Goal: Task Accomplishment & Management: Use online tool/utility

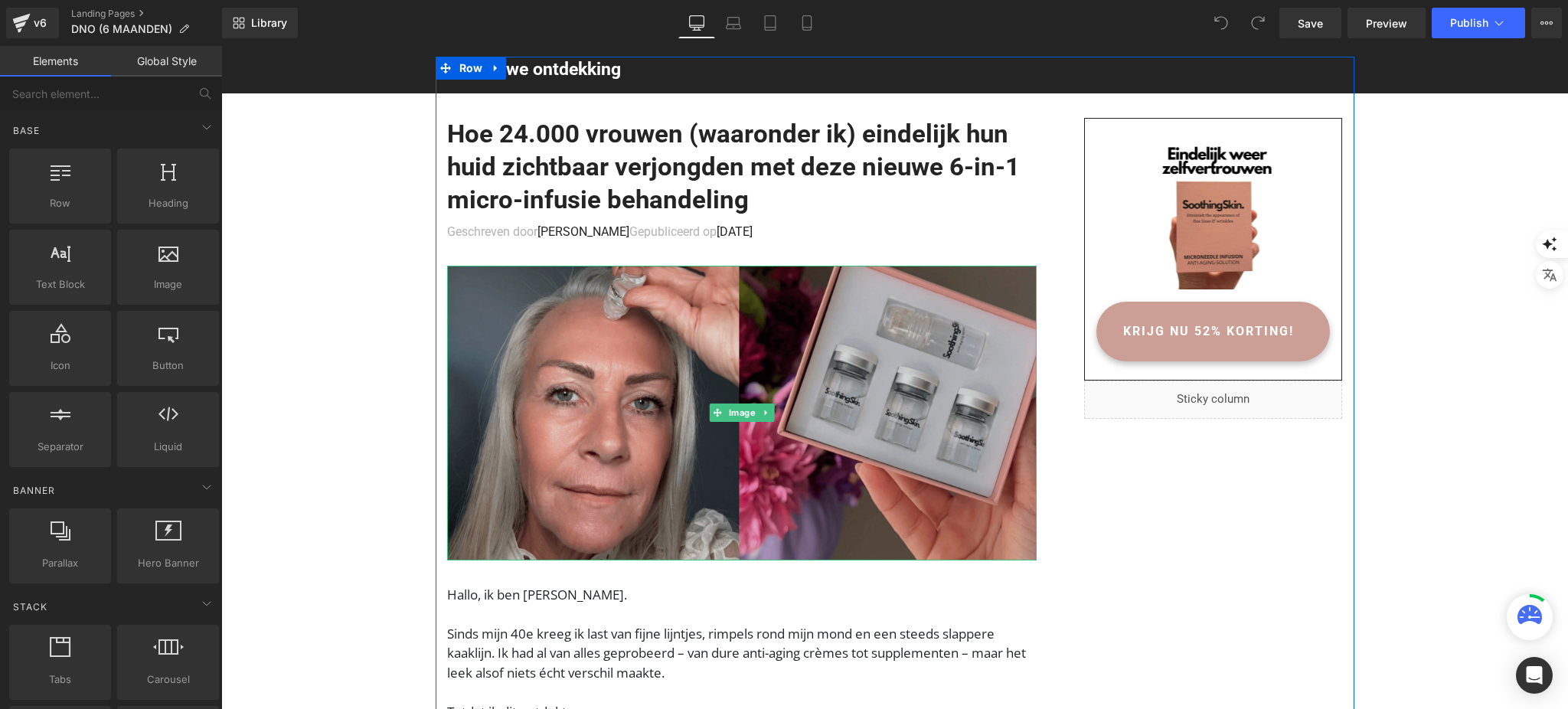
click at [848, 351] on img at bounding box center [742, 413] width 589 height 295
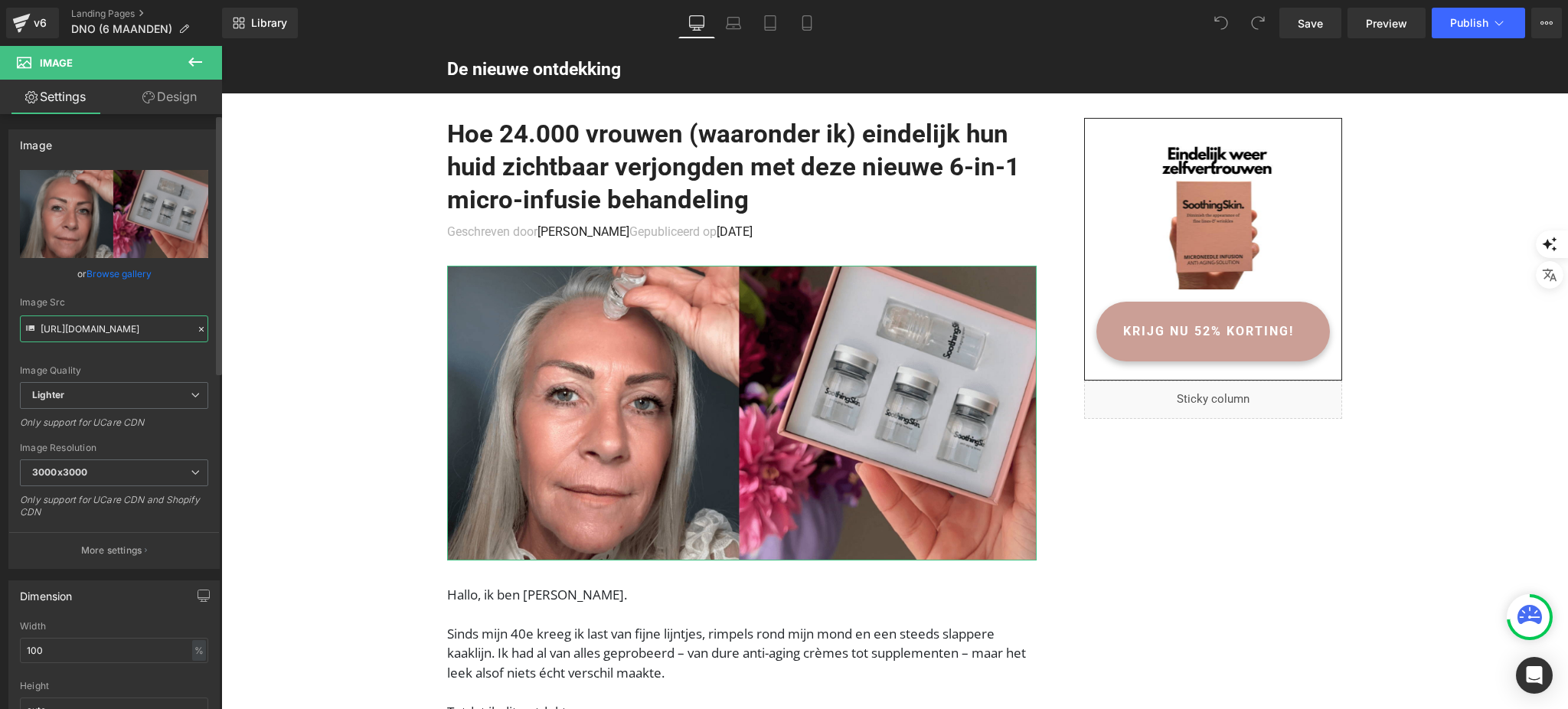
click at [120, 332] on input "https://ucarecdn.com/18f5cf86-e0b7-4a54-b650-0dafeb7b967e/-/format/auto/-/previ…" at bounding box center [114, 329] width 188 height 27
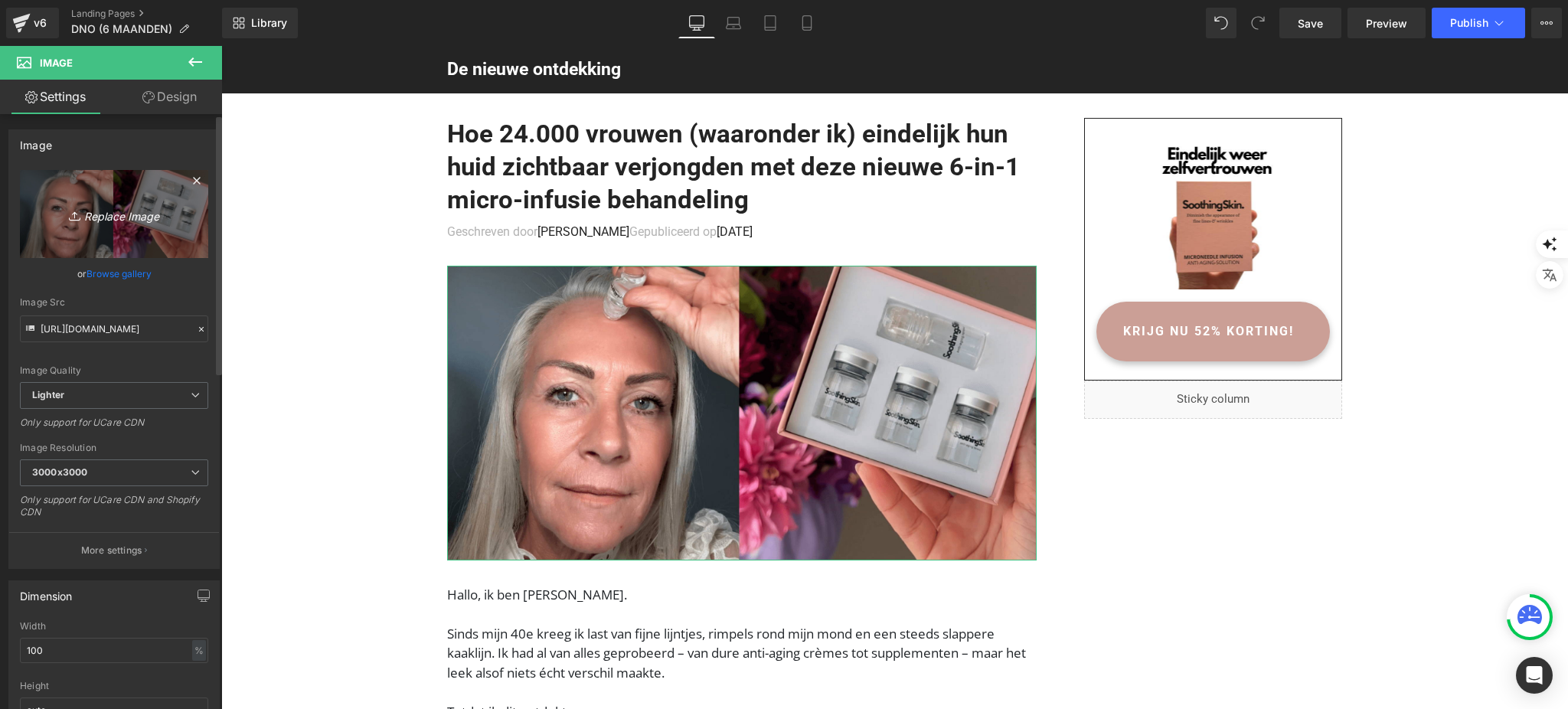
click at [93, 221] on icon "Replace Image" at bounding box center [114, 214] width 123 height 19
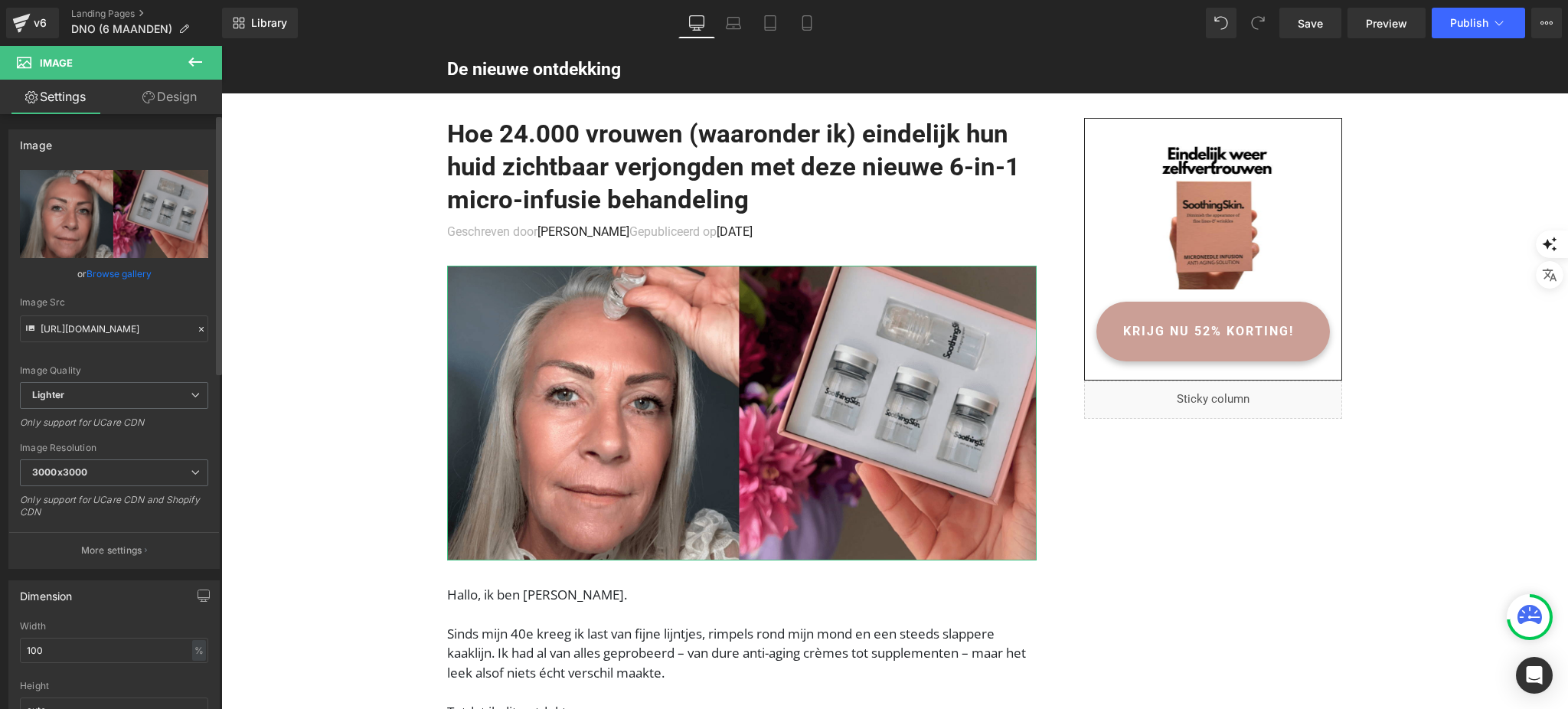
click at [104, 275] on link "Browse gallery" at bounding box center [119, 274] width 65 height 27
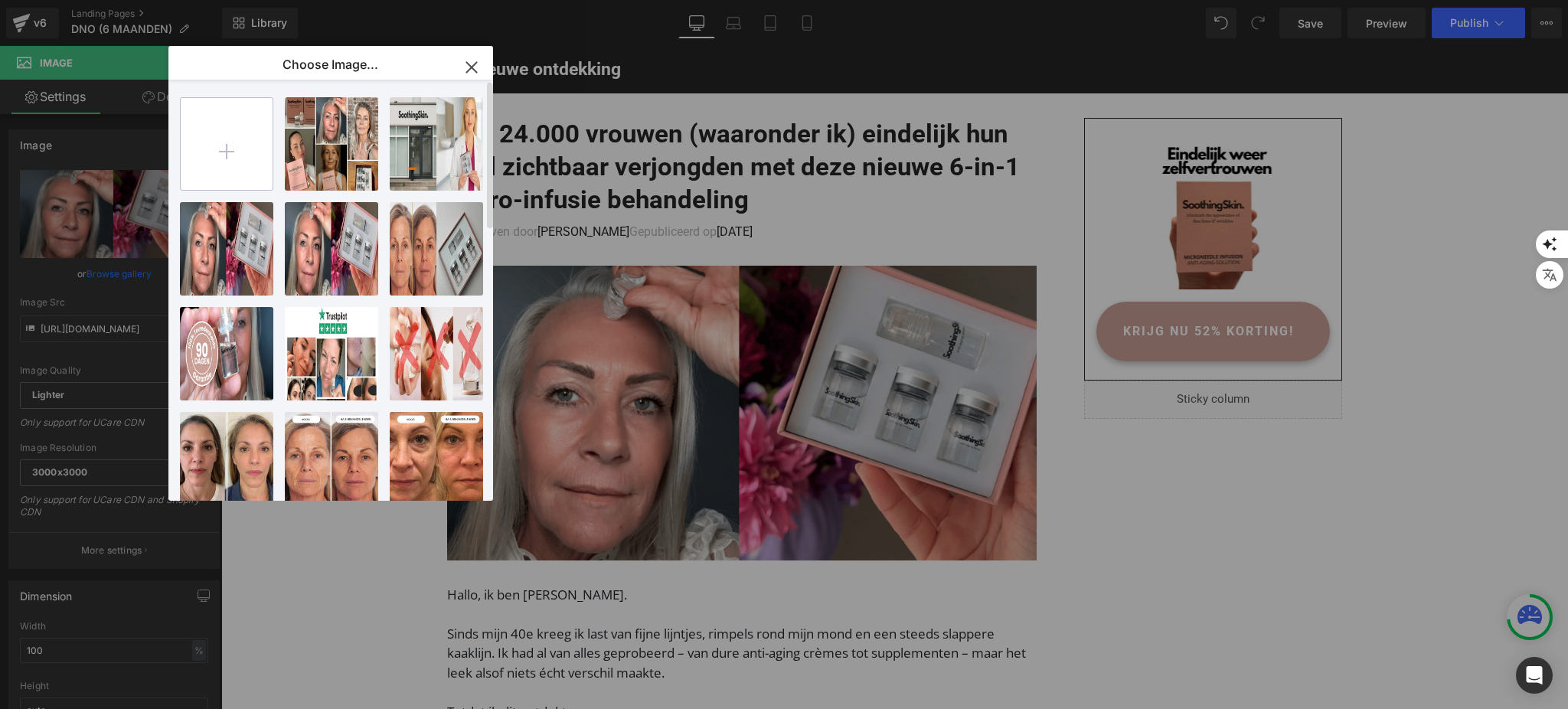
drag, startPoint x: 230, startPoint y: 233, endPoint x: 179, endPoint y: 189, distance: 67.4
click at [179, 189] on div "Ontwerp... _1_.png 299.30 KB Delete image? Yes No Dit war..._1_.png 702.01 KB D…" at bounding box center [331, 289] width 324 height 421
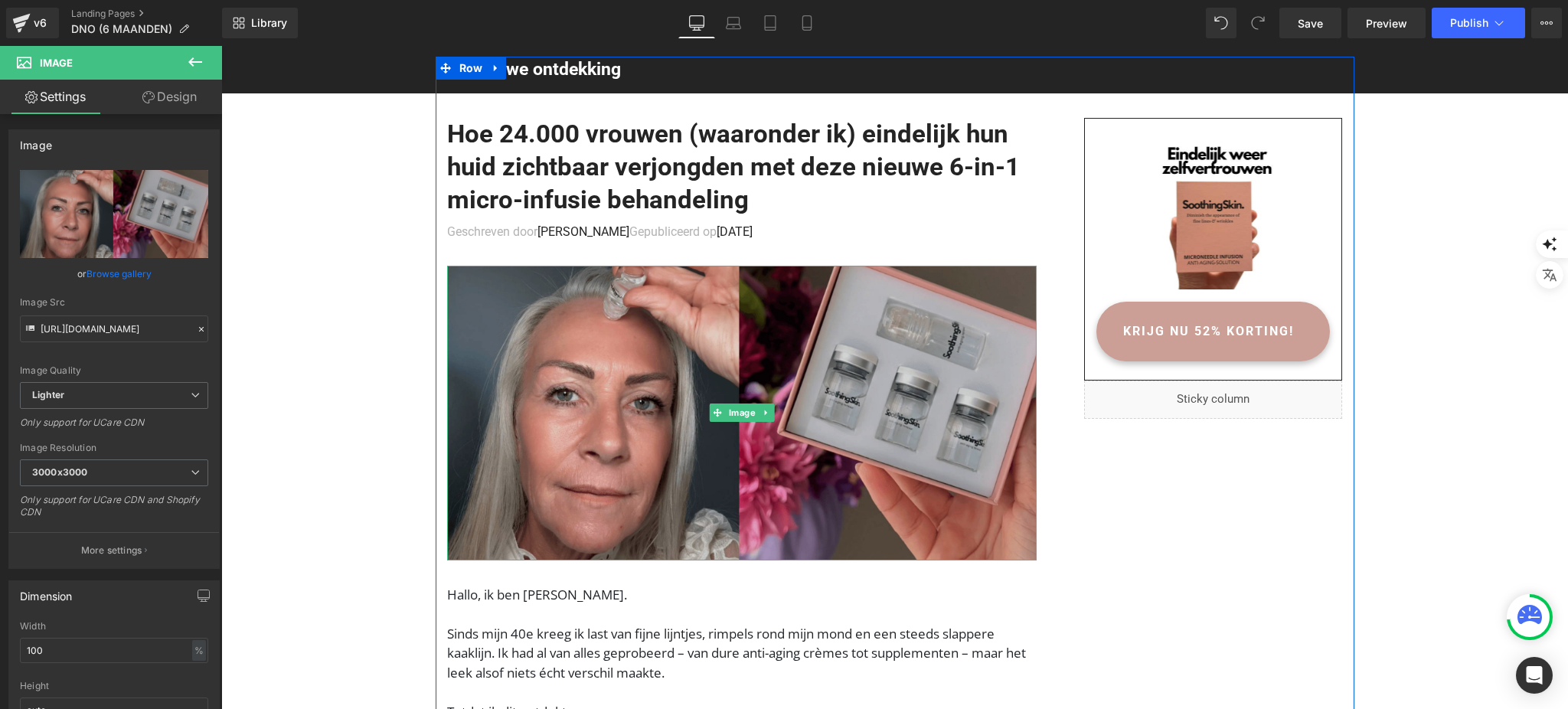
click at [755, 371] on img at bounding box center [742, 413] width 589 height 295
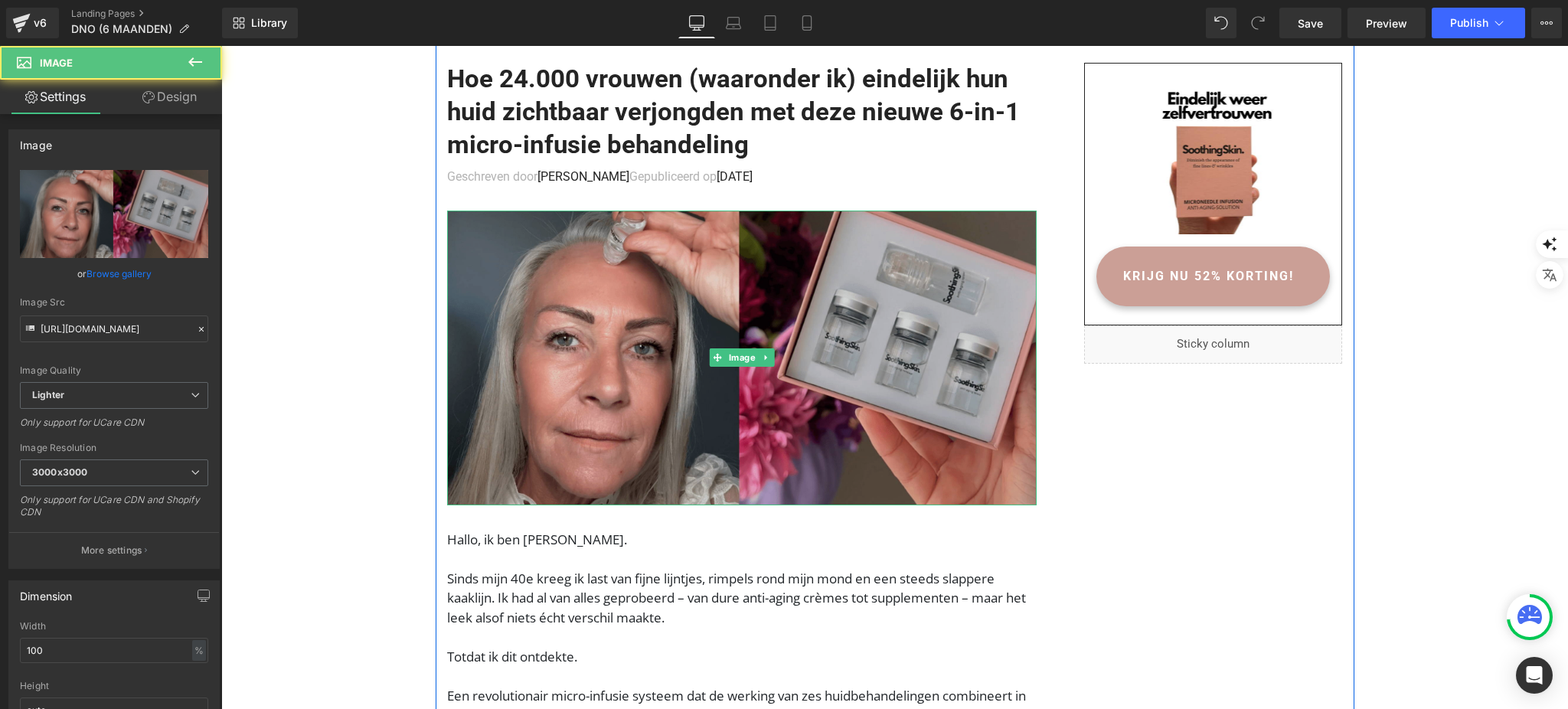
scroll to position [102, 0]
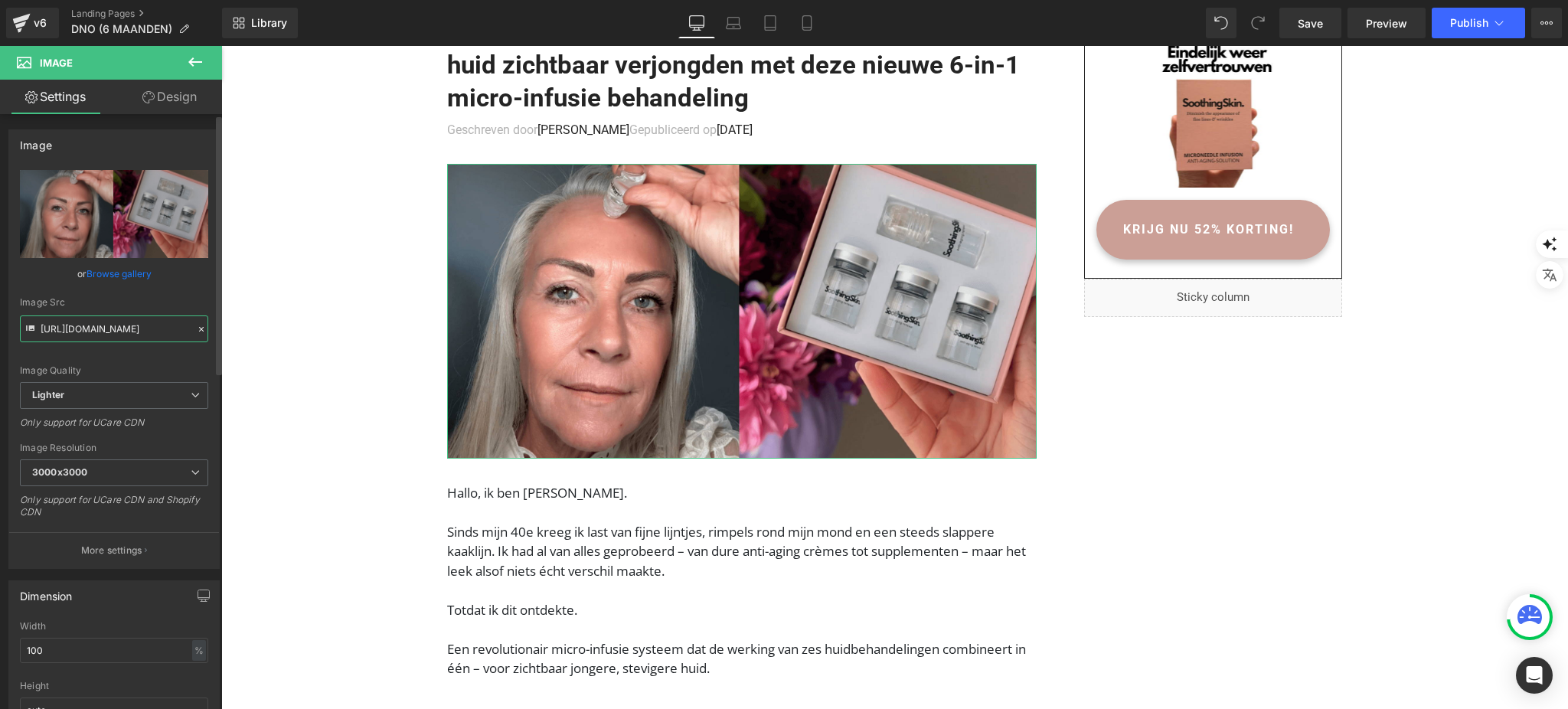
click at [116, 334] on input "https://ucarecdn.com/18f5cf86-e0b7-4a54-b650-0dafeb7b967e/-/format/auto/-/previ…" at bounding box center [114, 329] width 188 height 27
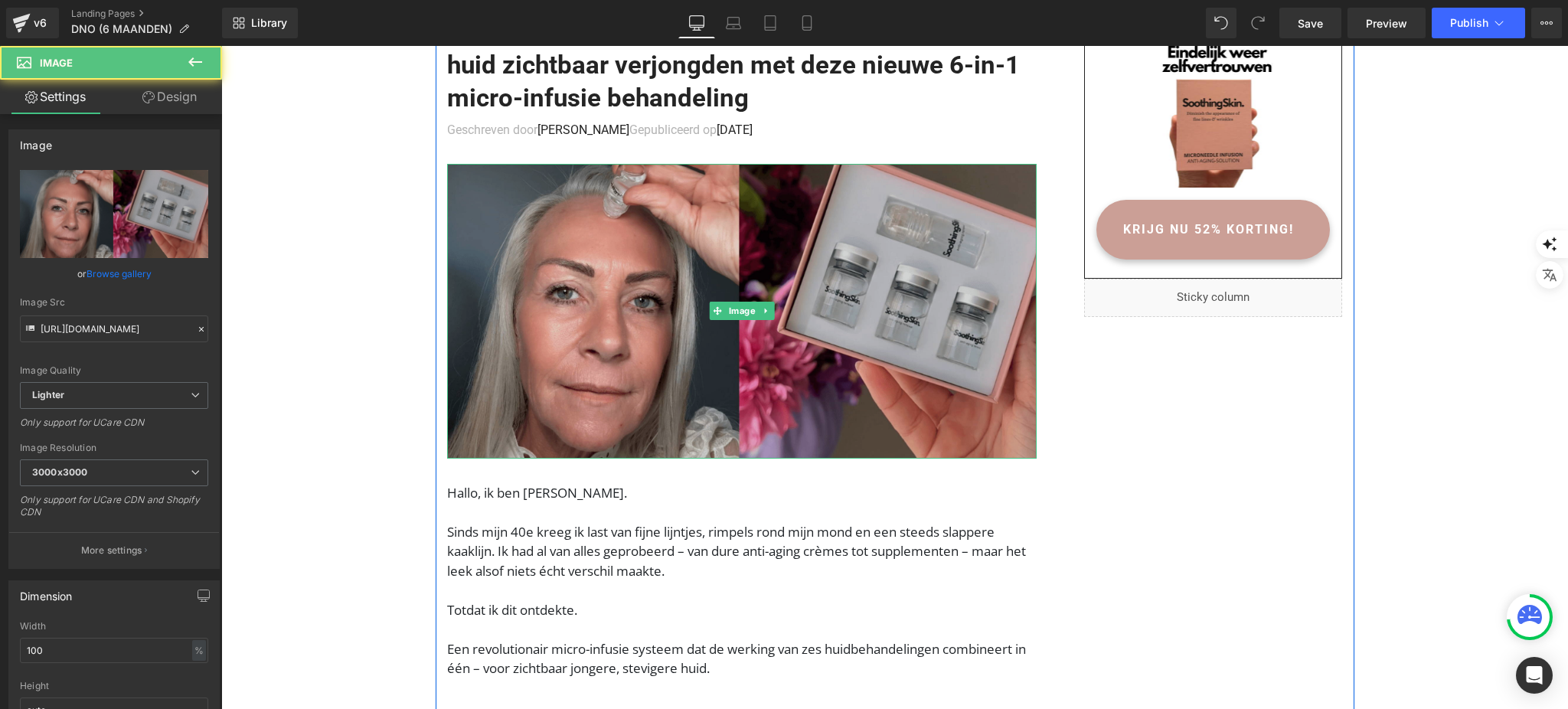
click at [848, 220] on img at bounding box center [742, 311] width 589 height 295
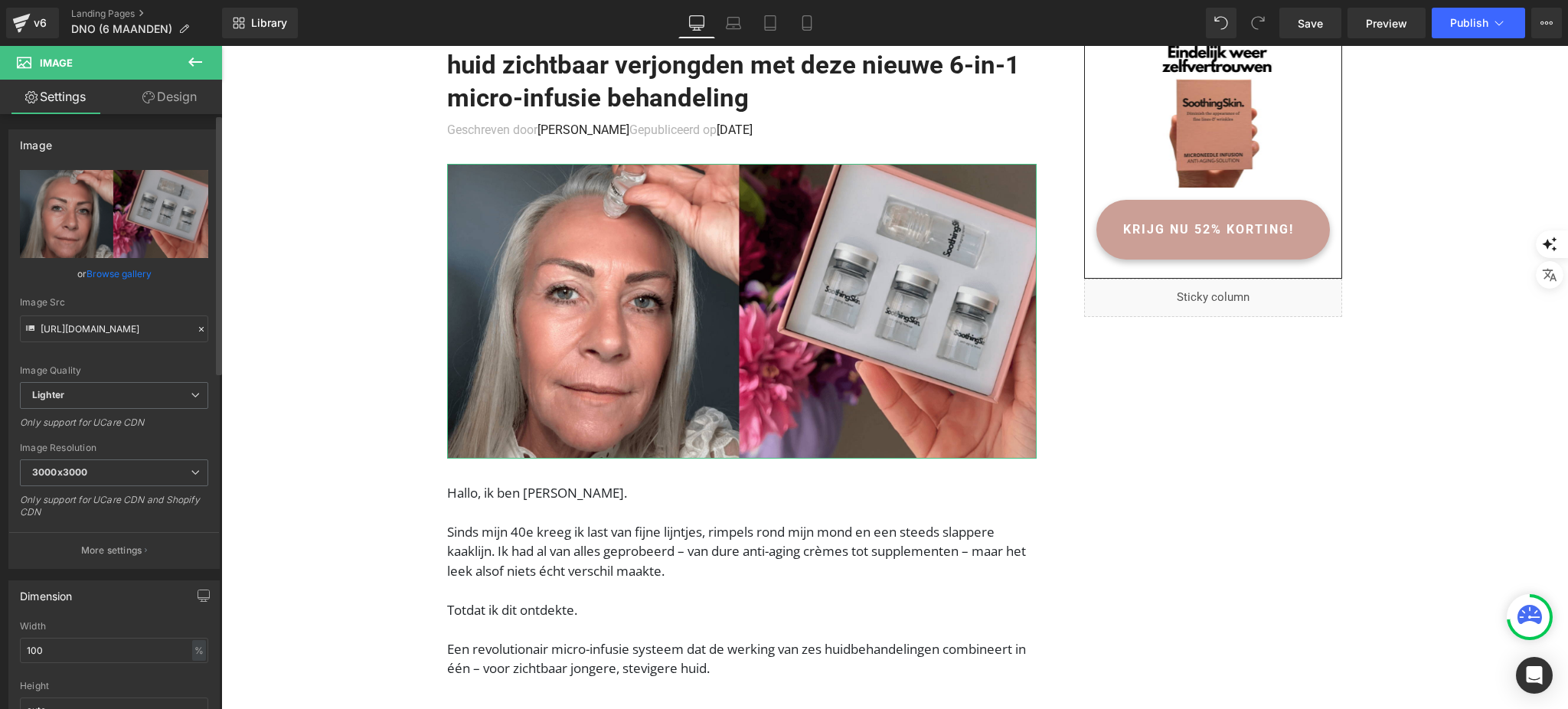
click at [100, 274] on link "Browse gallery" at bounding box center [119, 274] width 65 height 27
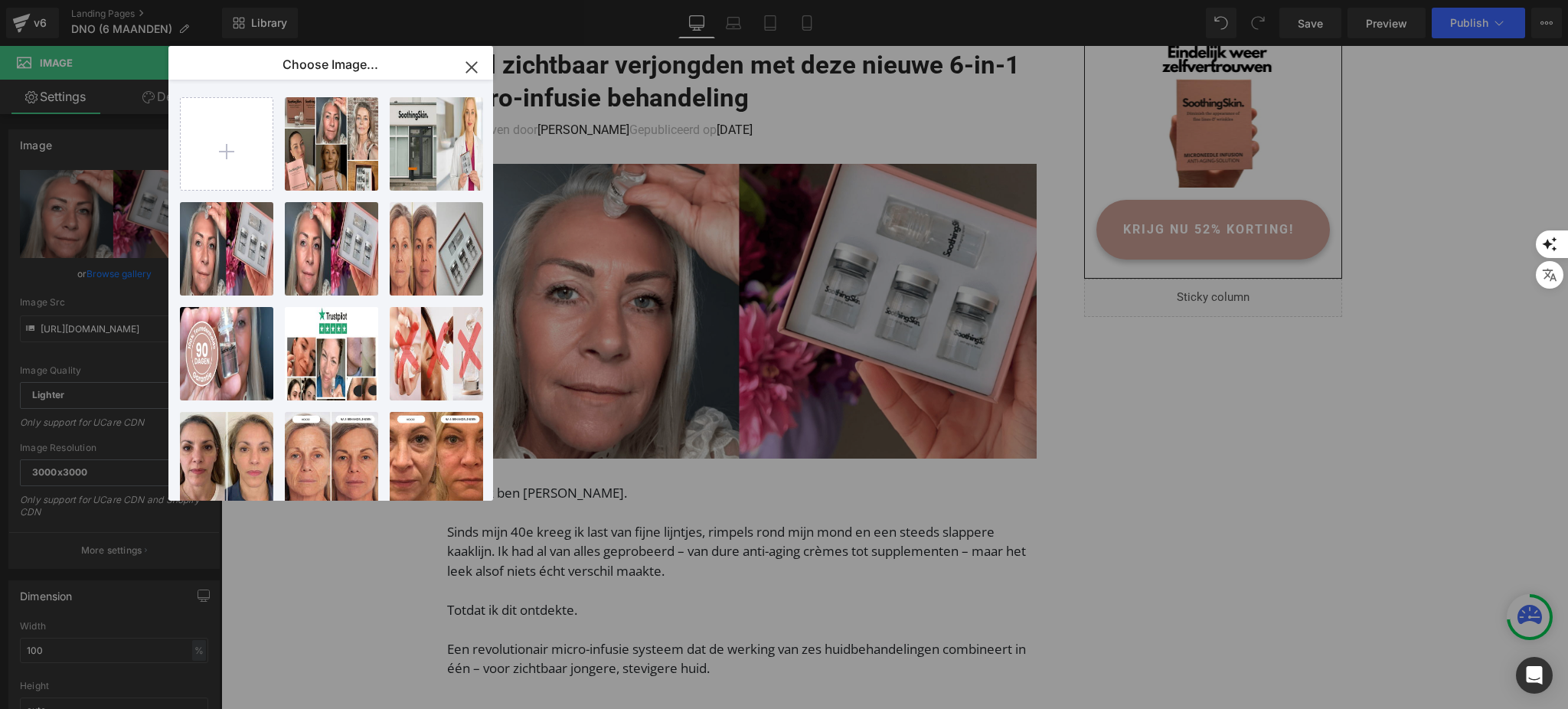
drag, startPoint x: 479, startPoint y: 68, endPoint x: 775, endPoint y: 531, distance: 549.5
click at [479, 68] on icon "button" at bounding box center [471, 67] width 24 height 24
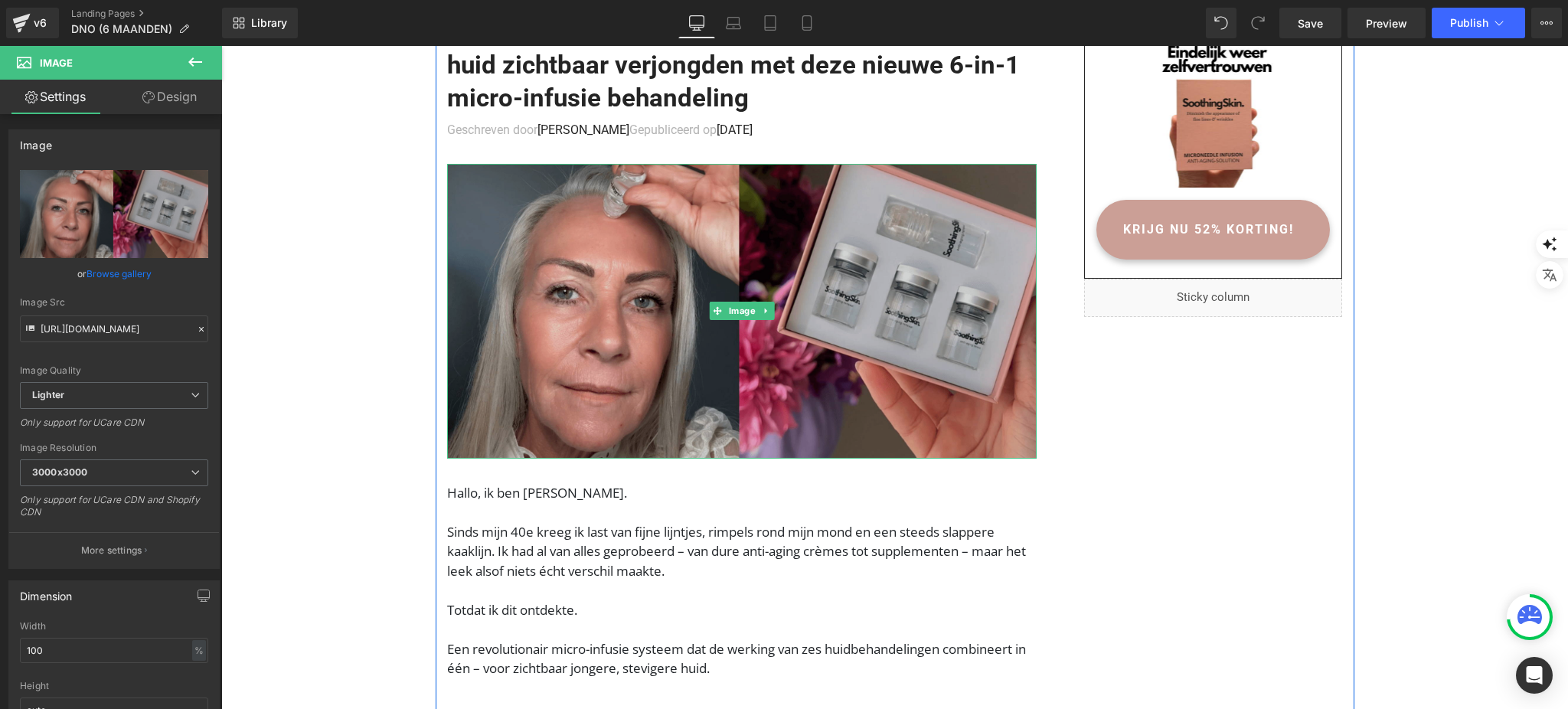
click at [557, 289] on img at bounding box center [742, 311] width 589 height 295
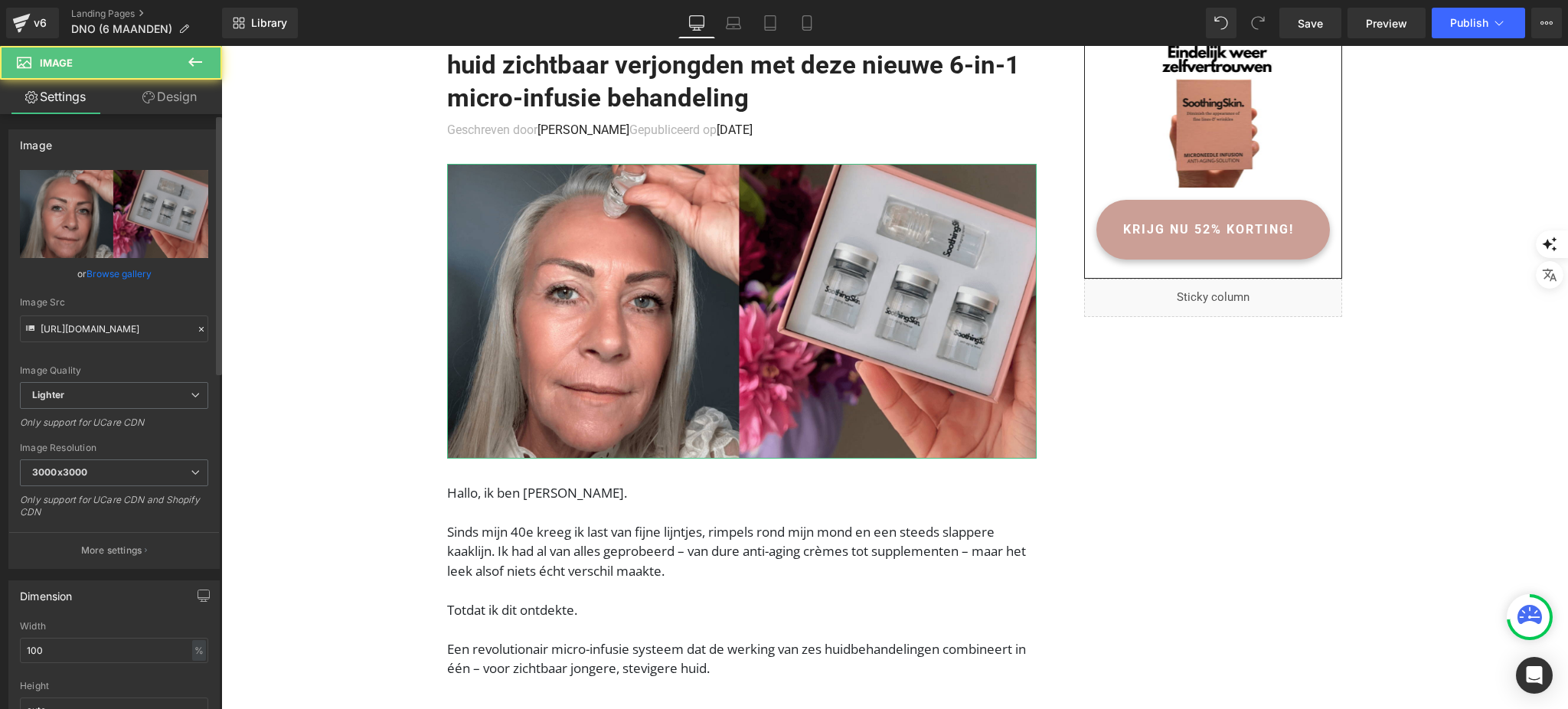
click at [132, 267] on link "Browse gallery" at bounding box center [119, 274] width 65 height 27
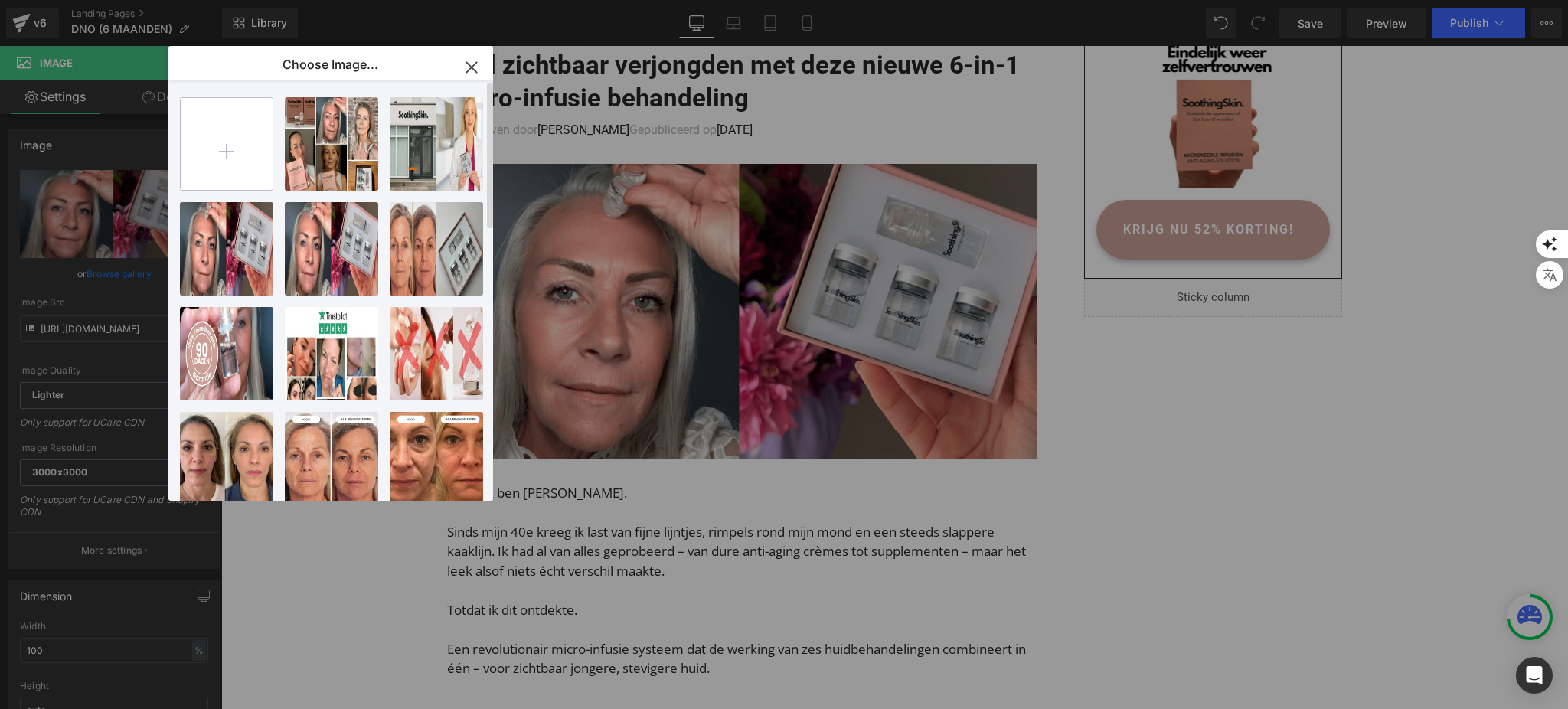
click at [251, 138] on input "file" at bounding box center [226, 144] width 92 height 92
type input "C:\fakepath\Dit waren precies de woorden van Dr. Annika Dohmann, Wat een opluch…"
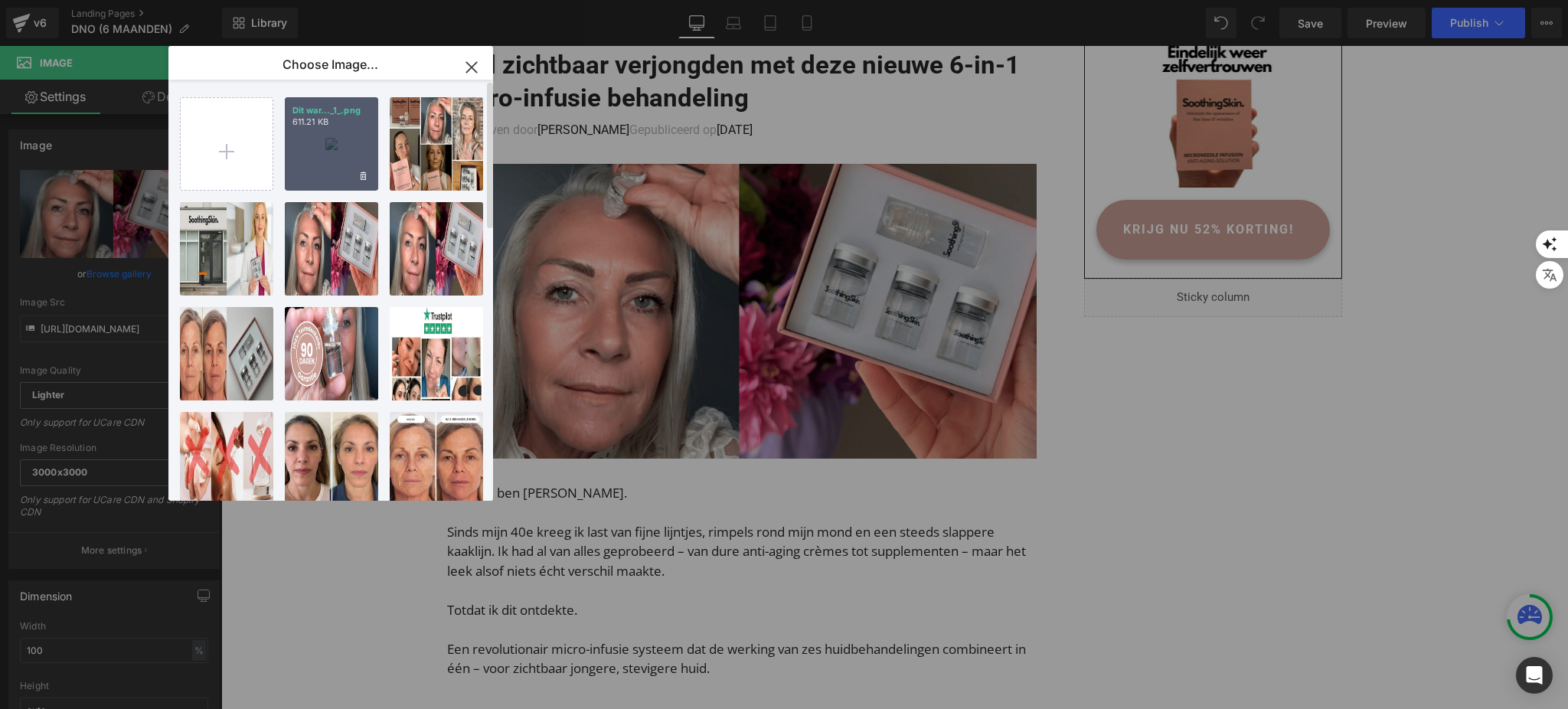
click at [337, 145] on div "Dit war..._1_.png 611.21 KB" at bounding box center [332, 144] width 94 height 94
type input "https://ucarecdn.com/99abee83-5d05-46f0-8ab8-311b7260dd77/-/format/auto/-/previ…"
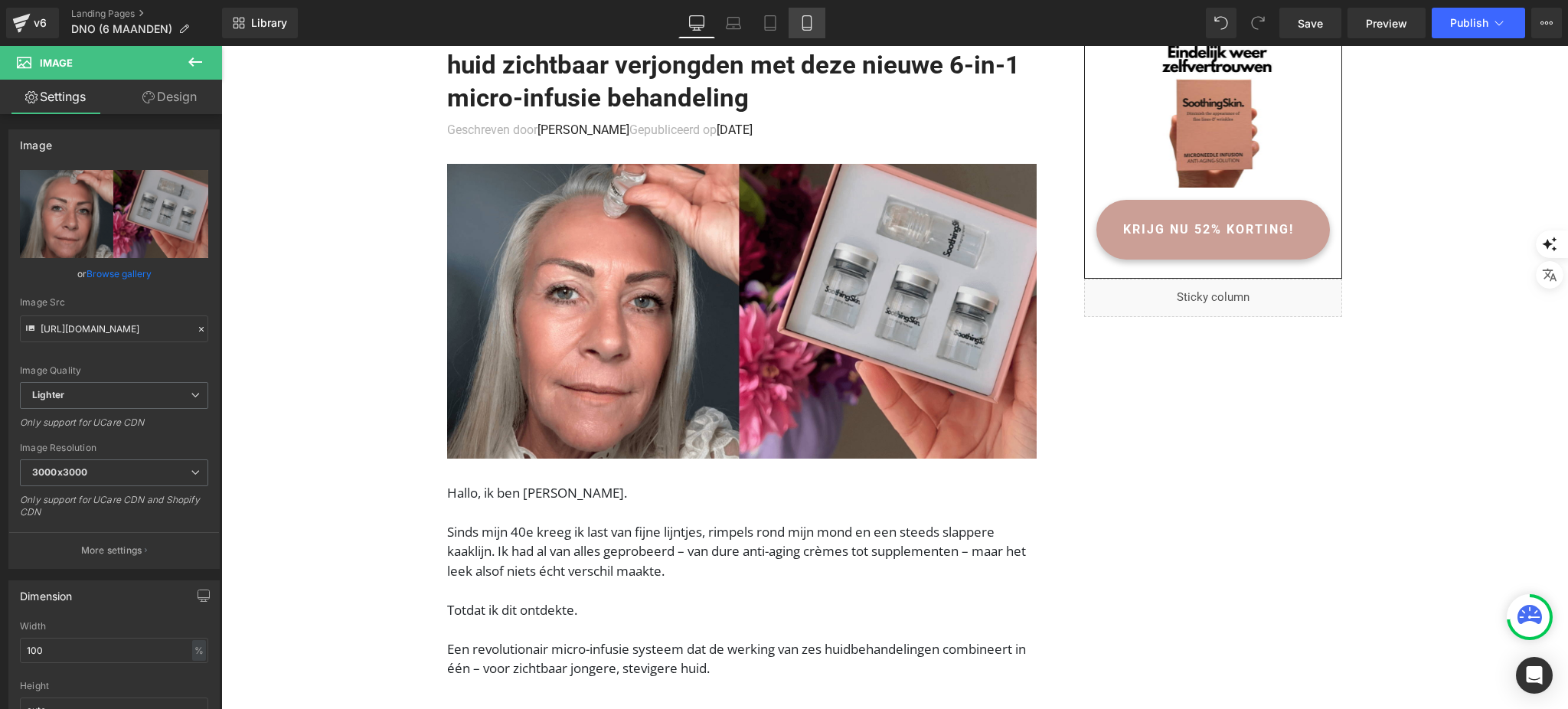
click at [796, 30] on link "Mobile" at bounding box center [807, 23] width 37 height 31
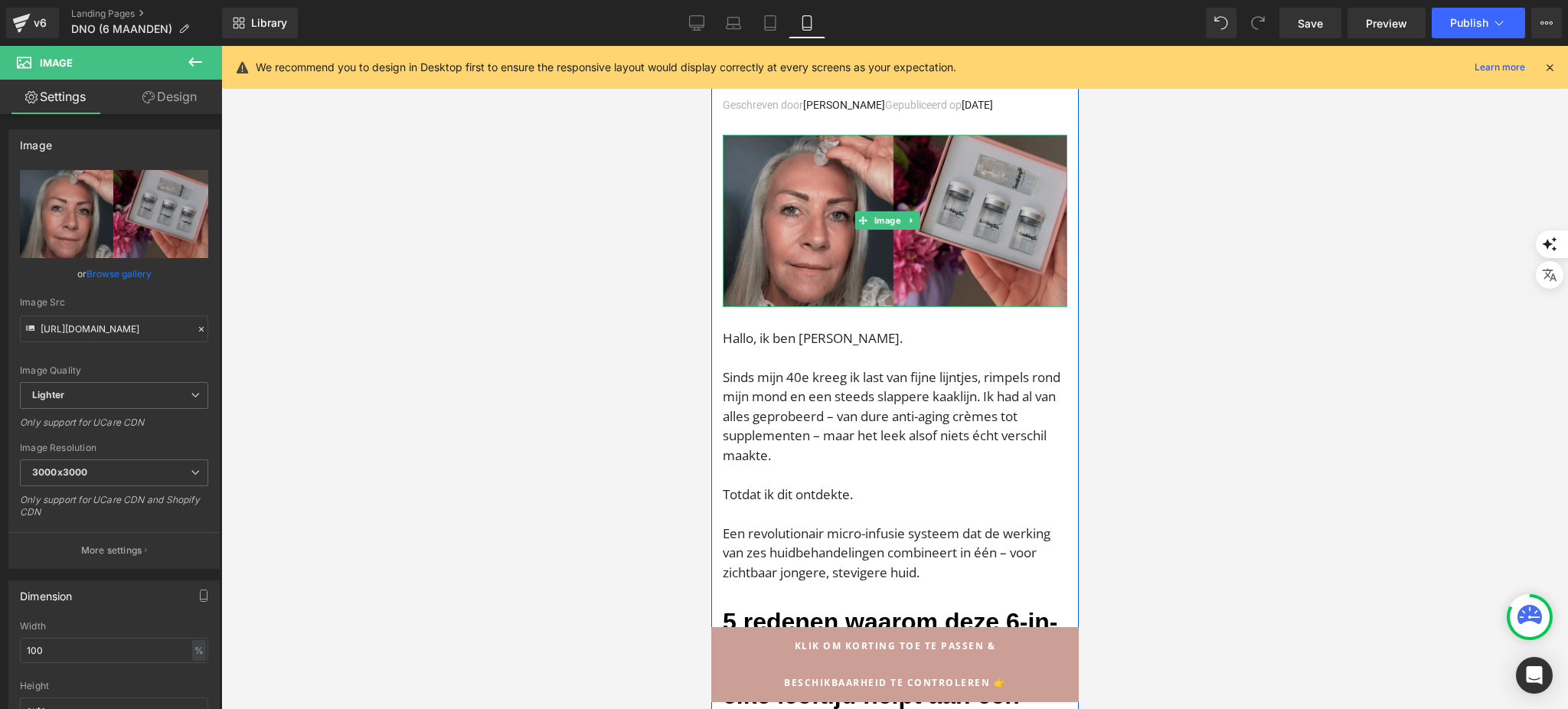
click at [809, 300] on img at bounding box center [894, 220] width 344 height 172
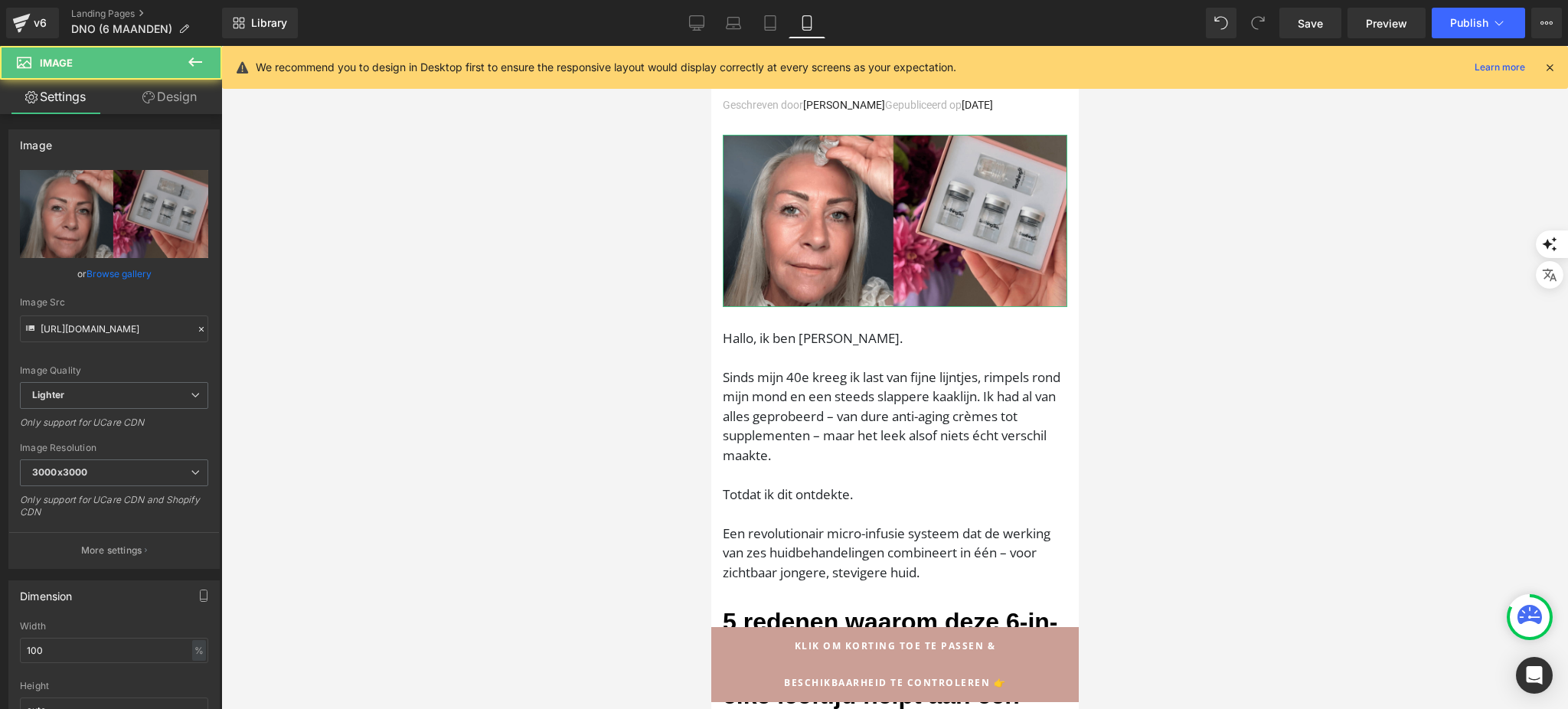
click at [136, 274] on link "Browse gallery" at bounding box center [119, 274] width 65 height 27
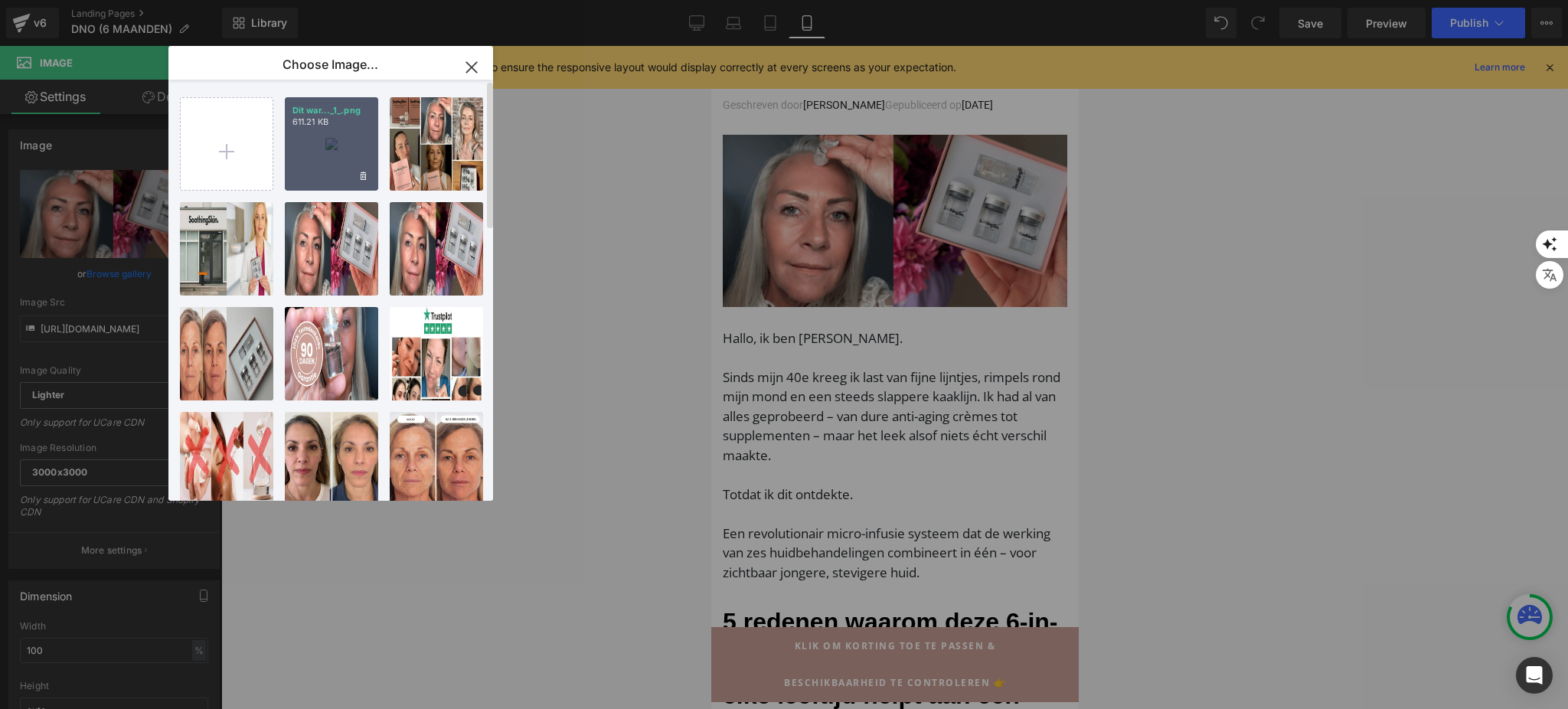
click at [328, 136] on div "Dit war..._1_.png 611.21 KB" at bounding box center [332, 144] width 94 height 94
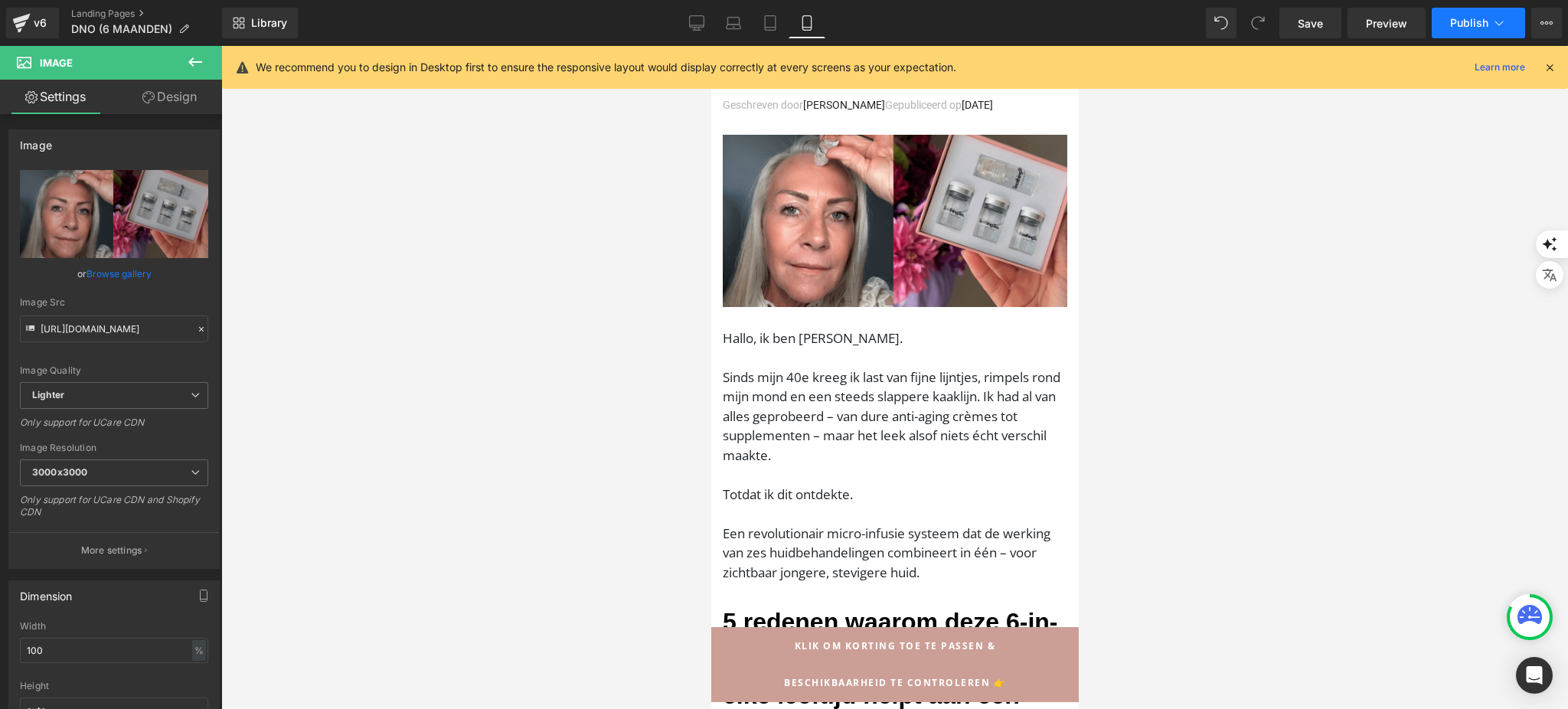
click at [1464, 28] on span "Publish" at bounding box center [1469, 23] width 38 height 13
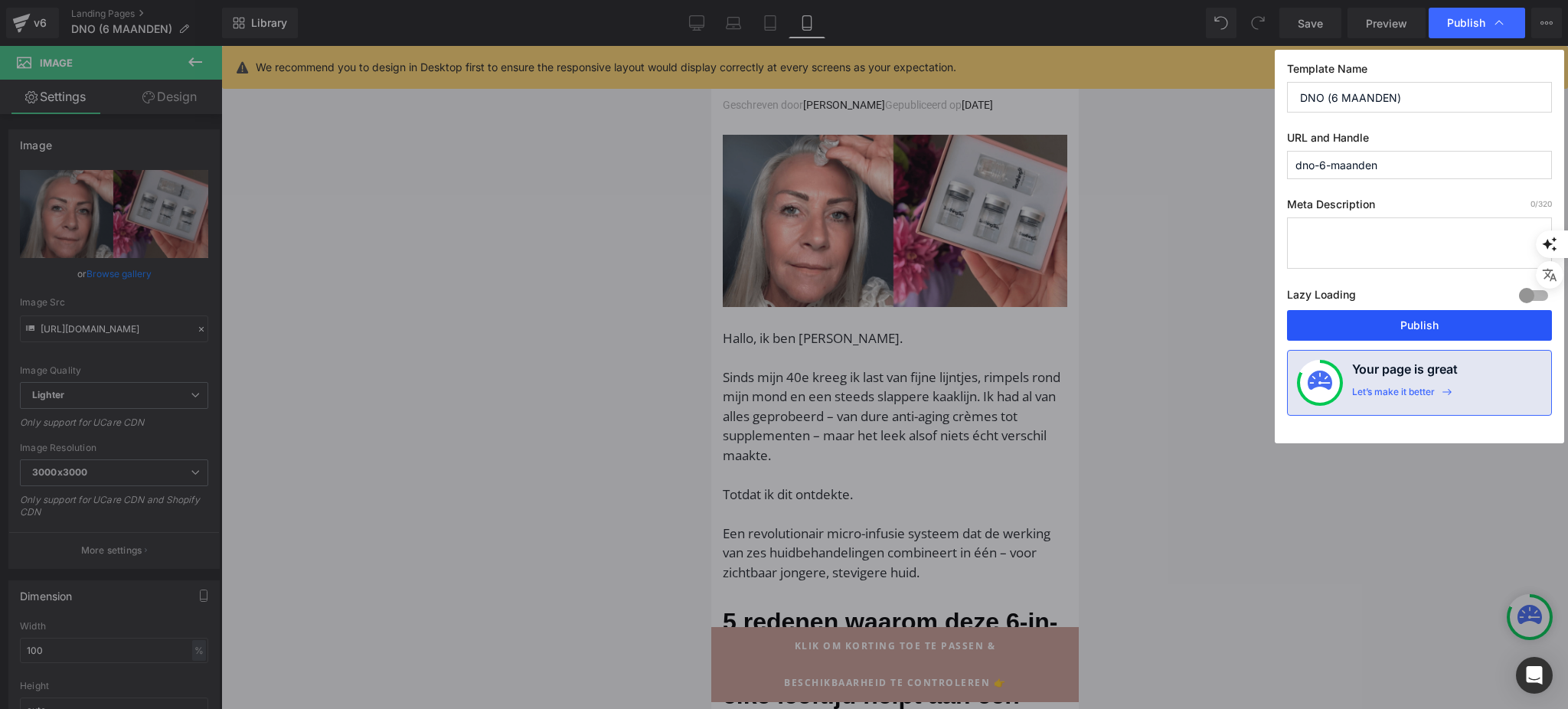
click at [1336, 328] on button "Publish" at bounding box center [1419, 325] width 265 height 31
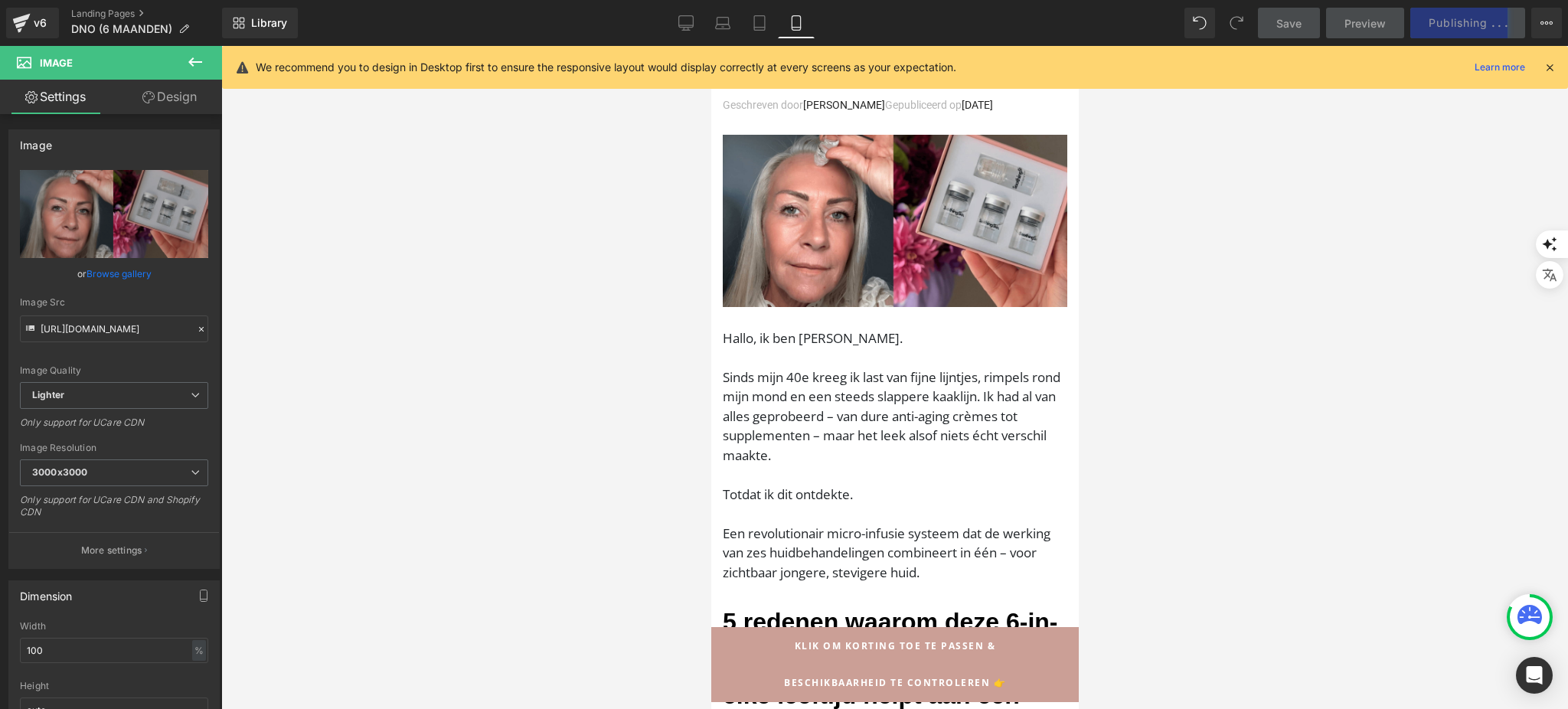
click at [1553, 63] on icon at bounding box center [1549, 67] width 14 height 14
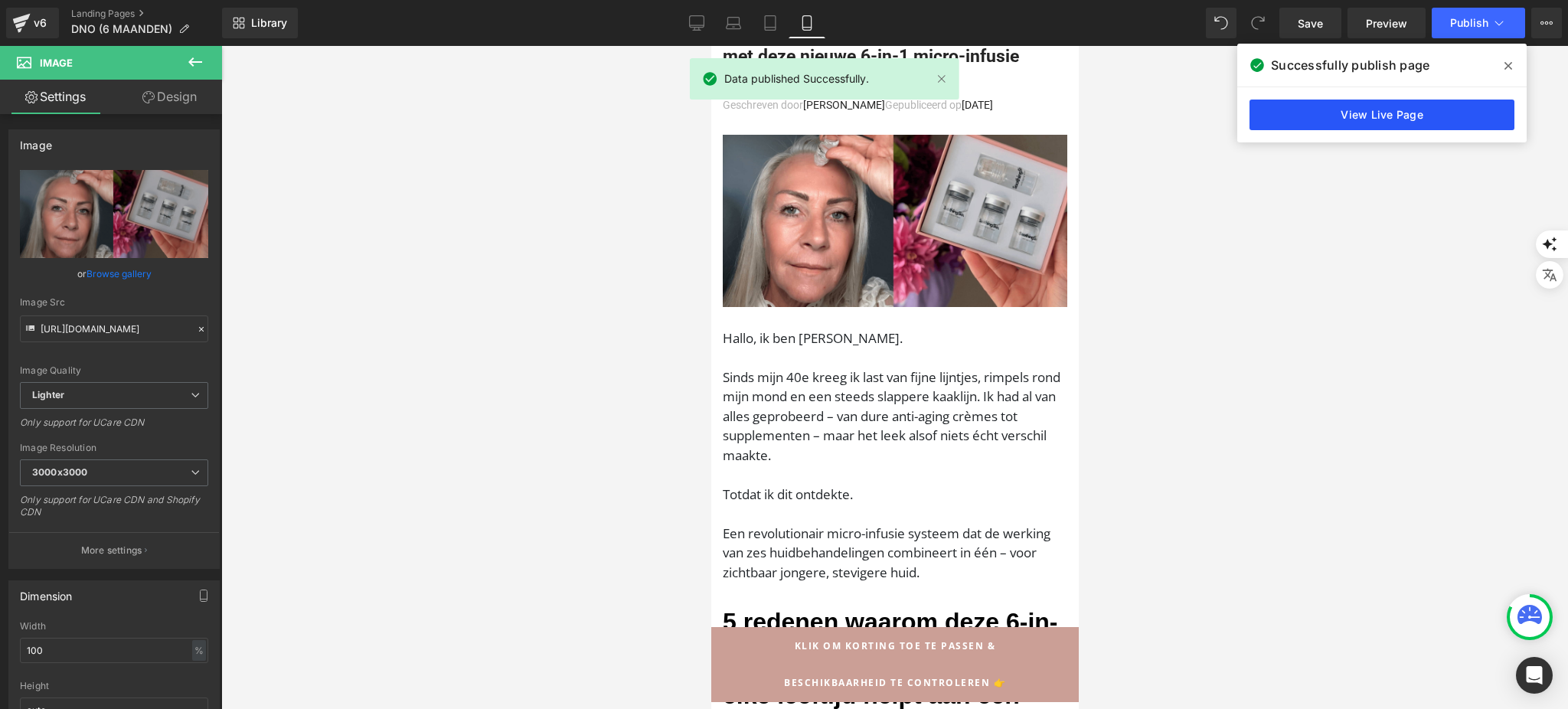
click at [1345, 121] on link "View Live Page" at bounding box center [1381, 114] width 265 height 31
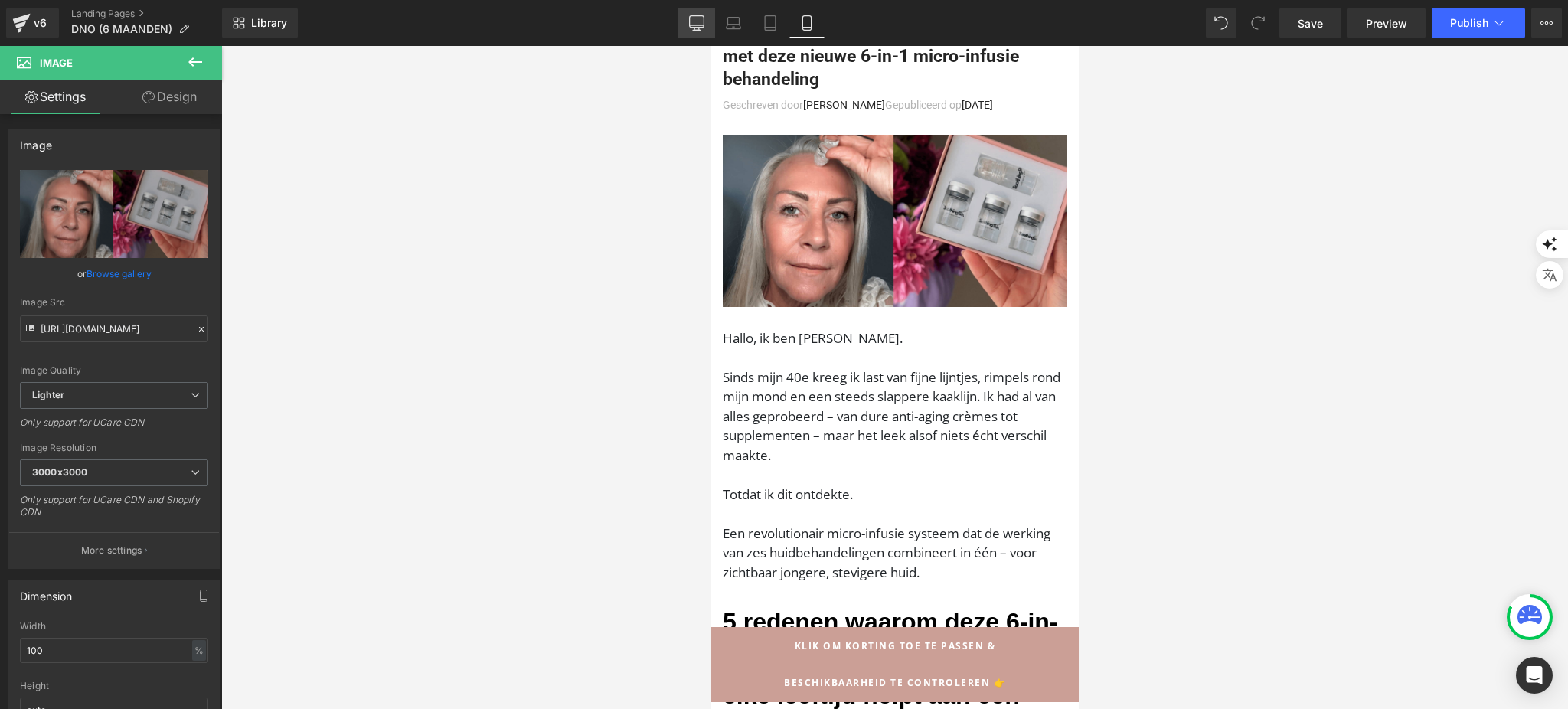
click at [686, 15] on link "Desktop" at bounding box center [697, 23] width 37 height 31
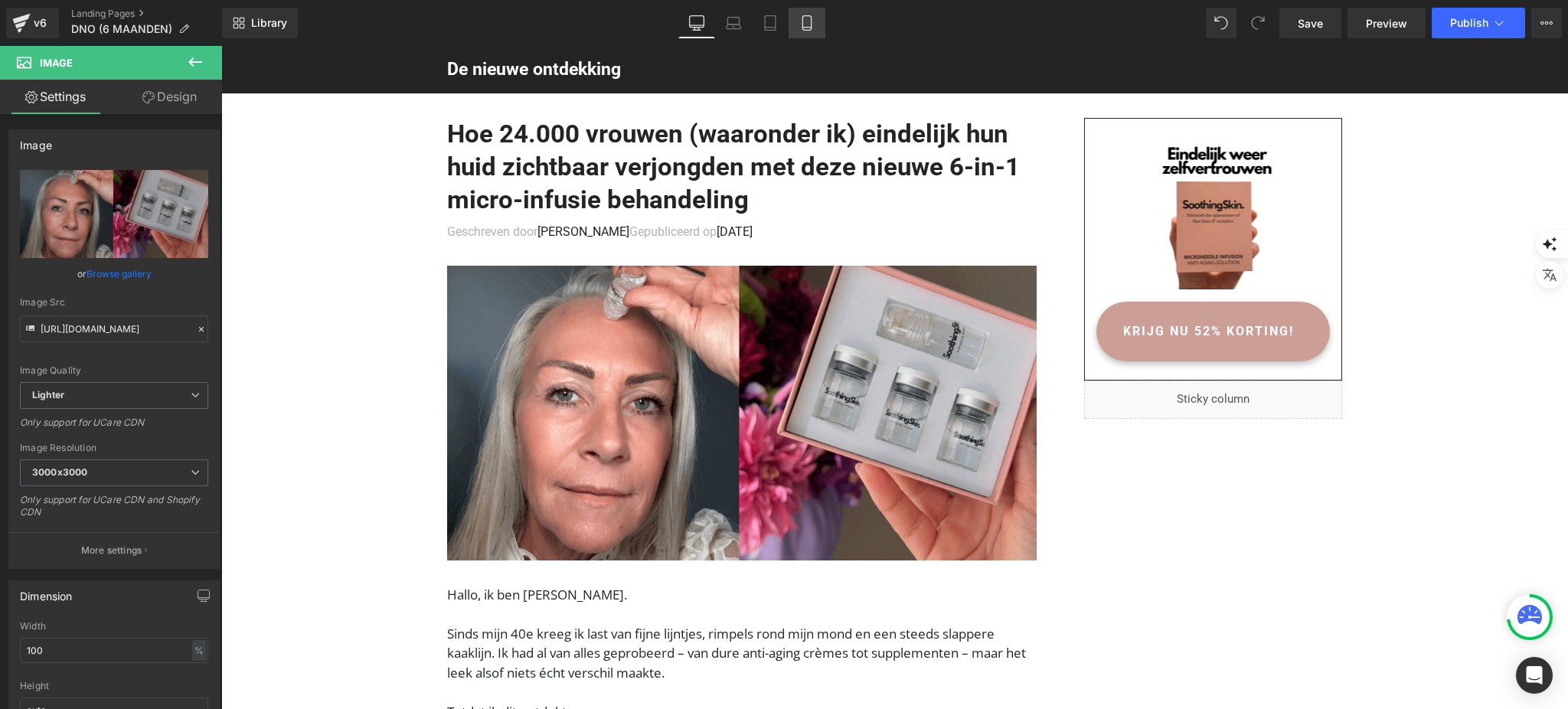
click at [806, 16] on icon at bounding box center [806, 23] width 8 height 14
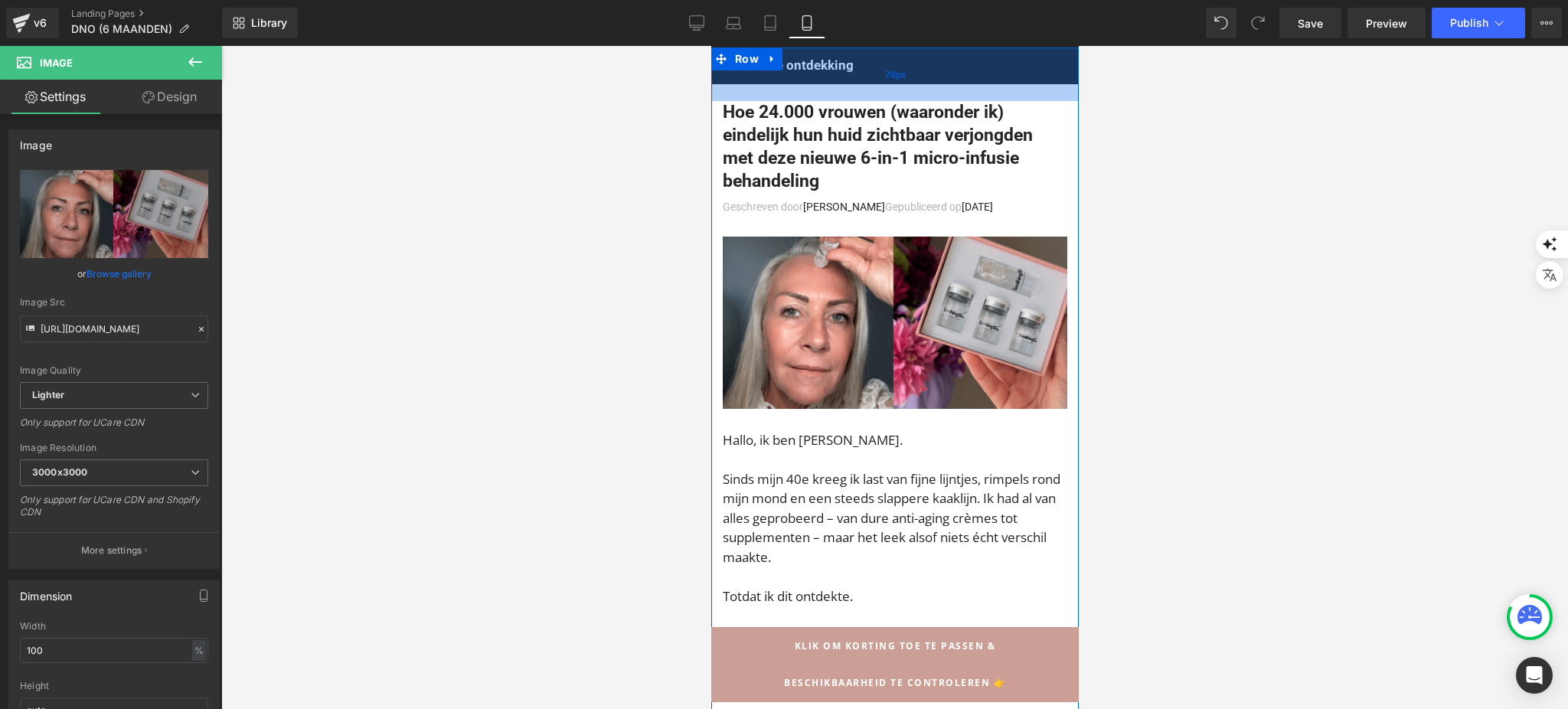
click at [953, 59] on div "70px" at bounding box center [894, 74] width 368 height 53
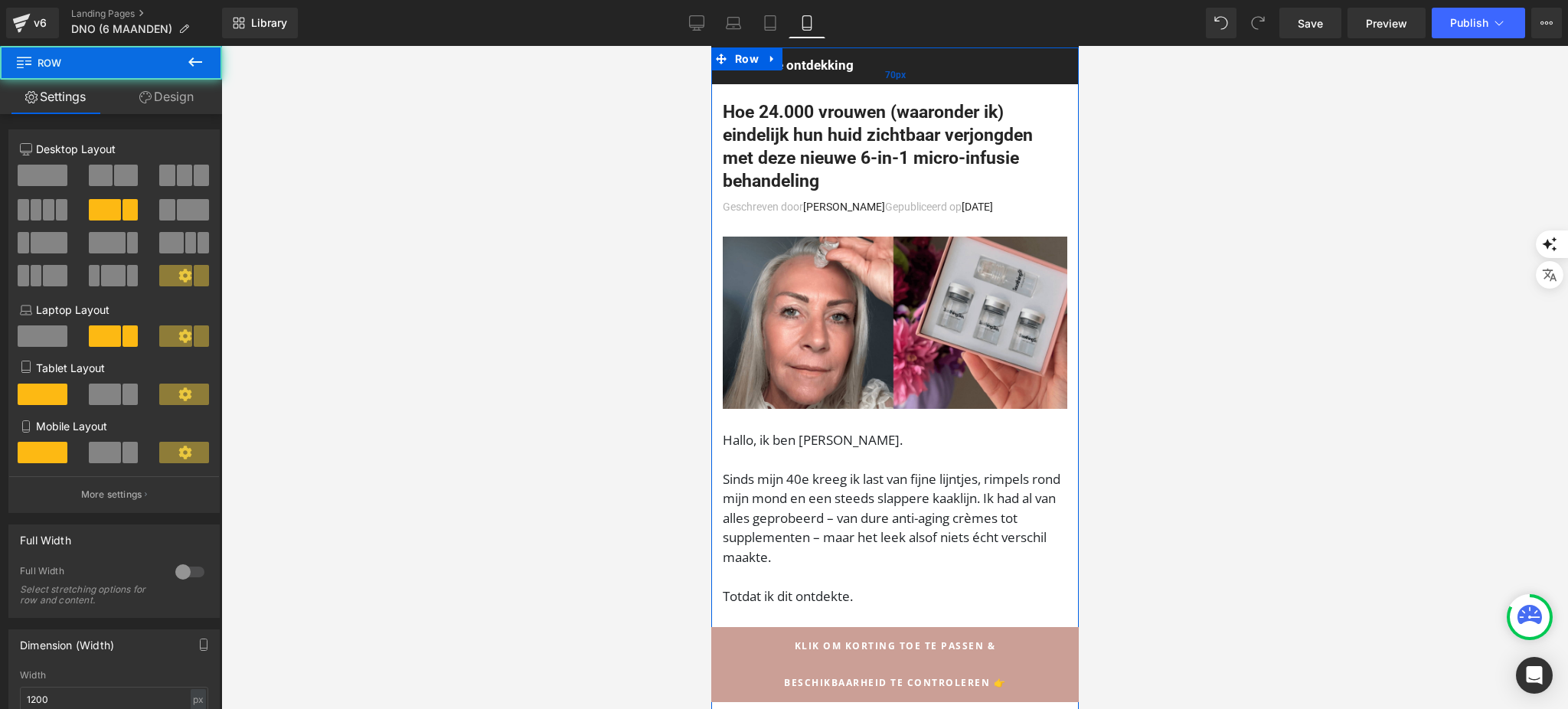
click at [953, 59] on div "70px" at bounding box center [894, 74] width 368 height 53
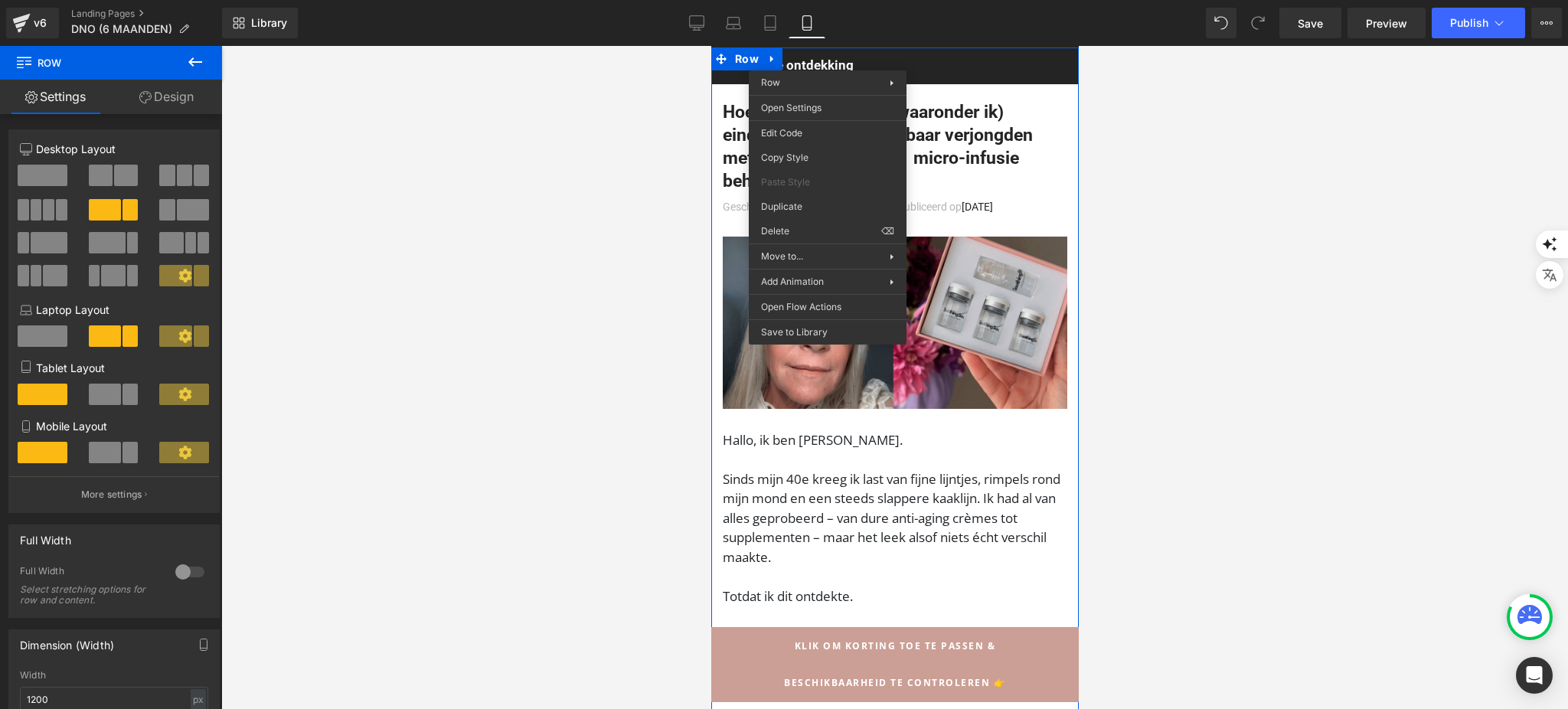
click at [555, 205] on div at bounding box center [894, 377] width 1346 height 663
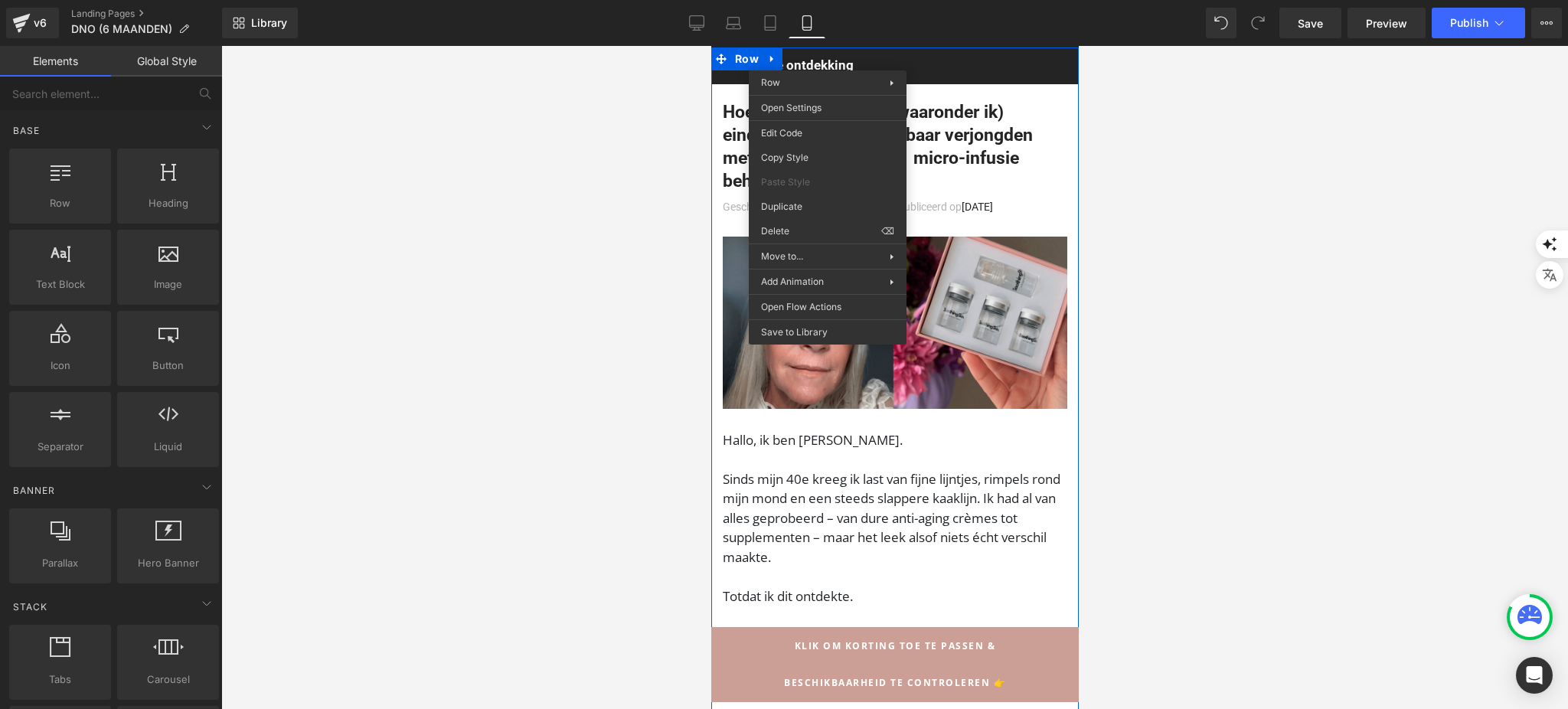
click at [1098, 155] on div at bounding box center [894, 377] width 1346 height 663
click at [1007, 191] on h1 "Hoe 24.000 vrouwen (waaronder ik) eindelijk hun huid zichtbaar verjongden met d…" at bounding box center [894, 147] width 344 height 92
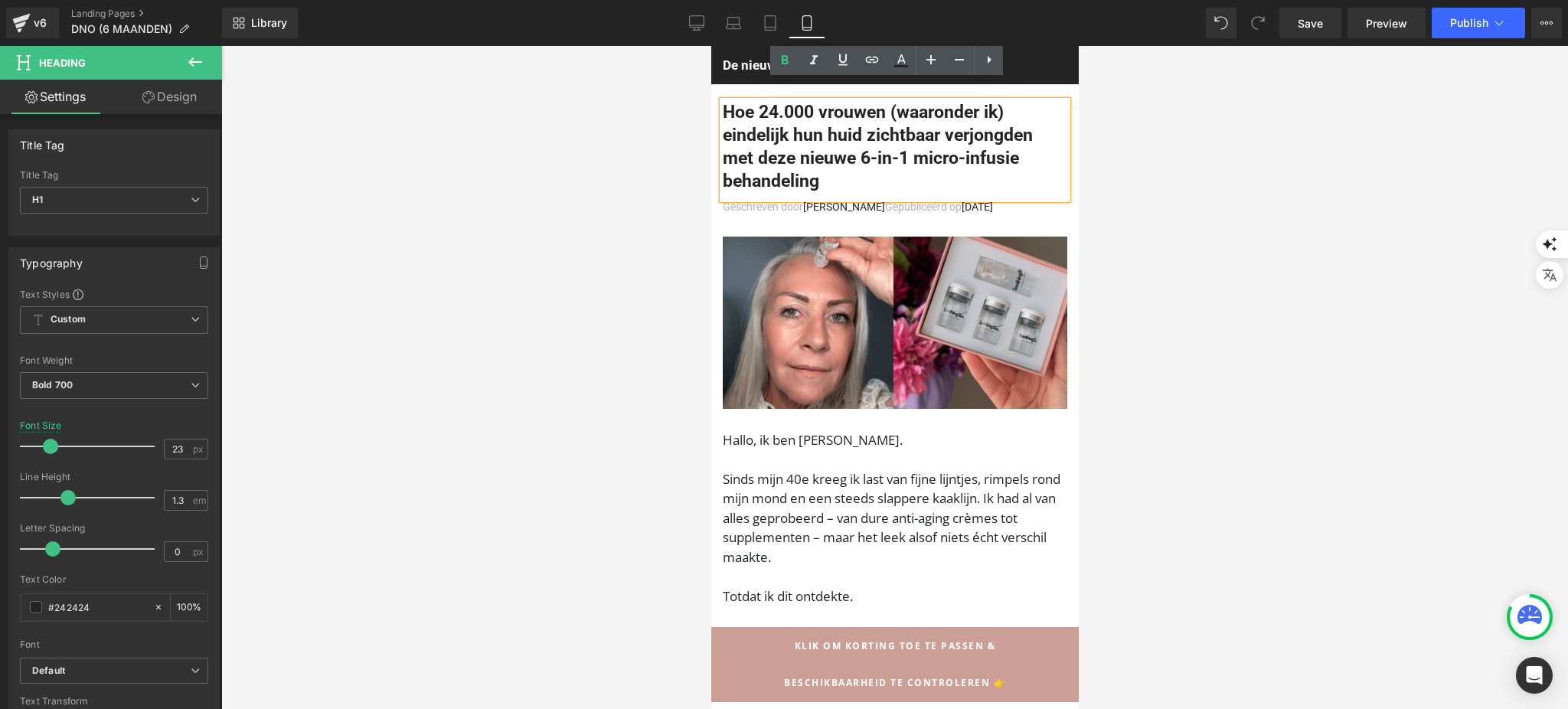
scroll to position [714, 0]
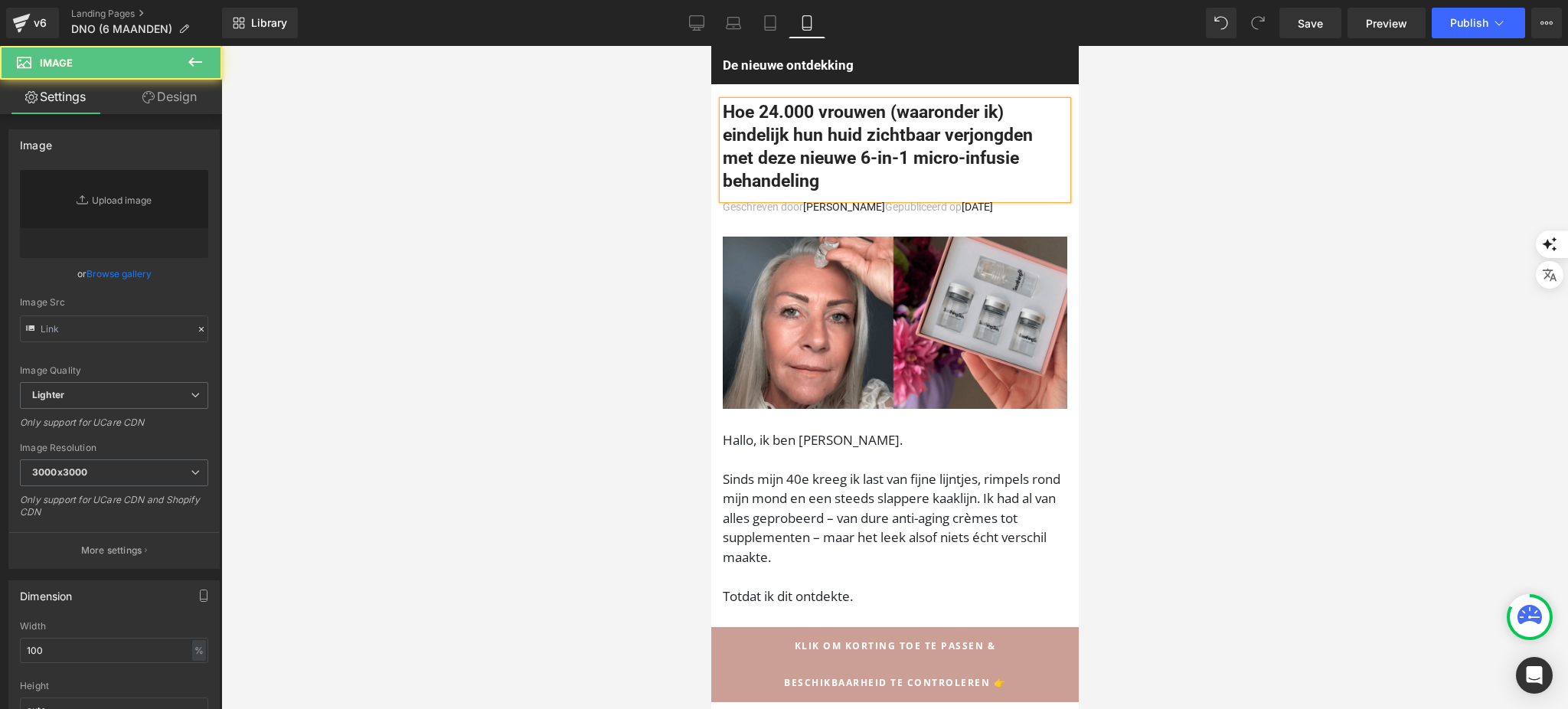
type input "https://ucarecdn.com/4ace6e6f-d86f-45c5-bdc3-f96af75df6a7/-/format/auto/-/previ…"
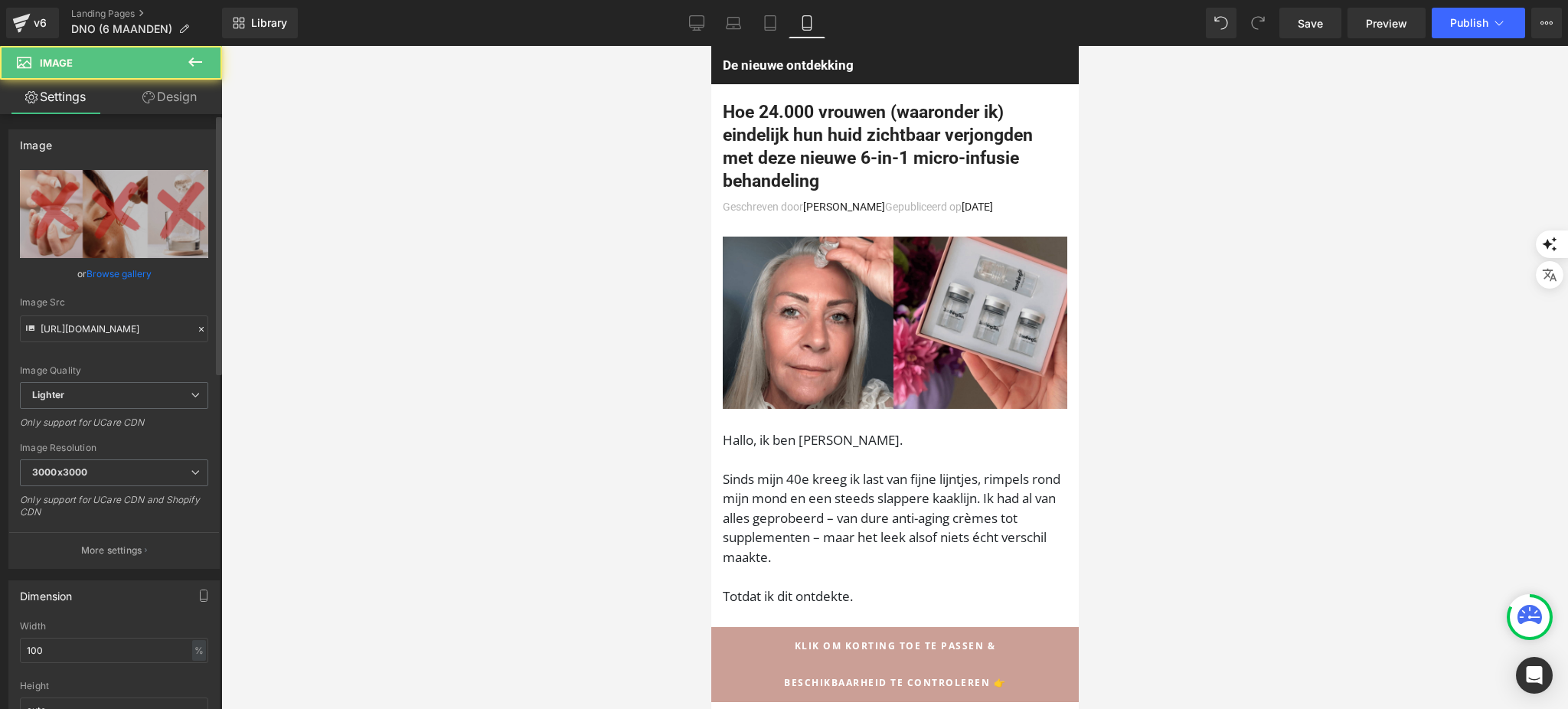
click at [132, 265] on link "Browse gallery" at bounding box center [119, 274] width 65 height 27
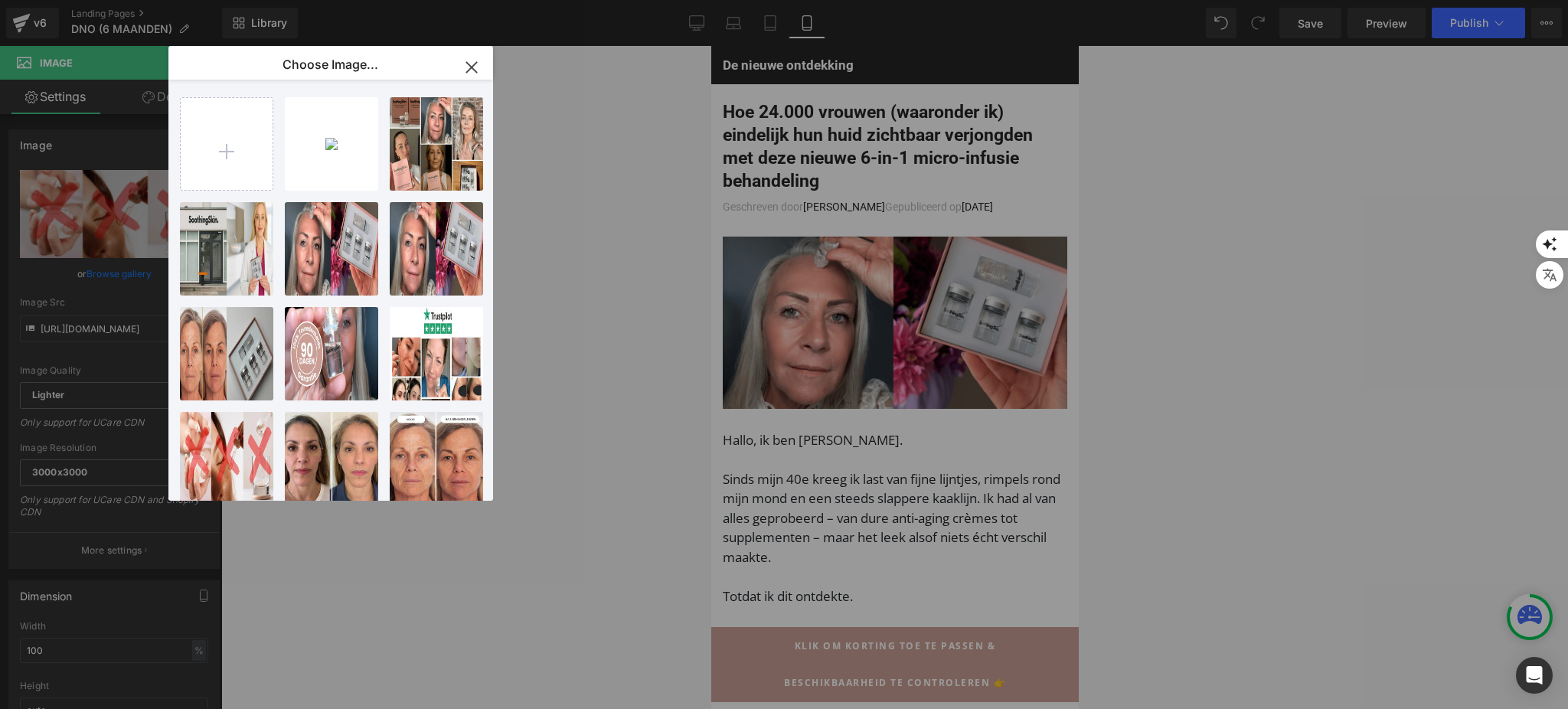
click at [135, 0] on div "You are previewing how the will restyle your page. You can not edit Elements in…" at bounding box center [784, 0] width 1568 height 0
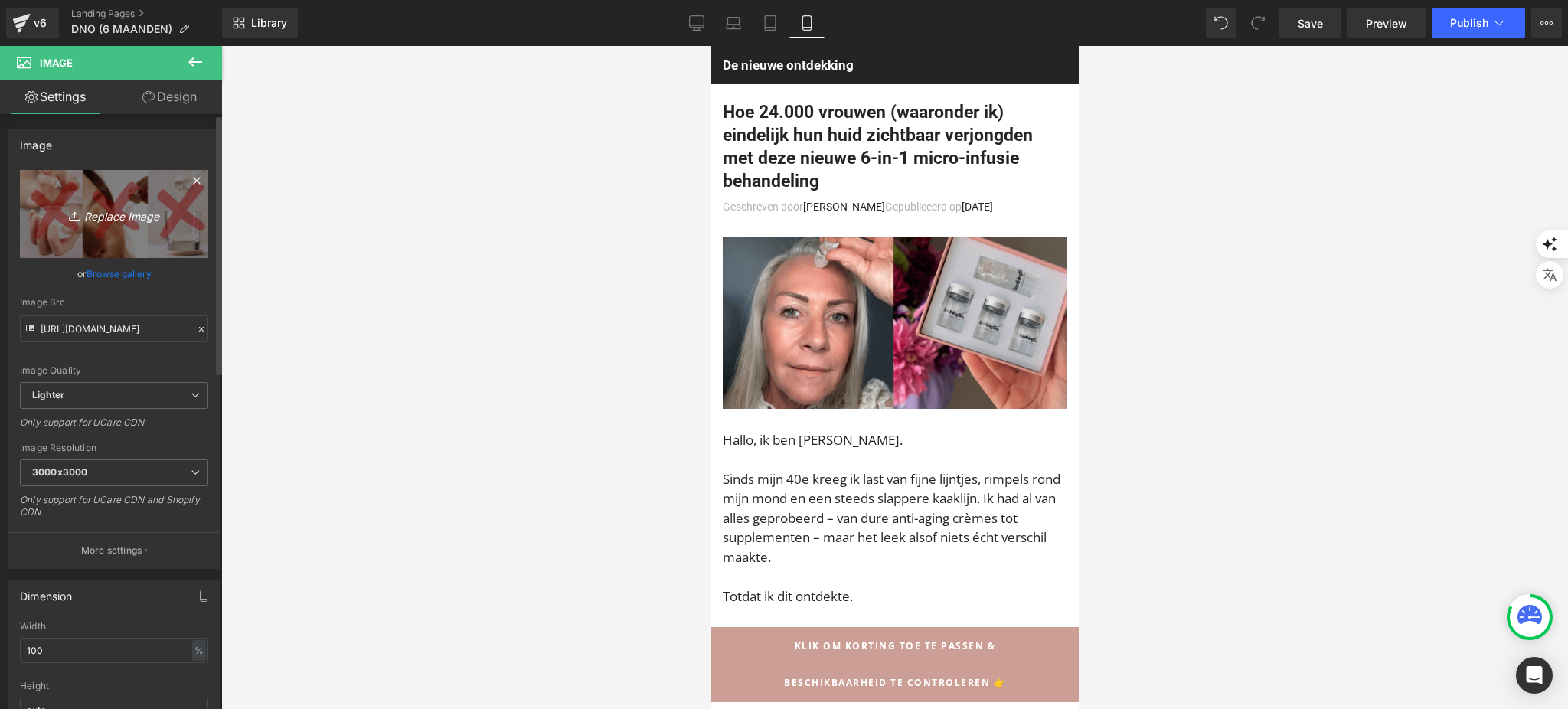
click at [132, 202] on link "Replace Image" at bounding box center [114, 214] width 188 height 88
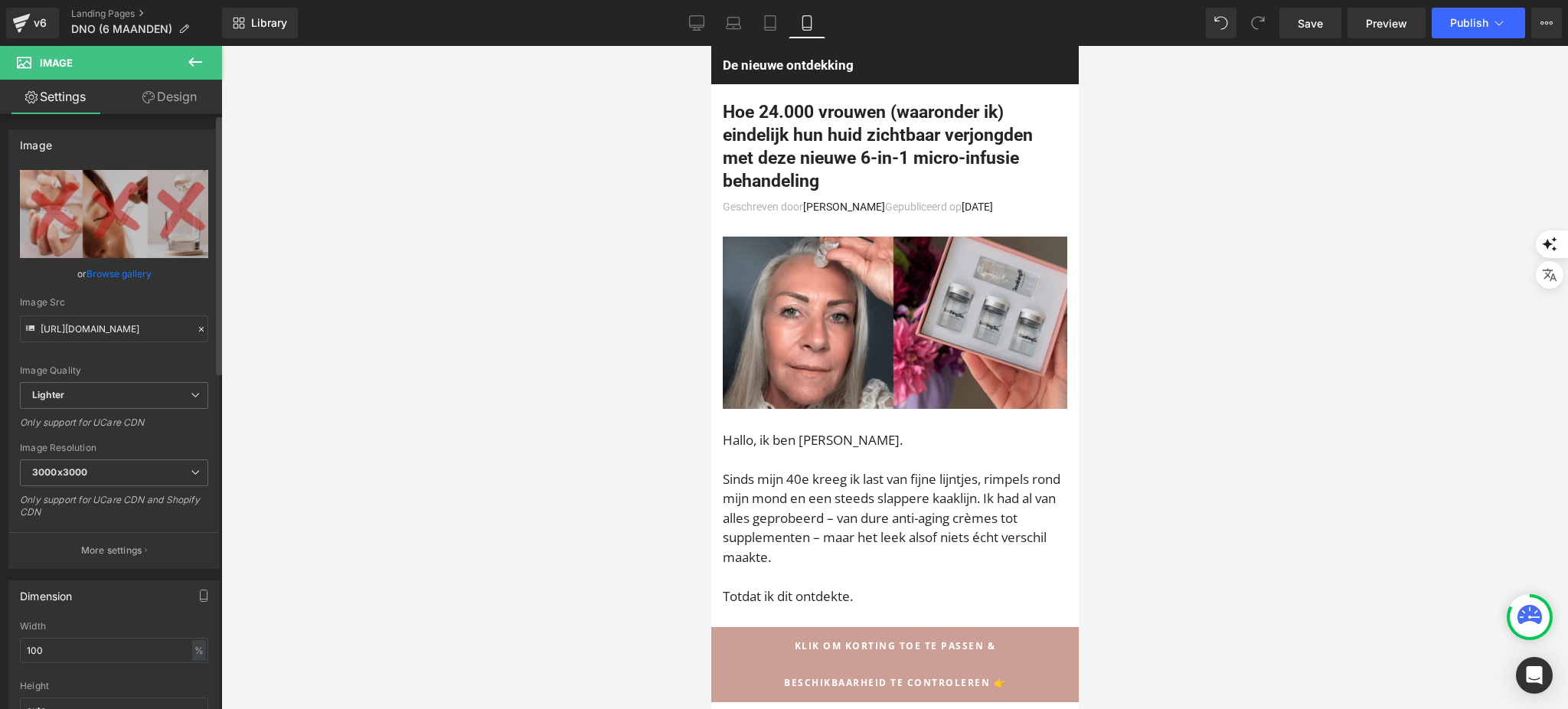
click at [115, 263] on link "Browse gallery" at bounding box center [119, 274] width 65 height 27
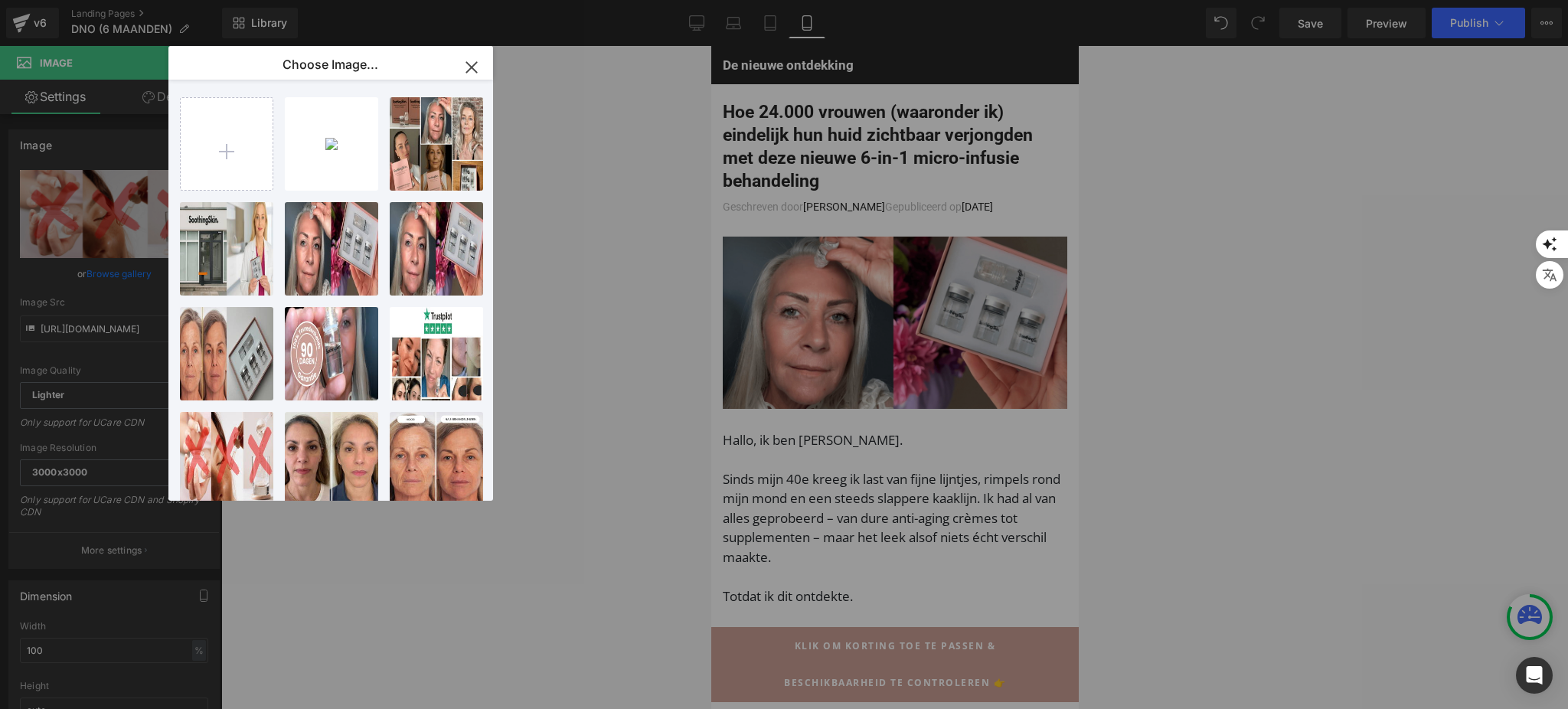
click at [40, 0] on div "You are previewing how the will restyle your page. You can not edit Elements in…" at bounding box center [784, 0] width 1568 height 0
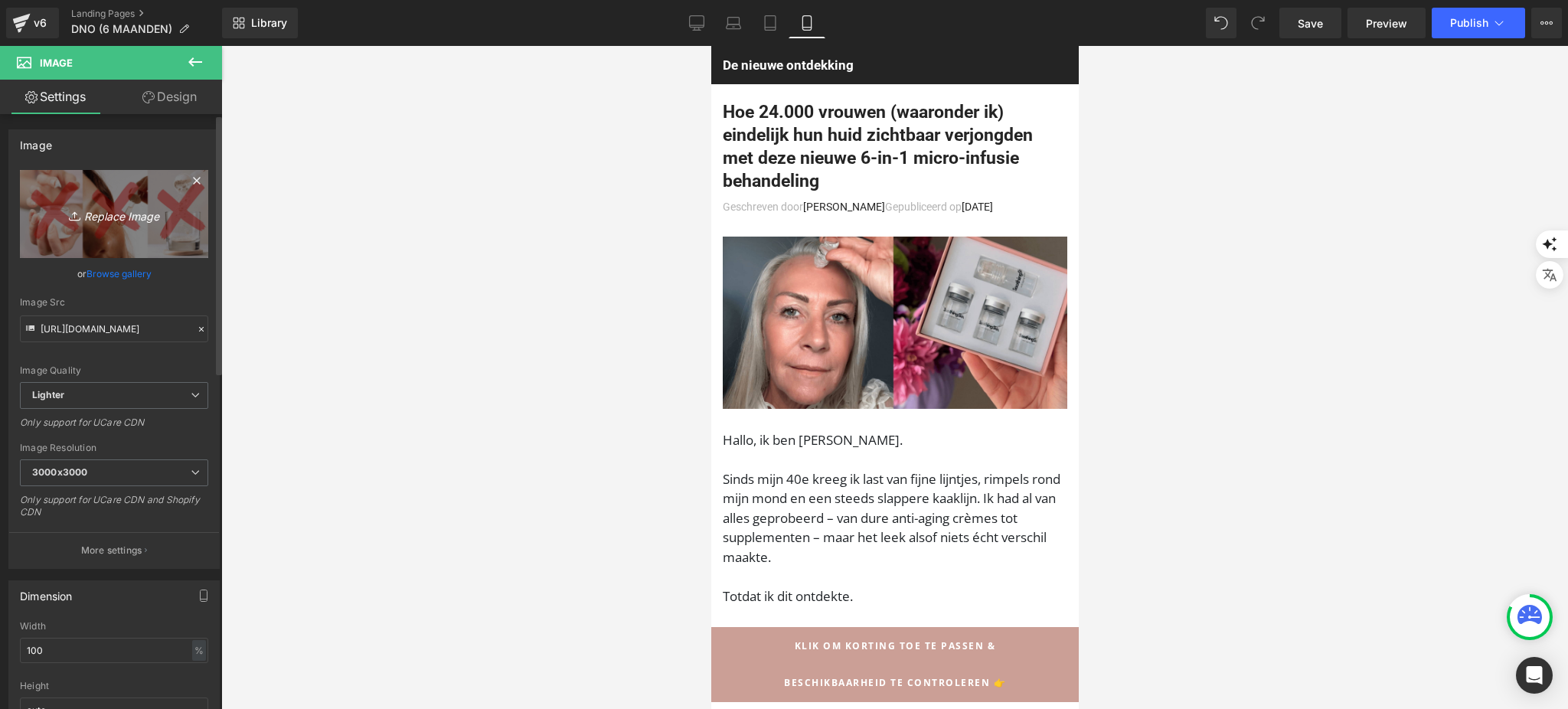
click at [86, 220] on icon "Replace Image" at bounding box center [114, 214] width 123 height 19
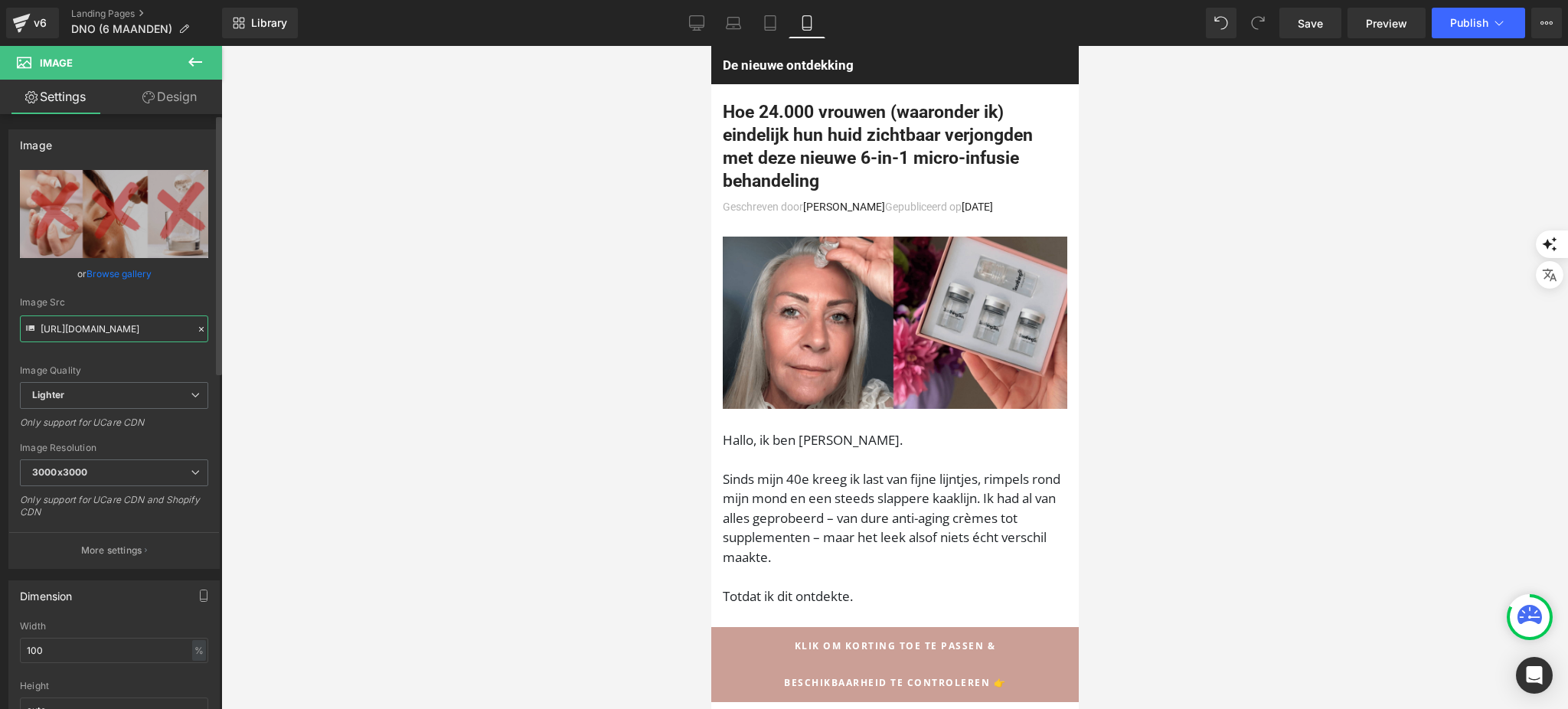
click at [142, 328] on input "https://ucarecdn.com/4ace6e6f-d86f-45c5-bdc3-f96af75df6a7/-/format/auto/-/previ…" at bounding box center [114, 329] width 188 height 27
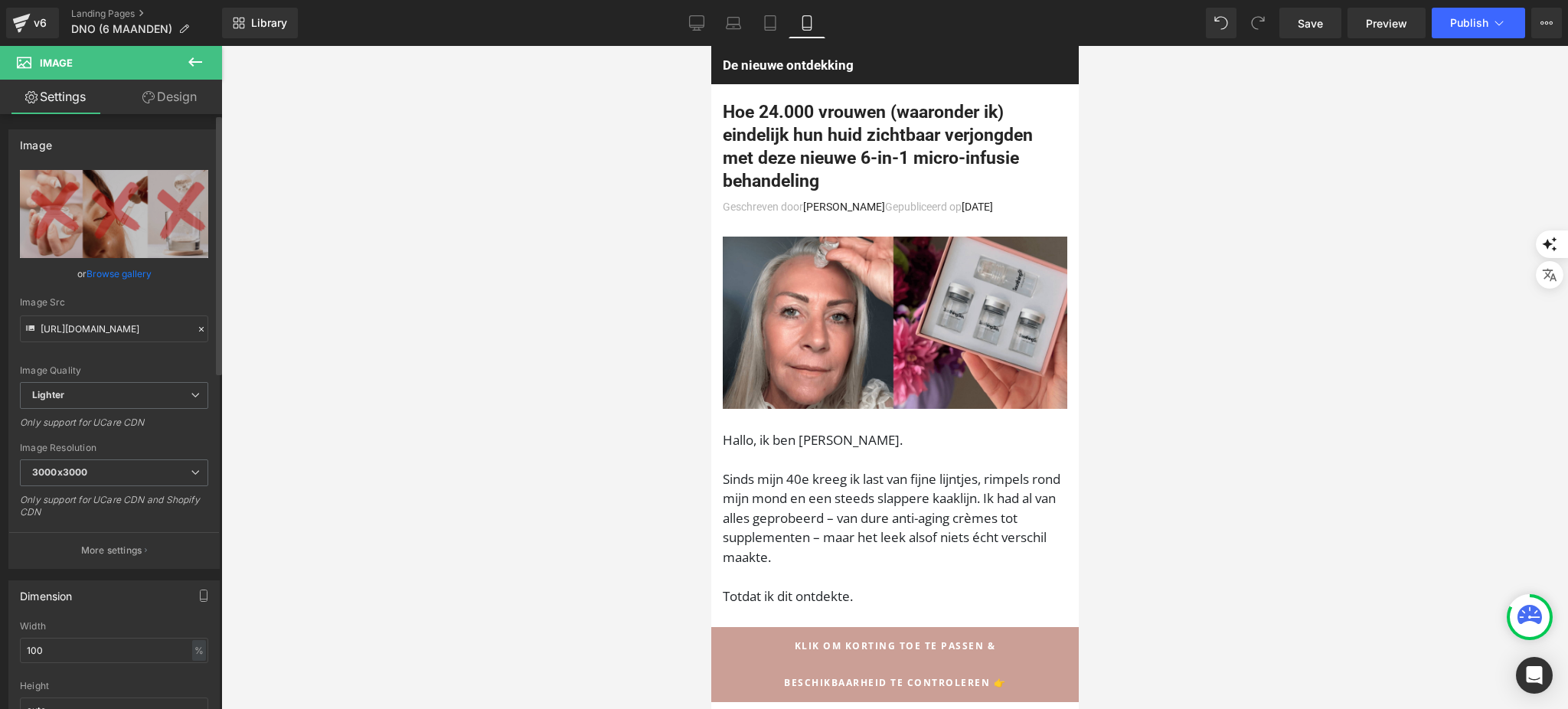
click at [127, 271] on link "Browse gallery" at bounding box center [119, 274] width 65 height 27
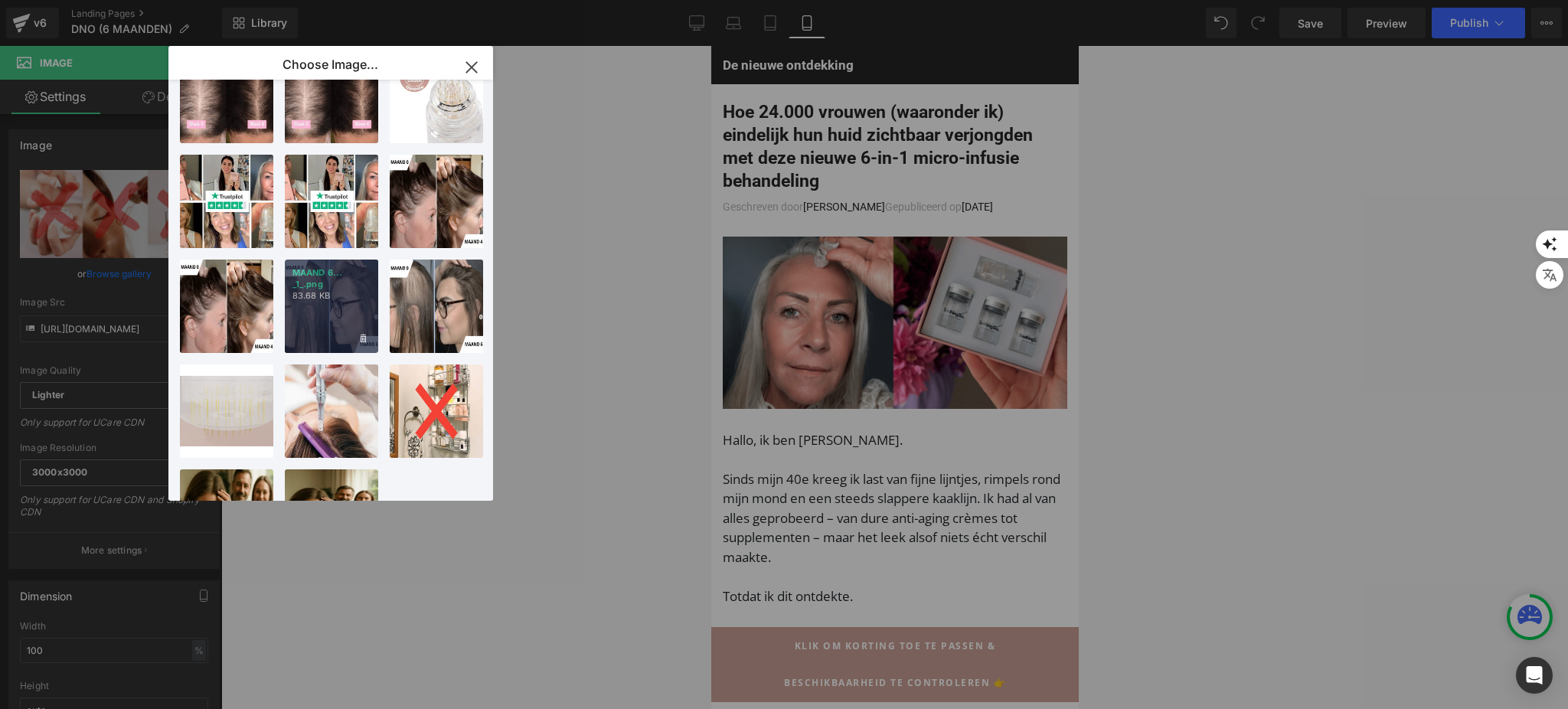
scroll to position [759, 0]
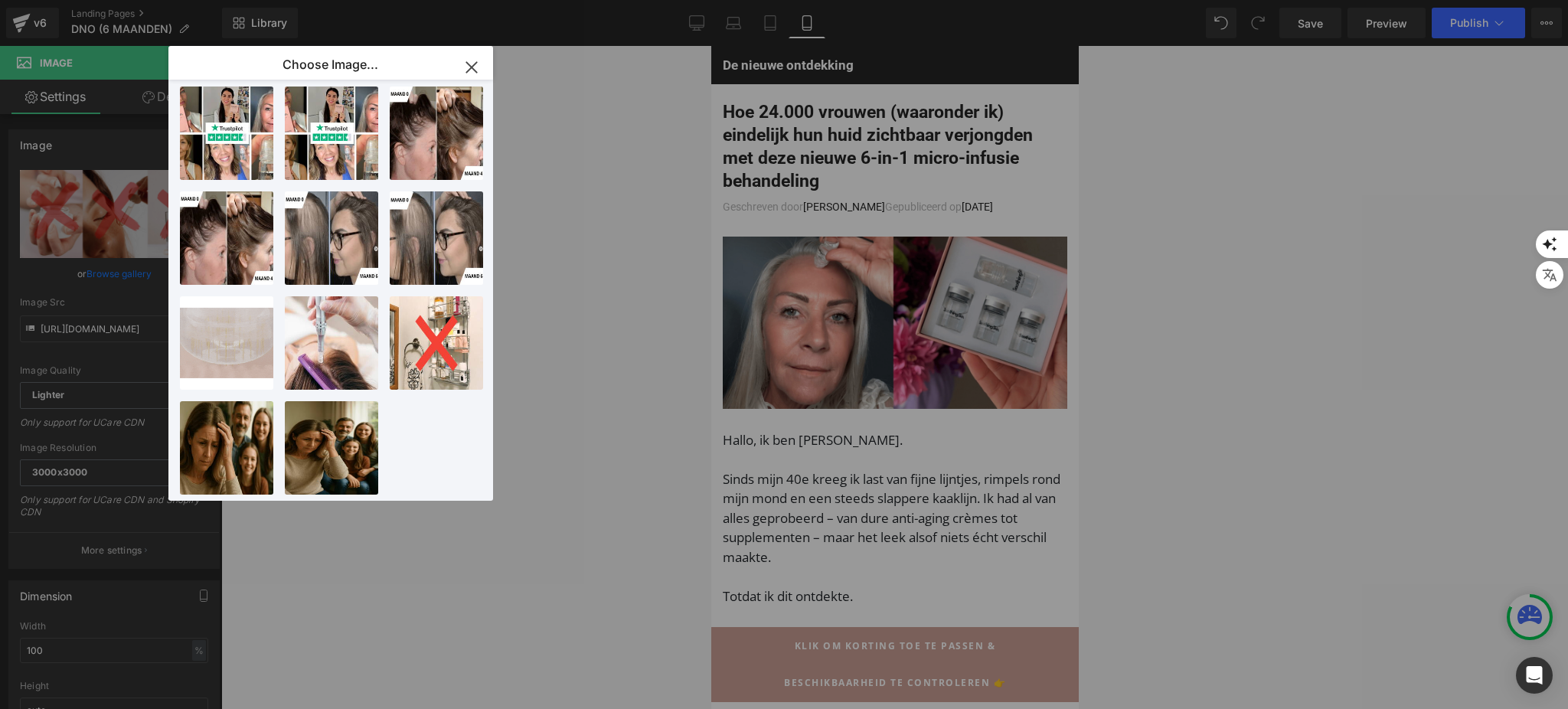
click at [468, 63] on icon "button" at bounding box center [470, 67] width 10 height 10
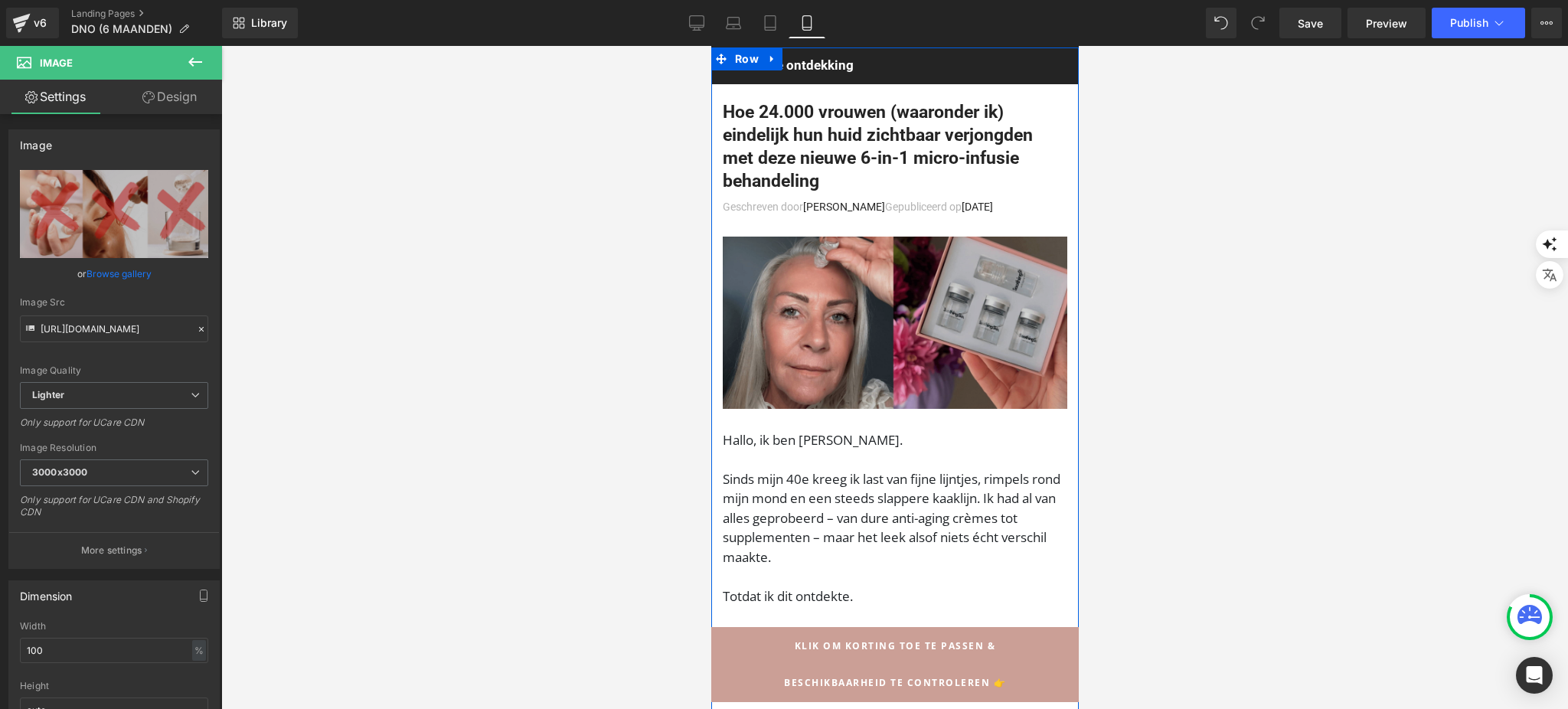
scroll to position [0, 0]
click at [852, 336] on img at bounding box center [894, 322] width 344 height 172
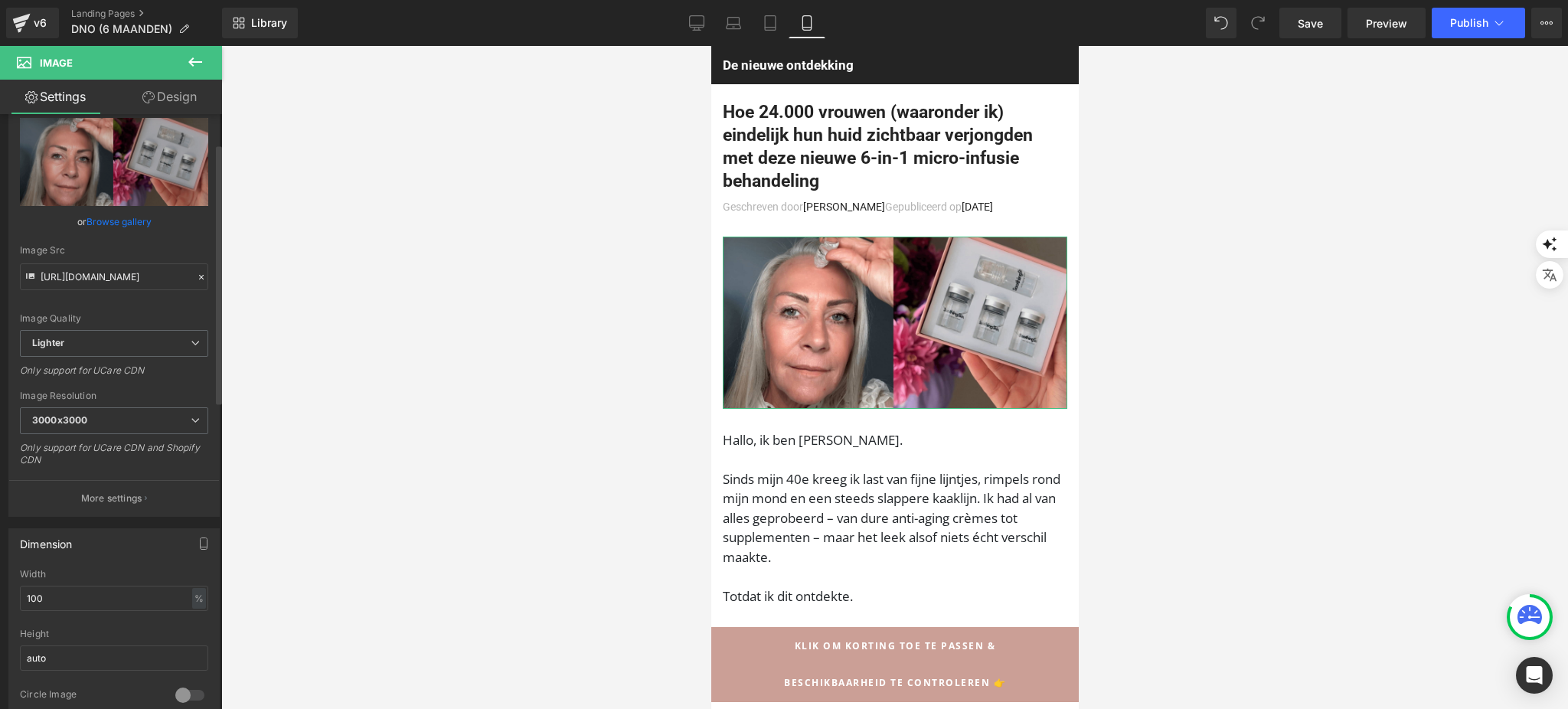
scroll to position [102, 0]
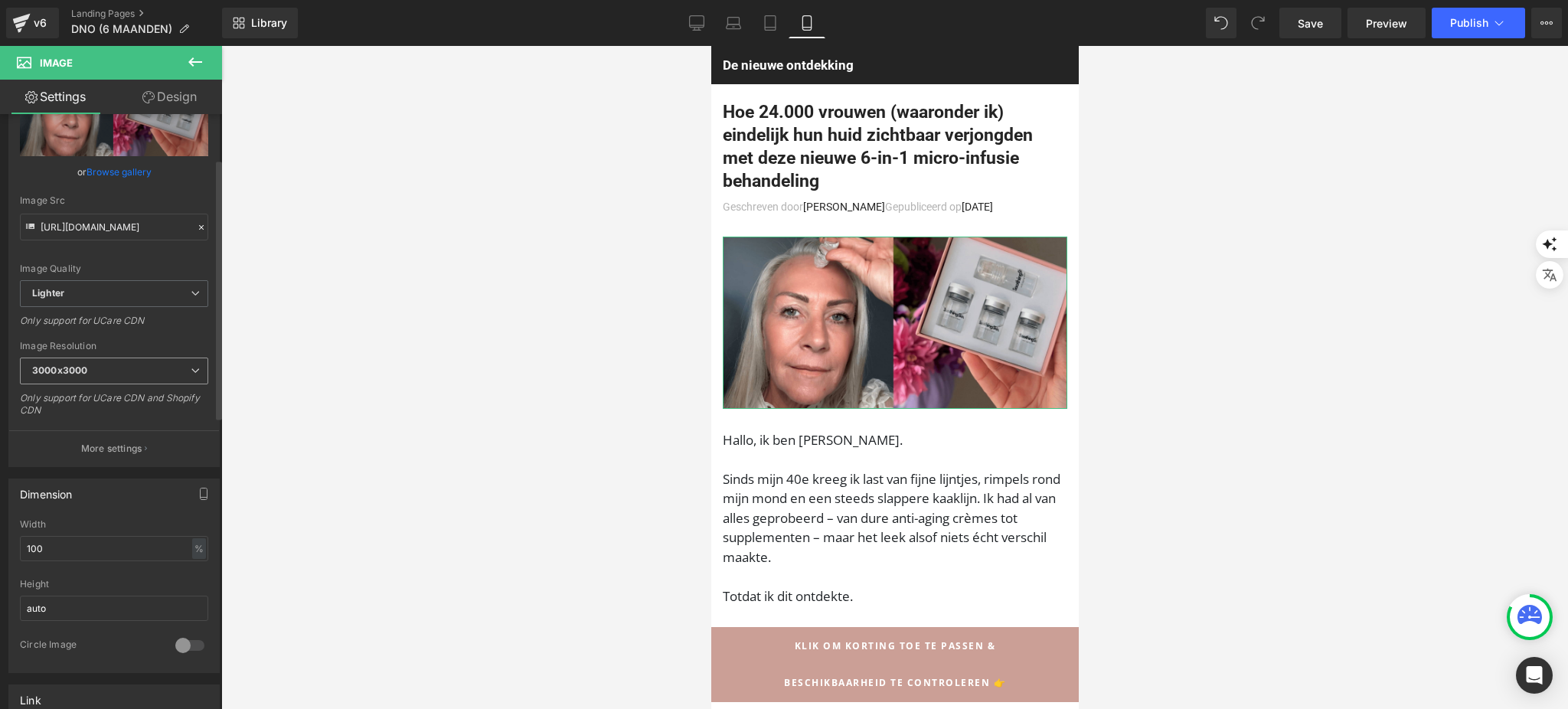
click at [145, 384] on div "3000x3000 100x100 240x240 480x480 576x576 640x640 768x768 800x800 960x960 1024x…" at bounding box center [114, 375] width 188 height 34
click at [147, 375] on span "3000x3000" at bounding box center [114, 371] width 188 height 27
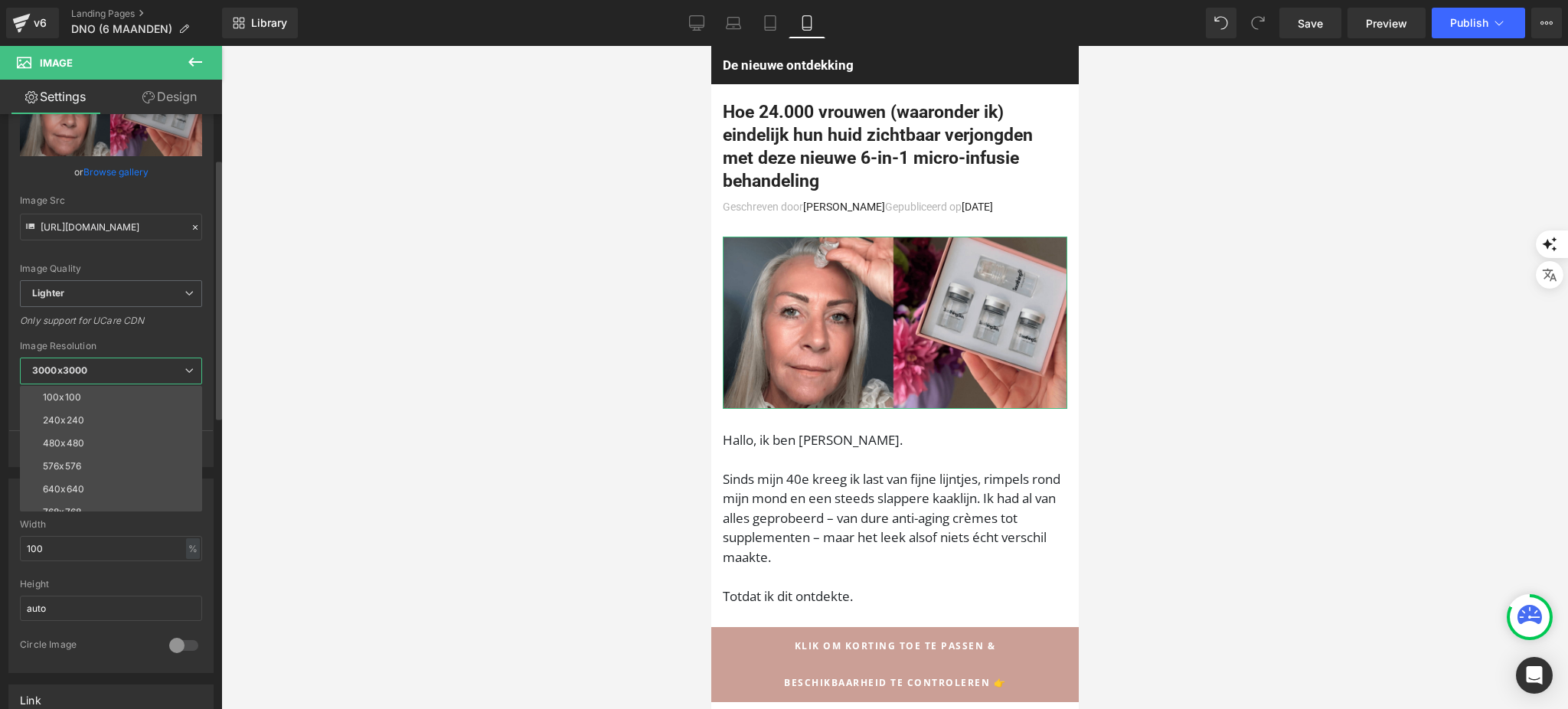
click at [147, 375] on span "3000x3000" at bounding box center [111, 371] width 182 height 27
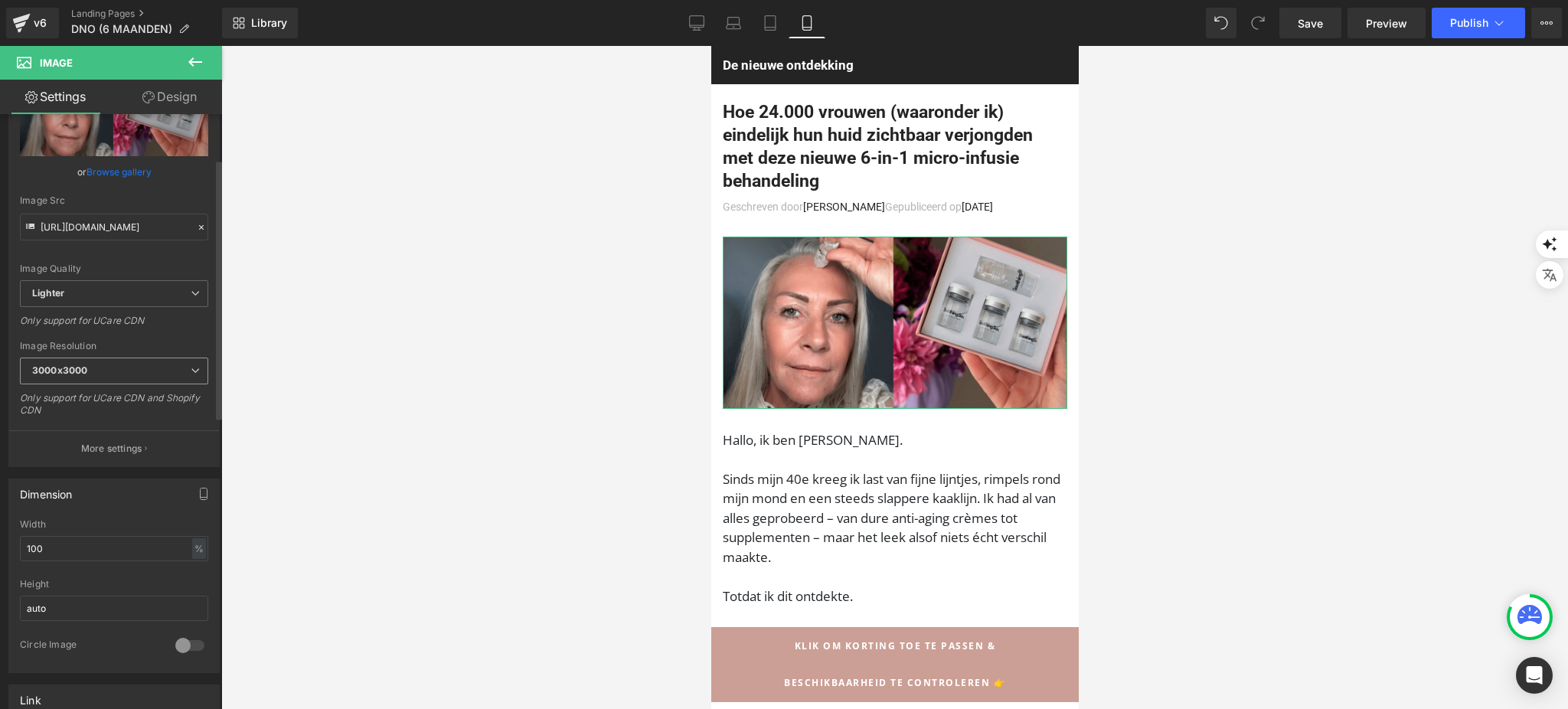
click at [147, 375] on span "3000x3000" at bounding box center [114, 371] width 188 height 27
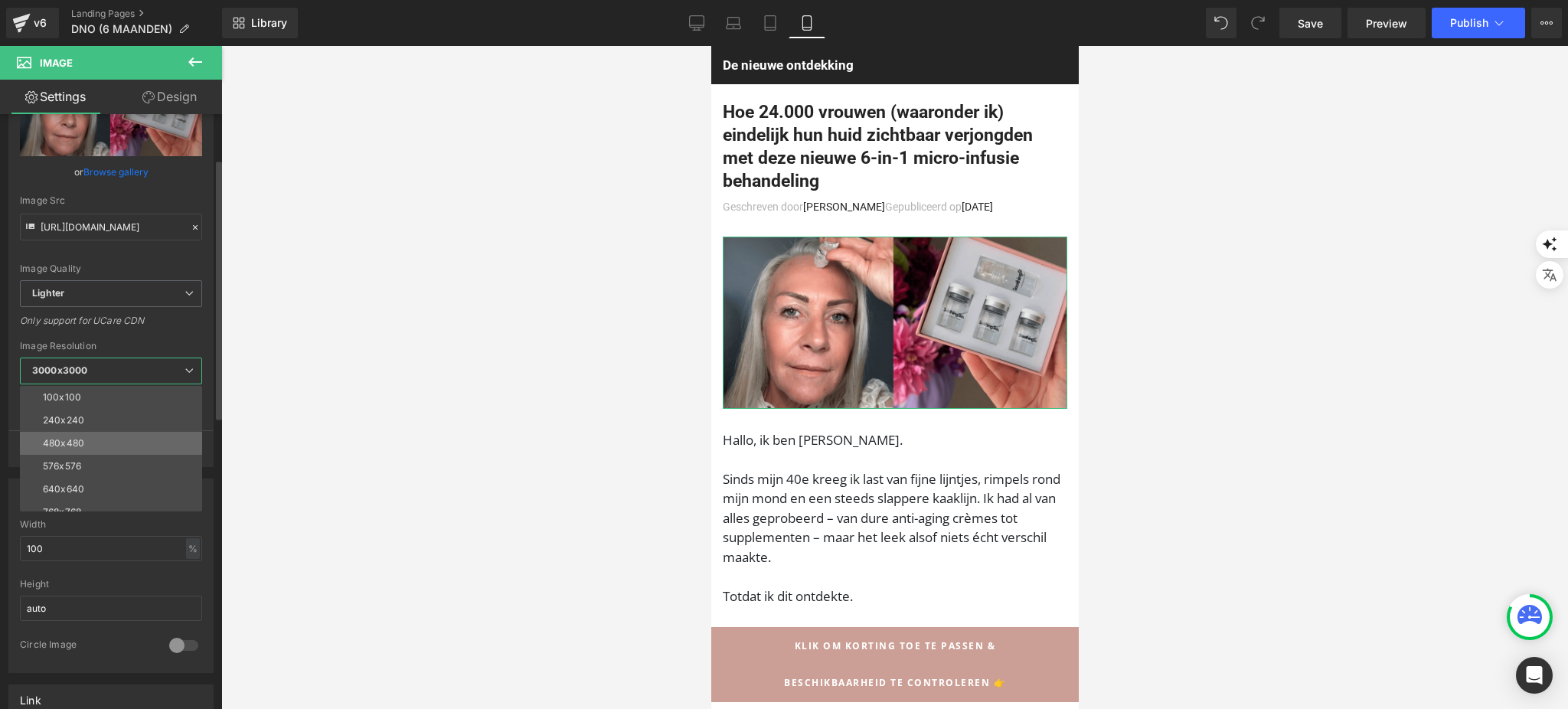
click at [121, 432] on li "480x480" at bounding box center [114, 442] width 189 height 23
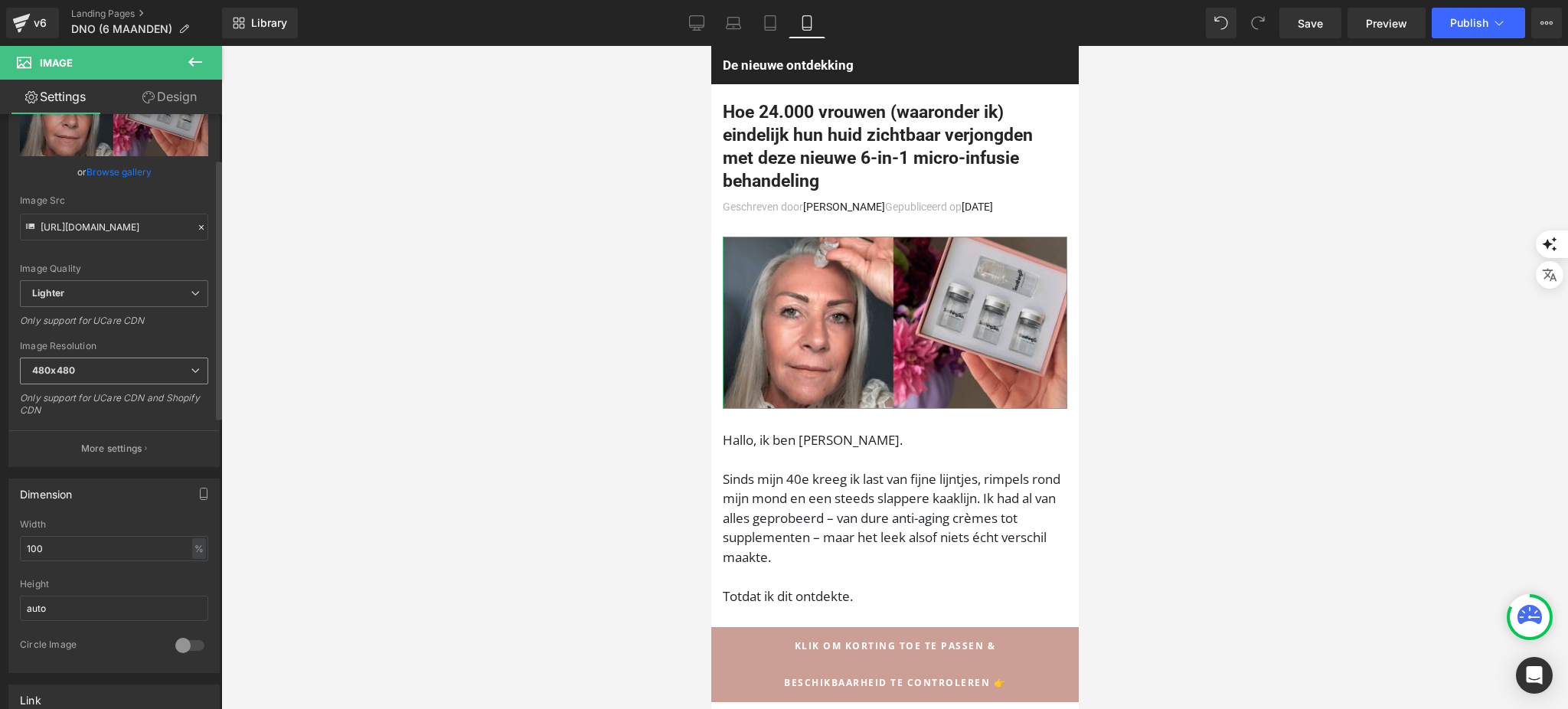
click at [133, 375] on span "480x480" at bounding box center [114, 371] width 188 height 27
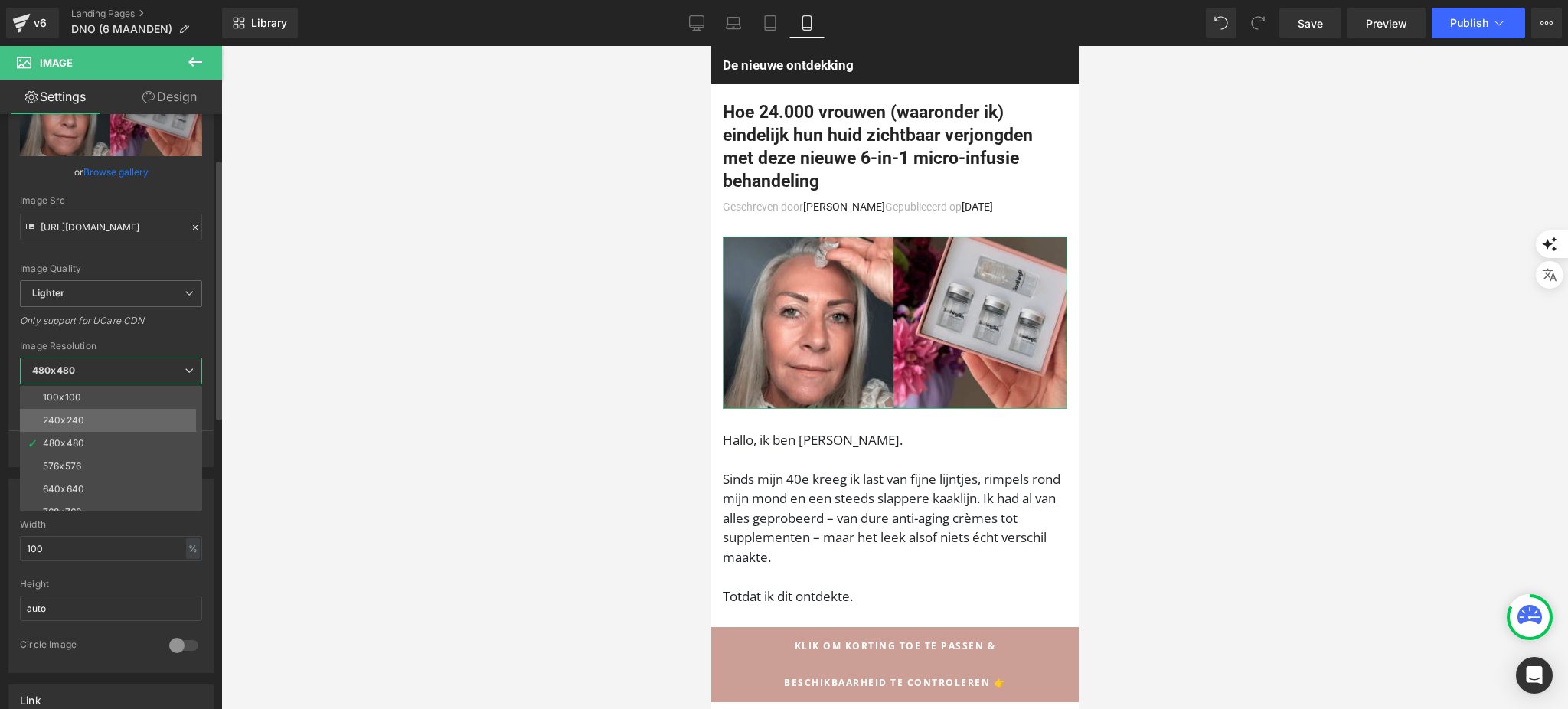
click at [129, 412] on li "240x240" at bounding box center [114, 420] width 189 height 23
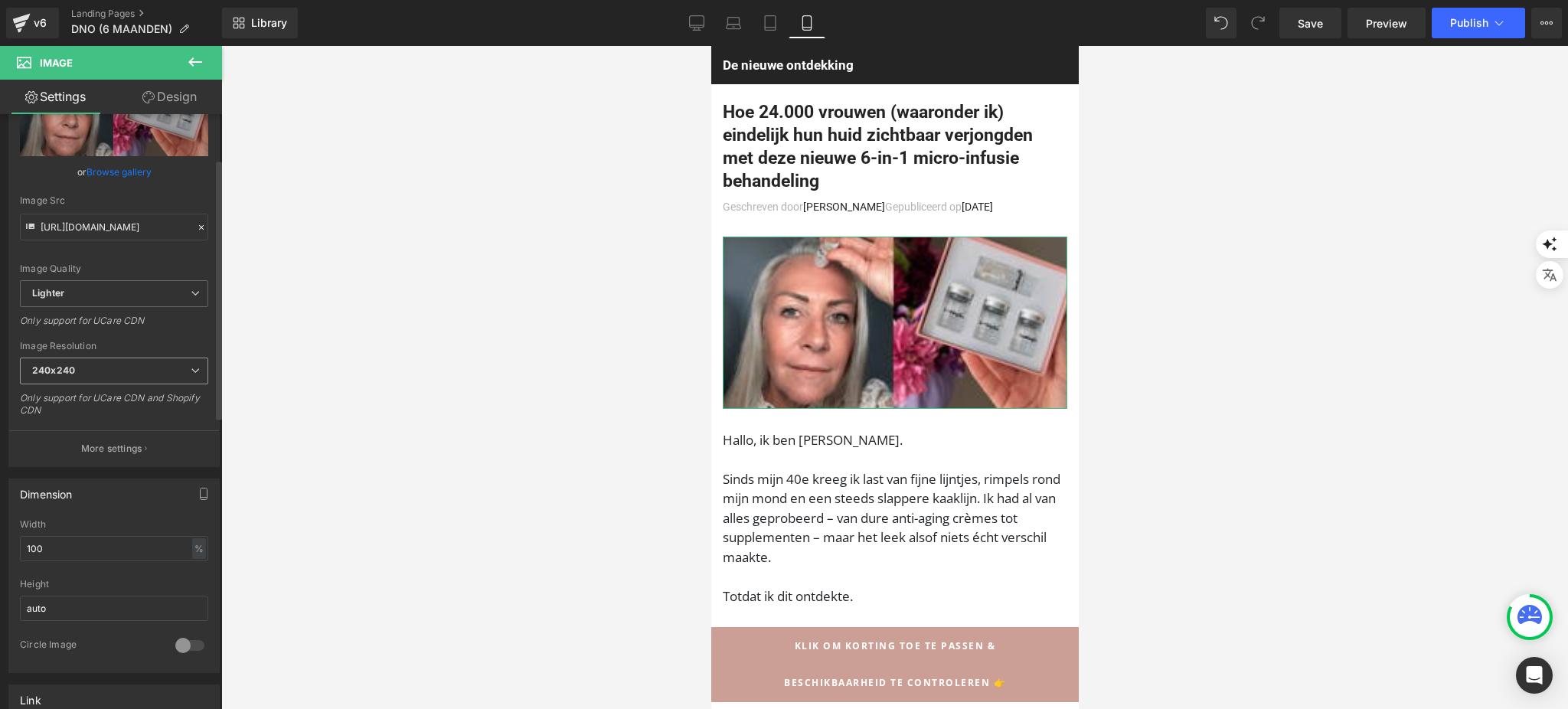
click at [142, 368] on span "240x240" at bounding box center [114, 371] width 188 height 27
click at [141, 324] on div "Only support for UCare CDN" at bounding box center [114, 325] width 188 height 23
click at [138, 299] on span "Lighter" at bounding box center [114, 294] width 188 height 27
click at [145, 285] on span "Lighter" at bounding box center [111, 294] width 182 height 27
click at [151, 287] on span "Lighter" at bounding box center [114, 294] width 188 height 27
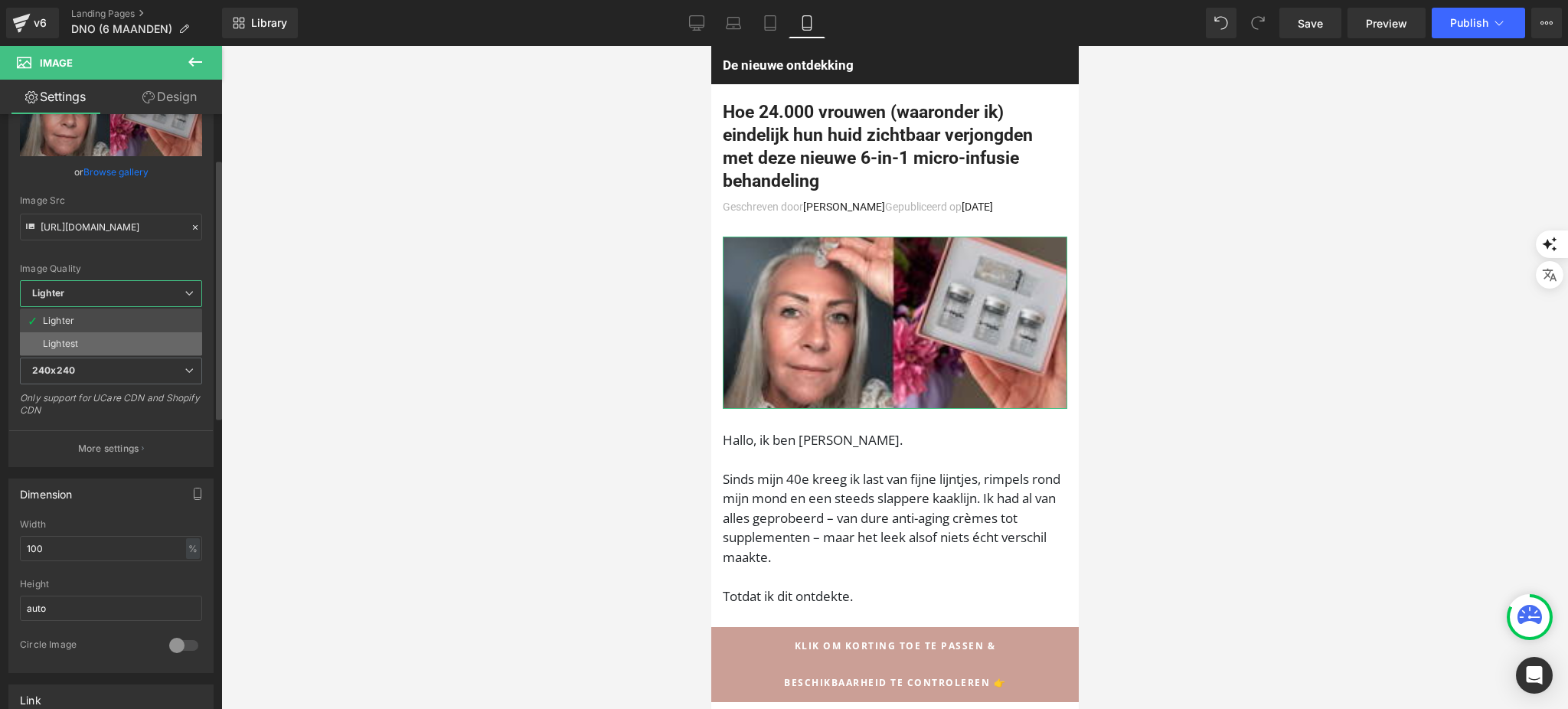
click at [130, 332] on li "Lightest" at bounding box center [111, 343] width 182 height 23
click at [180, 297] on span "Lightest" at bounding box center [114, 294] width 188 height 27
click at [169, 318] on li "Lighter" at bounding box center [111, 320] width 182 height 23
click at [132, 359] on span "240x240" at bounding box center [114, 371] width 188 height 27
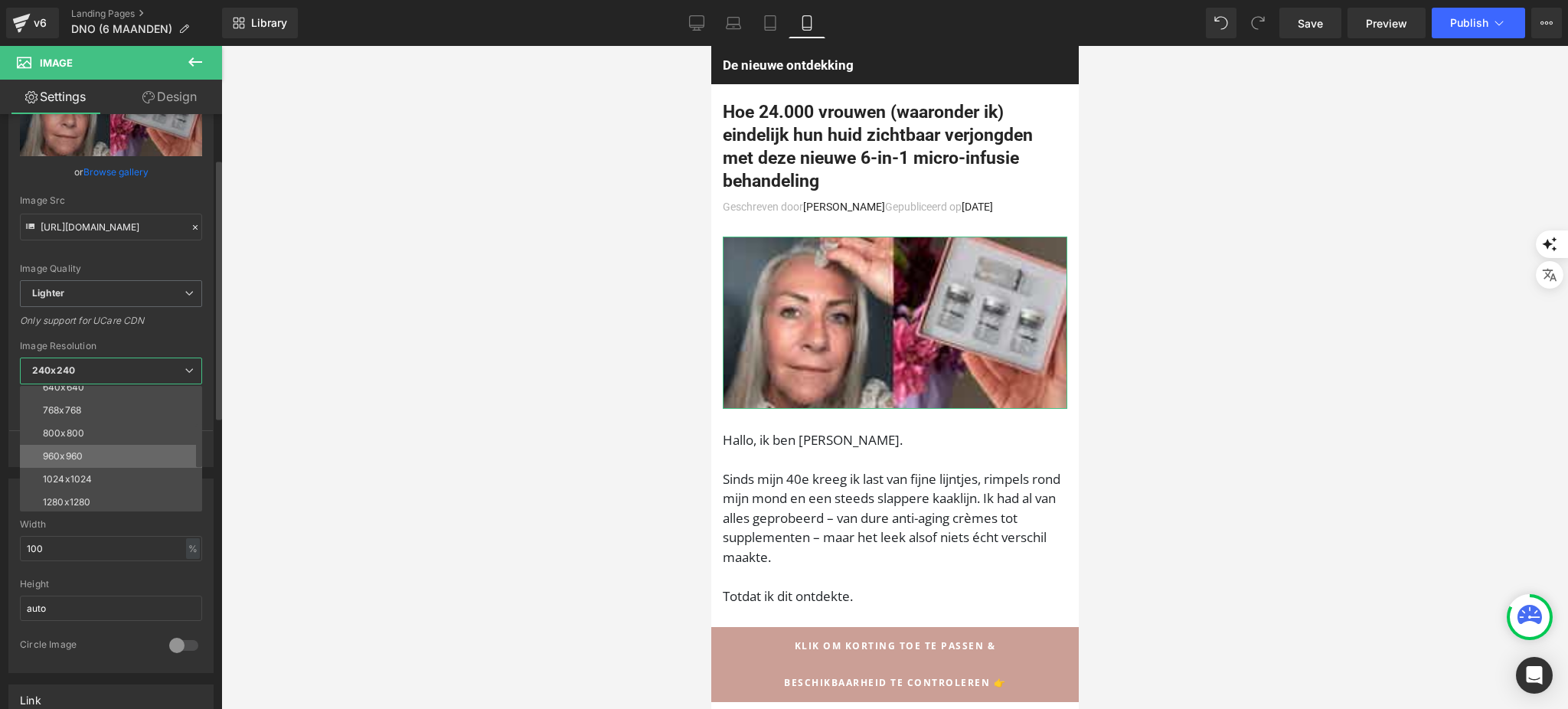
click at [132, 445] on li "960x960" at bounding box center [114, 455] width 189 height 23
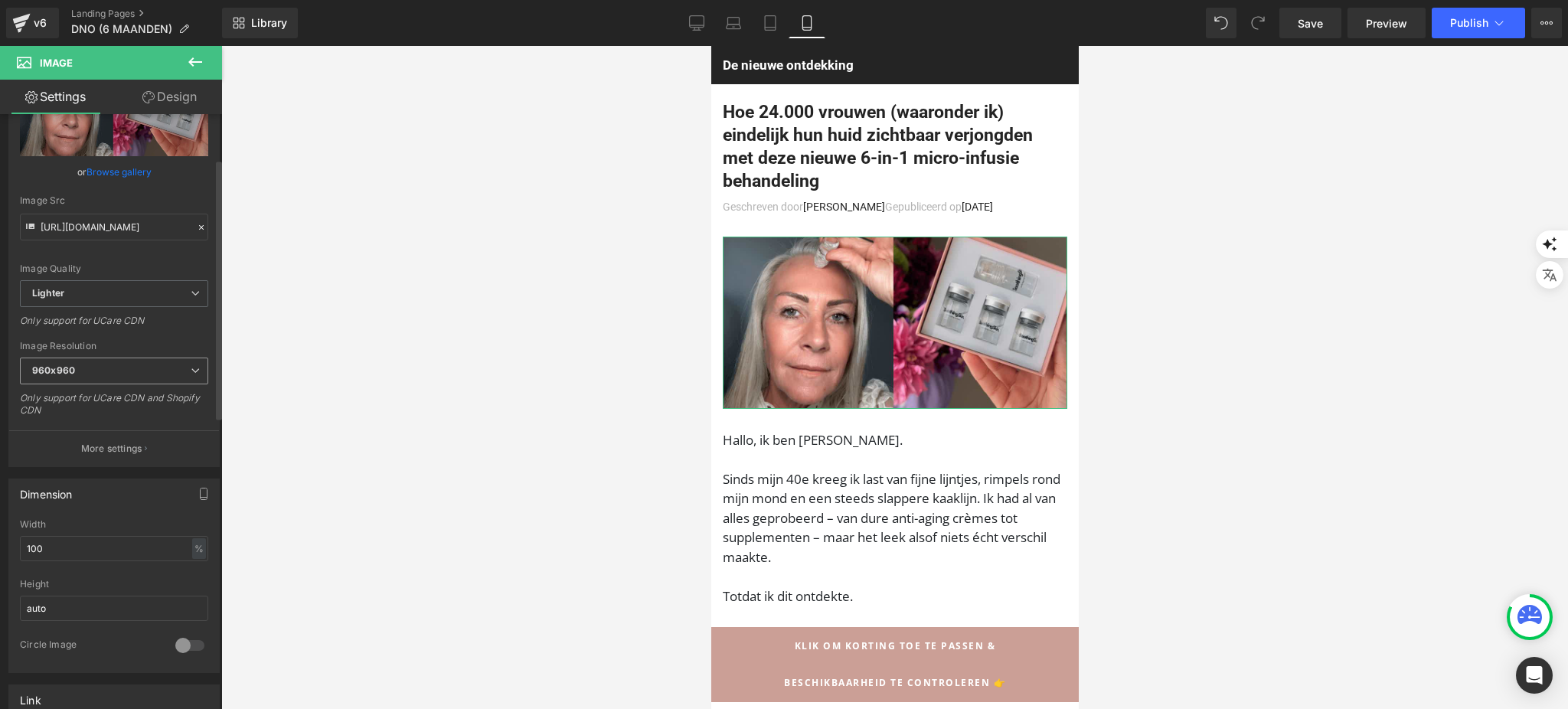
click at [158, 362] on span "960x960" at bounding box center [114, 371] width 188 height 27
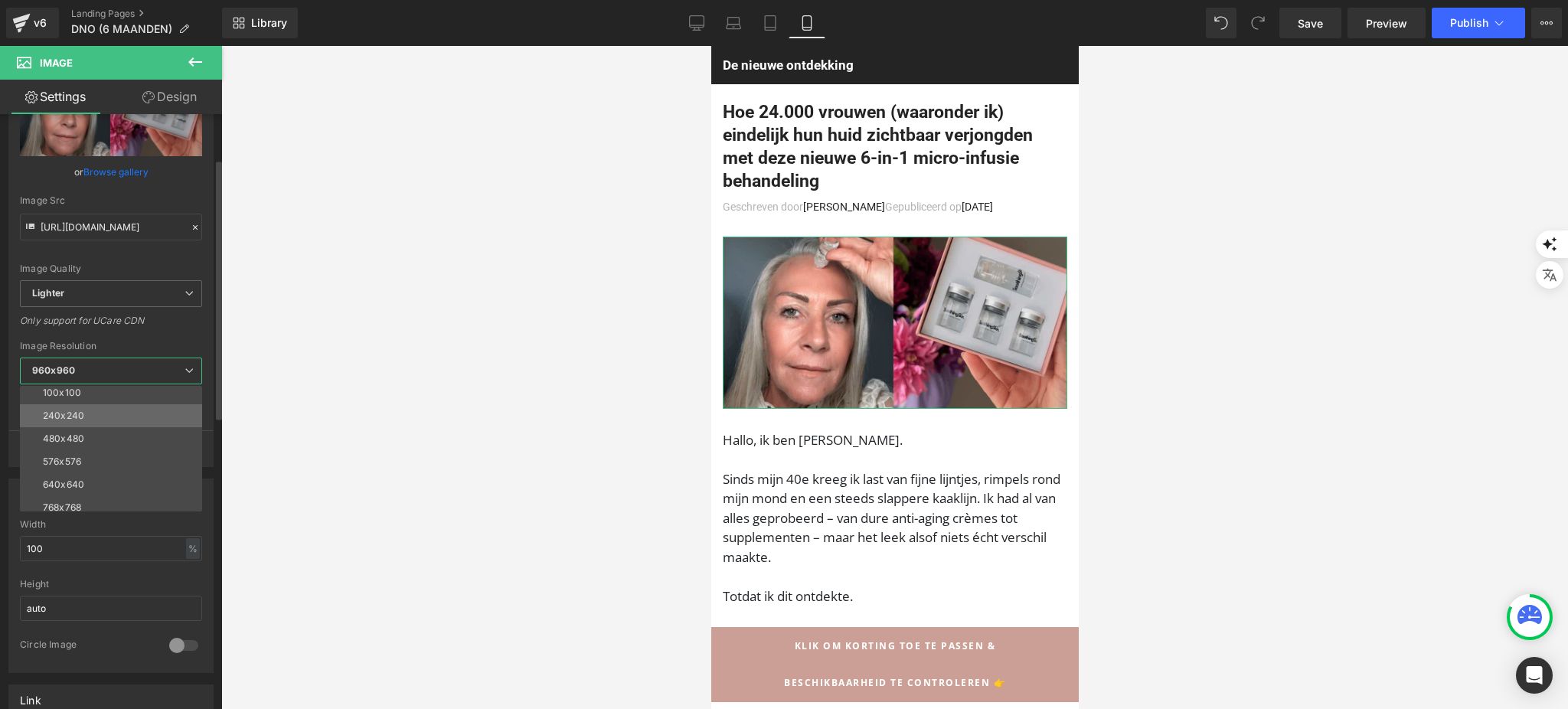
scroll to position [0, 0]
click at [180, 328] on div "Only support for UCare CDN" at bounding box center [111, 325] width 182 height 23
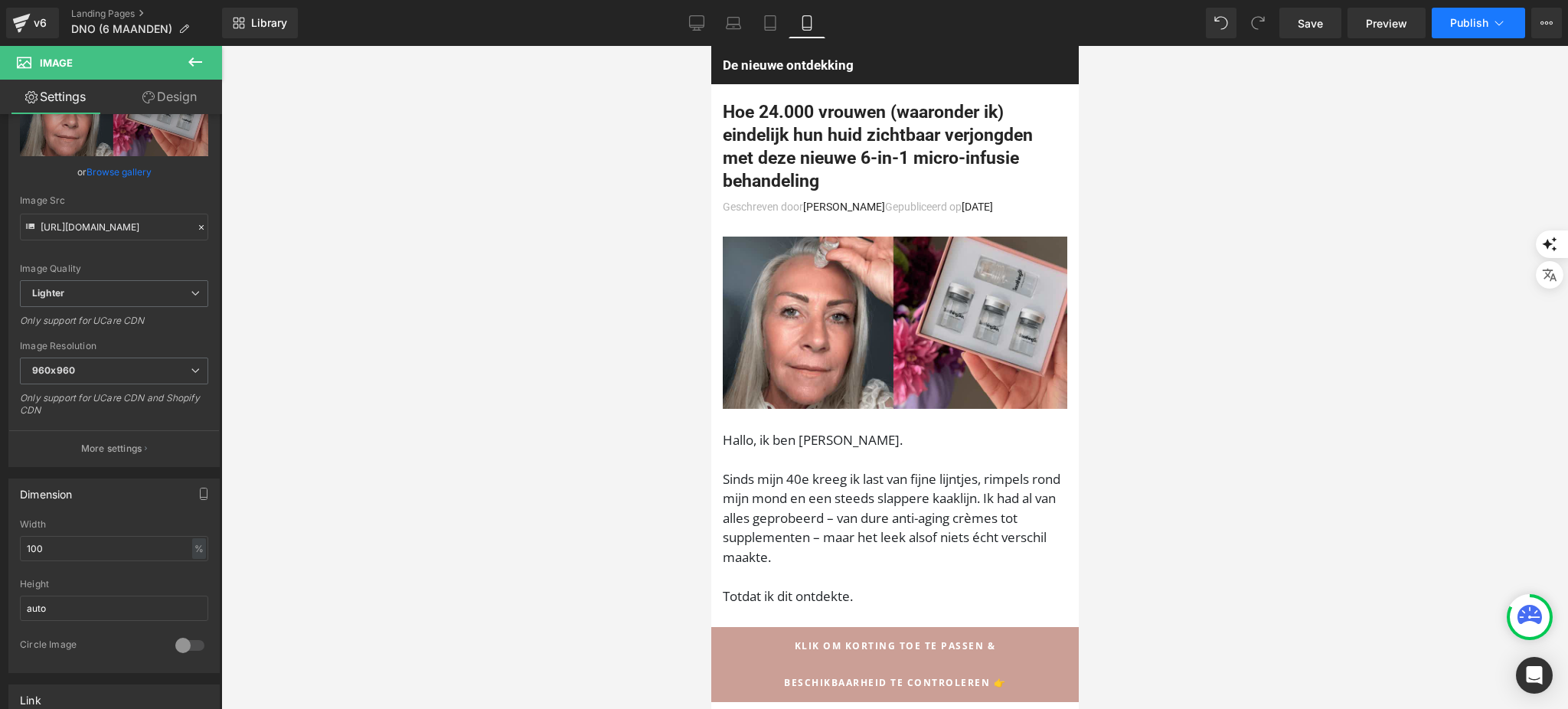
click at [1490, 22] on button "Publish" at bounding box center [1478, 23] width 94 height 31
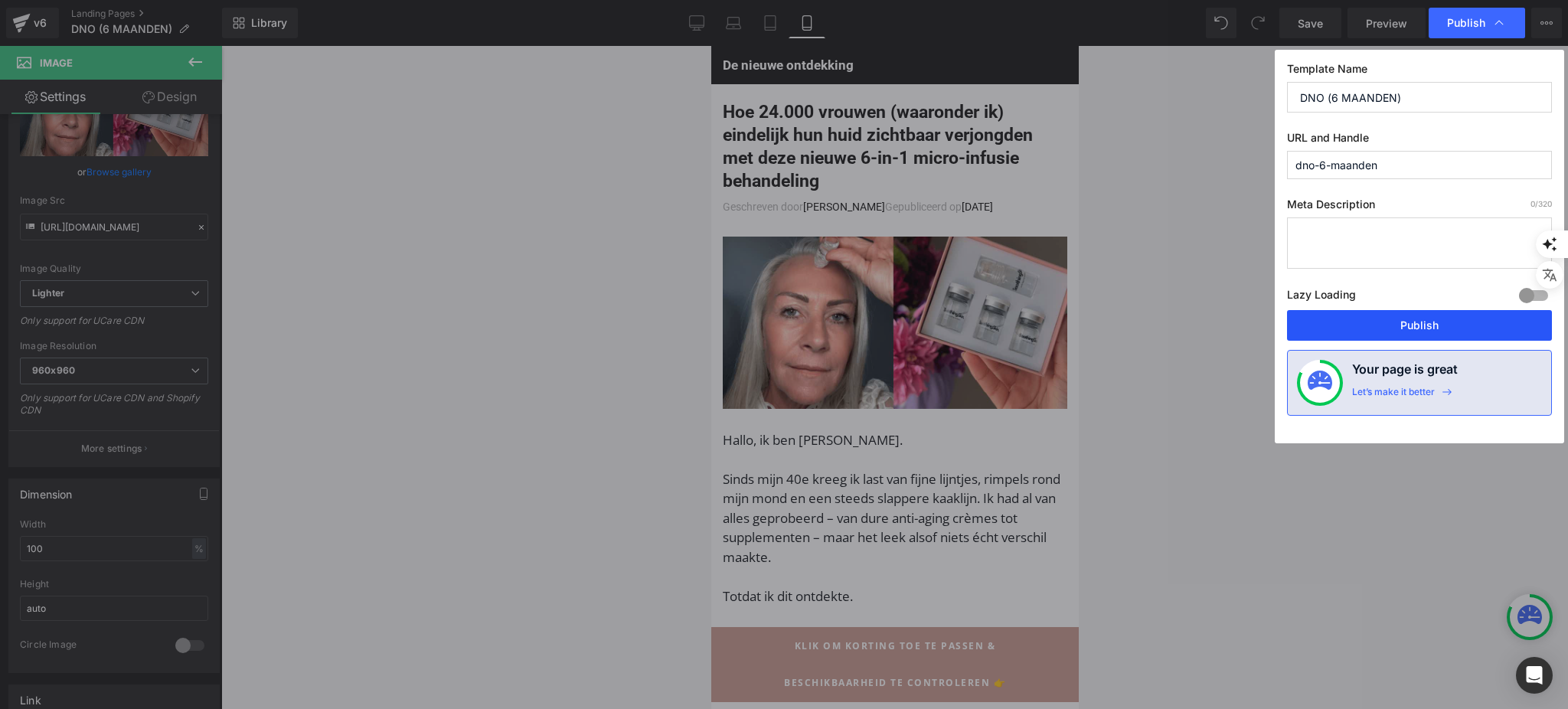
click at [1365, 317] on button "Publish" at bounding box center [1419, 325] width 265 height 31
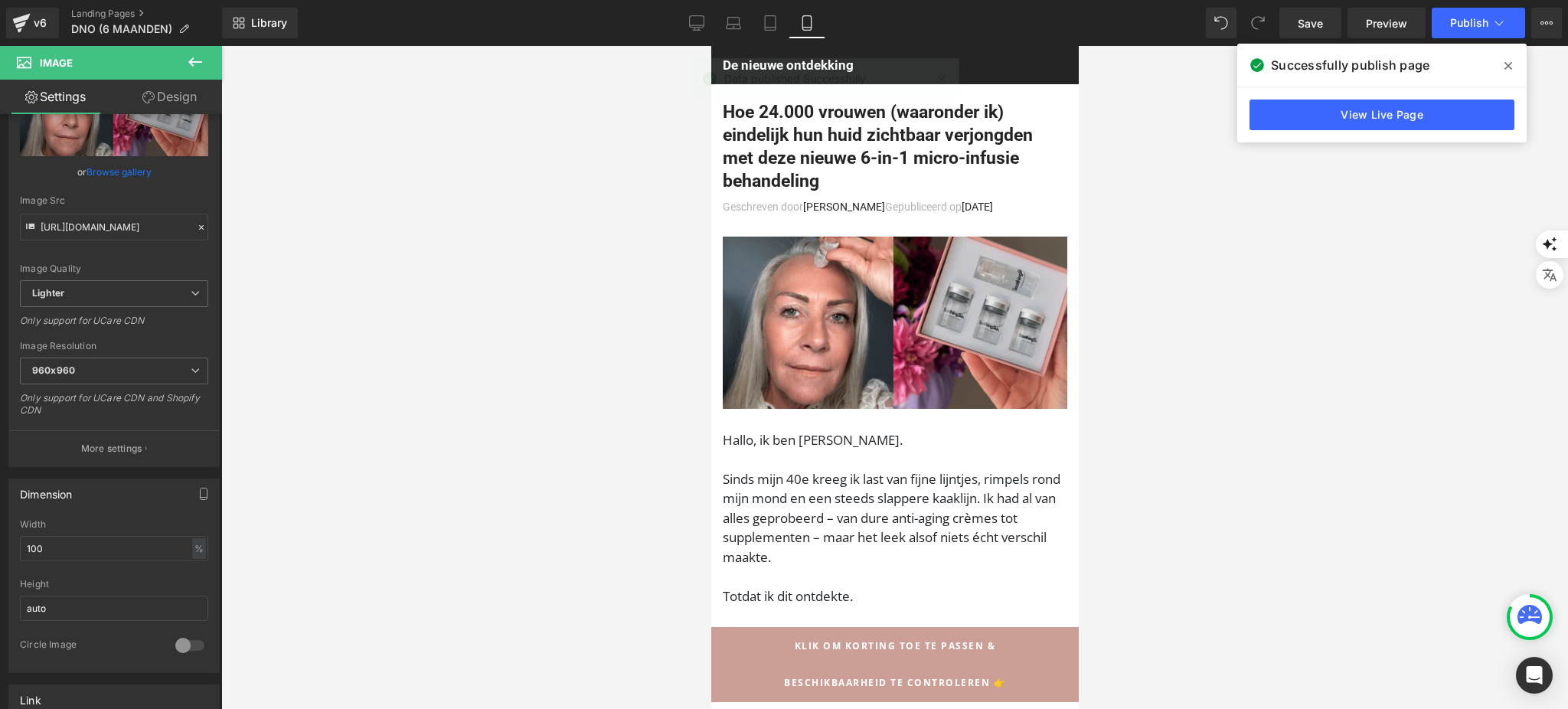
click at [1512, 63] on span at bounding box center [1508, 65] width 24 height 24
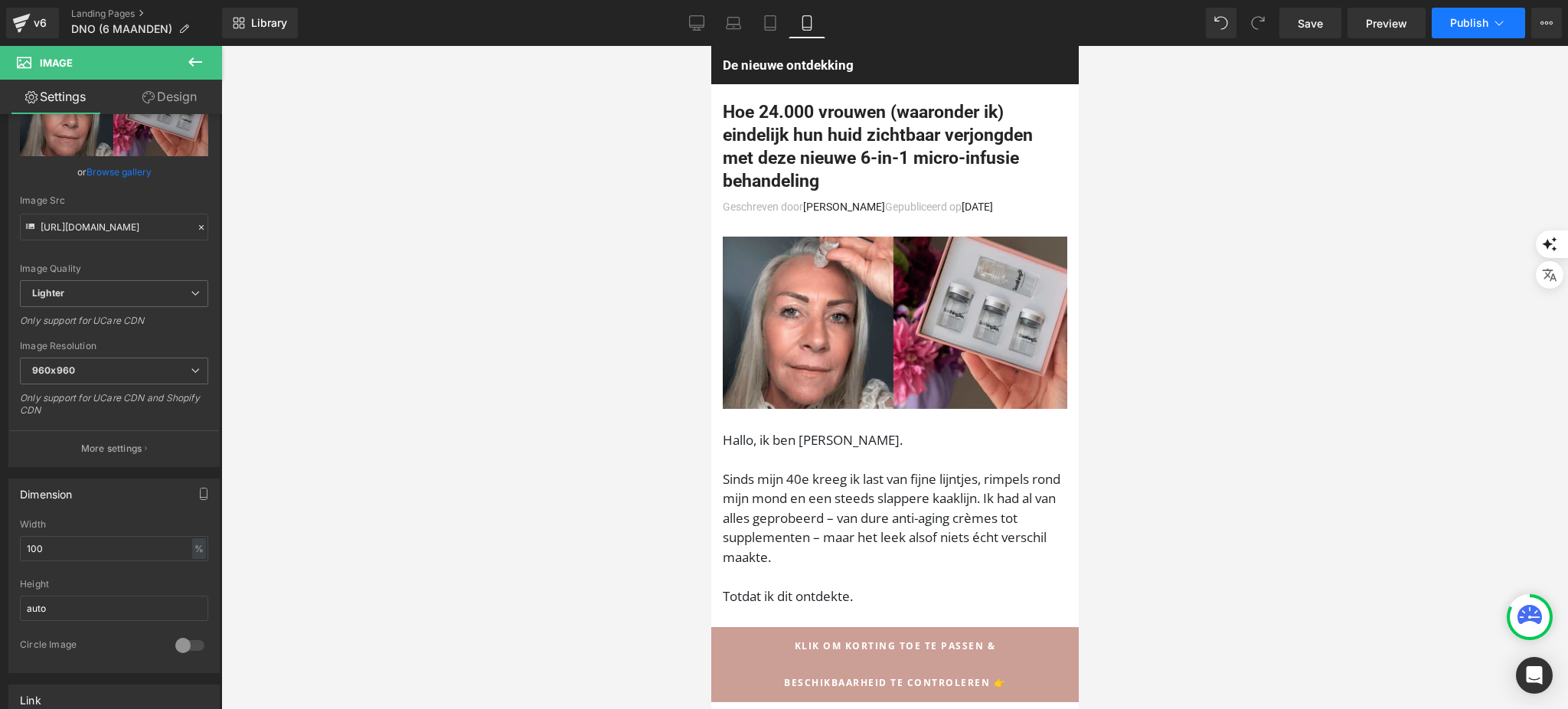
click at [1500, 20] on icon at bounding box center [1499, 23] width 15 height 15
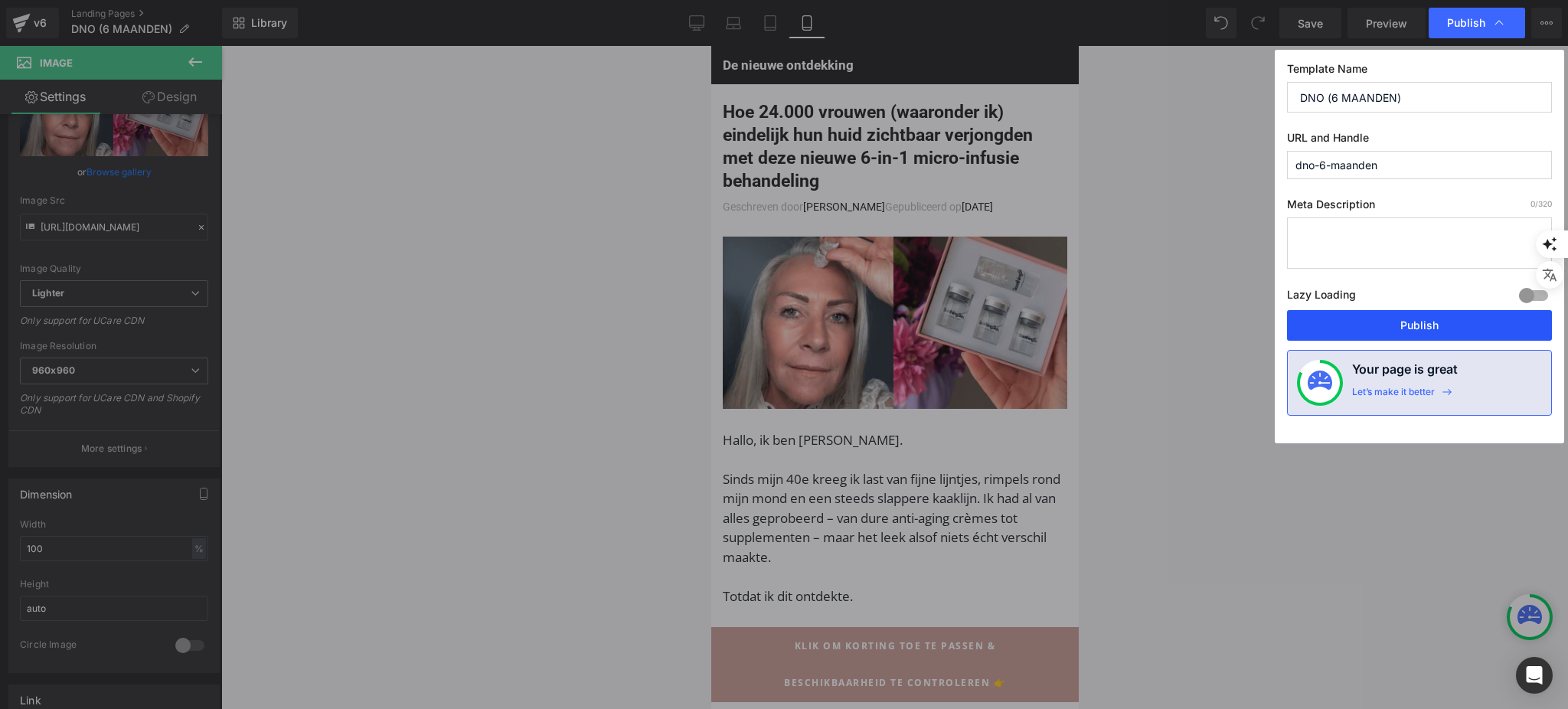
click at [1375, 318] on button "Publish" at bounding box center [1419, 325] width 265 height 31
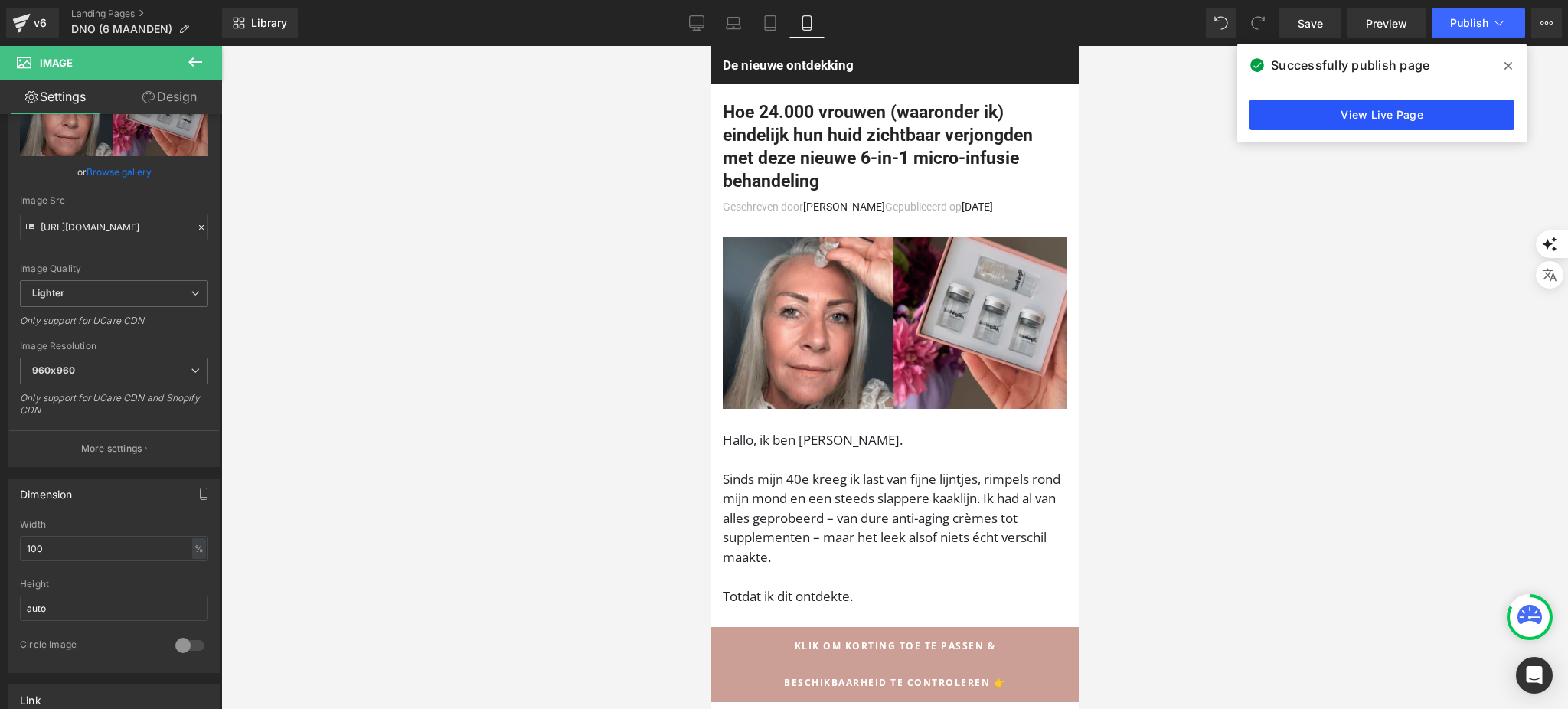
click at [1427, 114] on link "View Live Page" at bounding box center [1381, 114] width 265 height 31
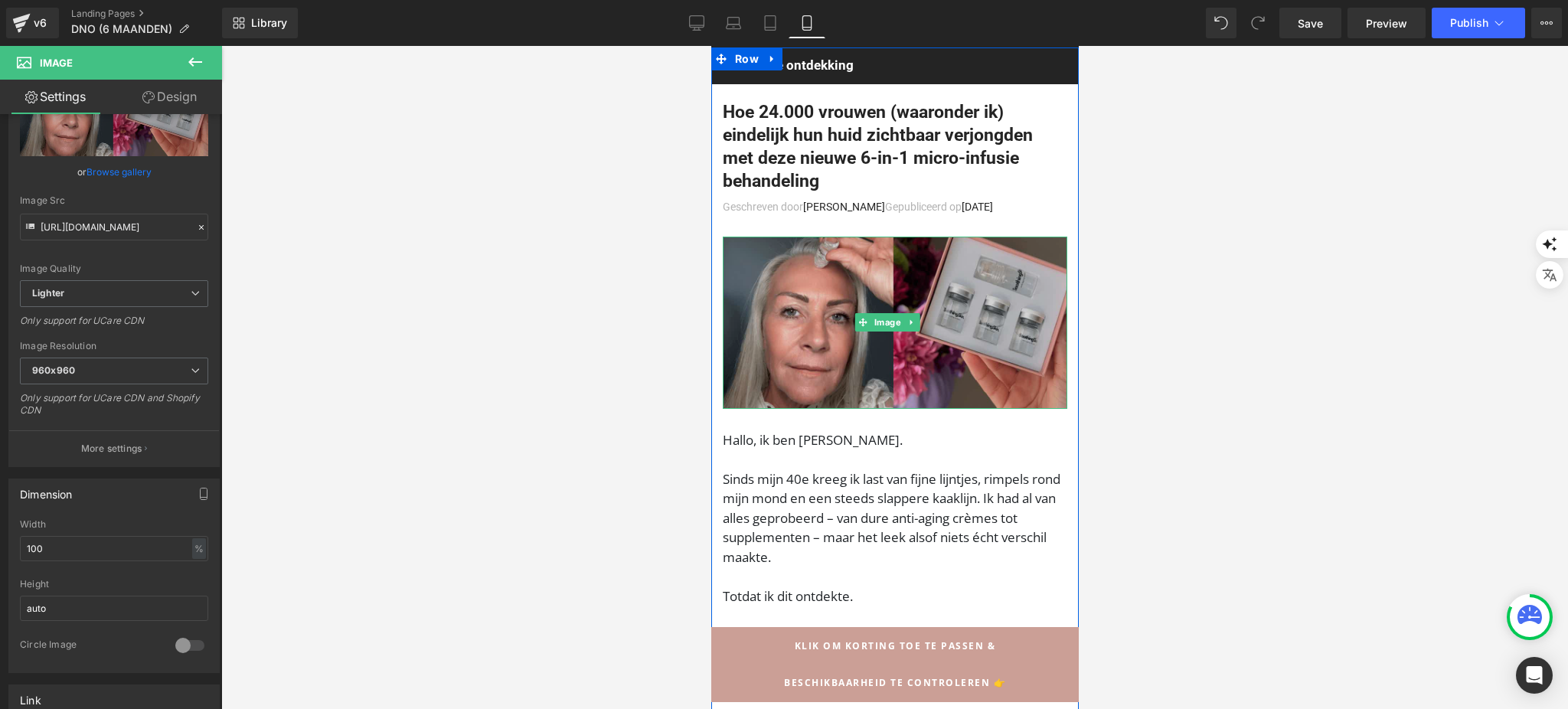
click at [818, 341] on img at bounding box center [894, 322] width 344 height 172
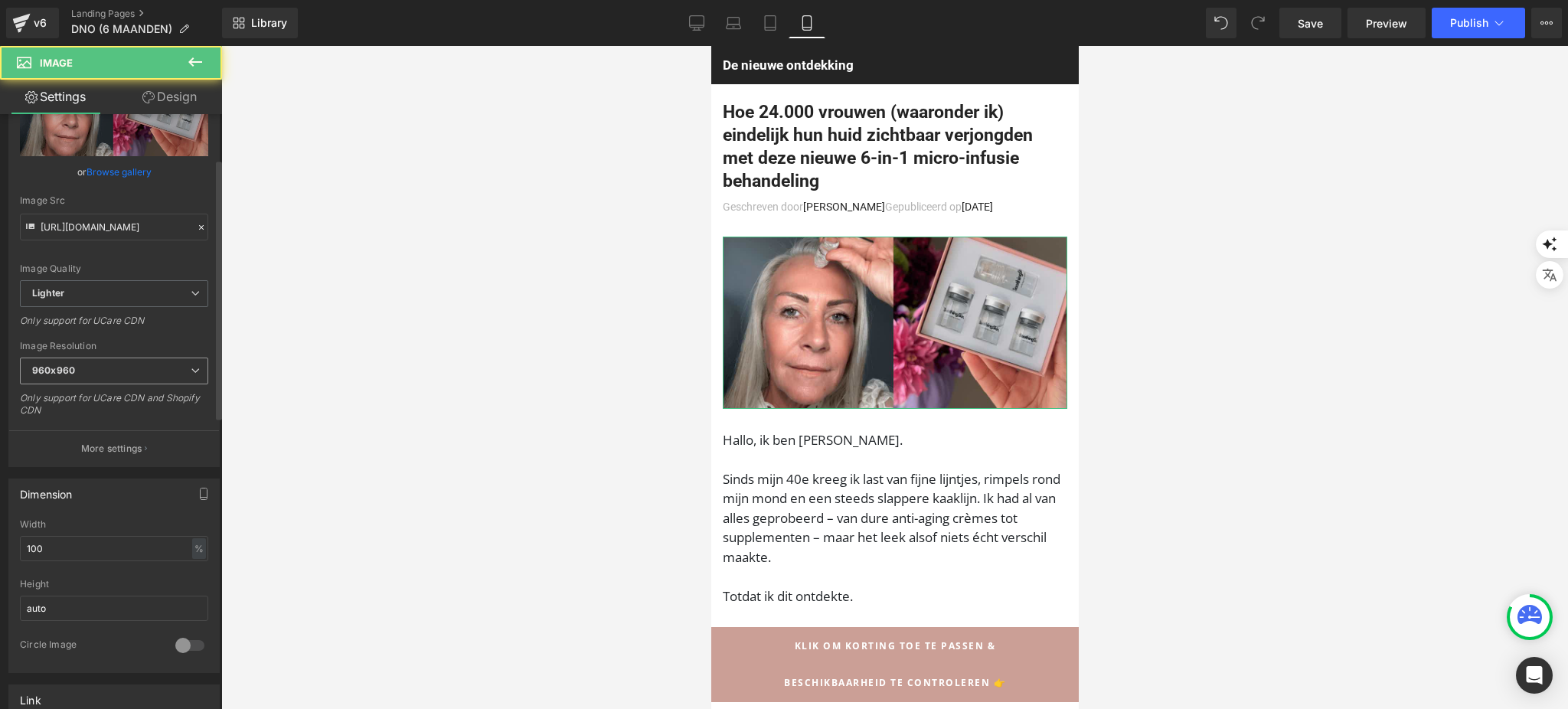
click at [28, 374] on span "960x960" at bounding box center [114, 371] width 188 height 27
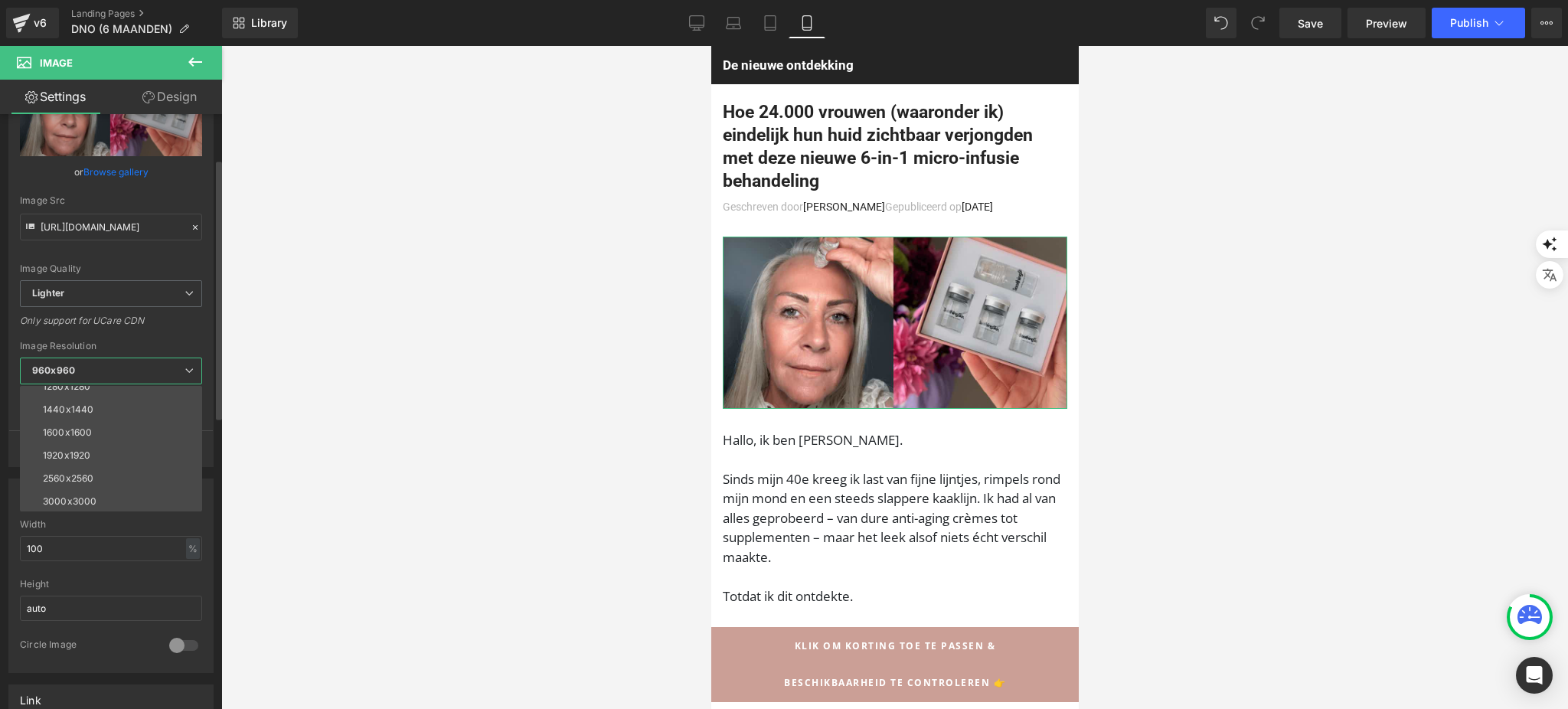
scroll to position [218, 0]
click at [87, 472] on div "2560x2560" at bounding box center [68, 477] width 50 height 11
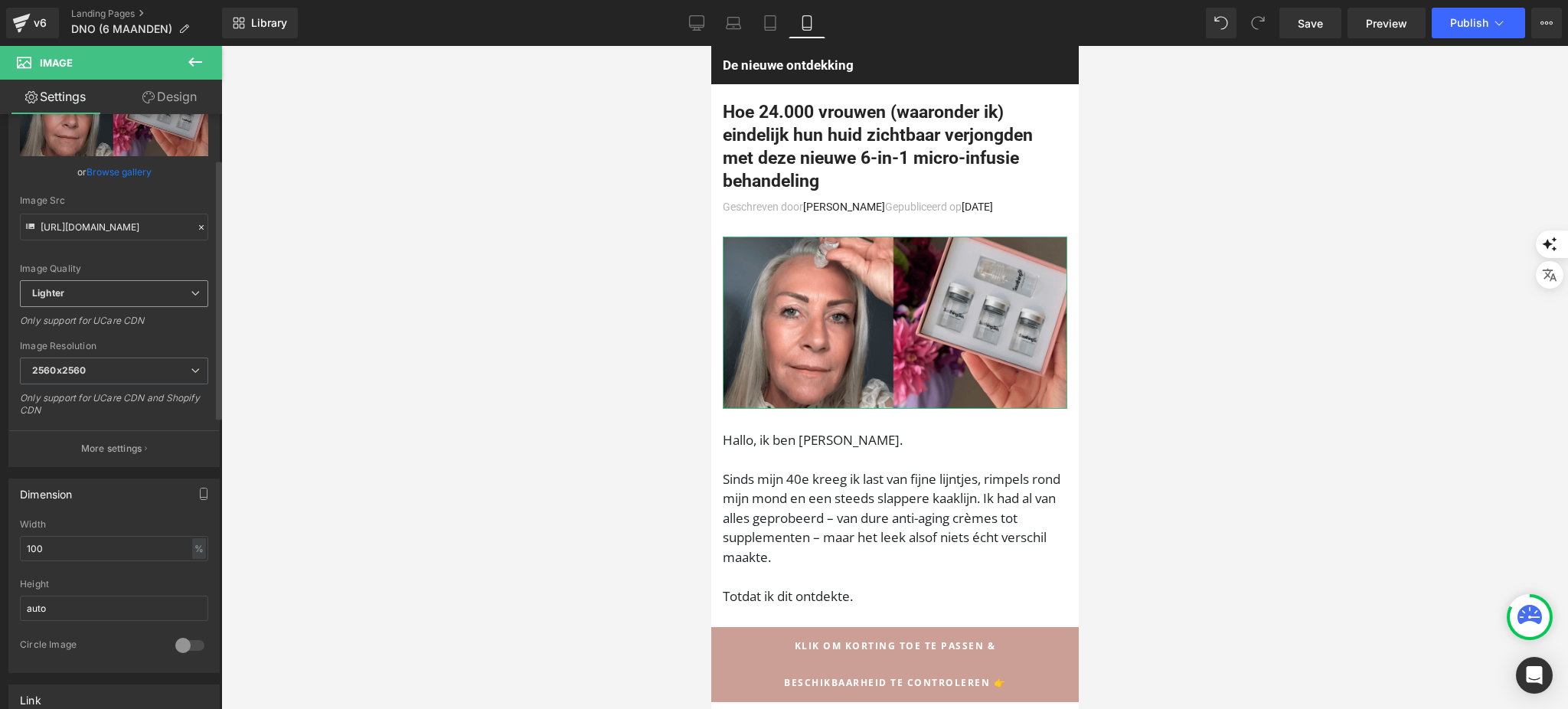
click at [67, 283] on span "Lighter" at bounding box center [114, 294] width 188 height 27
click at [78, 326] on li "Lighter" at bounding box center [111, 320] width 182 height 23
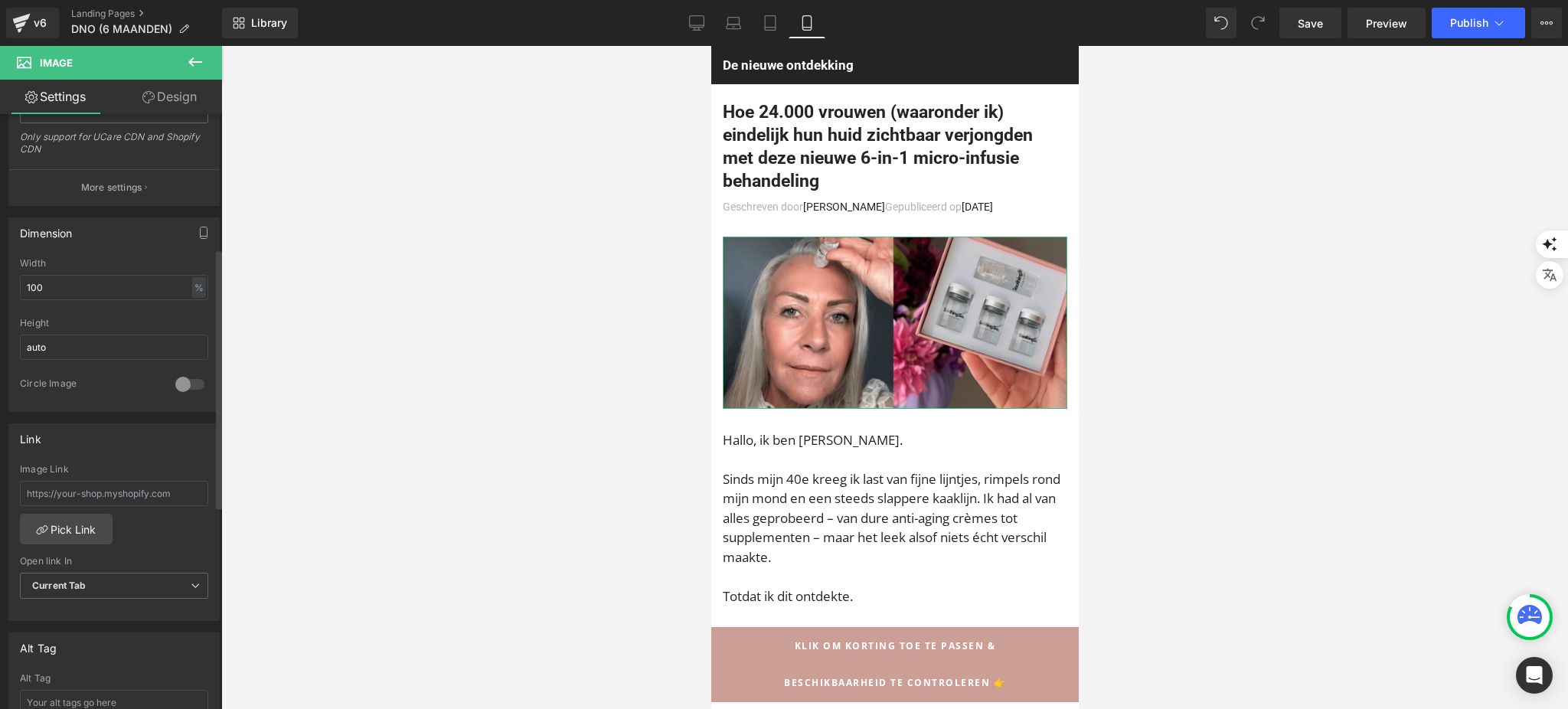
scroll to position [408, 0]
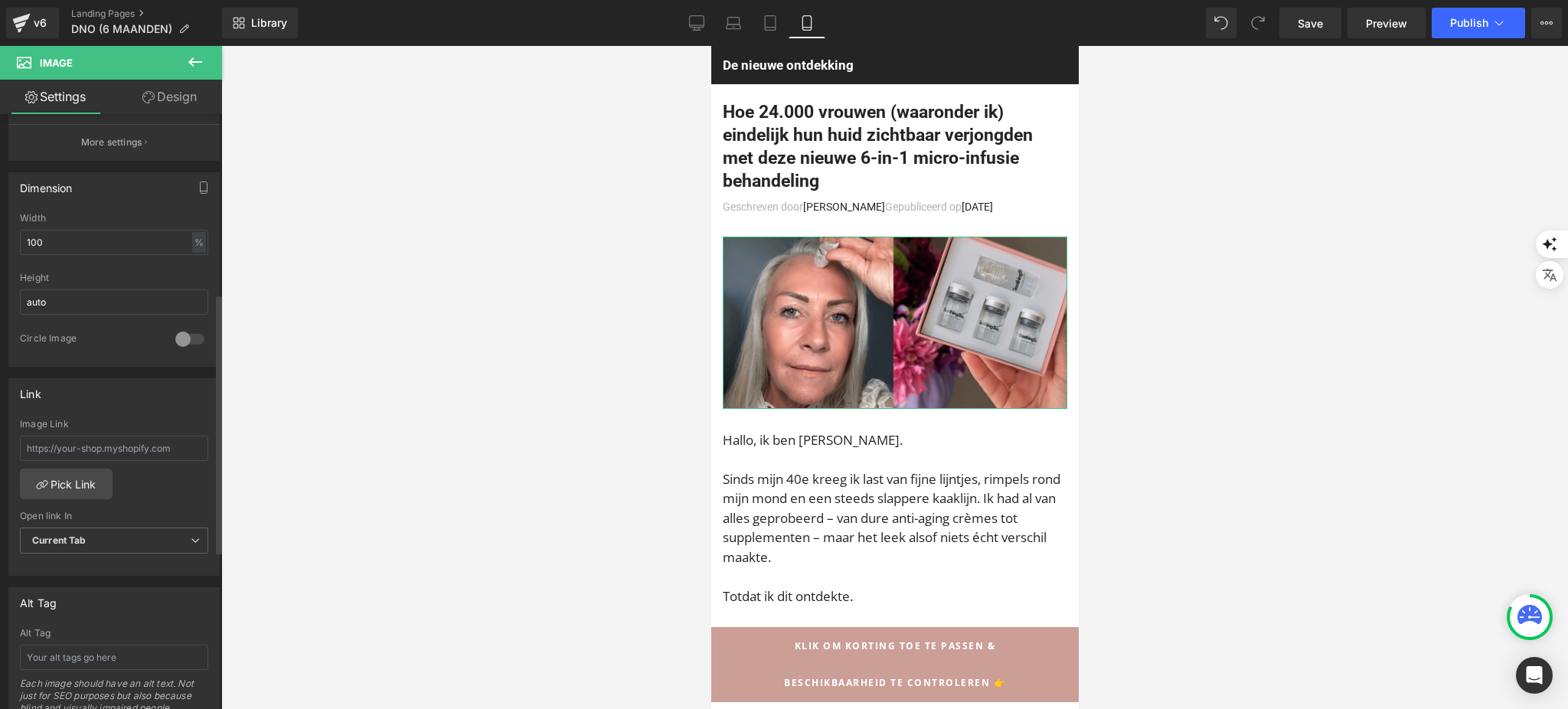
click at [182, 332] on div at bounding box center [189, 339] width 37 height 24
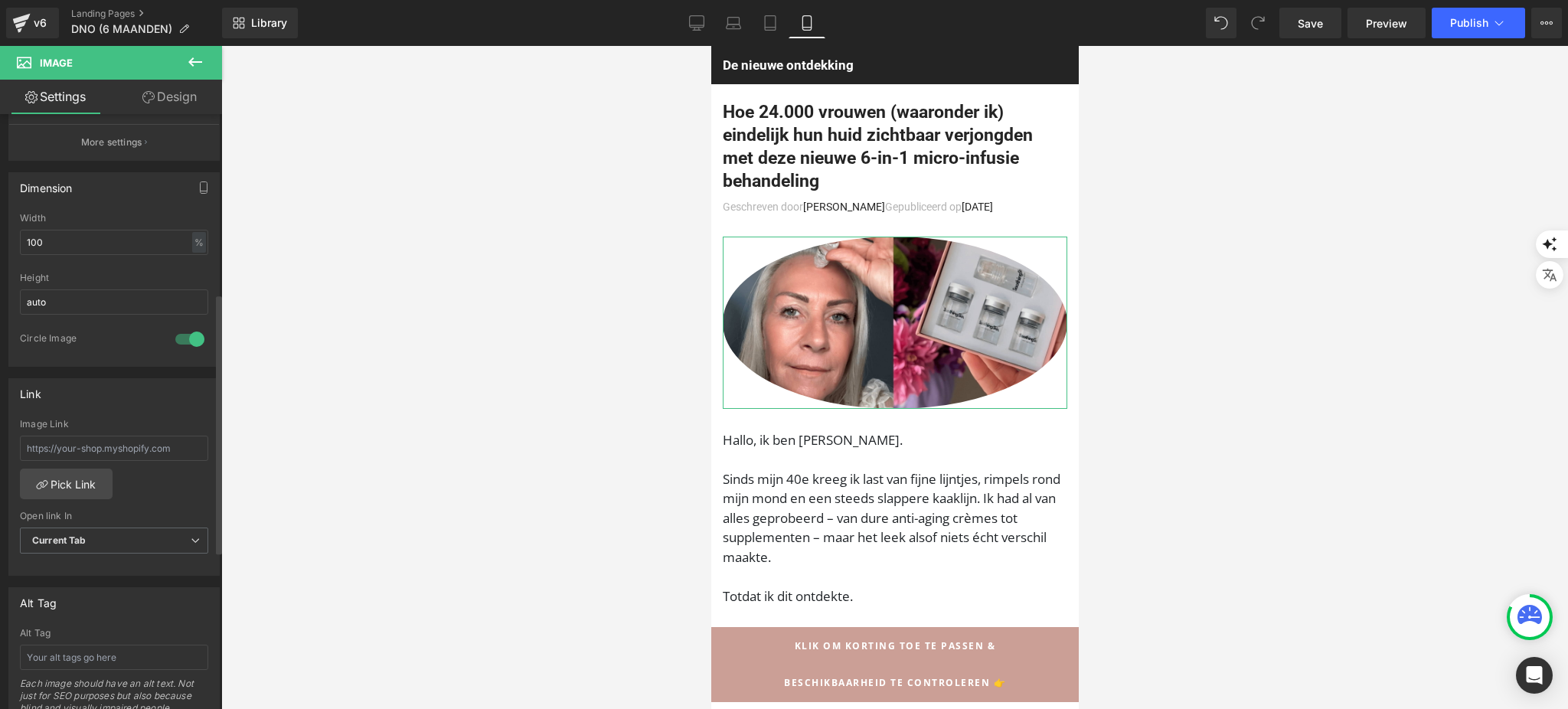
click at [182, 332] on div at bounding box center [189, 339] width 37 height 24
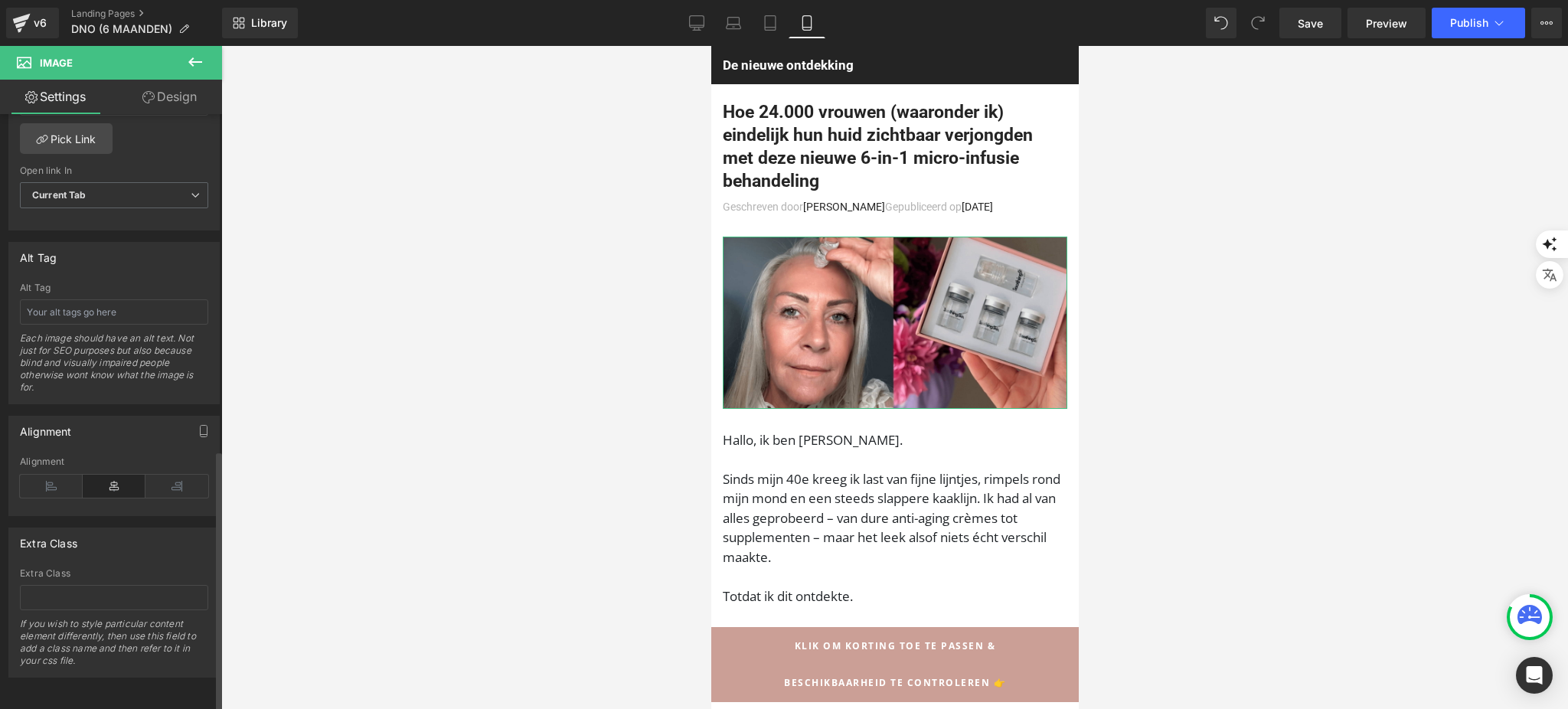
scroll to position [768, 0]
click at [1463, 32] on button "Publish" at bounding box center [1478, 23] width 94 height 31
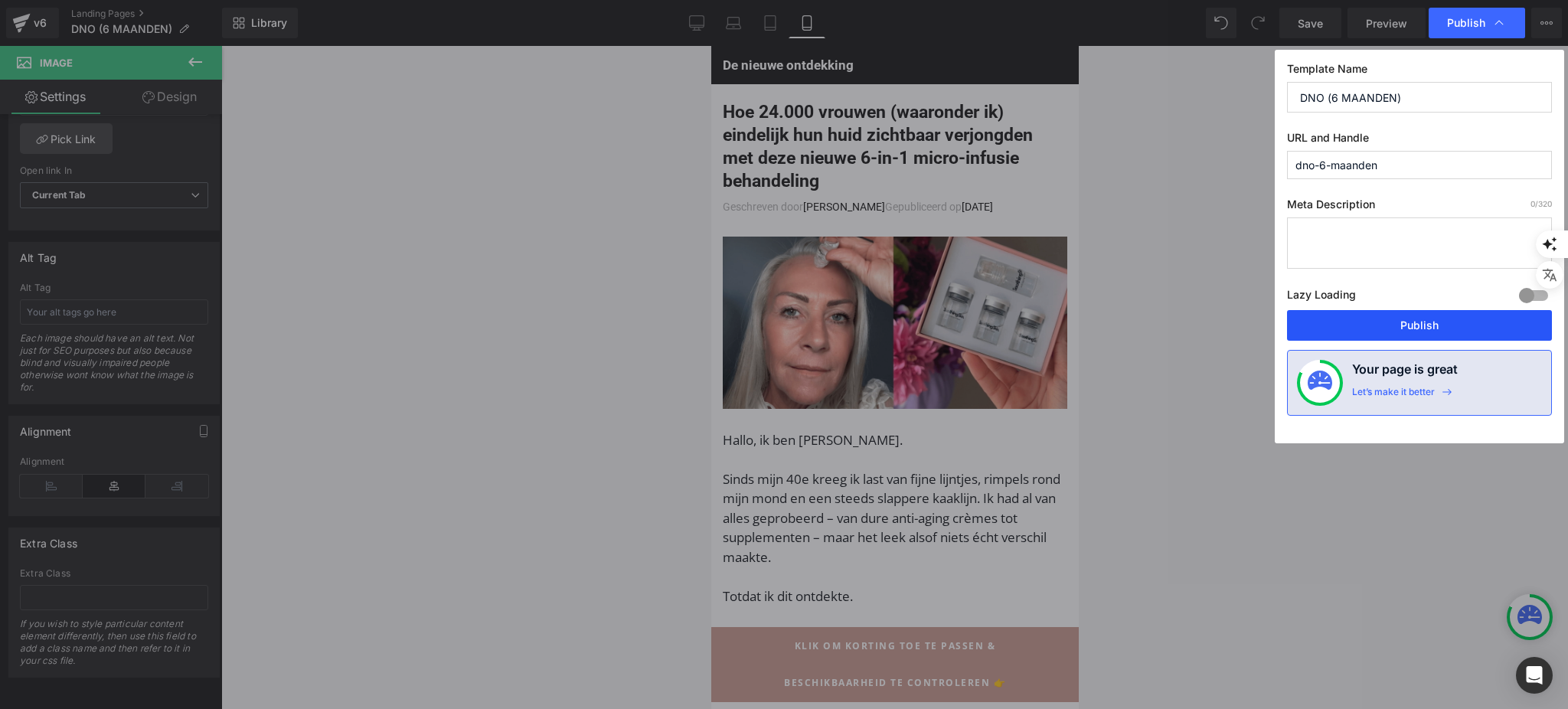
click at [1395, 322] on button "Publish" at bounding box center [1419, 325] width 265 height 31
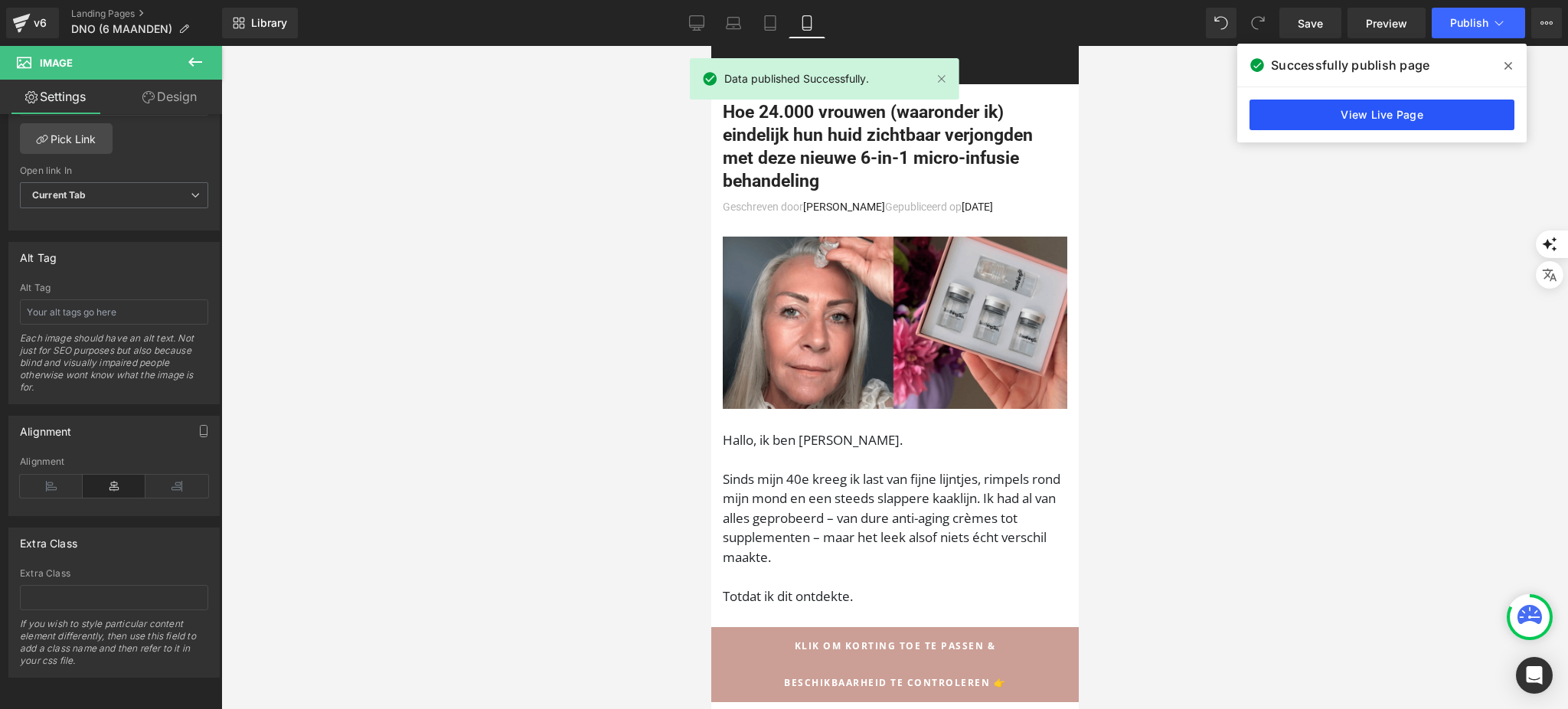
click at [1293, 106] on link "View Live Page" at bounding box center [1381, 114] width 265 height 31
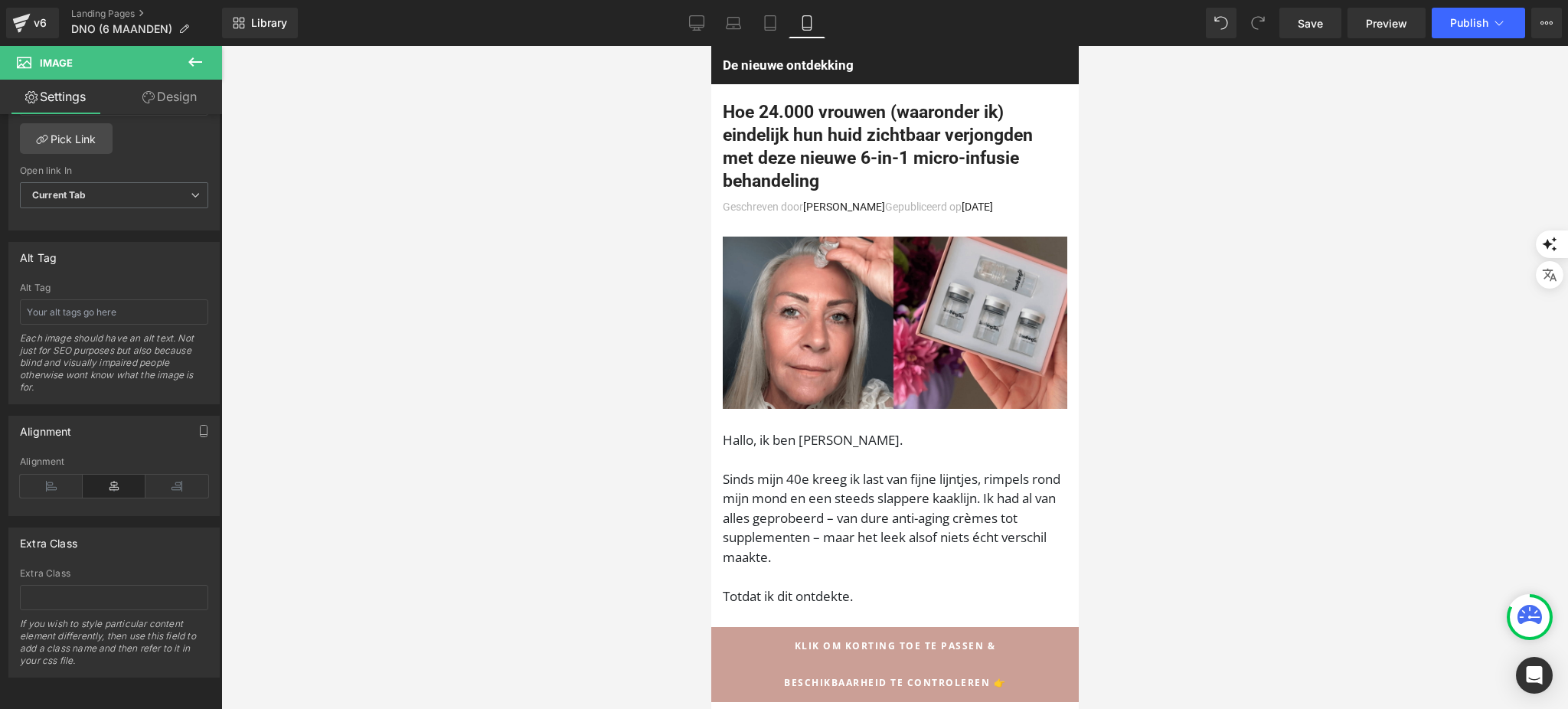
scroll to position [0, 0]
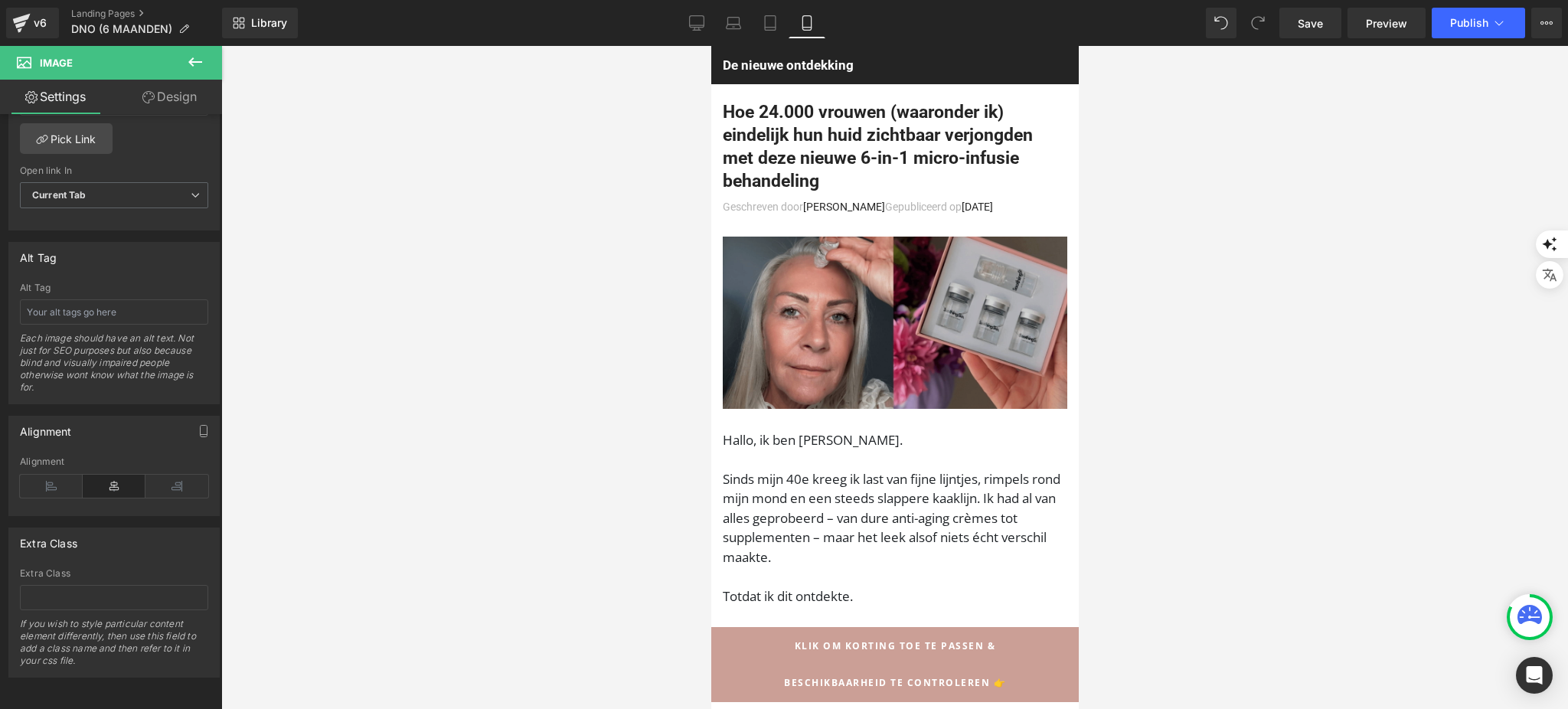
click at [842, 331] on img at bounding box center [894, 322] width 344 height 172
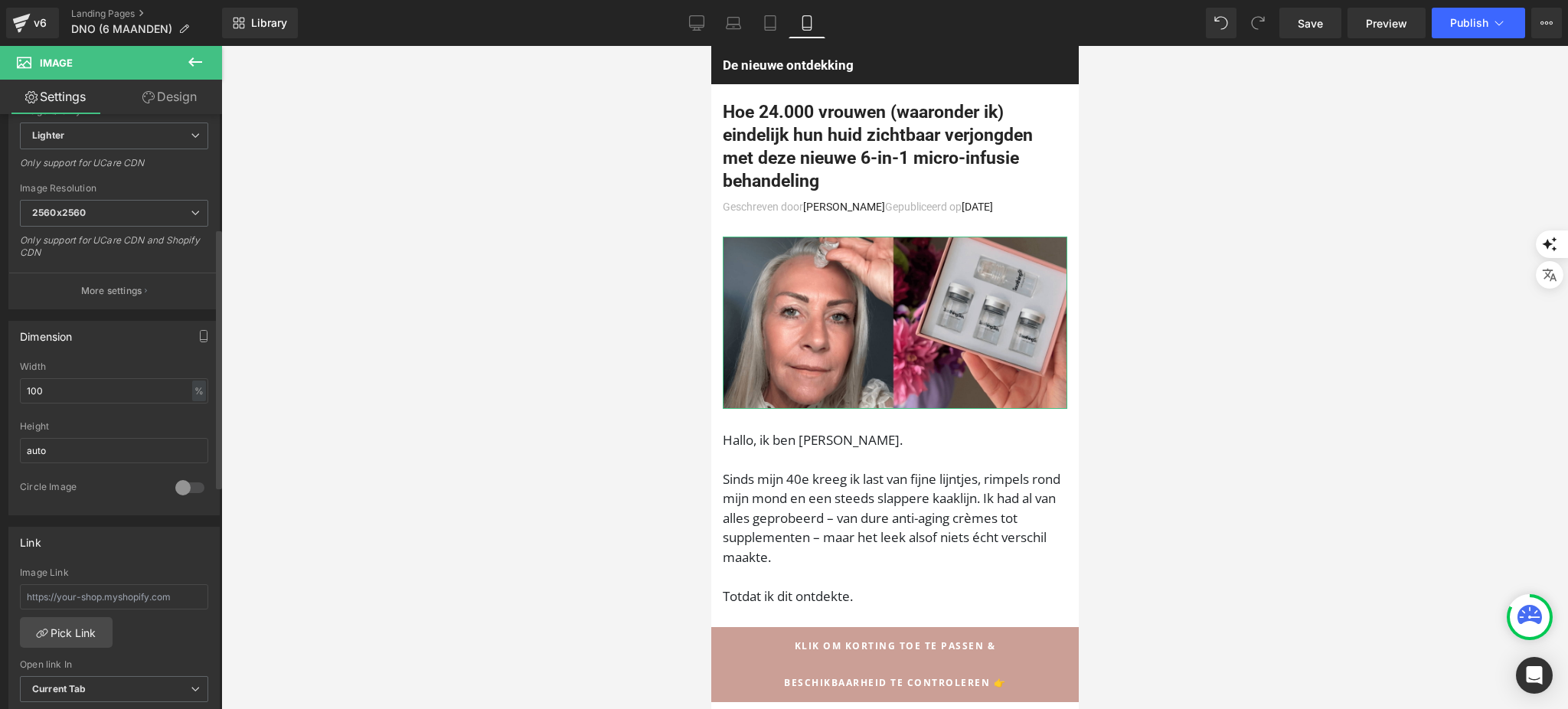
scroll to position [157, 0]
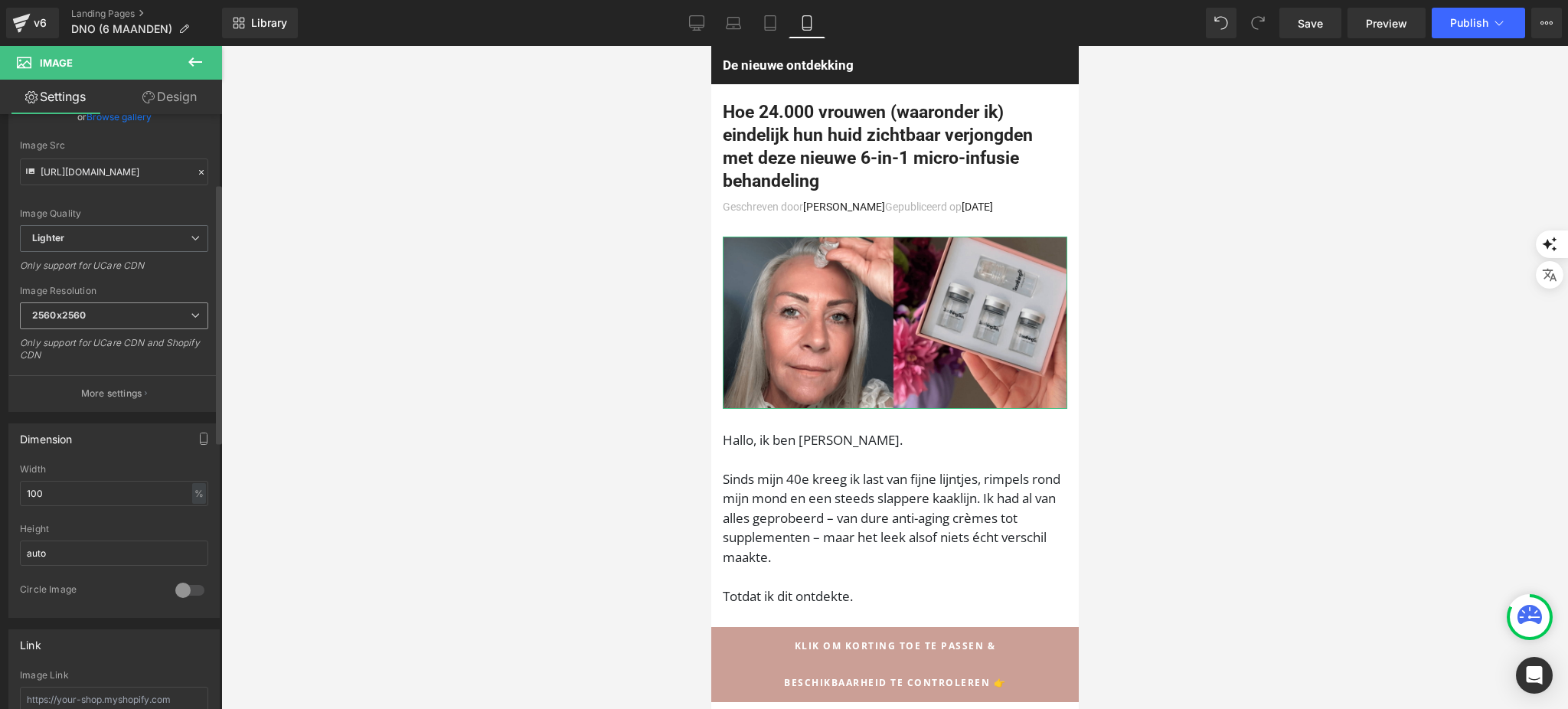
click at [89, 315] on span "2560x2560" at bounding box center [114, 316] width 188 height 27
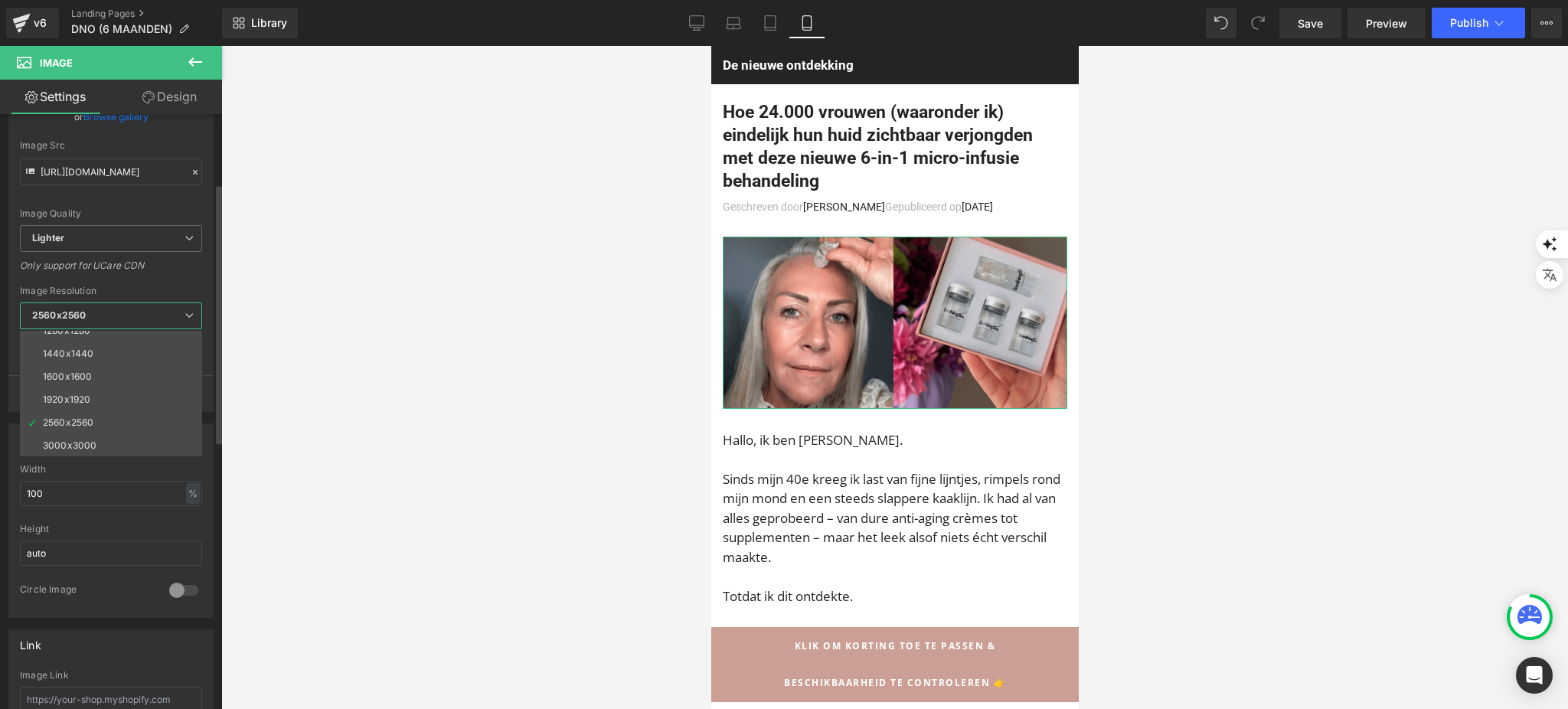
click at [101, 441] on li "3000x3000" at bounding box center [114, 445] width 189 height 23
type input "https://ucarecdn.com/99abee83-5d05-46f0-8ab8-311b7260dd77/-/format/auto/-/previ…"
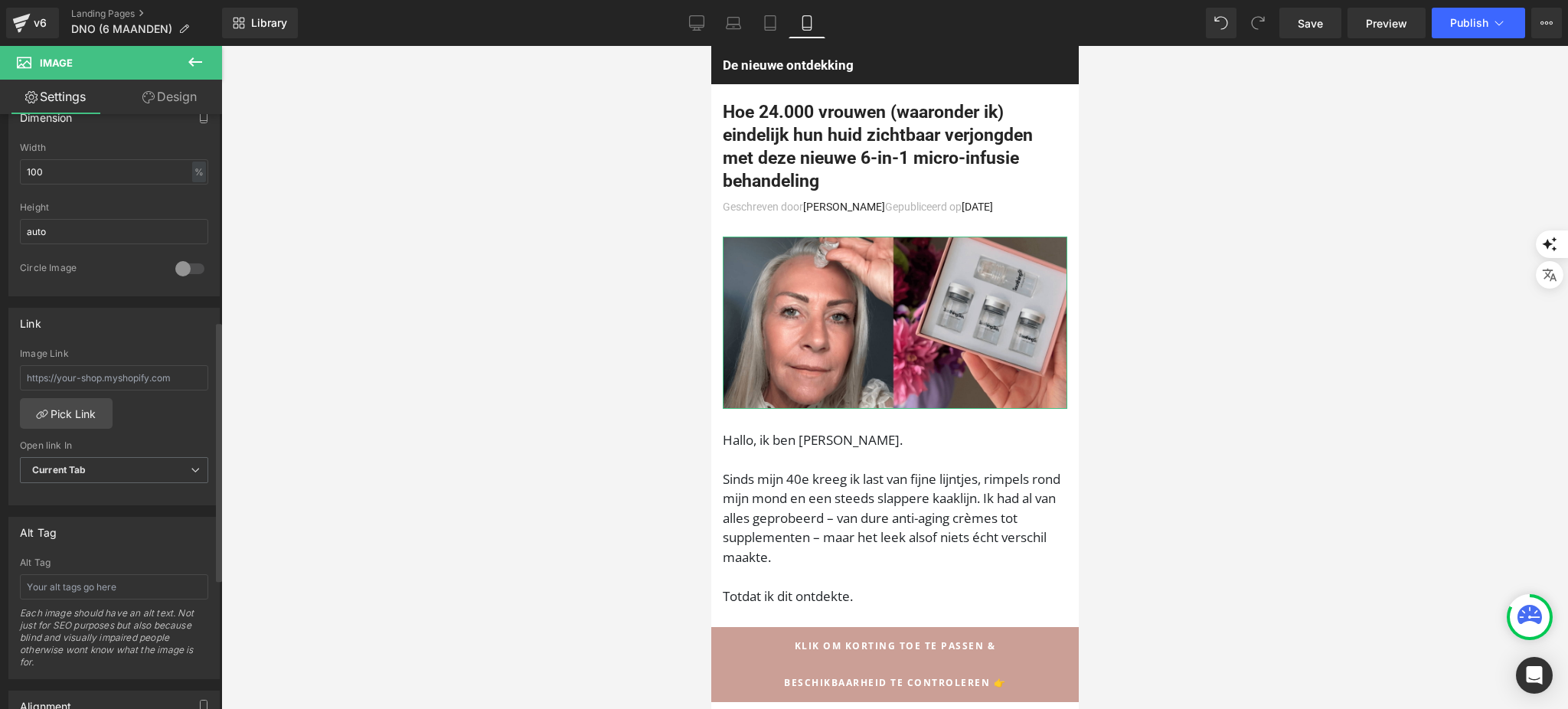
scroll to position [462, 0]
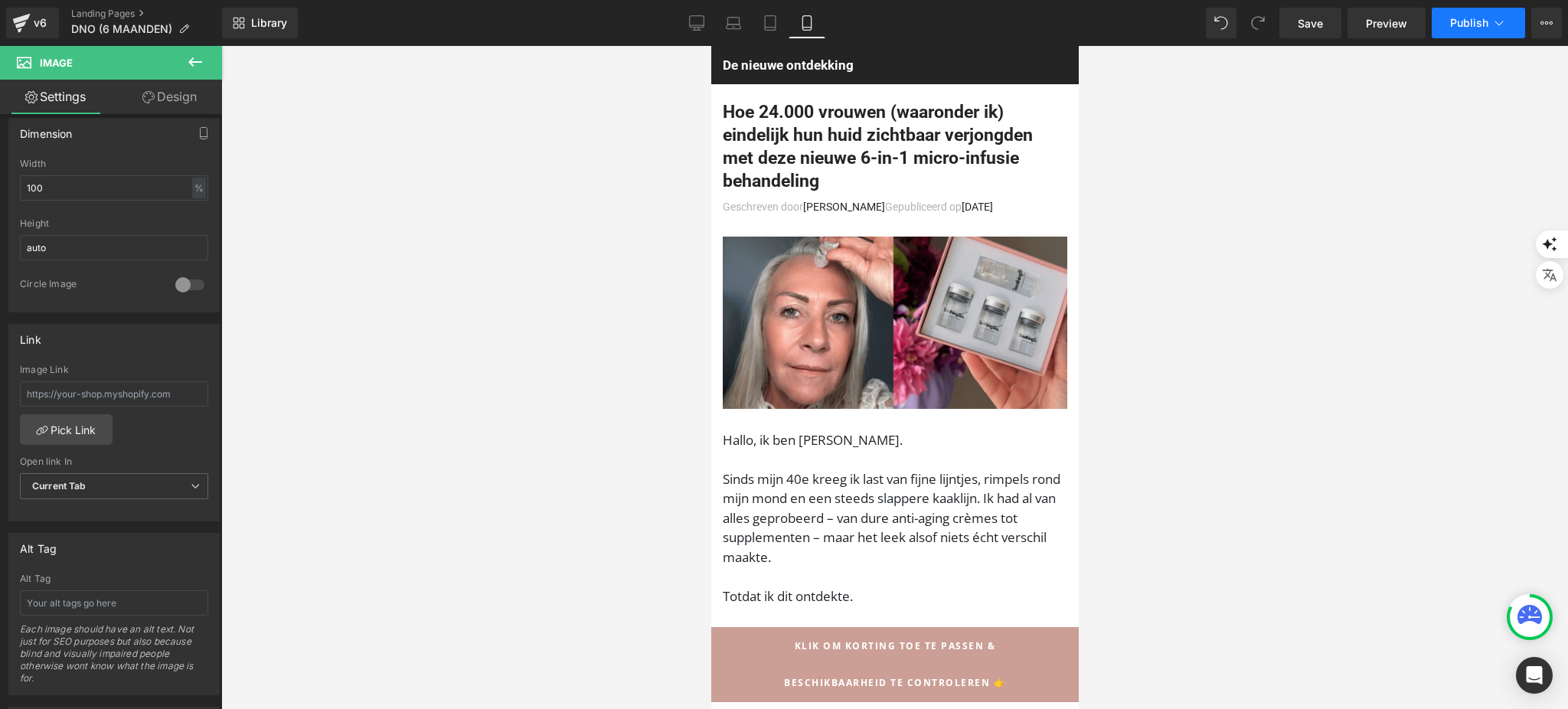
click at [1499, 18] on icon at bounding box center [1499, 23] width 15 height 15
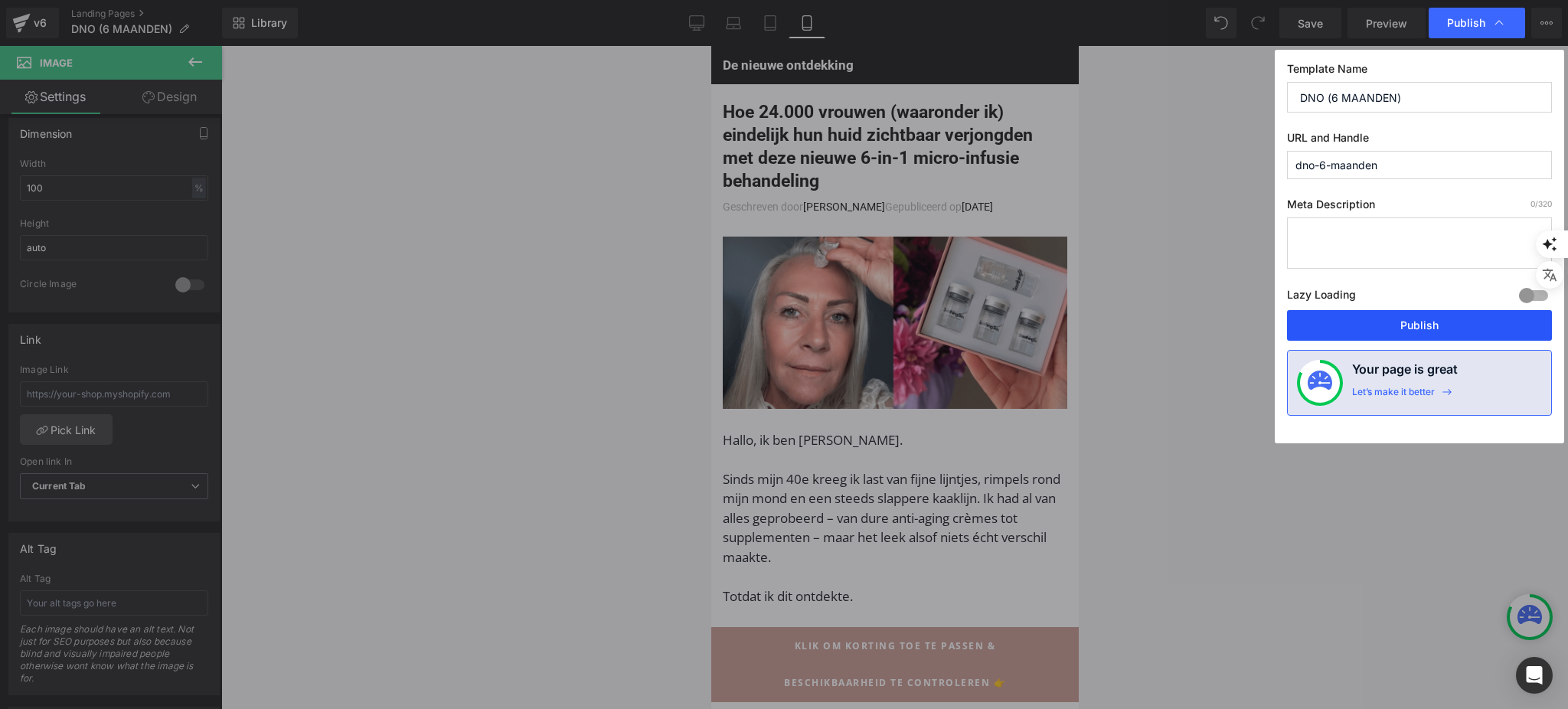
click at [1303, 335] on button "Publish" at bounding box center [1419, 325] width 265 height 31
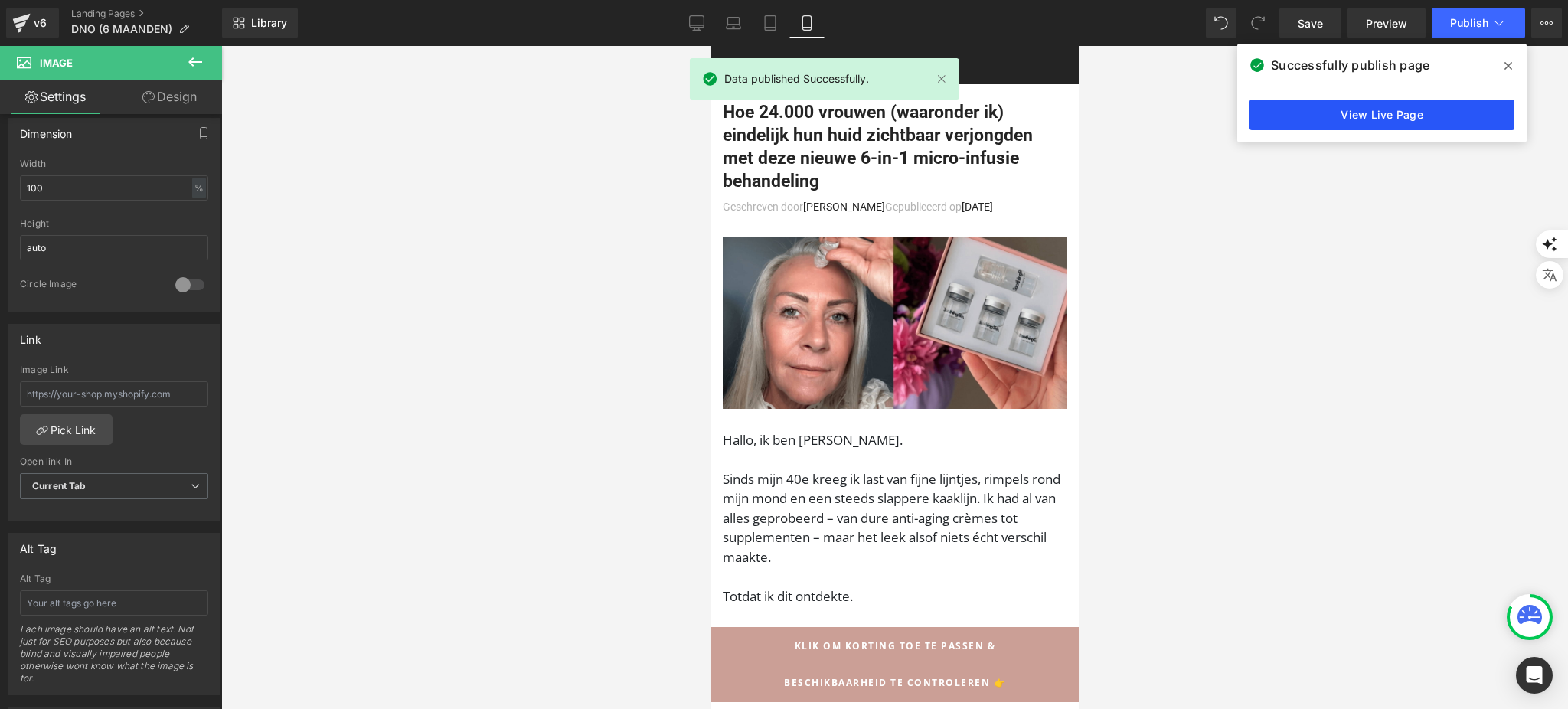
click at [1360, 126] on link "View Live Page" at bounding box center [1381, 114] width 265 height 31
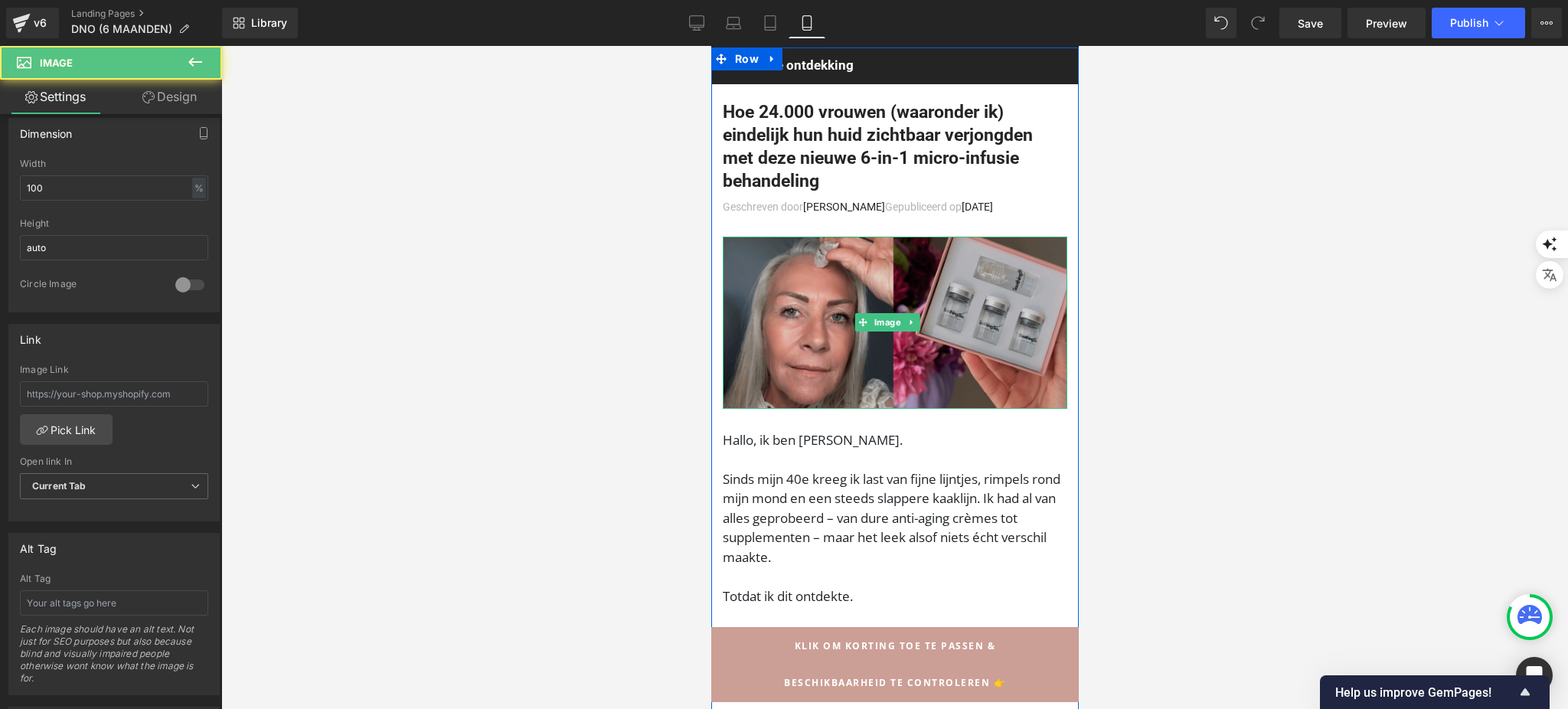
click at [768, 343] on img at bounding box center [894, 322] width 344 height 172
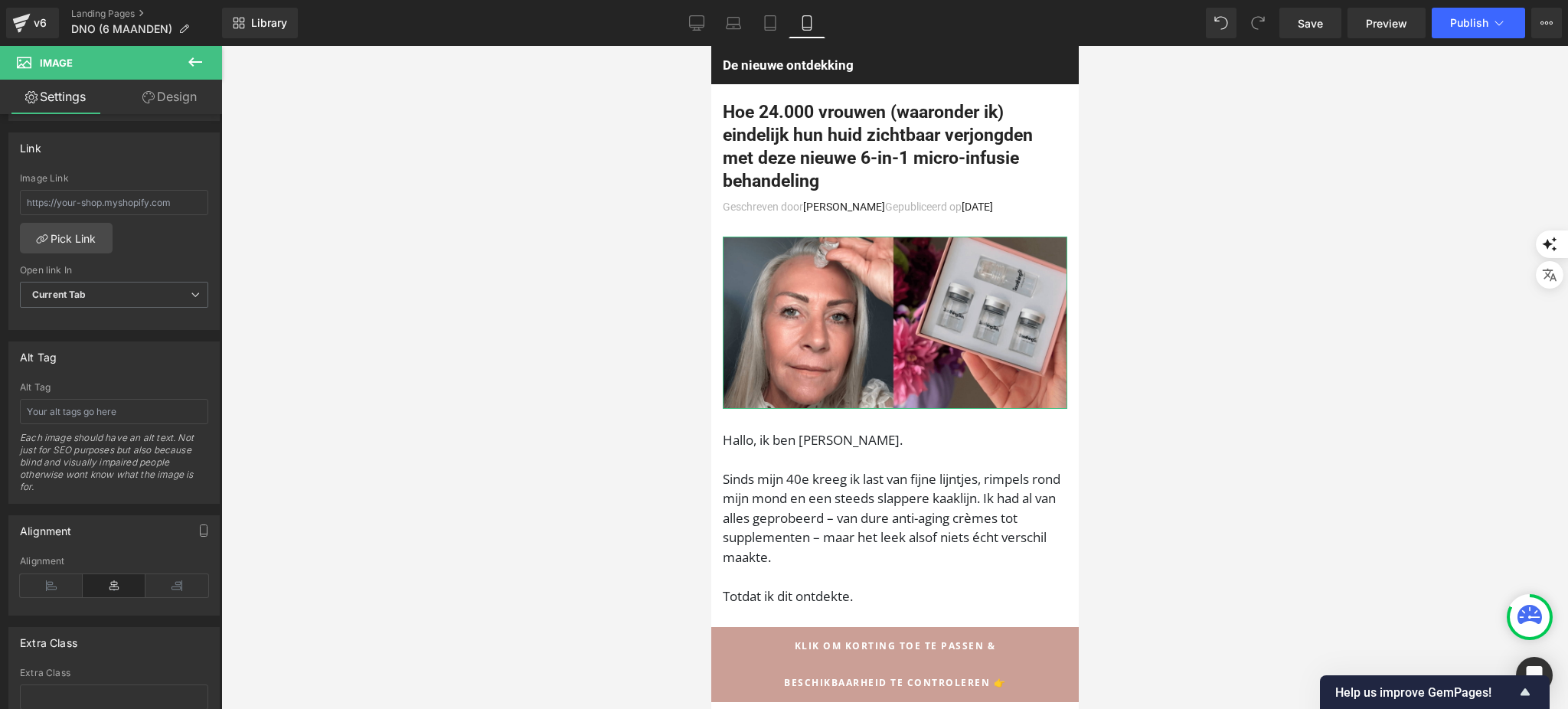
scroll to position [667, 0]
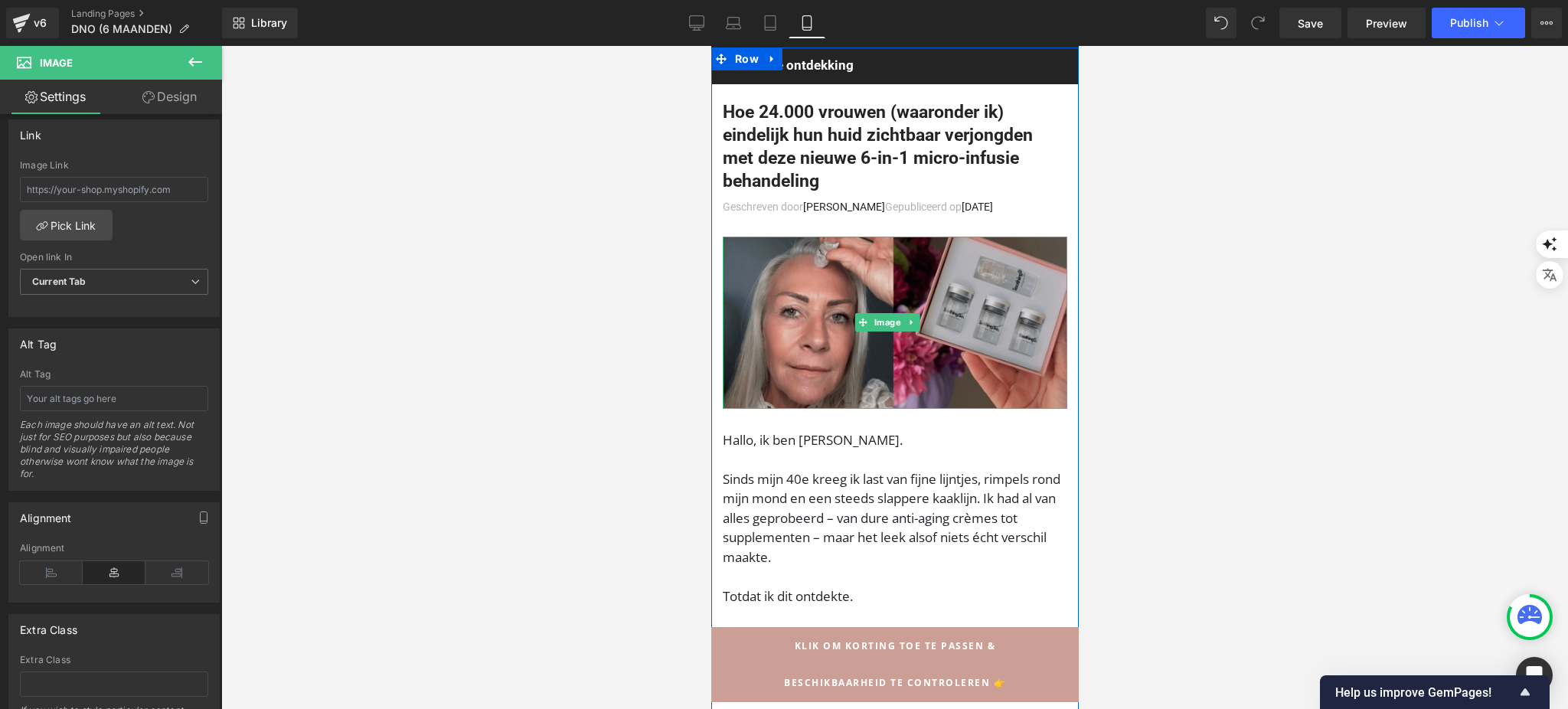
click at [791, 282] on img at bounding box center [894, 322] width 344 height 172
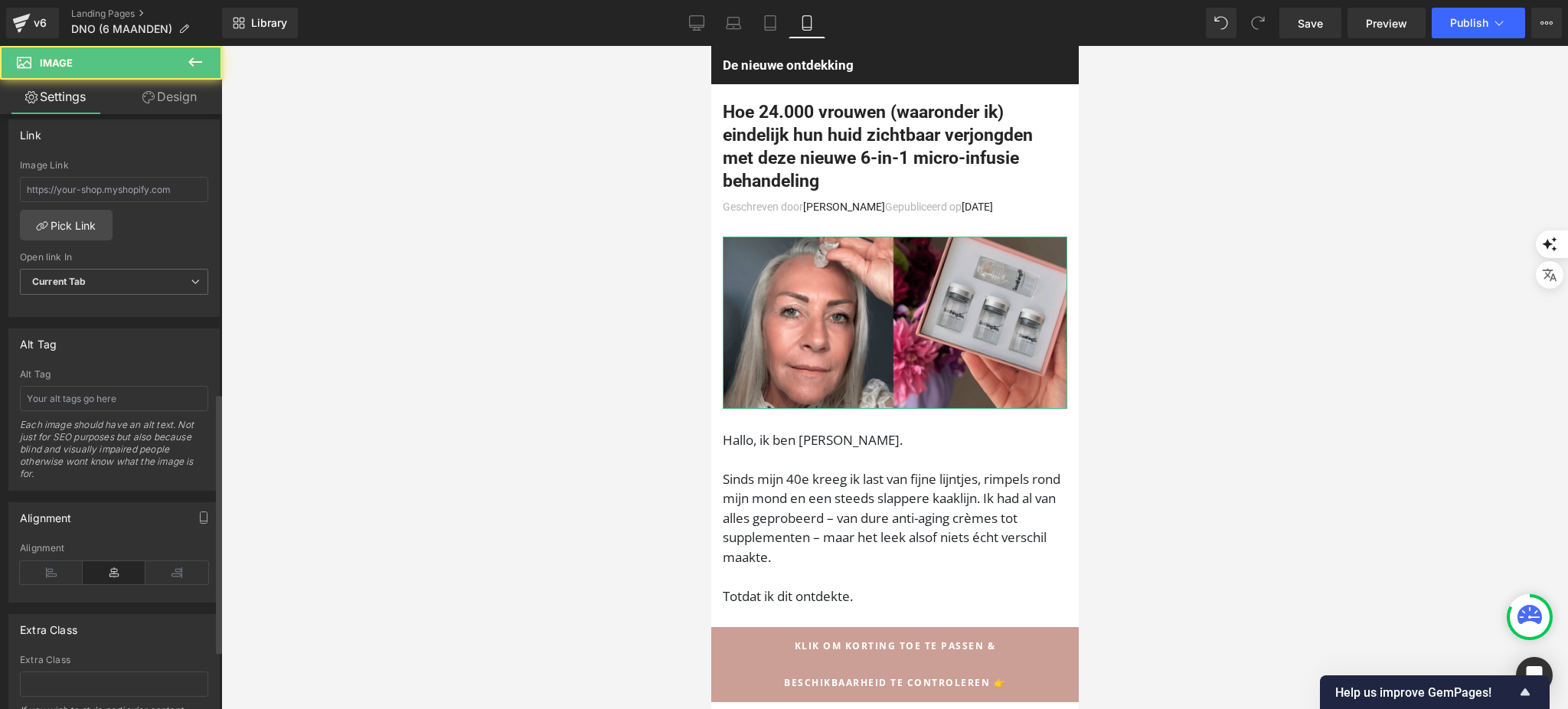
scroll to position [259, 0]
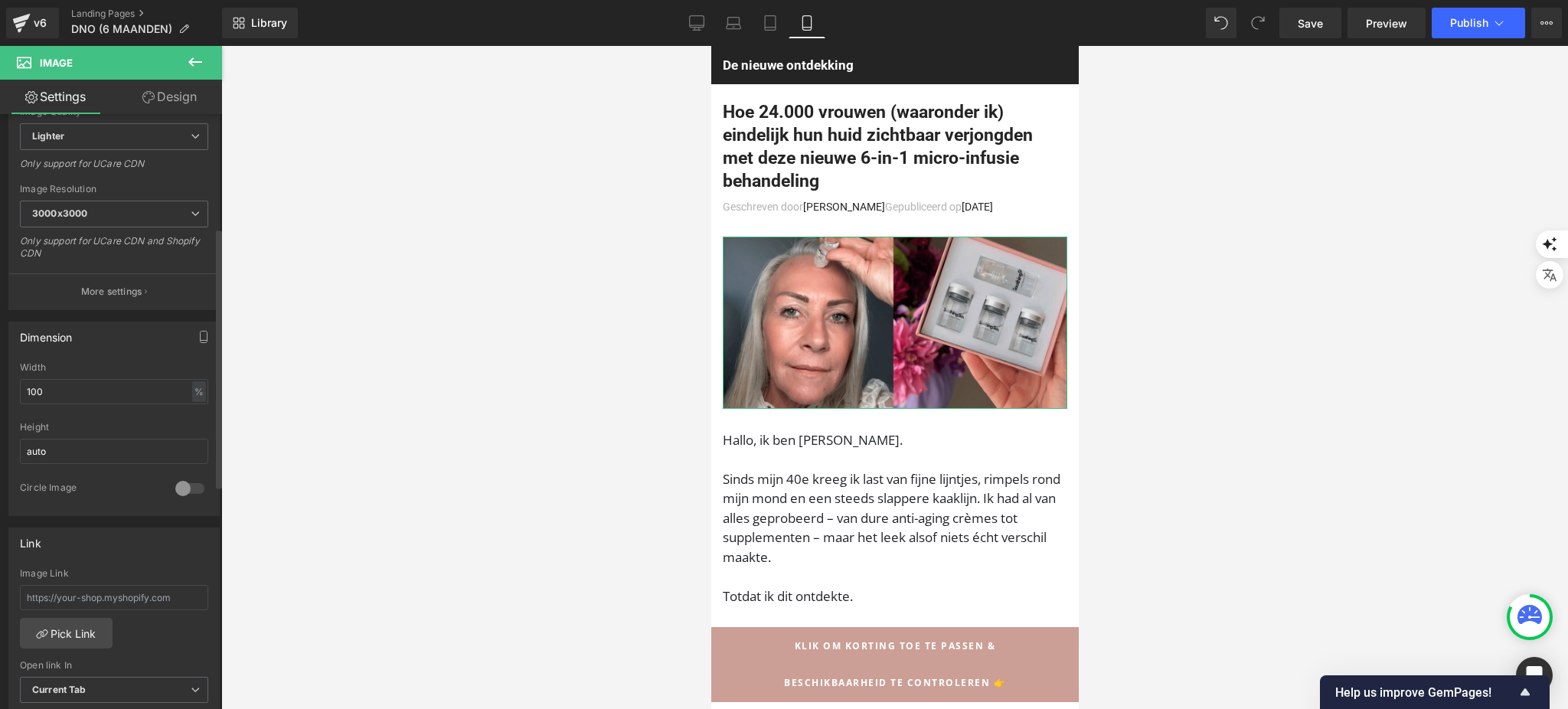
click at [121, 310] on div "Dimension 100% Width 100 % % px auto Height auto 0 Circle Image" at bounding box center [114, 413] width 229 height 205
click at [125, 306] on button "More settings" at bounding box center [114, 291] width 210 height 36
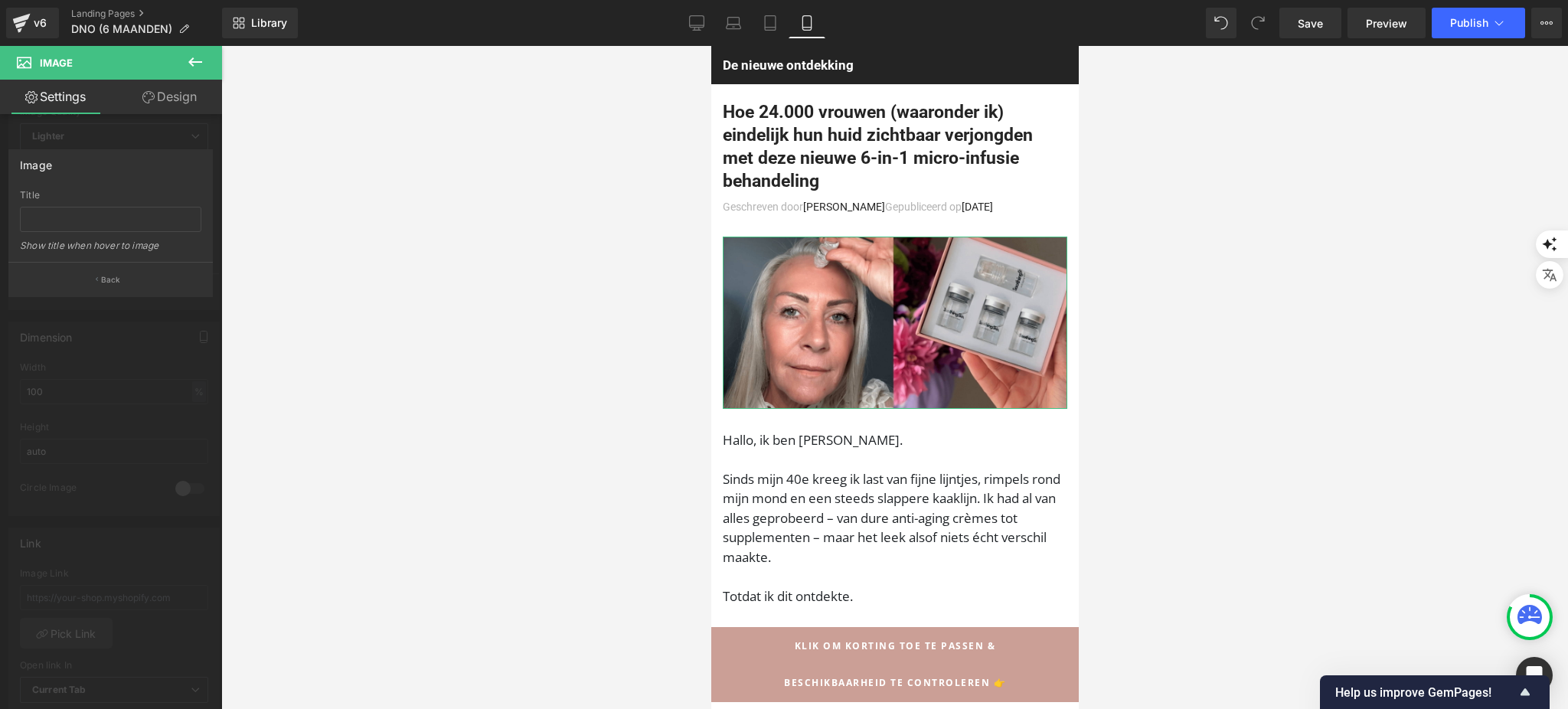
drag, startPoint x: 145, startPoint y: 359, endPoint x: 71, endPoint y: 315, distance: 86.1
click at [145, 359] on div at bounding box center [111, 381] width 222 height 670
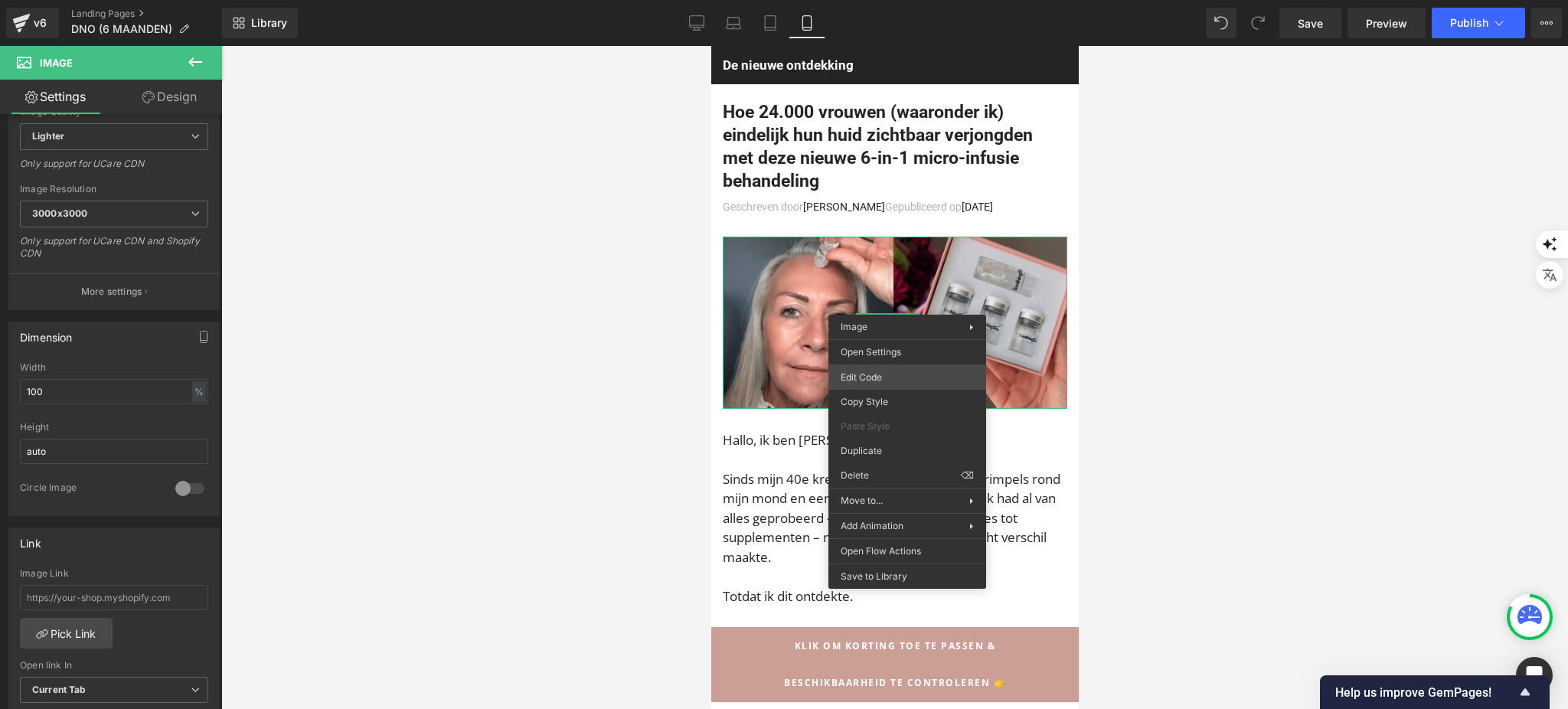
click at [905, 0] on div "Image You are previewing how the will restyle your page. You can not edit Eleme…" at bounding box center [784, 0] width 1568 height 0
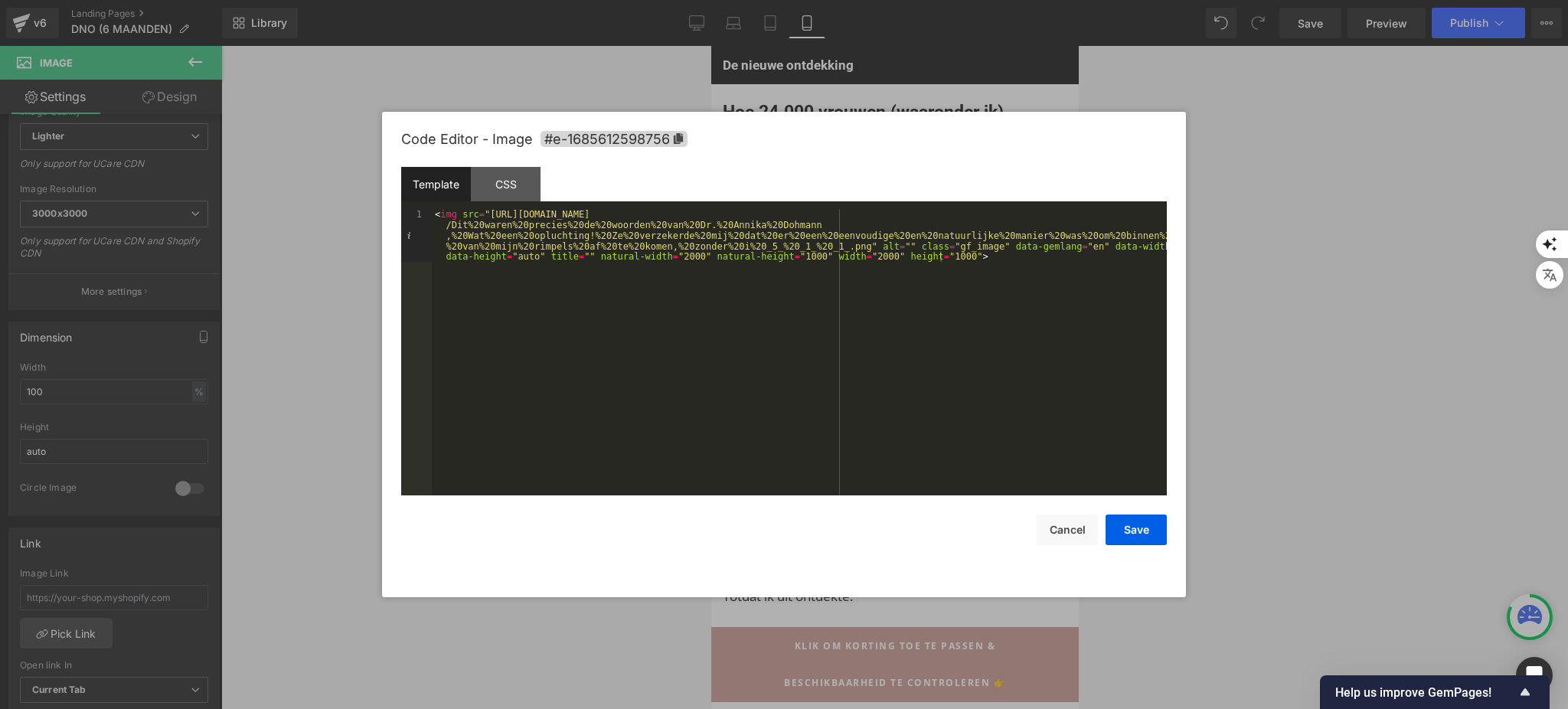
drag, startPoint x: 706, startPoint y: 311, endPoint x: 603, endPoint y: 514, distance: 227.6
click at [603, 514] on div "Save Cancel" at bounding box center [783, 520] width 765 height 50
click at [1049, 527] on button "Cancel" at bounding box center [1067, 530] width 61 height 31
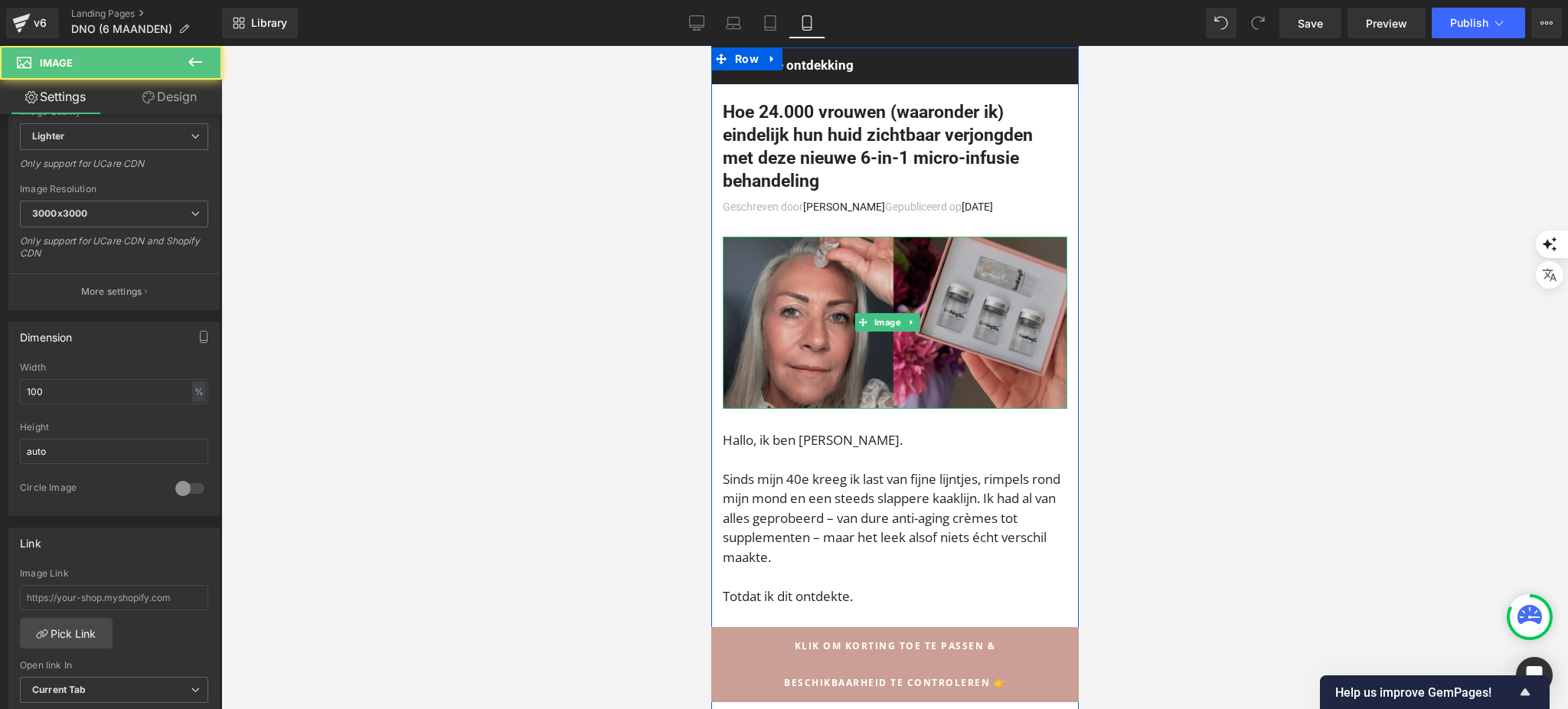
click at [907, 349] on img at bounding box center [894, 322] width 344 height 172
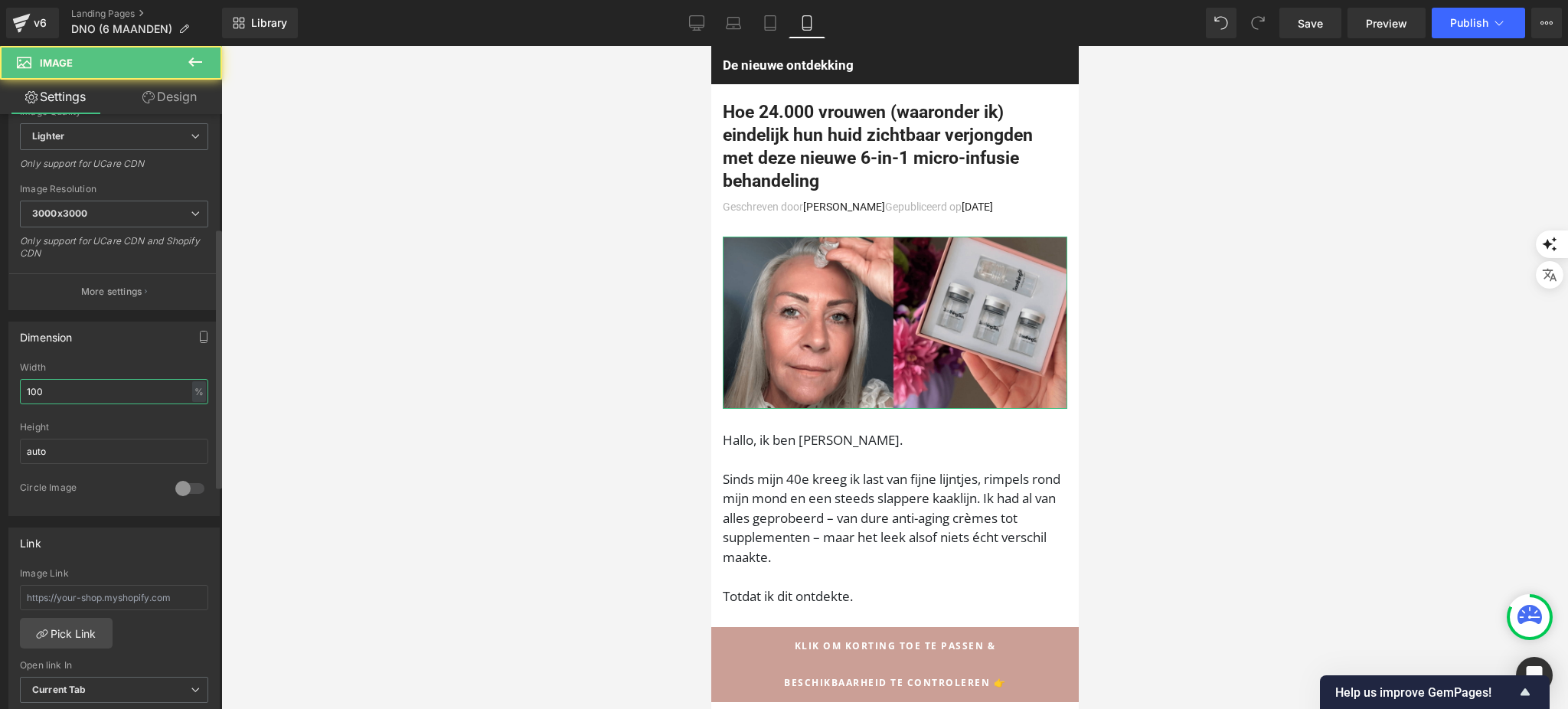
click at [86, 390] on input "100" at bounding box center [114, 391] width 188 height 25
type input "2000"
click at [115, 448] on input "auto" at bounding box center [114, 451] width 188 height 25
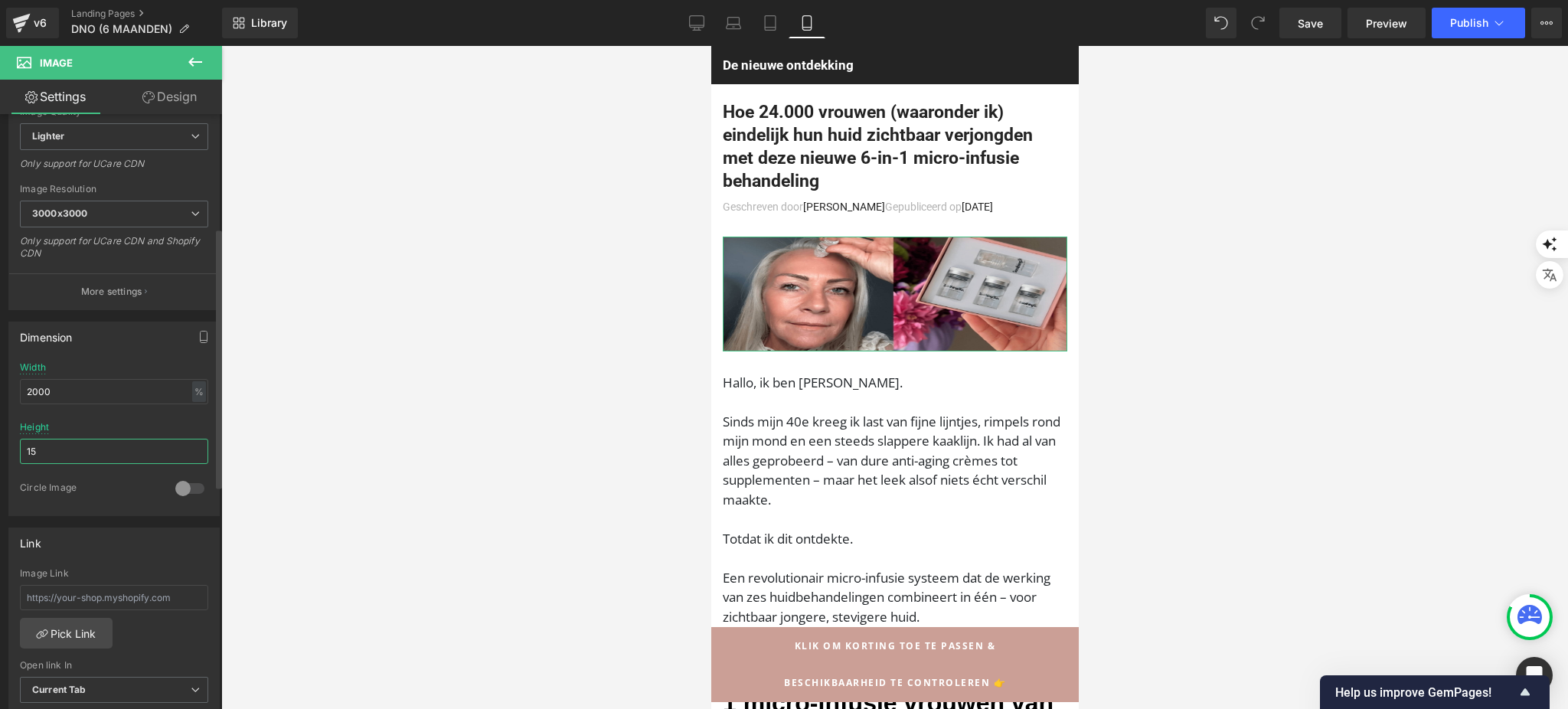
type input "1"
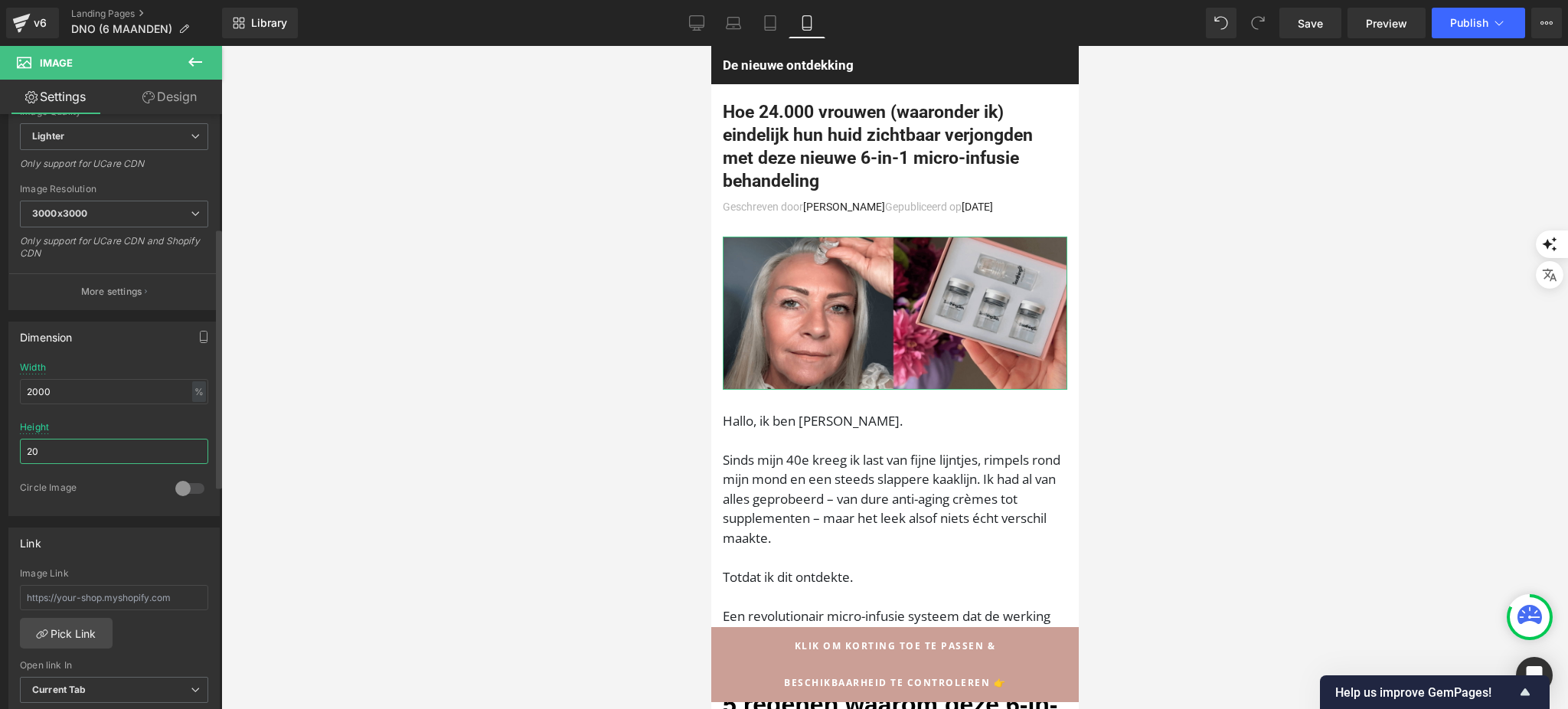
type input "2"
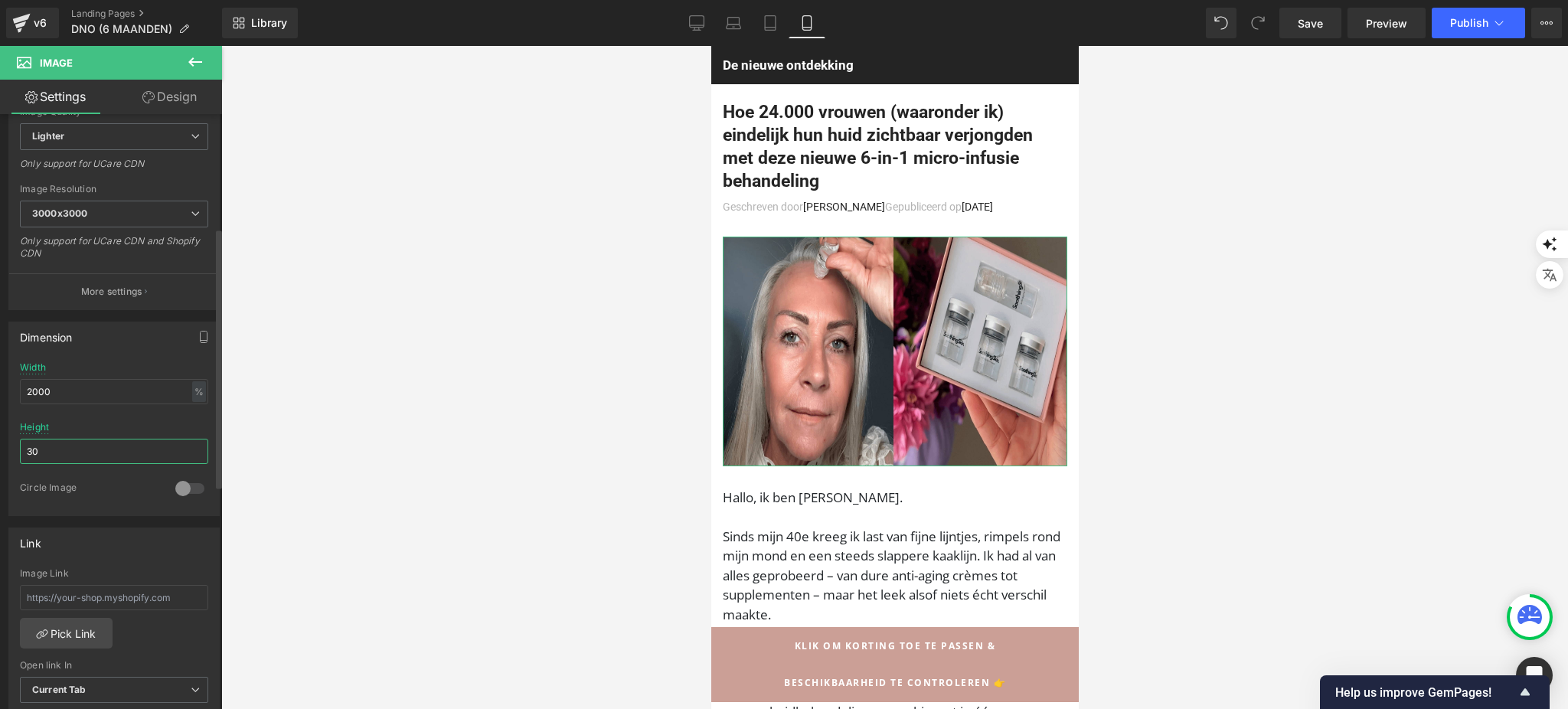
type input "3"
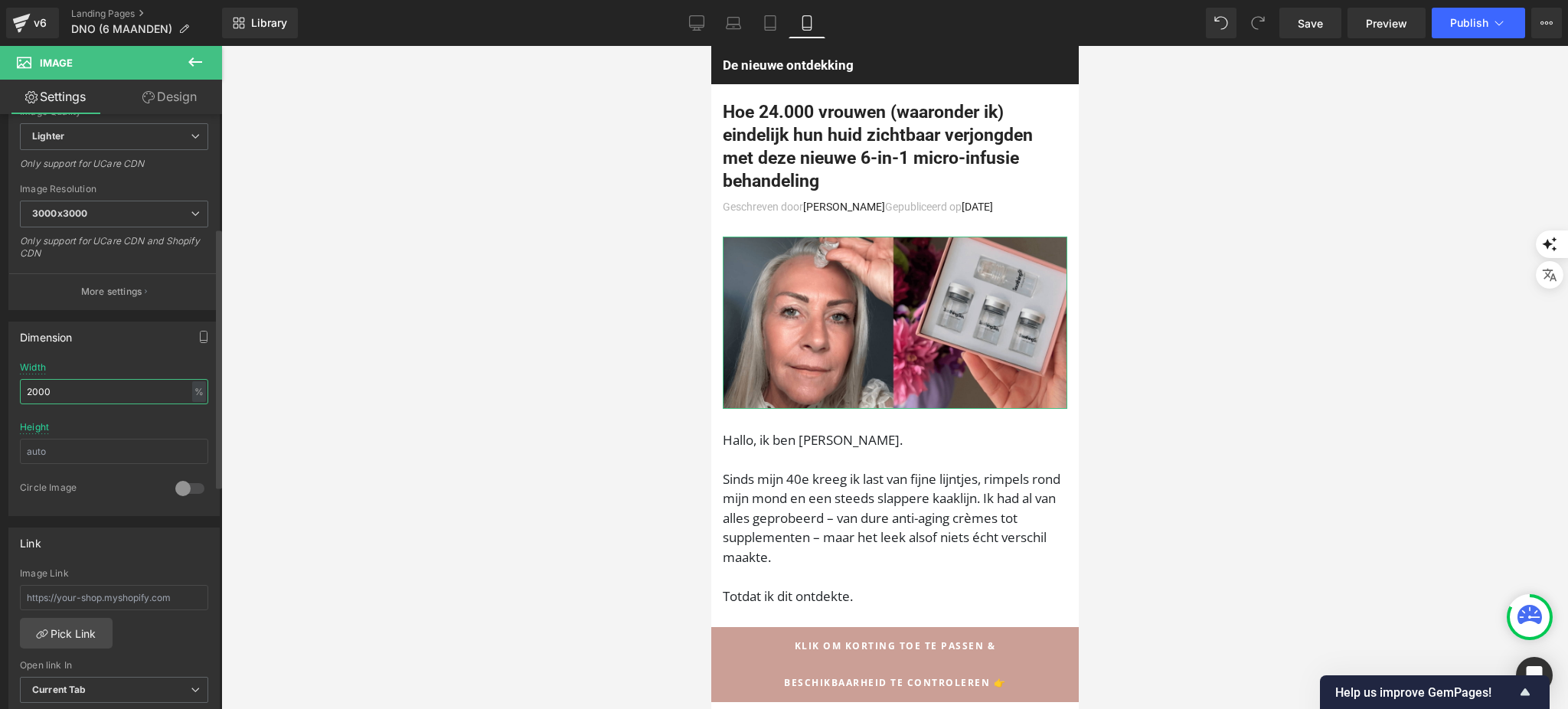
drag, startPoint x: 30, startPoint y: 390, endPoint x: 14, endPoint y: 387, distance: 16.3
click at [14, 387] on div "2000% Width 2000 % % px Height 0 Circle Image" at bounding box center [114, 439] width 210 height 153
type input "1000"
click at [13, 387] on div "1000% Width 1000 % % px Height 0 Circle Image" at bounding box center [114, 439] width 210 height 153
click at [96, 450] on input "text" at bounding box center [114, 451] width 188 height 25
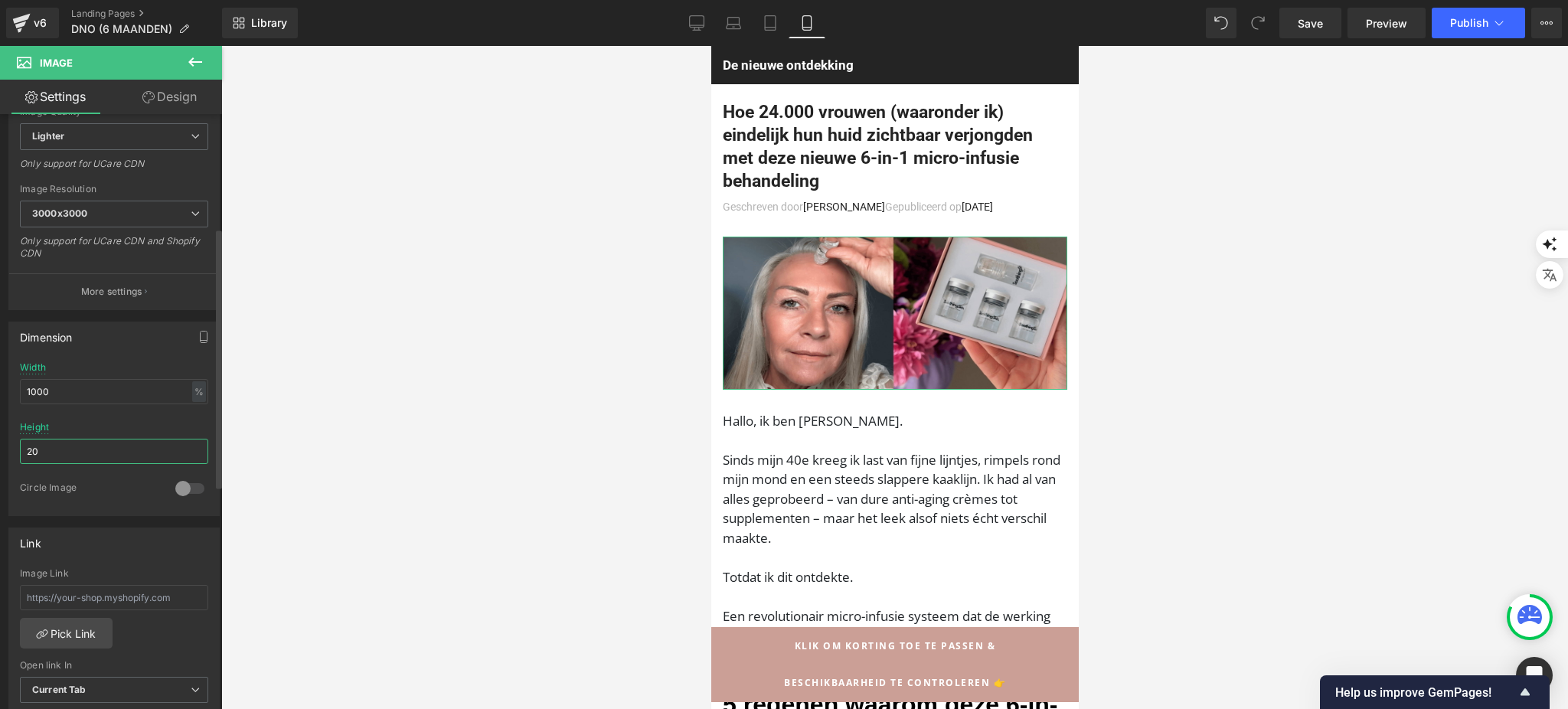
type input "2"
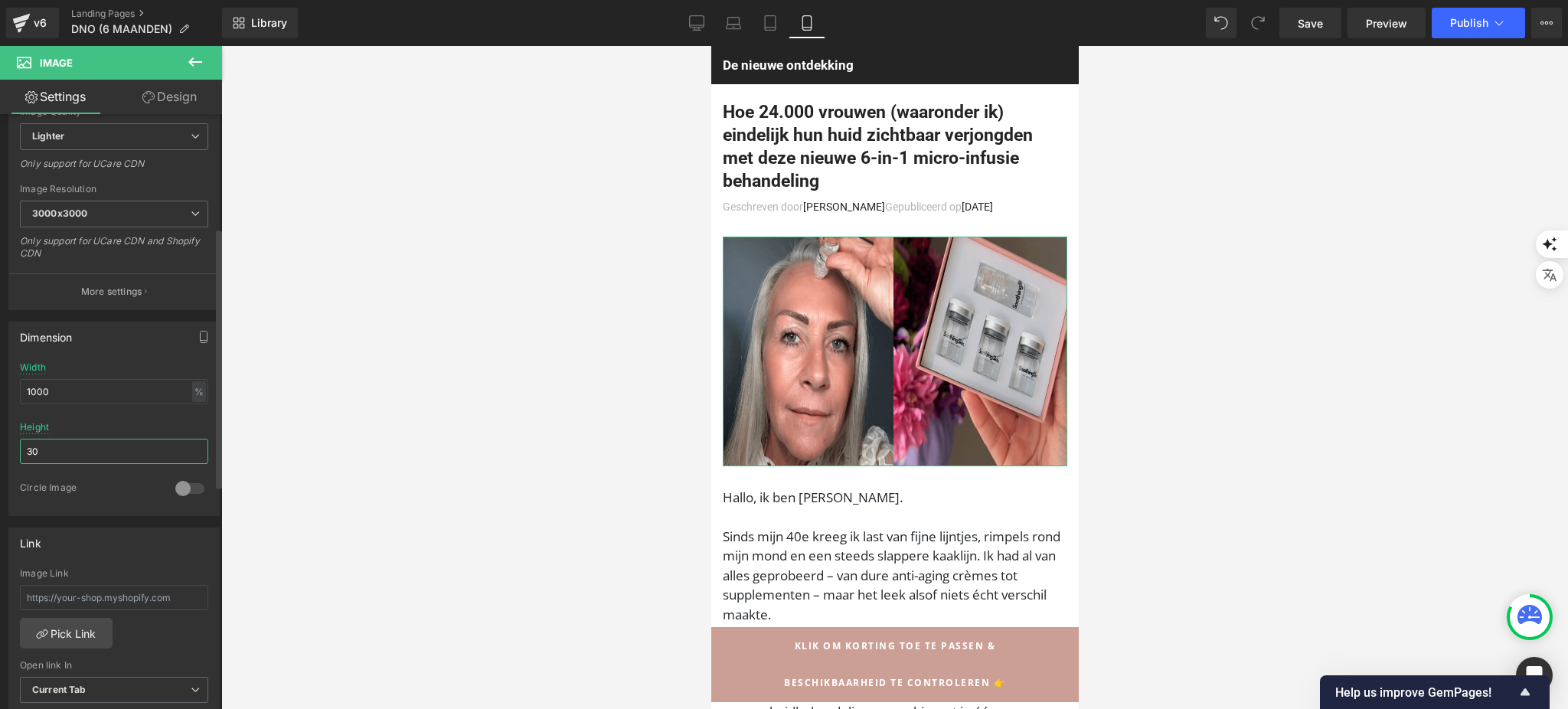
type input "3"
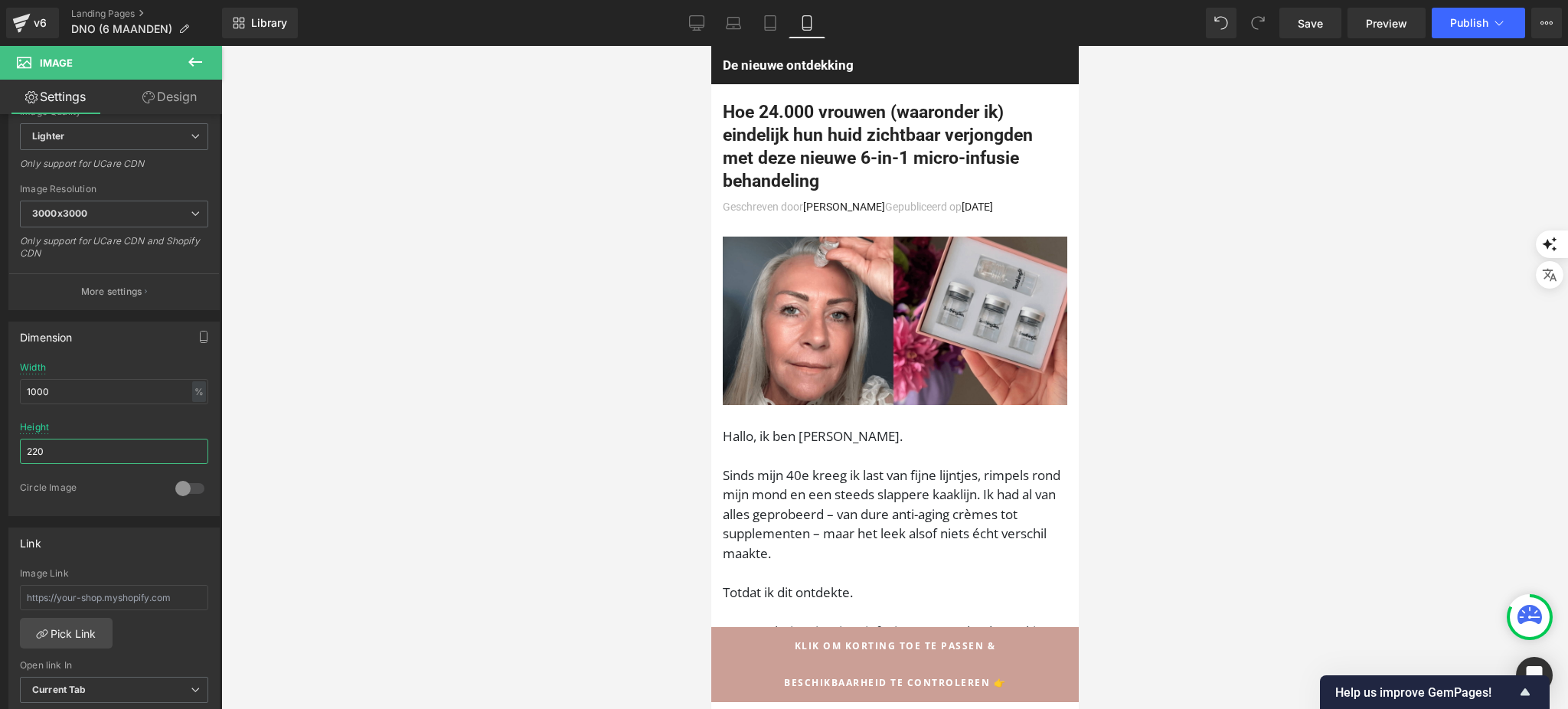
type input "220"
click at [1283, 189] on div at bounding box center [894, 377] width 1346 height 663
click at [1472, 38] on div "Library Mobile Desktop Laptop Tablet Mobile Save Preview Publish Scheduled View…" at bounding box center [894, 23] width 1345 height 46
click at [1476, 18] on span "Publish" at bounding box center [1469, 23] width 38 height 13
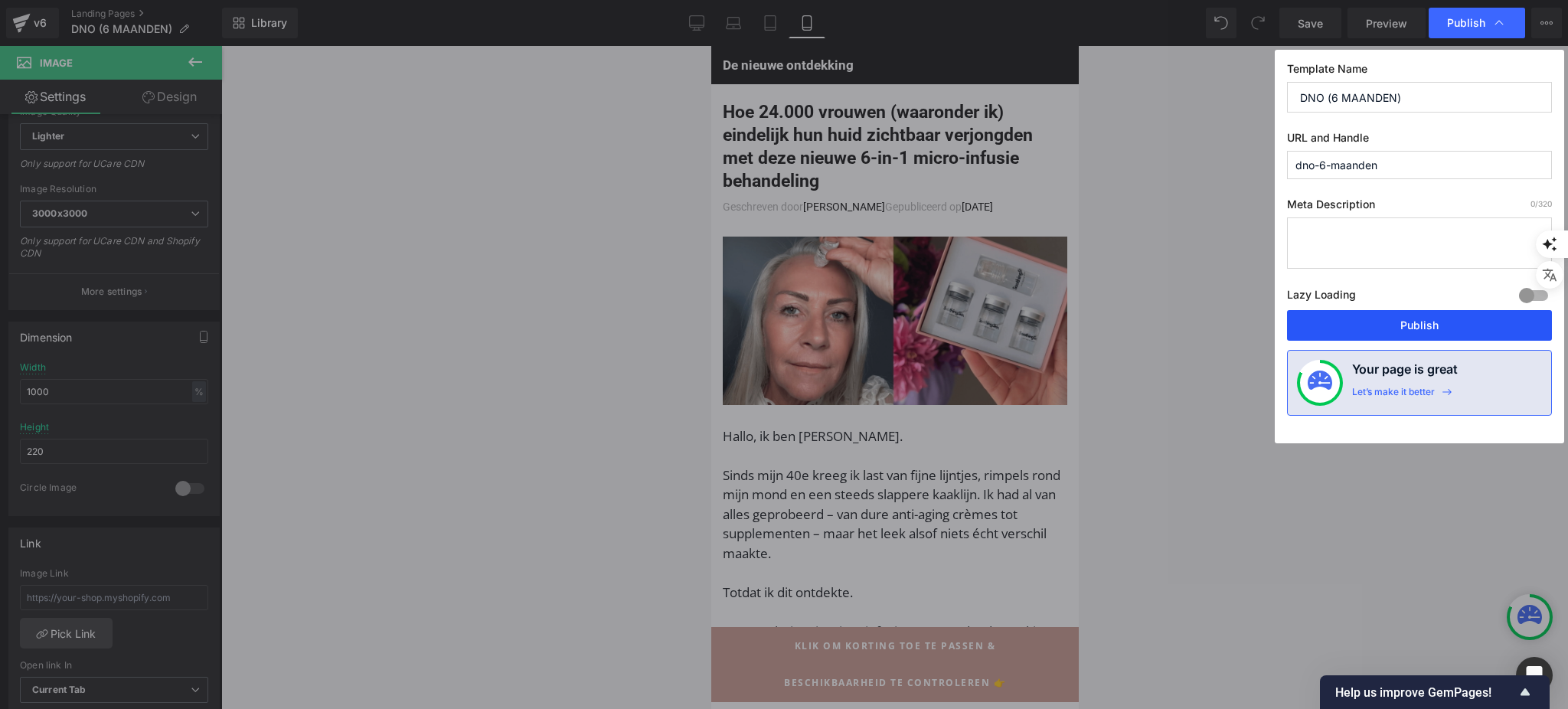
click at [1386, 319] on button "Publish" at bounding box center [1419, 325] width 265 height 31
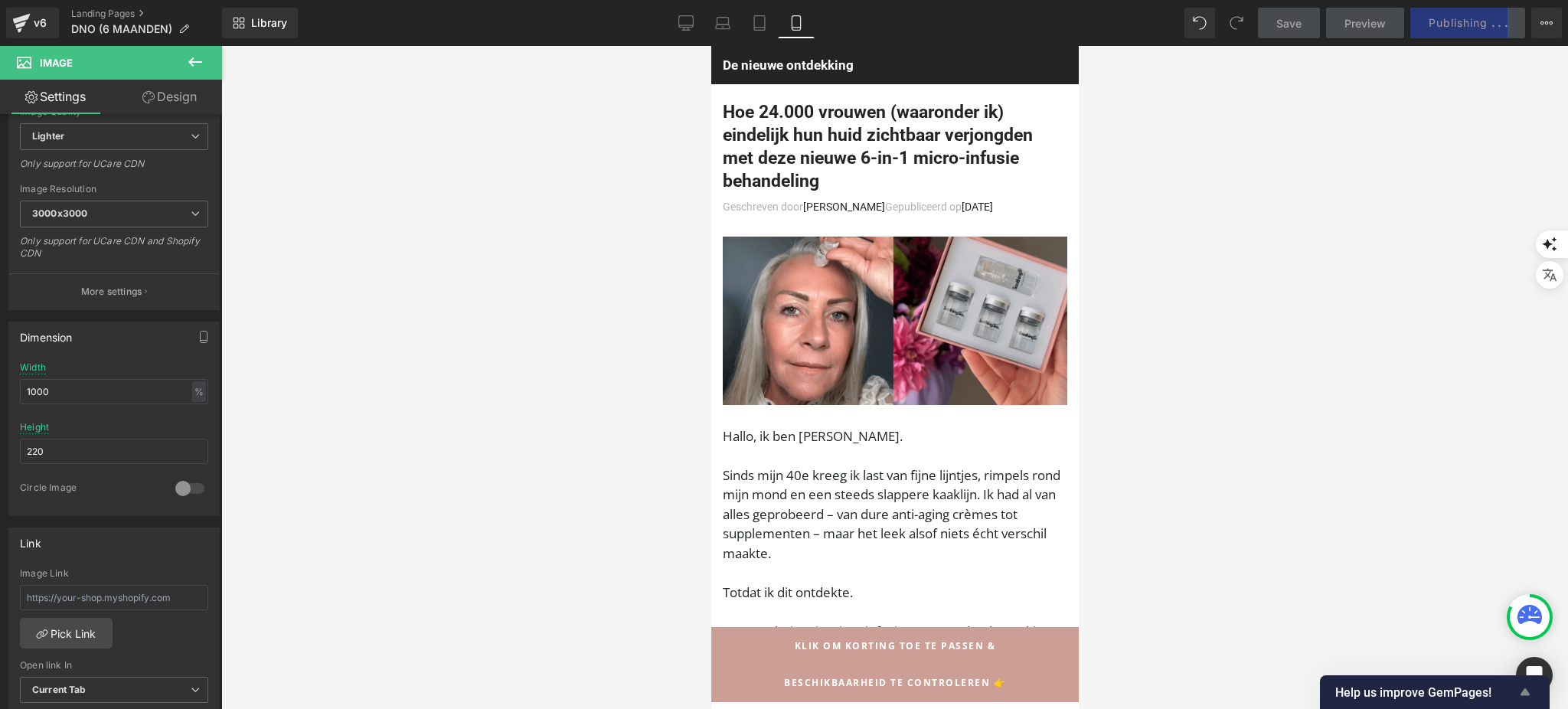
click at [1440, 694] on span "Help us improve GemPages!" at bounding box center [1425, 692] width 180 height 14
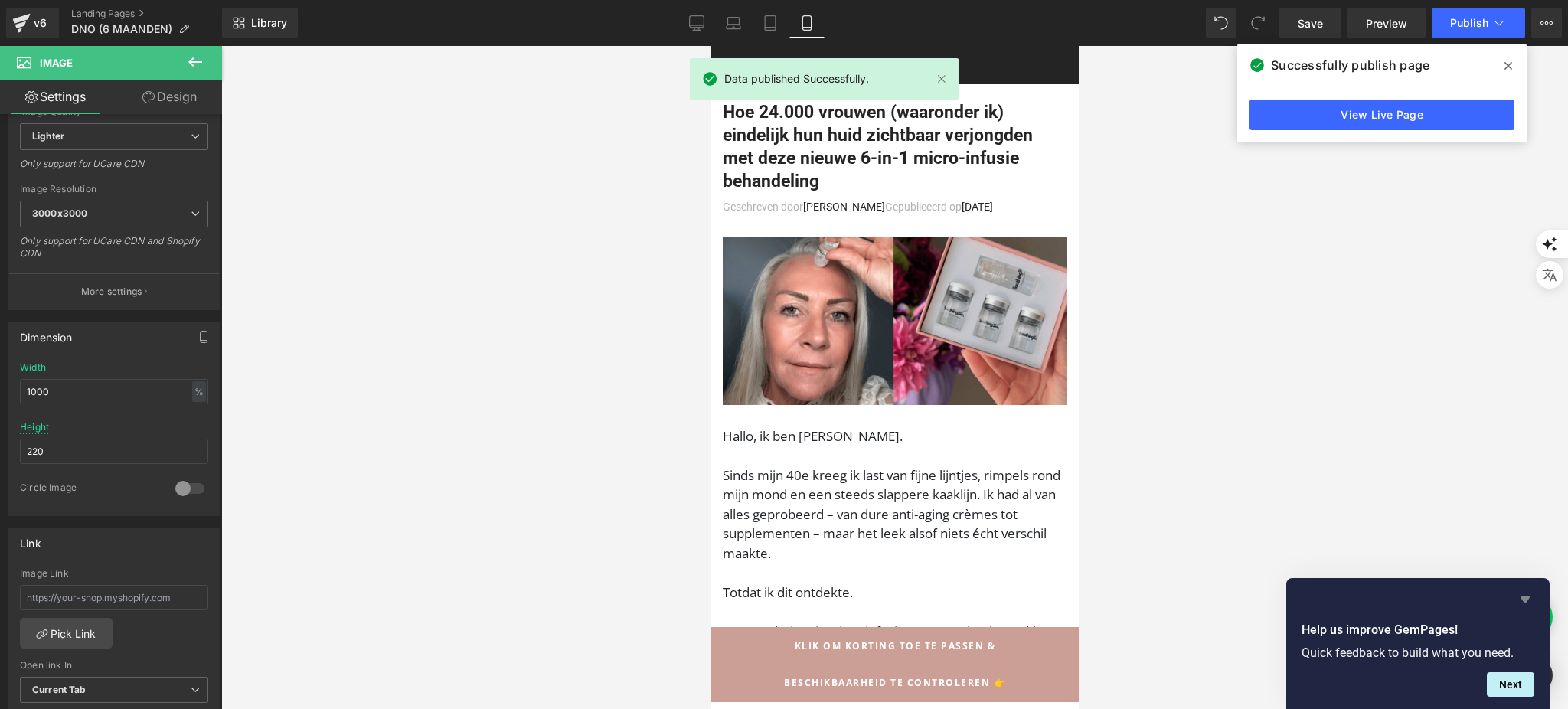
click at [1521, 604] on icon "Hide survey" at bounding box center [1525, 599] width 18 height 18
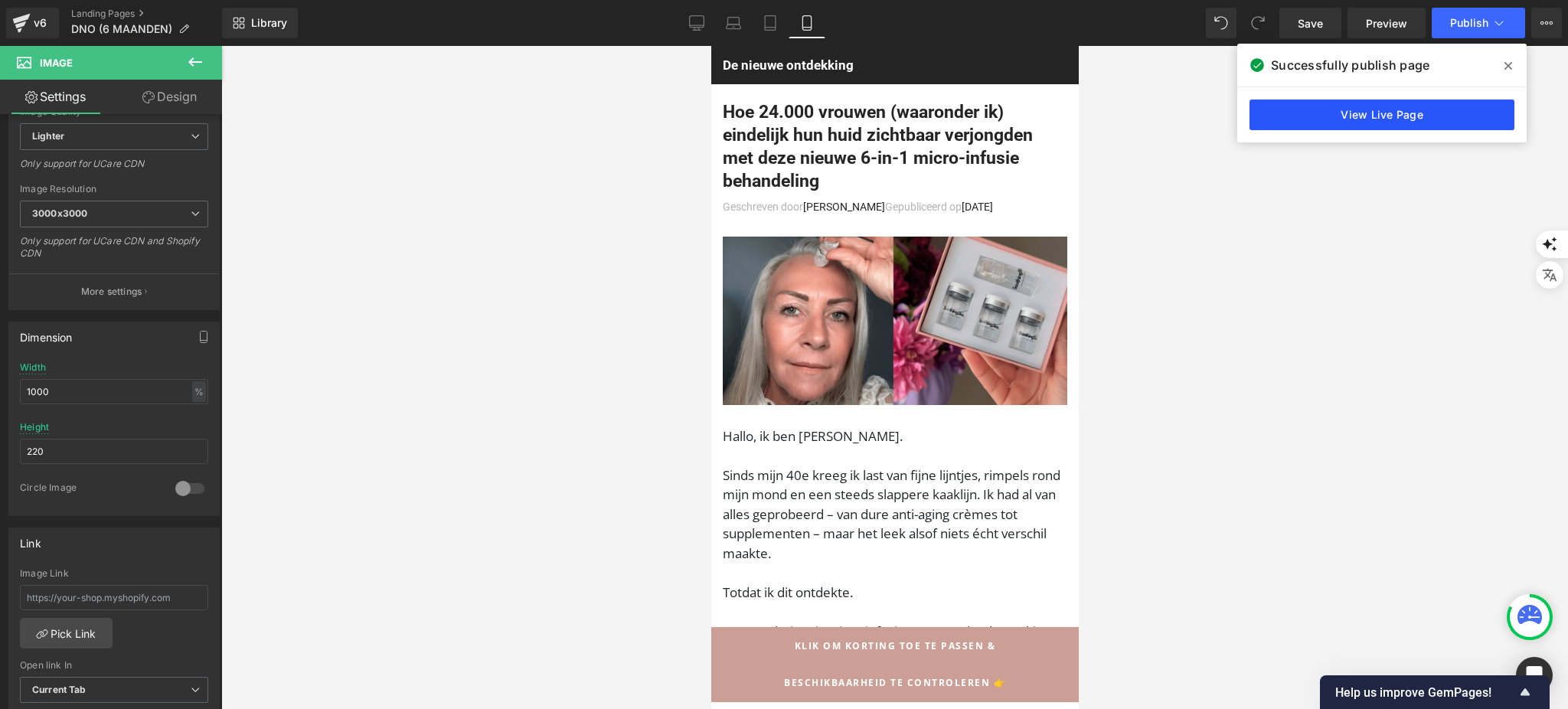
click at [1329, 124] on link "View Live Page" at bounding box center [1381, 114] width 265 height 31
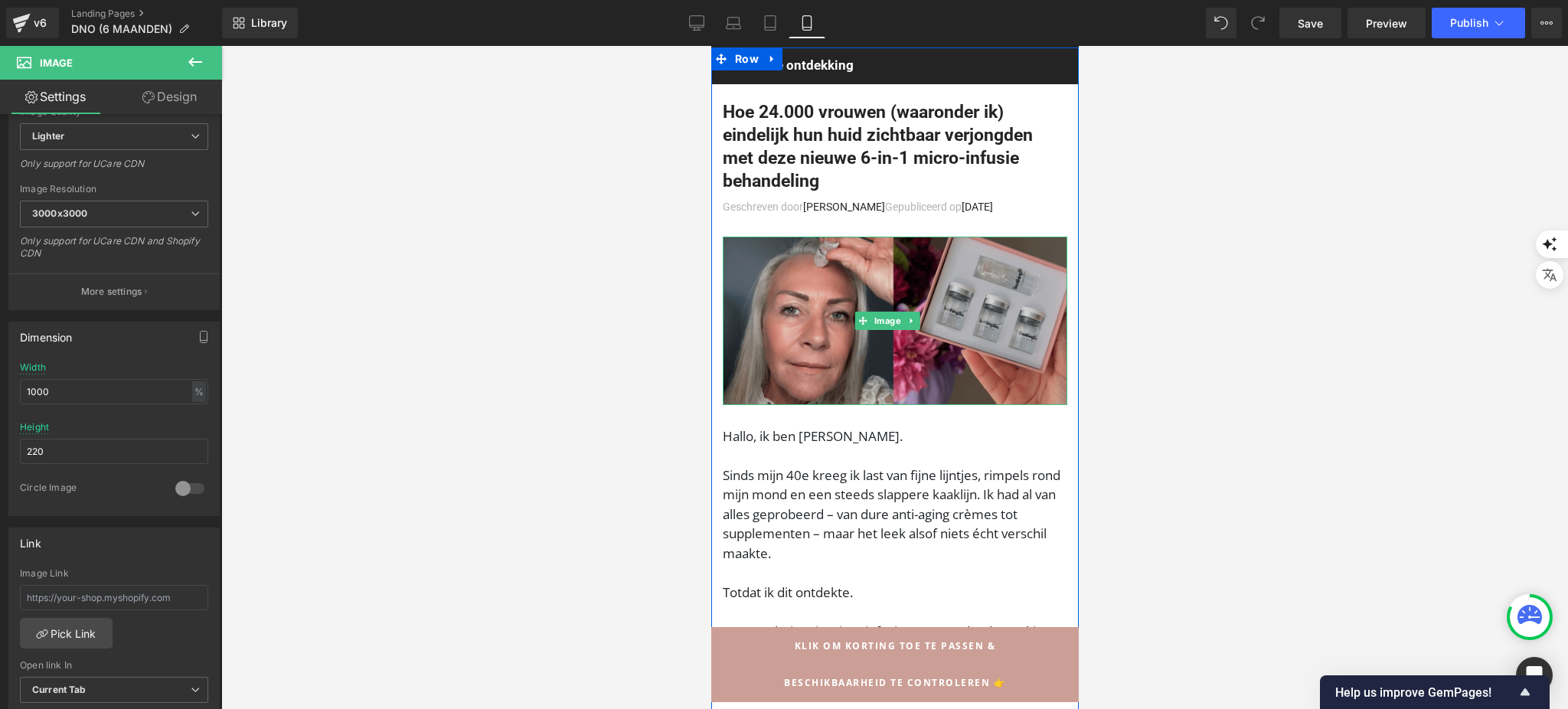
click at [1019, 363] on img at bounding box center [894, 320] width 344 height 168
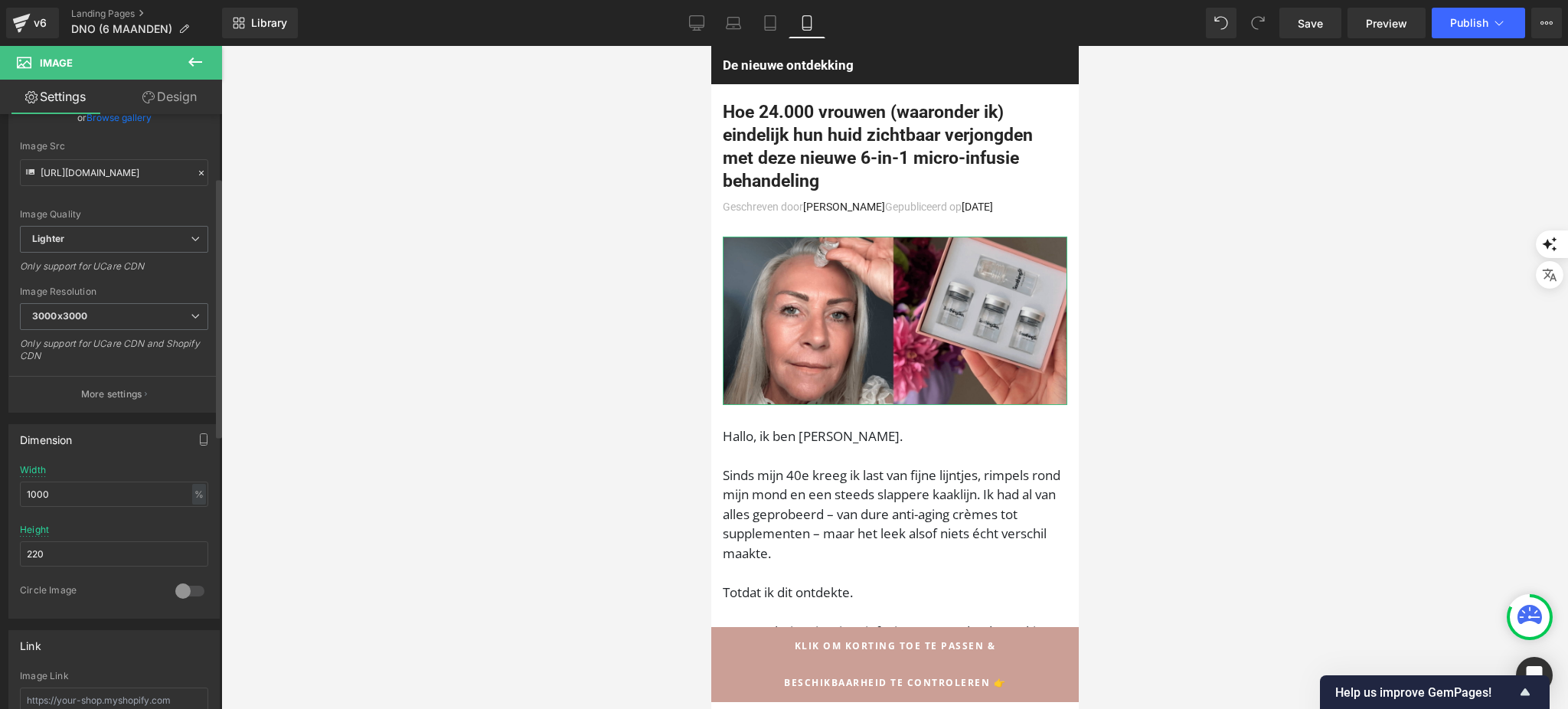
scroll to position [54, 0]
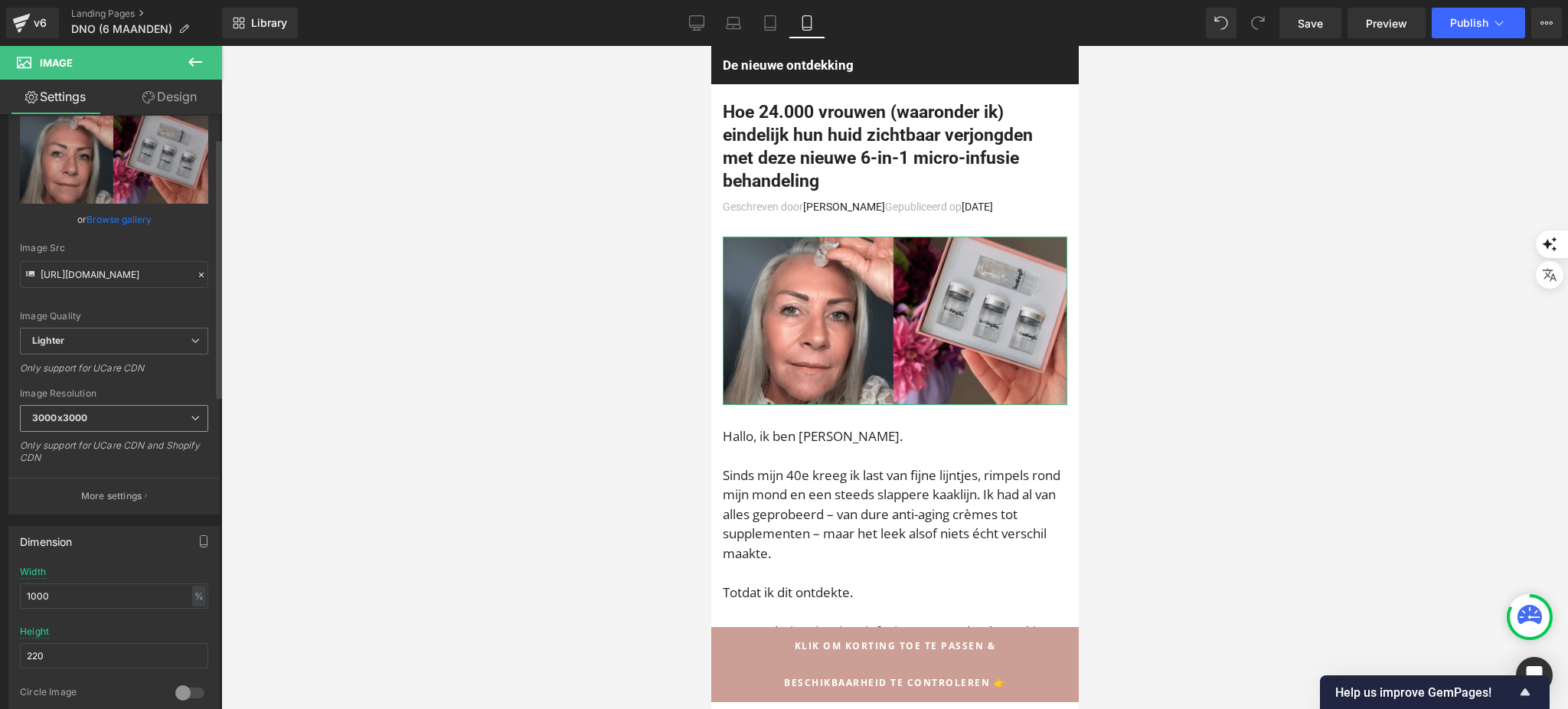
click at [142, 421] on span "3000x3000" at bounding box center [114, 418] width 188 height 27
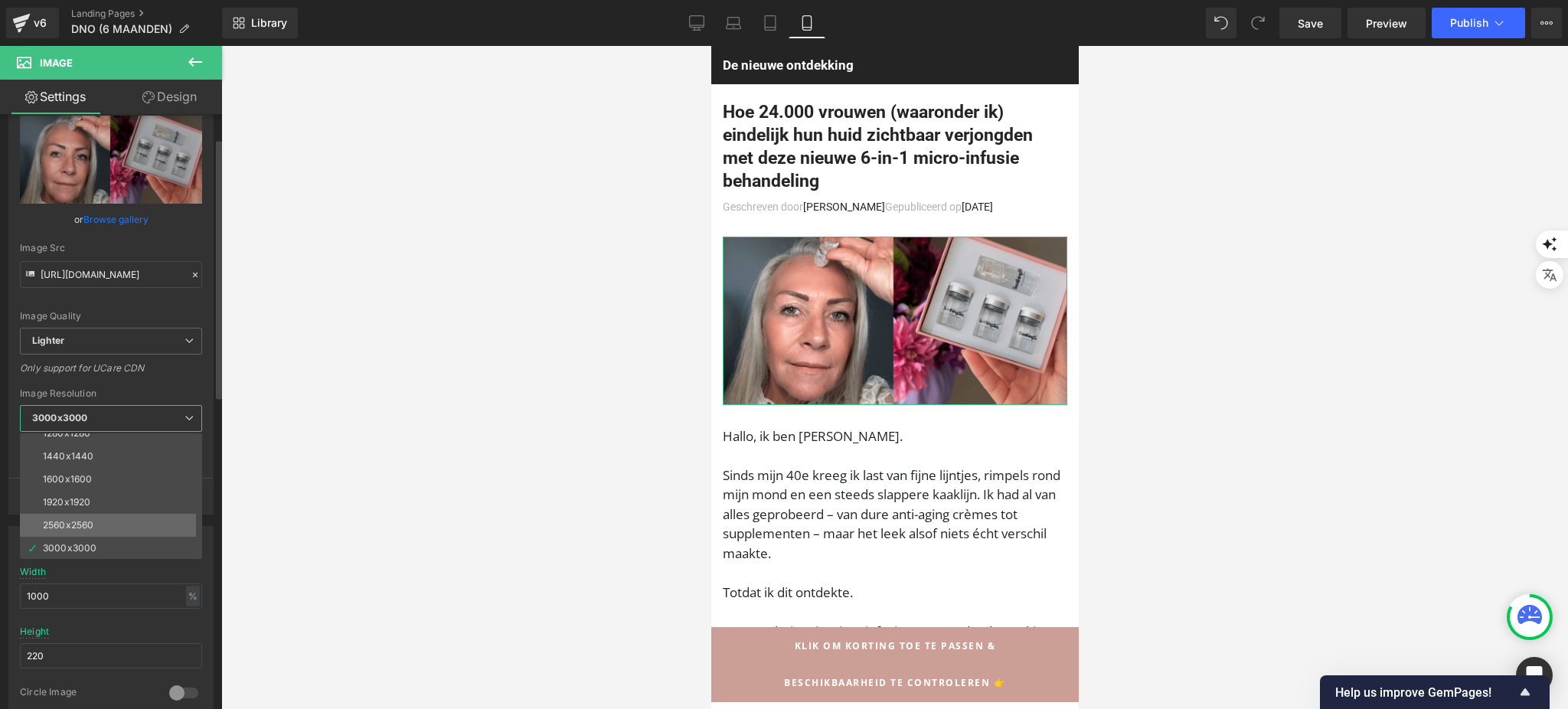
click at [153, 526] on li "2560x2560" at bounding box center [114, 524] width 189 height 23
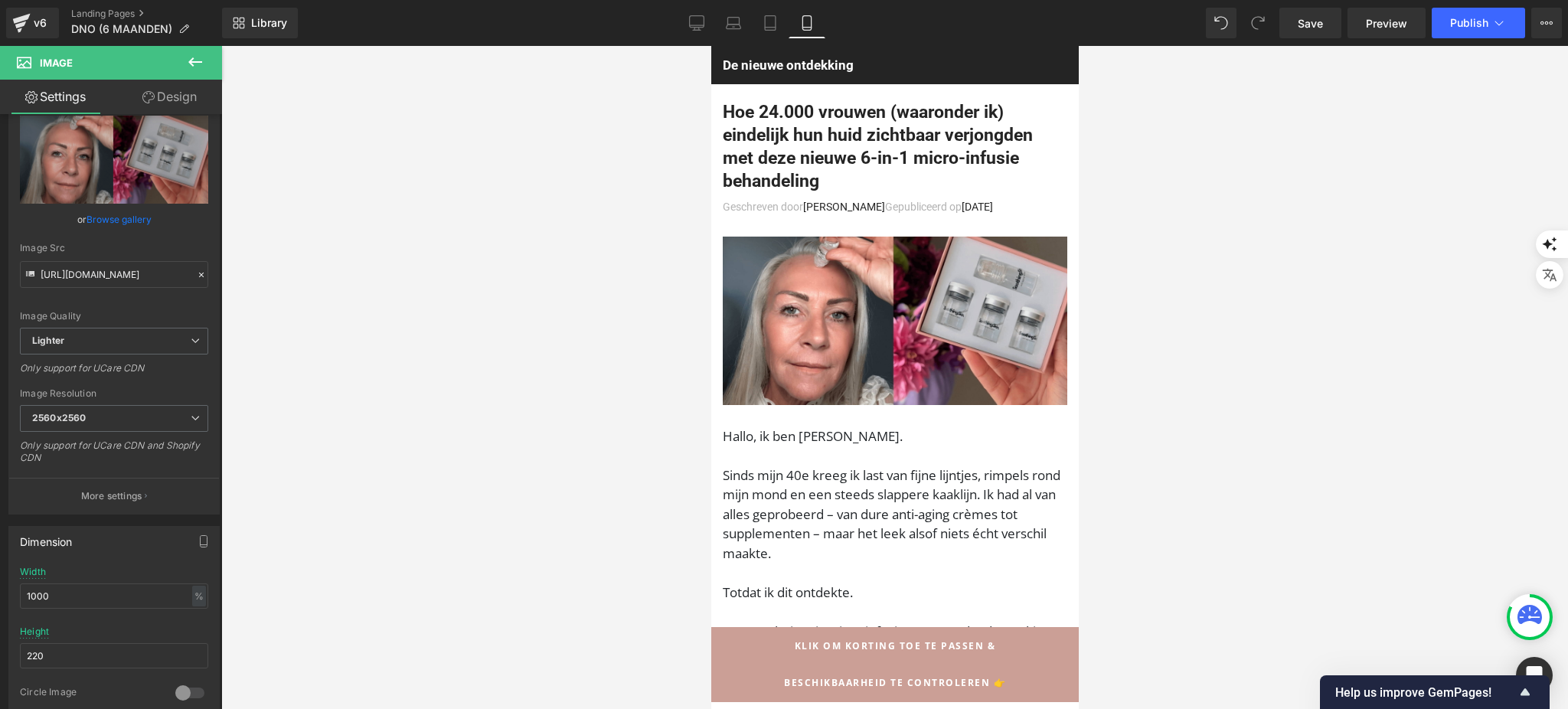
click at [1491, 41] on div "Library Mobile Desktop Laptop Tablet Mobile Save Preview Publish Scheduled View…" at bounding box center [894, 23] width 1345 height 46
click at [1489, 33] on button "Publish" at bounding box center [1478, 23] width 94 height 31
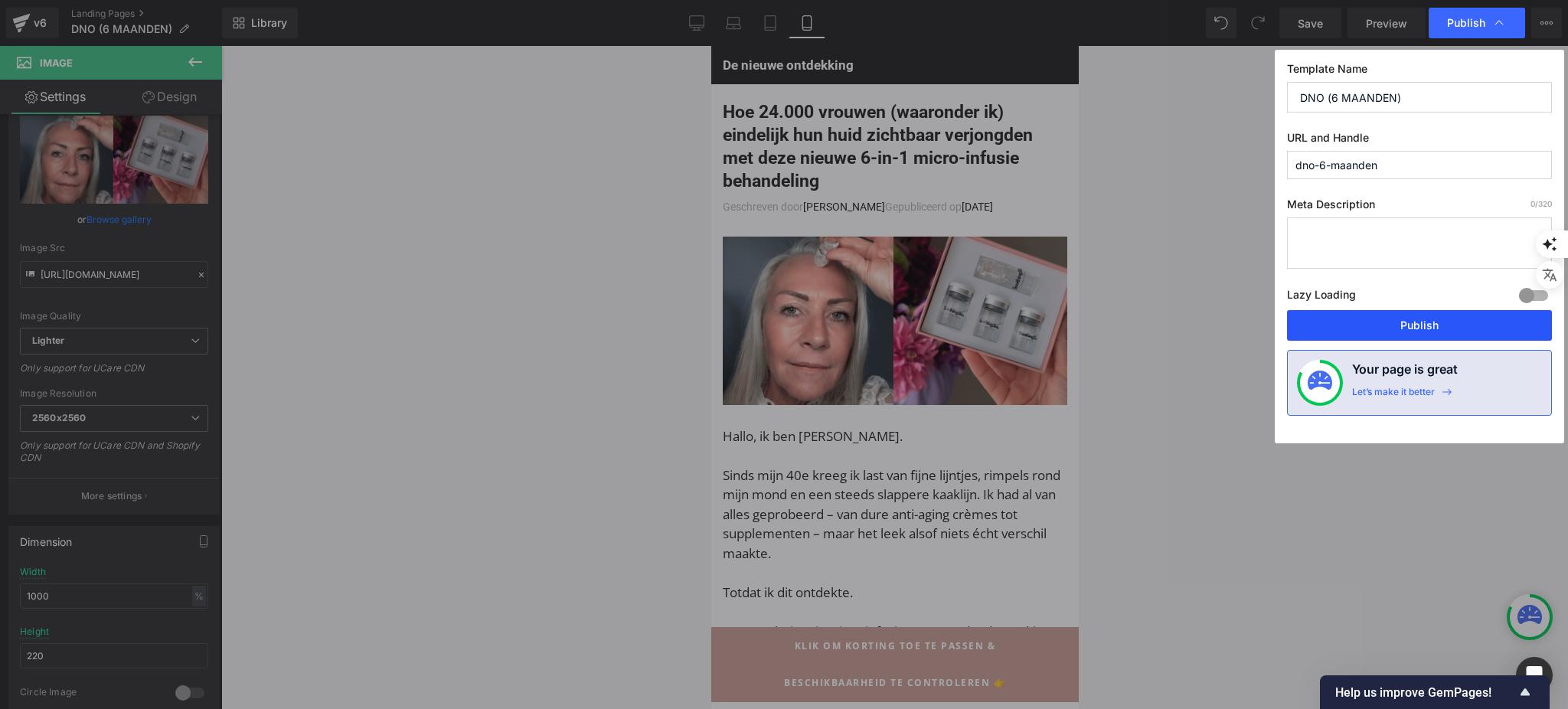
click at [1461, 332] on button "Publish" at bounding box center [1419, 325] width 265 height 31
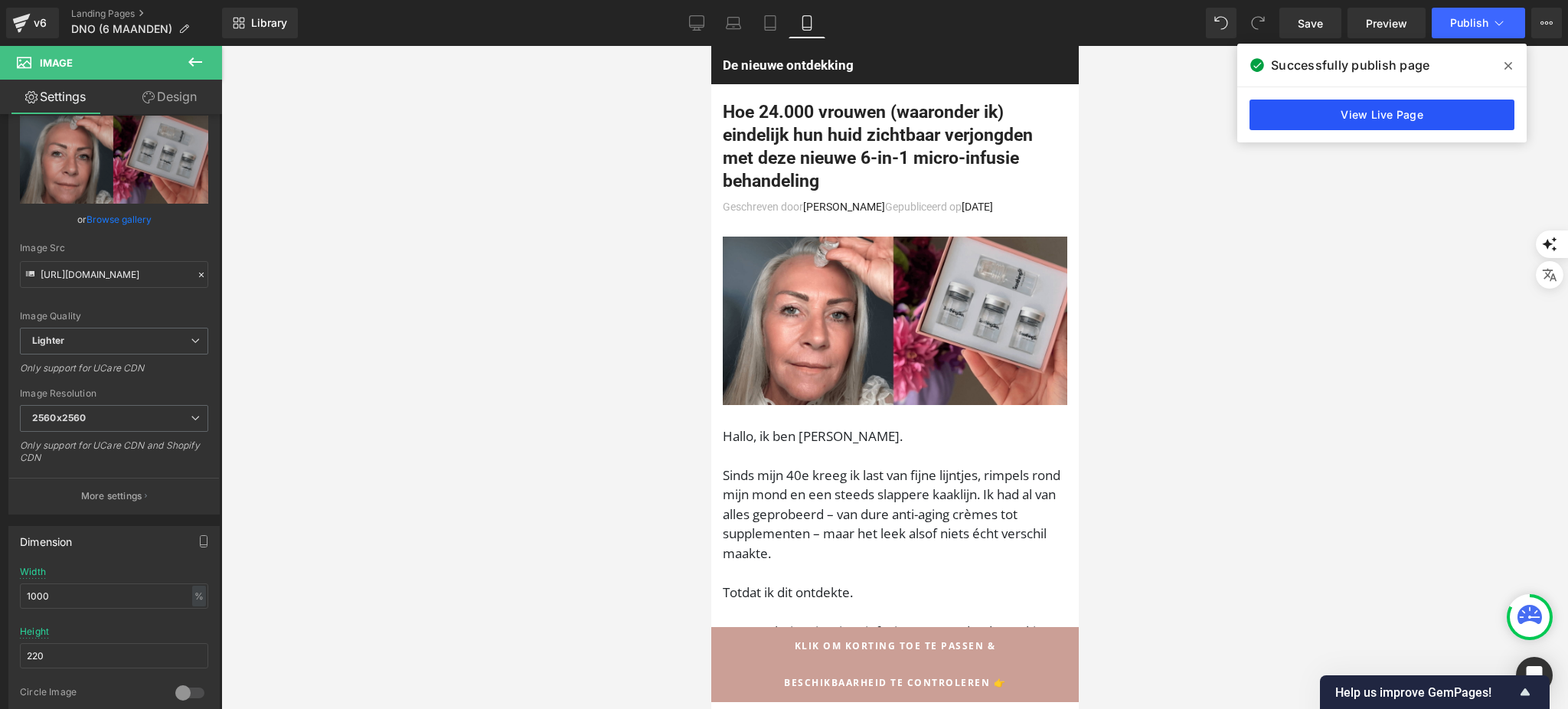
click at [1394, 114] on link "View Live Page" at bounding box center [1381, 114] width 265 height 31
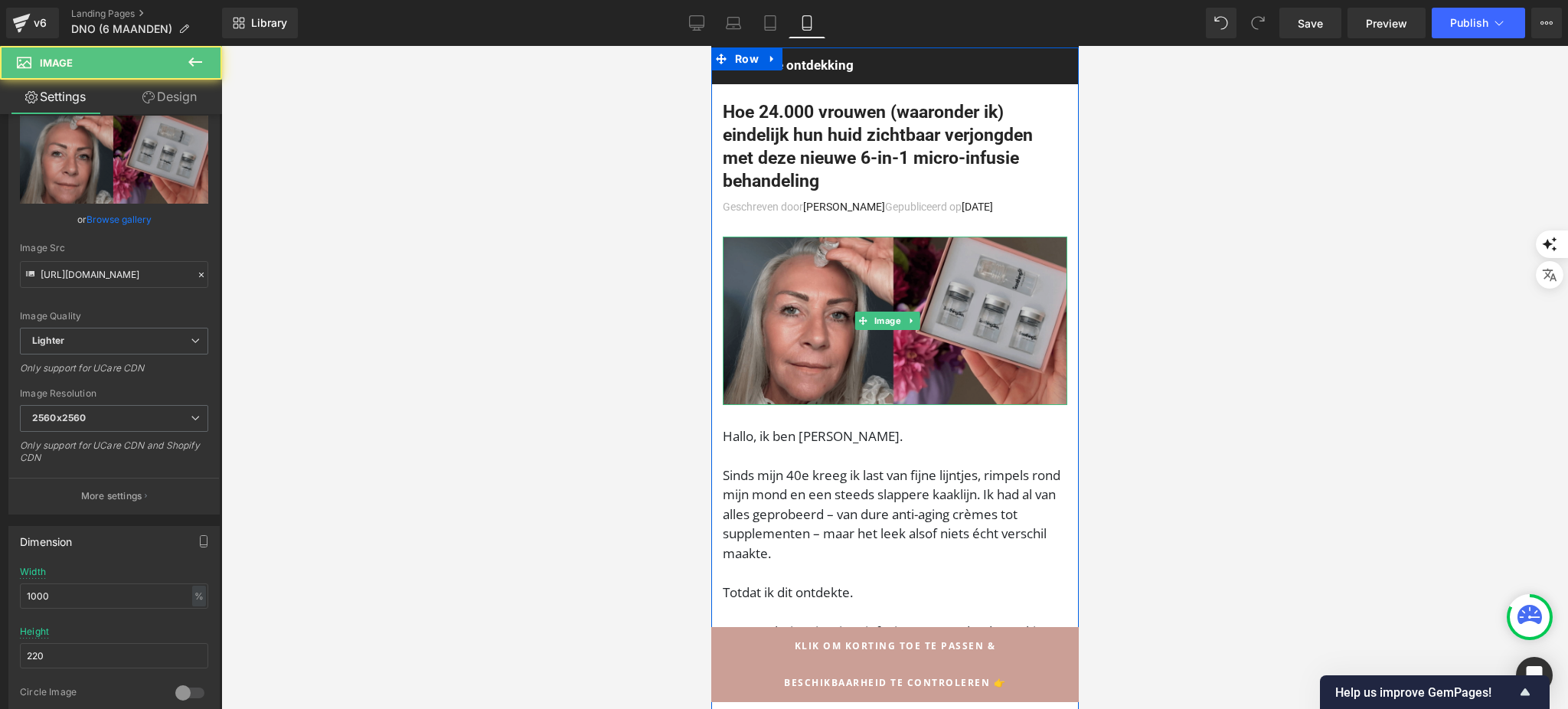
click at [810, 274] on img at bounding box center [894, 320] width 344 height 168
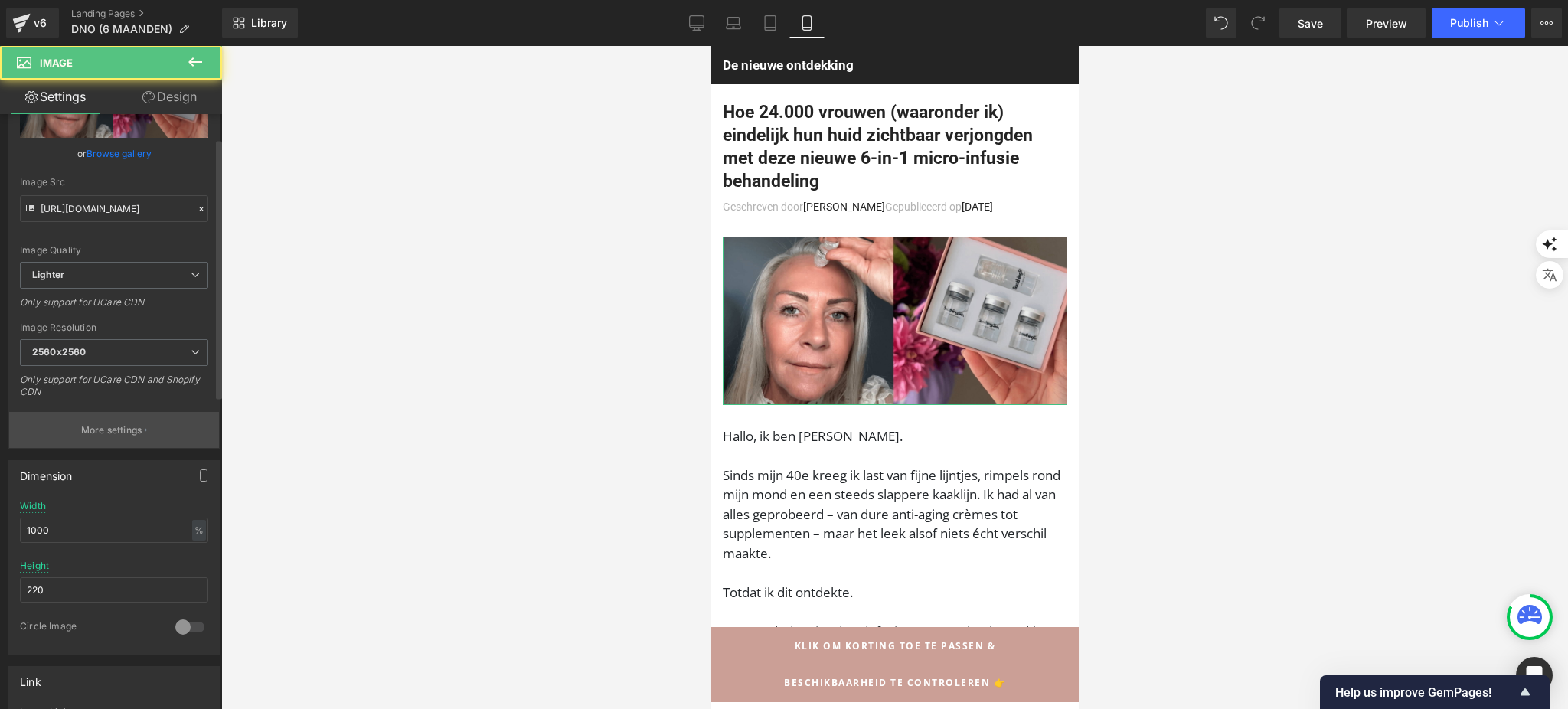
scroll to position [156, 0]
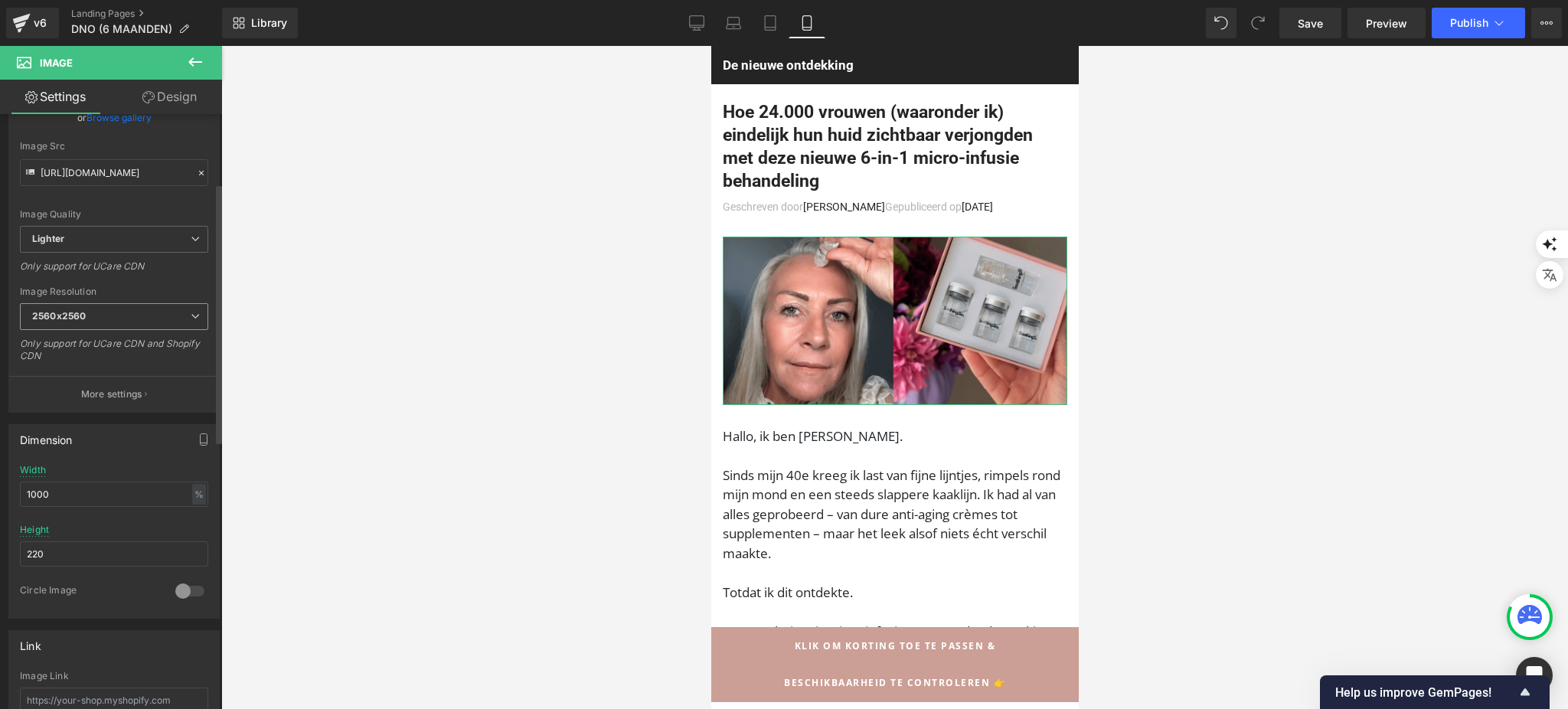
click at [131, 317] on span "2560x2560" at bounding box center [114, 316] width 188 height 27
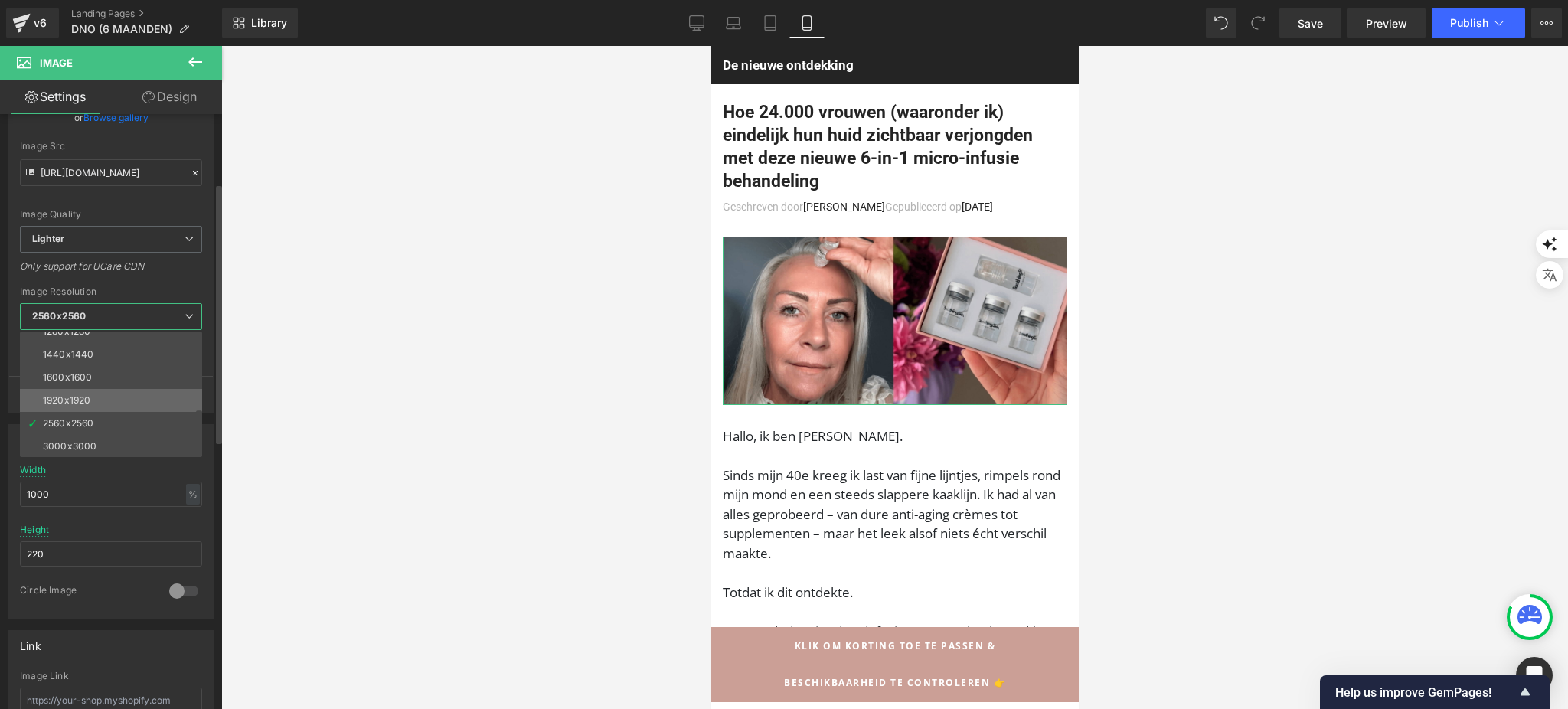
click at [114, 399] on li "1920x1920" at bounding box center [114, 399] width 189 height 23
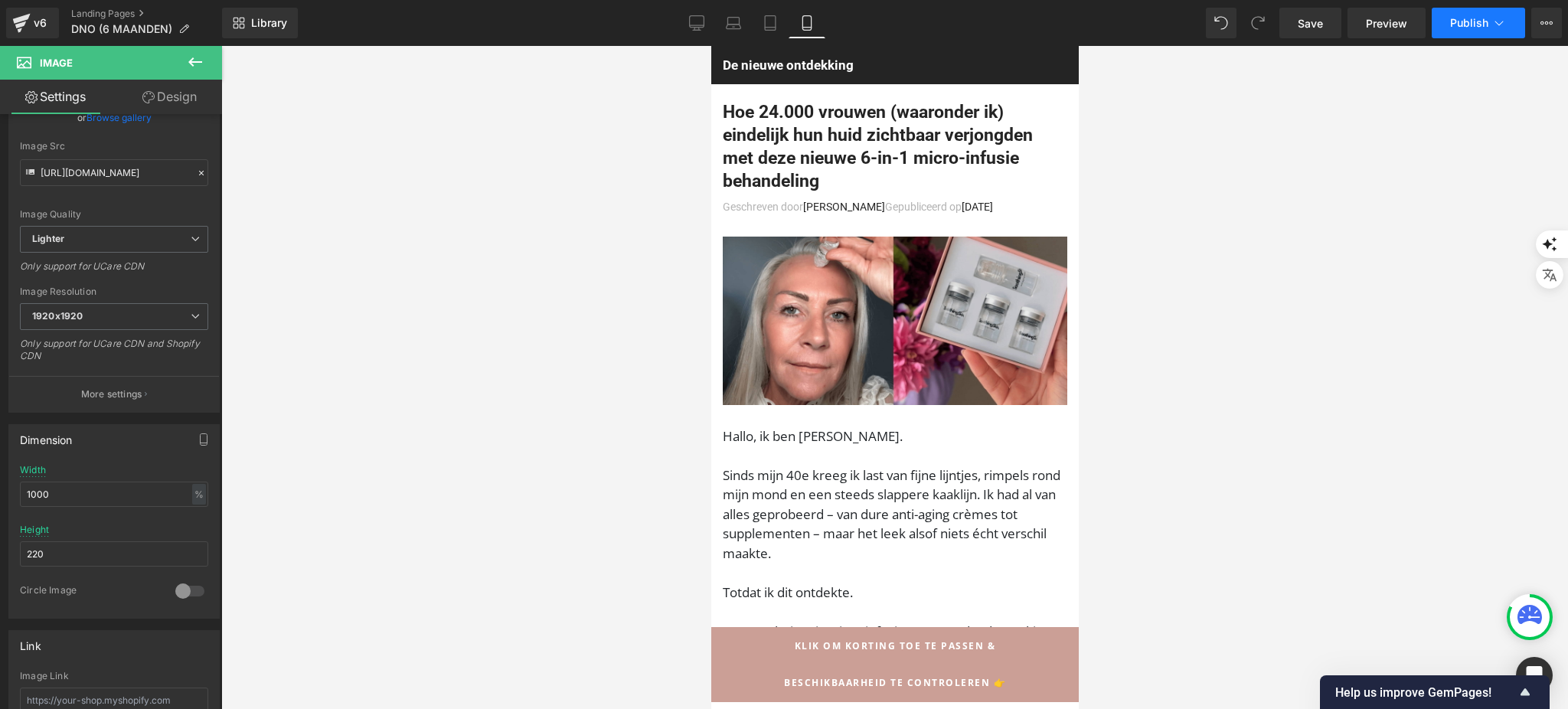
type input "https://ucarecdn.com/99abee83-5d05-46f0-8ab8-311b7260dd77/-/format/auto/-/previ…"
click at [1491, 26] on icon at bounding box center [1499, 23] width 15 height 15
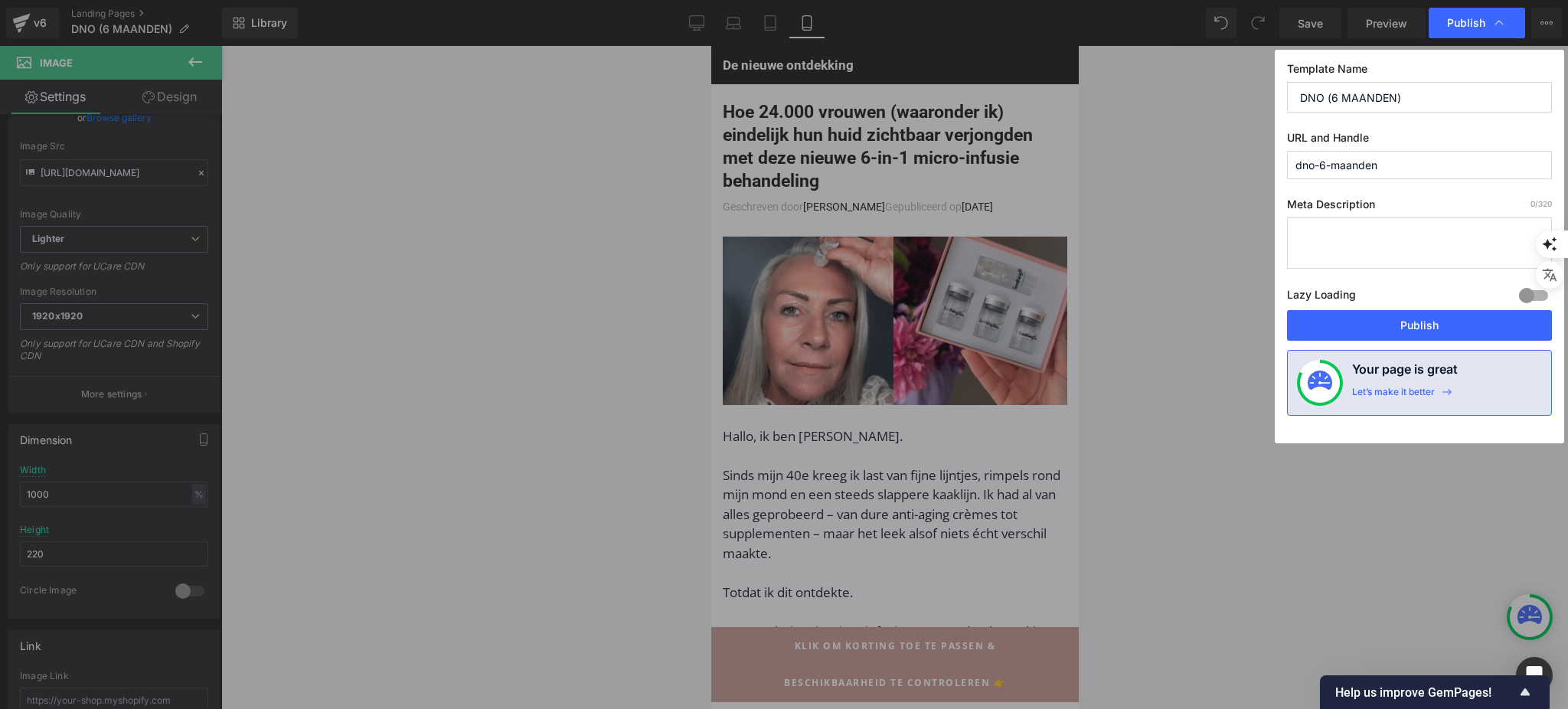
click at [1381, 314] on button "Publish" at bounding box center [1419, 325] width 265 height 31
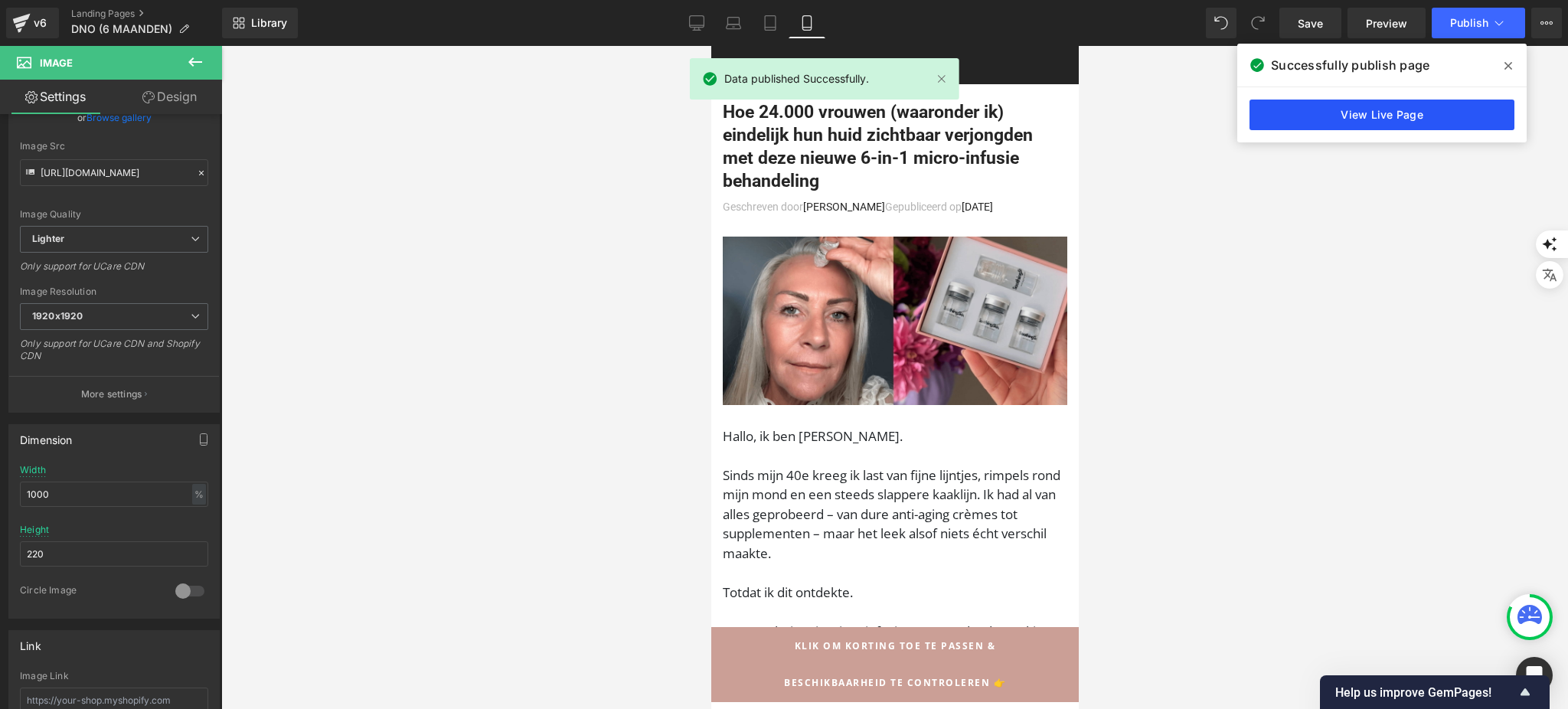
click at [1284, 111] on link "View Live Page" at bounding box center [1381, 114] width 265 height 31
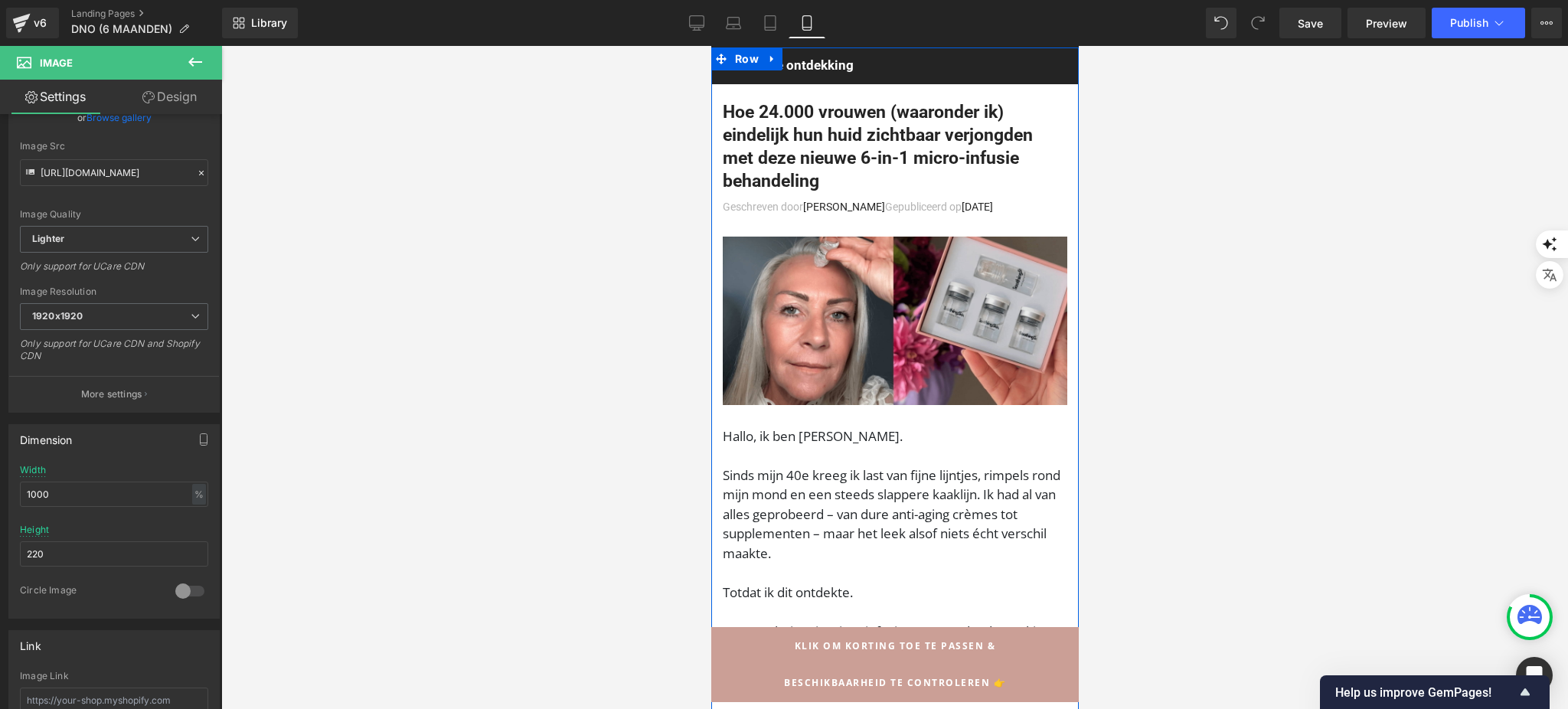
scroll to position [815, 0]
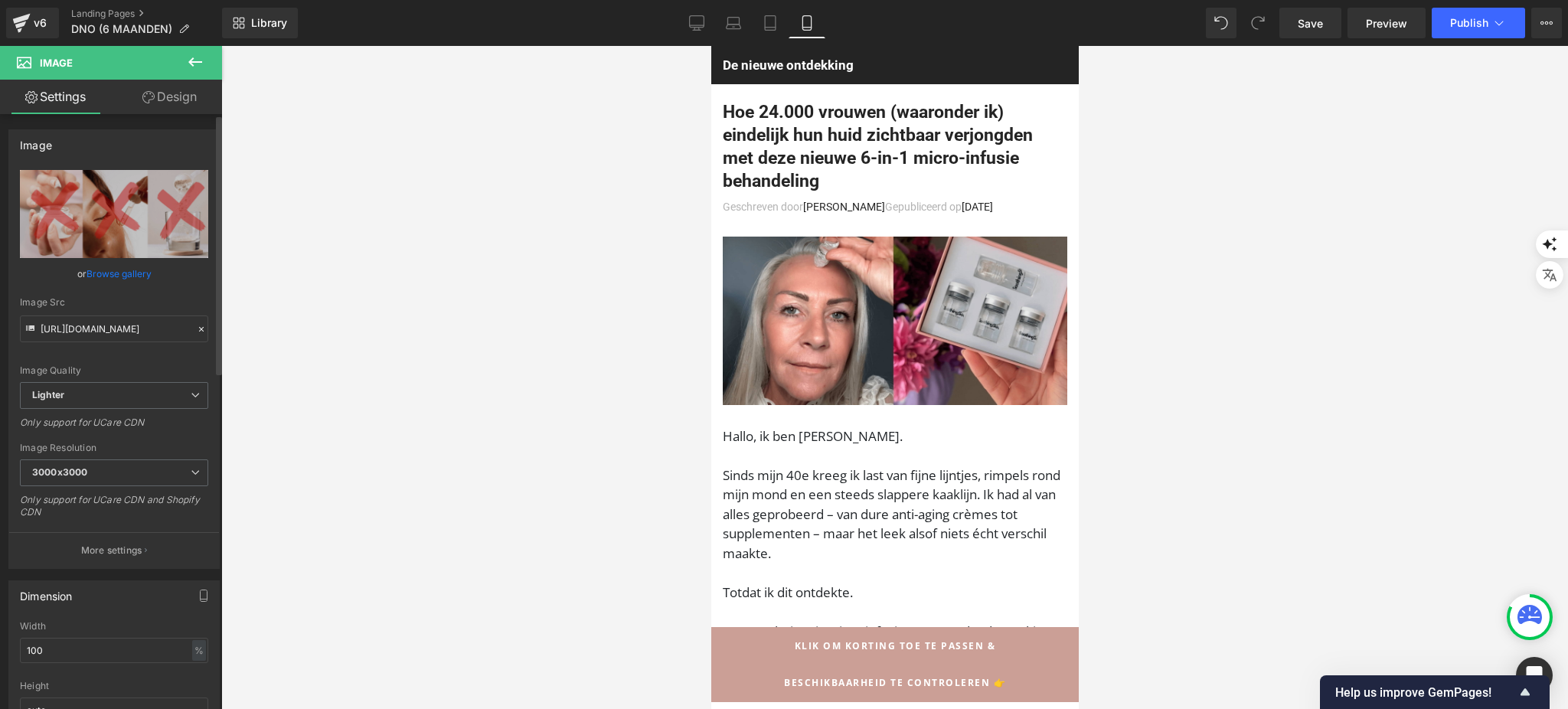
click at [132, 279] on link "Browse gallery" at bounding box center [119, 274] width 65 height 27
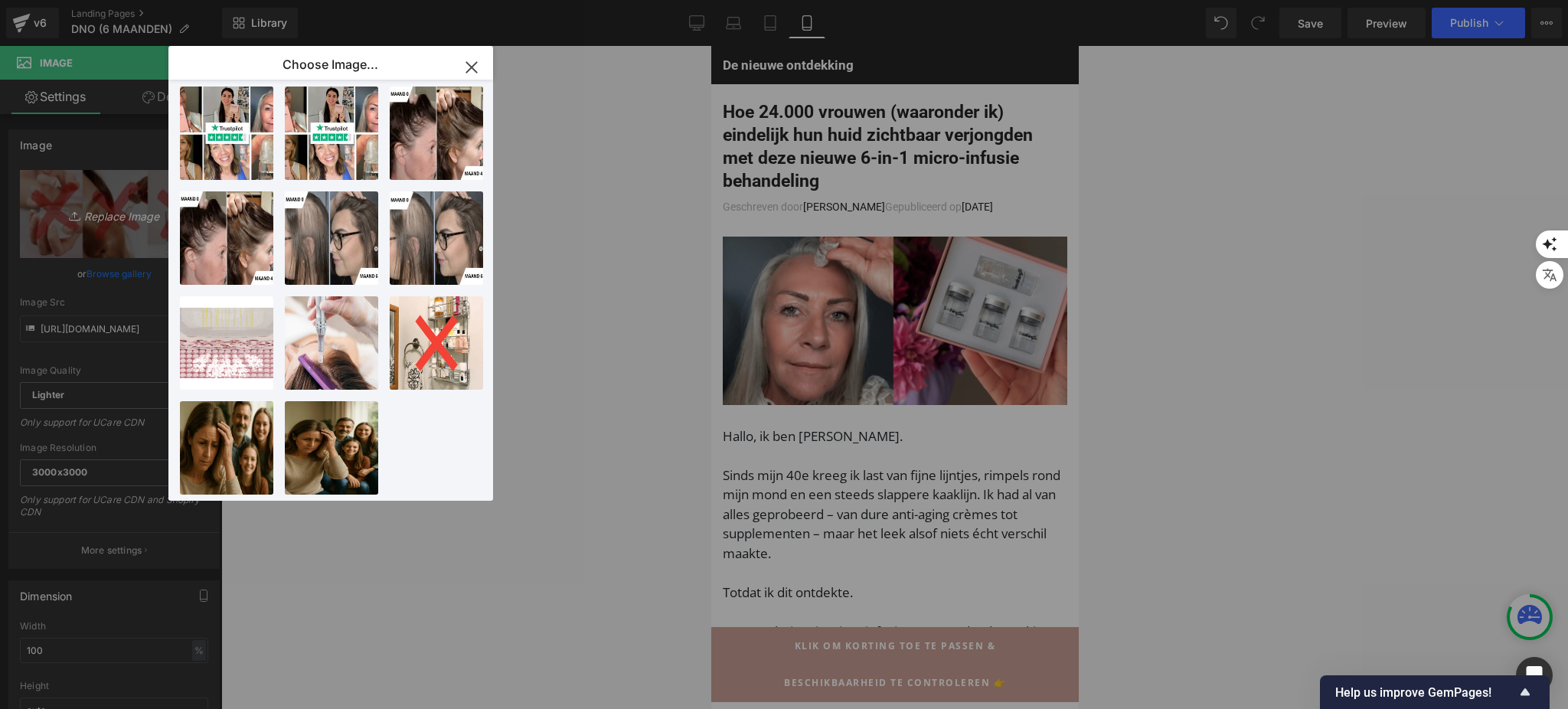
click at [115, 0] on div "Image You are previewing how the will restyle your page. You can not edit Eleme…" at bounding box center [784, 0] width 1568 height 0
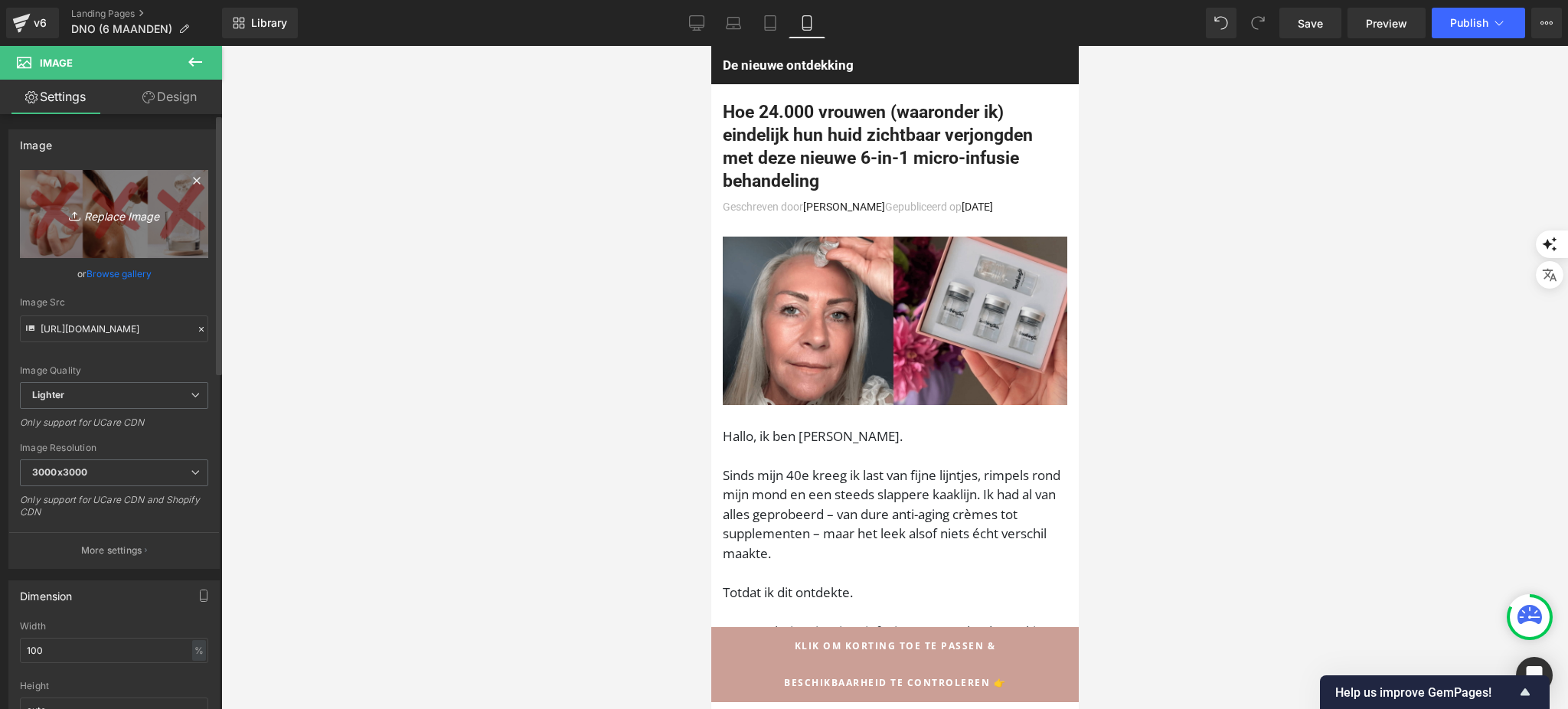
click at [137, 227] on link "Replace Image" at bounding box center [114, 214] width 188 height 88
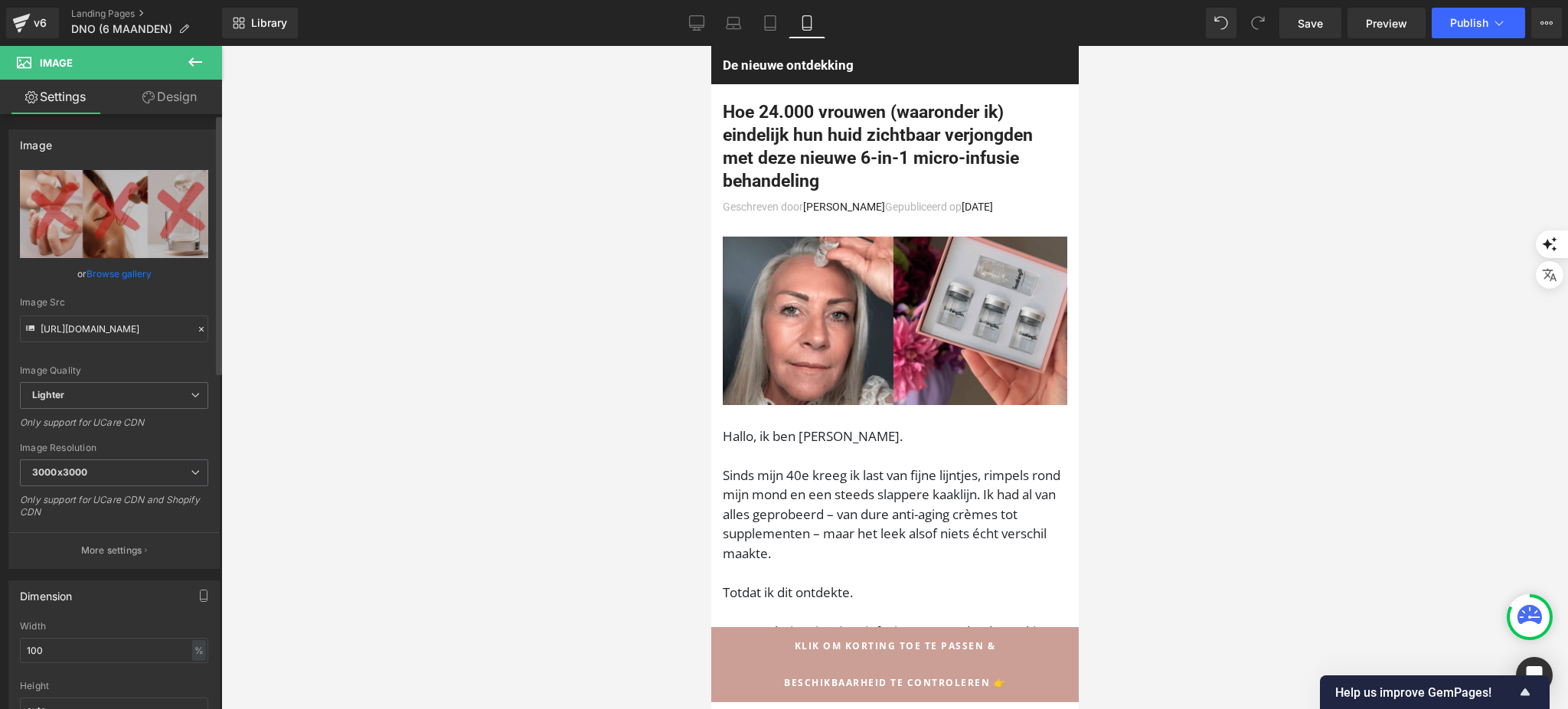
click at [98, 267] on link "Browse gallery" at bounding box center [119, 274] width 65 height 27
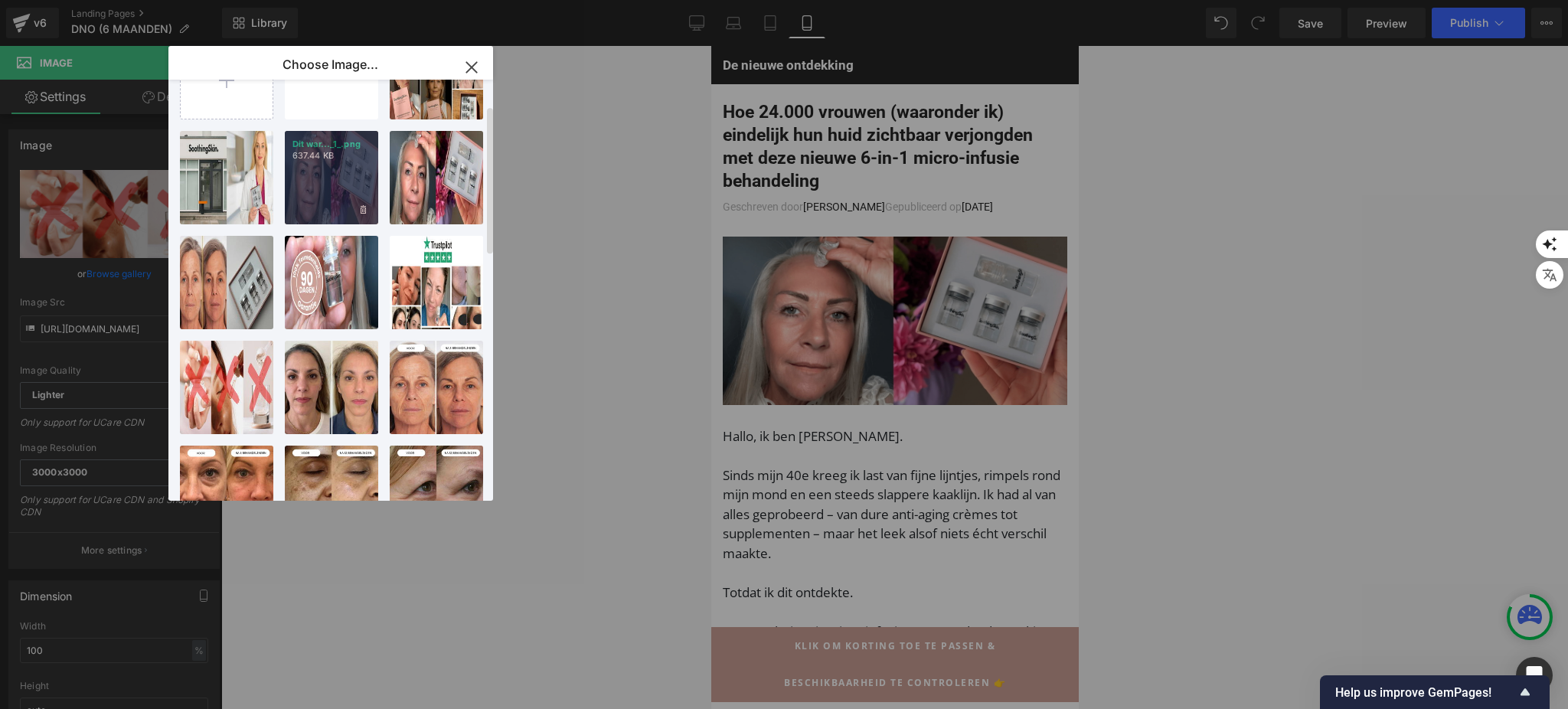
scroll to position [102, 0]
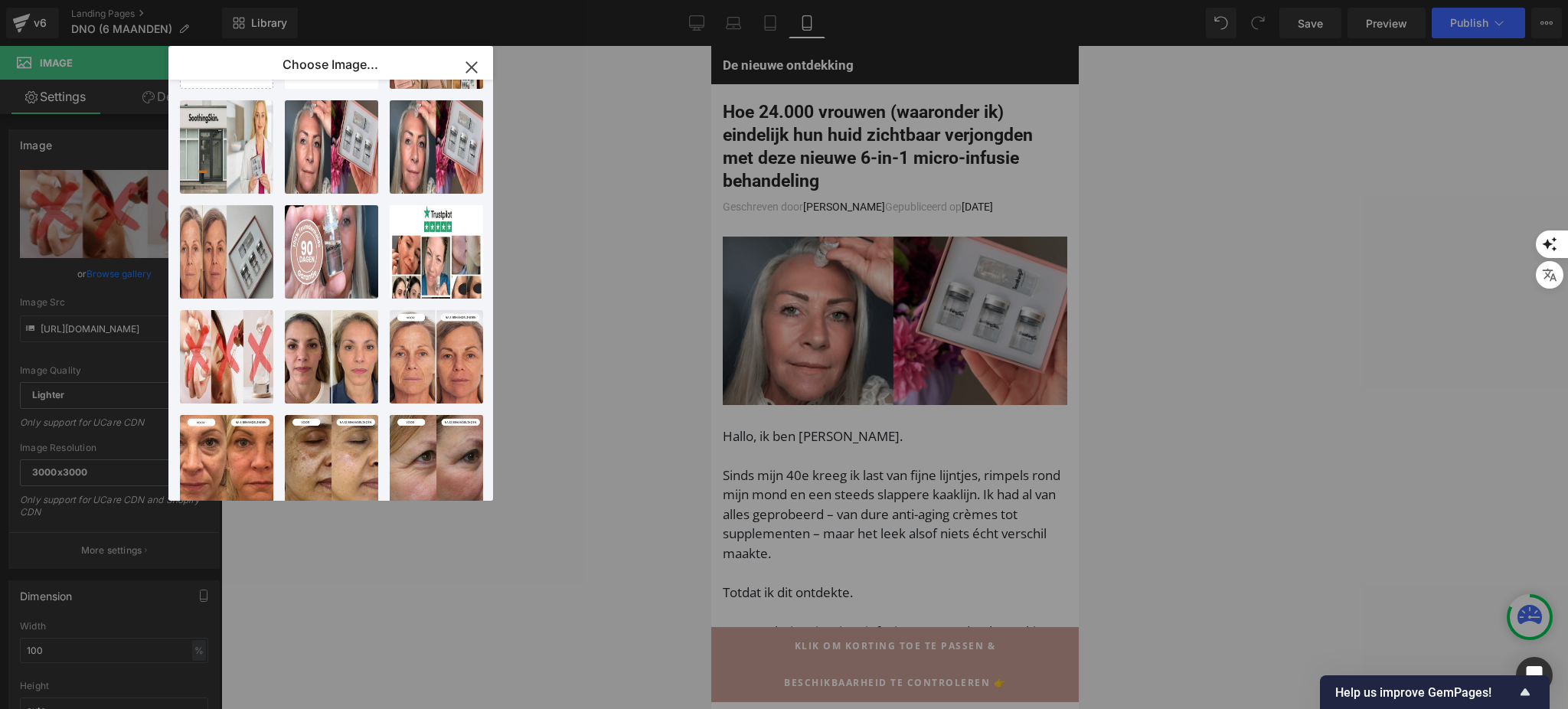
click at [663, 0] on div "Image You are previewing how the will restyle your page. You can not edit Eleme…" at bounding box center [784, 0] width 1568 height 0
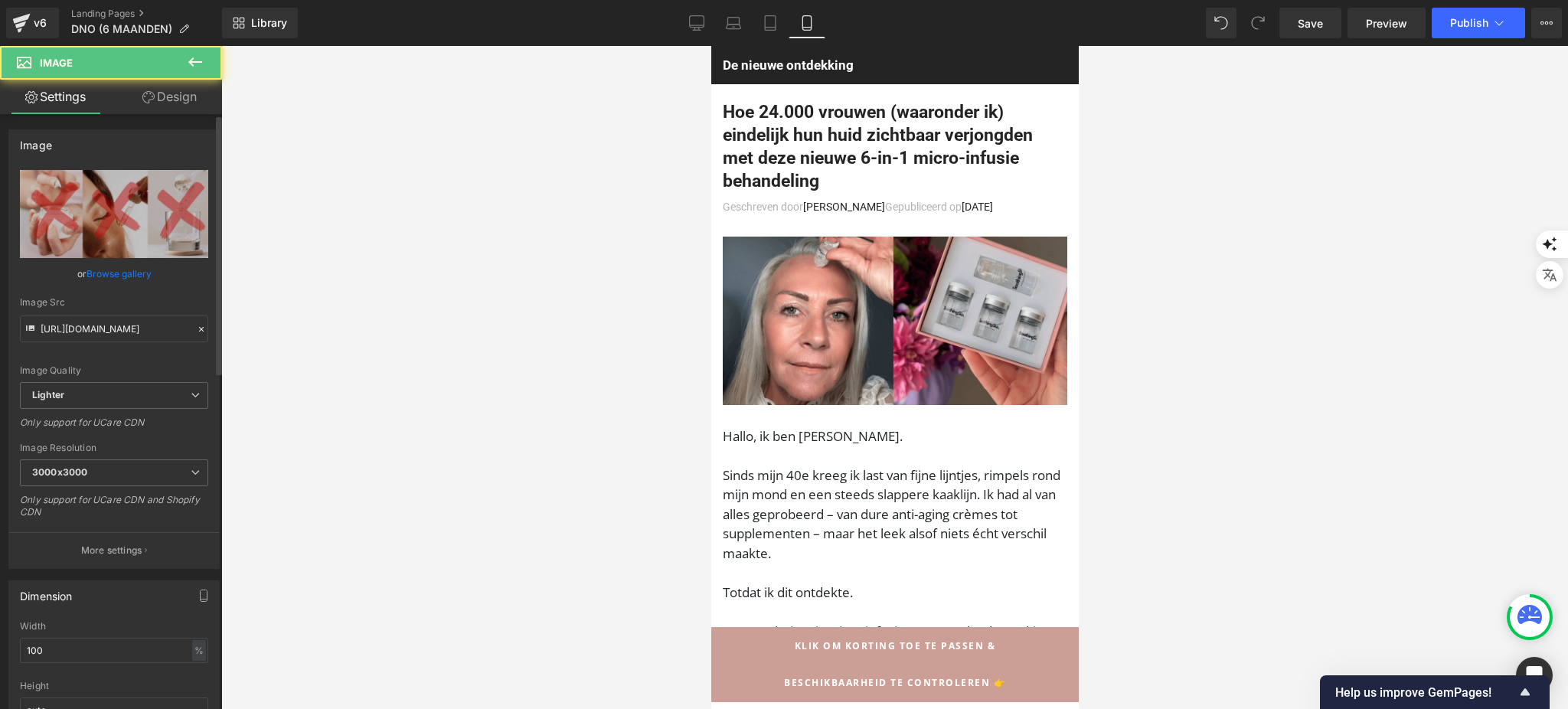
click at [116, 277] on link "Browse gallery" at bounding box center [119, 274] width 65 height 27
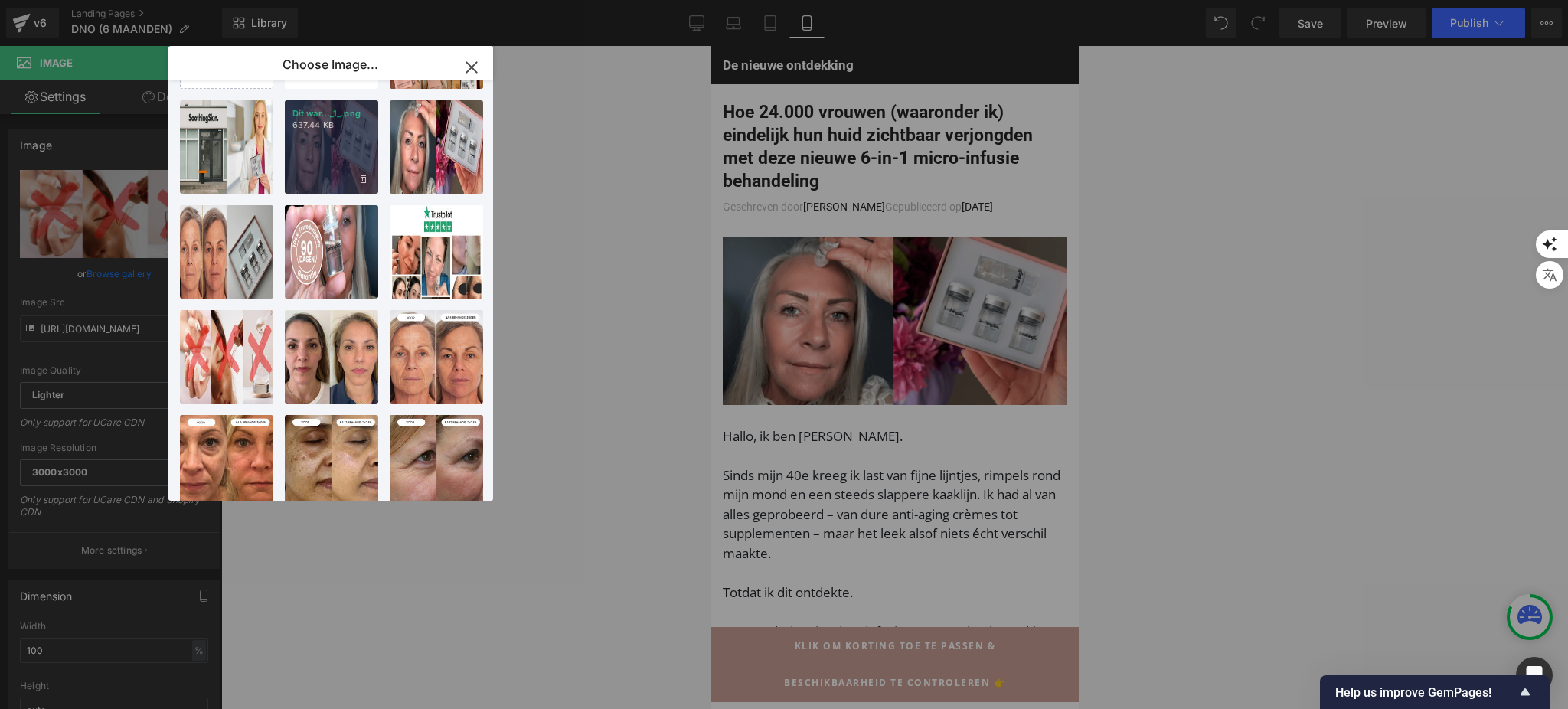
scroll to position [0, 0]
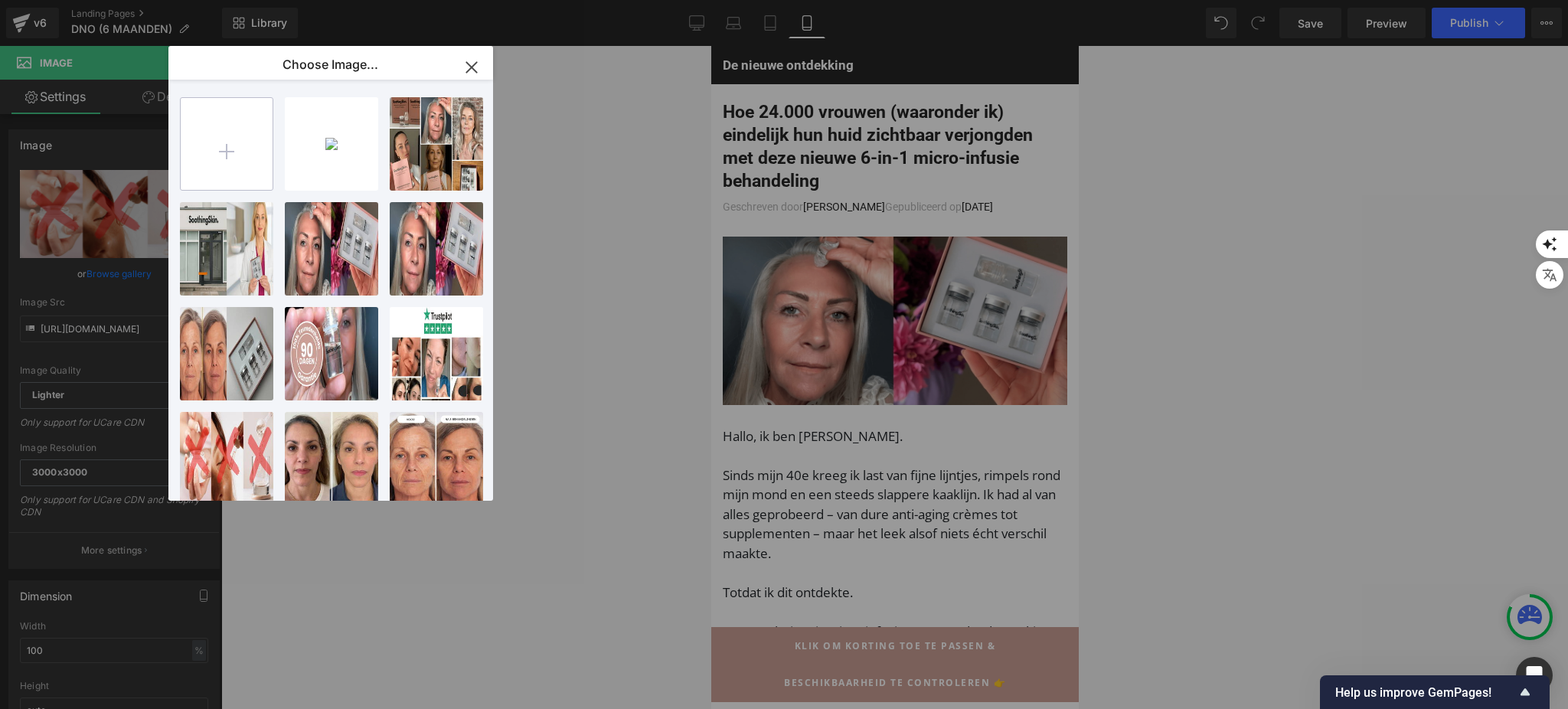
click at [256, 132] on input "file" at bounding box center [226, 144] width 92 height 92
type input "C:\fakepath\Dit waren precies de woorden van Dr. Annika Dohmann, Wat een opluch…"
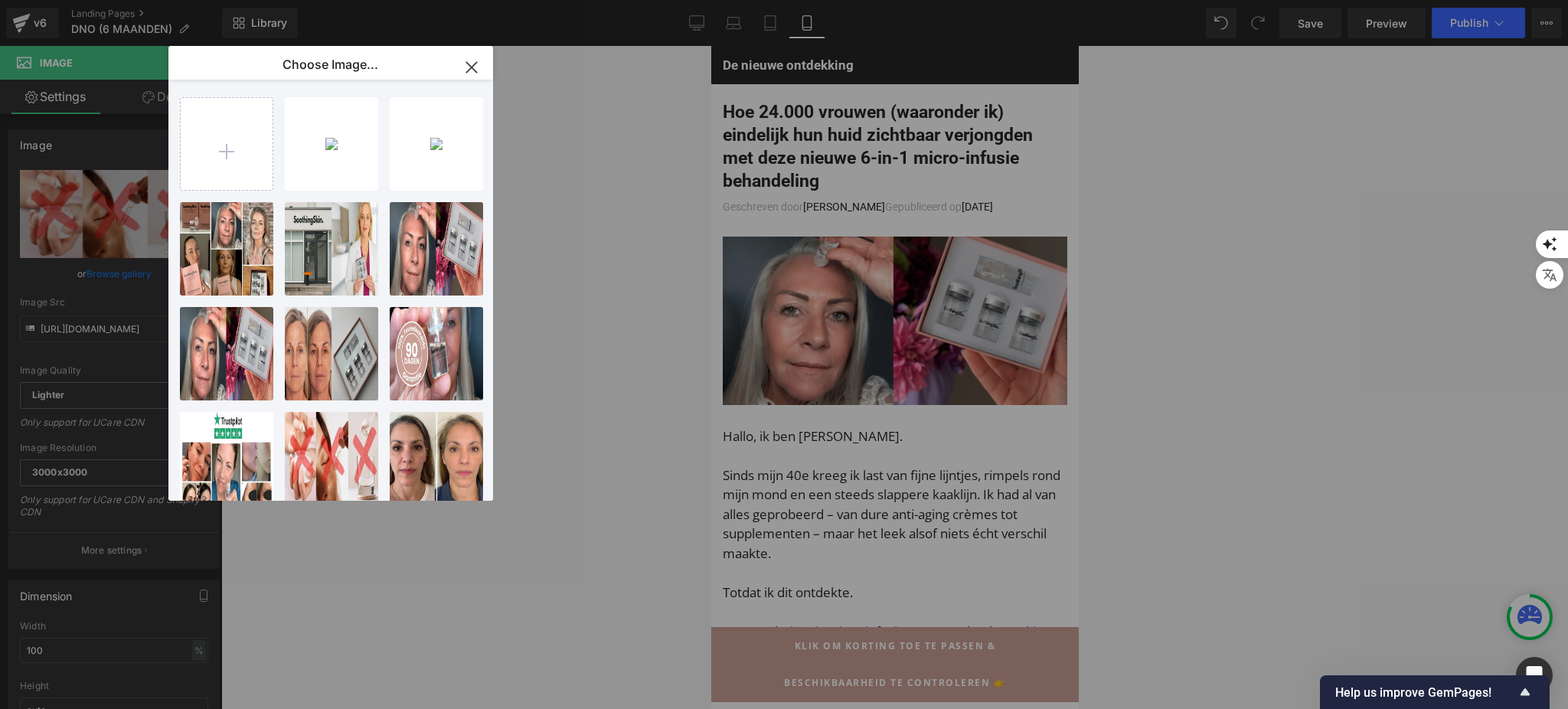
click at [0, 0] on div "Dit war..._7_.png 573.01 KB" at bounding box center [0, 0] width 0 height 0
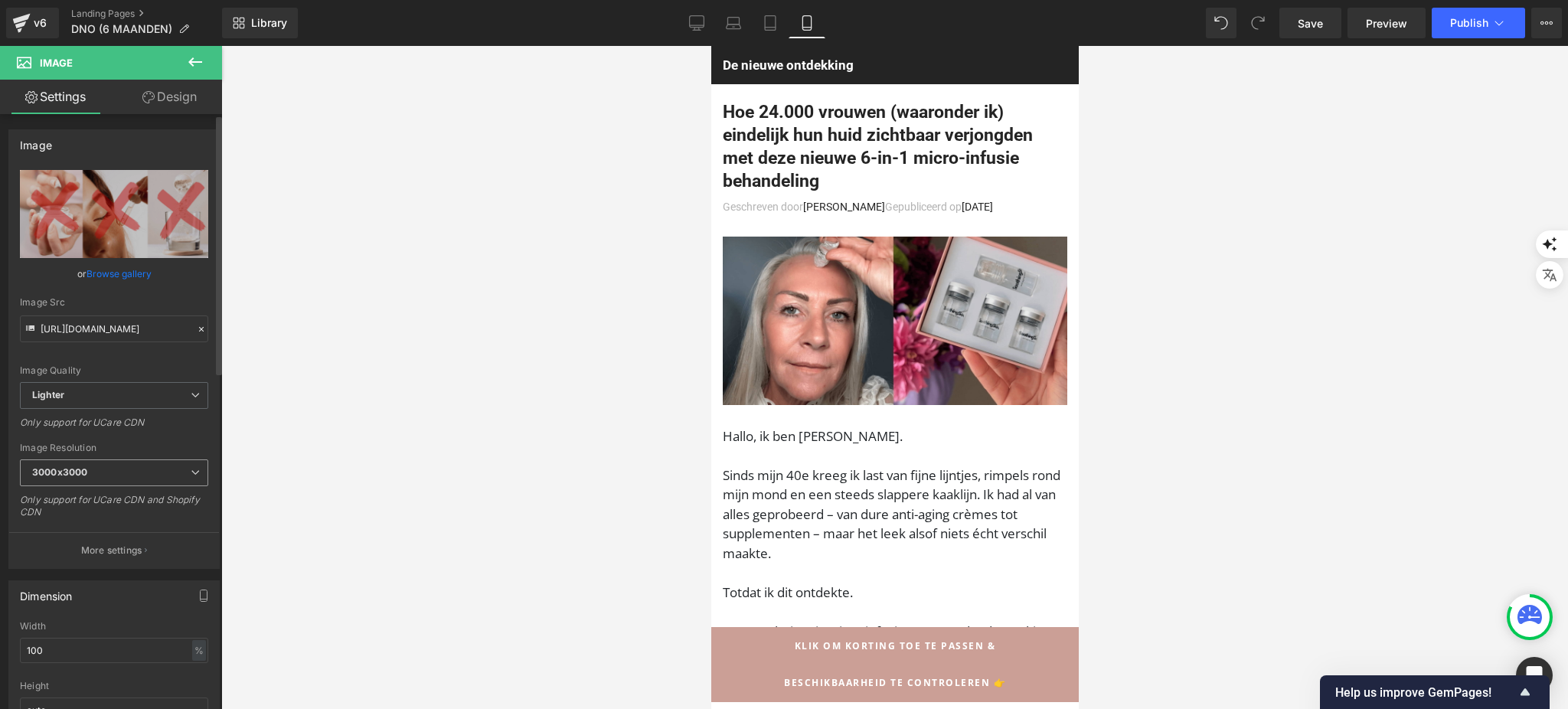
click at [77, 467] on b "3000x3000" at bounding box center [59, 471] width 55 height 12
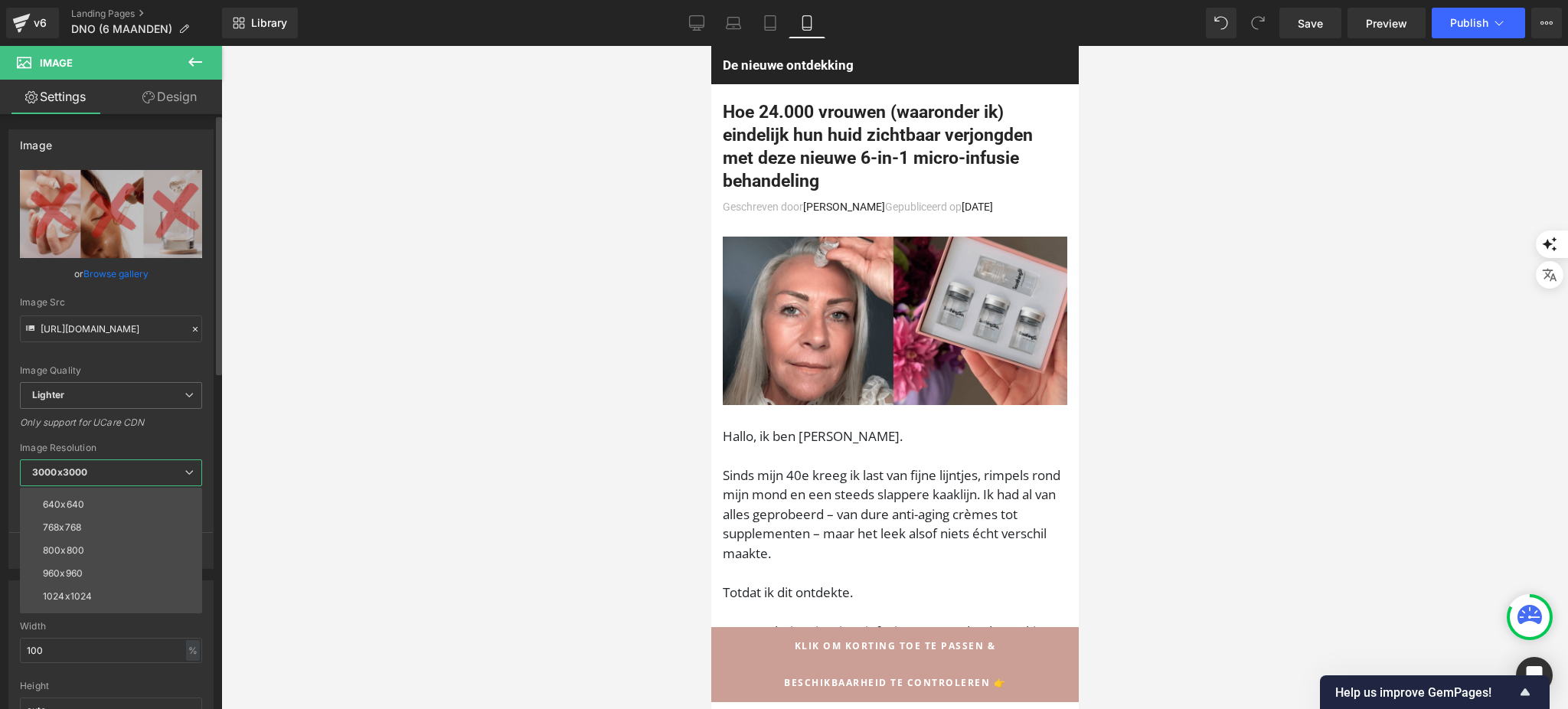
scroll to position [218, 0]
click at [114, 579] on li "2560x2560" at bounding box center [114, 578] width 189 height 23
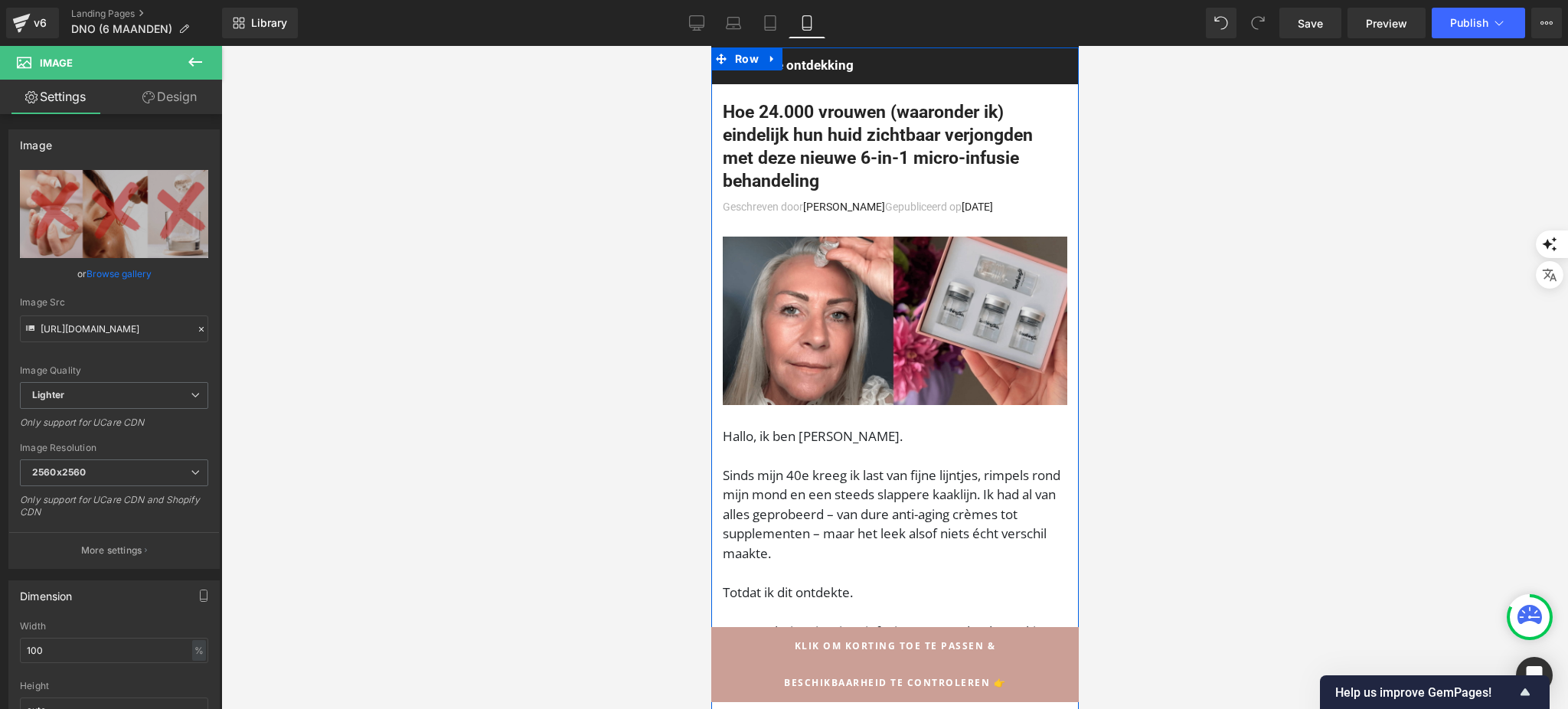
scroll to position [1224, 0]
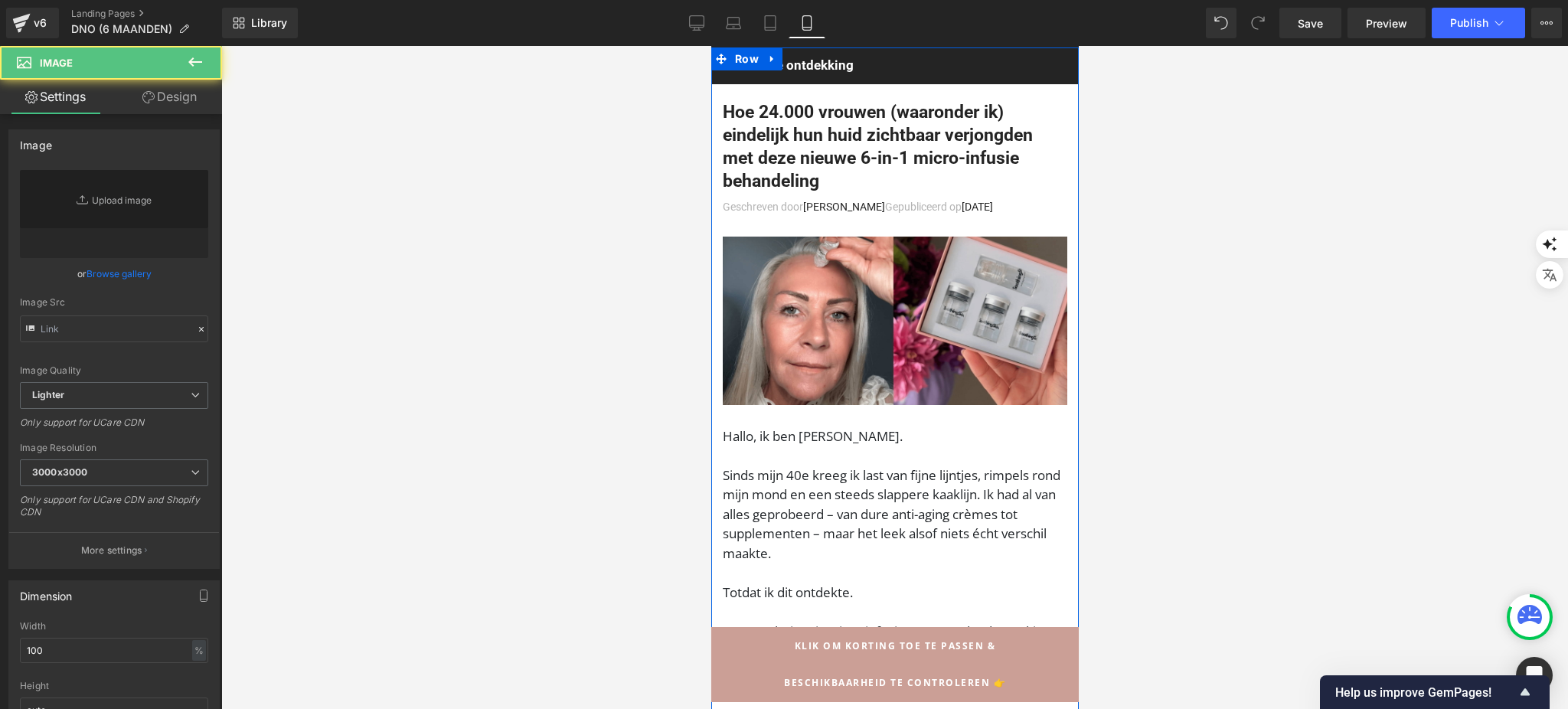
type input "https://ucarecdn.com/41c9b221-b828-4e24-bd11-d704912e5b7c/-/format/auto/-/previ…"
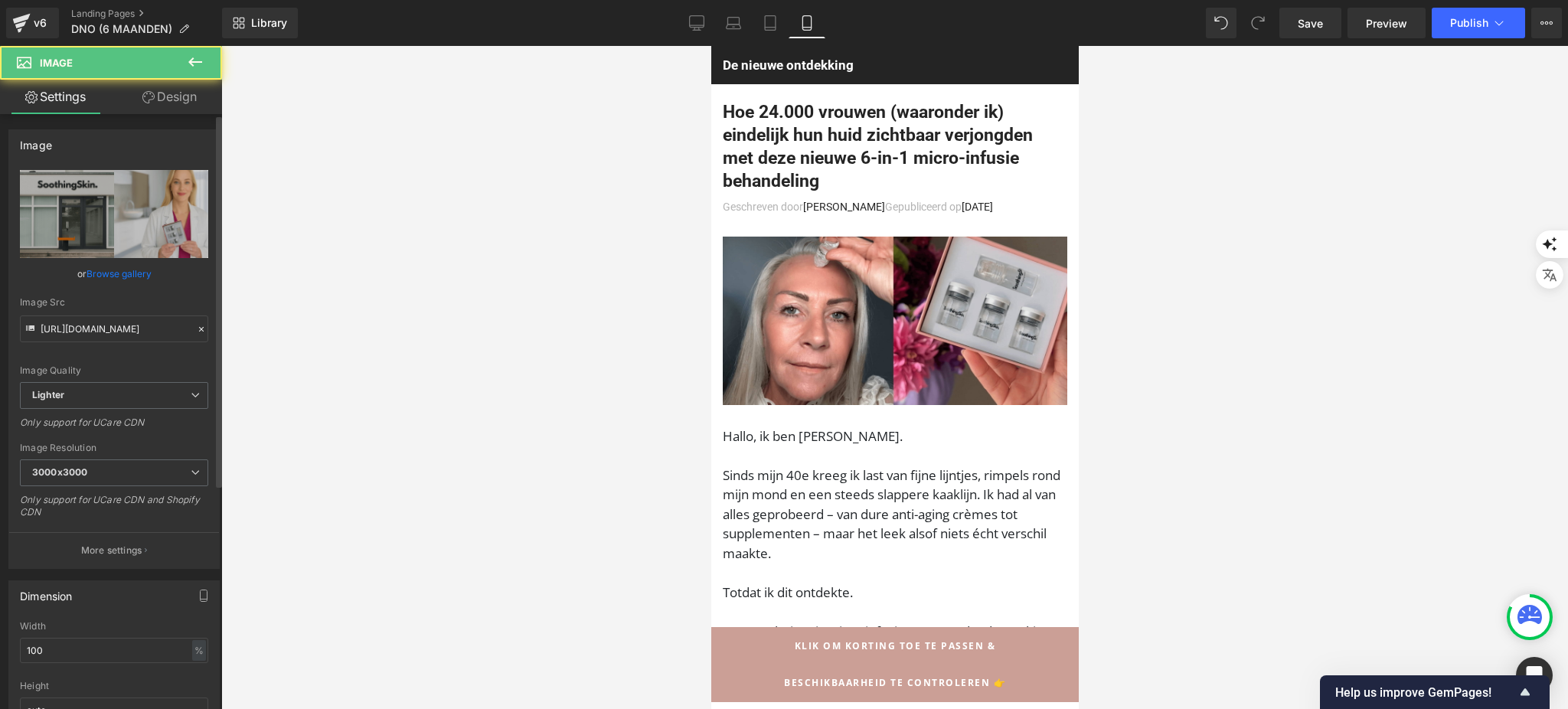
click at [128, 265] on link "Browse gallery" at bounding box center [119, 274] width 65 height 27
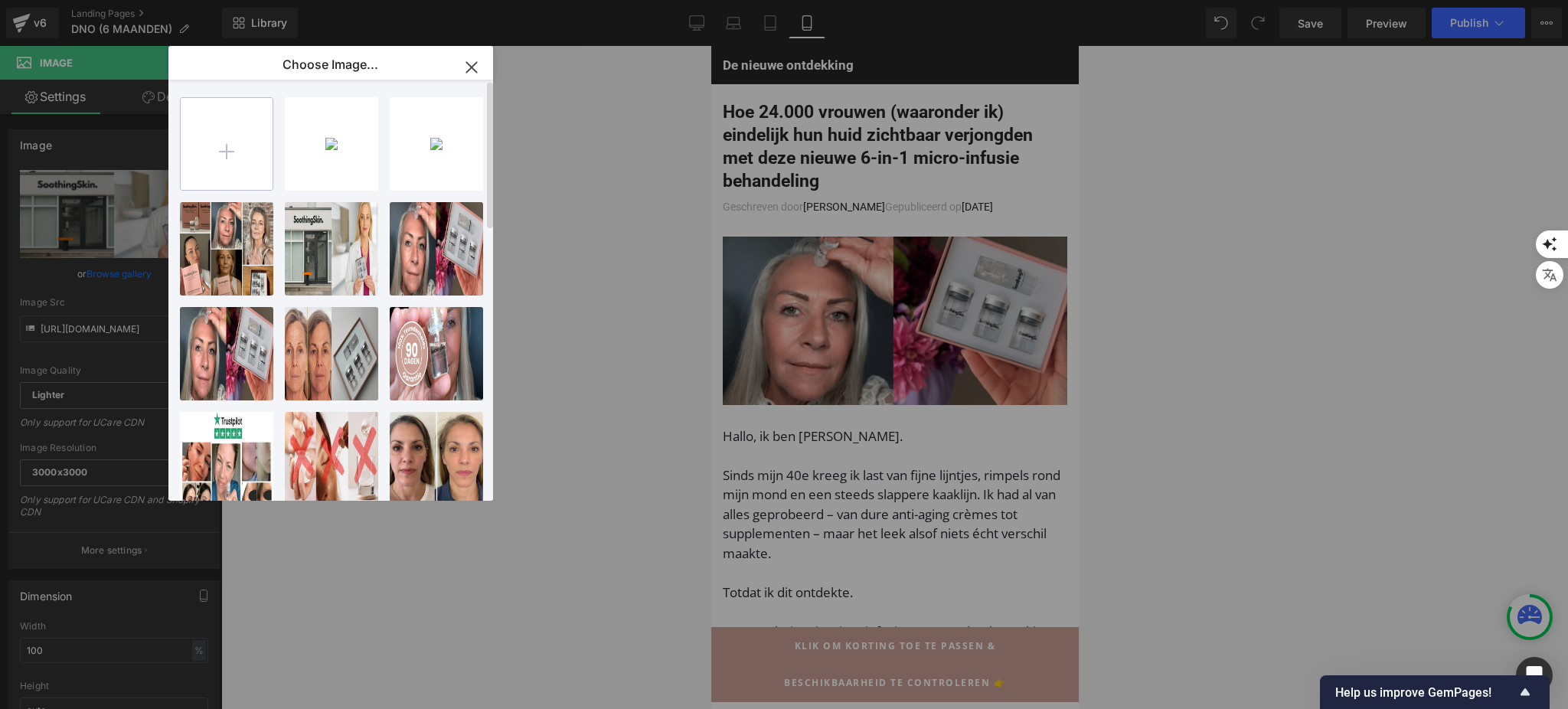
click at [226, 112] on input "file" at bounding box center [226, 144] width 92 height 92
type input "C:\fakepath\Dit waren precies de woorden van Dr. Annika Dohmann, Wat een opluch…"
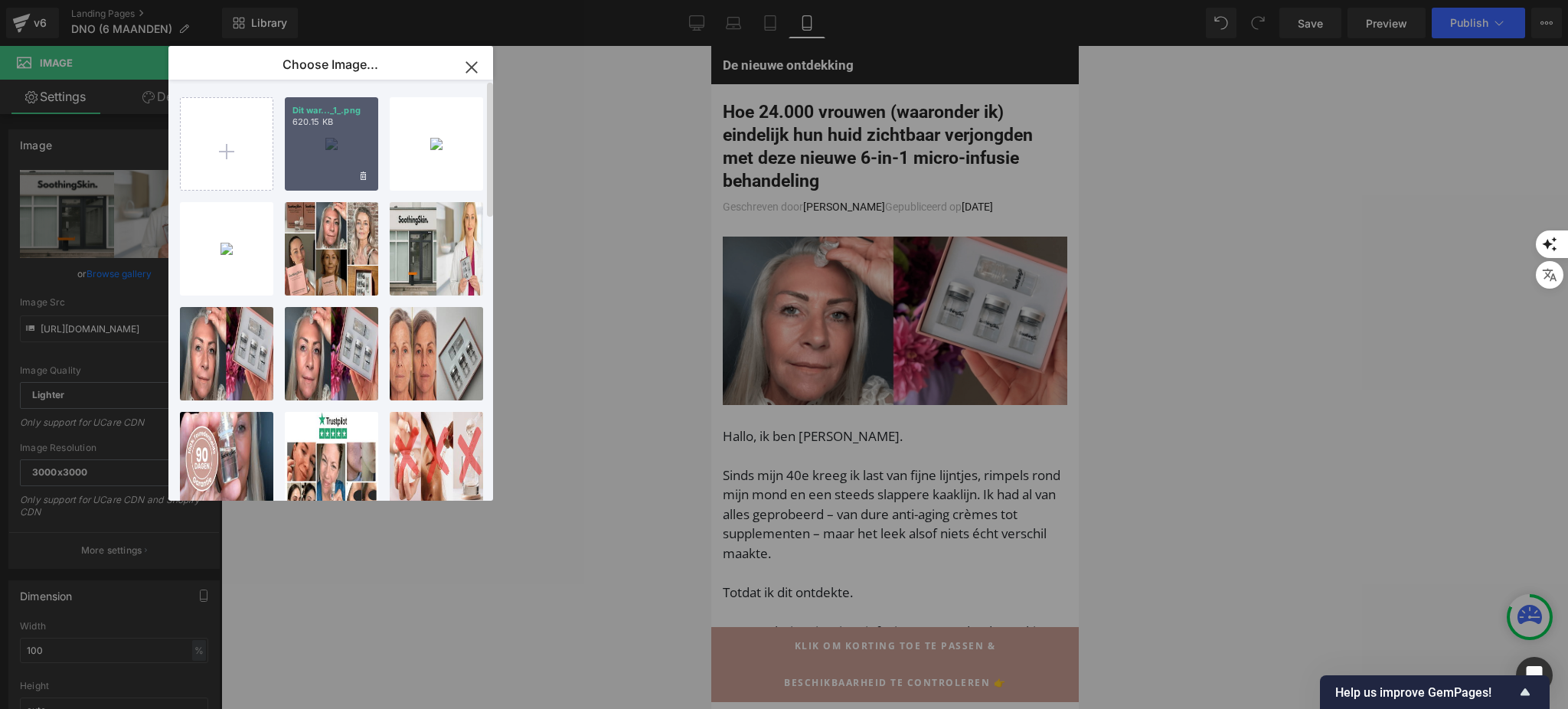
click at [320, 140] on div "Dit war..._1_.png 620.15 KB" at bounding box center [332, 144] width 94 height 94
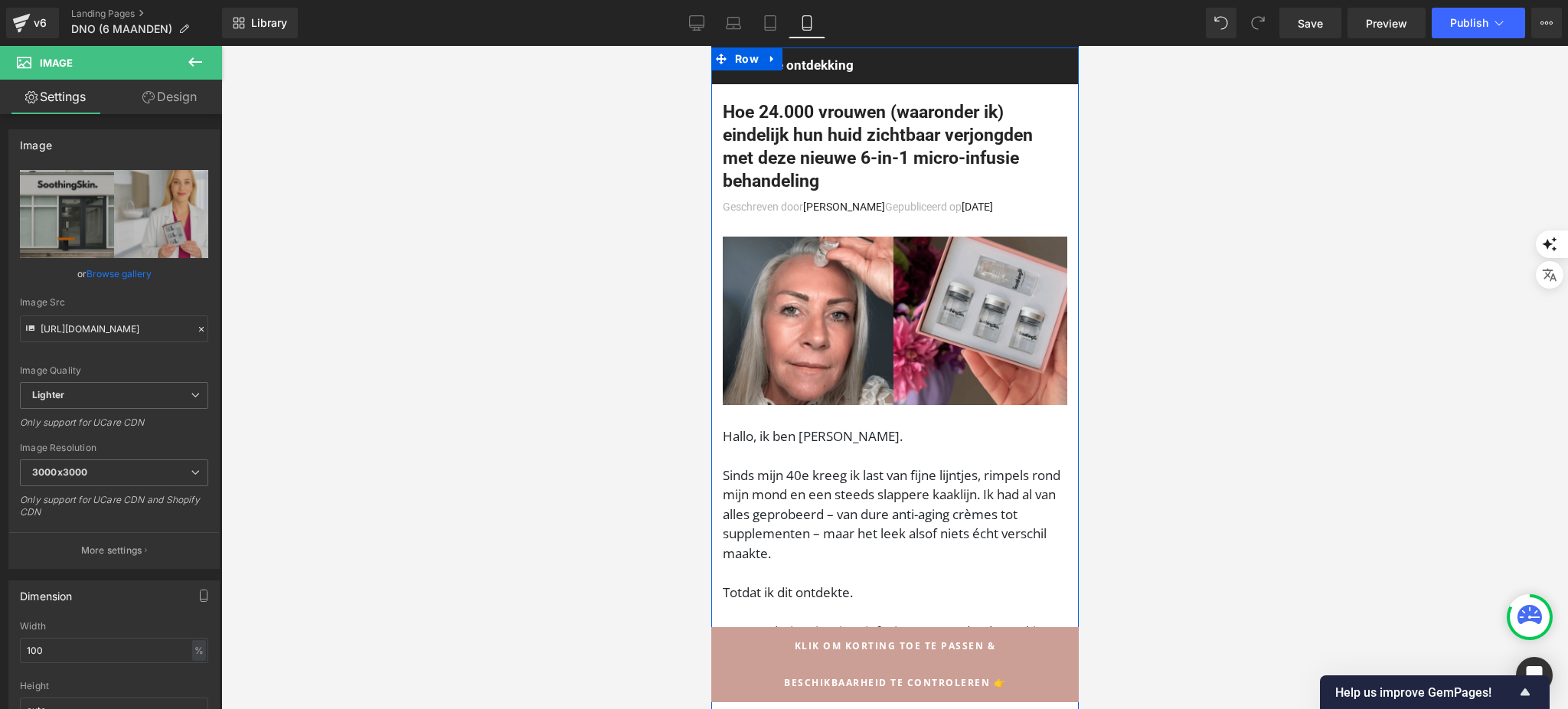
scroll to position [1632, 0]
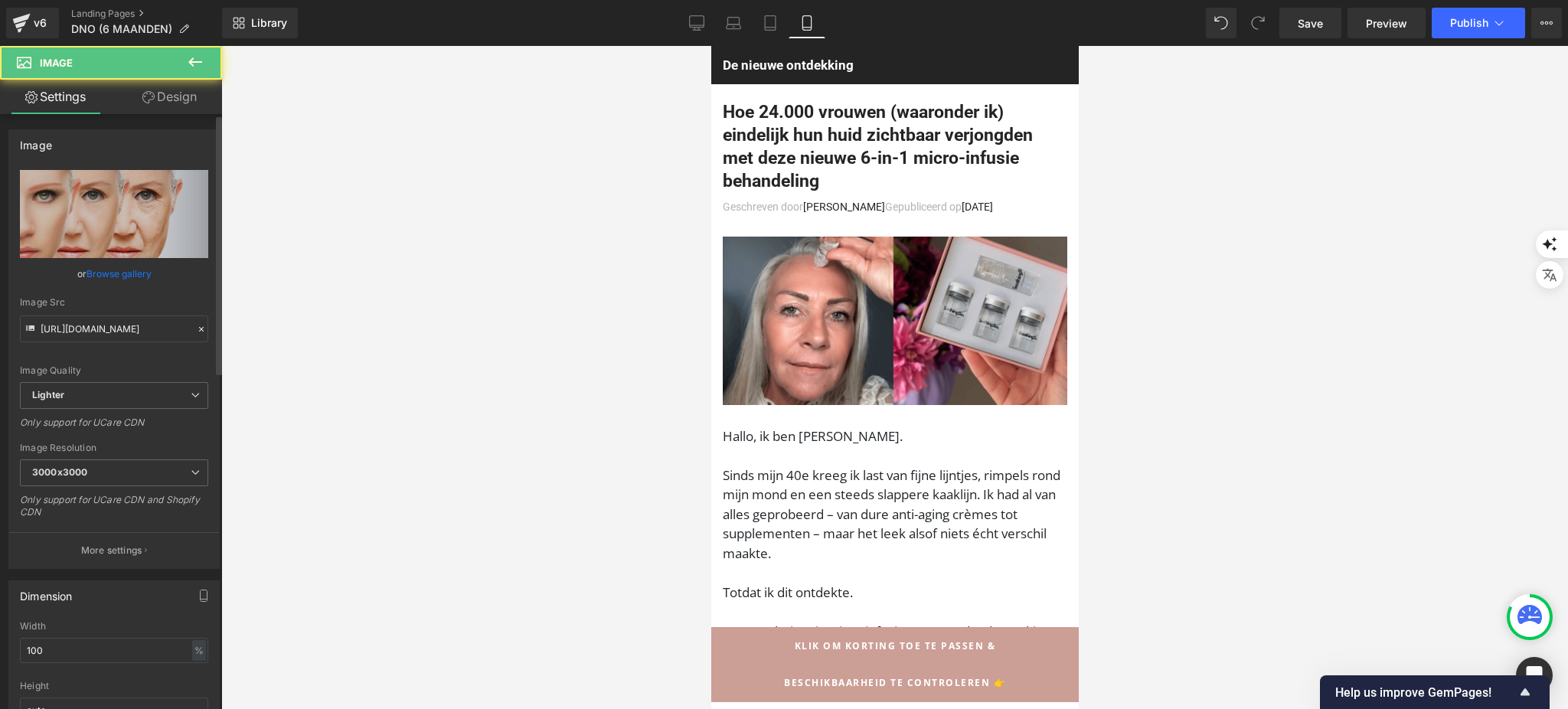
click at [100, 273] on link "Browse gallery" at bounding box center [119, 274] width 65 height 27
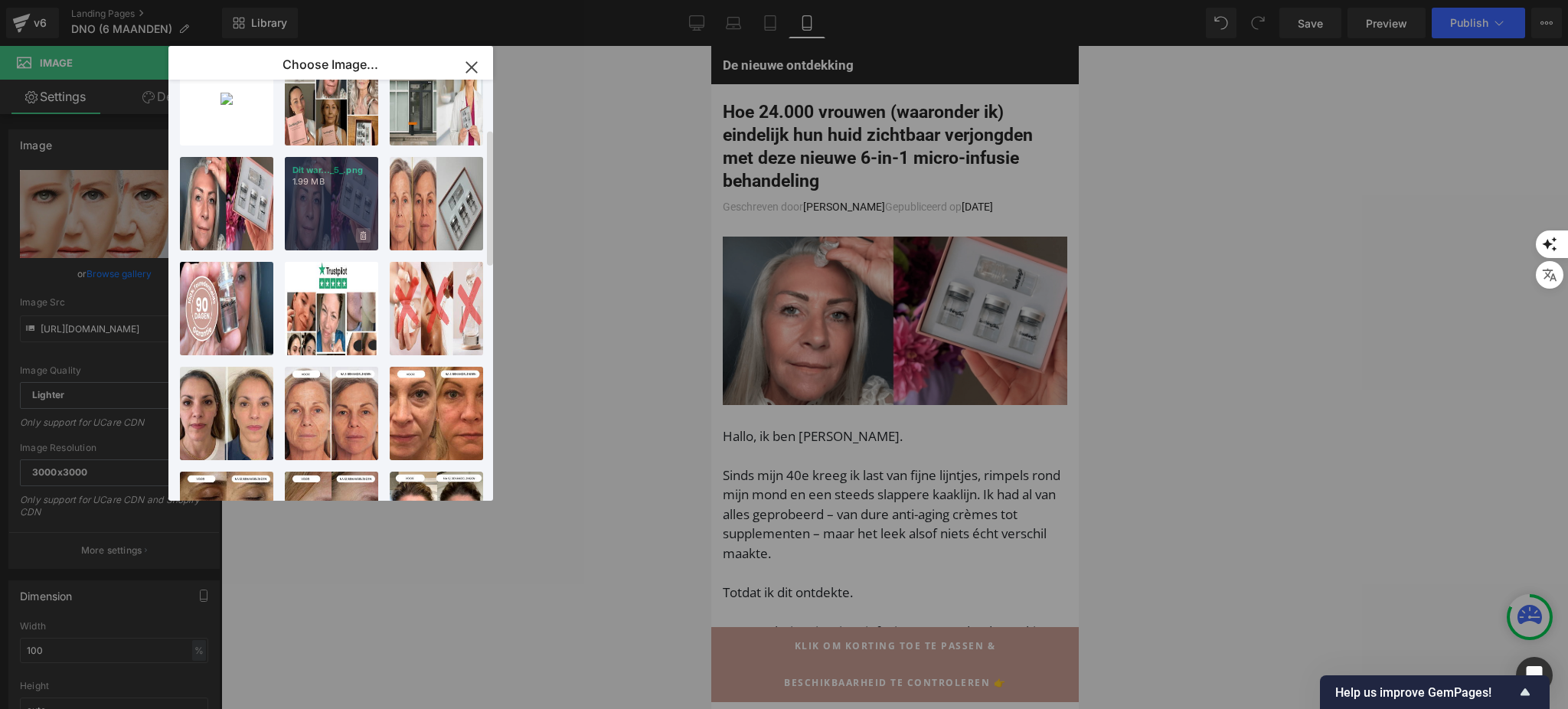
scroll to position [0, 0]
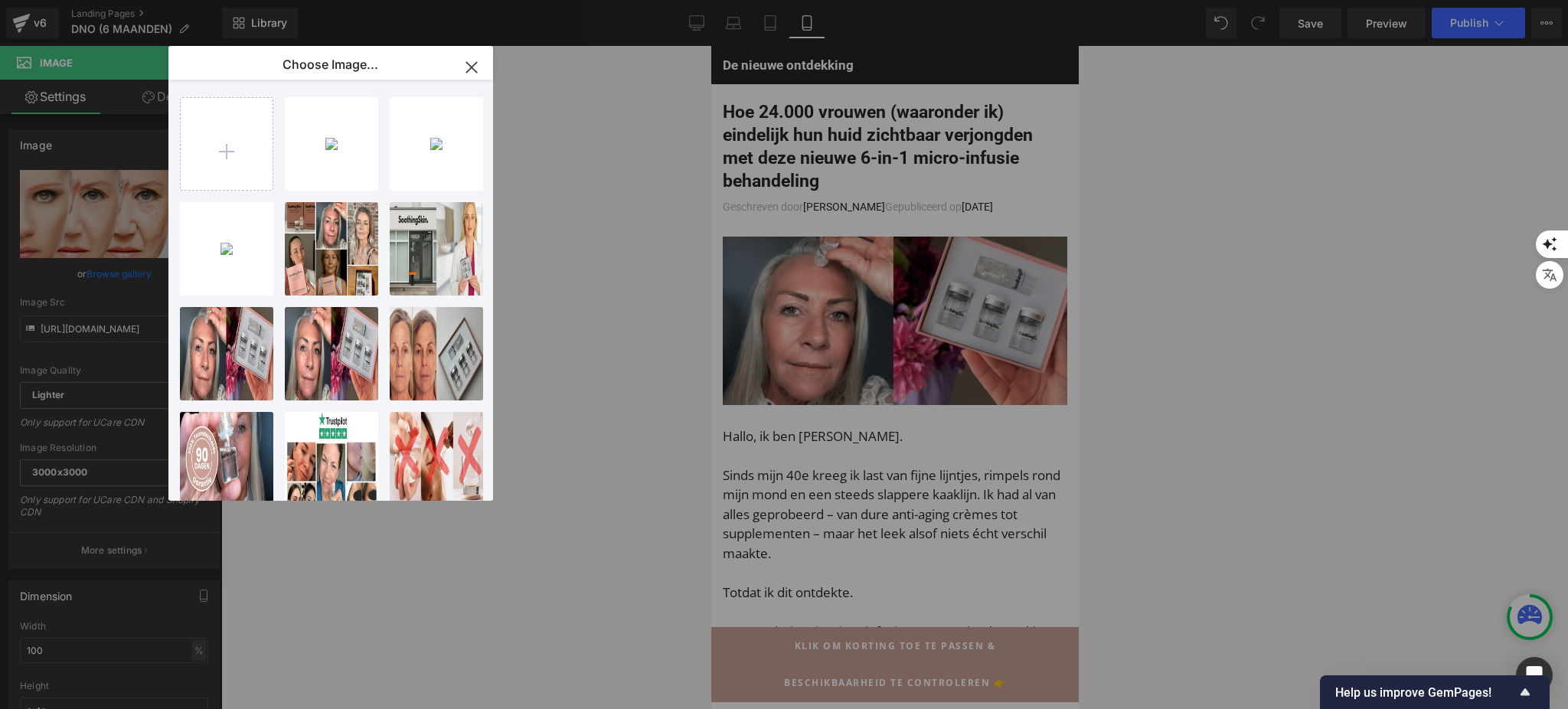
click at [465, 74] on icon "button" at bounding box center [471, 67] width 24 height 24
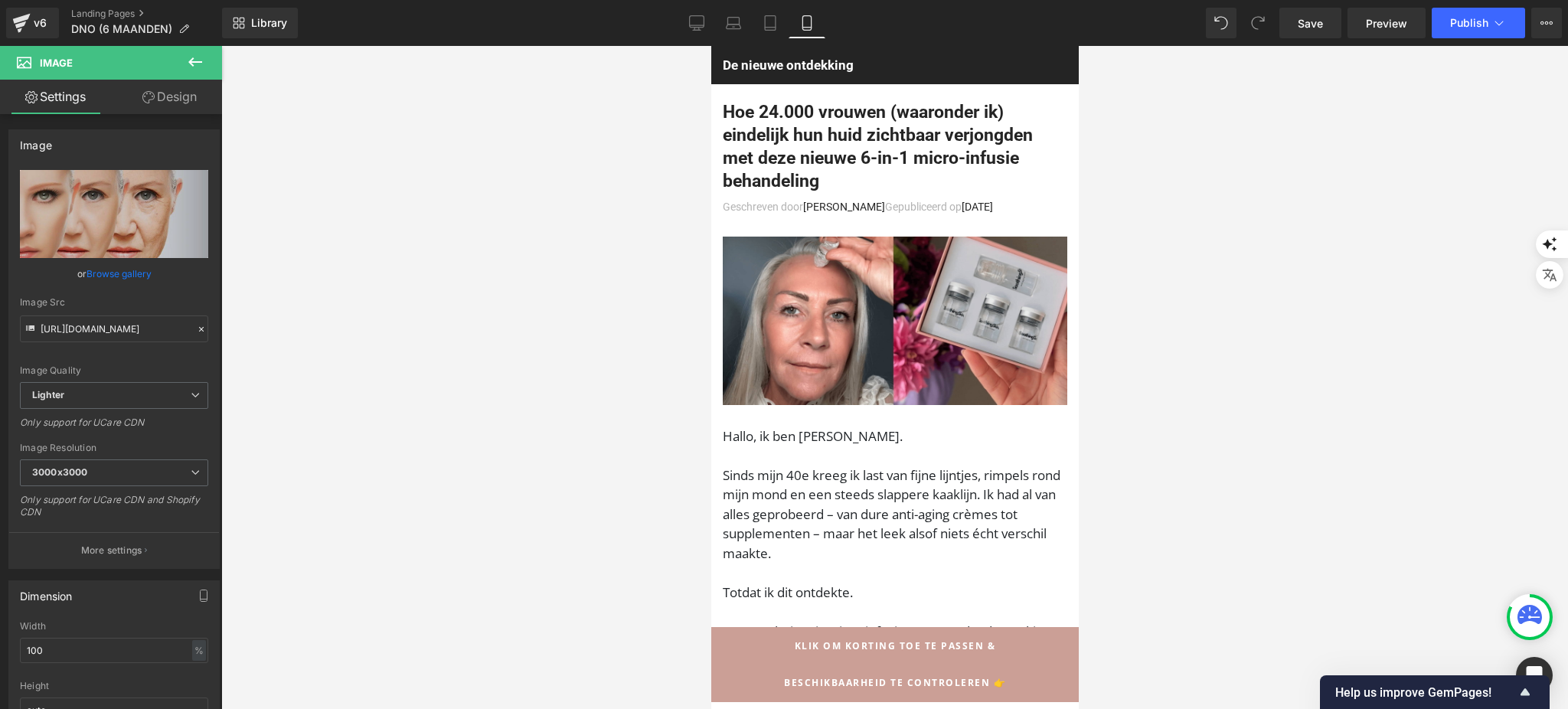
drag, startPoint x: 1317, startPoint y: 223, endPoint x: 1324, endPoint y: 232, distance: 11.4
click at [1319, 232] on div at bounding box center [894, 377] width 1346 height 663
click at [1481, 24] on span "Publish" at bounding box center [1469, 23] width 38 height 13
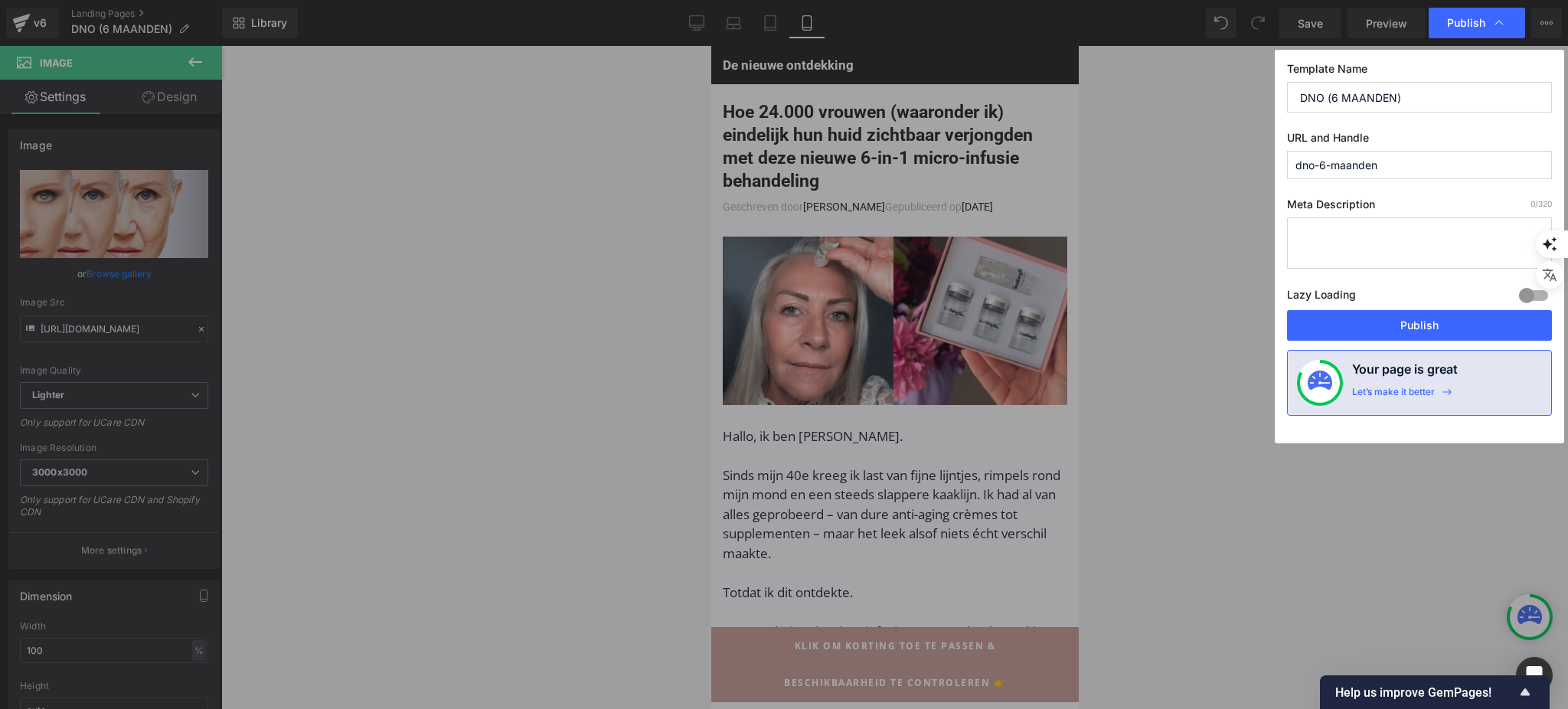
click at [1413, 338] on button "Publish" at bounding box center [1419, 325] width 265 height 31
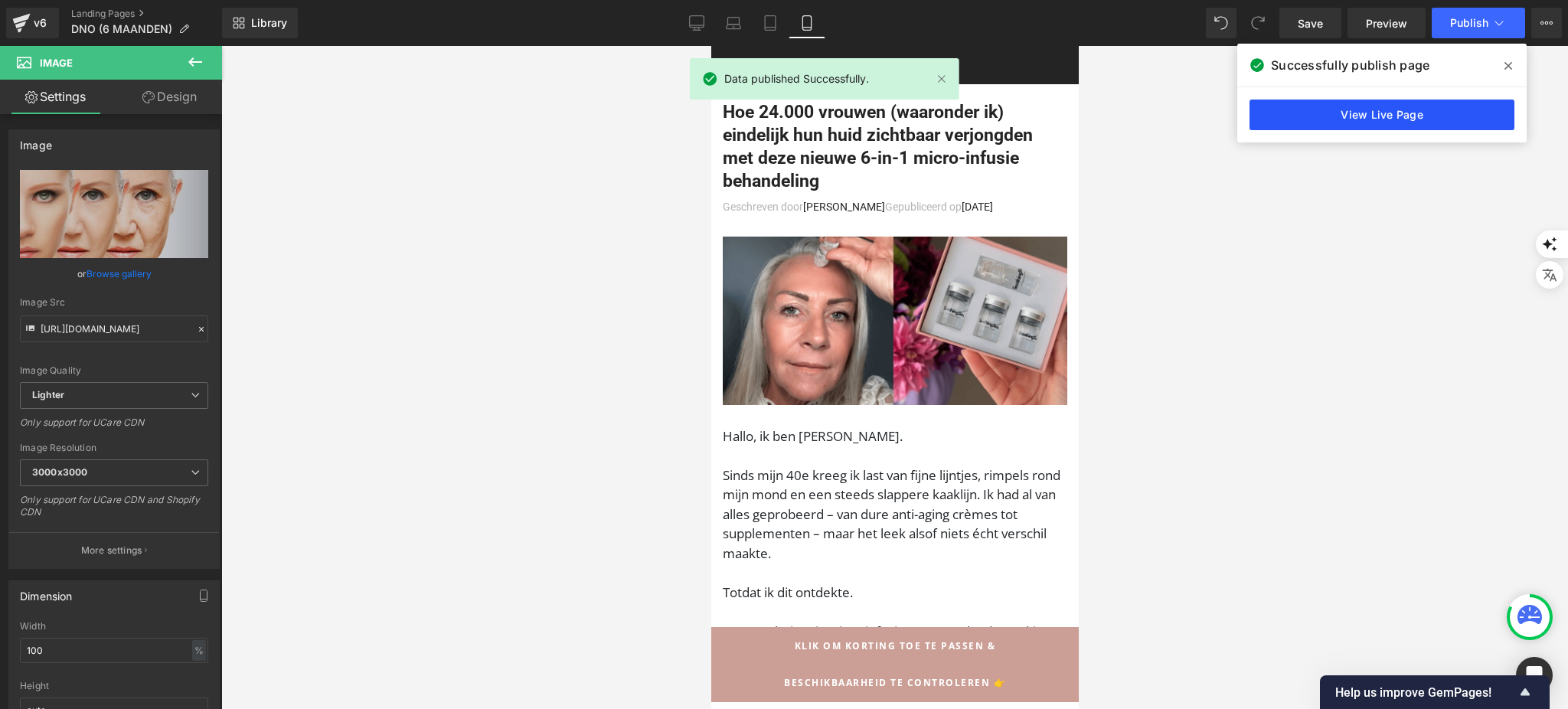
click at [1410, 106] on link "View Live Page" at bounding box center [1381, 114] width 265 height 31
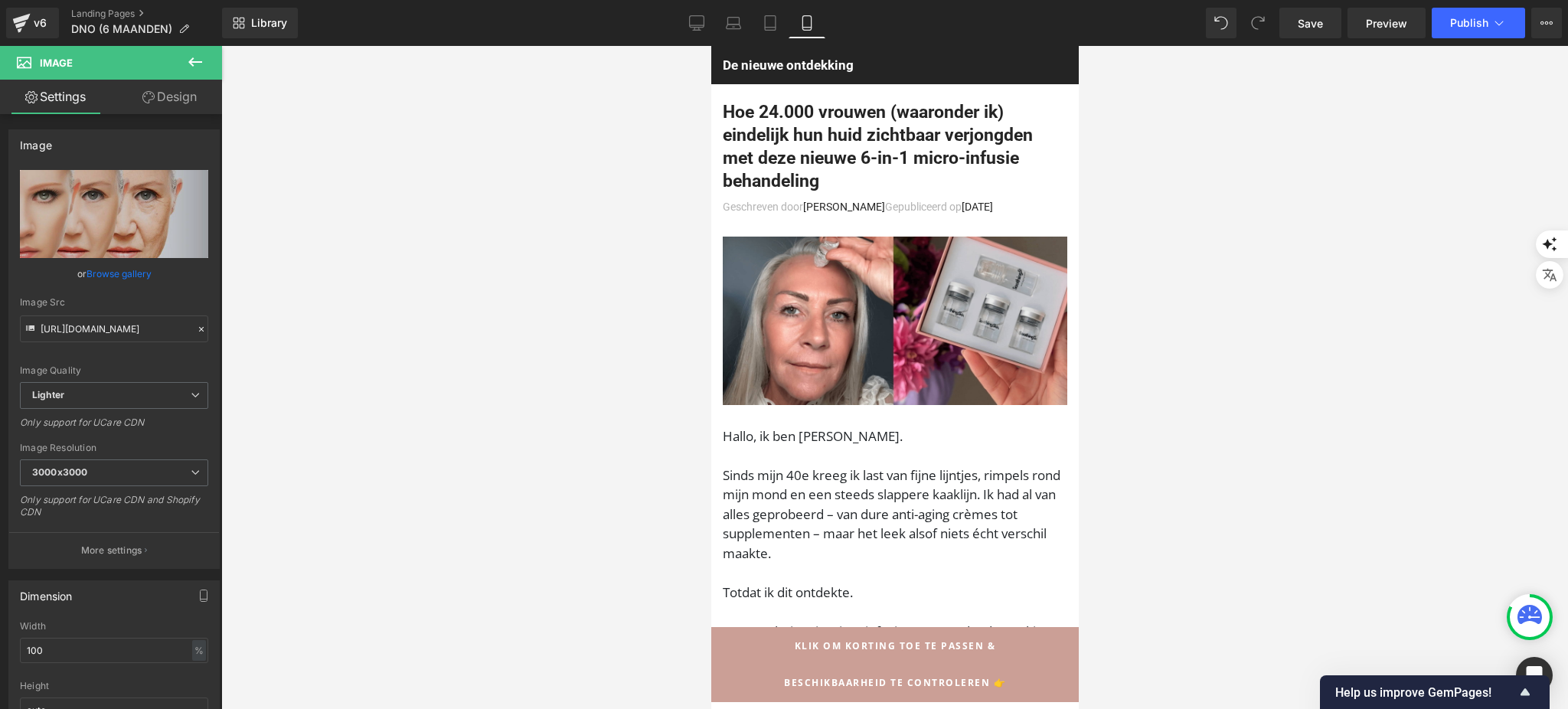
scroll to position [2040, 0]
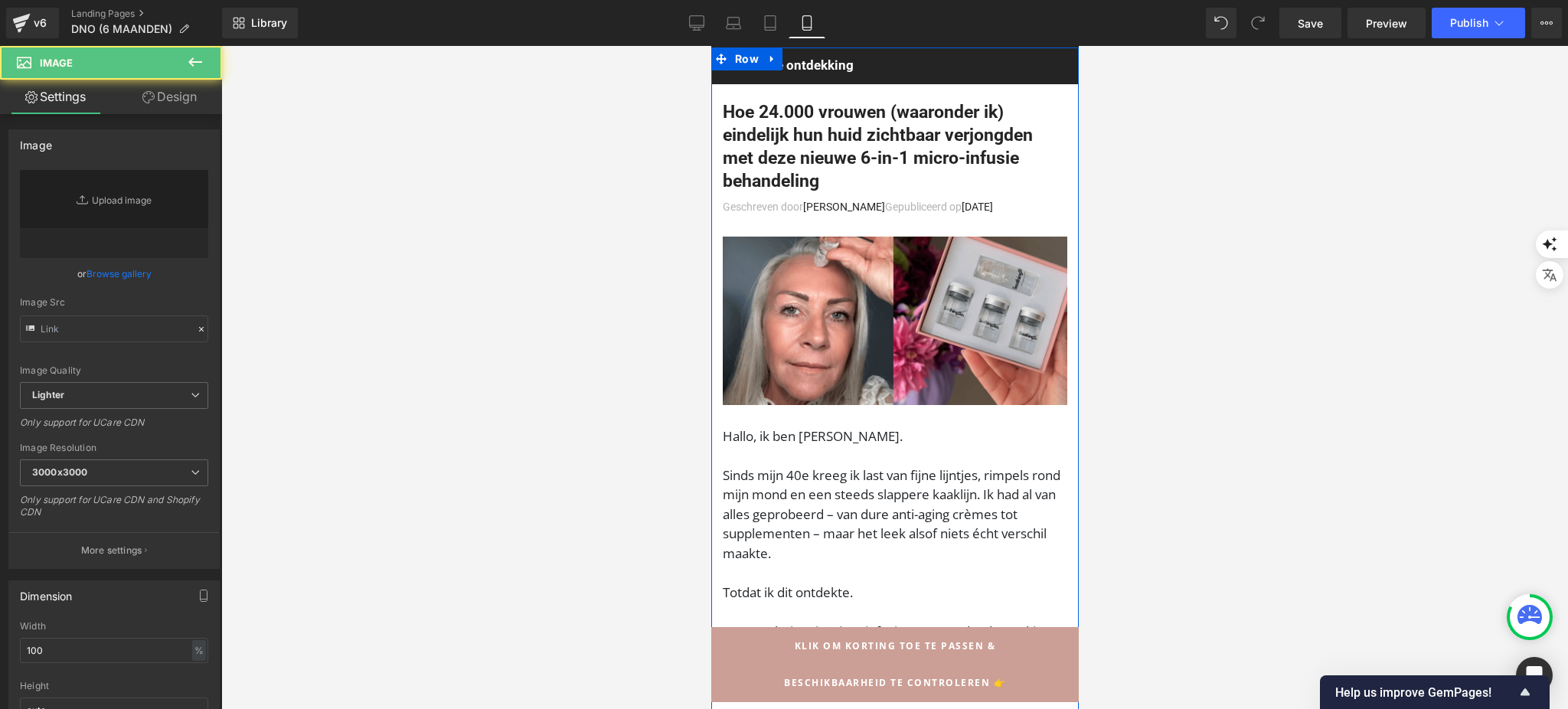
type input "https://ucarecdn.com/f188b6e9-8b54-4a70-ae16-3388a077d47b/-/format/auto/-/previ…"
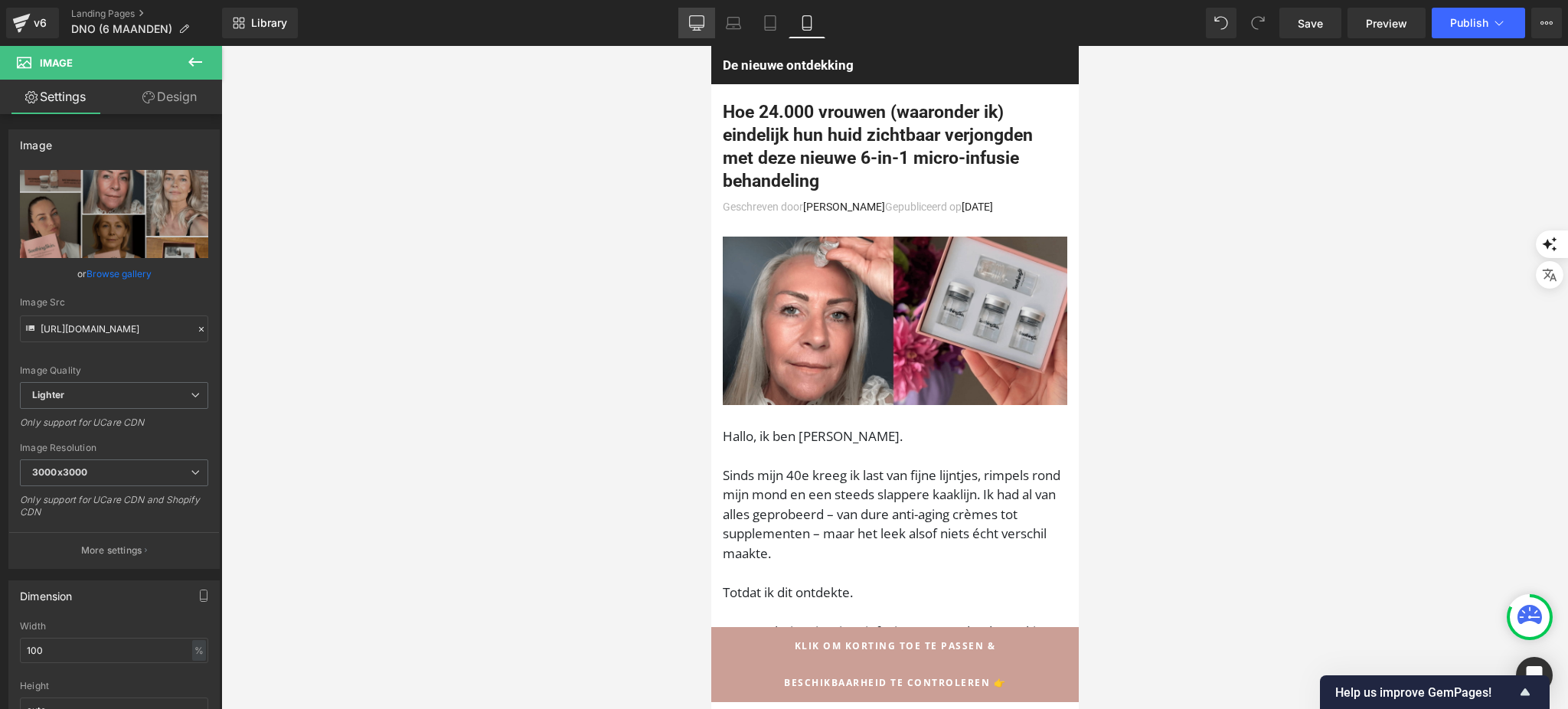
click at [712, 18] on link "Desktop" at bounding box center [697, 23] width 37 height 31
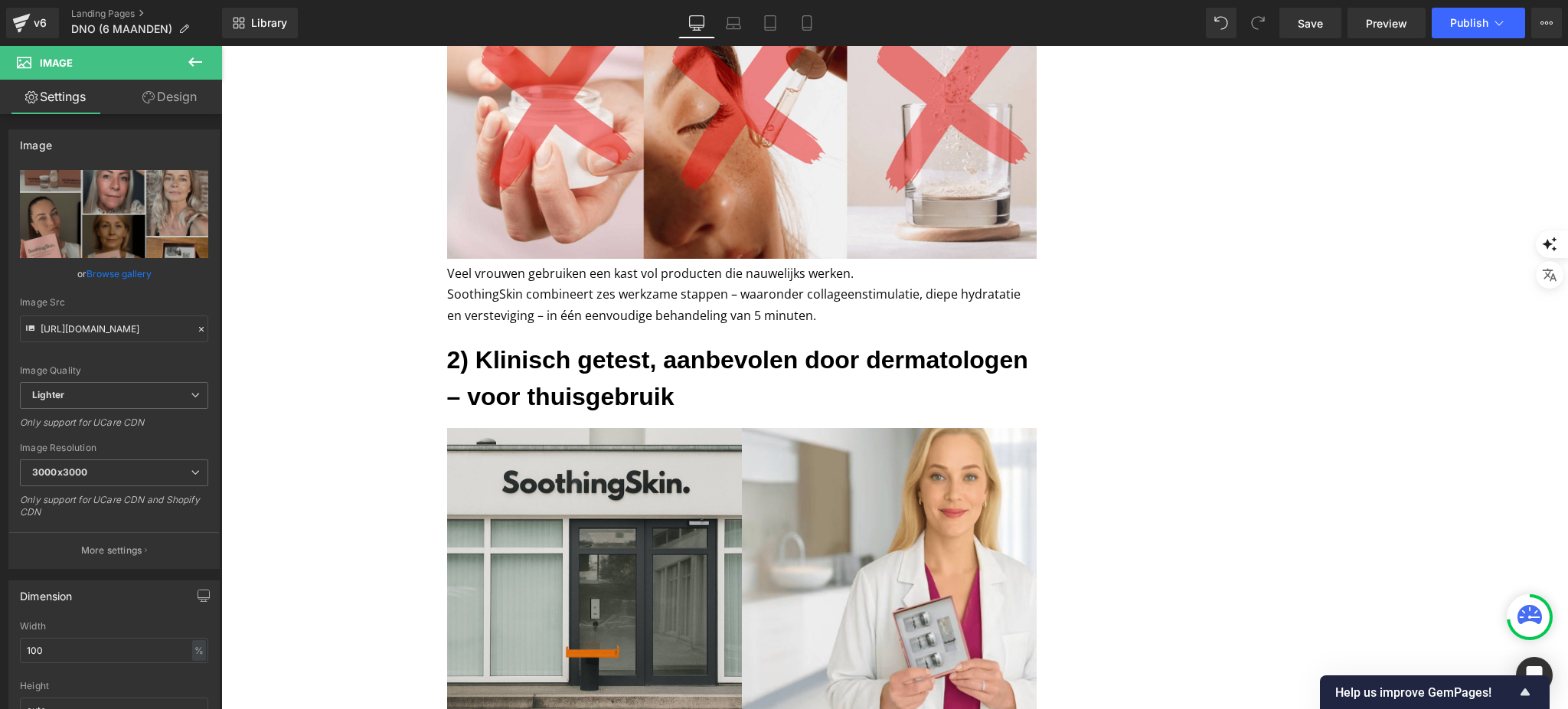
scroll to position [1006, 0]
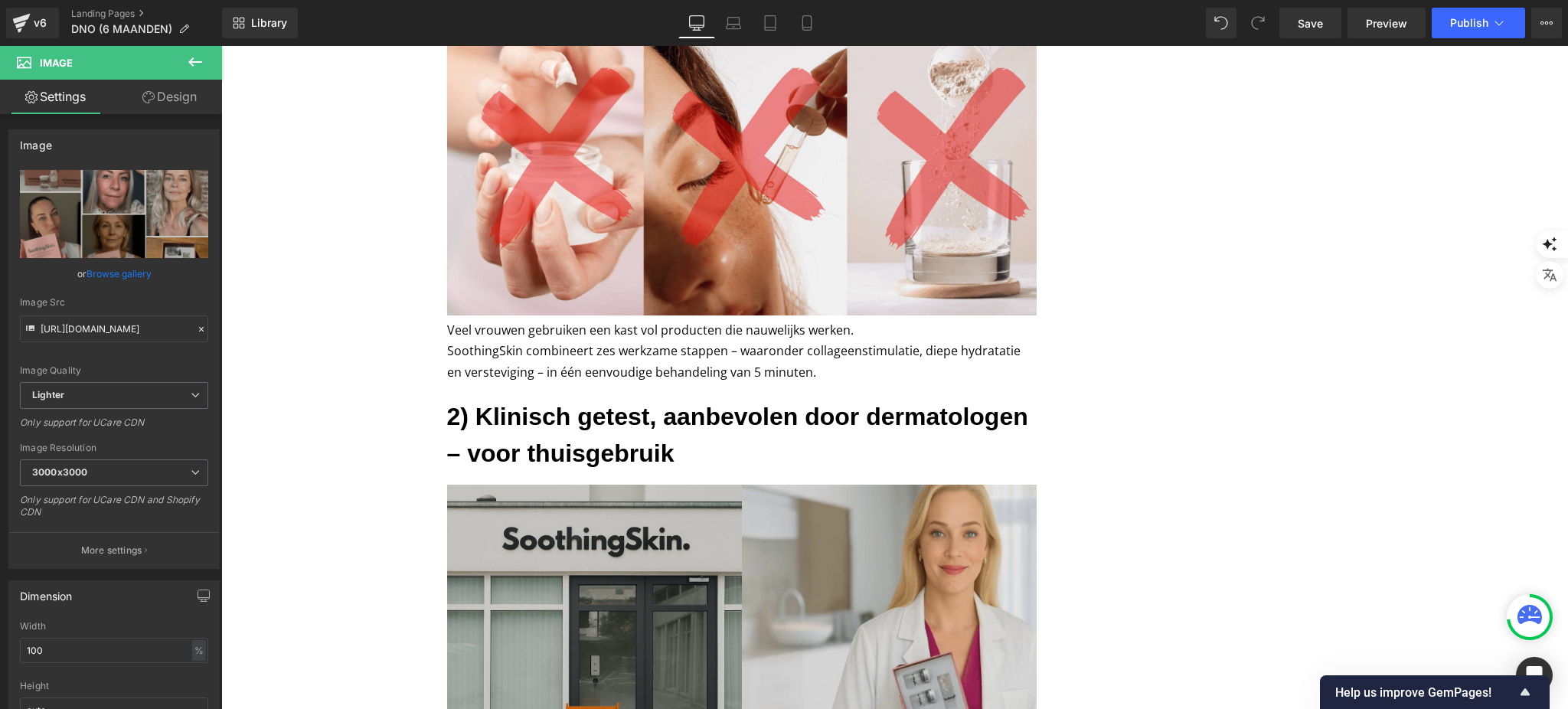
click at [695, 506] on img at bounding box center [742, 632] width 589 height 295
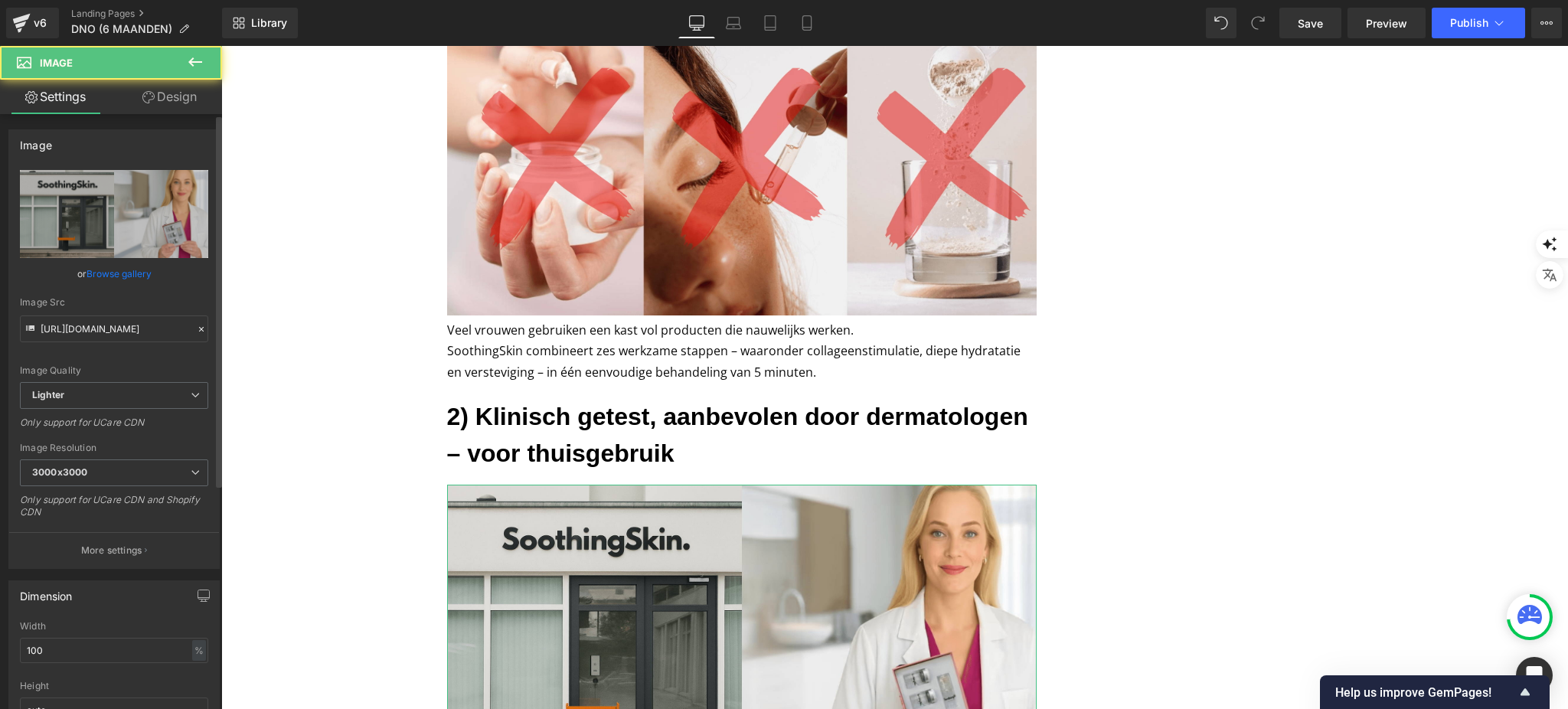
click at [141, 262] on link "Browse gallery" at bounding box center [119, 274] width 65 height 27
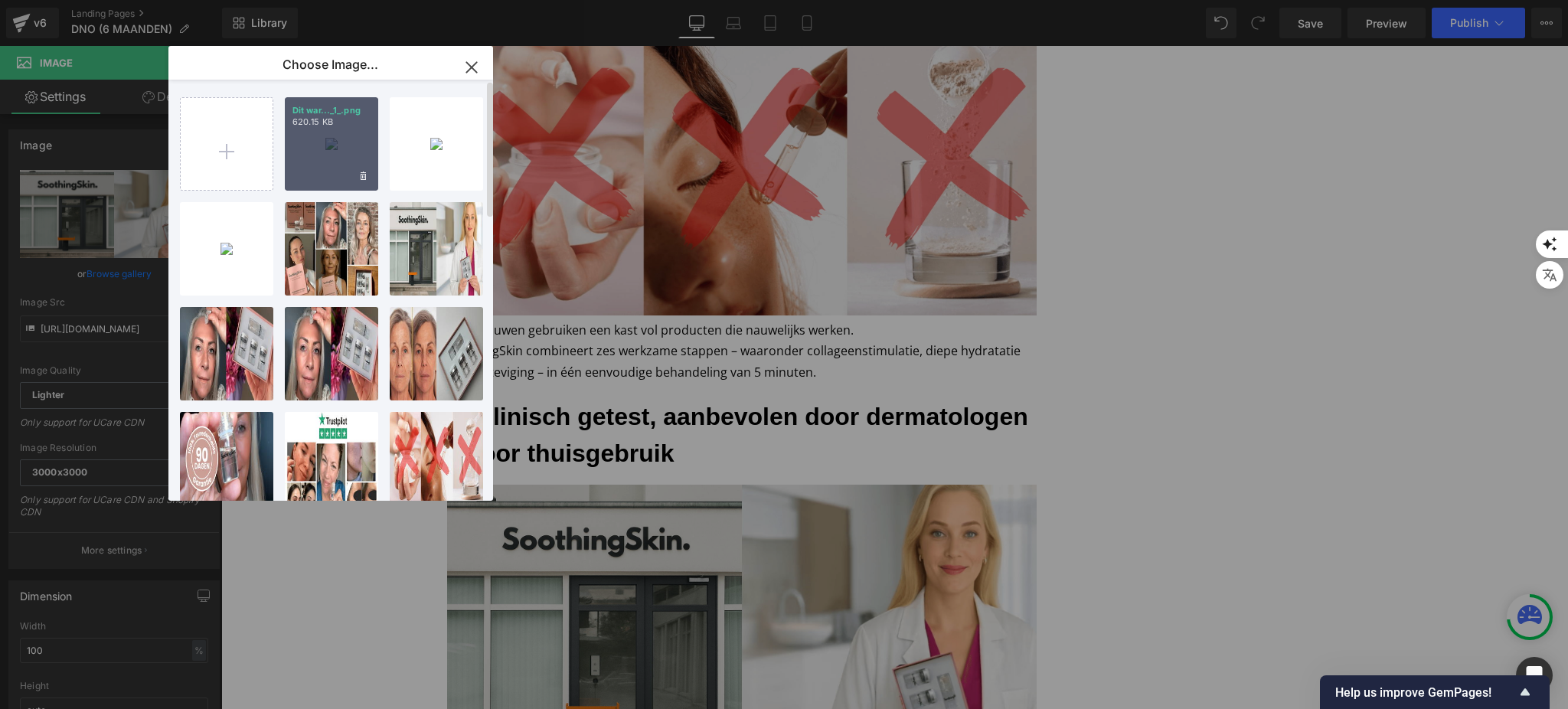
click at [323, 134] on div "Dit war..._1_.png 620.15 KB" at bounding box center [332, 144] width 94 height 94
type input "https://ucarecdn.com/94ca83bc-6660-4609-94f7-7f2c313540b2/-/format/auto/-/previ…"
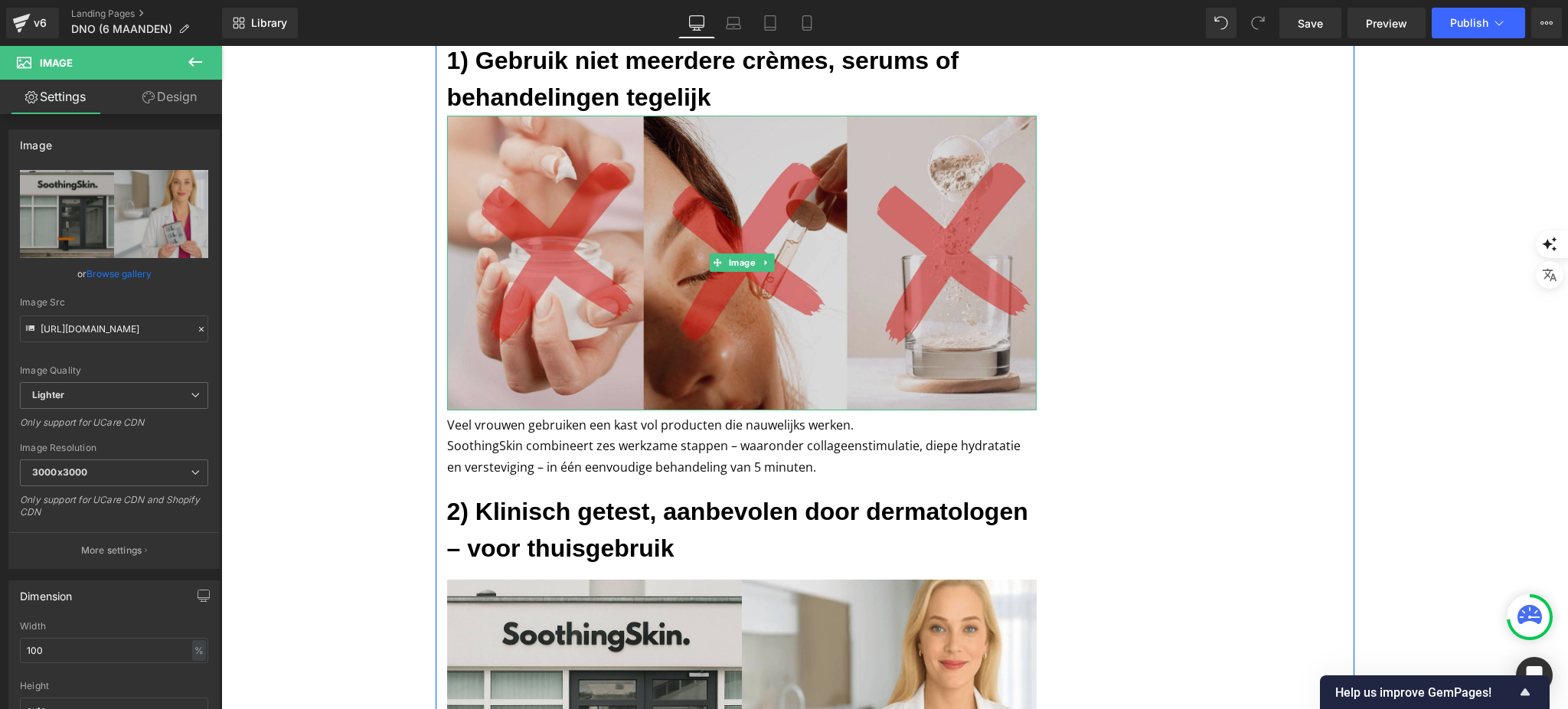
scroll to position [802, 0]
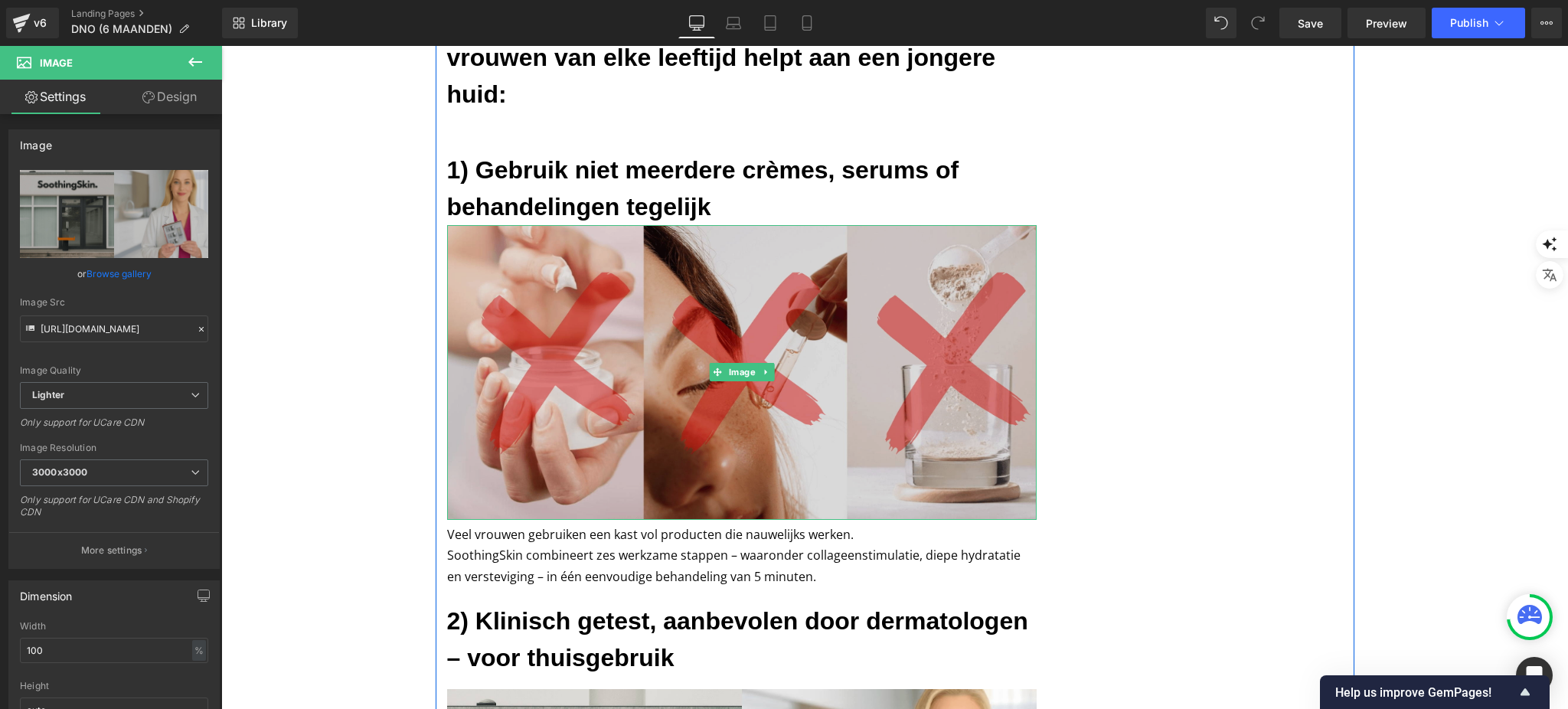
click at [625, 271] on img at bounding box center [742, 372] width 589 height 295
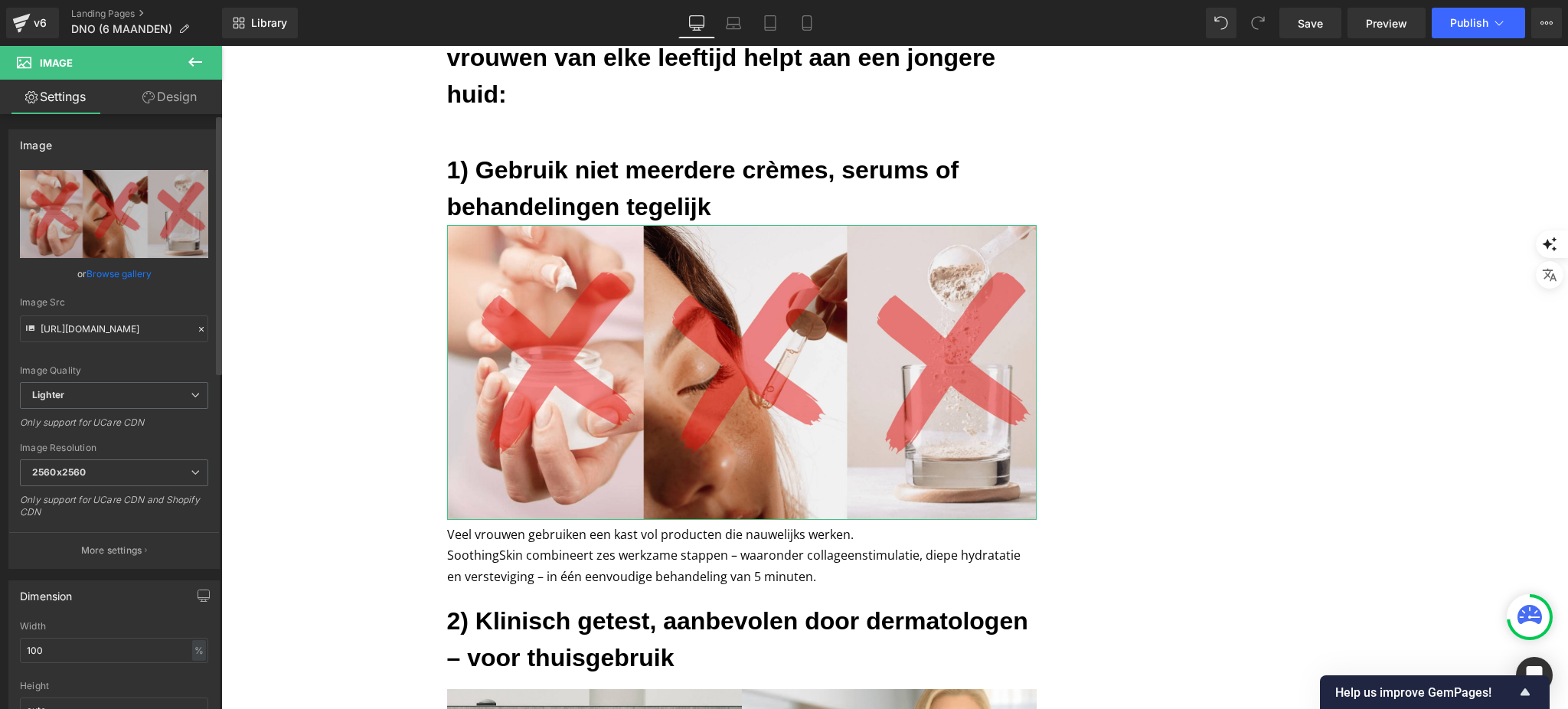
click at [109, 268] on link "Browse gallery" at bounding box center [119, 274] width 65 height 27
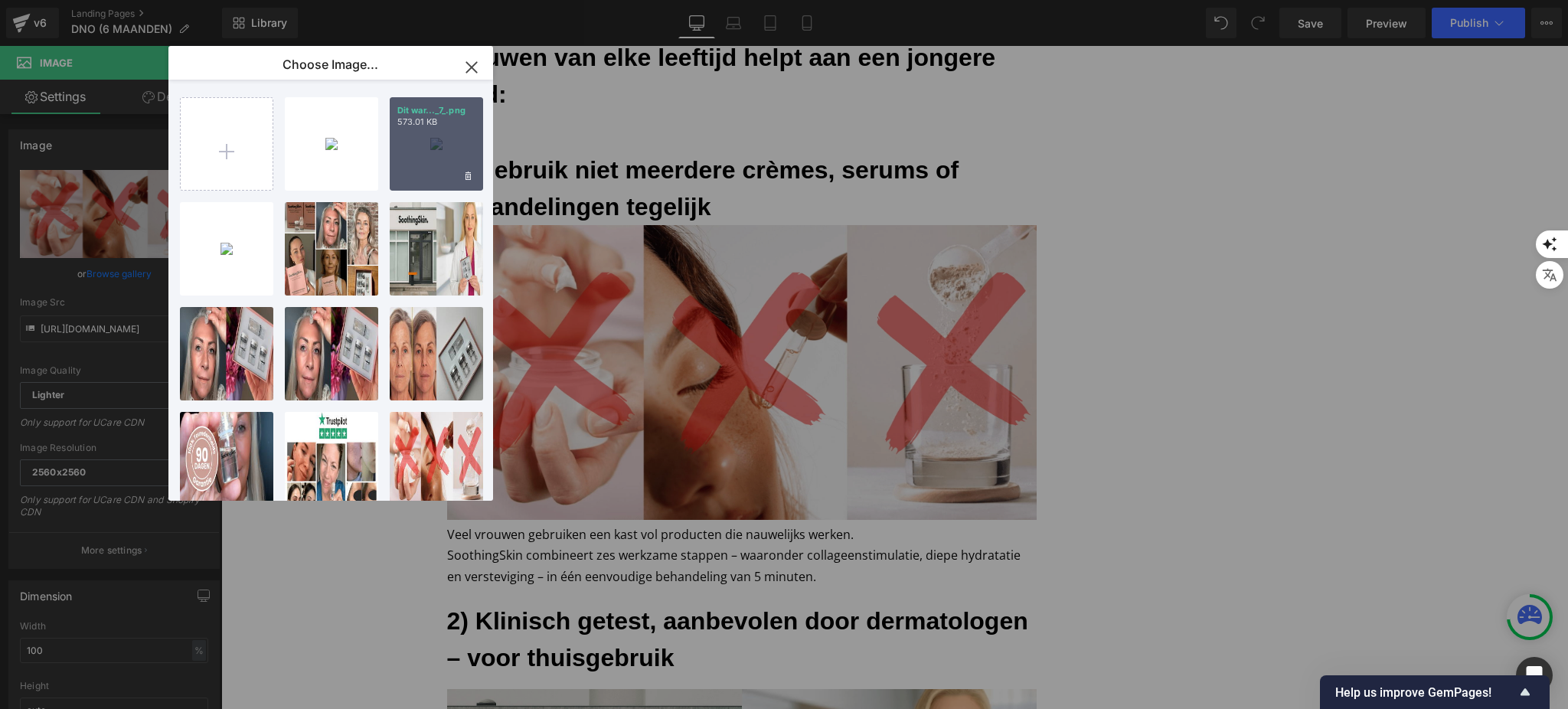
click at [405, 146] on div "Dit war..._7_.png 573.01 KB" at bounding box center [436, 144] width 94 height 94
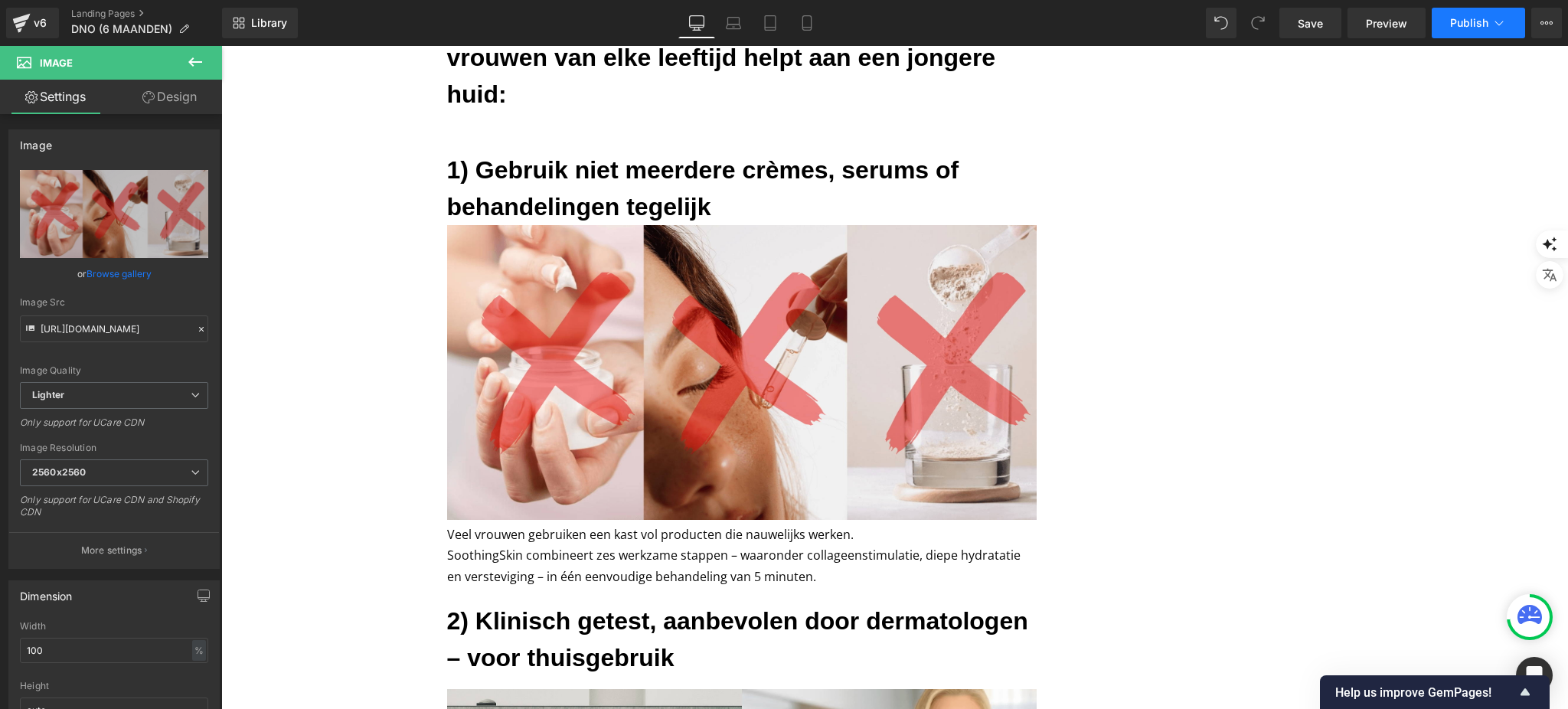
click at [1503, 24] on icon at bounding box center [1499, 23] width 15 height 15
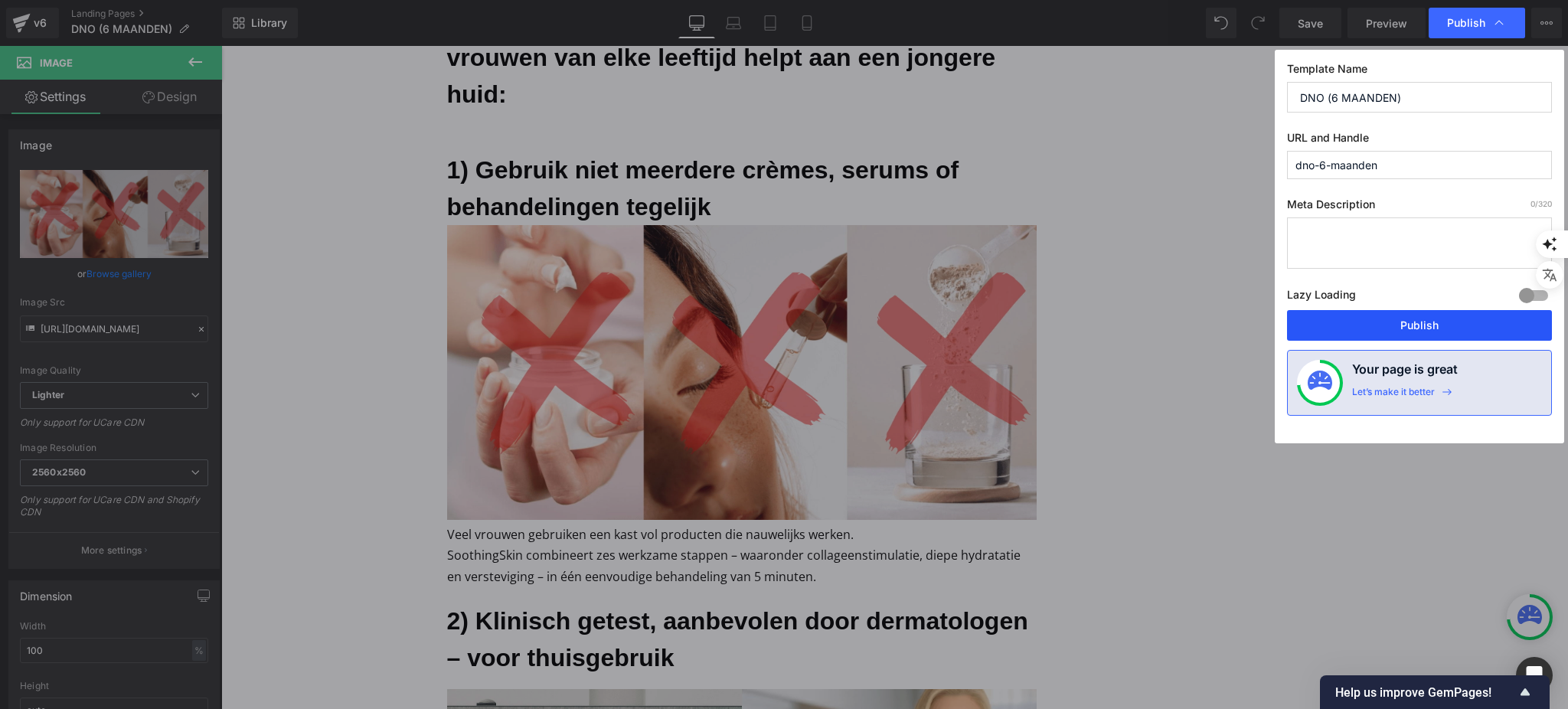
click at [1436, 317] on button "Publish" at bounding box center [1419, 325] width 265 height 31
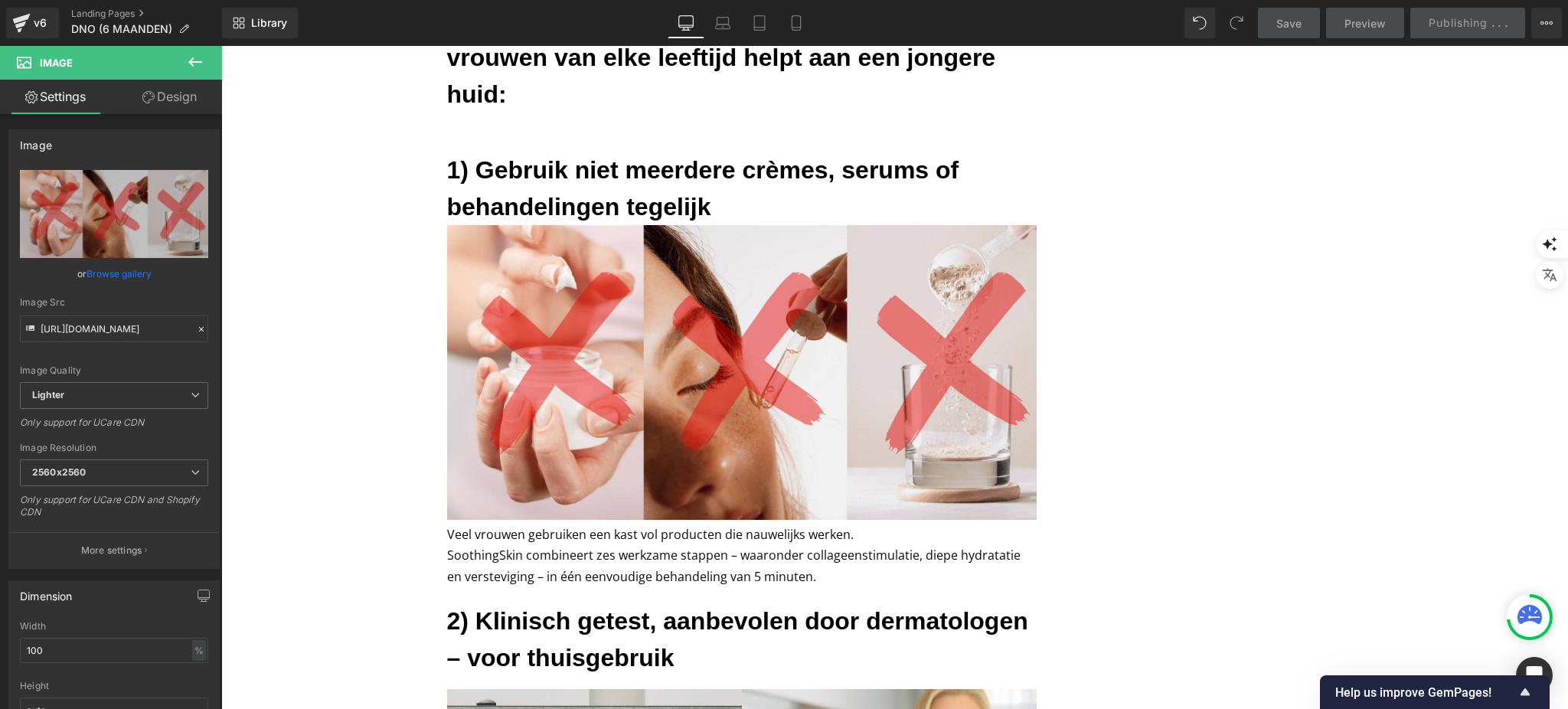
type input "https://ucarecdn.com/7525afe4-fd27-4ff3-8752-efc8d8dfa333/-/format/auto/-/previ…"
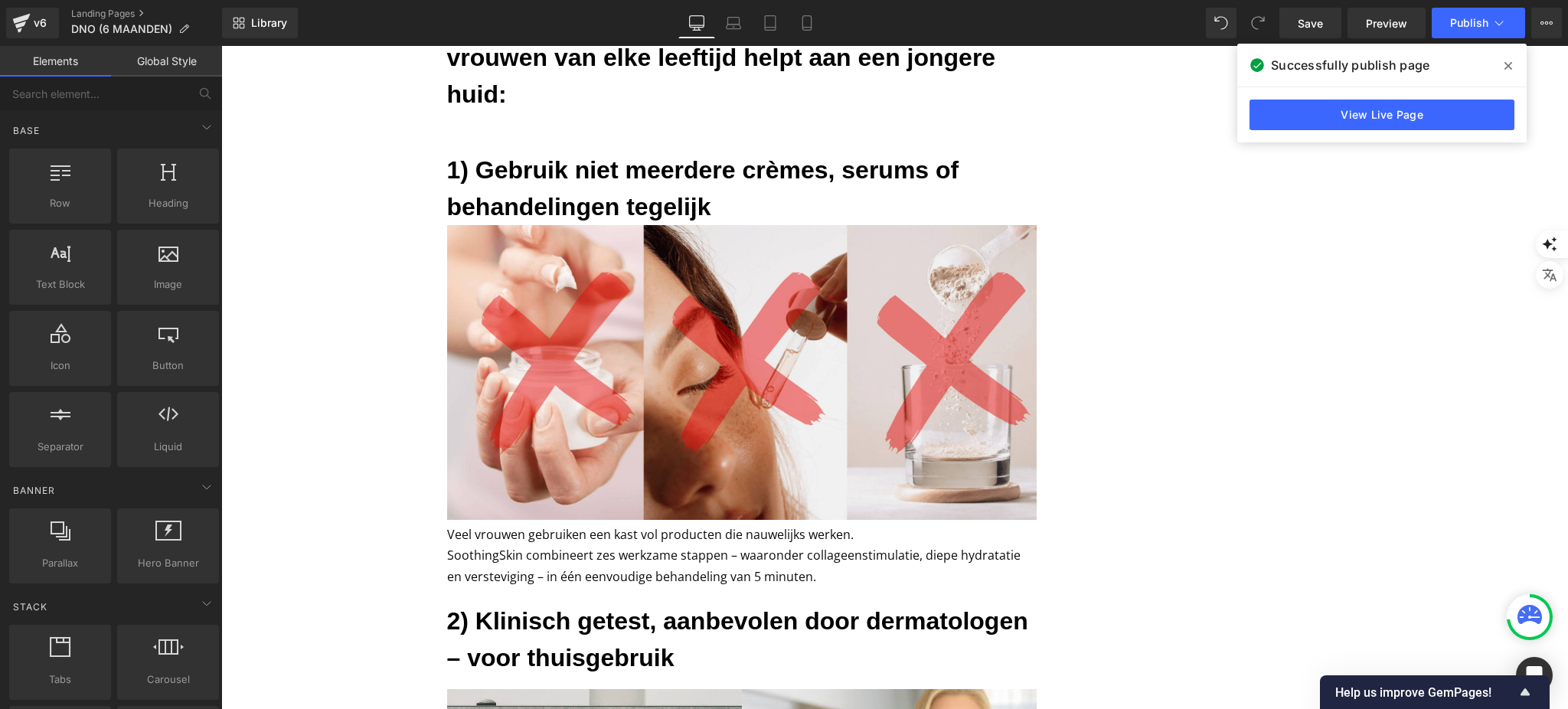
click at [1504, 70] on icon at bounding box center [1508, 66] width 7 height 13
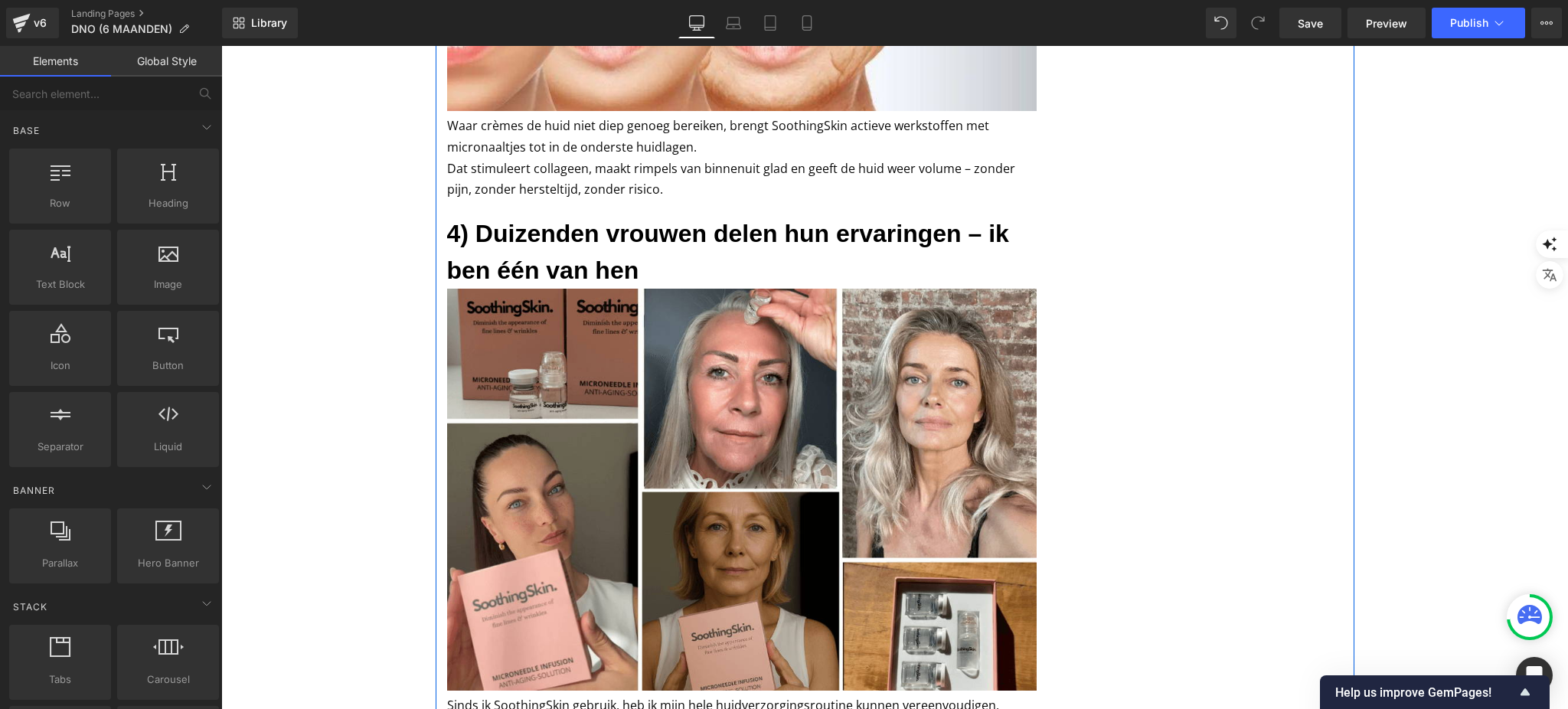
scroll to position [2231, 0]
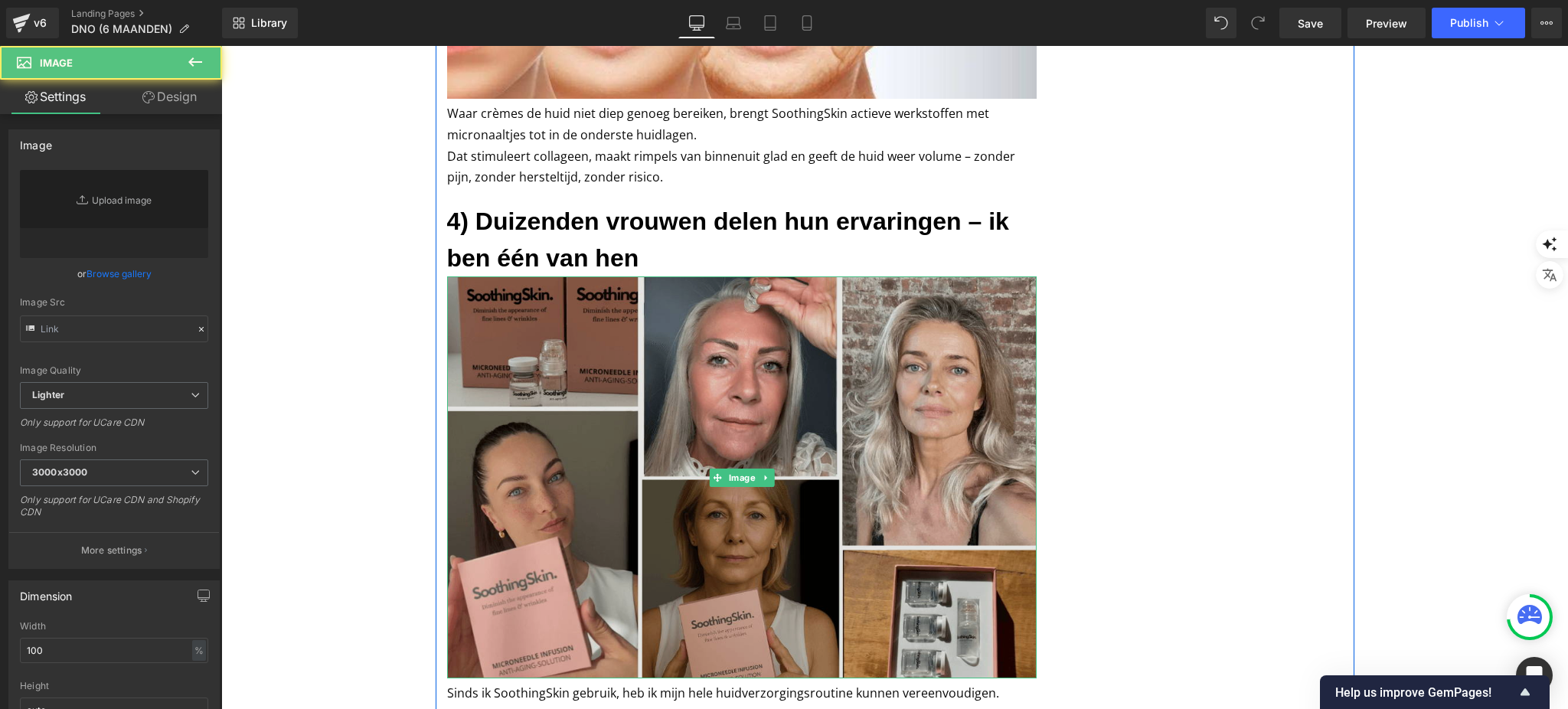
type input "https://ucarecdn.com/f188b6e9-8b54-4a70-ae16-3388a077d47b/-/format/auto/-/previ…"
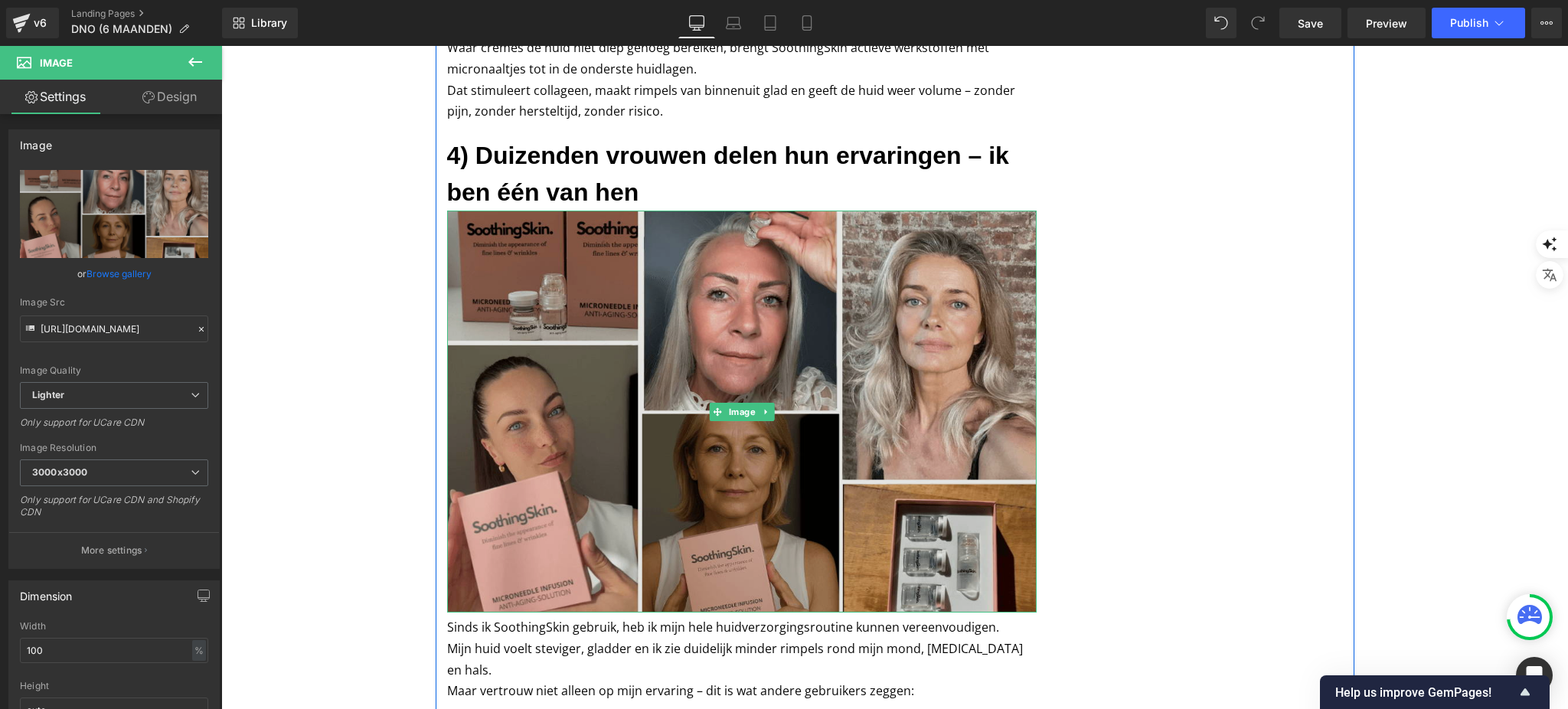
scroll to position [2332, 0]
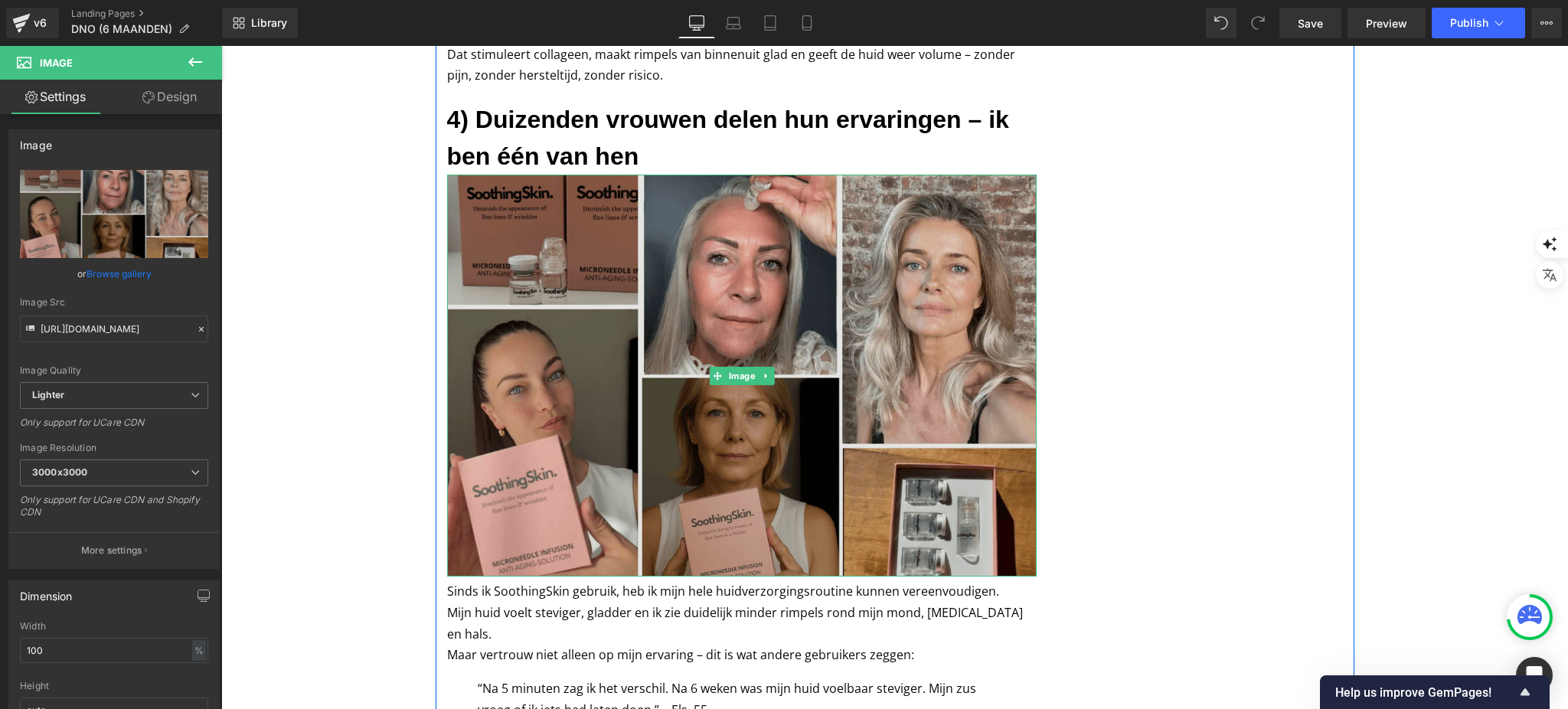
click at [684, 283] on img at bounding box center [742, 376] width 589 height 402
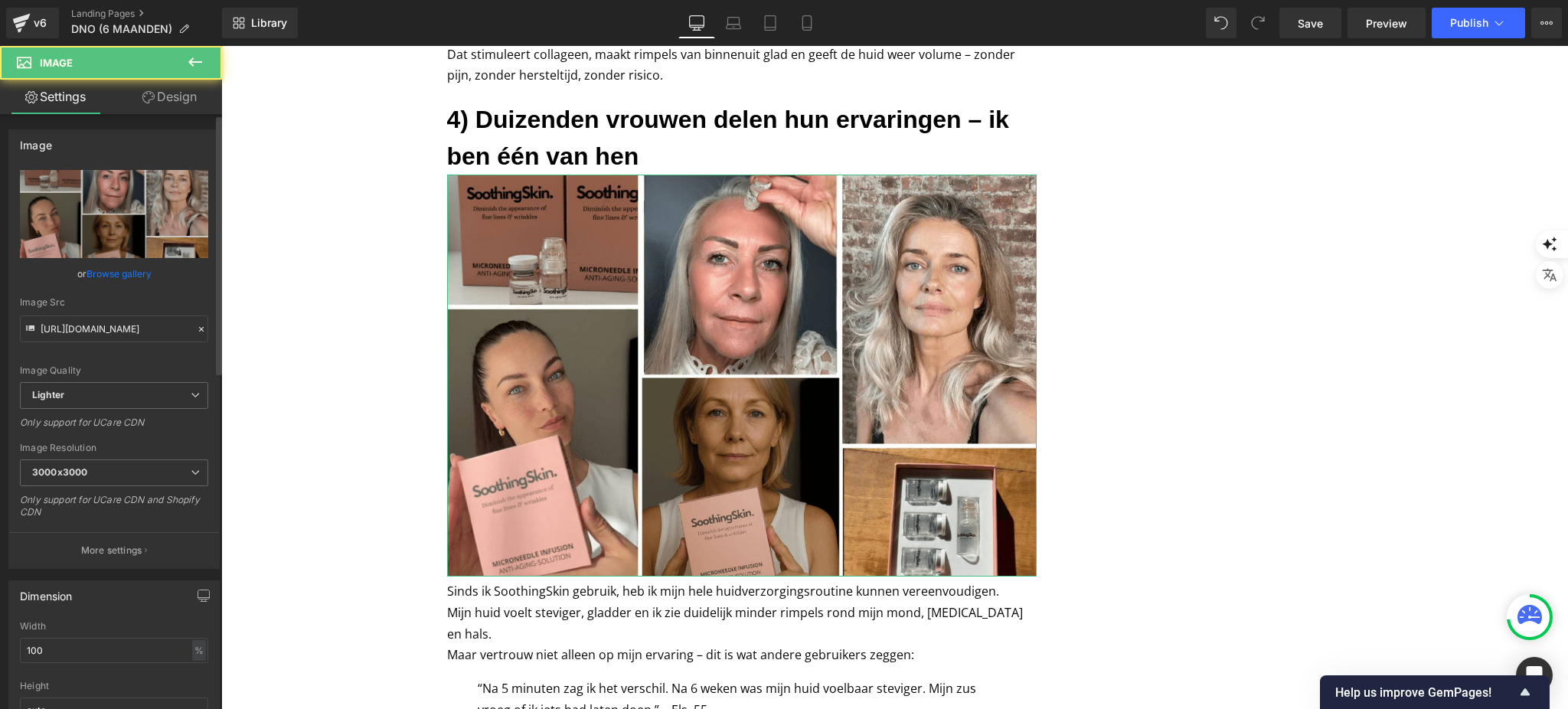
click at [96, 267] on link "Browse gallery" at bounding box center [119, 274] width 65 height 27
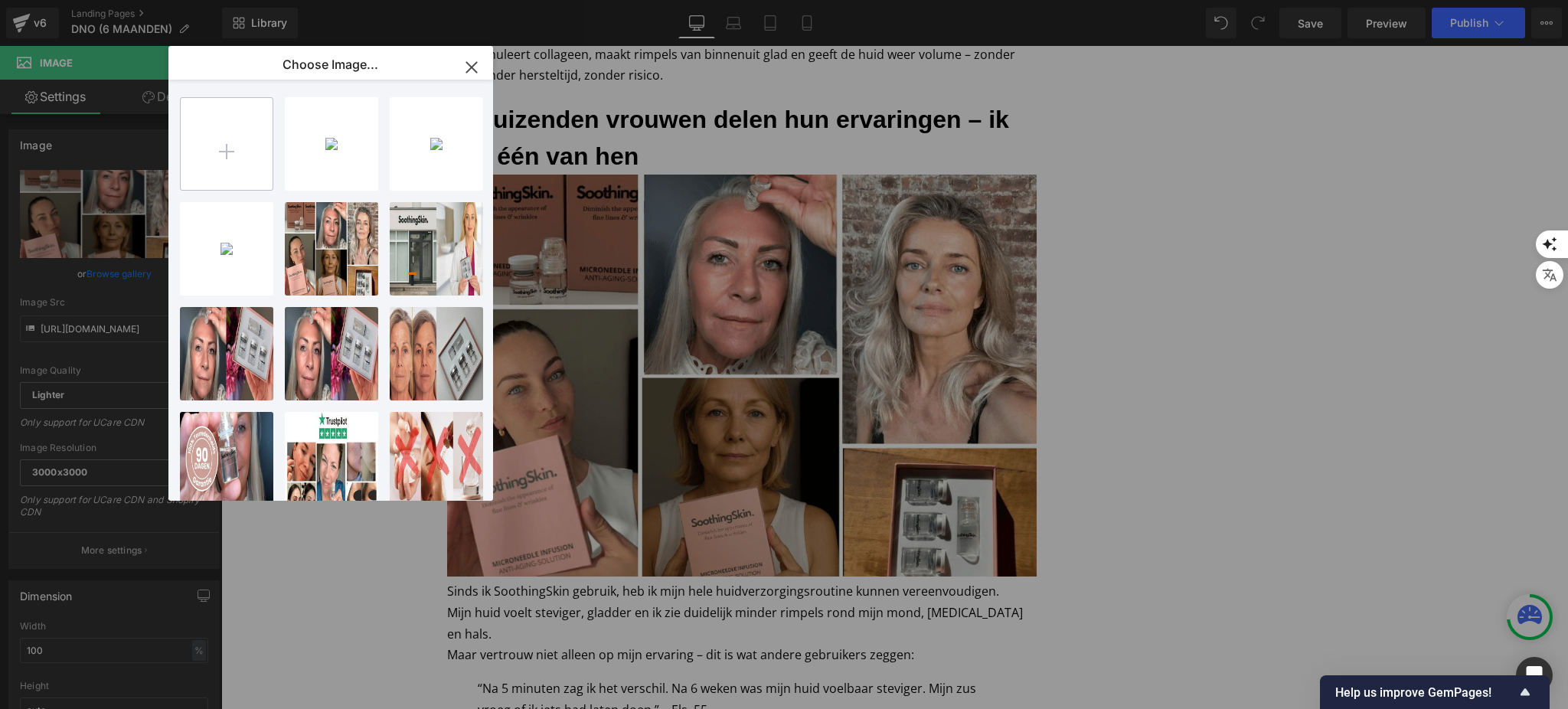
click at [226, 175] on input "file" at bounding box center [226, 144] width 92 height 92
type input "C:\fakepath\Ontwerp zonder titel _14_ _1_.avif"
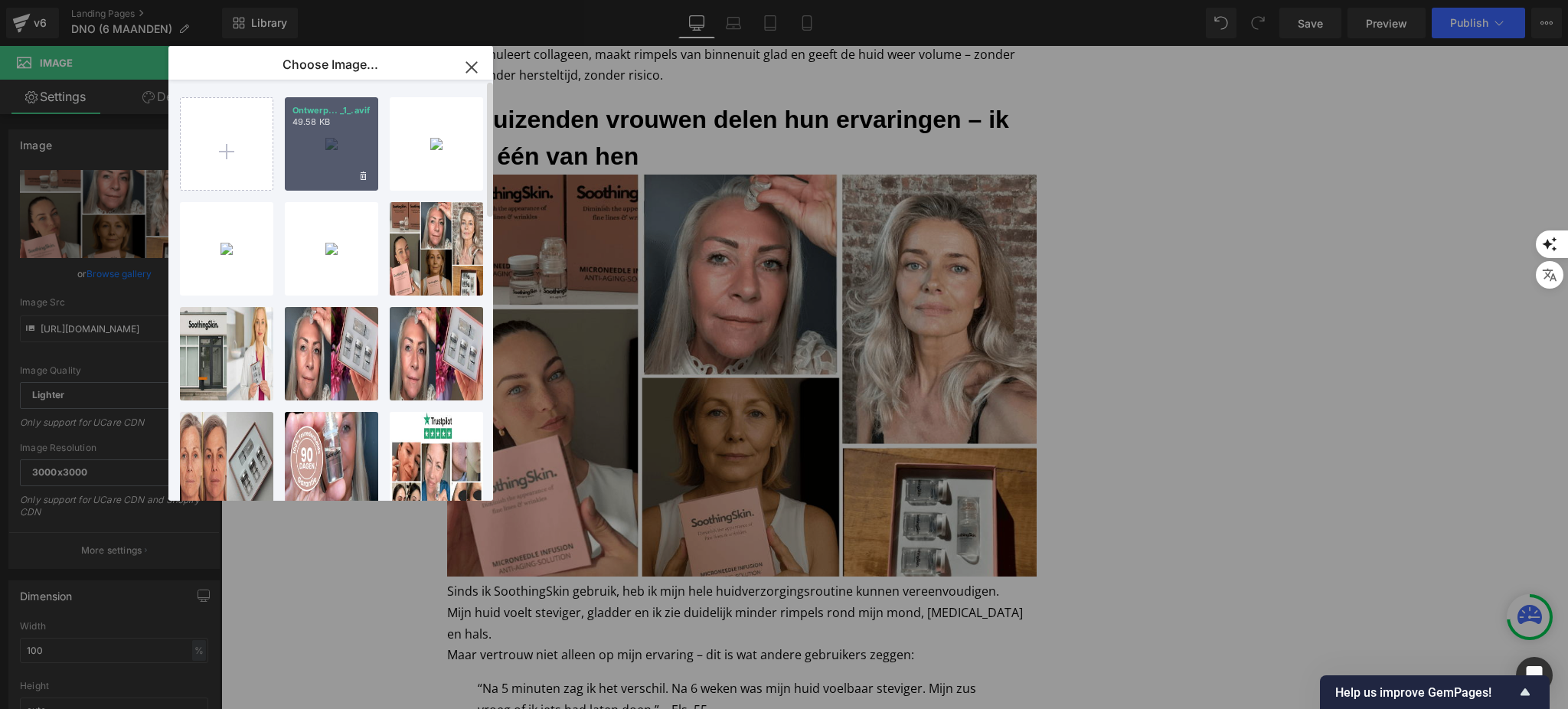
click at [322, 144] on div "Ontwerp... _1_.avif 49.58 KB" at bounding box center [332, 144] width 94 height 94
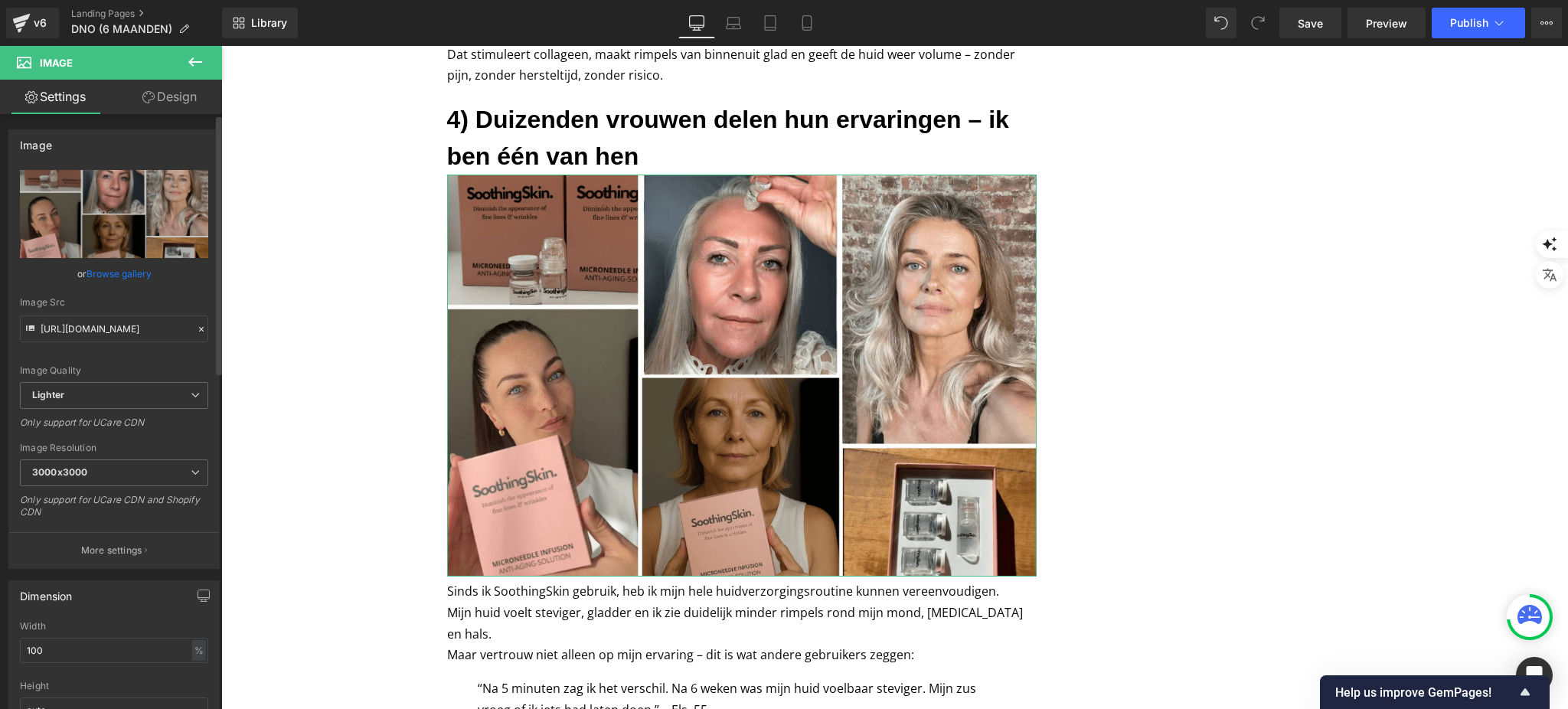
click at [139, 278] on link "Browse gallery" at bounding box center [119, 274] width 65 height 27
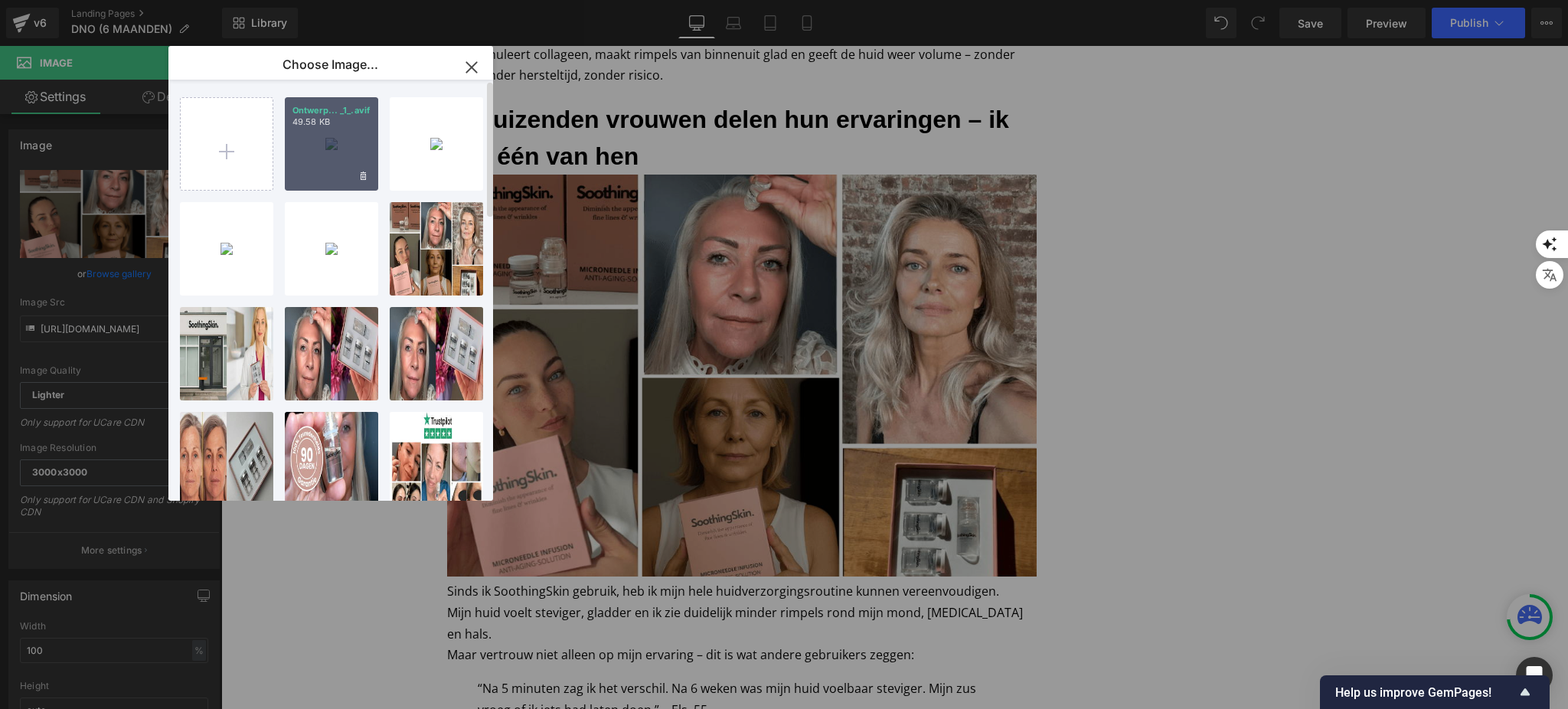
click at [331, 140] on div "Ontwerp... _1_.avif 49.58 KB" at bounding box center [332, 144] width 94 height 94
type input "https://ucarecdn.com/07a7ab8b-34f7-4e95-b02e-f12dbe84a7b7/-/format/auto/-/previ…"
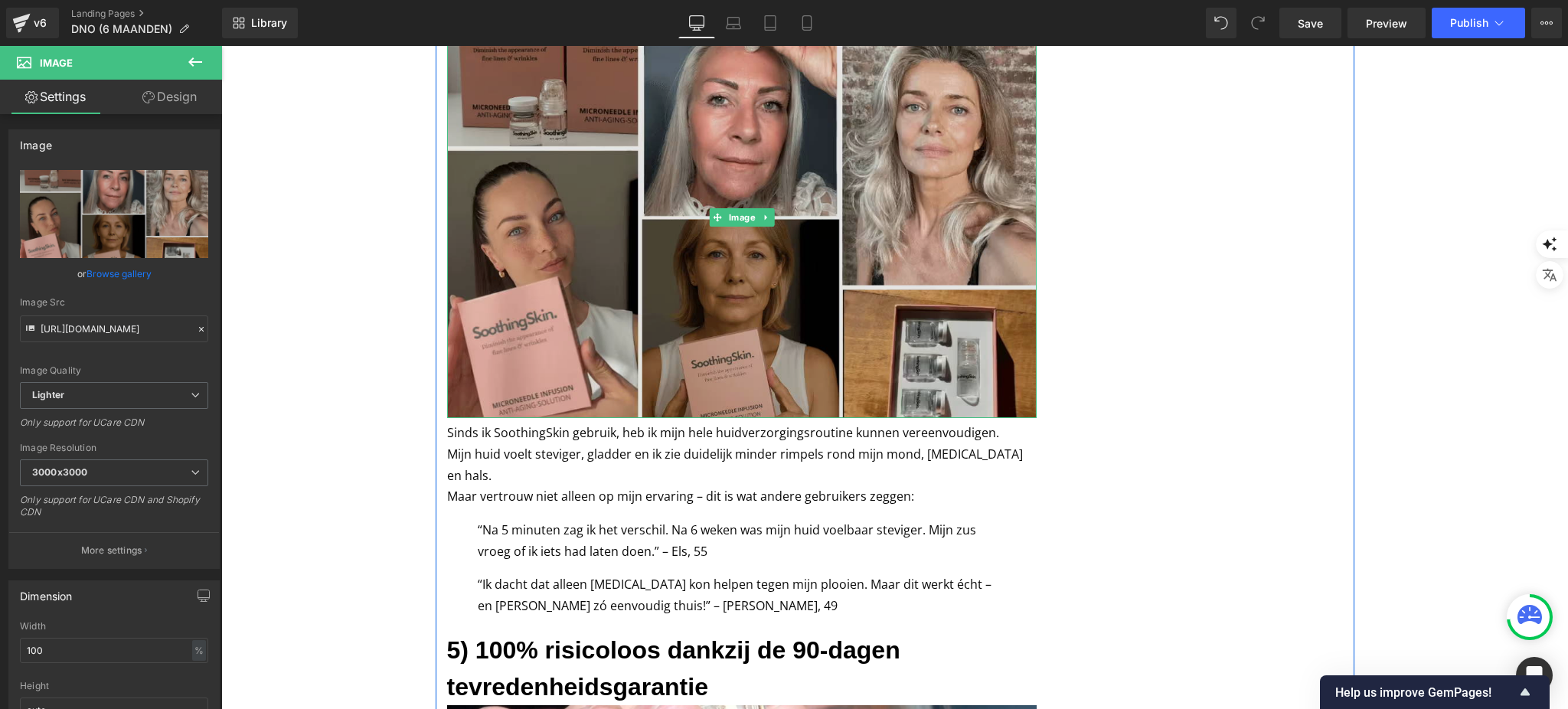
scroll to position [2537, 0]
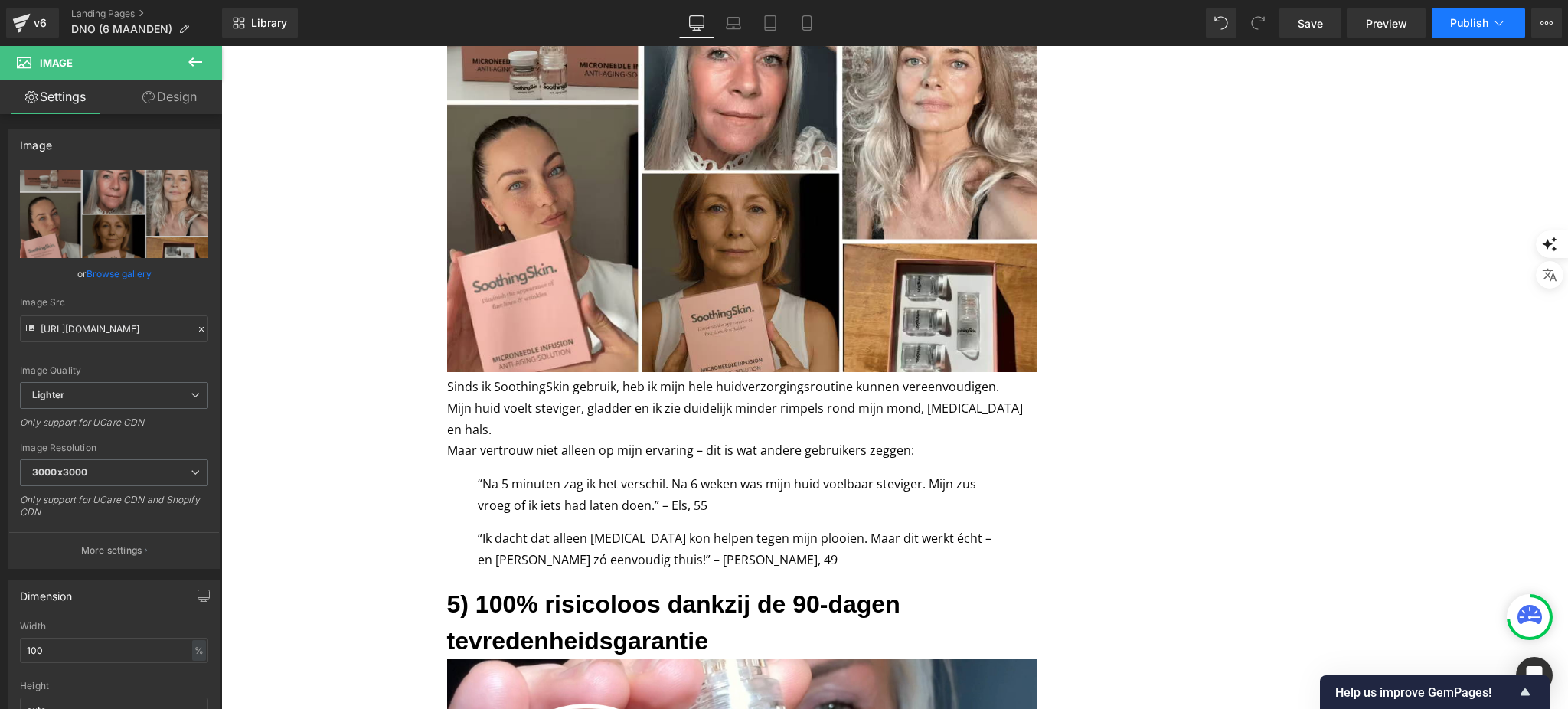
click at [1480, 14] on button "Publish" at bounding box center [1478, 23] width 94 height 31
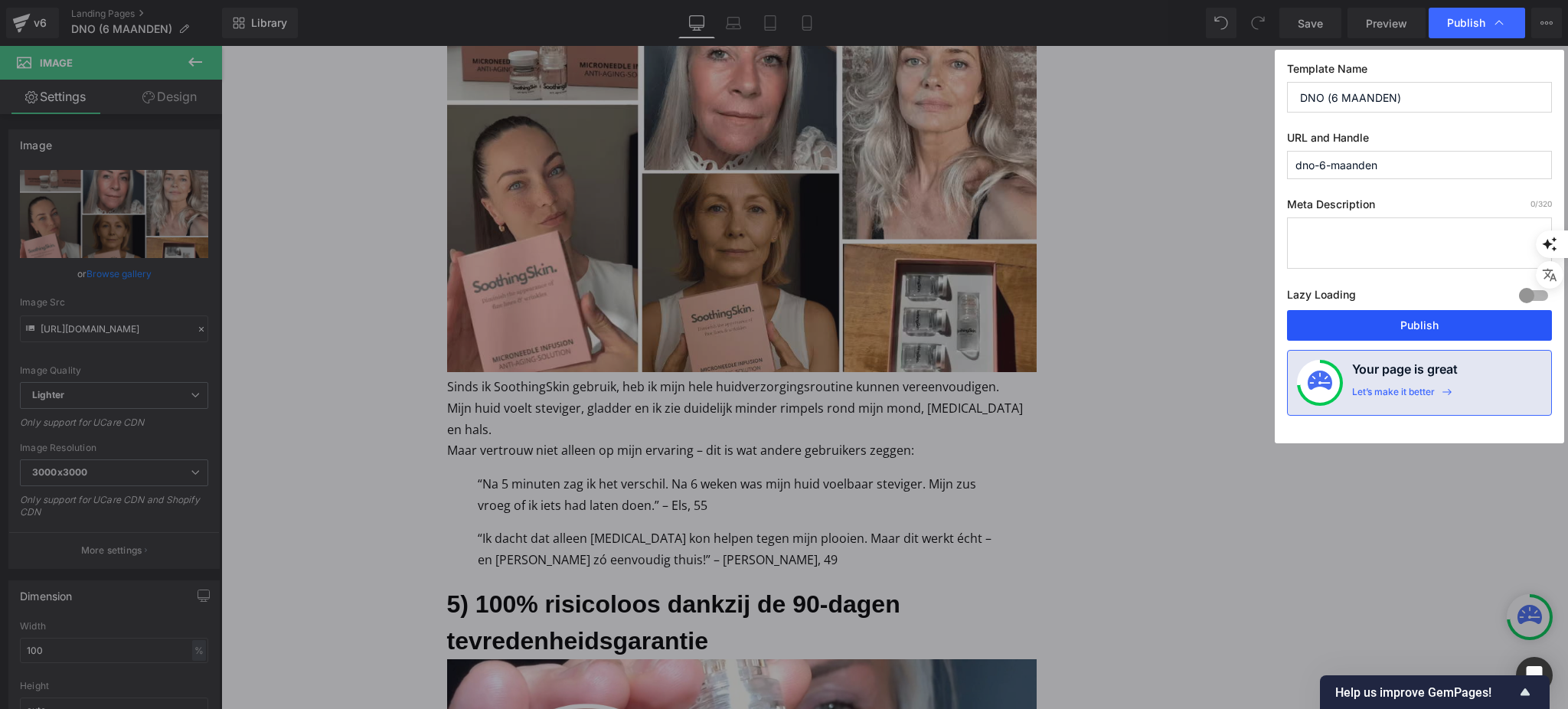
drag, startPoint x: 1215, startPoint y: 281, endPoint x: 1436, endPoint y: 327, distance: 225.7
click at [1436, 327] on button "Publish" at bounding box center [1419, 325] width 265 height 31
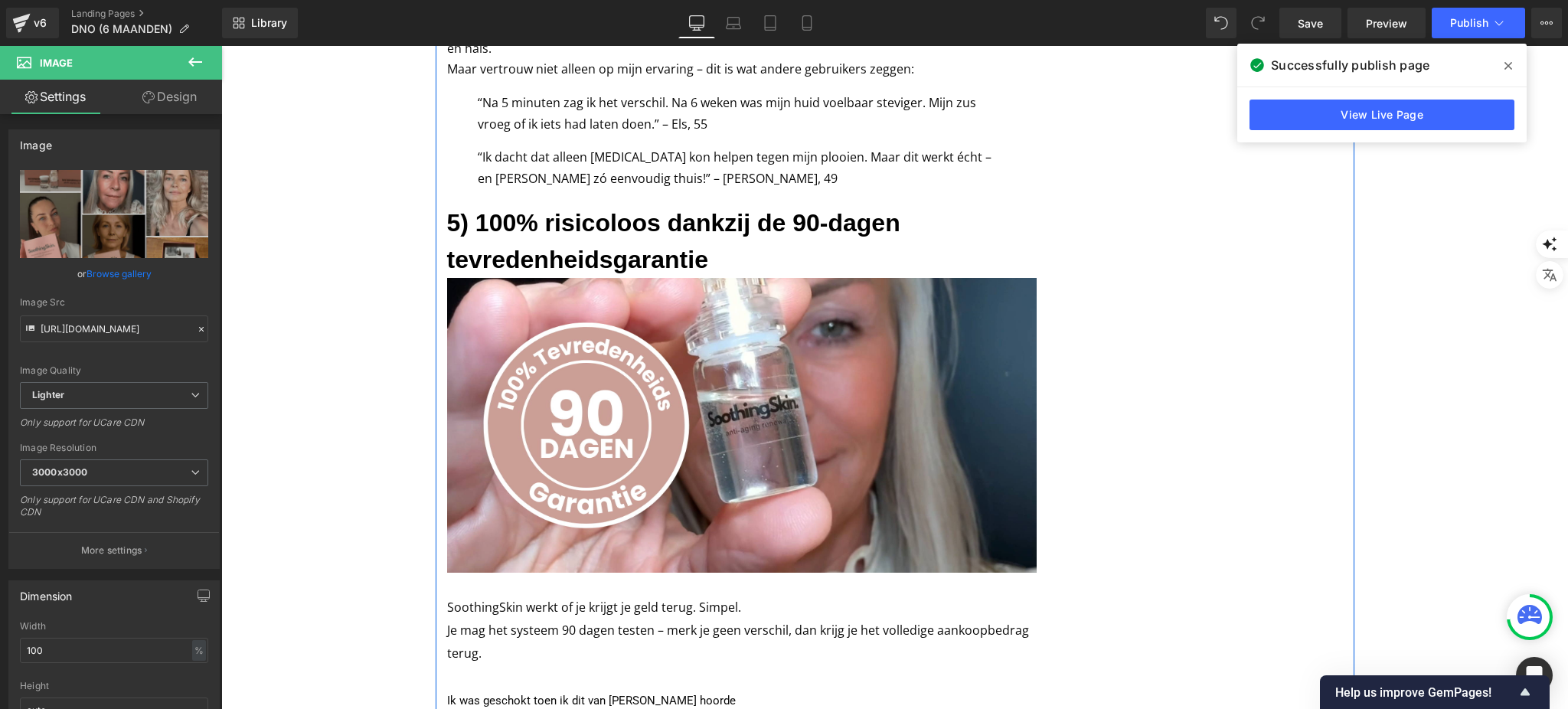
scroll to position [2944, 0]
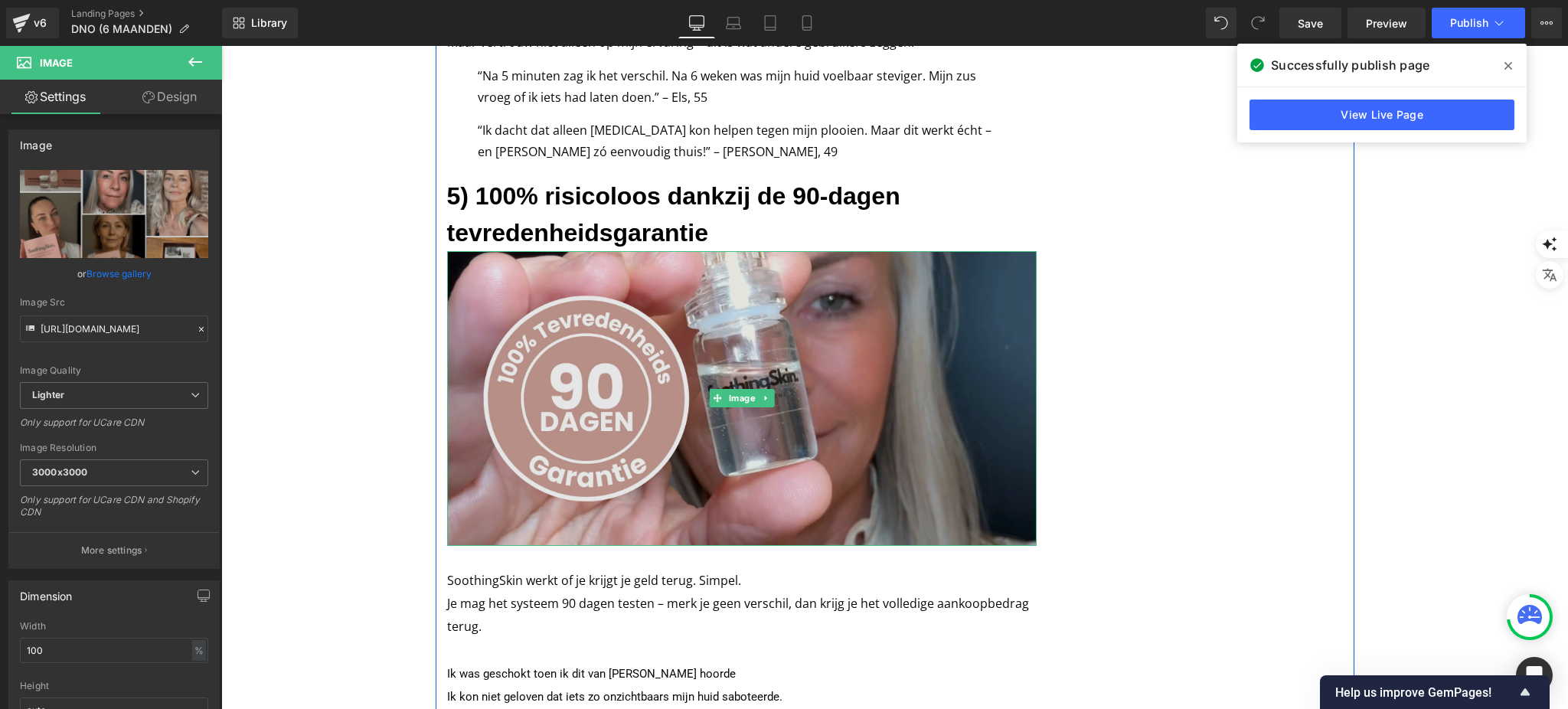
click at [713, 276] on img at bounding box center [742, 398] width 589 height 295
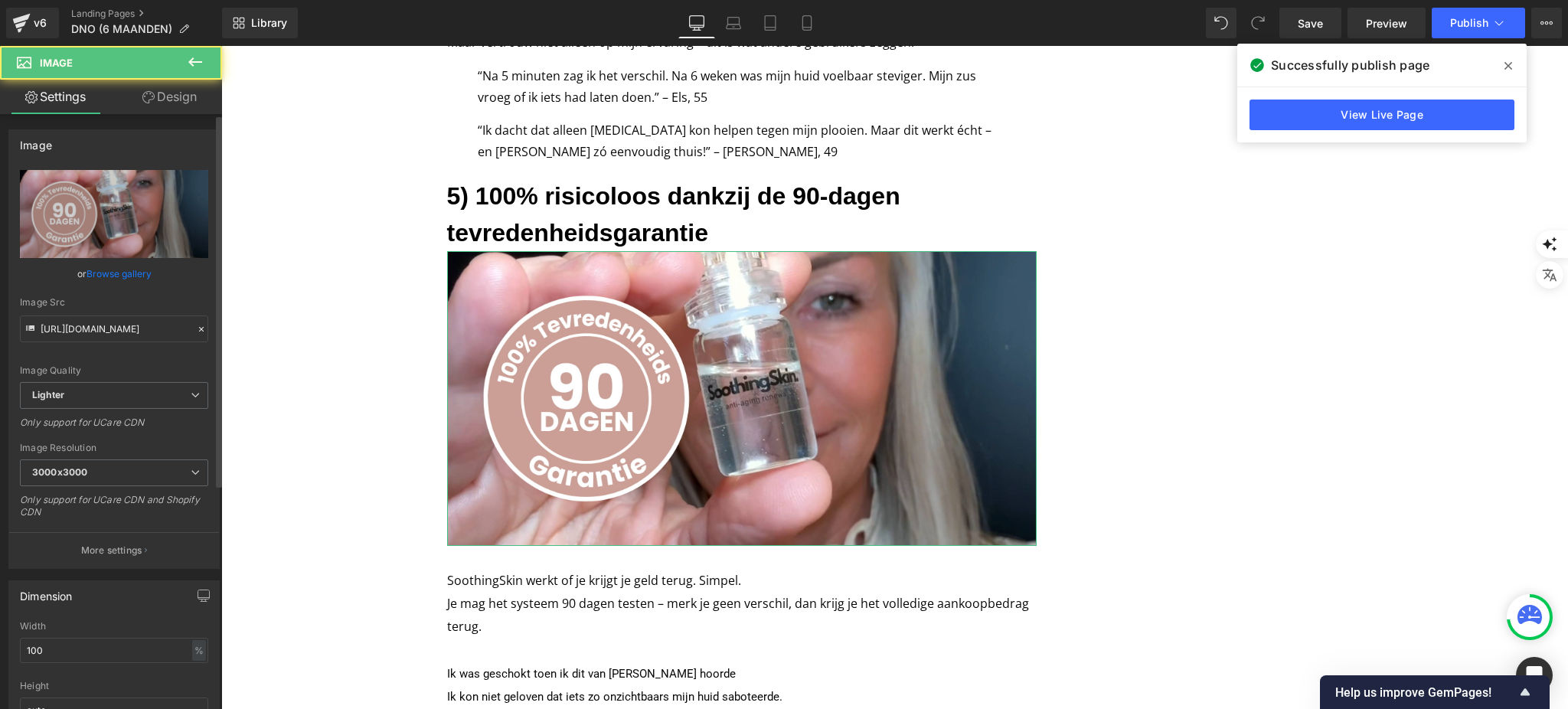
click at [124, 280] on link "Browse gallery" at bounding box center [119, 274] width 65 height 27
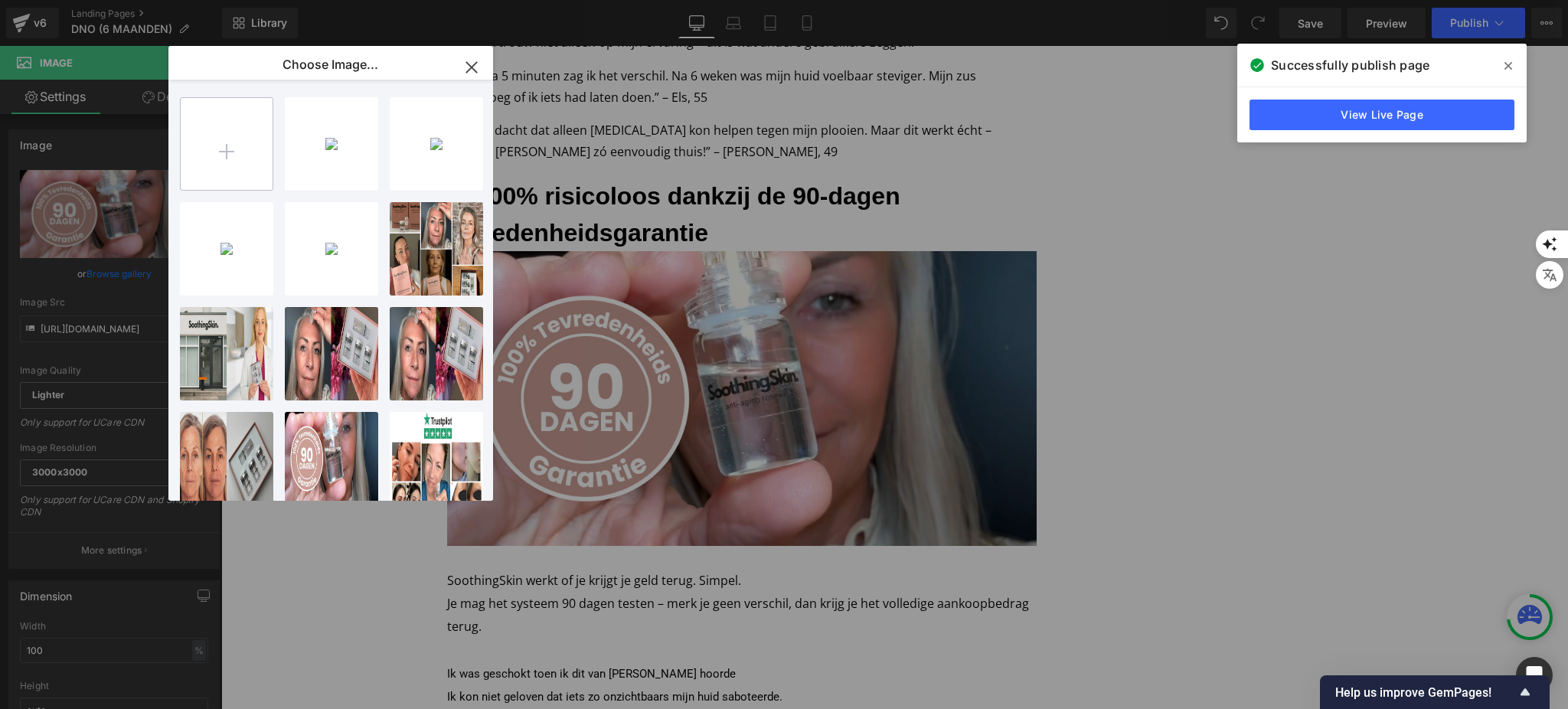
click at [260, 156] on input "file" at bounding box center [226, 144] width 92 height 92
type input "C:\fakepath\Dit waren precies de woorden van Dr. Annika Dohmann, Wat een opluch…"
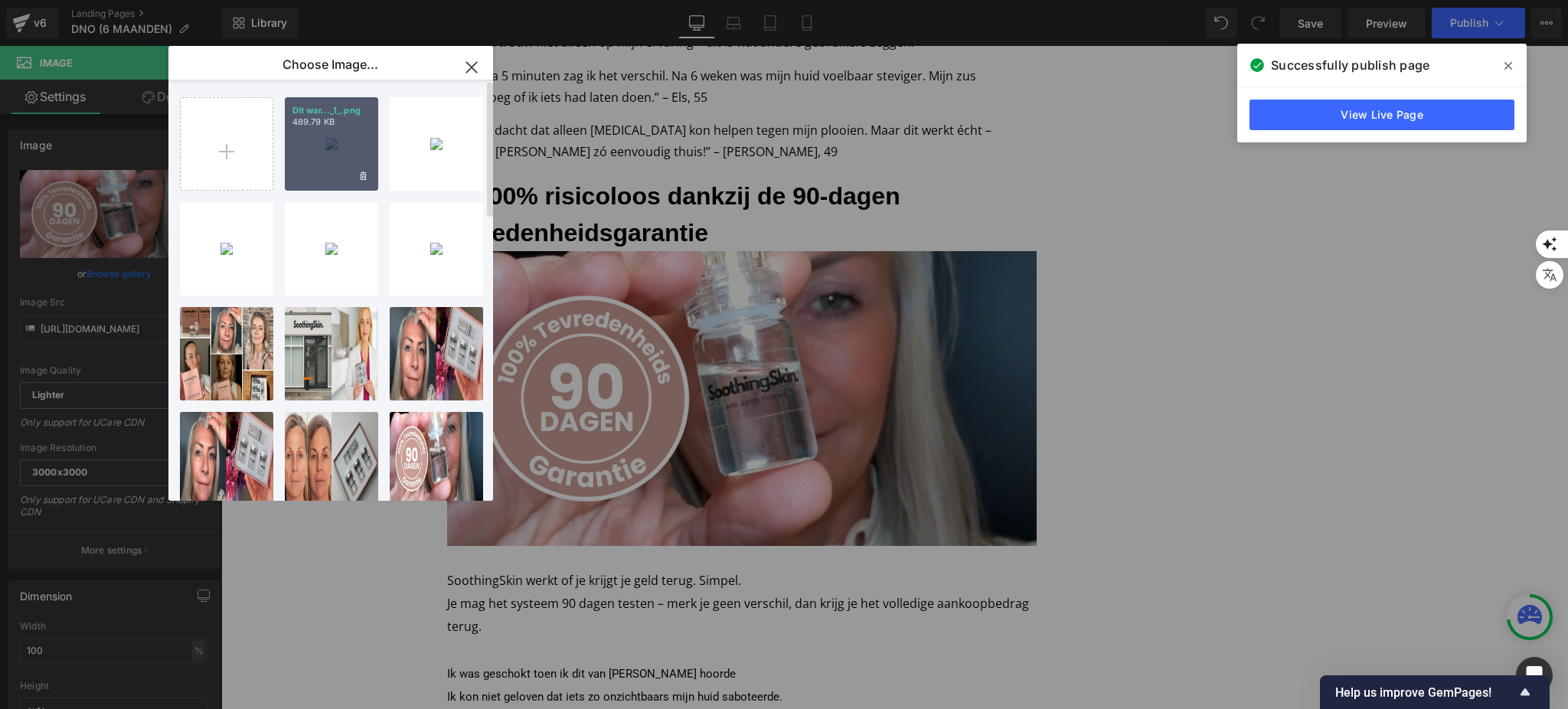
click at [353, 136] on div "Dit war..._1_.png 489.79 KB" at bounding box center [332, 144] width 94 height 94
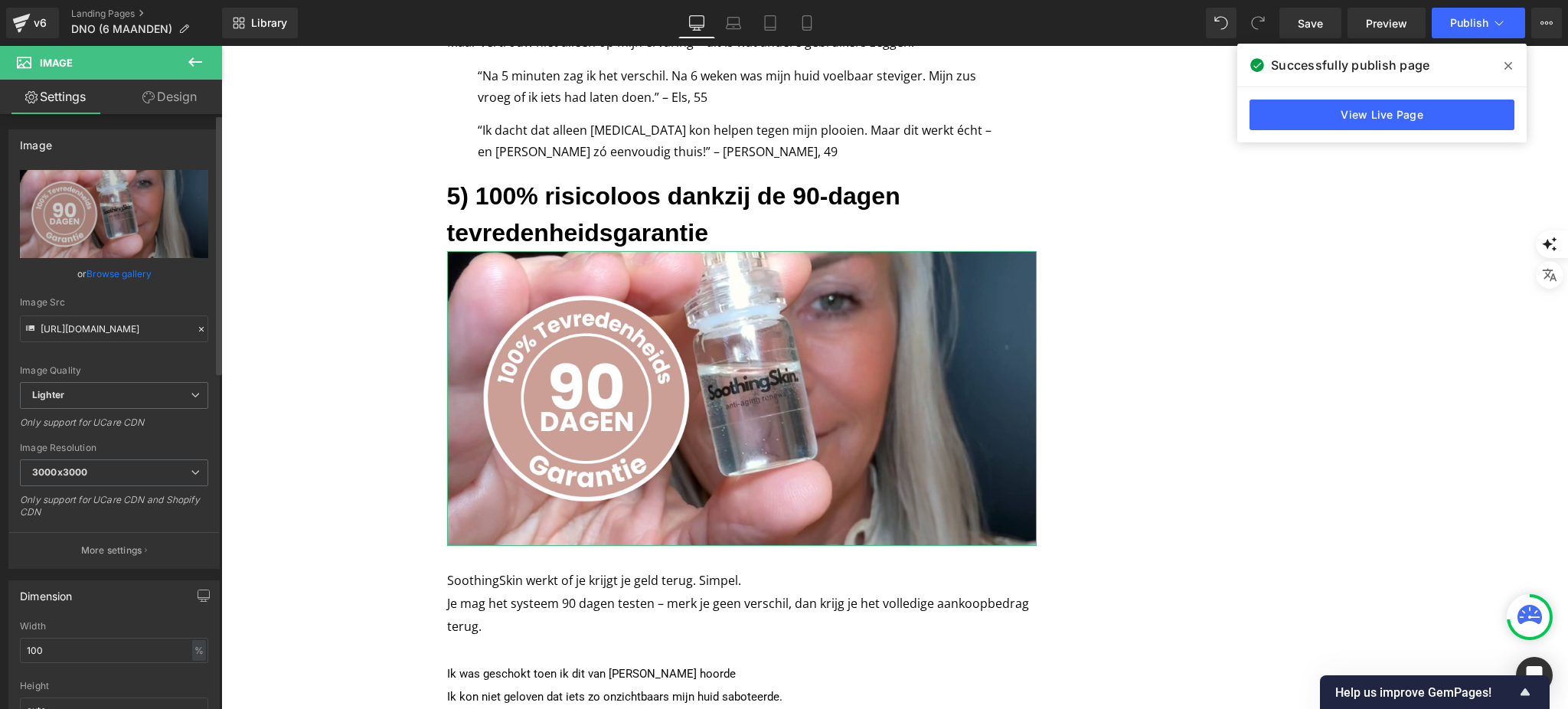
click at [101, 269] on link "Browse gallery" at bounding box center [119, 274] width 65 height 27
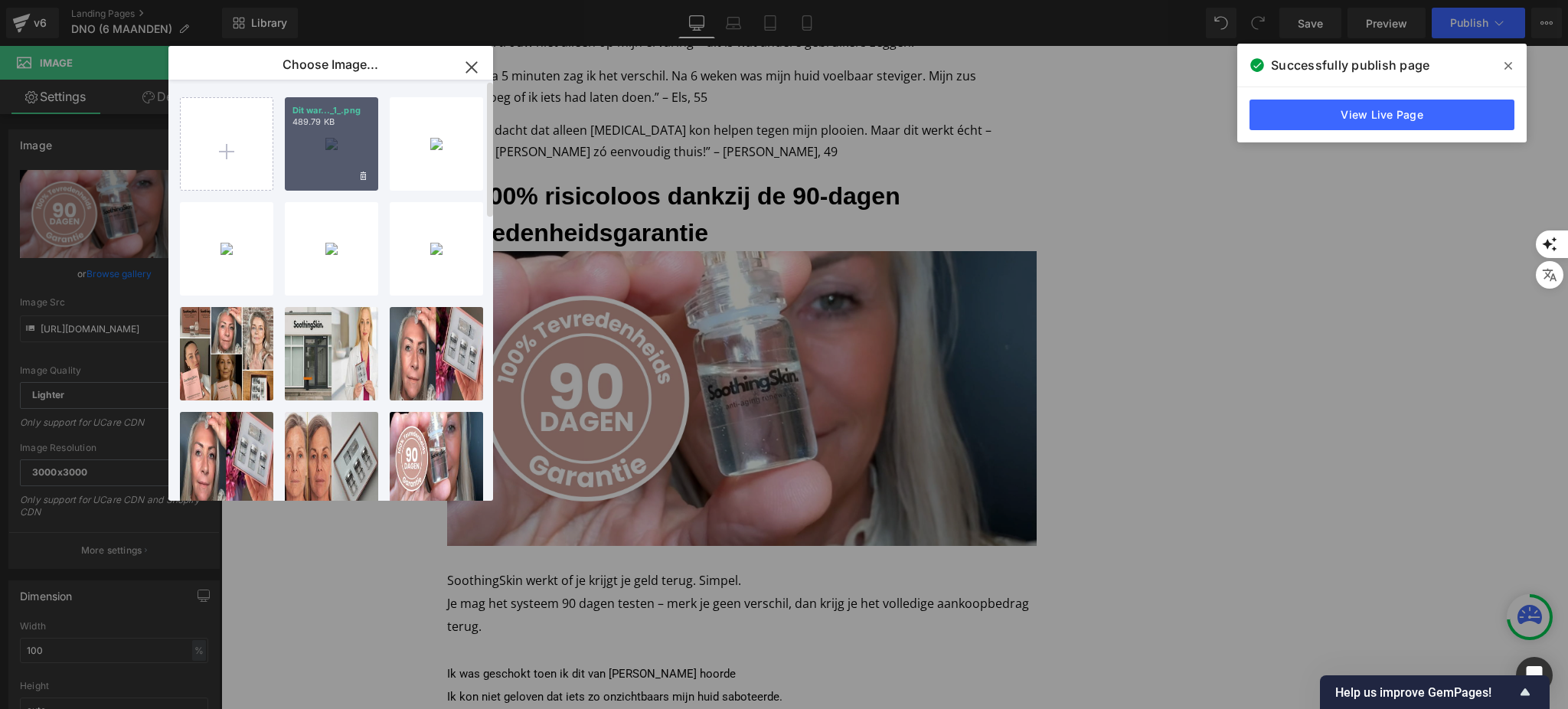
click at [328, 127] on p "489.79 KB" at bounding box center [331, 122] width 78 height 12
type input "https://ucarecdn.com/ba73cb82-df04-491c-90ff-ac9313e689ac/-/format/auto/-/previ…"
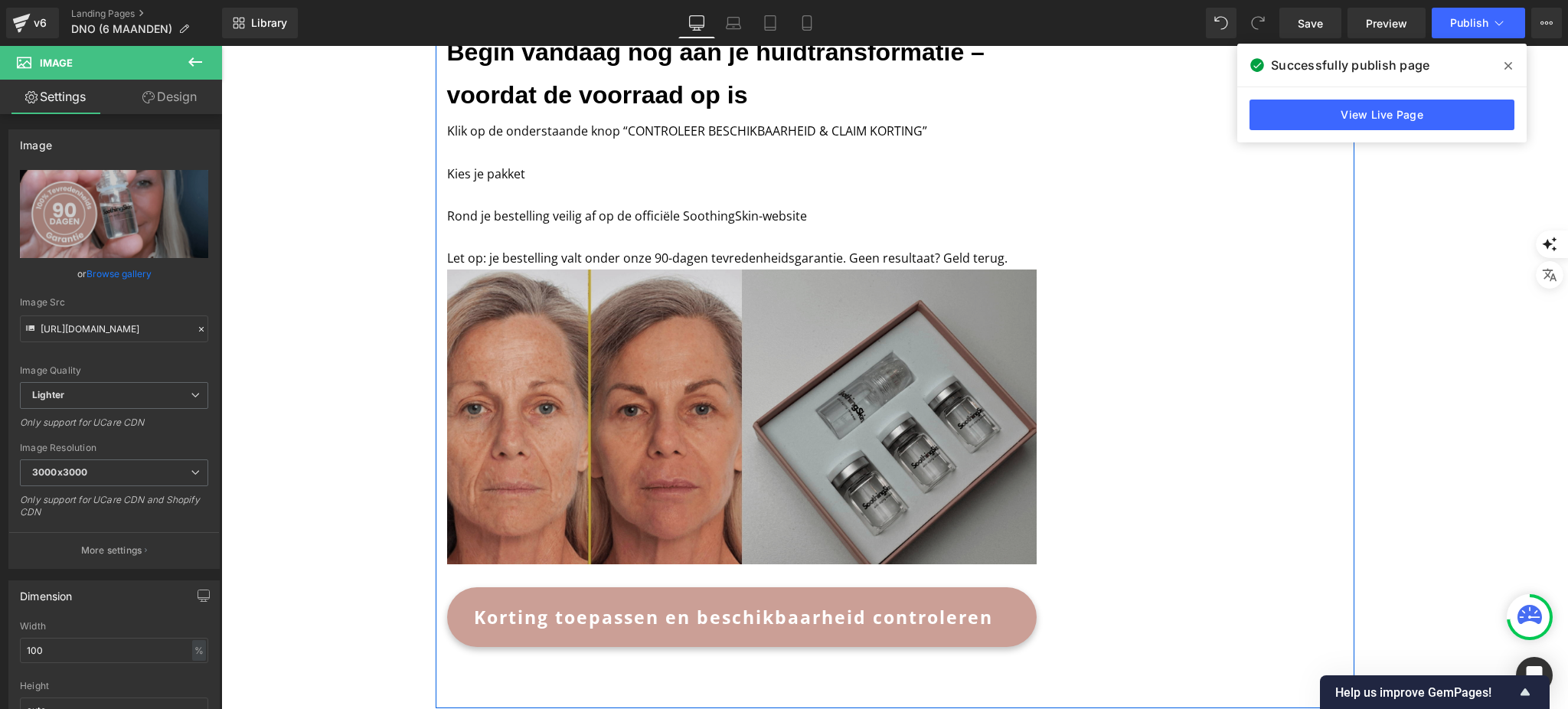
scroll to position [4086, 0]
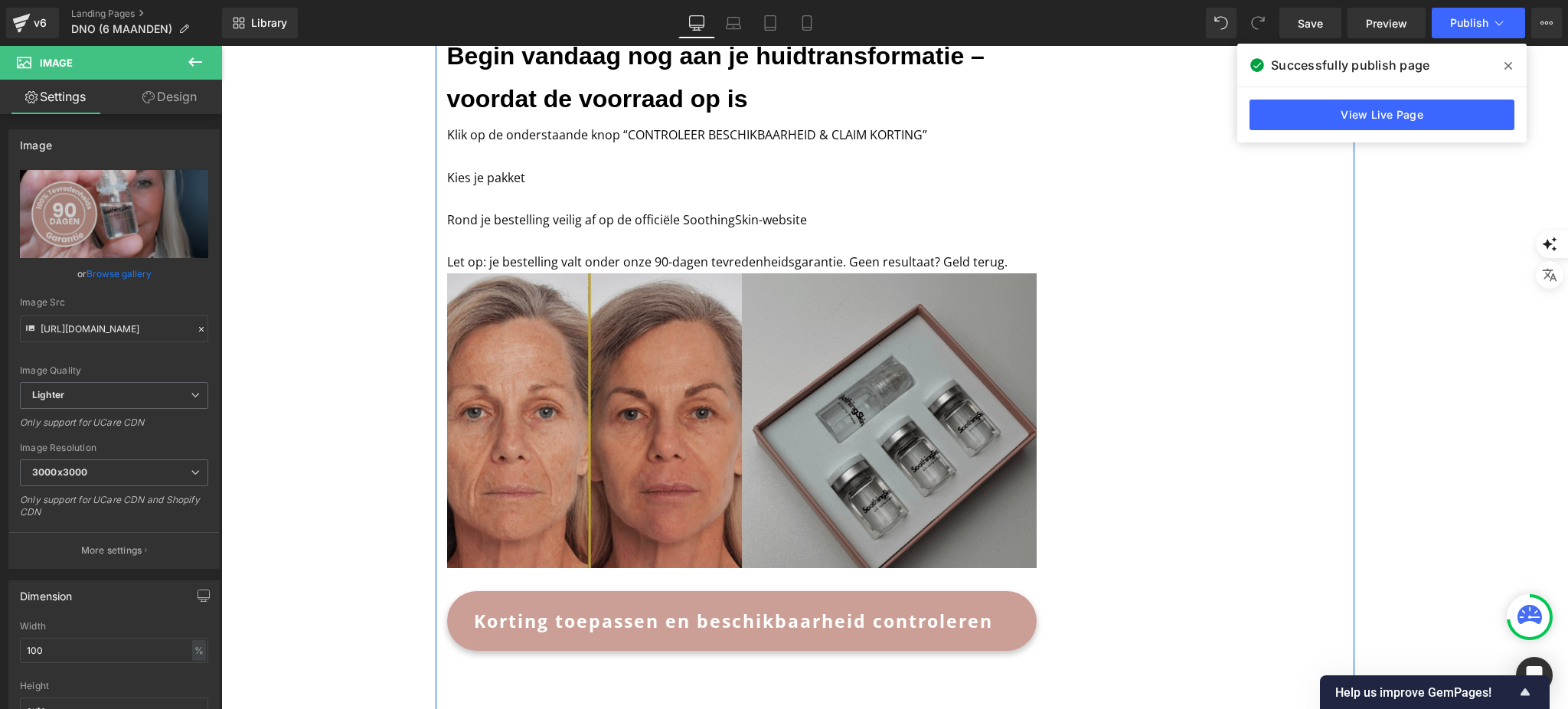
click at [793, 356] on img at bounding box center [742, 420] width 589 height 295
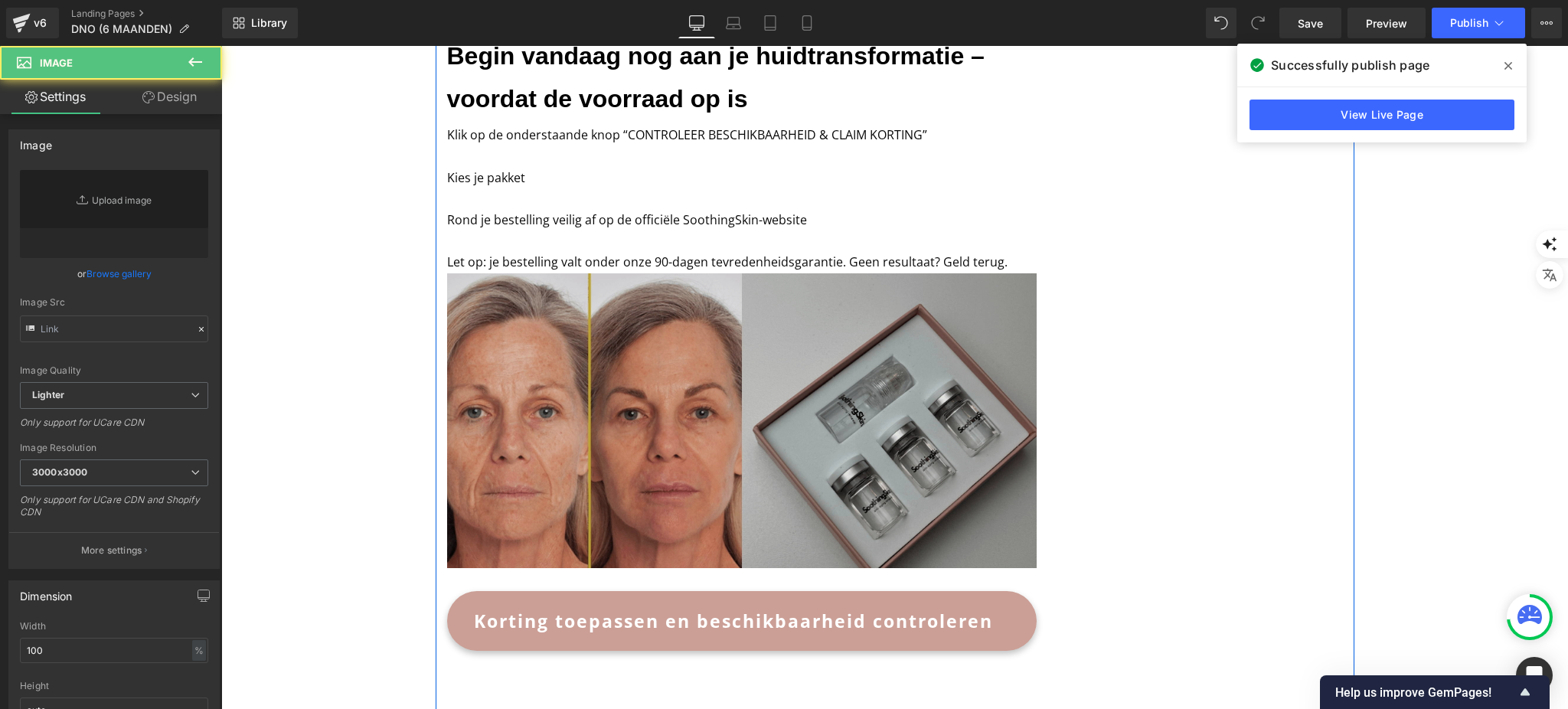
type input "https://ucarecdn.com/90222469-8595-4441-9f9b-a77f62df2935/-/format/auto/-/previ…"
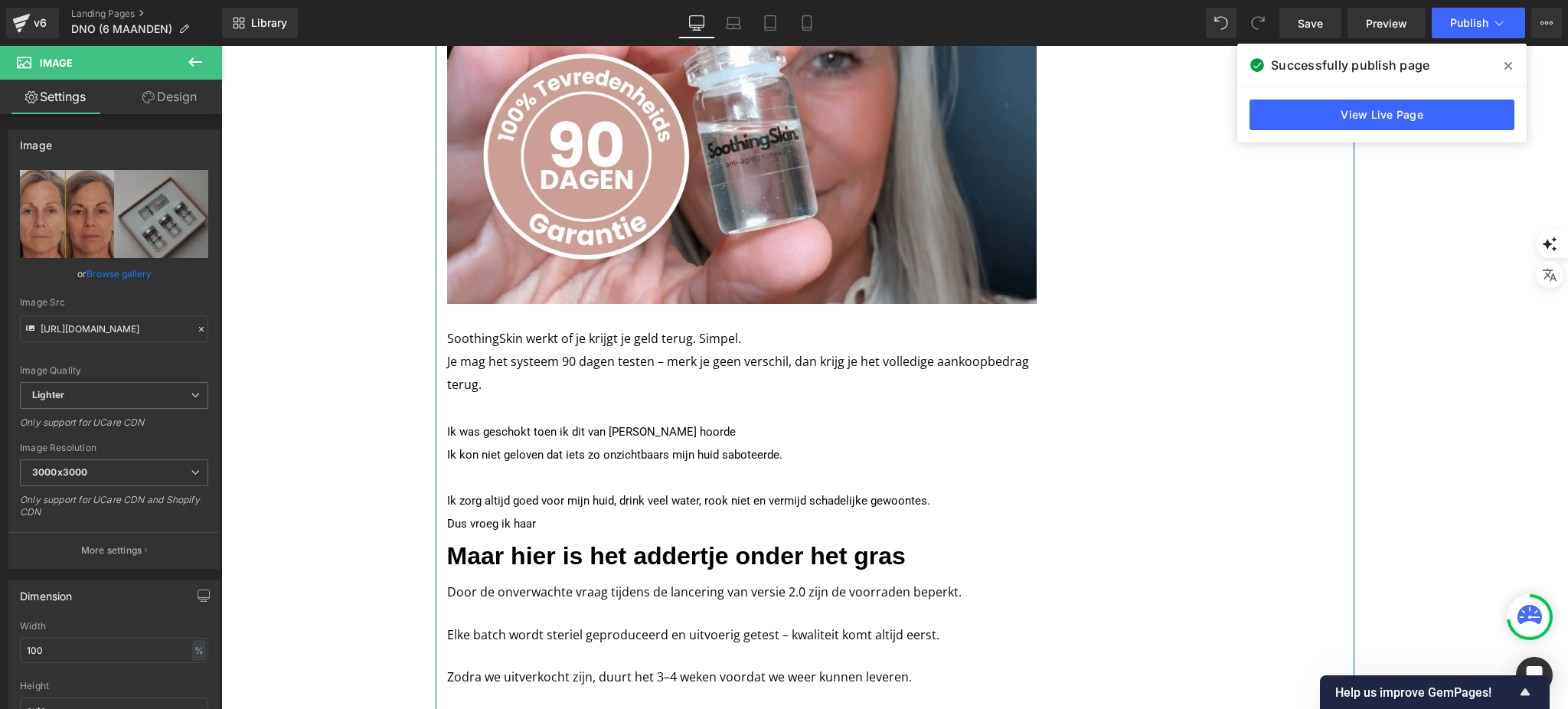
scroll to position [3066, 0]
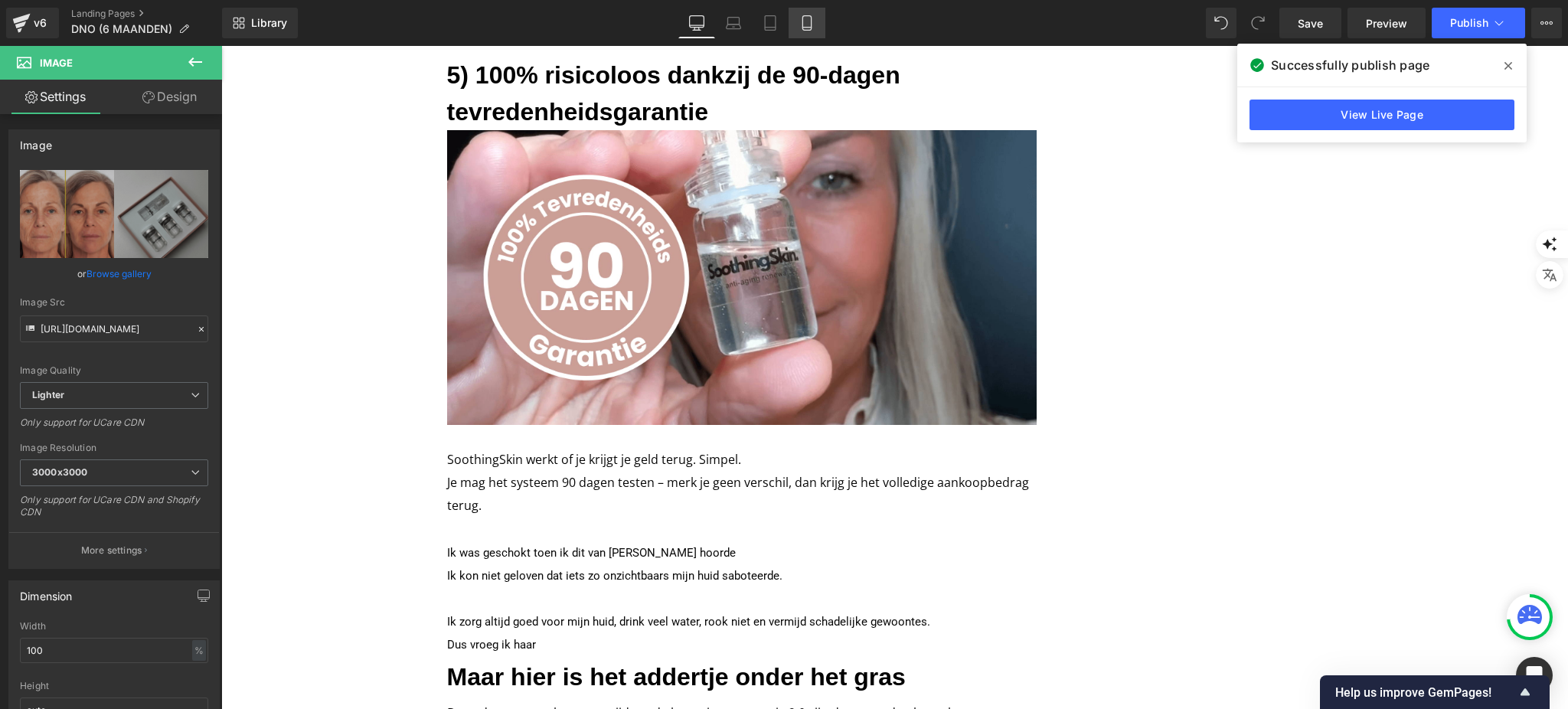
click at [812, 23] on icon at bounding box center [807, 23] width 15 height 15
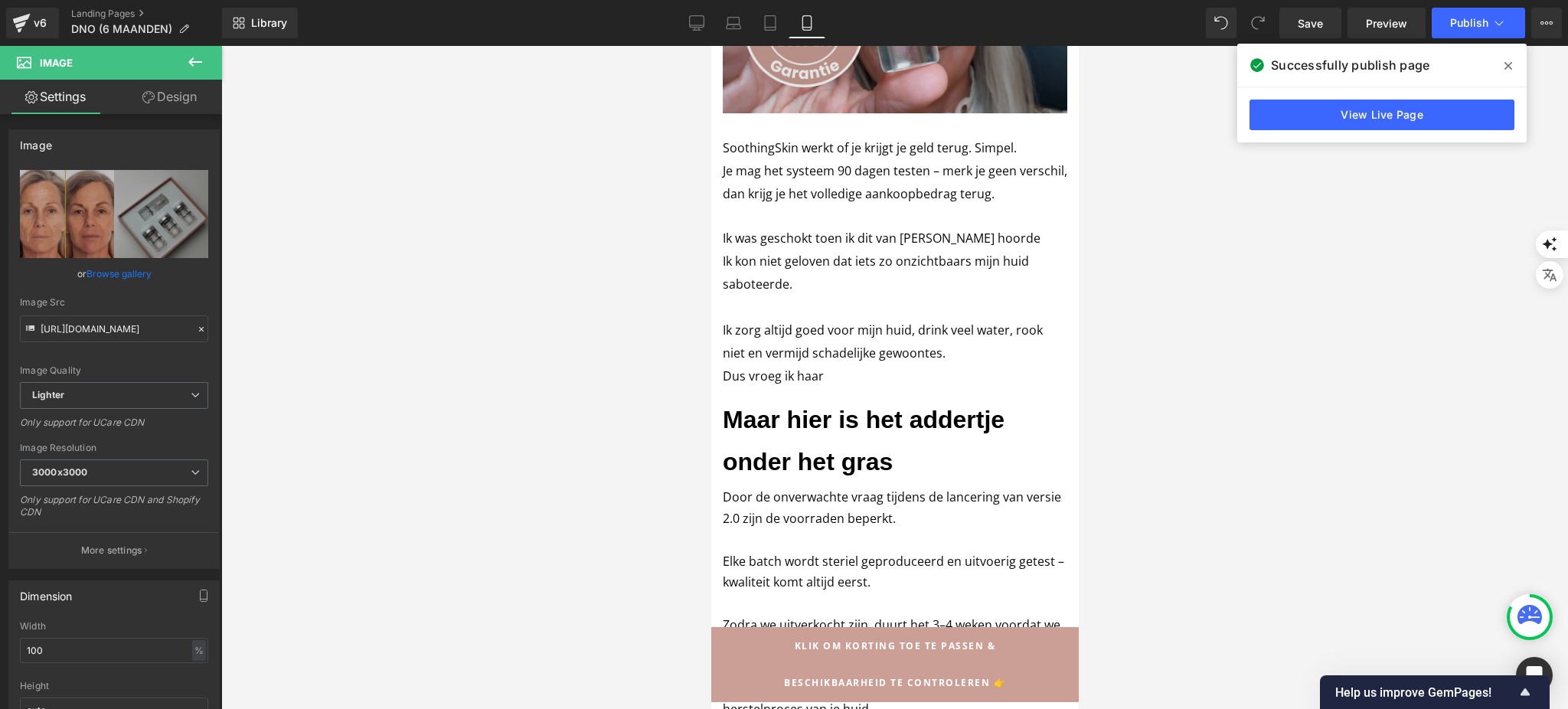
scroll to position [2829, 0]
click at [874, 114] on div "Image" at bounding box center [894, 27] width 344 height 172
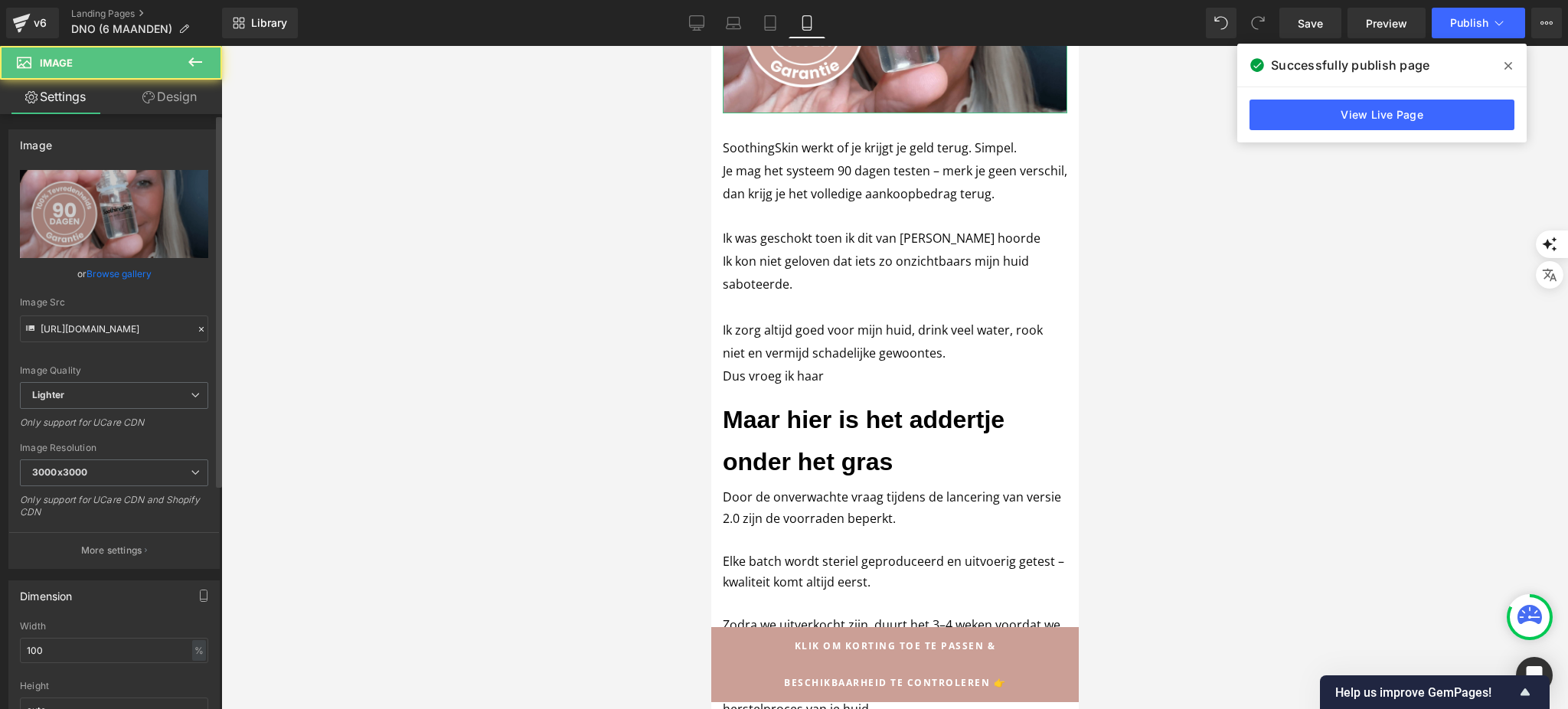
click at [96, 268] on link "Browse gallery" at bounding box center [119, 274] width 65 height 27
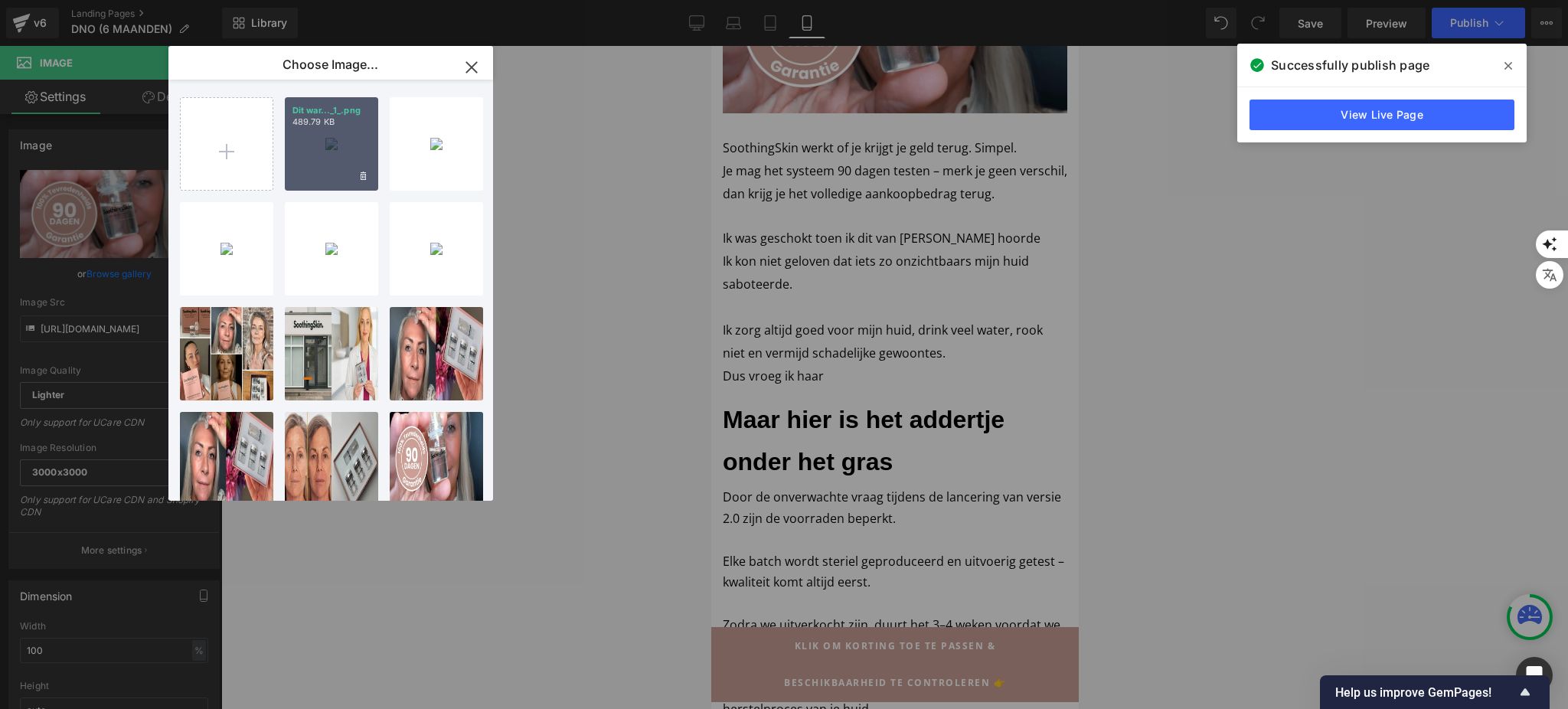
click at [360, 159] on div "Dit war..._1_.png 489.79 KB" at bounding box center [332, 144] width 94 height 94
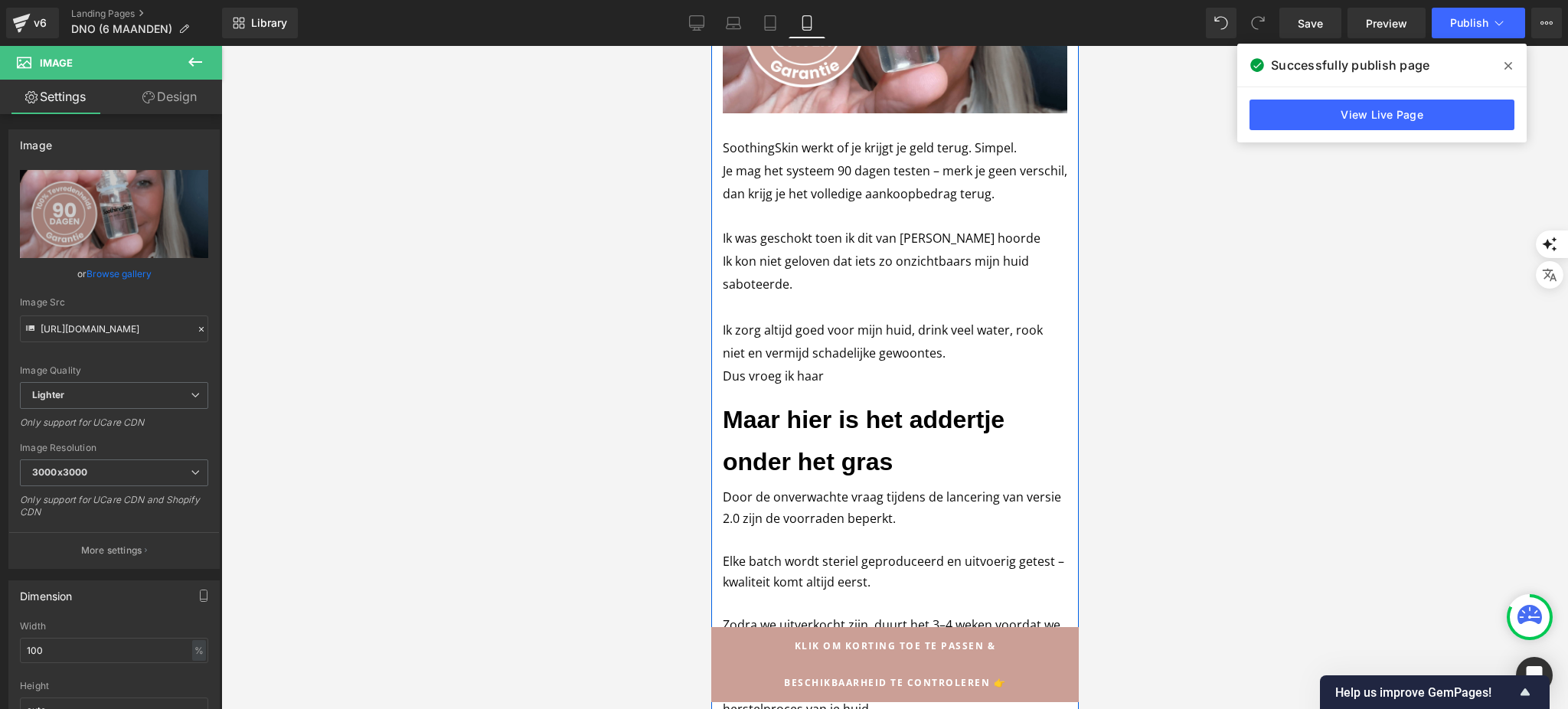
scroll to position [2114, 0]
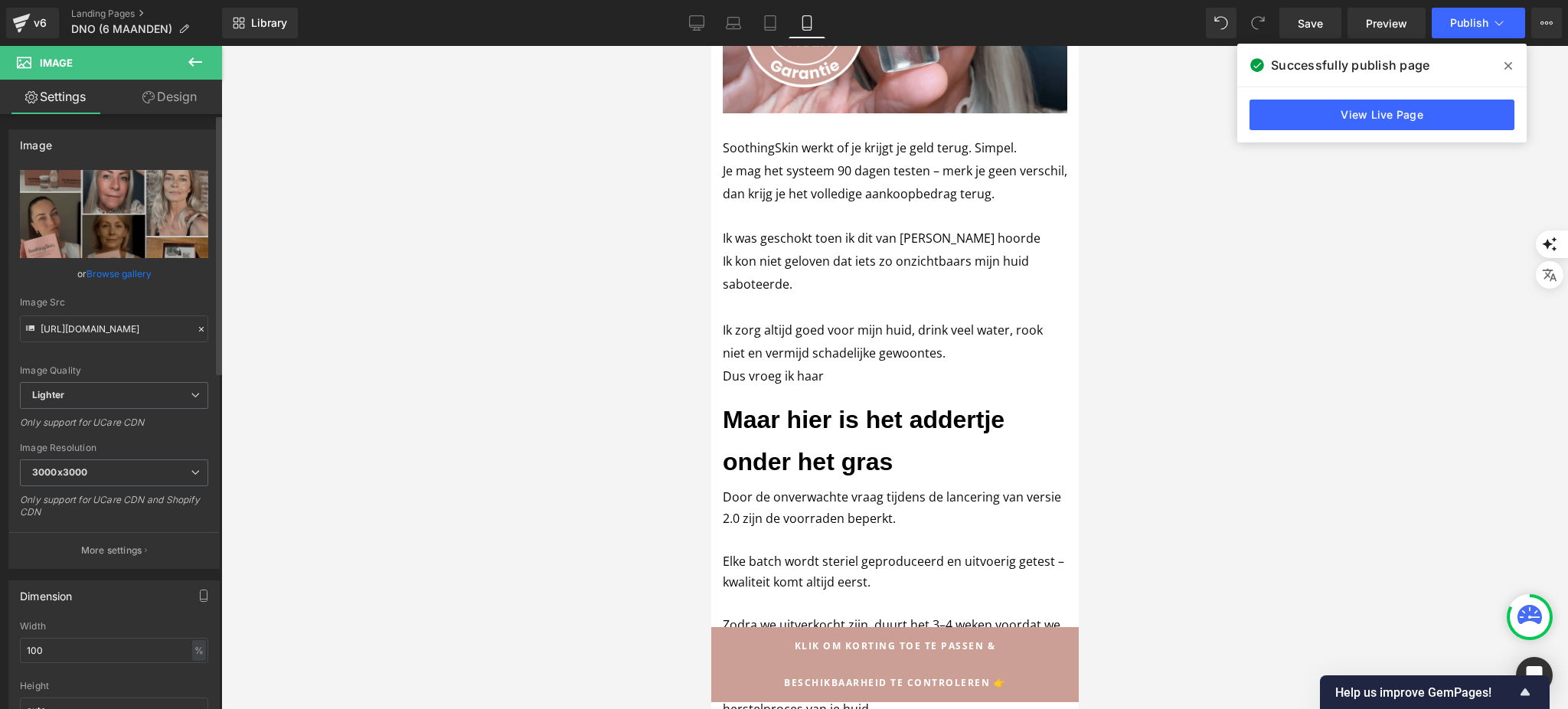
click at [145, 275] on link "Browse gallery" at bounding box center [119, 274] width 65 height 27
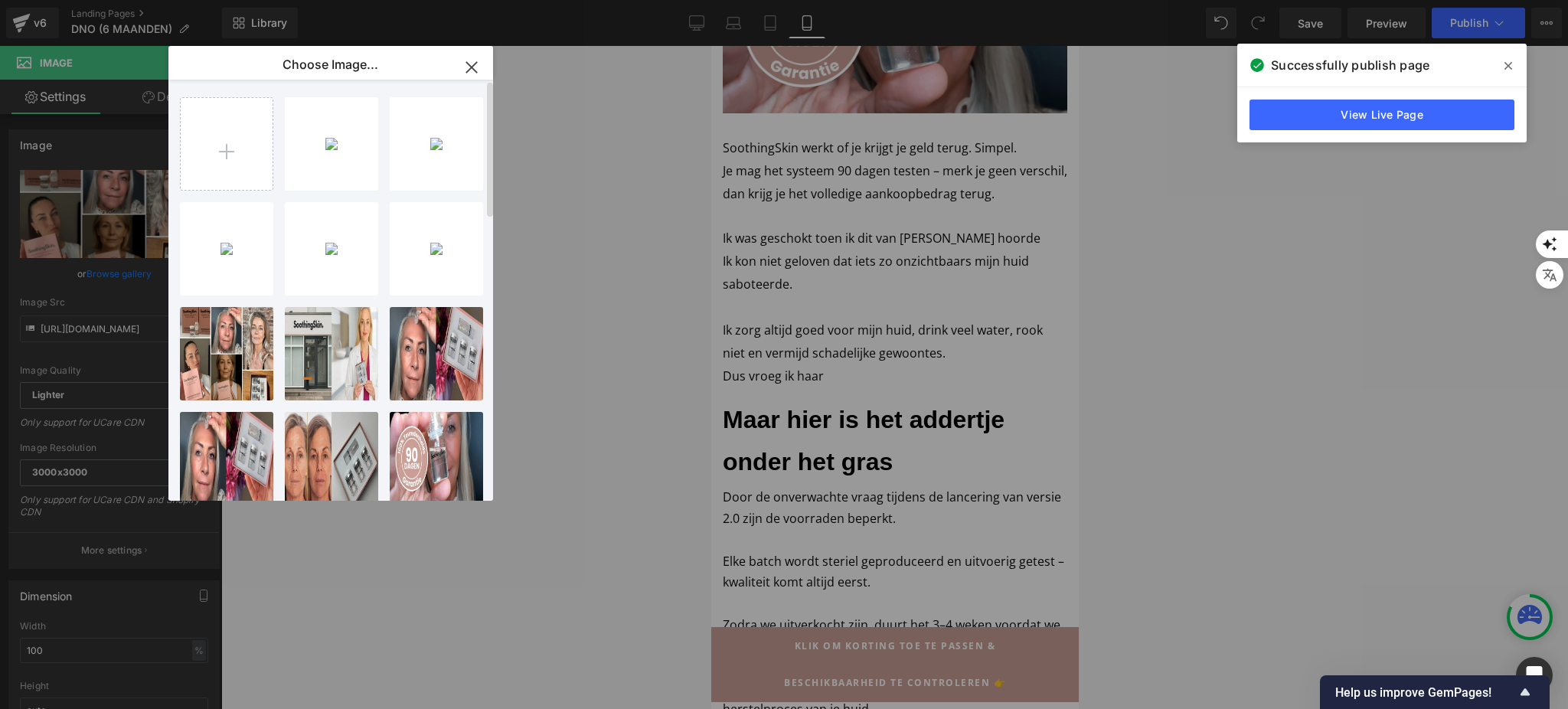
click at [388, 151] on div "Dit war..._1_.png 489.79 KB Delete image? Yes No Ontwerp... _1_.avif 49.58 KB D…" at bounding box center [339, 292] width 318 height 426
click at [0, 0] on div "Ontwerp... _1_.avif 49.58 KB" at bounding box center [0, 0] width 0 height 0
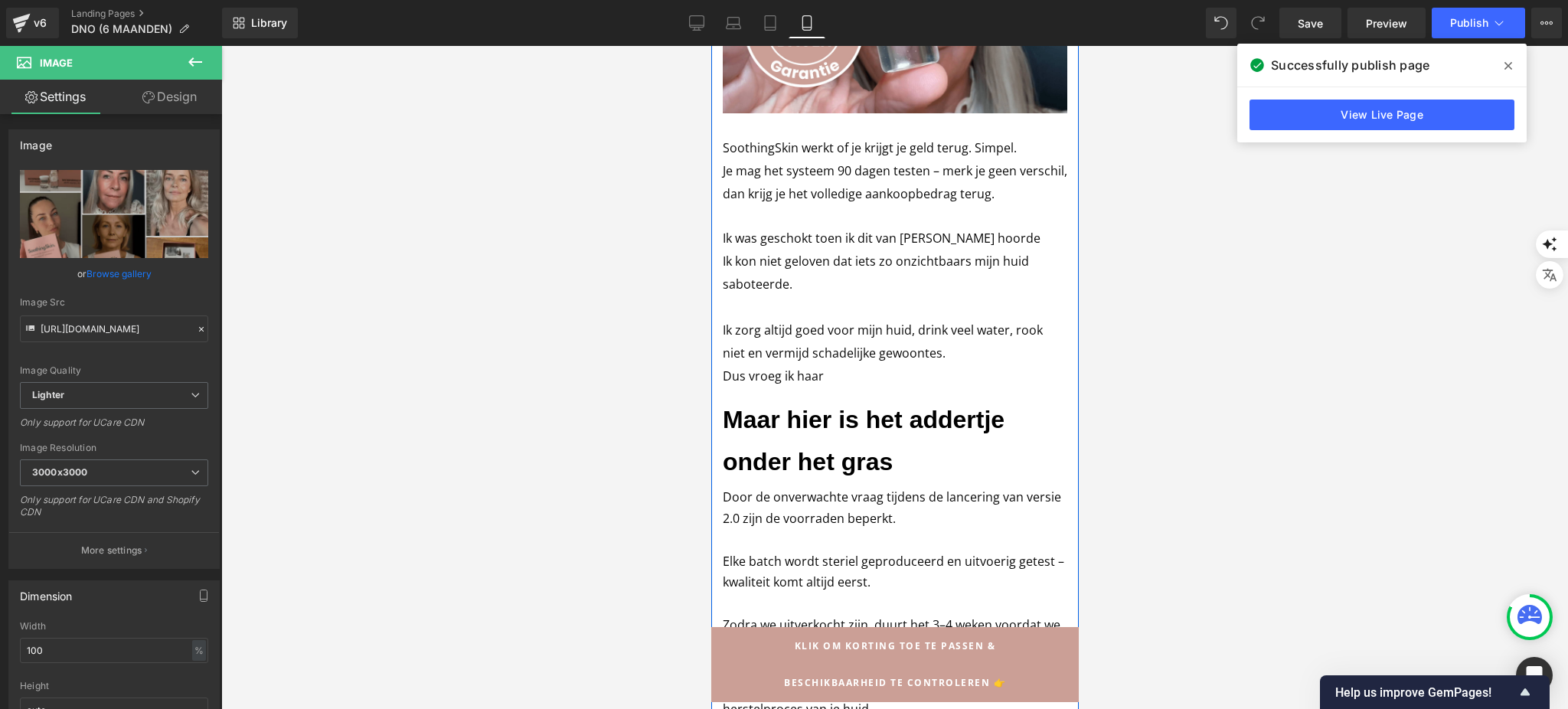
scroll to position [1095, 0]
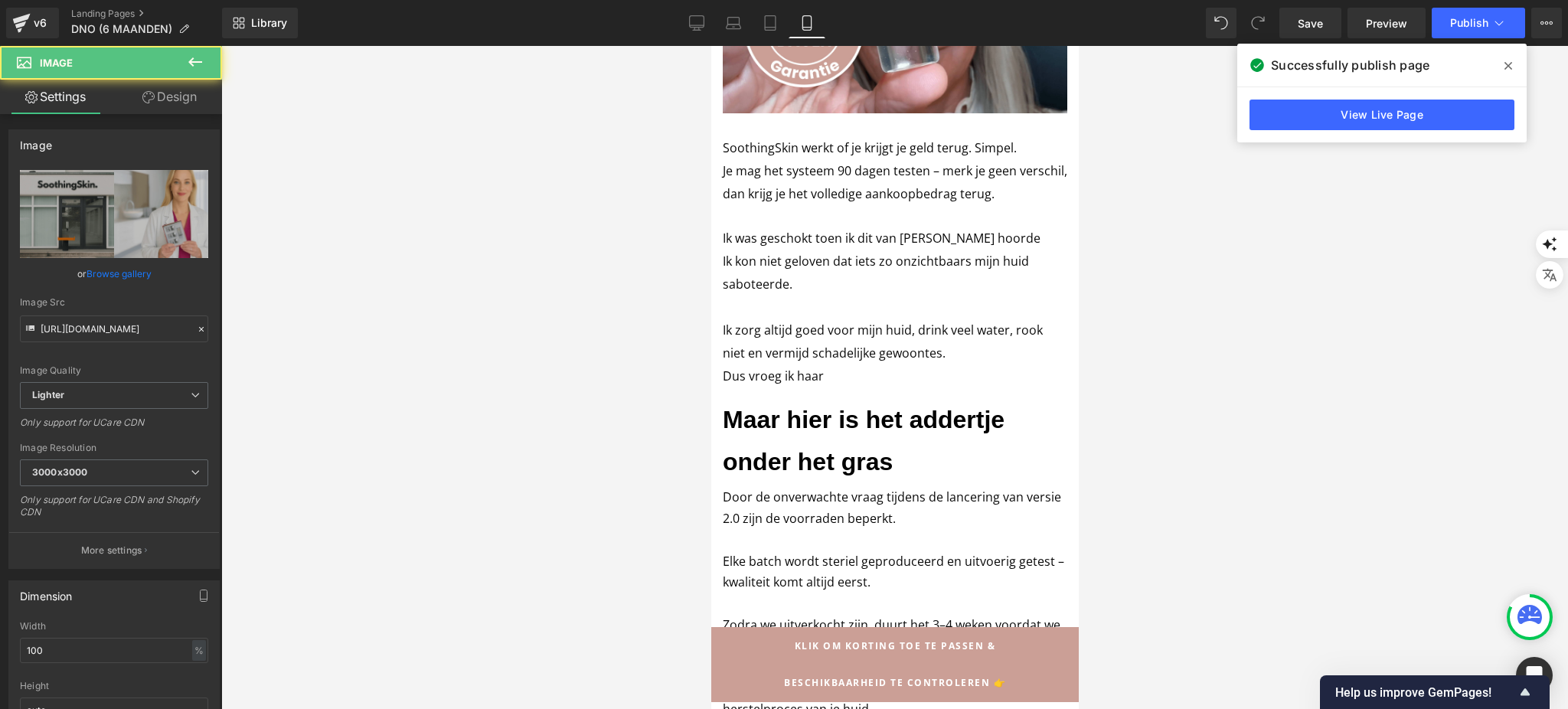
click at [107, 269] on link "Browse gallery" at bounding box center [119, 274] width 65 height 27
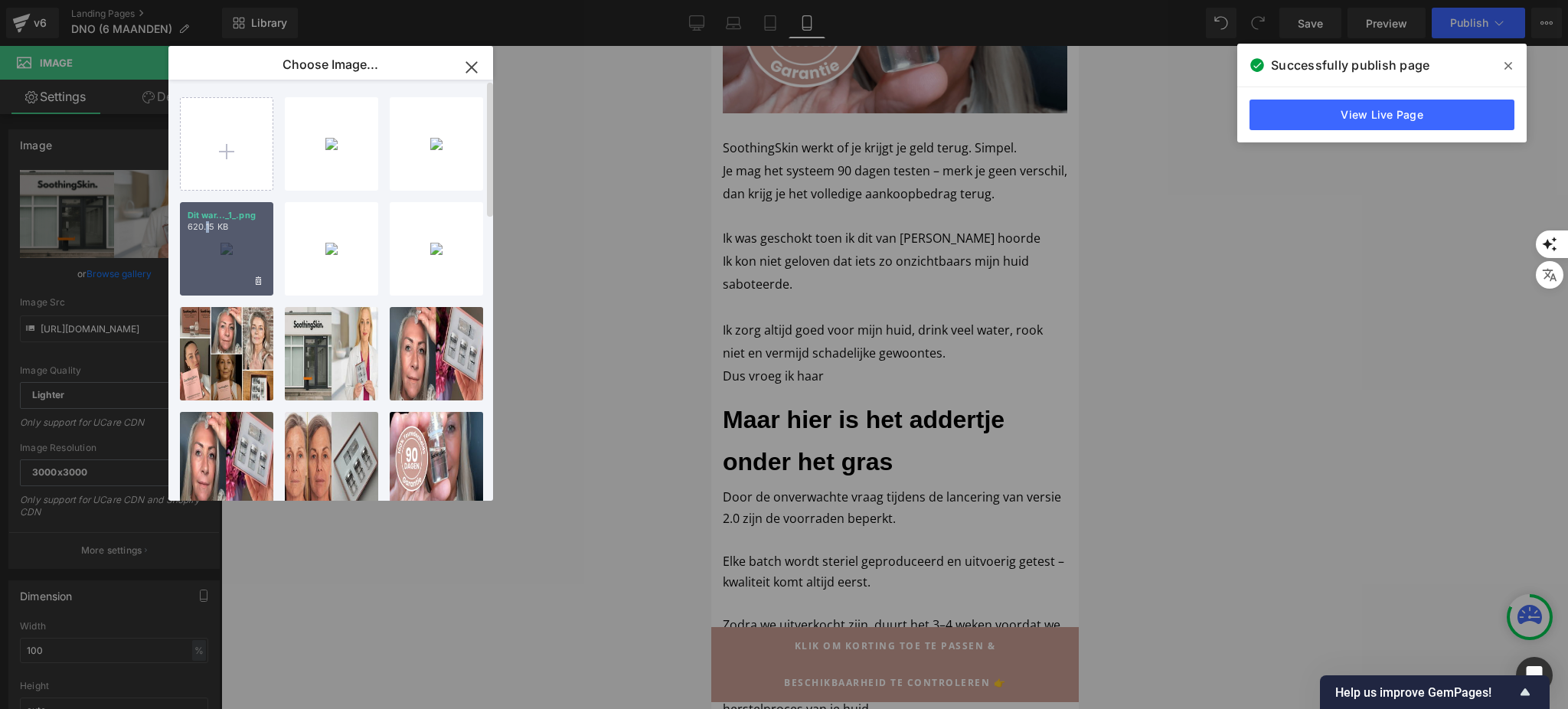
click at [208, 242] on div "Dit war..._1_.png 620.15 KB" at bounding box center [227, 249] width 94 height 94
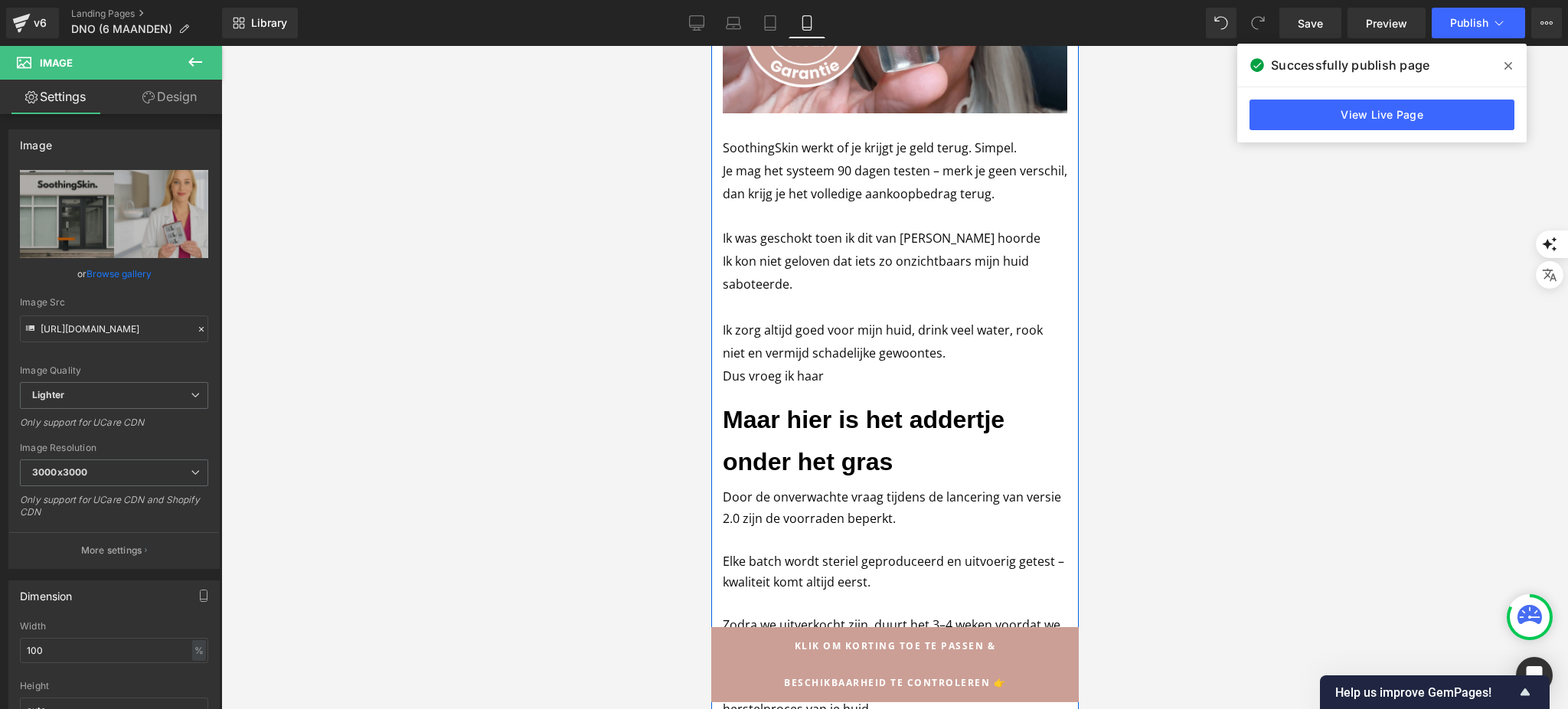
scroll to position [788, 0]
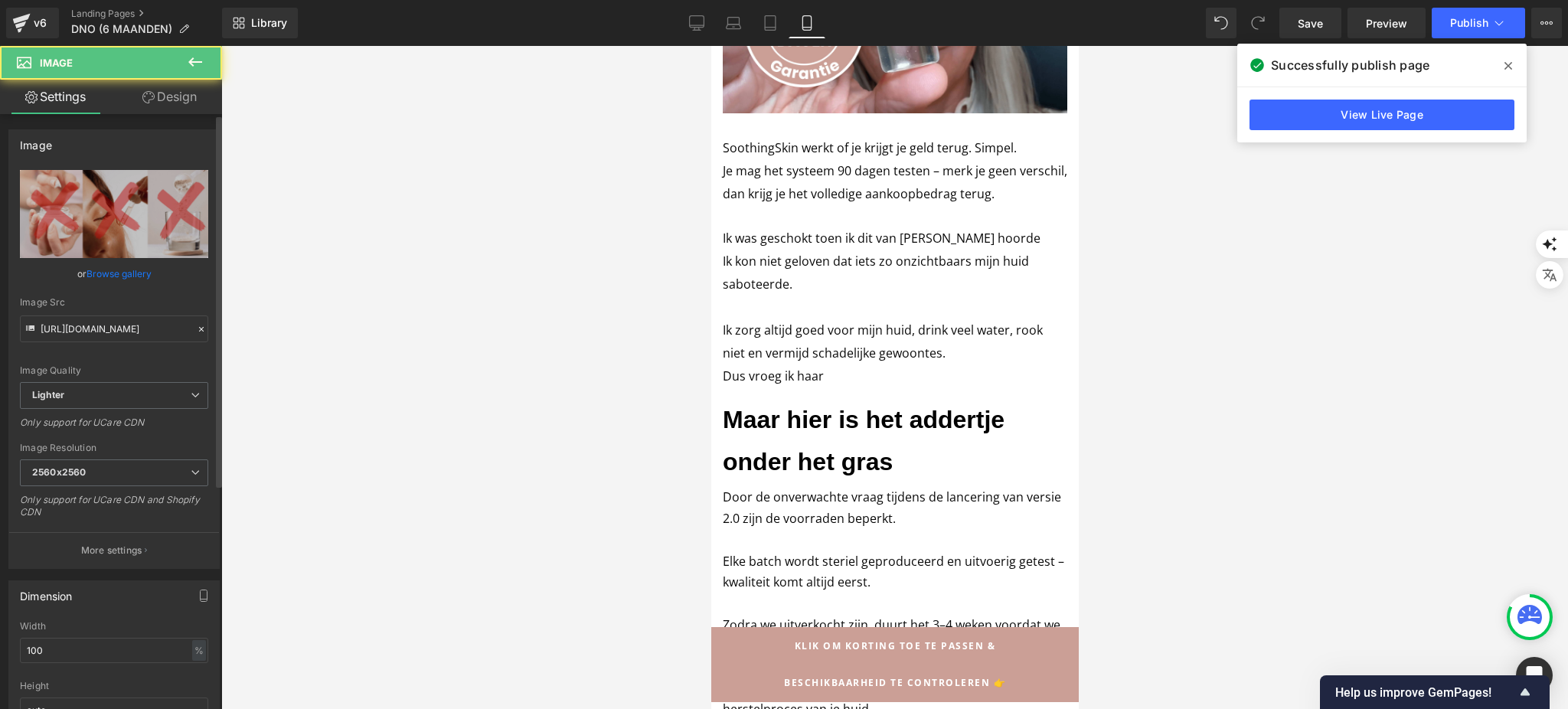
click at [120, 276] on link "Browse gallery" at bounding box center [119, 274] width 65 height 27
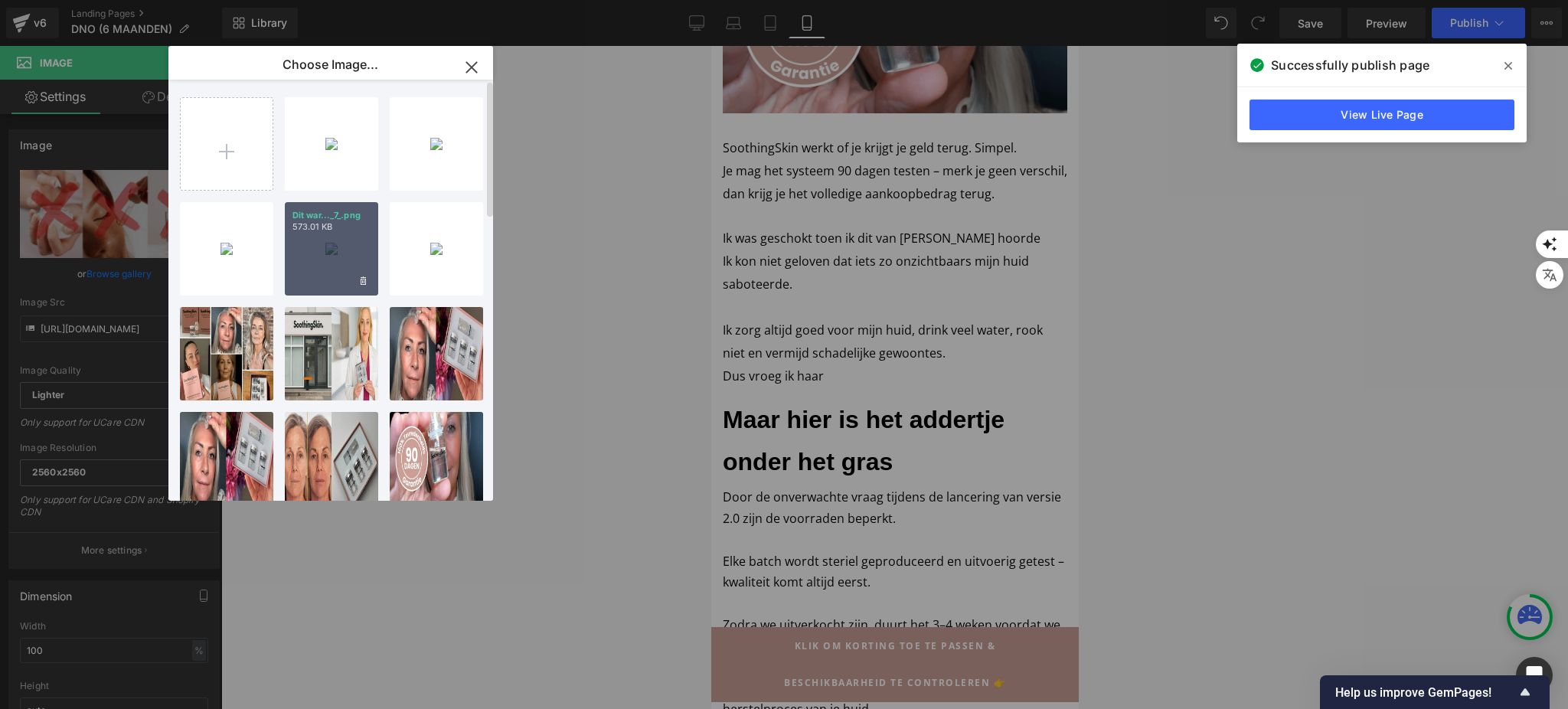
click at [339, 249] on div "Dit war..._7_.png 573.01 KB" at bounding box center [332, 249] width 94 height 94
type input "https://ucarecdn.com/7525afe4-fd27-4ff3-8752-efc8d8dfa333/-/format/auto/-/previ…"
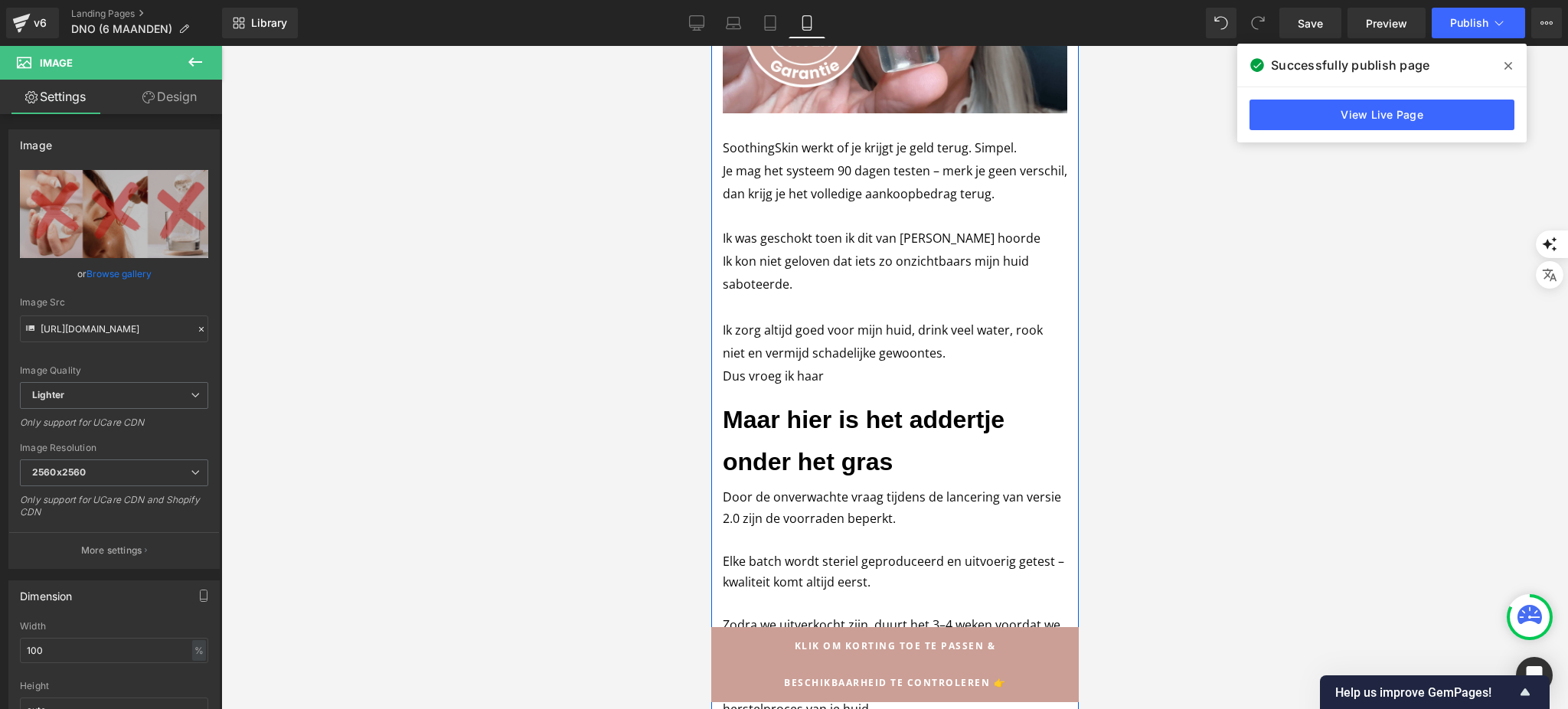
scroll to position [0, 0]
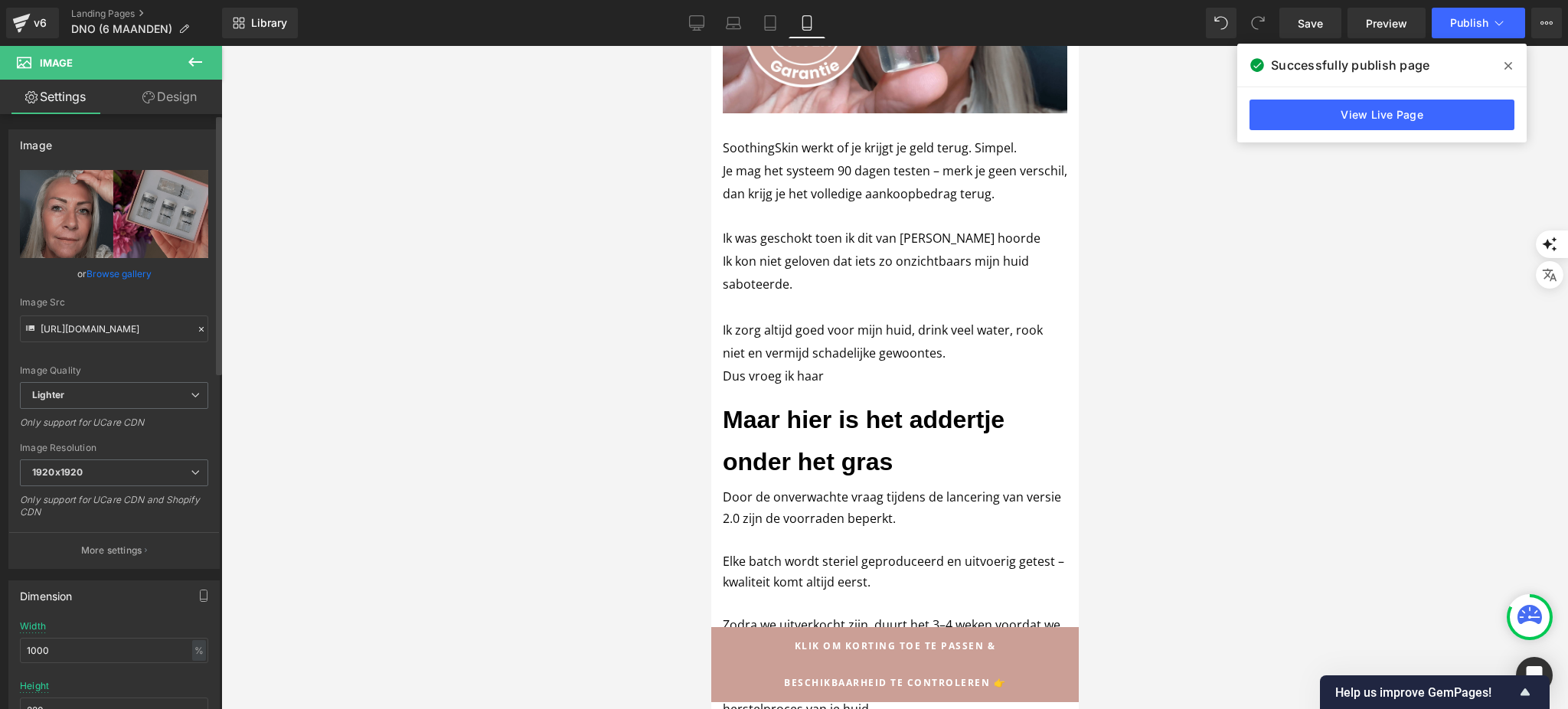
click at [92, 269] on link "Browse gallery" at bounding box center [119, 274] width 65 height 27
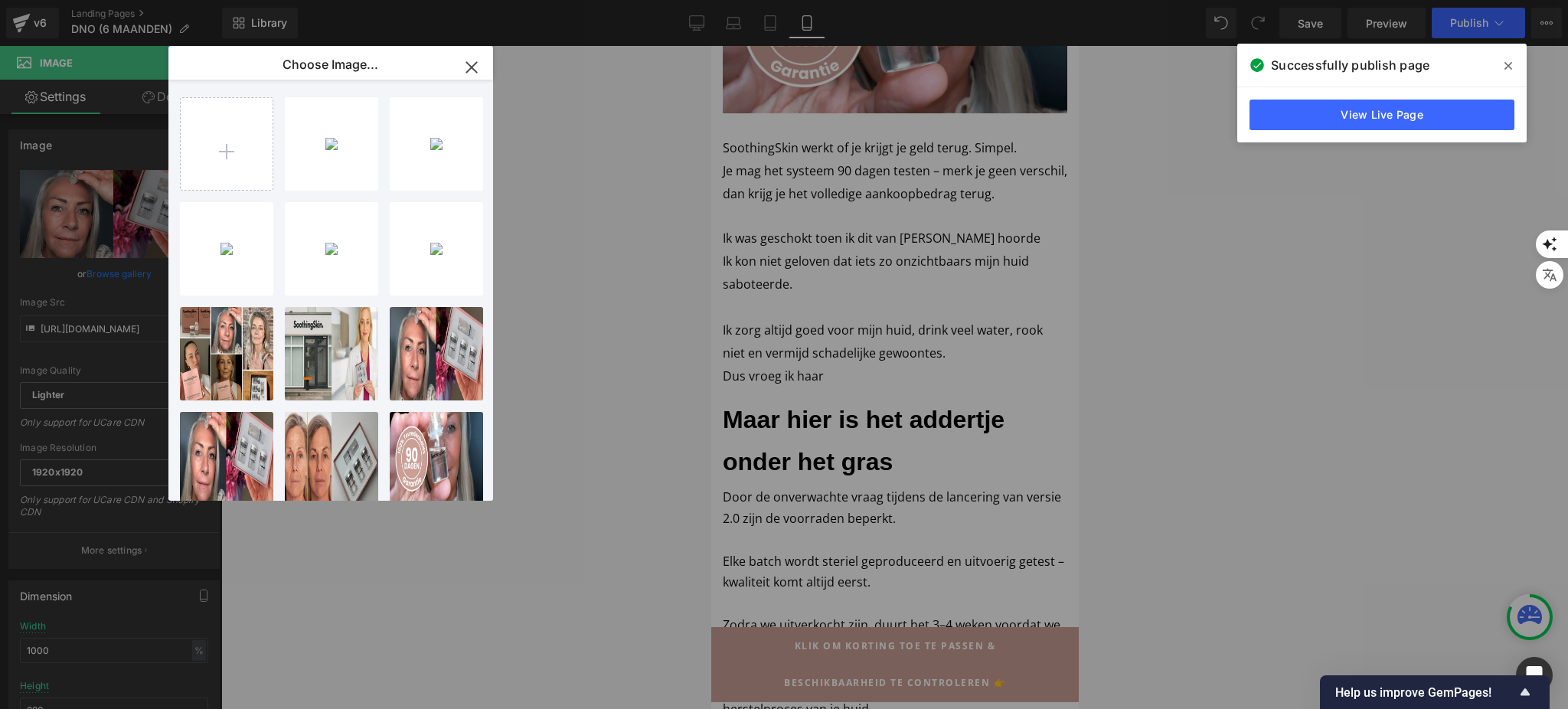
click at [542, 0] on div "Image You are previewing how the will restyle your page. You can not edit Eleme…" at bounding box center [784, 0] width 1568 height 0
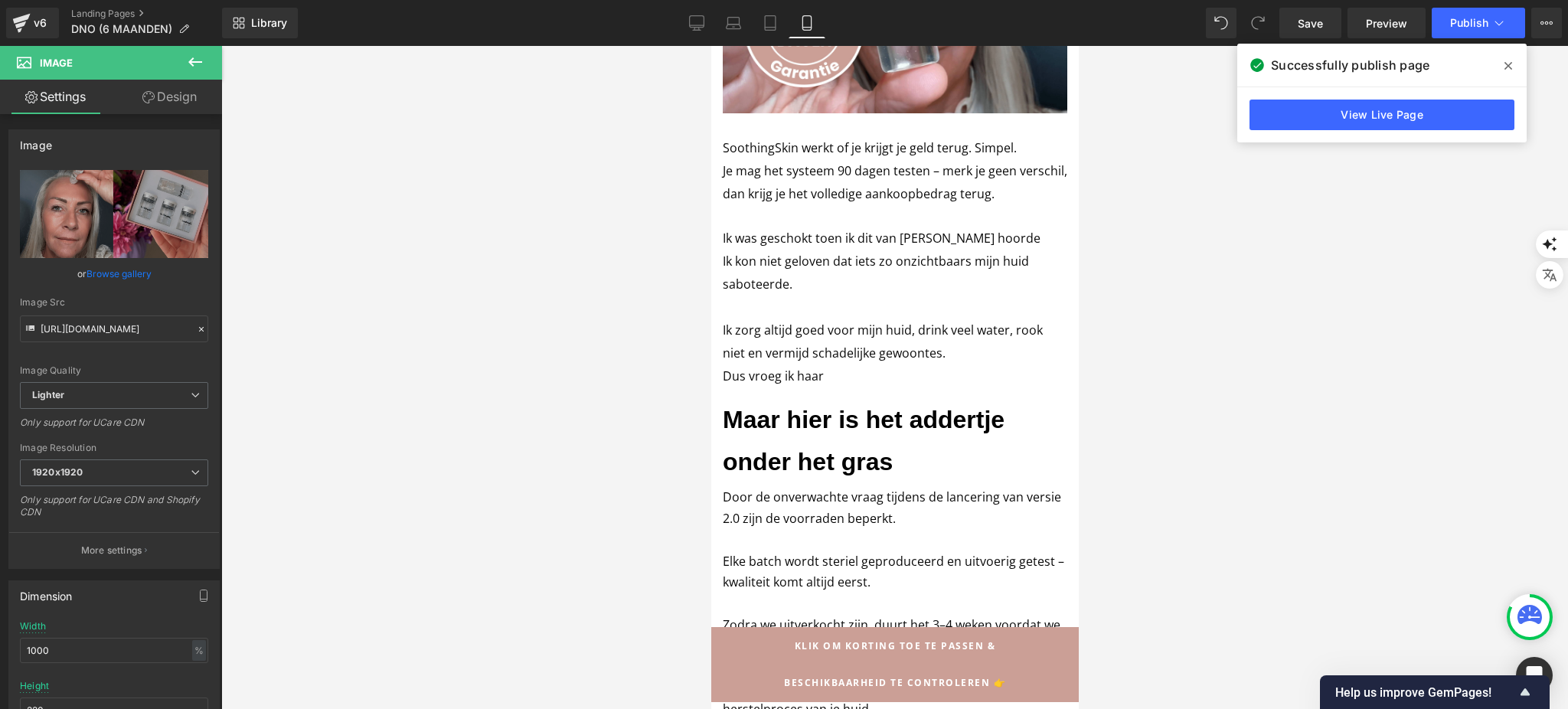
click at [1476, 40] on div "Library Mobile Desktop Laptop Tablet Mobile Save Preview Publish Scheduled View…" at bounding box center [894, 23] width 1345 height 46
drag, startPoint x: 1483, startPoint y: 0, endPoint x: 1473, endPoint y: 14, distance: 17.2
click at [1483, 2] on div "Library Mobile Desktop Laptop Tablet Mobile Save Preview Publish Scheduled View…" at bounding box center [894, 23] width 1345 height 46
click at [1468, 18] on span "Publish" at bounding box center [1469, 23] width 38 height 13
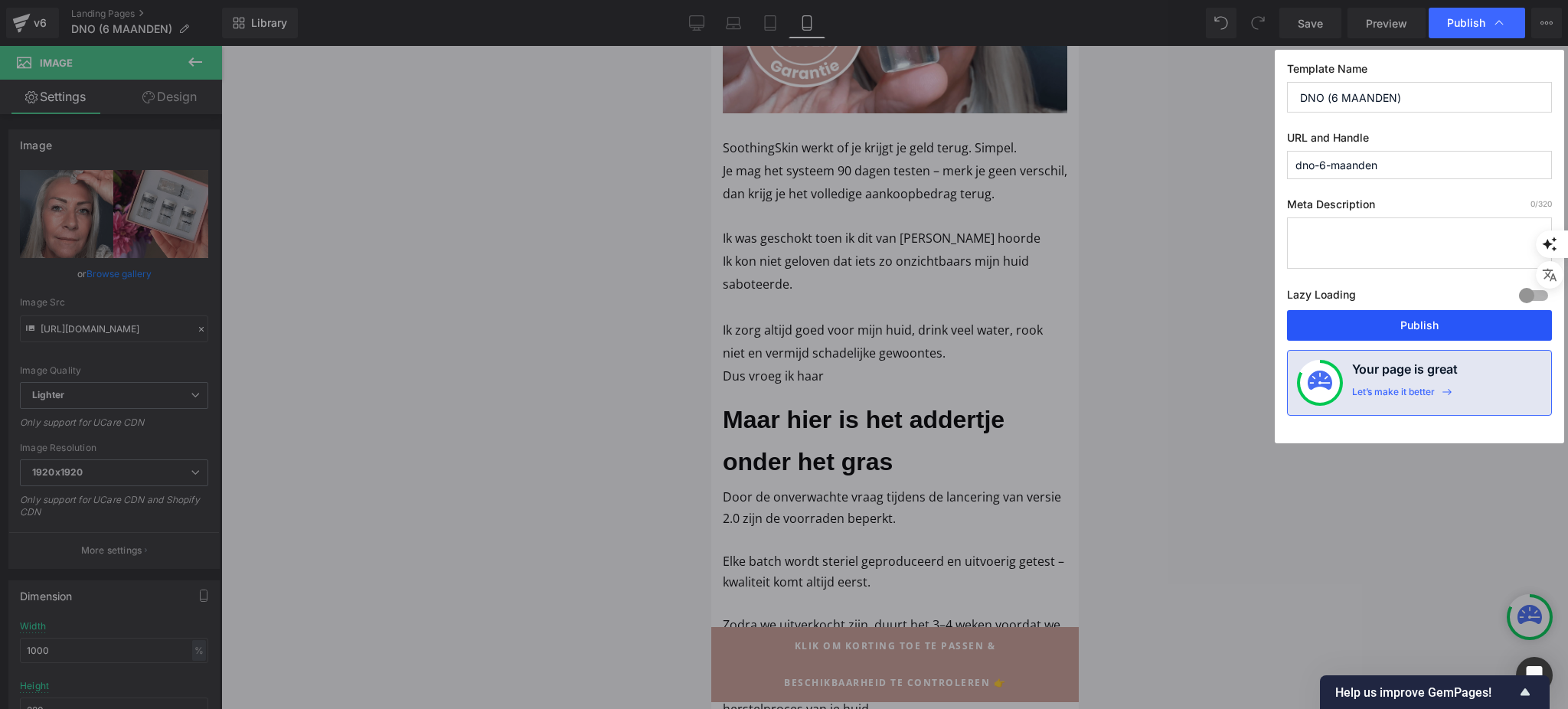
click at [1370, 331] on button "Publish" at bounding box center [1419, 325] width 265 height 31
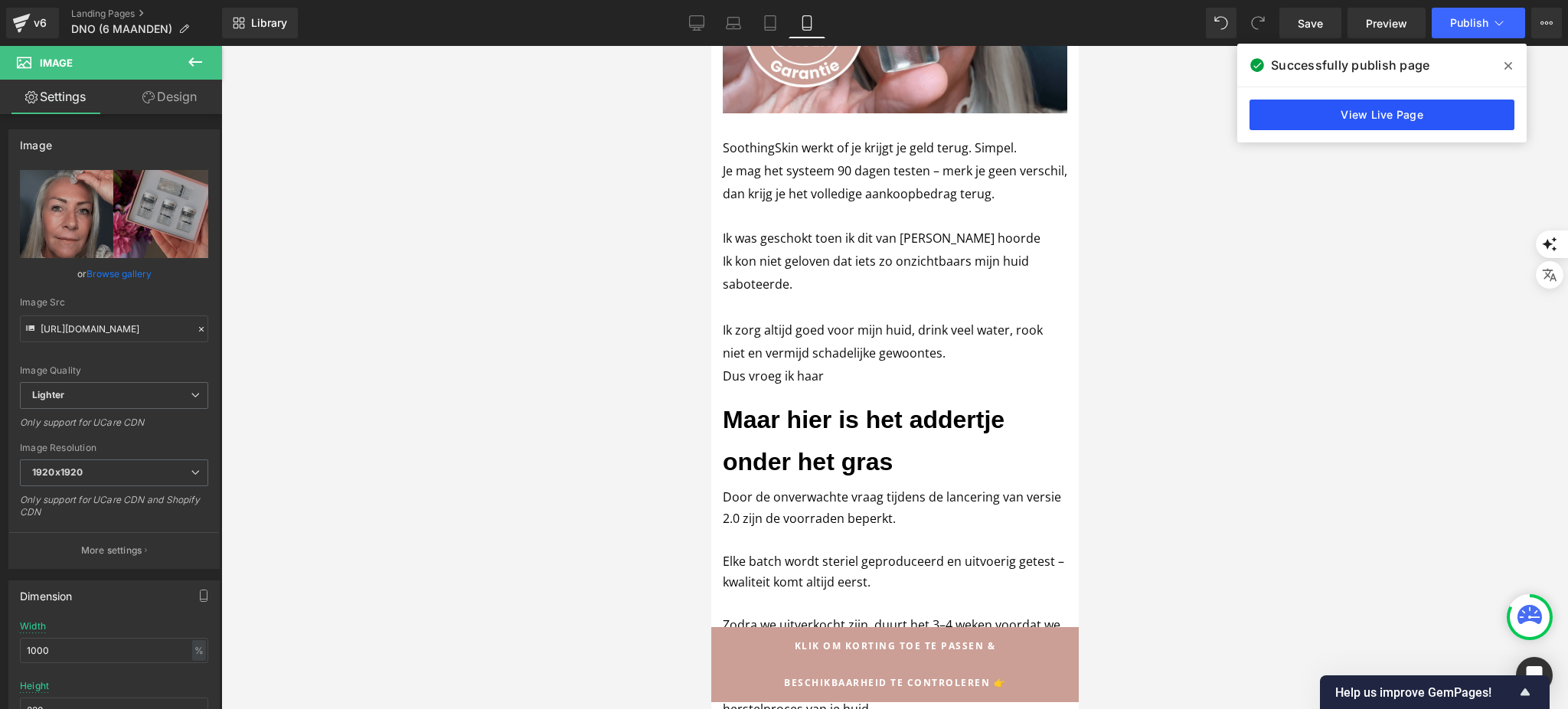
click at [1326, 123] on link "View Live Page" at bounding box center [1381, 114] width 265 height 31
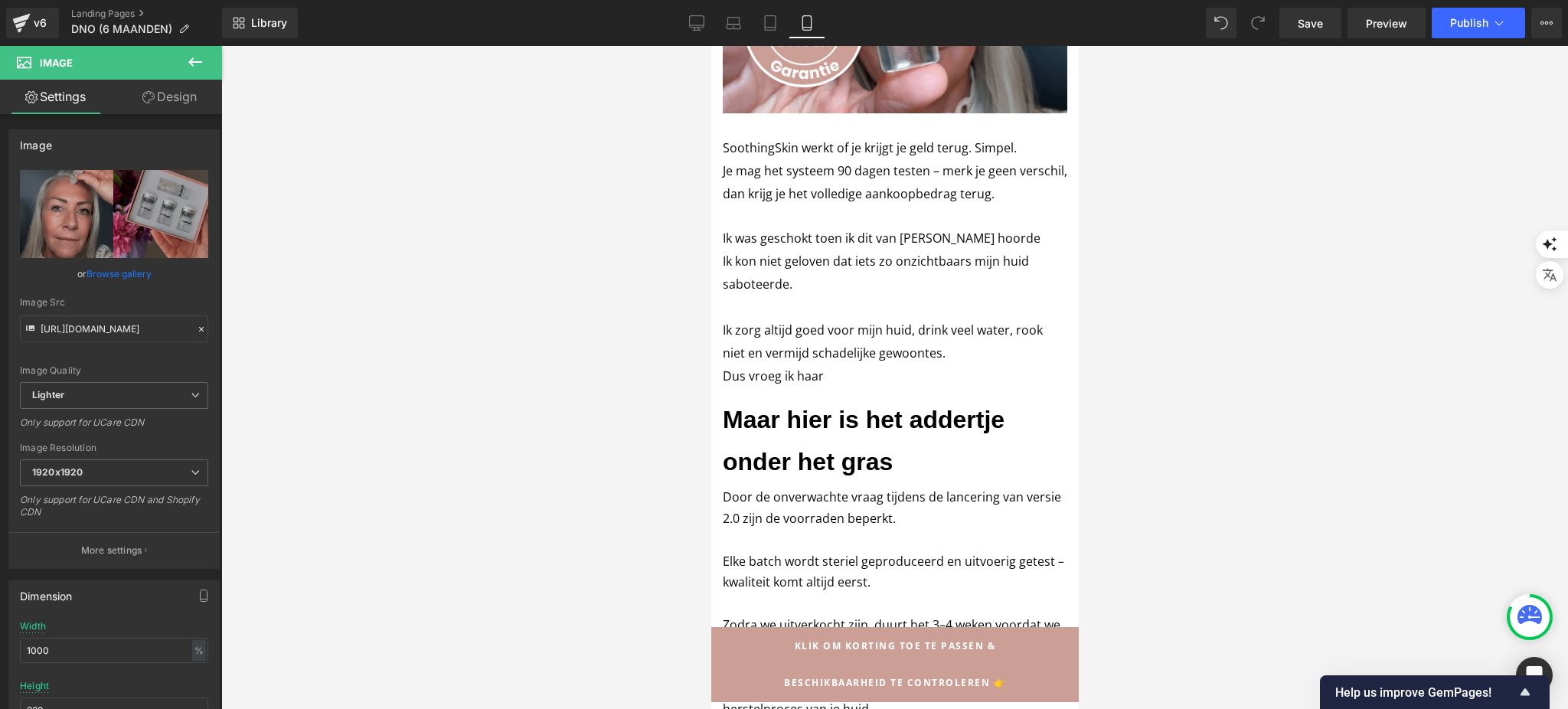
drag, startPoint x: 1067, startPoint y: 186, endPoint x: 1795, endPoint y: 114, distance: 731.6
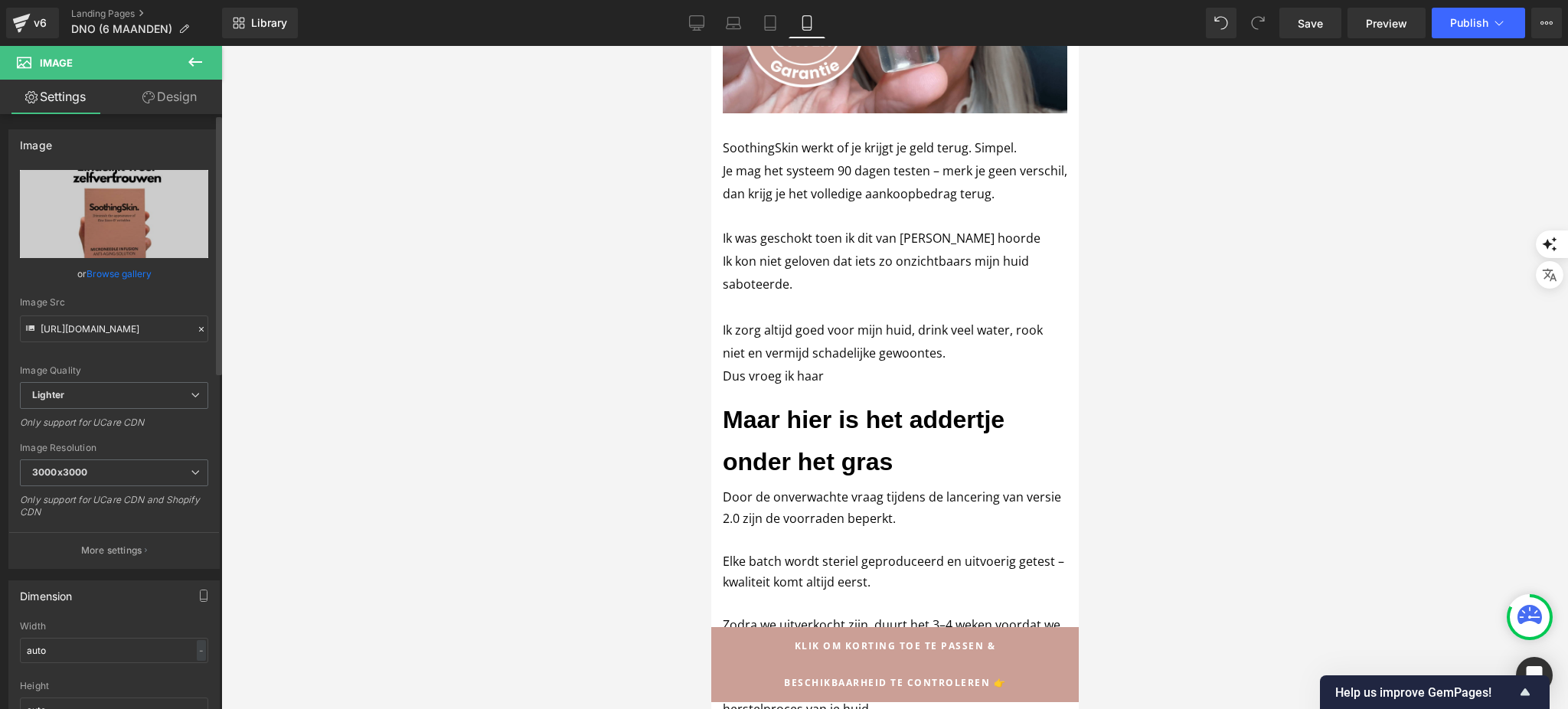
click at [120, 275] on link "Browse gallery" at bounding box center [119, 274] width 65 height 27
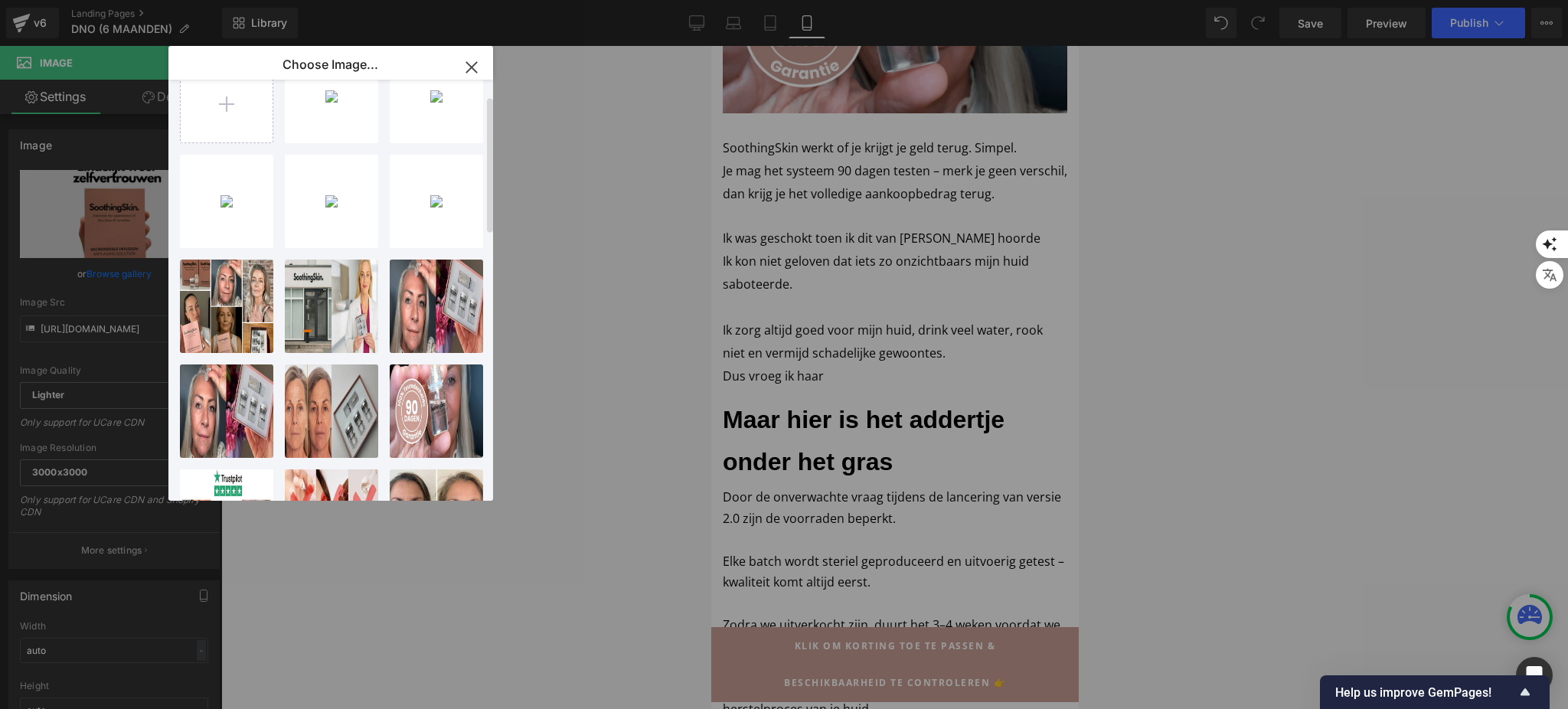
scroll to position [0, 0]
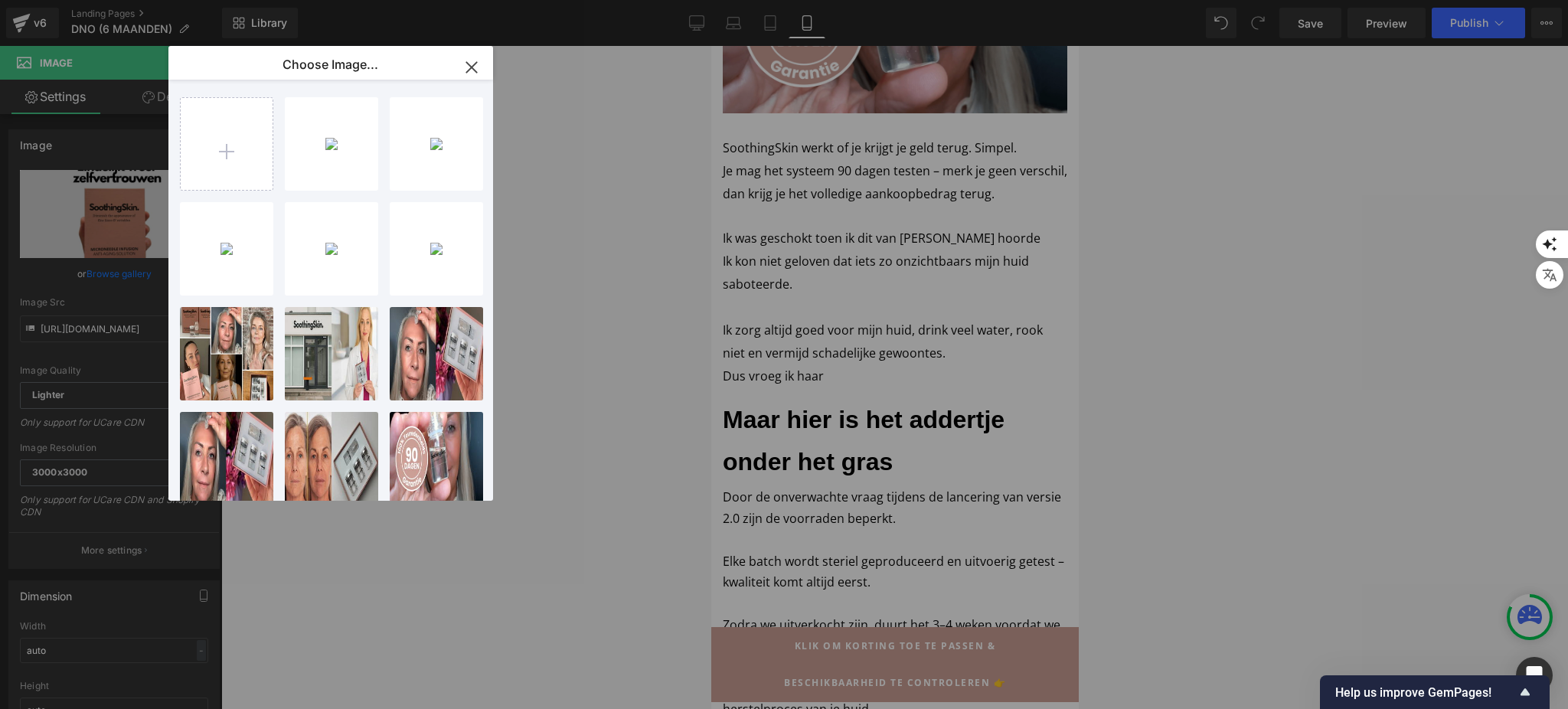
click at [481, 74] on icon "button" at bounding box center [471, 67] width 24 height 24
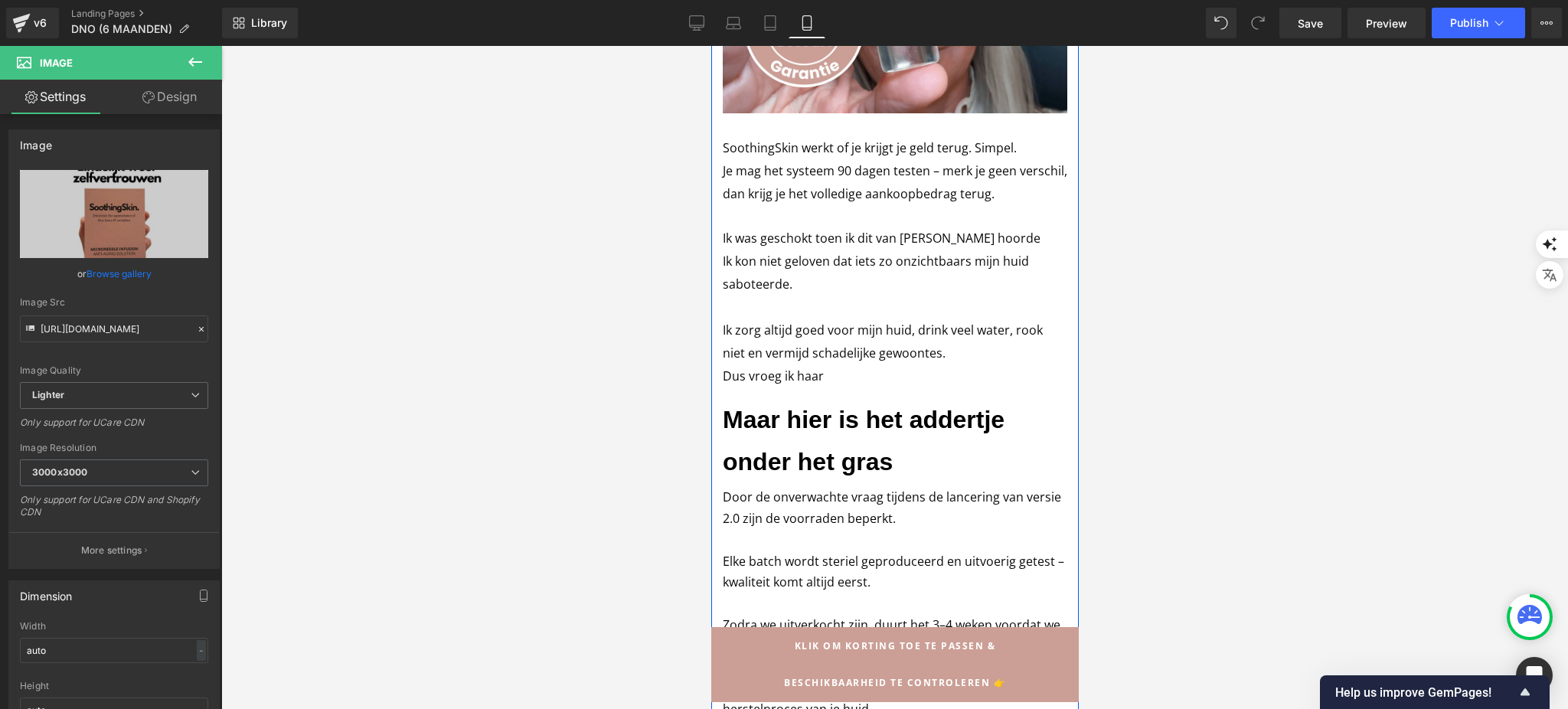
scroll to position [4234, 0]
click at [692, 20] on icon at bounding box center [697, 22] width 14 height 12
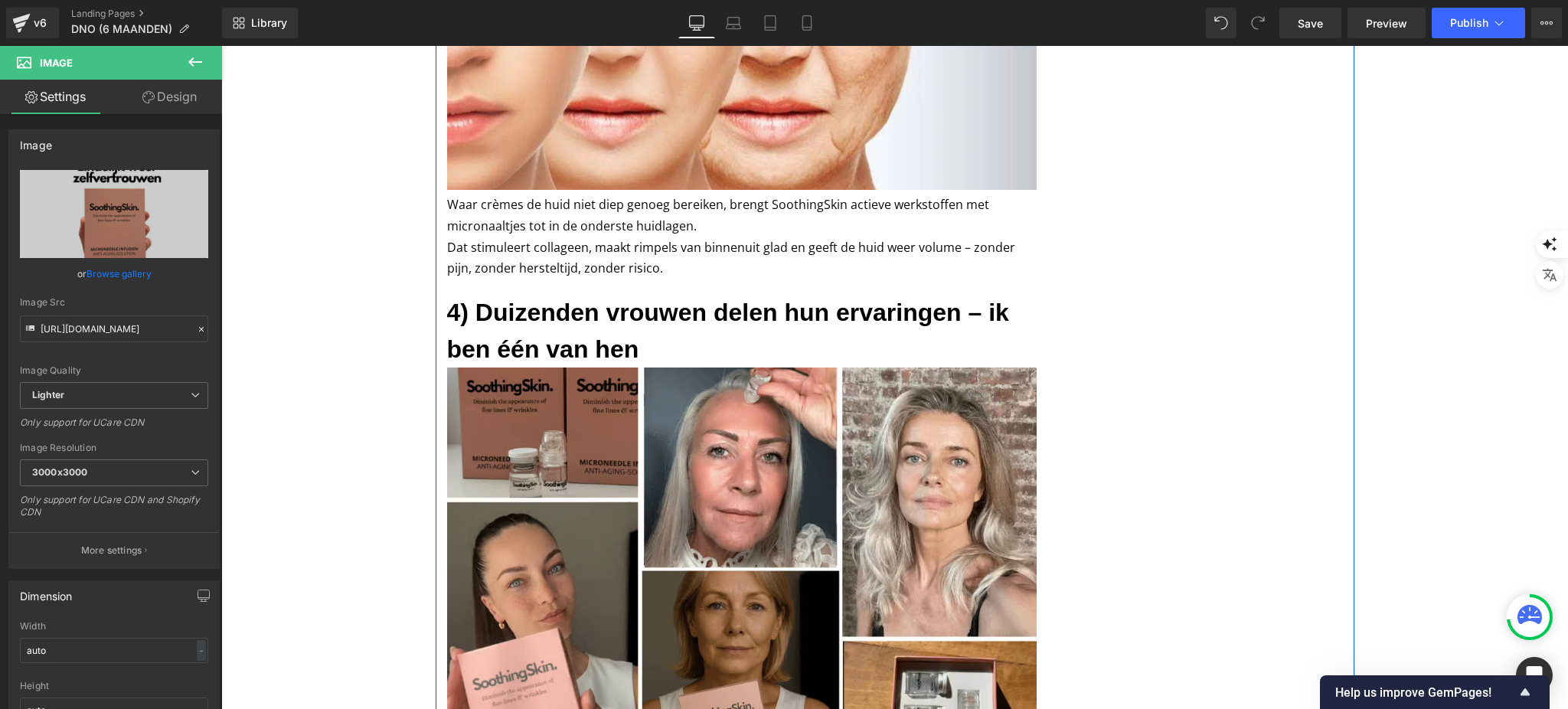
scroll to position [2346, 0]
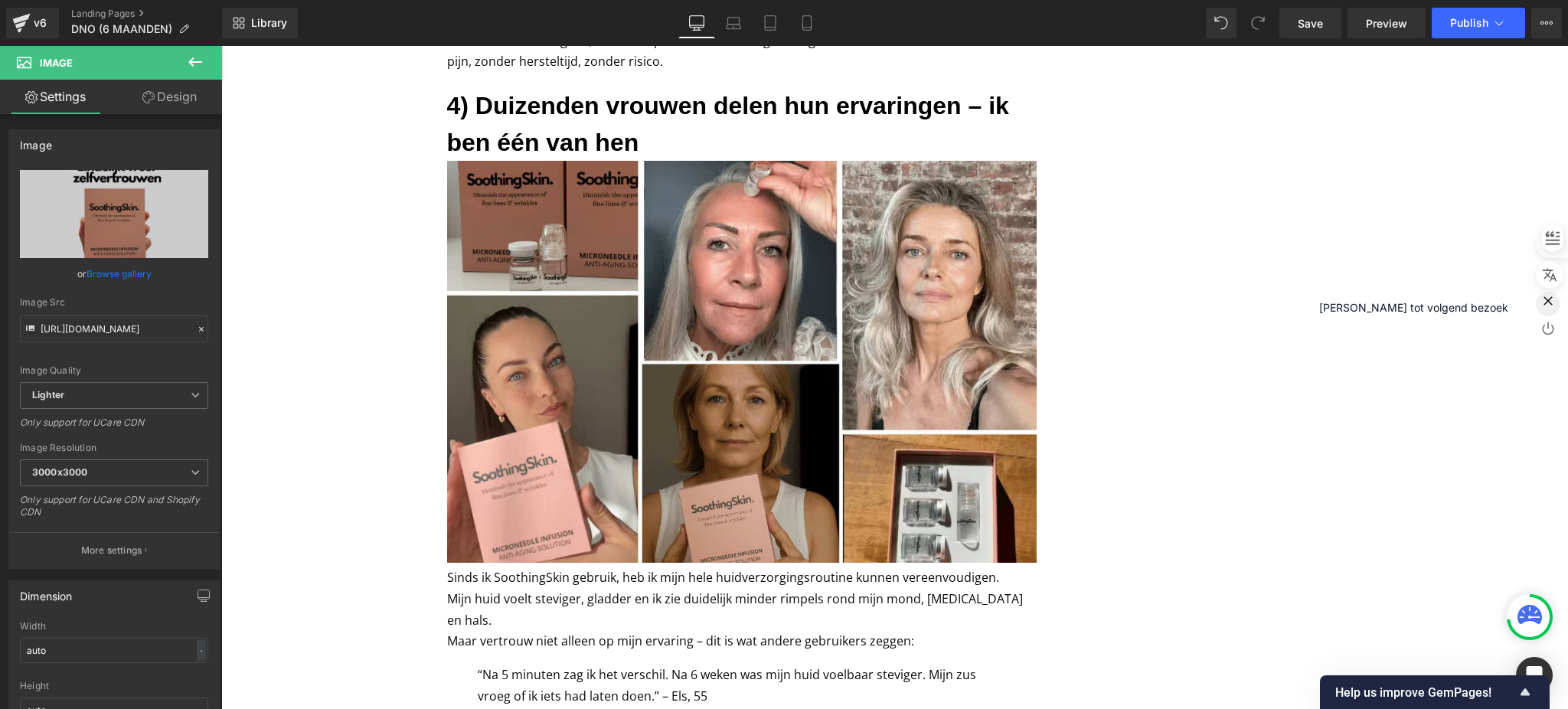
click at [1555, 305] on icon "button" at bounding box center [1547, 300] width 15 height 15
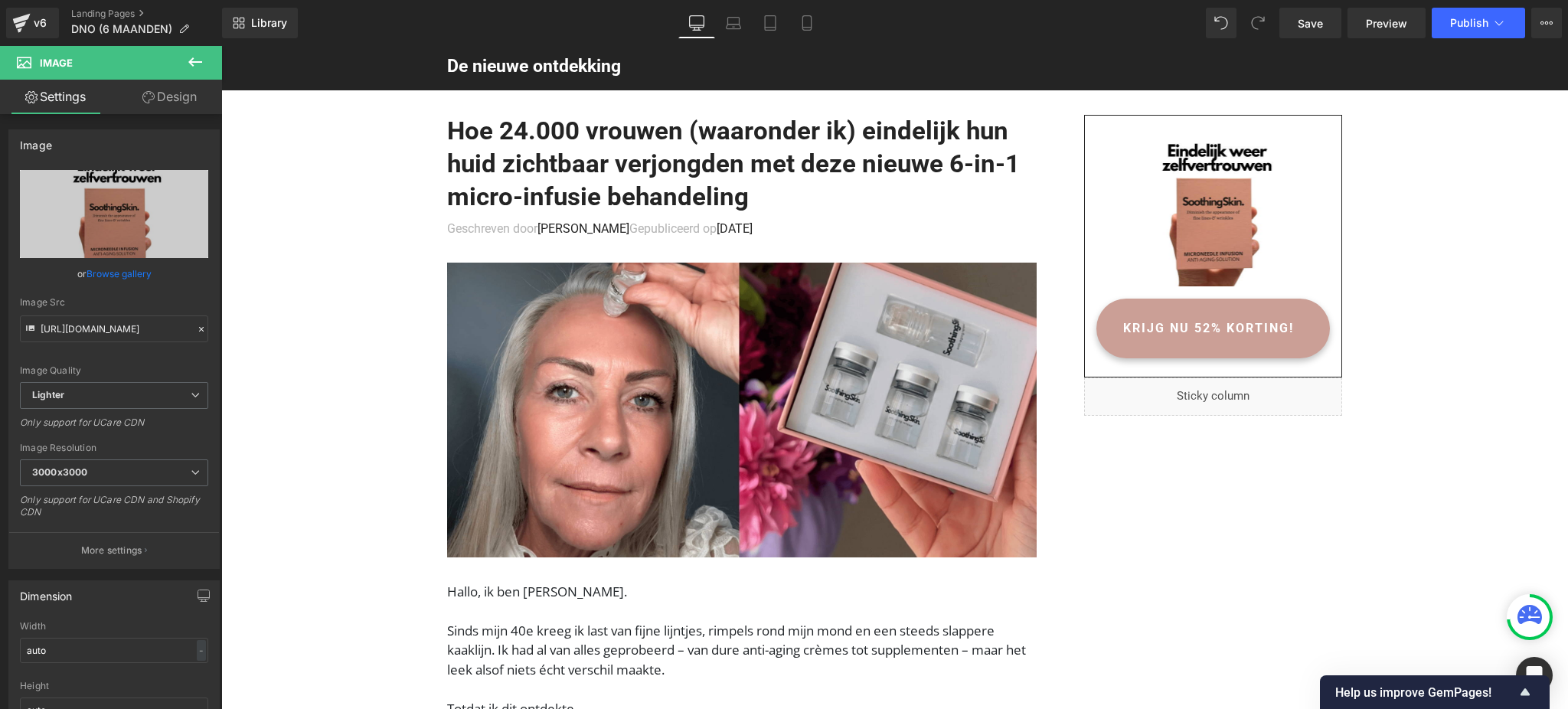
scroll to position [0, 0]
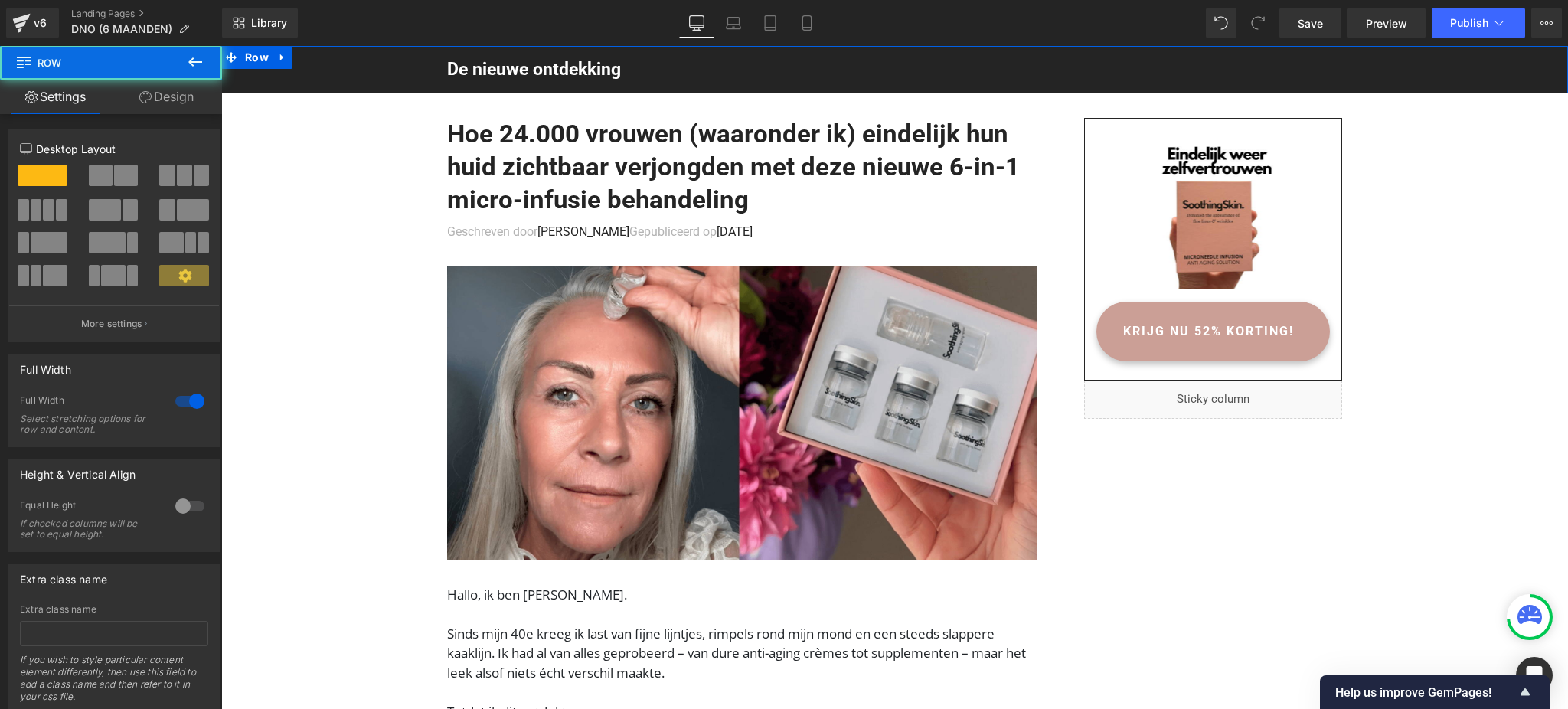
click at [319, 68] on div "De nieuwe ontdekking Heading Text Block Row" at bounding box center [894, 69] width 1346 height 23
click at [363, 55] on div "De nieuwe ontdekking Heading Text Block Row Row" at bounding box center [894, 69] width 1346 height 48
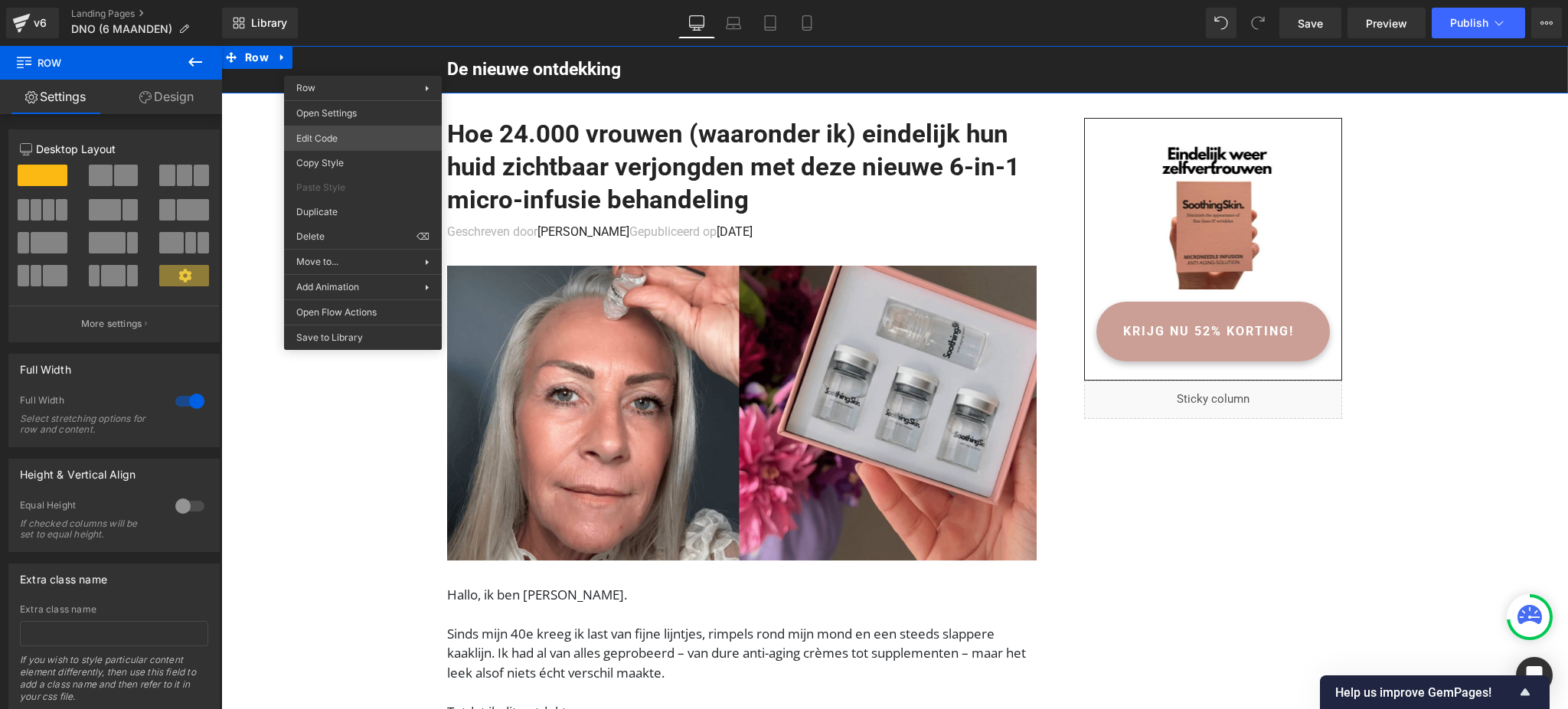
click at [359, 134] on body "Image You are previewing how the will restyle your page. You can not edit Eleme…" at bounding box center [784, 354] width 1568 height 709
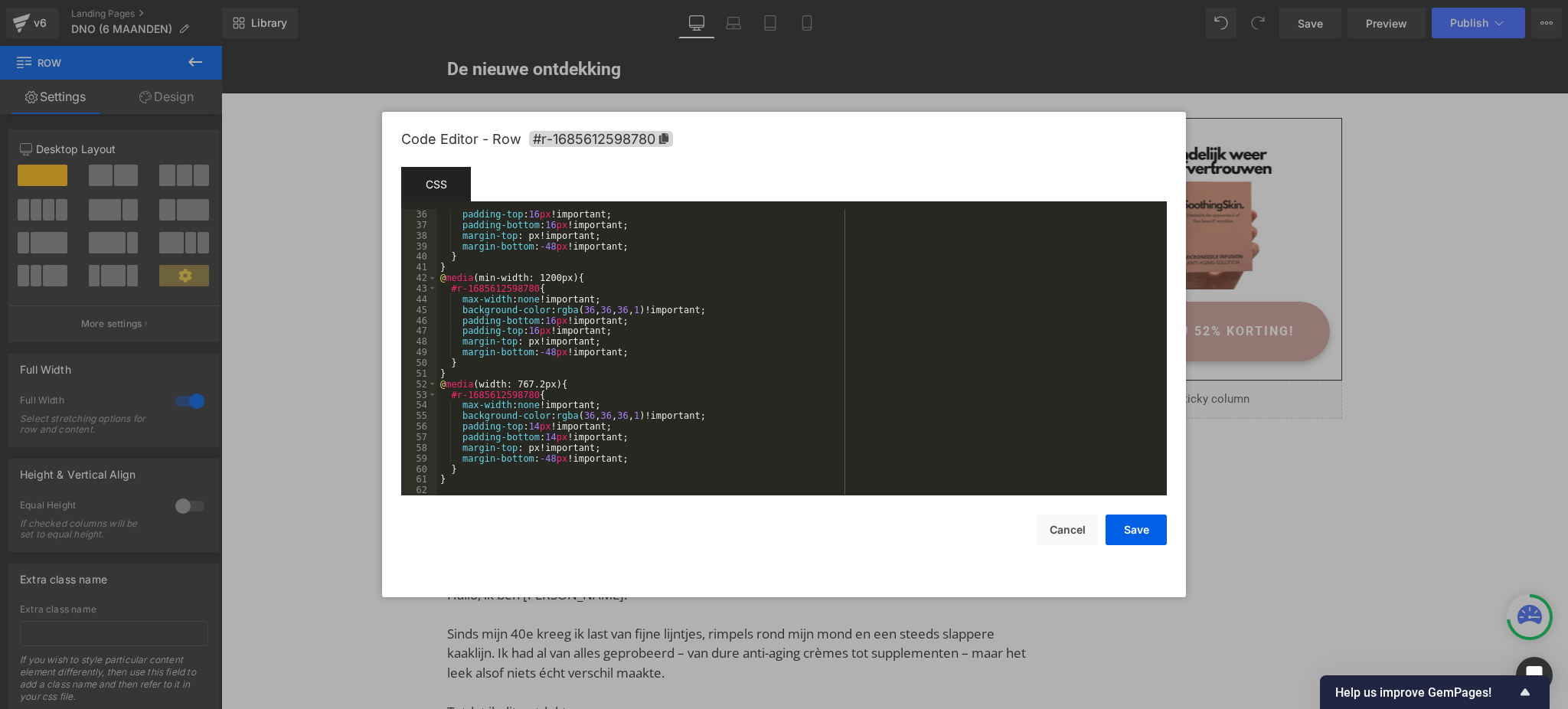
scroll to position [371, 0]
click at [1080, 530] on button "Cancel" at bounding box center [1067, 530] width 61 height 31
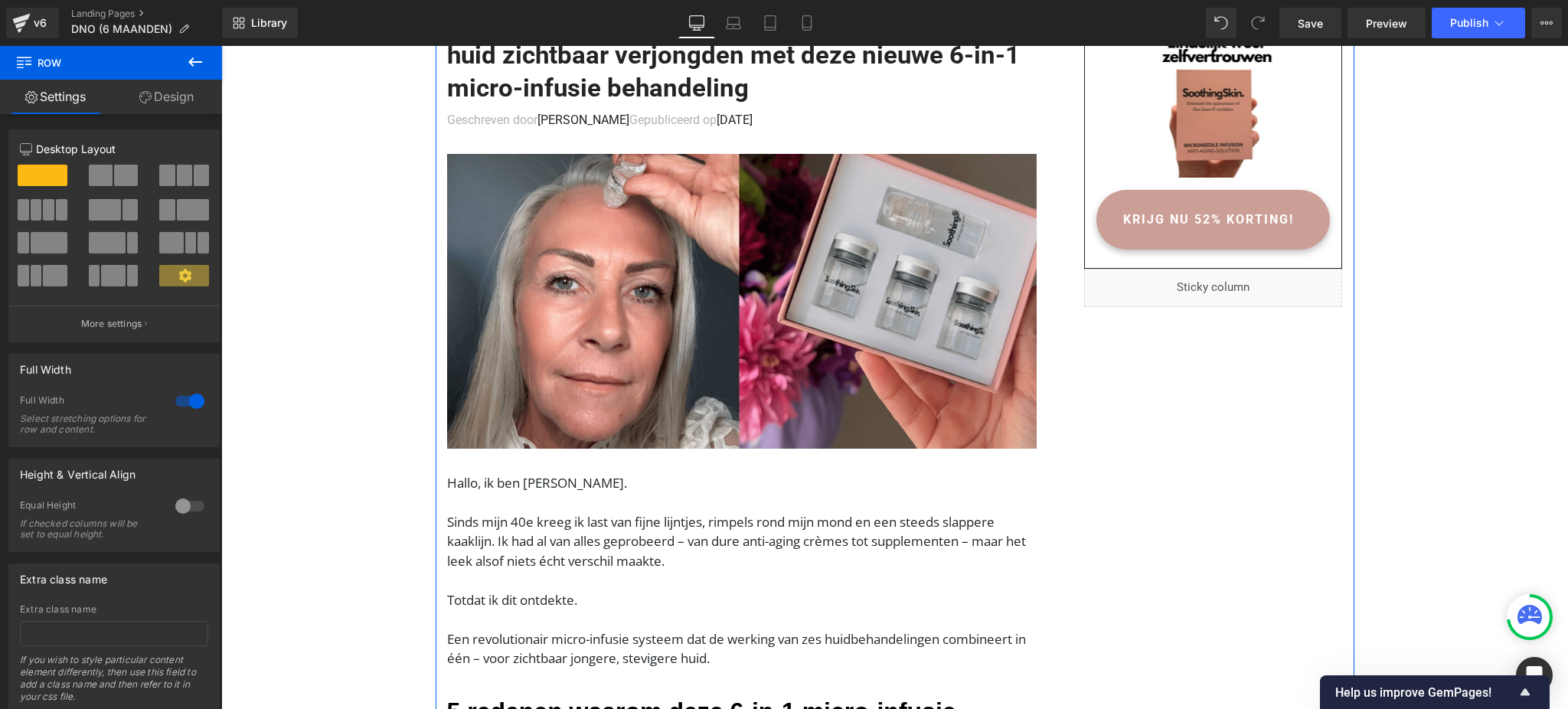
scroll to position [0, 0]
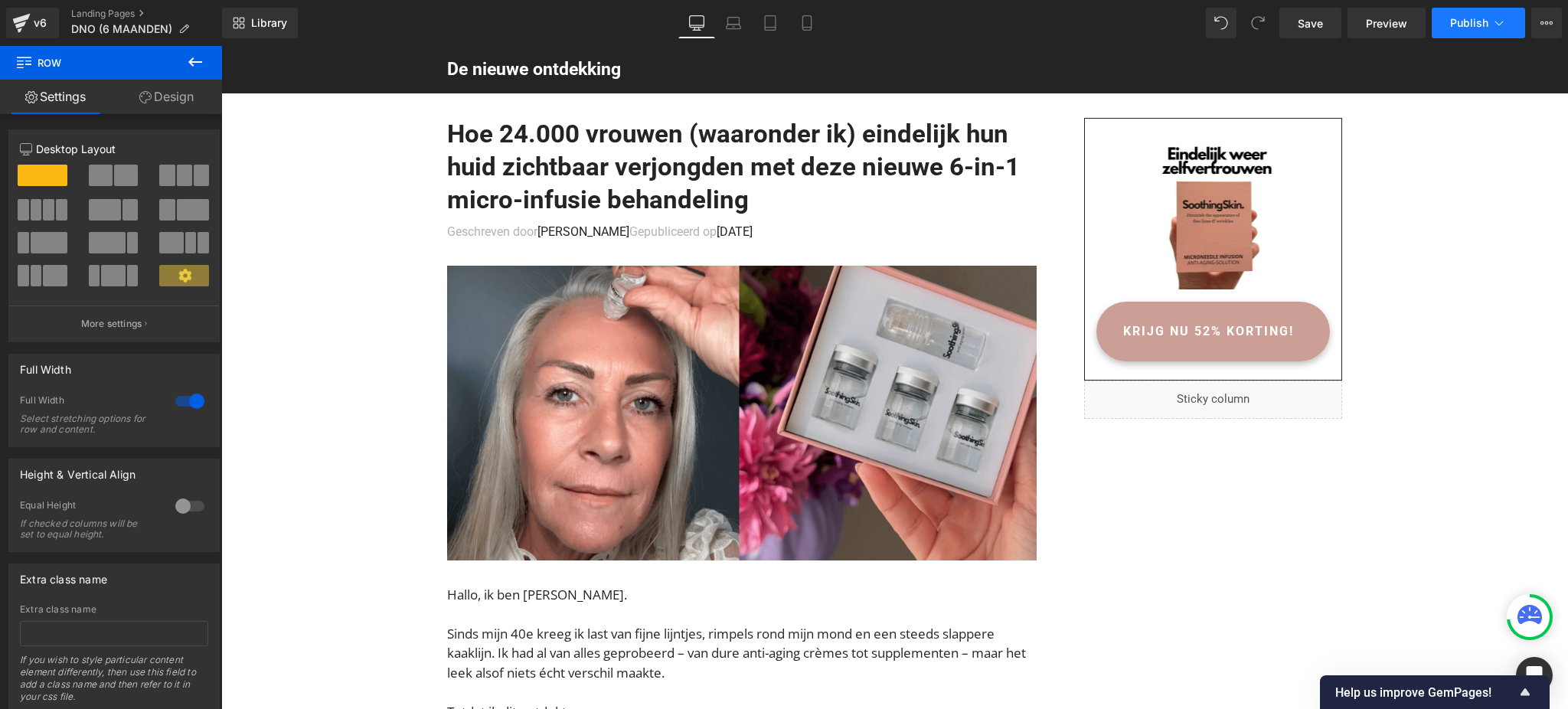
click at [1456, 25] on span "Publish" at bounding box center [1469, 23] width 38 height 13
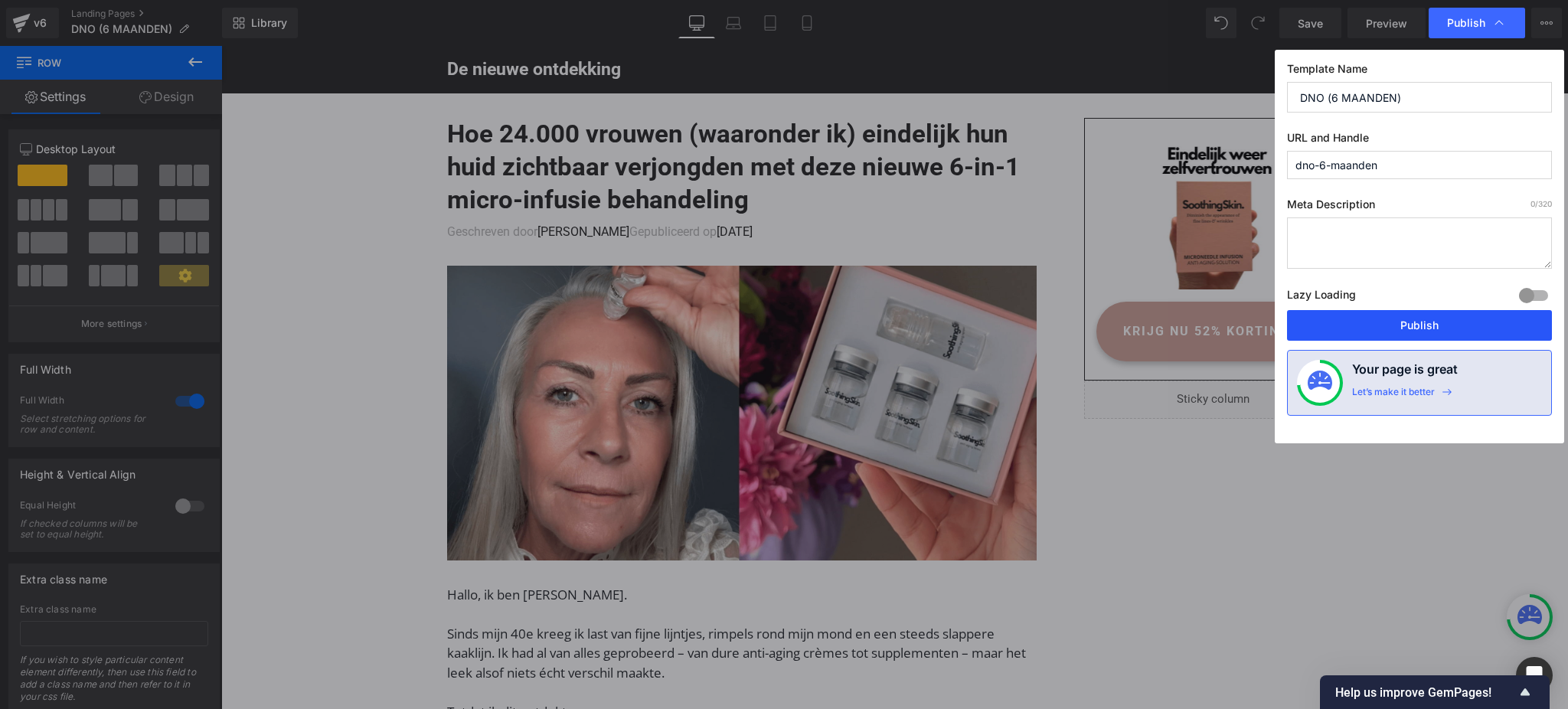
click at [1385, 334] on button "Publish" at bounding box center [1419, 325] width 265 height 31
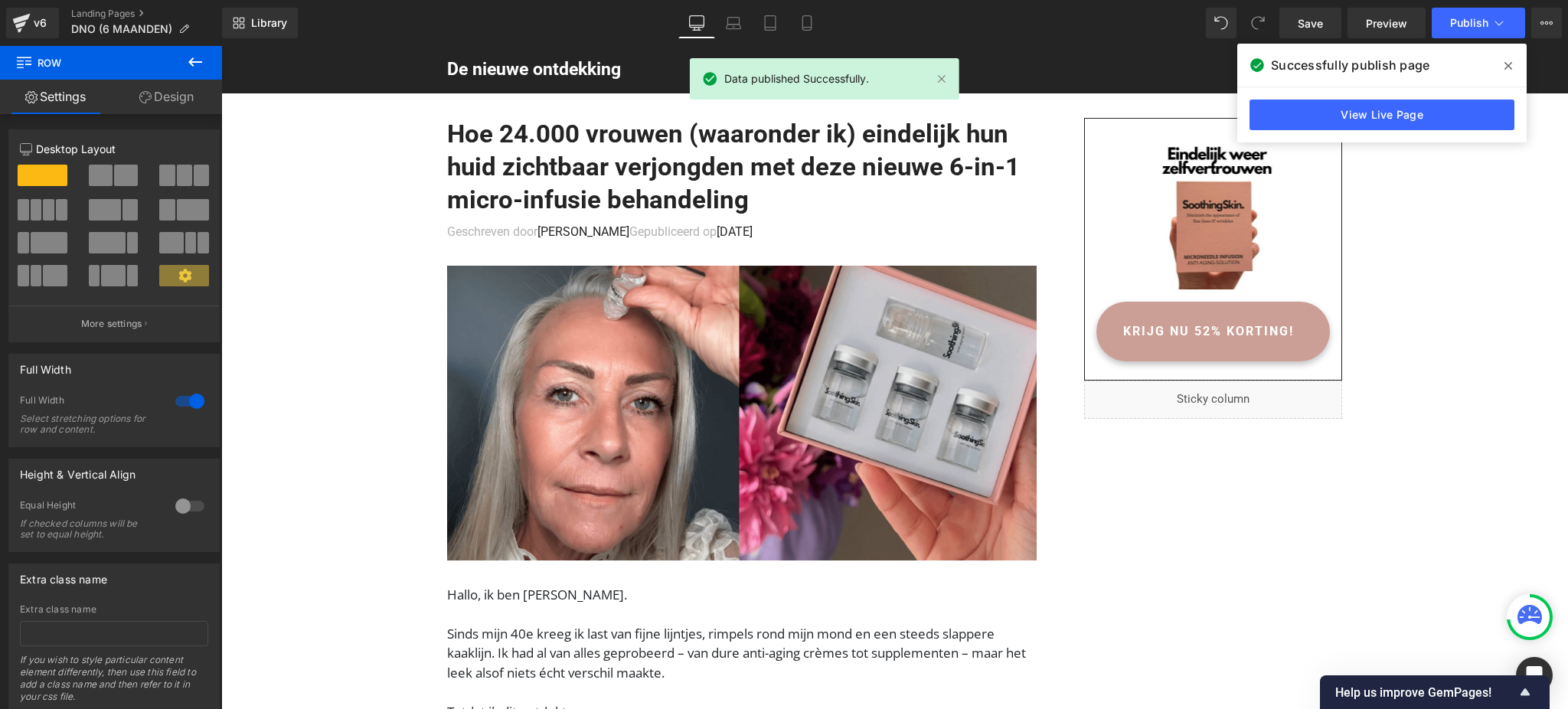
click at [1459, 31] on button "Publish" at bounding box center [1478, 23] width 94 height 31
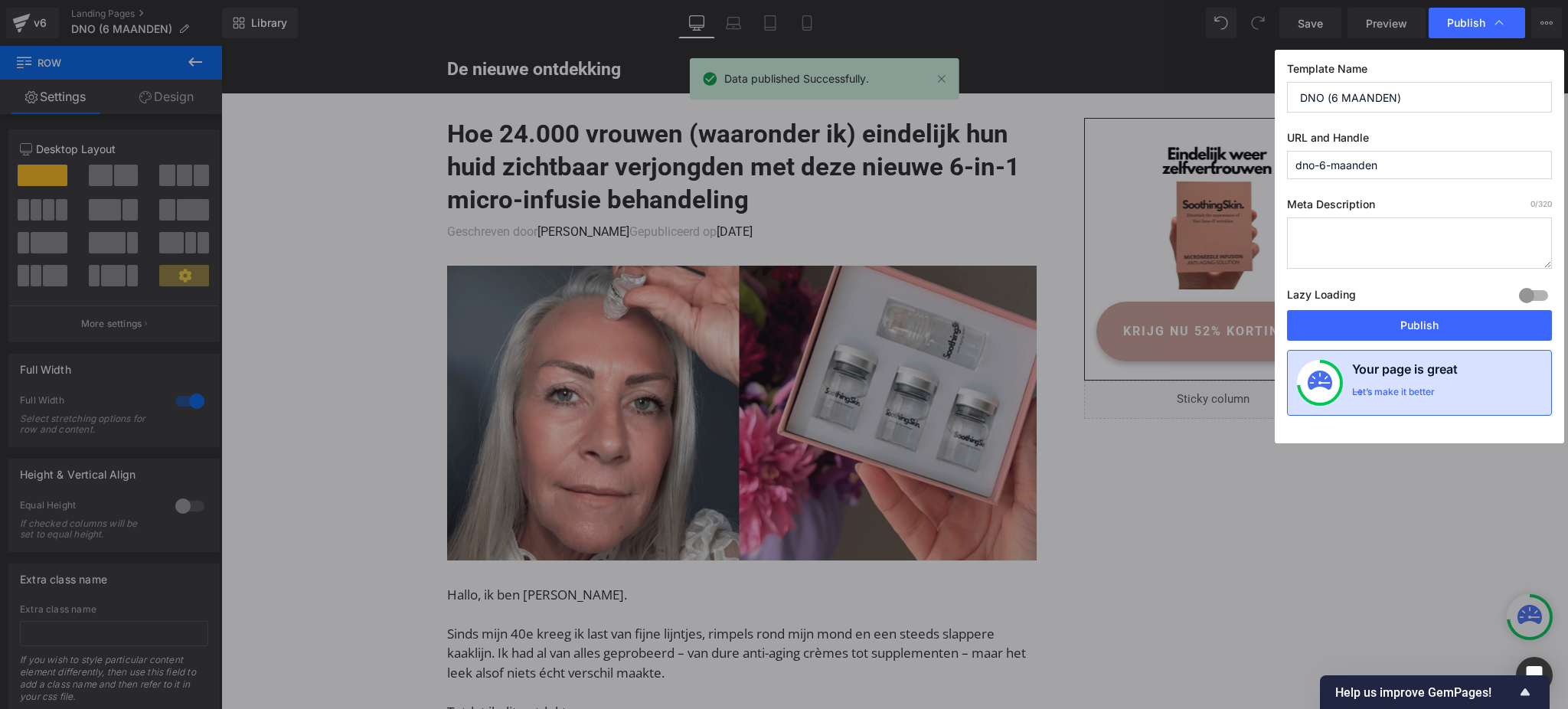
click at [1417, 380] on h4 "Your page is great" at bounding box center [1404, 372] width 105 height 26
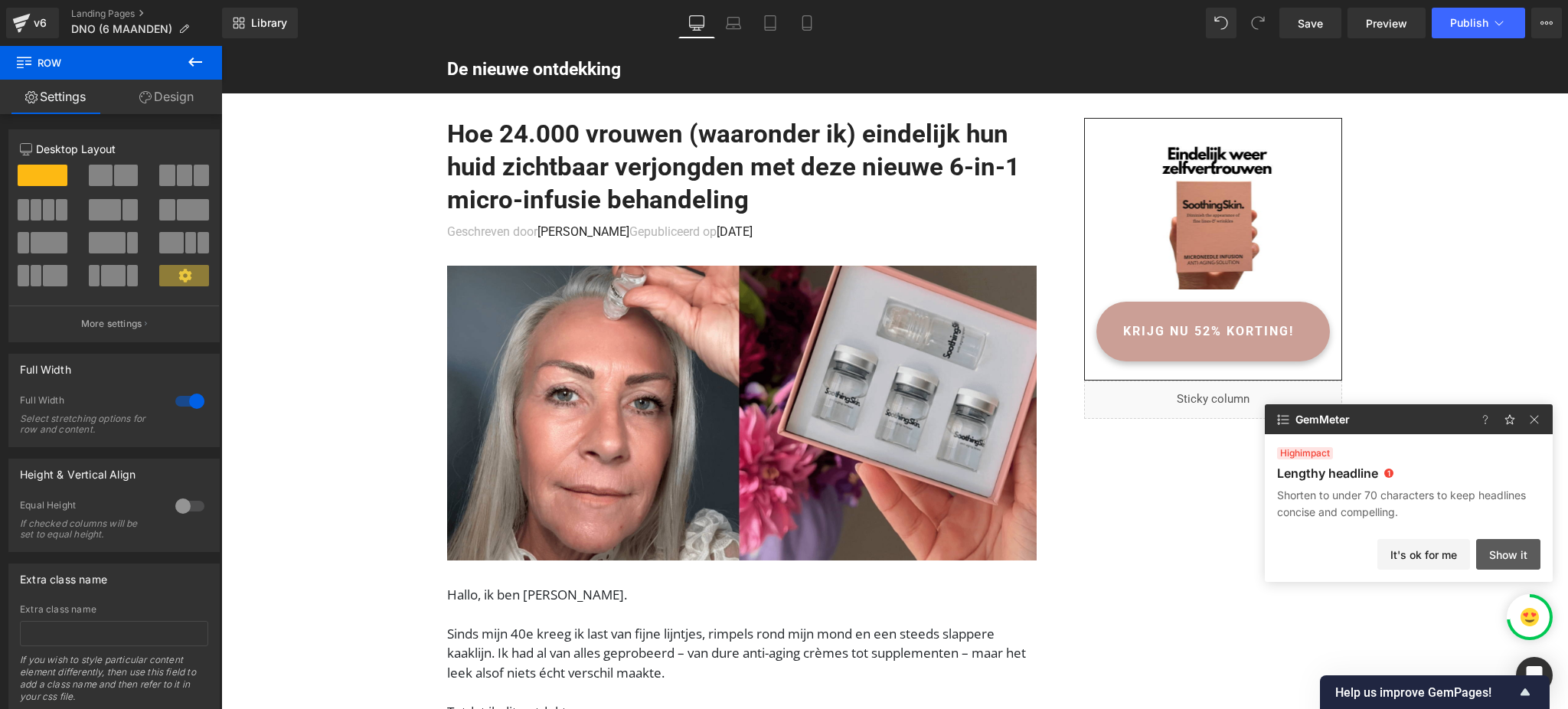
click at [1486, 560] on button "Show it" at bounding box center [1508, 554] width 64 height 31
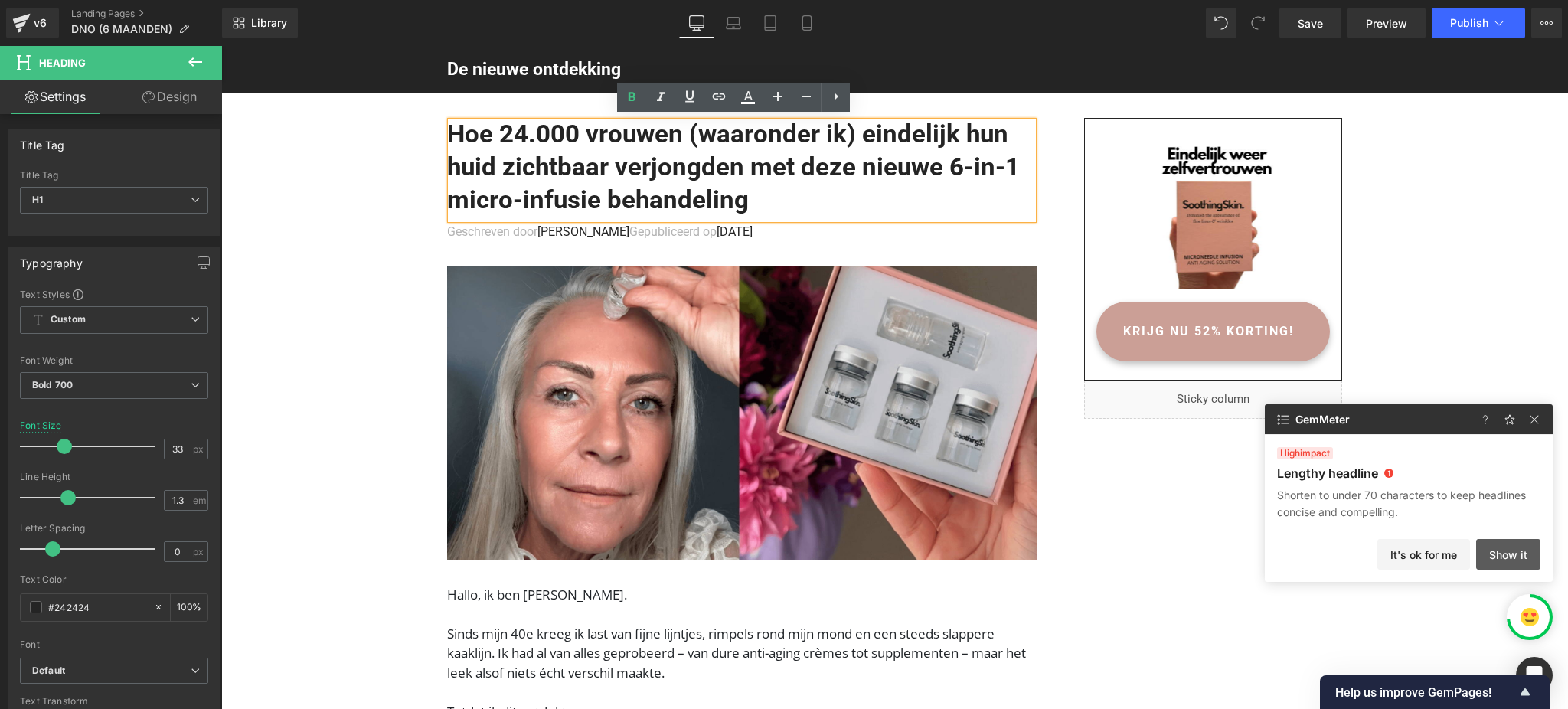
click at [1507, 561] on button "Show it" at bounding box center [1508, 554] width 64 height 31
click at [1515, 560] on button "Show it" at bounding box center [1508, 554] width 64 height 31
click at [803, 197] on h1 "Hoe 24.000 vrouwen (waaronder ik) eindelijk hun huid zichtbaar verjongden met d…" at bounding box center [742, 168] width 589 height 99
drag, startPoint x: 463, startPoint y: 203, endPoint x: 877, endPoint y: 171, distance: 415.2
click at [877, 171] on h1 "Hoe 24.000 vrouwen (waaronder ik) eindelijk hun huid zichtbaar verjongden met d…" at bounding box center [742, 168] width 589 height 99
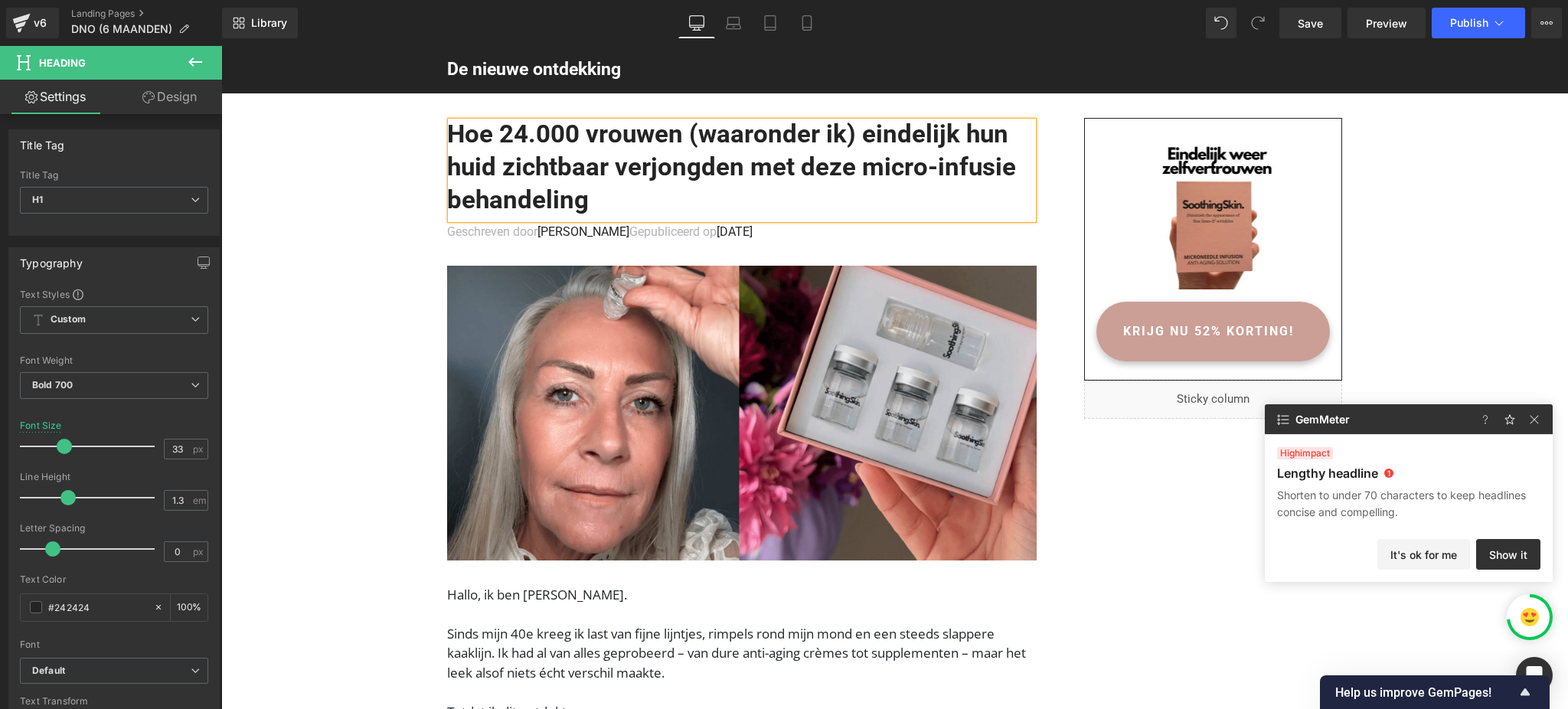
click at [1509, 22] on button "Publish" at bounding box center [1478, 23] width 94 height 31
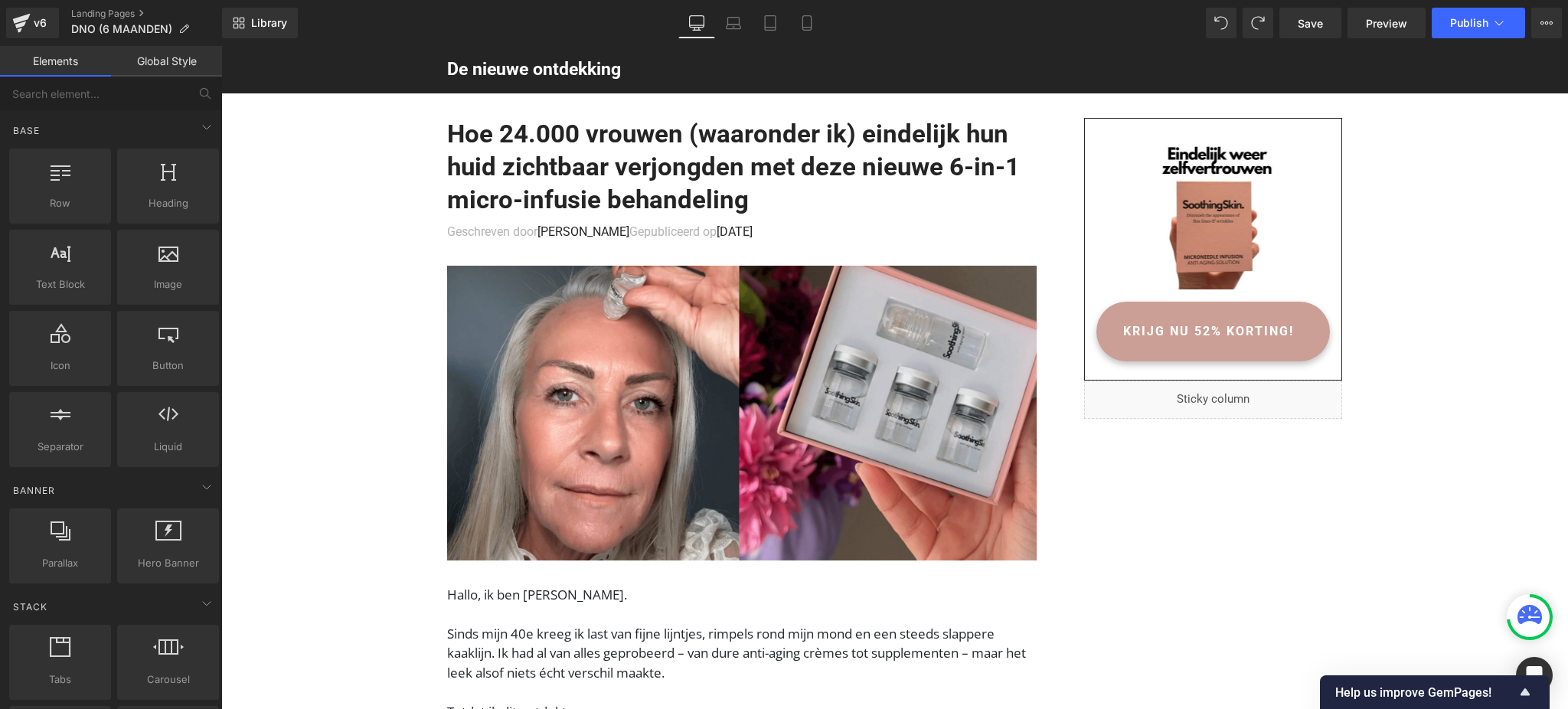
click at [1534, 620] on icon at bounding box center [1528, 614] width 24 height 19
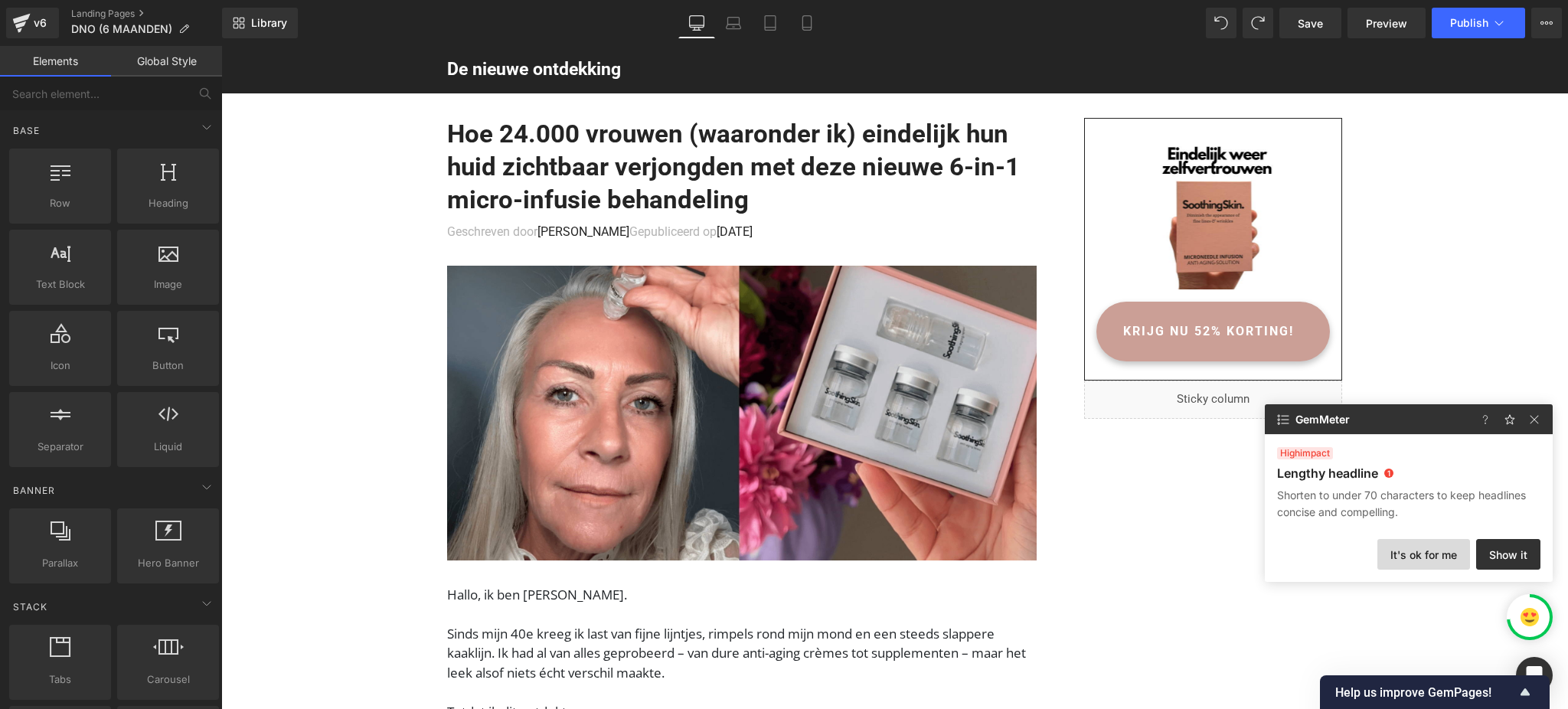
click at [1446, 548] on button "It's ok for me" at bounding box center [1423, 554] width 93 height 31
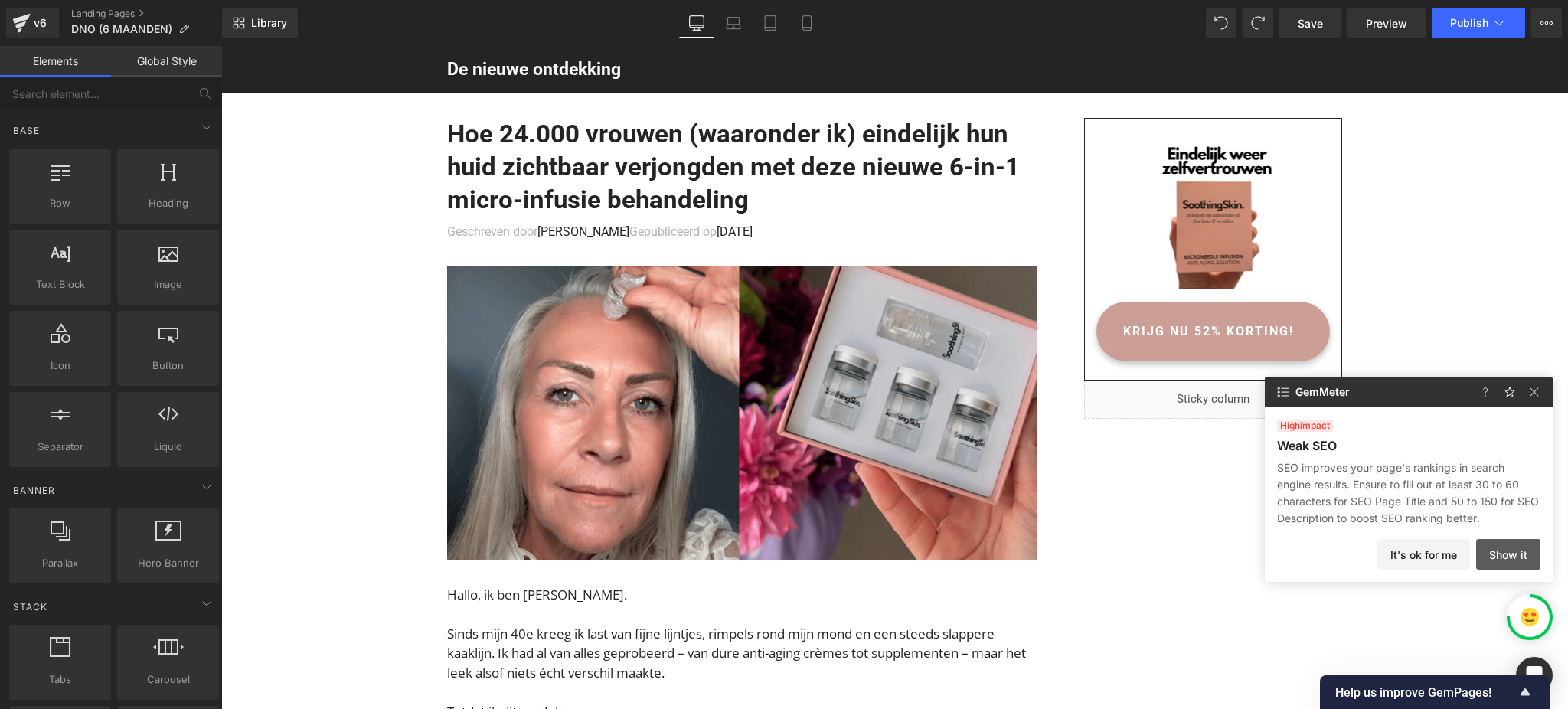
click at [1499, 556] on button "Show it" at bounding box center [1508, 554] width 64 height 31
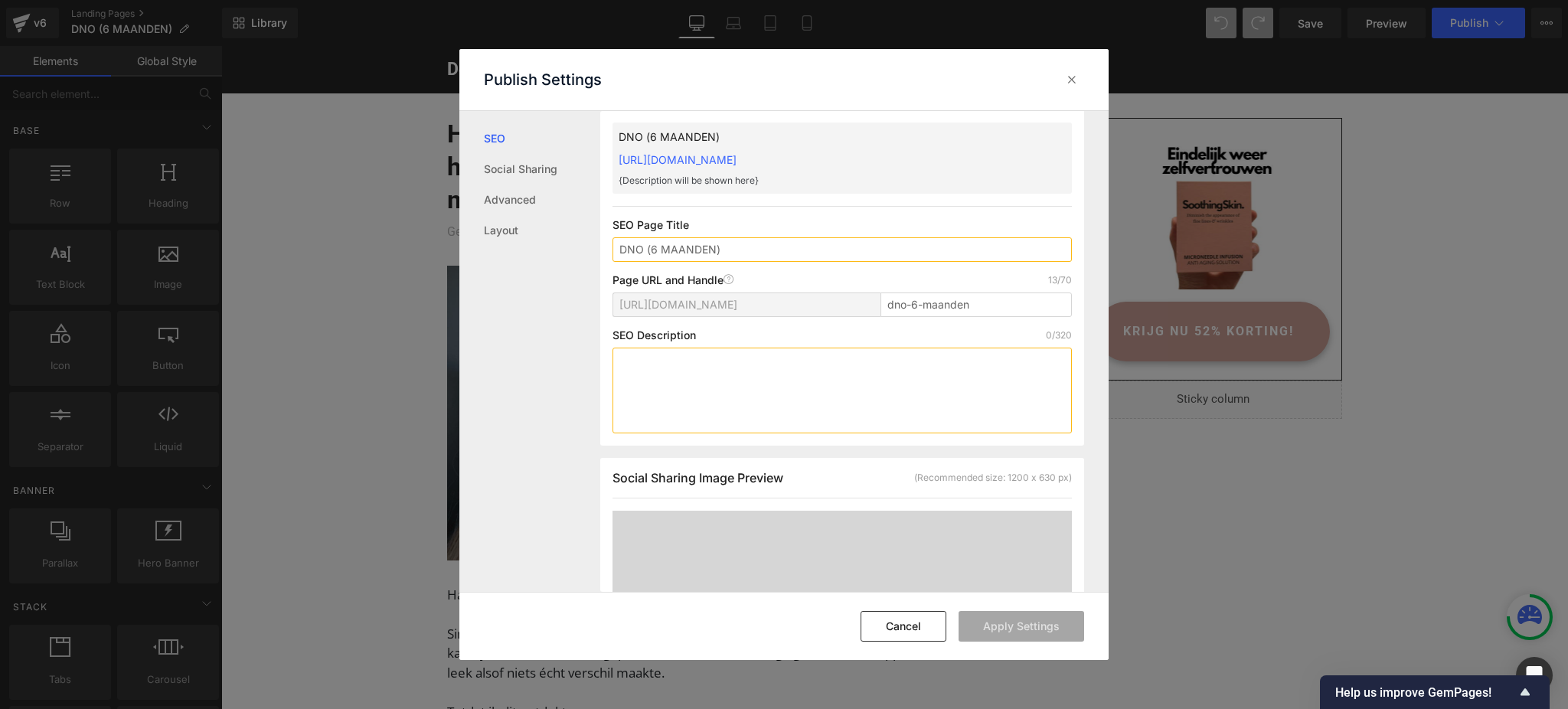
scroll to position [103, 0]
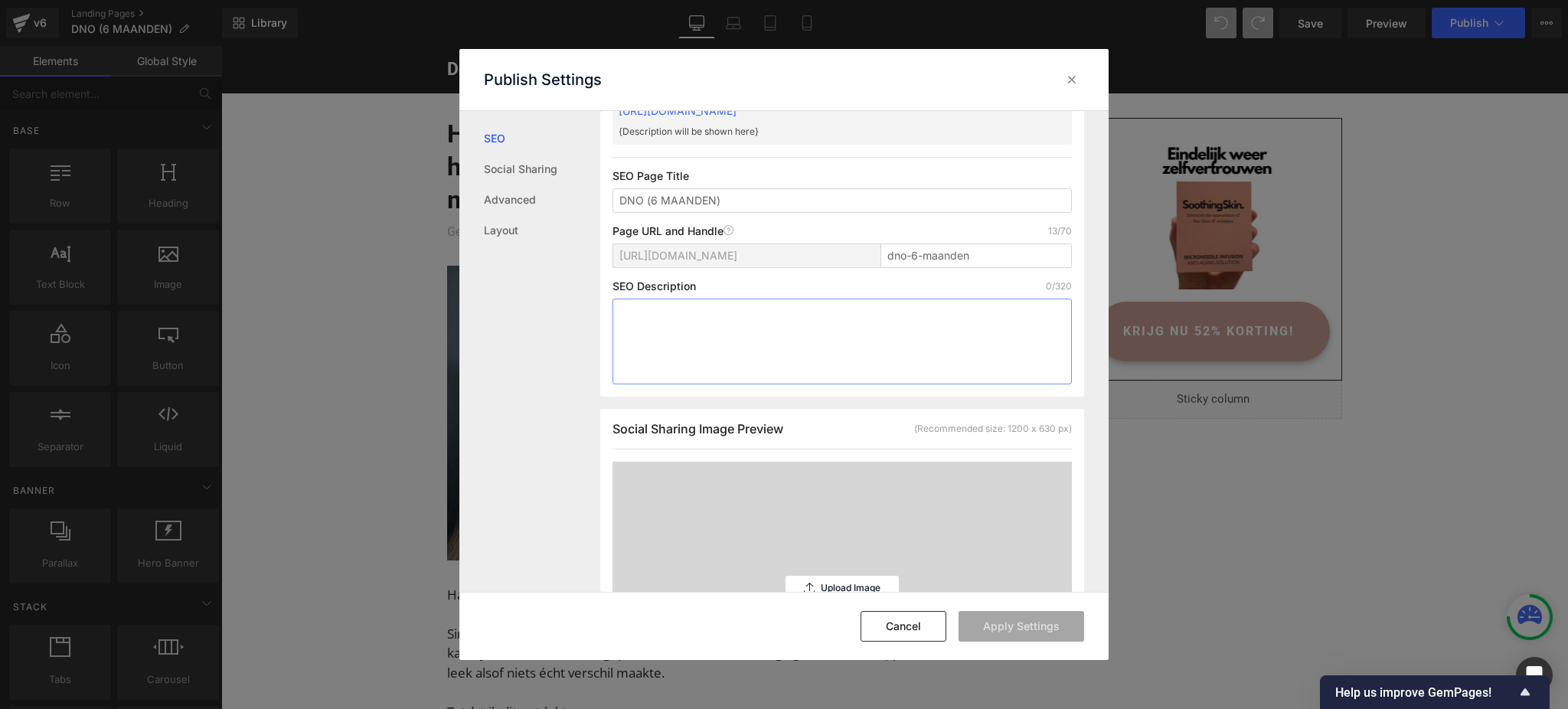
click at [763, 335] on textarea at bounding box center [843, 341] width 460 height 86
click at [714, 203] on input "DNO (6 MAANDEN)" at bounding box center [843, 200] width 460 height 24
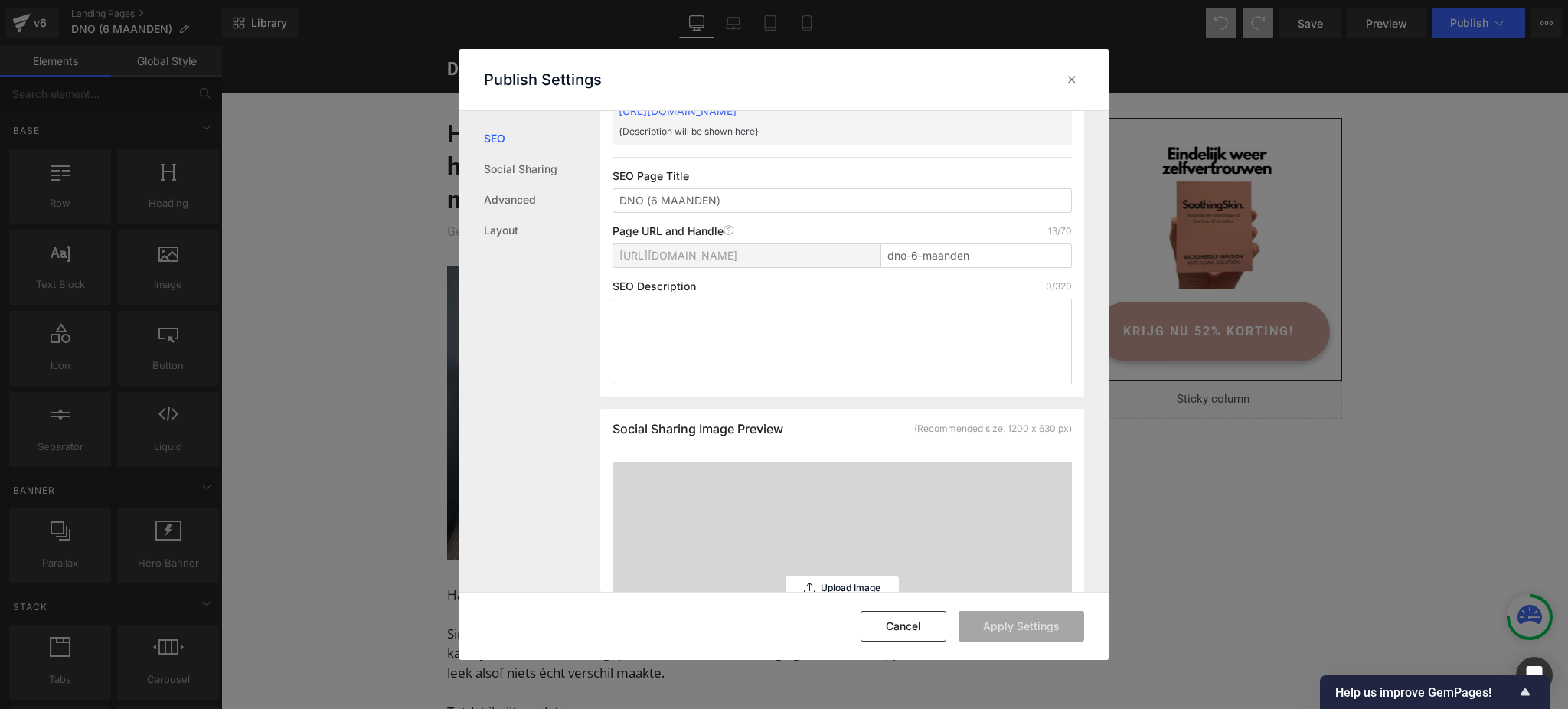
click at [588, 272] on div "SEO Social Sharing Advanced Layout" at bounding box center [530, 350] width 141 height 480
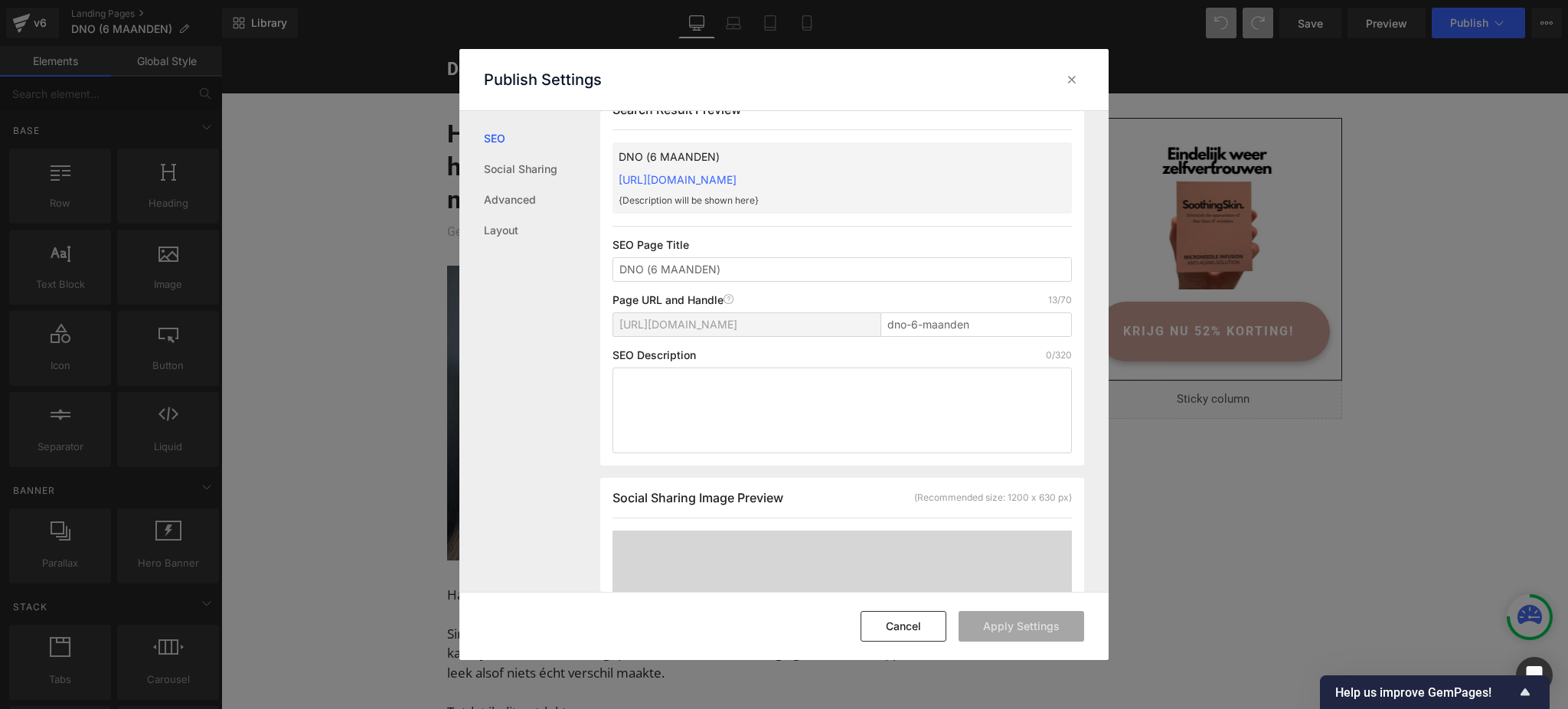
scroll to position [0, 0]
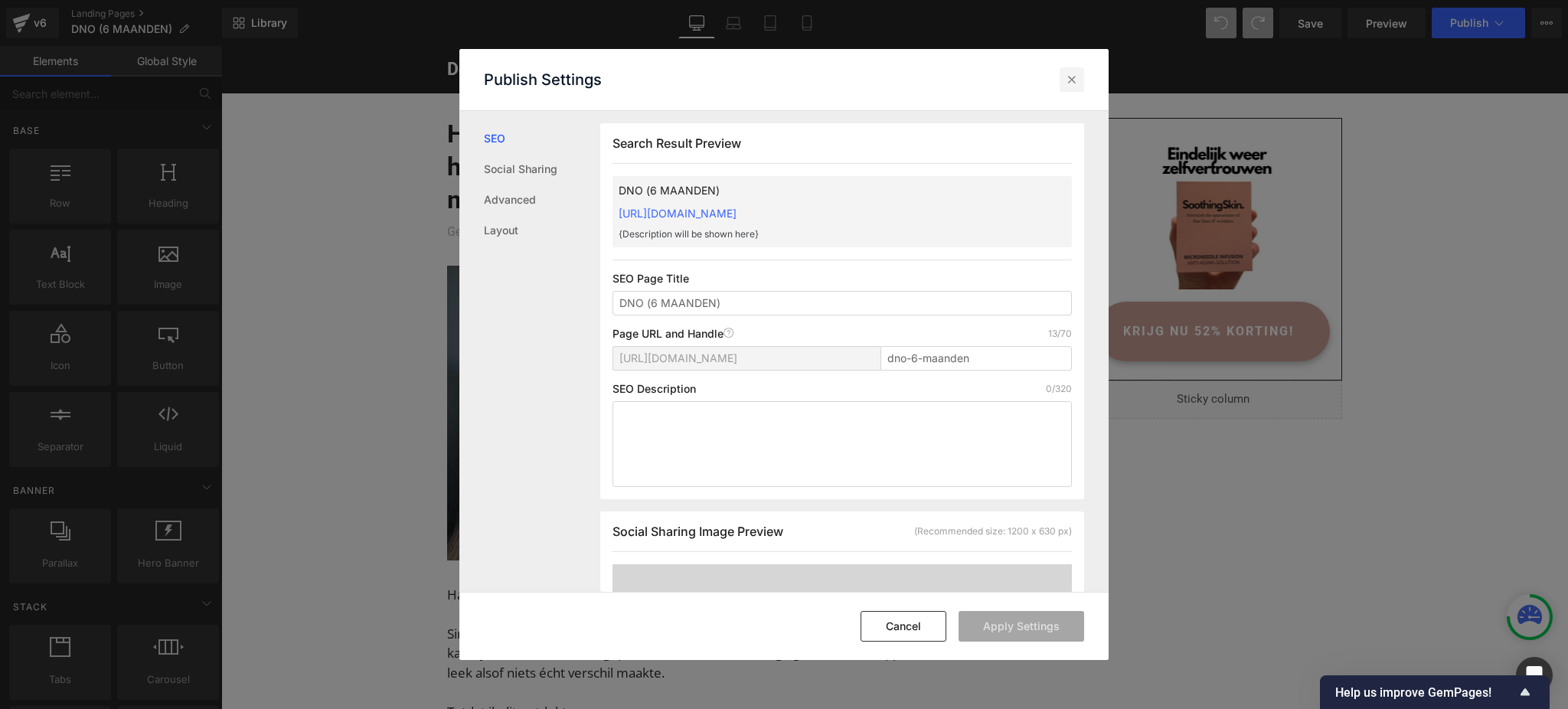
click at [1076, 79] on icon at bounding box center [1071, 79] width 15 height 15
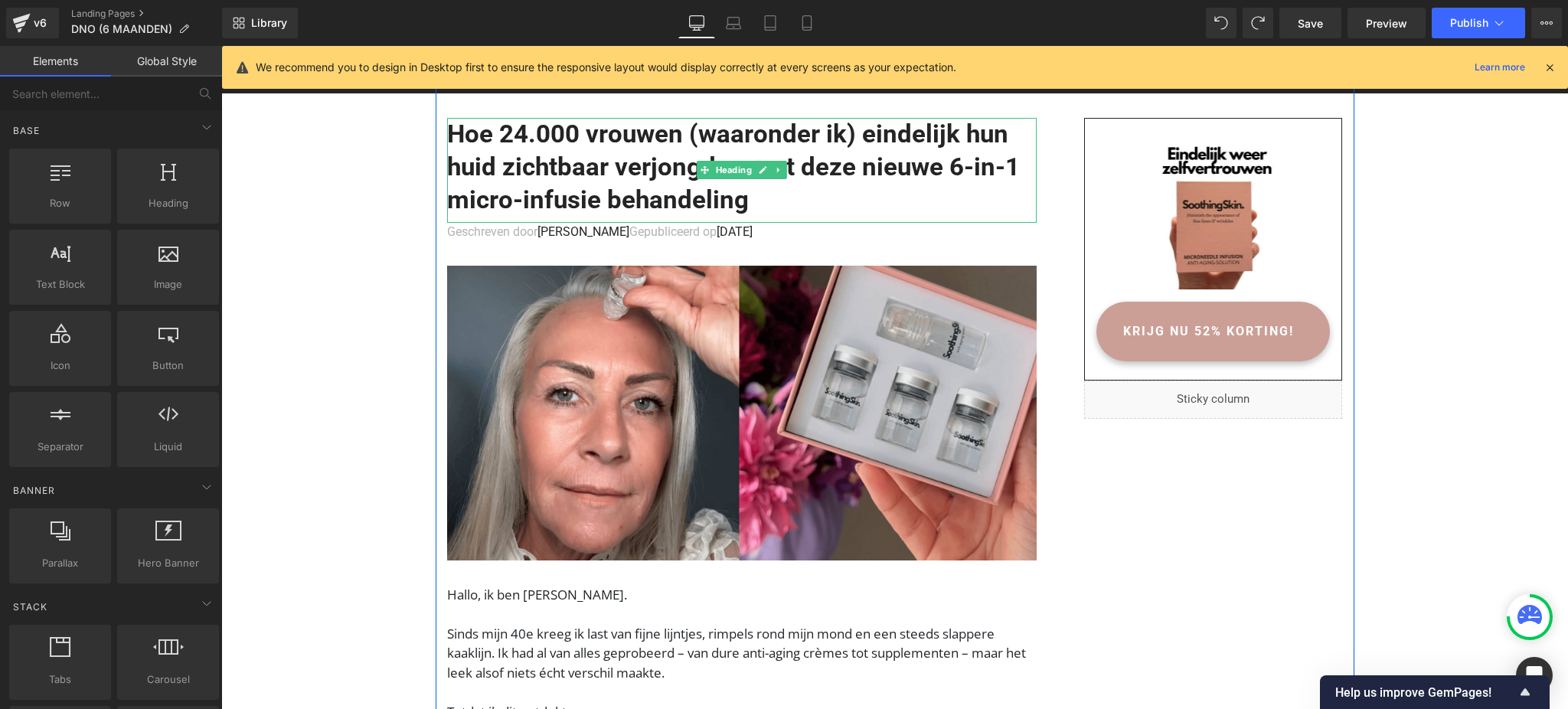
click at [455, 200] on h1 "Hoe 24.000 vrouwen (waaronder ik) eindelijk hun huid zichtbaar verjongden met d…" at bounding box center [742, 168] width 589 height 99
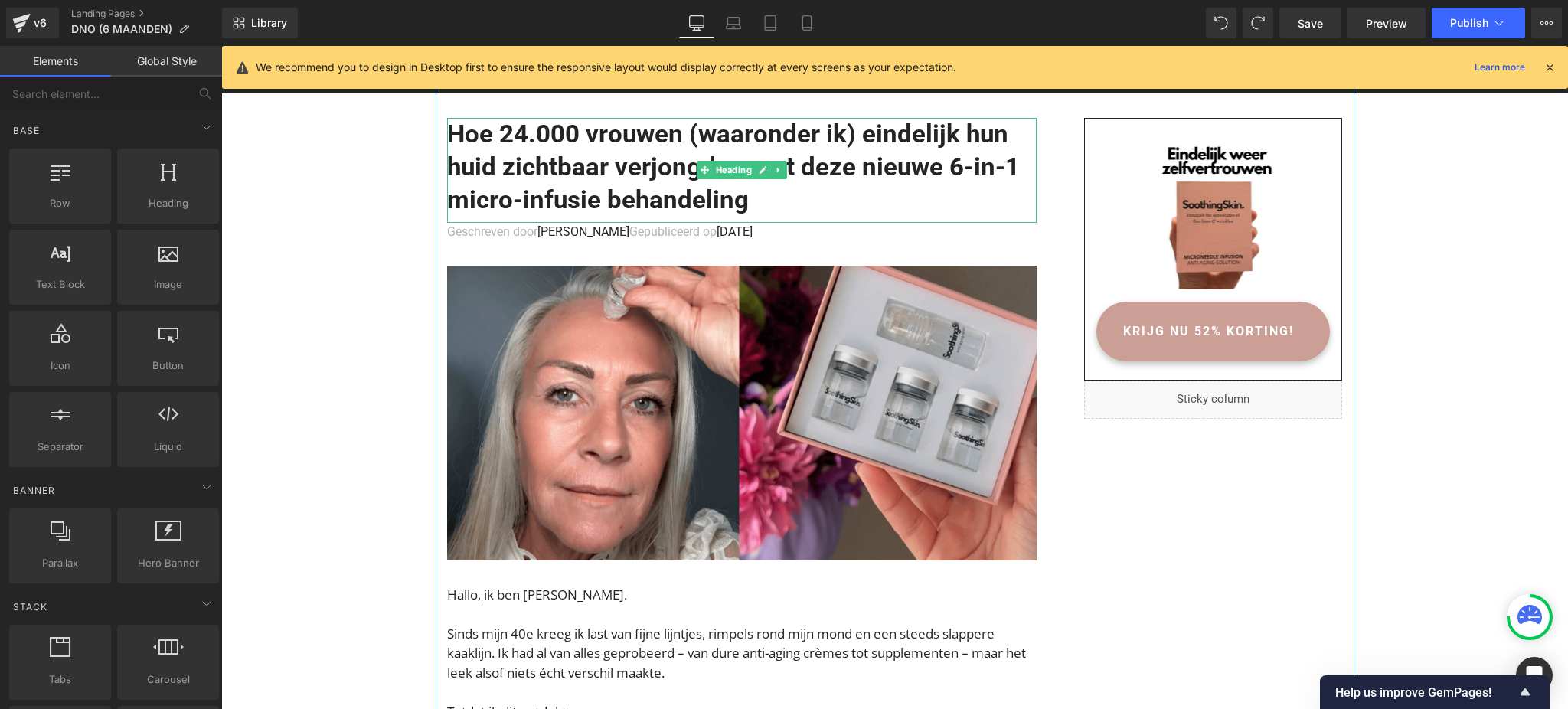
click at [453, 195] on h1 "Hoe 24.000 vrouwen (waaronder ik) eindelijk hun huid zichtbaar verjongden met d…" at bounding box center [742, 168] width 589 height 99
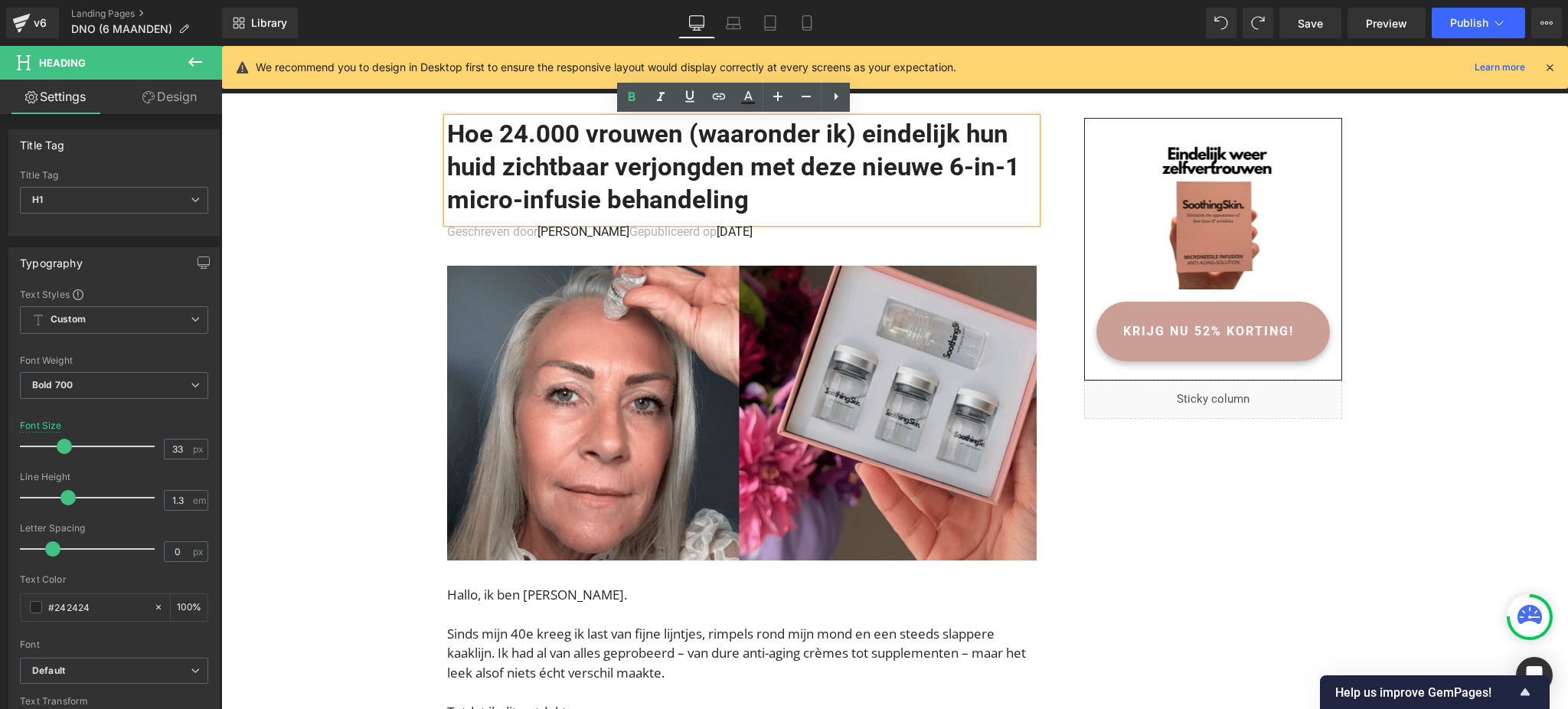
drag, startPoint x: 450, startPoint y: 199, endPoint x: 767, endPoint y: 179, distance: 317.6
click at [767, 179] on h1 "Hoe 24.000 vrouwen (waaronder ik) eindelijk hun huid zichtbaar verjongden met d…" at bounding box center [742, 168] width 589 height 99
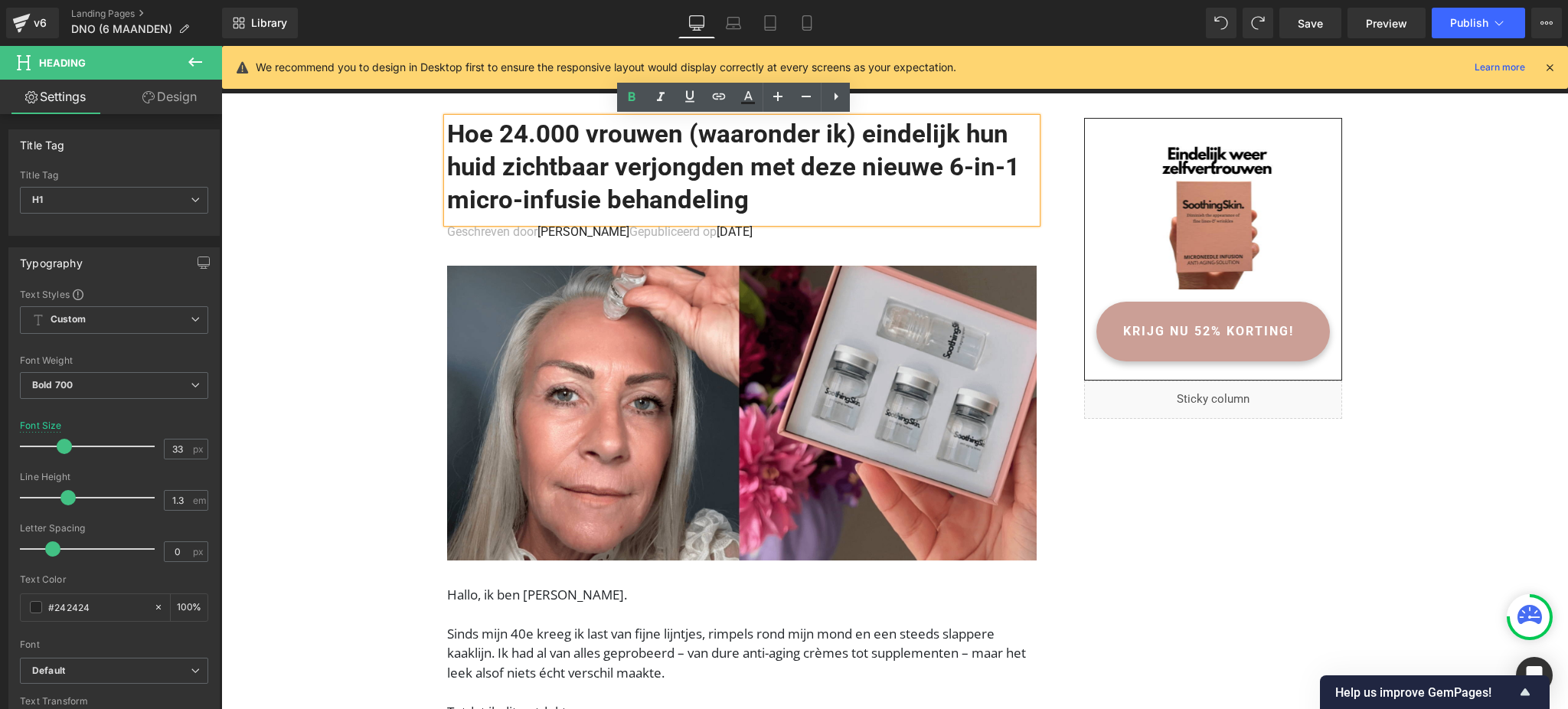
copy h1 "Hoe 24.000 vrouwen (waaronder ik) eindelijk hun huid zichtbaar verjongden met d…"
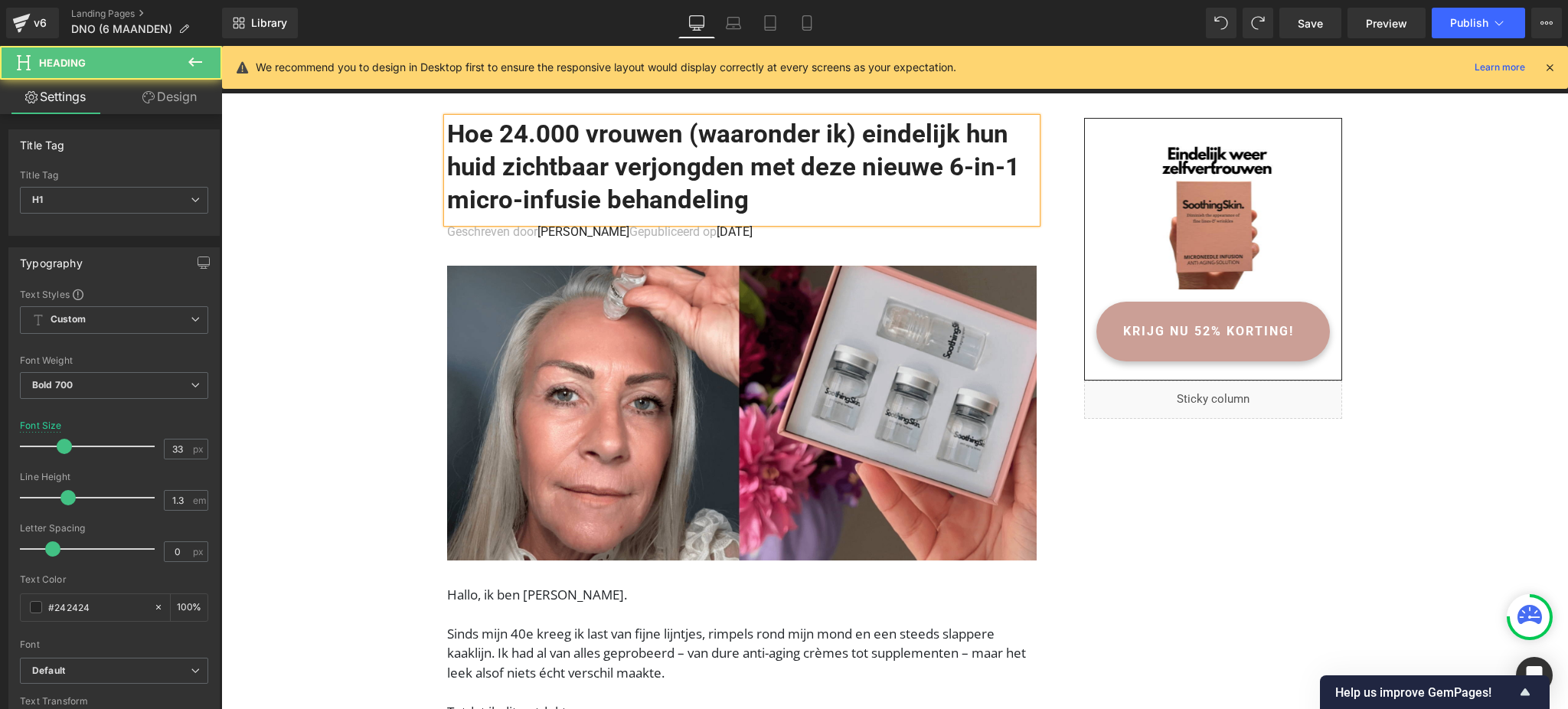
click at [596, 145] on h1 "Hoe 24.000 vrouwen (waaronder ik) eindelijk hun huid zichtbaar verjongden met d…" at bounding box center [742, 168] width 589 height 99
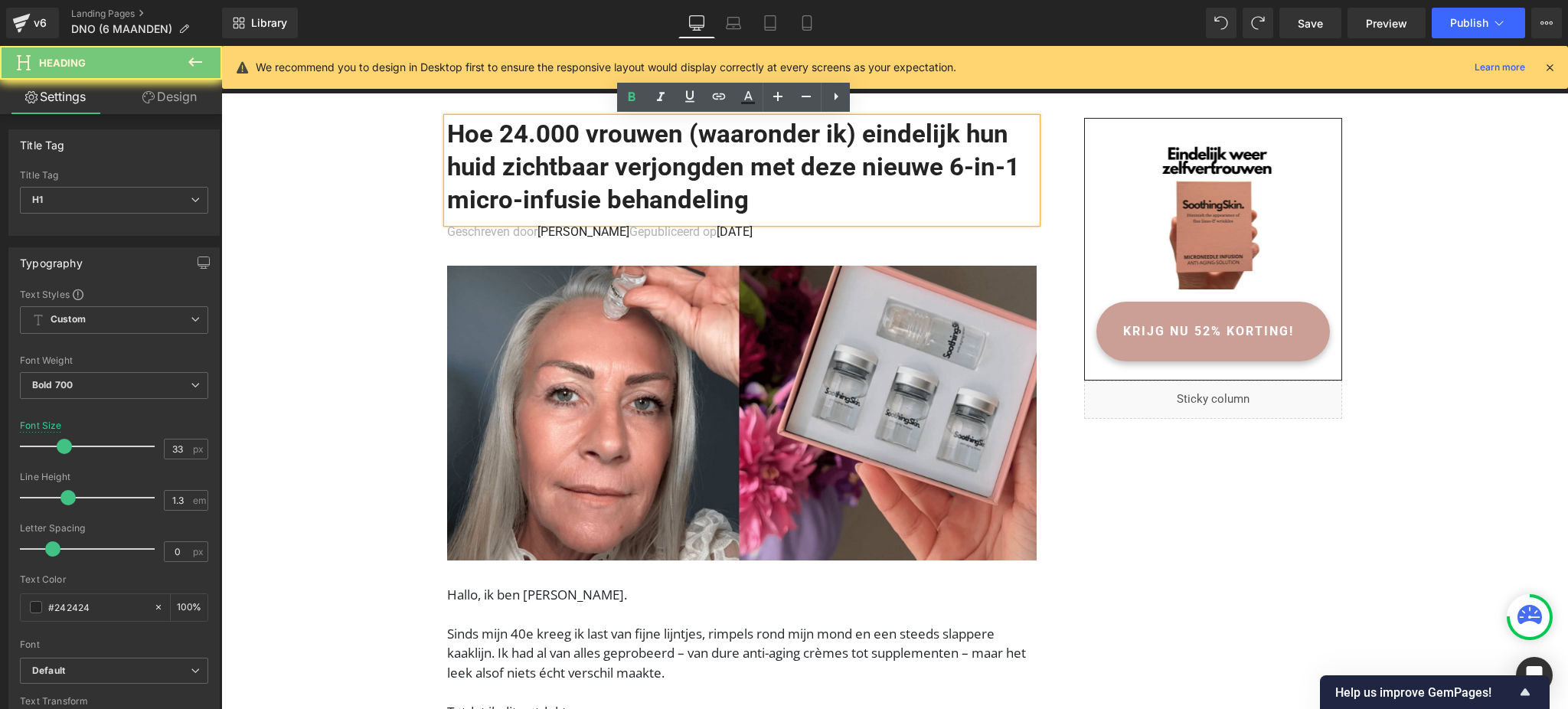
click at [596, 145] on h1 "Hoe 24.000 vrouwen (waaronder ik) eindelijk hun huid zichtbaar verjongden met d…" at bounding box center [742, 168] width 589 height 99
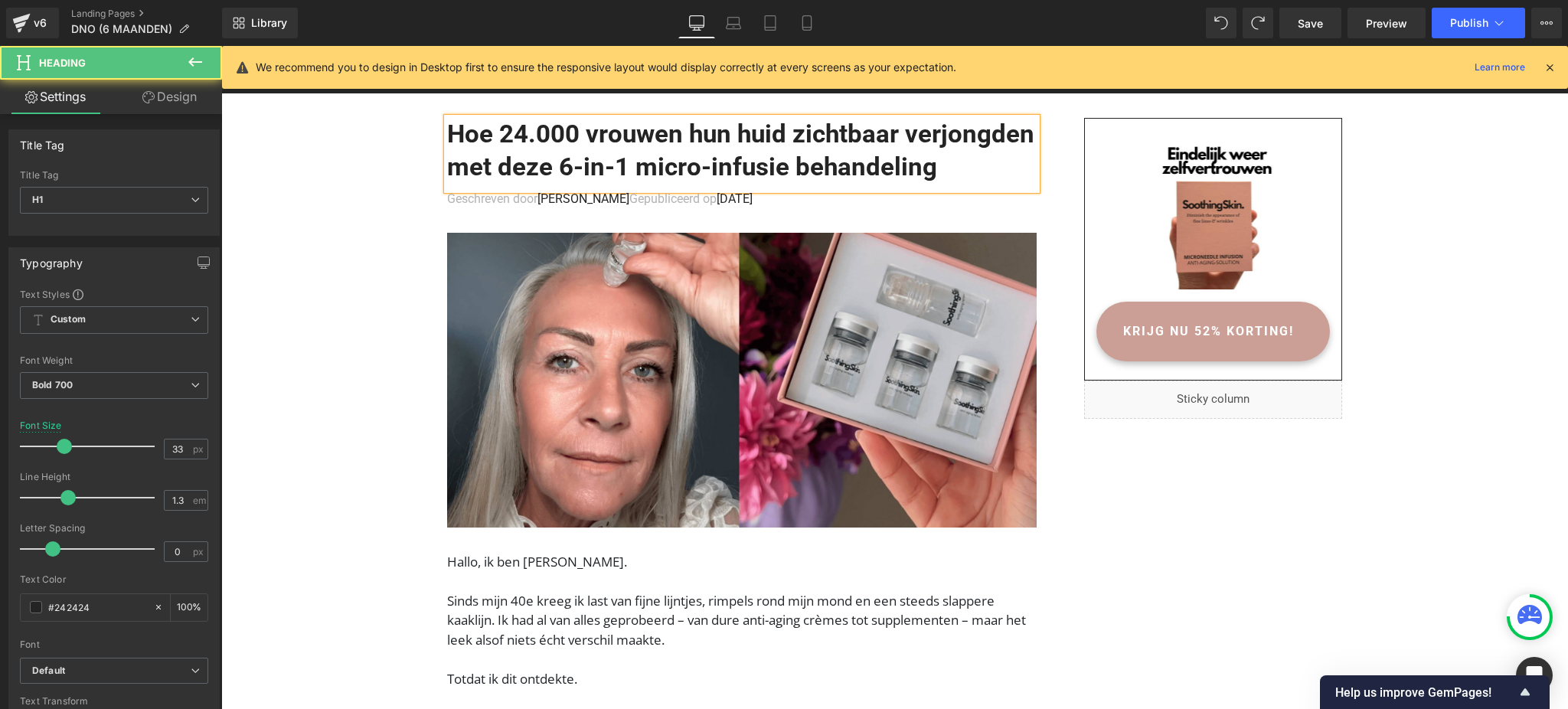
drag, startPoint x: 768, startPoint y: 165, endPoint x: 695, endPoint y: 165, distance: 73.0
click at [695, 165] on h1 "Hoe 24.000 vrouwen hun huid zichtbaar verjongden met deze 6-in-1 micro-infusie …" at bounding box center [742, 150] width 589 height 66
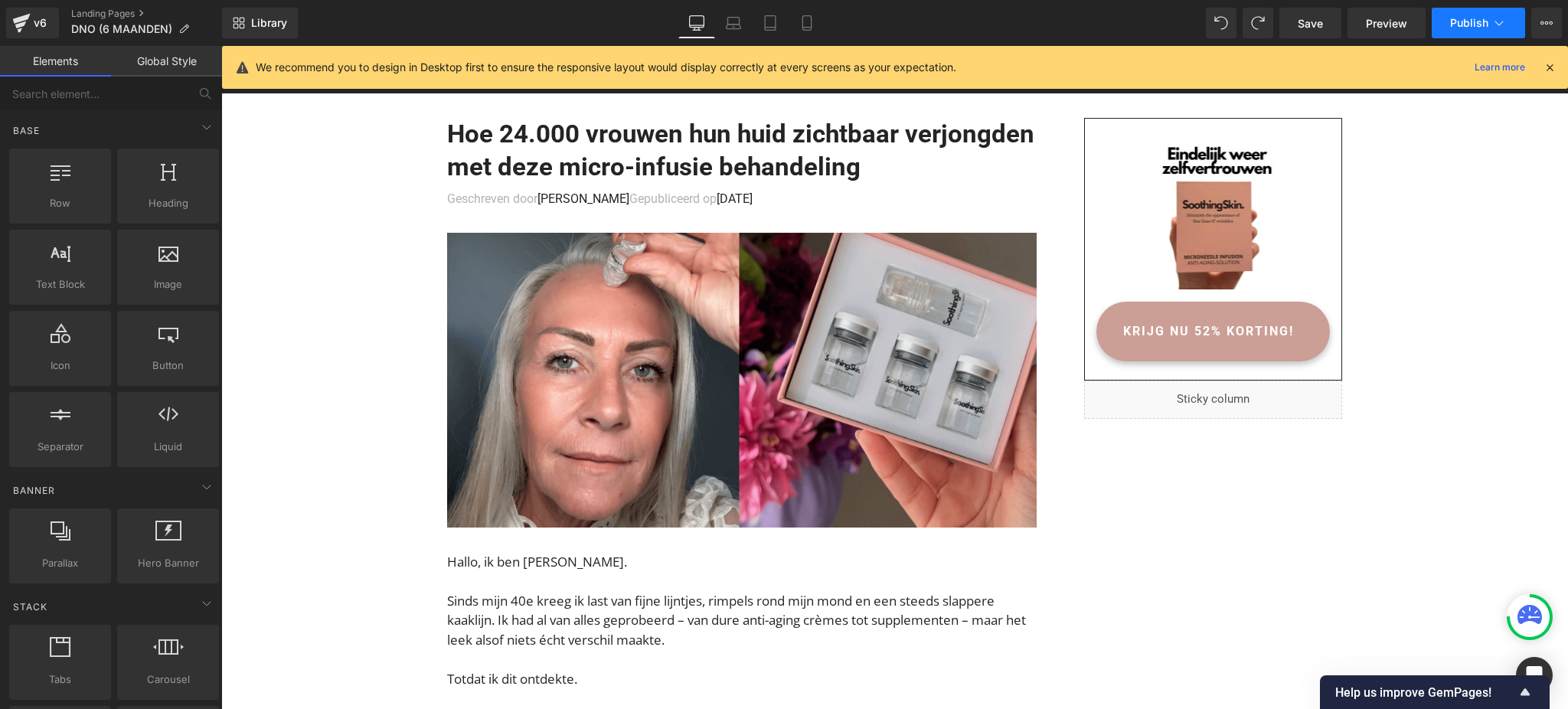
click at [1436, 18] on button "Publish" at bounding box center [1478, 23] width 94 height 31
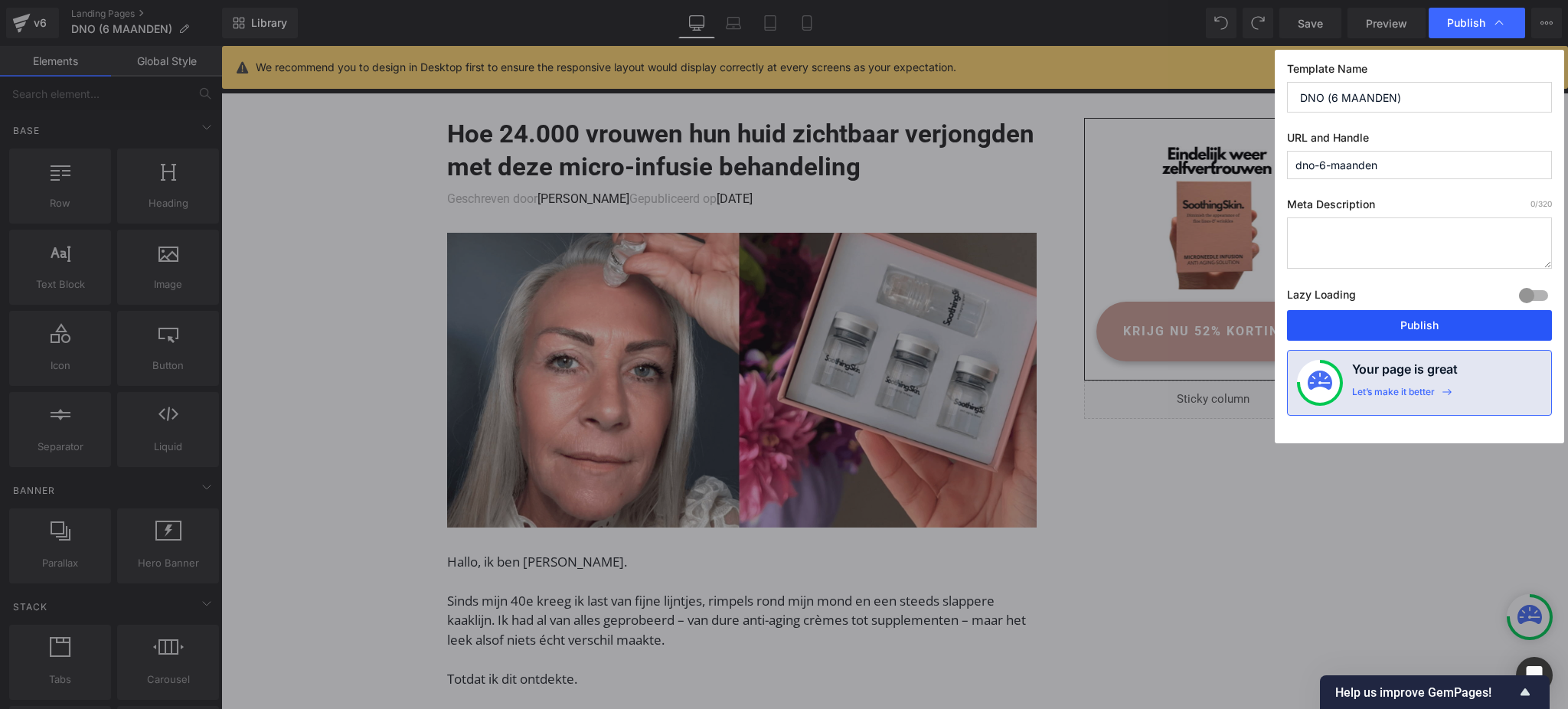
click at [1399, 318] on button "Publish" at bounding box center [1419, 325] width 265 height 31
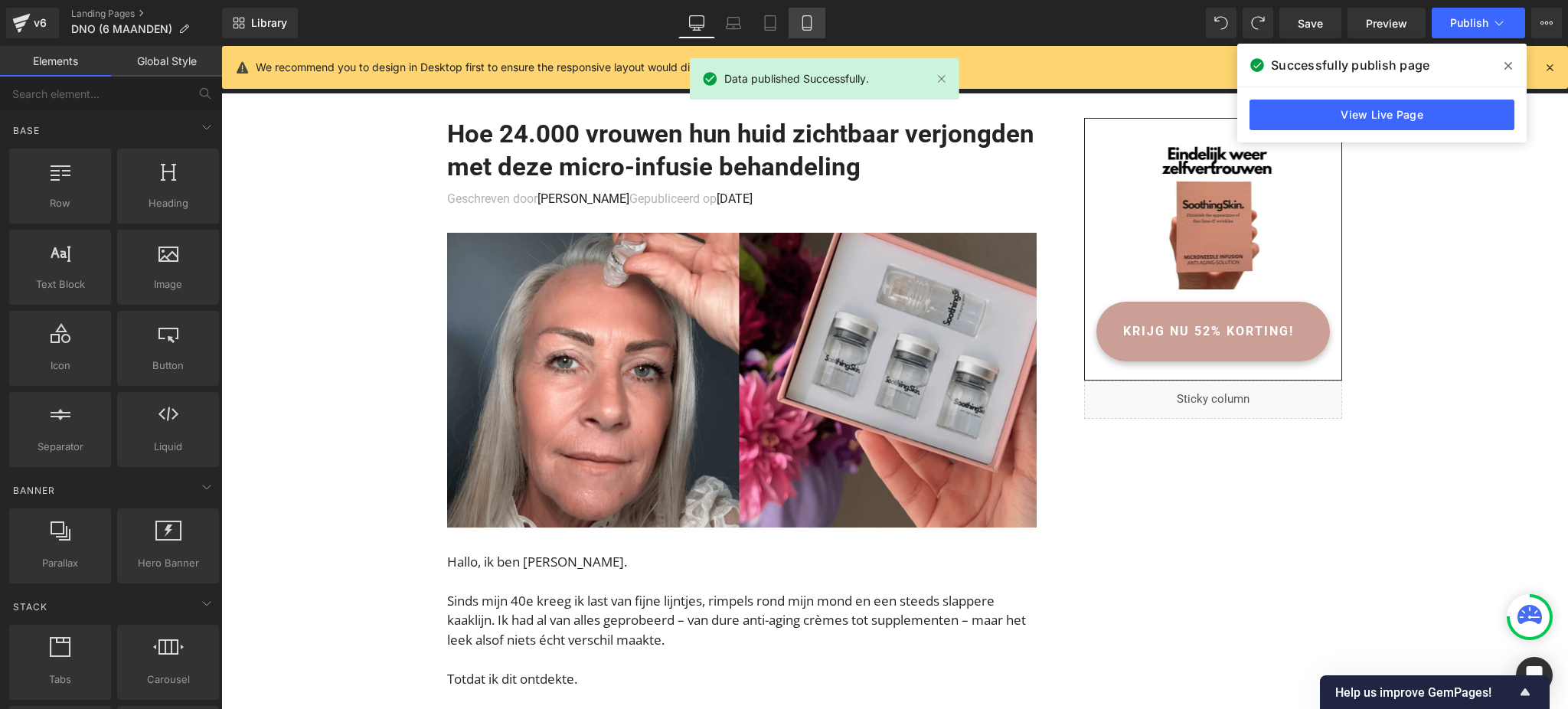
click at [804, 33] on link "Mobile" at bounding box center [807, 23] width 37 height 31
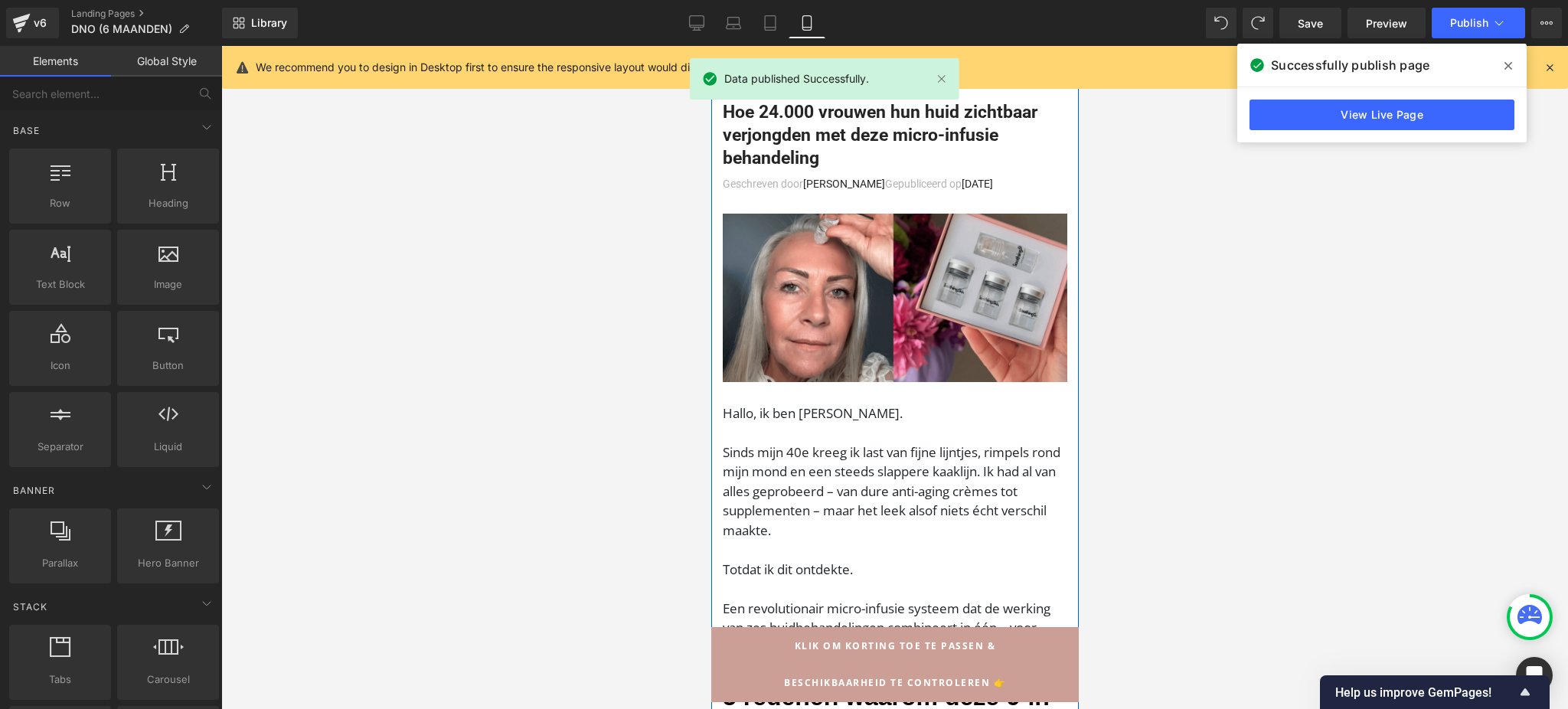
click at [889, 165] on h1 "Hoe 24.000 vrouwen hun huid zichtbaar verjongden met deze micro-infusie behande…" at bounding box center [894, 135] width 344 height 68
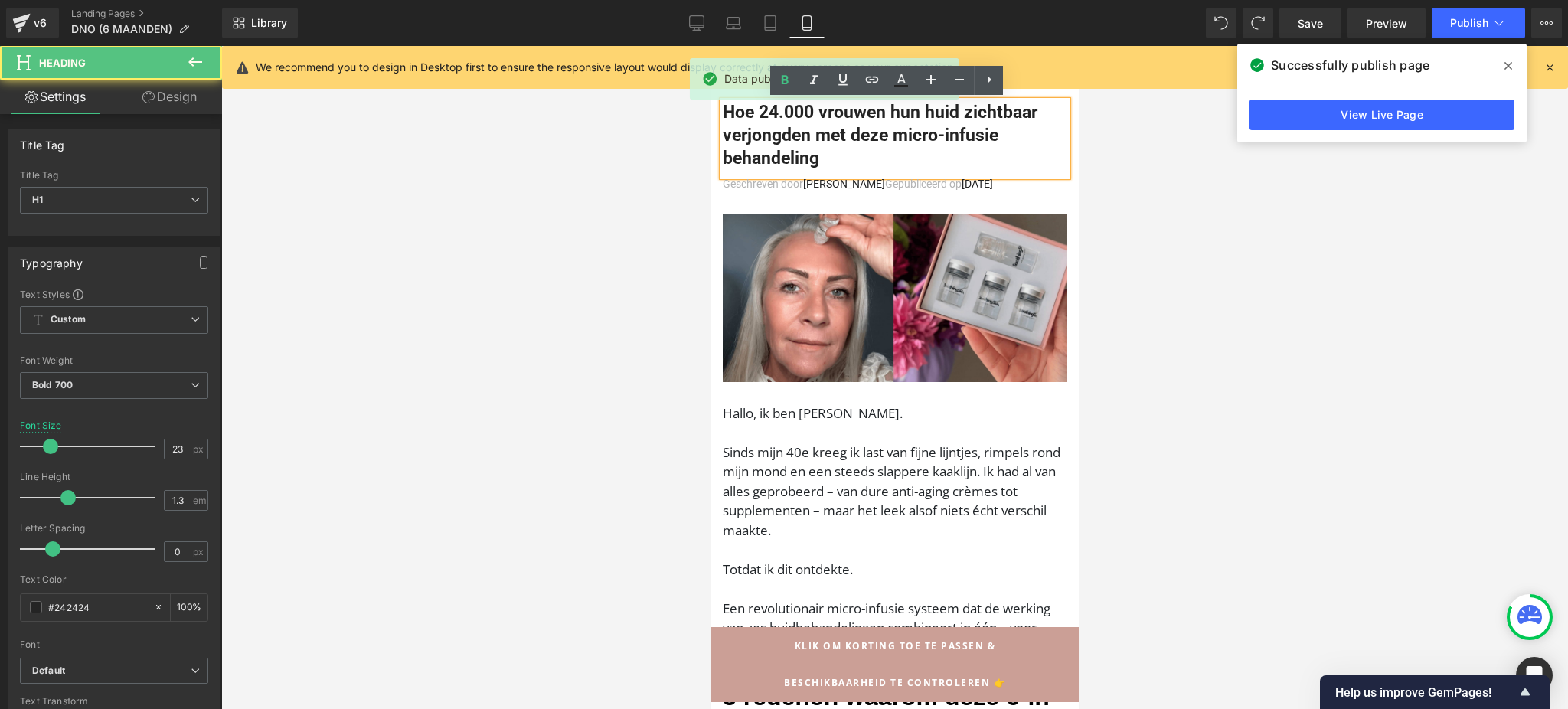
click at [1158, 152] on div at bounding box center [894, 377] width 1346 height 663
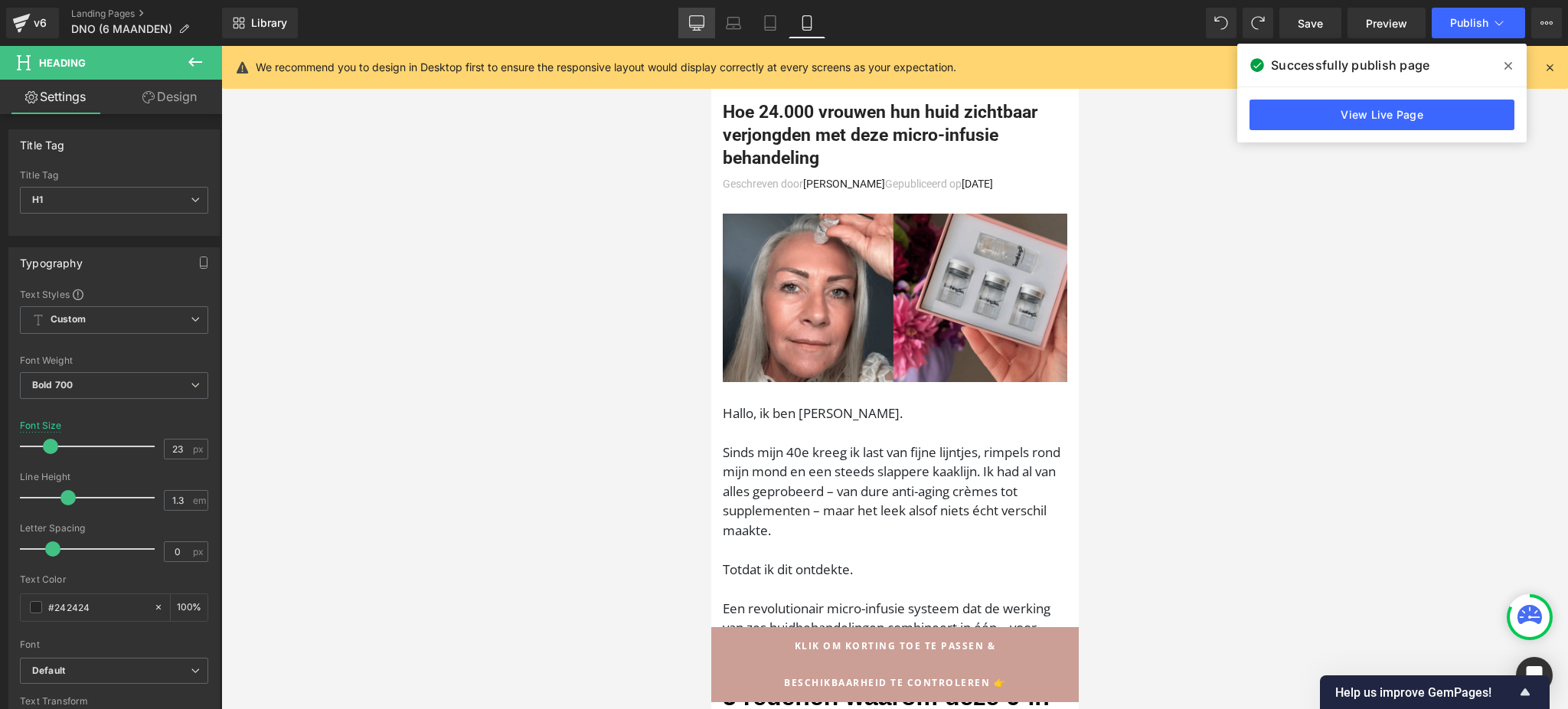
drag, startPoint x: 688, startPoint y: 15, endPoint x: 916, endPoint y: 323, distance: 383.2
click at [688, 15] on link "Desktop" at bounding box center [697, 23] width 37 height 31
type input "33"
type input "100"
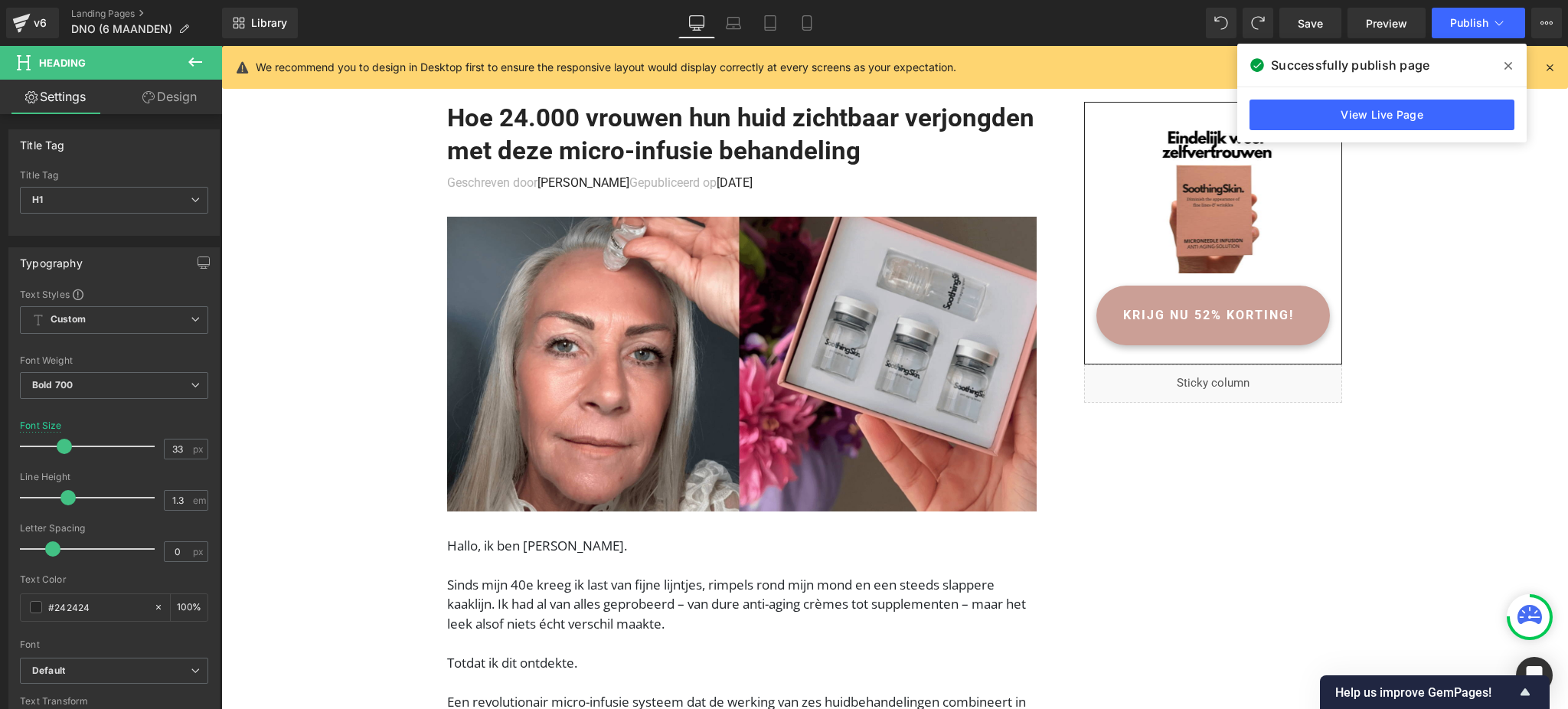
click at [1531, 632] on div at bounding box center [1529, 617] width 40 height 40
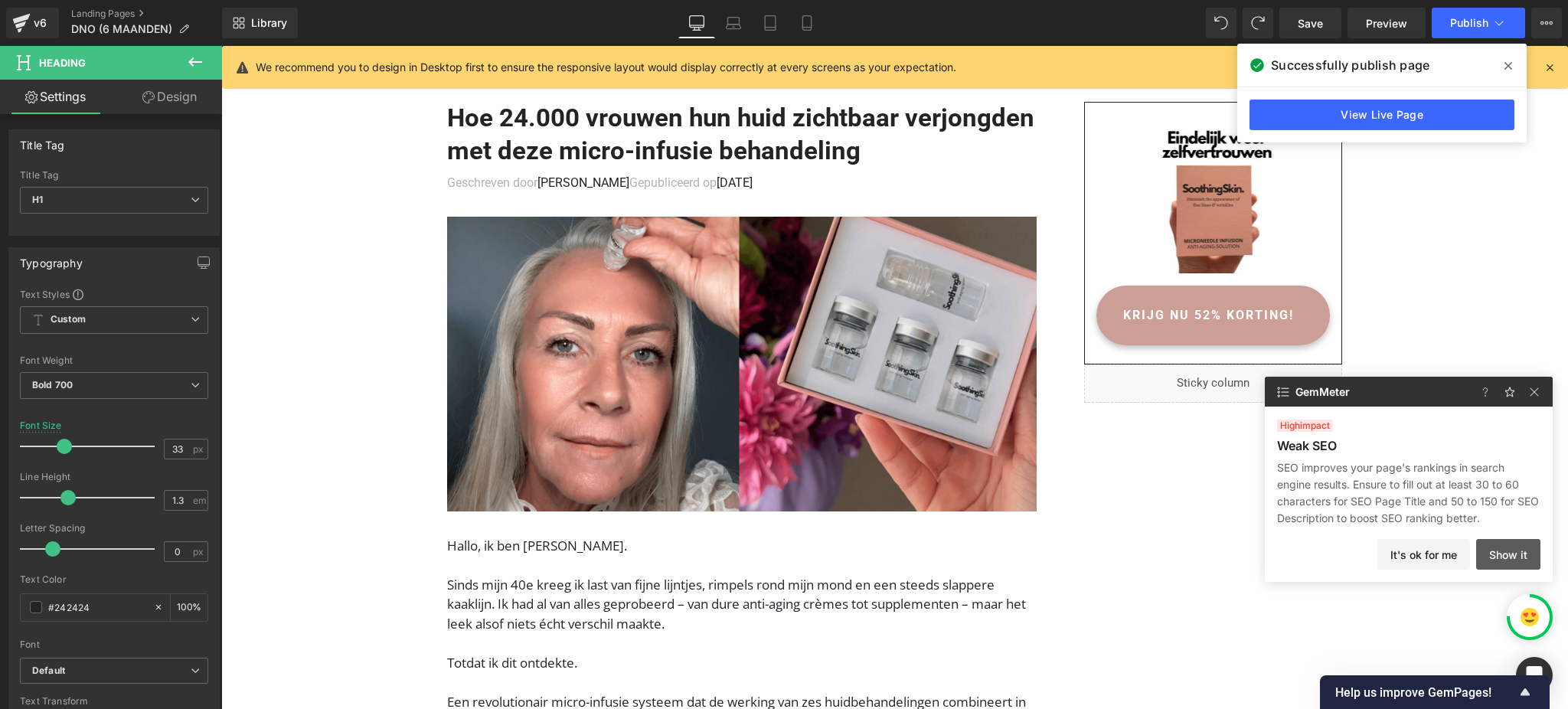
click at [1502, 552] on button "Show it" at bounding box center [1508, 554] width 64 height 31
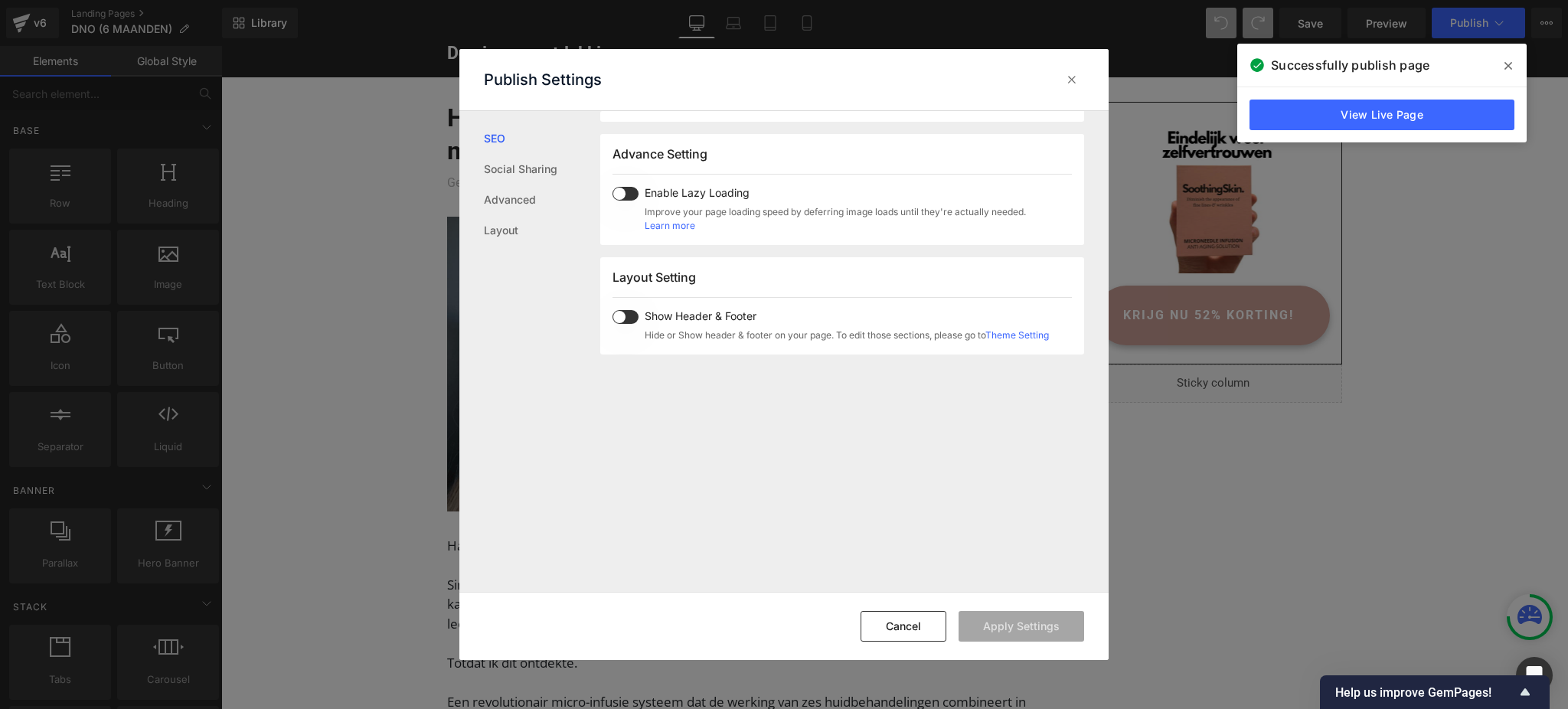
scroll to position [816, 0]
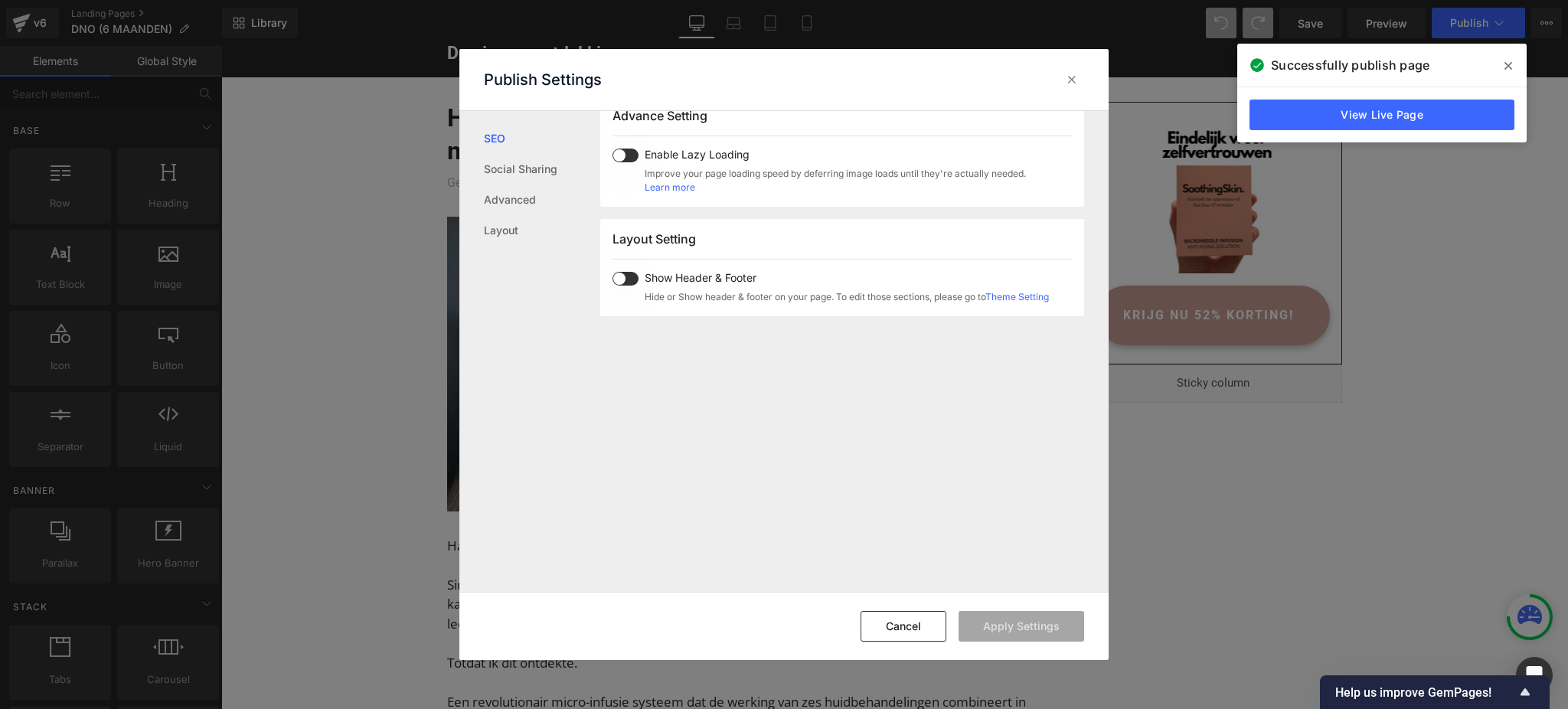
drag, startPoint x: 1404, startPoint y: 386, endPoint x: 1210, endPoint y: 363, distance: 195.4
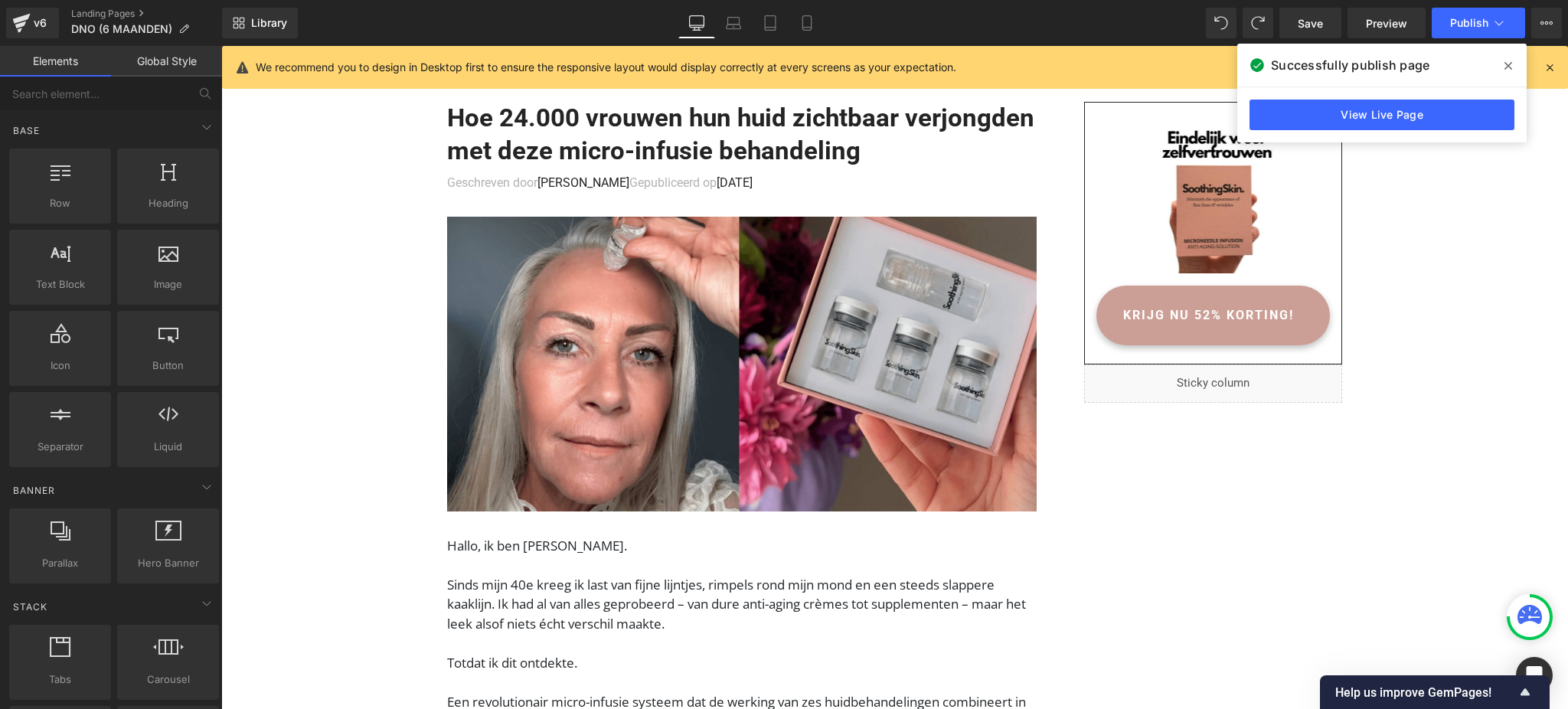
click at [1533, 616] on icon at bounding box center [1528, 614] width 24 height 19
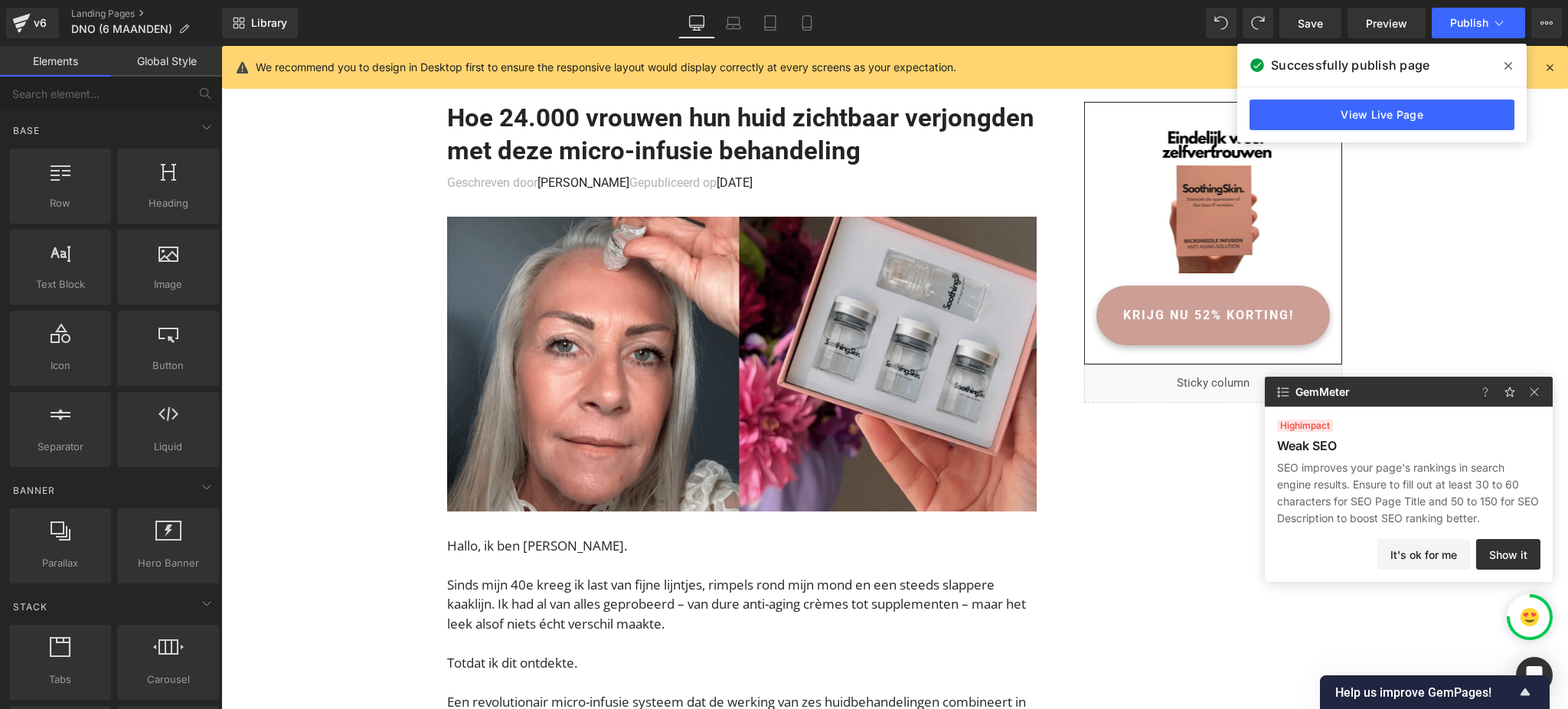
click at [1357, 494] on p "SEO improves your page's rankings in search engine results. Ensure to fill out …" at bounding box center [1408, 493] width 263 height 68
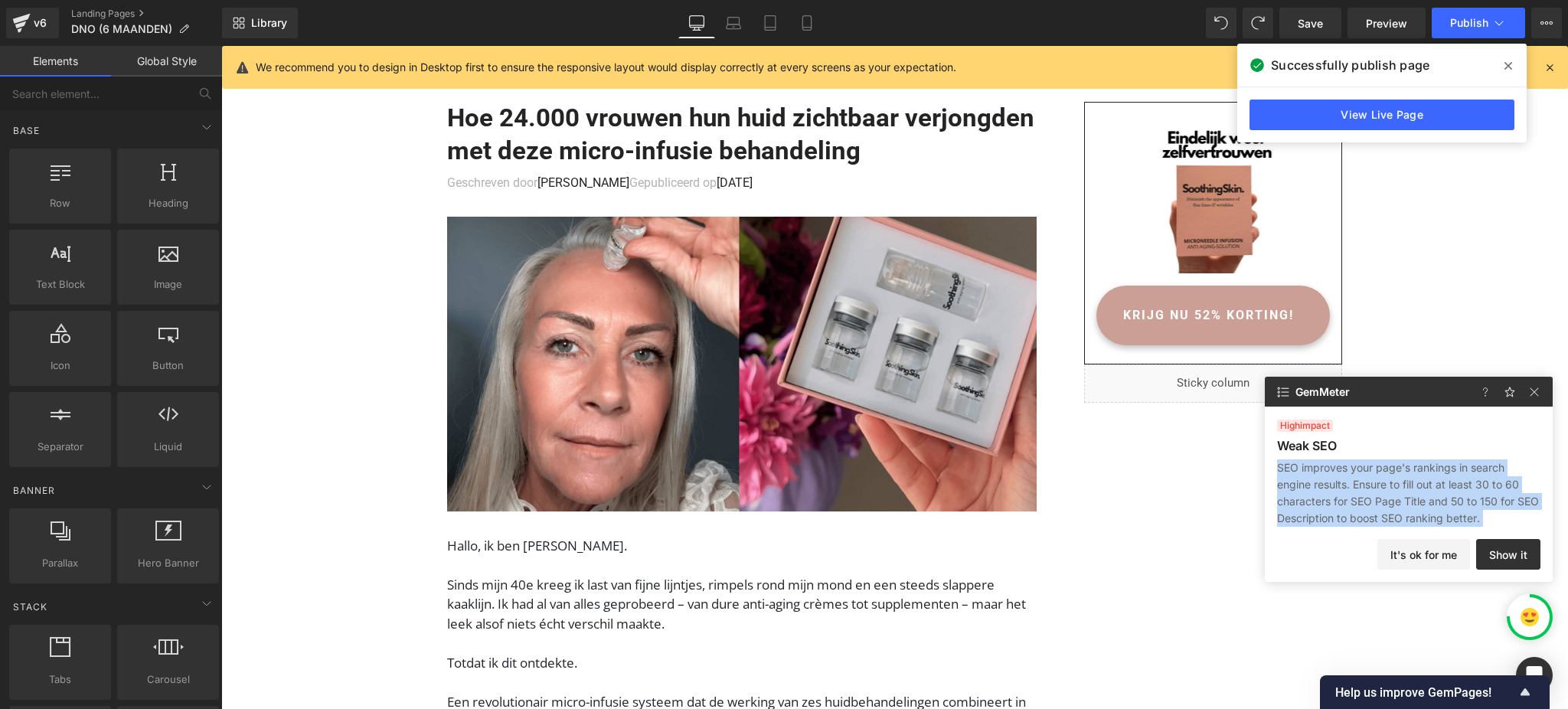
click at [1357, 494] on p "SEO improves your page's rankings in search engine results. Ensure to fill out …" at bounding box center [1408, 493] width 263 height 68
click at [1363, 476] on p "SEO improves your page's rankings in search engine results. Ensure to fill out …" at bounding box center [1408, 493] width 263 height 68
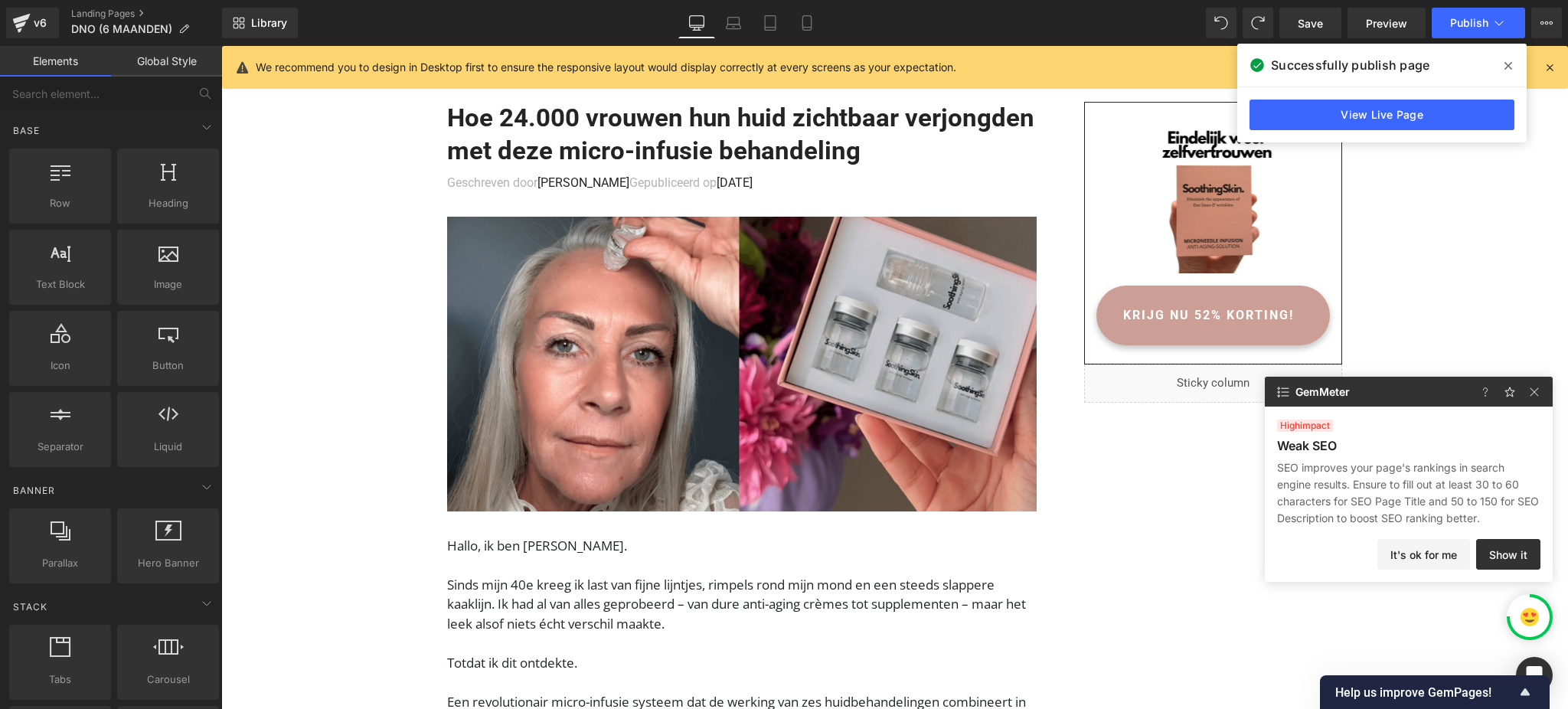
click at [1373, 498] on p "SEO improves your page's rankings in search engine results. Ensure to fill out …" at bounding box center [1408, 493] width 263 height 68
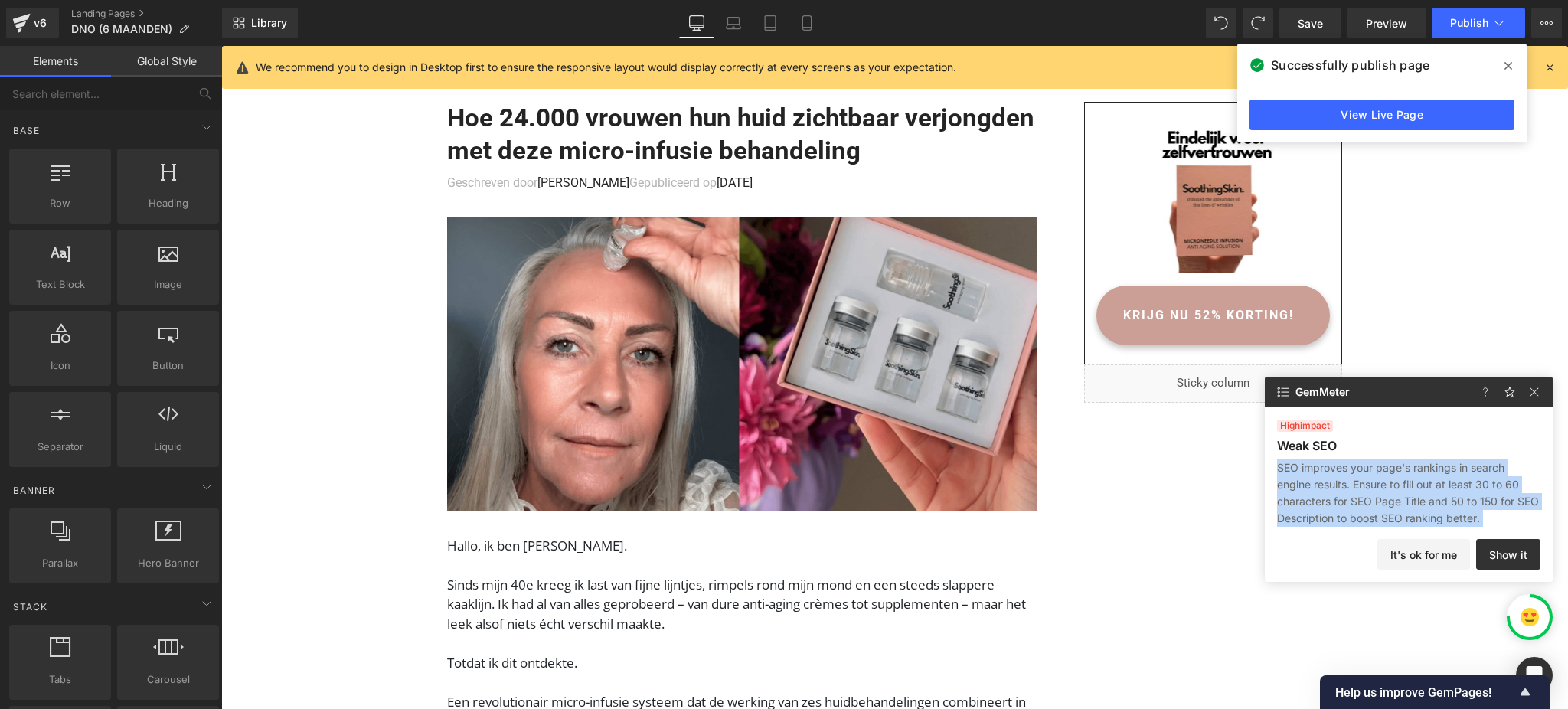
click at [1373, 498] on p "SEO improves your page's rankings in search engine results. Ensure to fill out …" at bounding box center [1408, 493] width 263 height 68
click at [1475, 506] on p "SEO improves your page's rankings in search engine results. Ensure to fill out …" at bounding box center [1408, 493] width 263 height 68
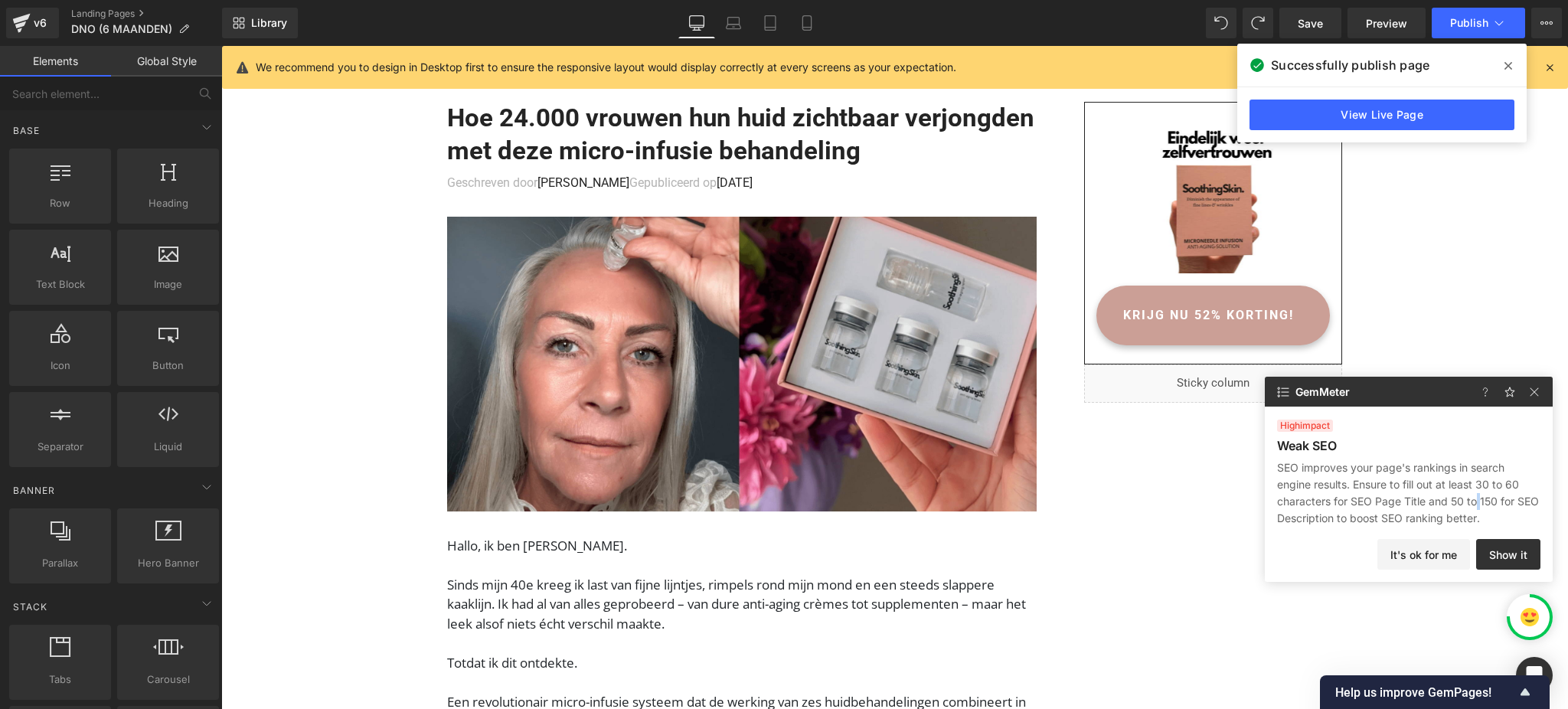
click at [1475, 506] on p "SEO improves your page's rankings in search engine results. Ensure to fill out …" at bounding box center [1408, 493] width 263 height 68
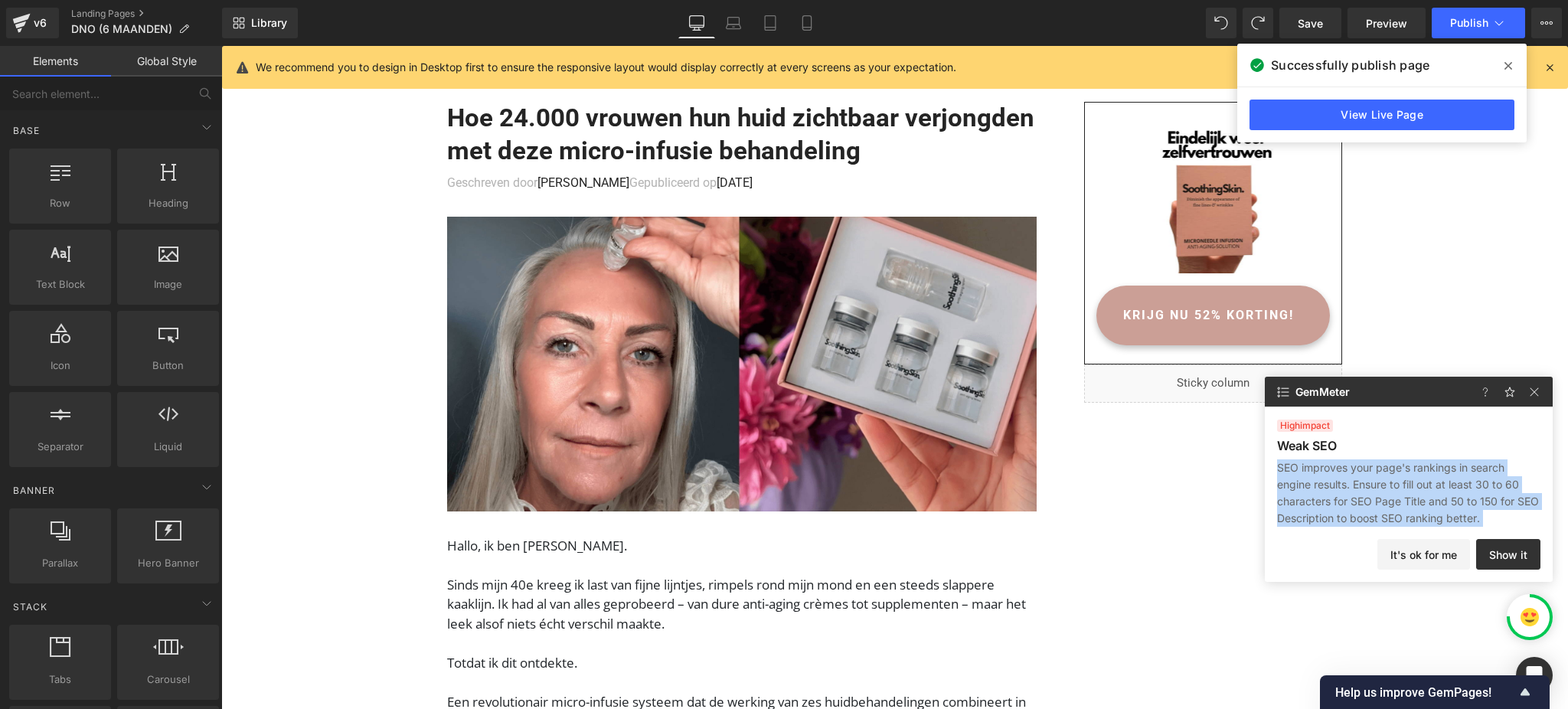
click at [1475, 506] on p "SEO improves your page's rankings in search engine results. Ensure to fill out …" at bounding box center [1408, 493] width 263 height 68
click at [1484, 551] on button "Show it" at bounding box center [1508, 554] width 64 height 31
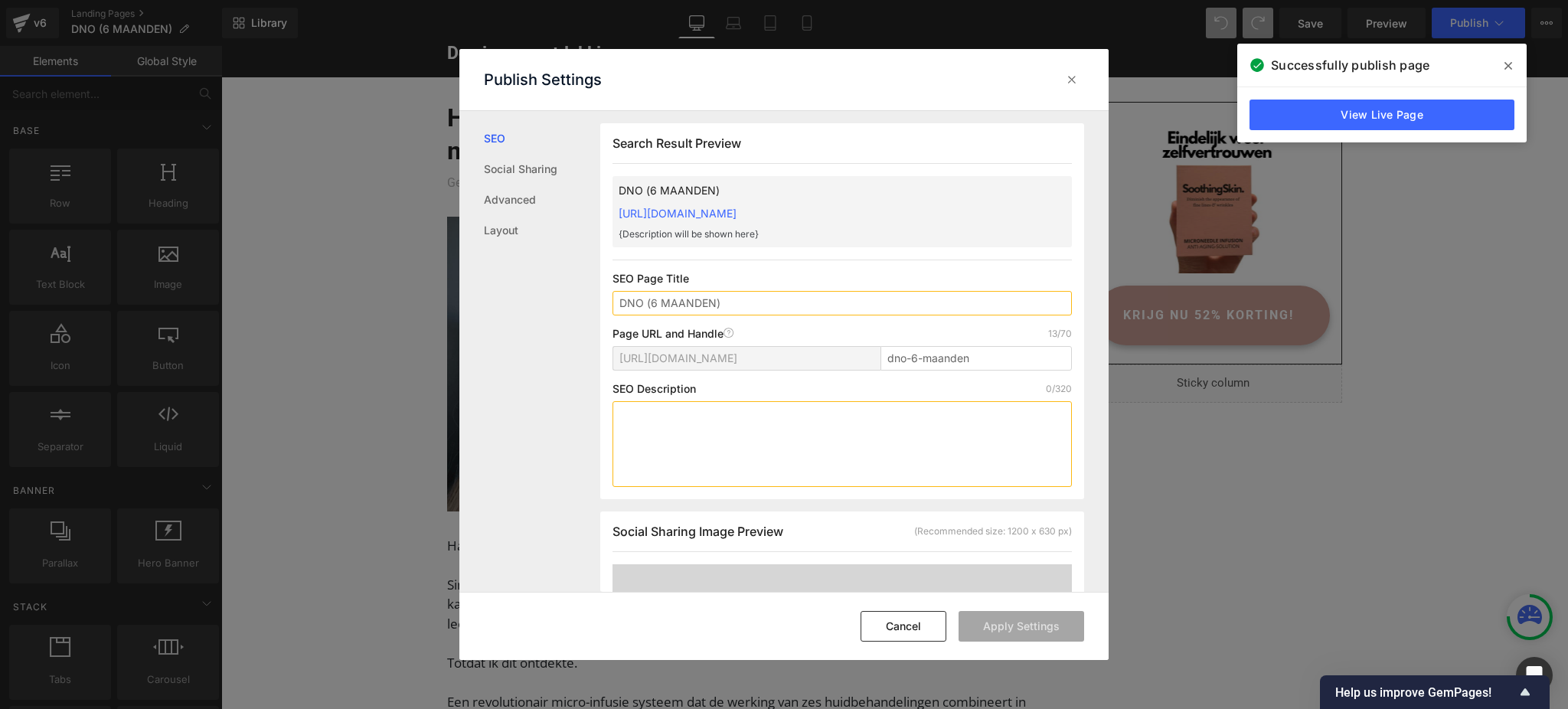
scroll to position [1, 0]
click at [764, 440] on div at bounding box center [843, 442] width 460 height 86
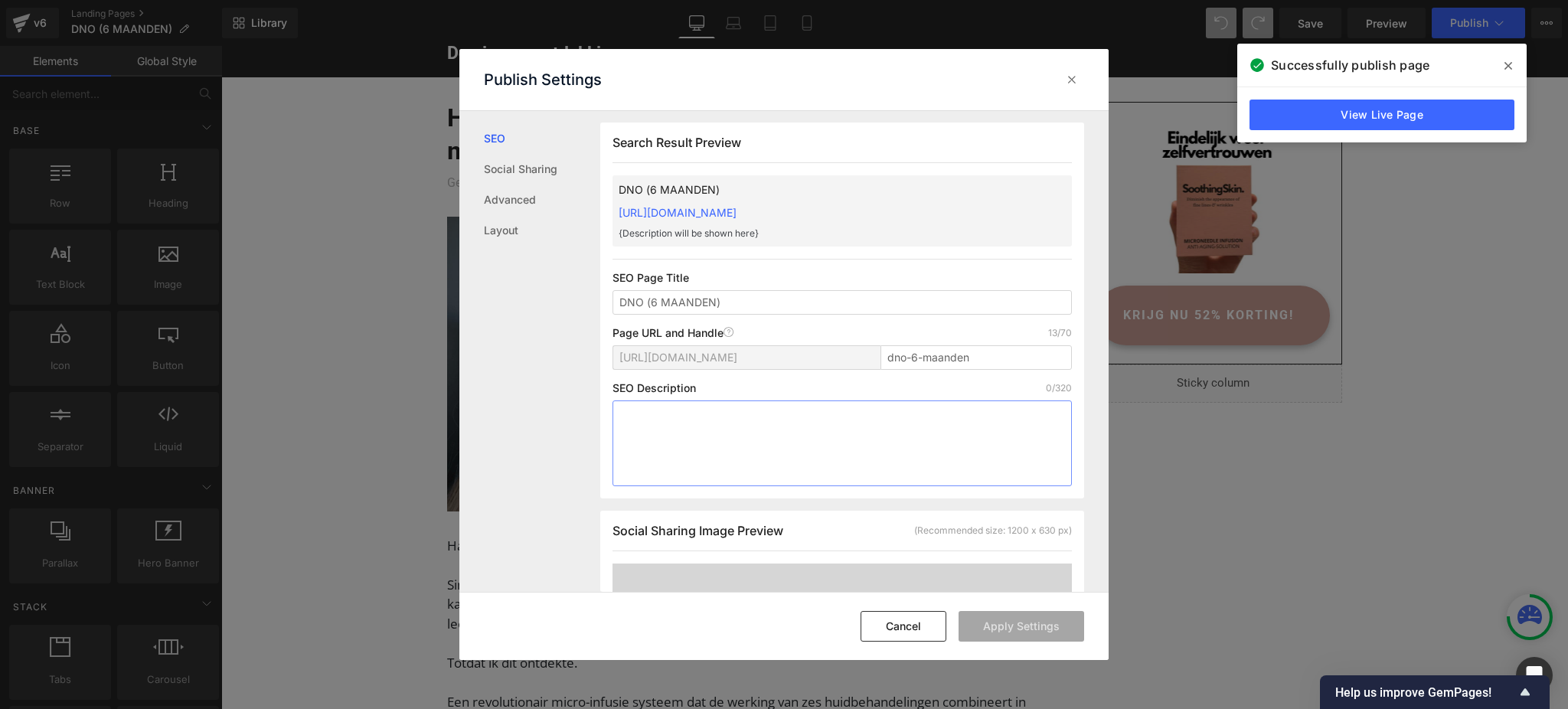
click at [659, 434] on textarea at bounding box center [843, 442] width 460 height 86
paste textarea "Ervaar micro-infusie: de geavanceerde 6-in-1 behandeling die fijne lijntjes, ri…"
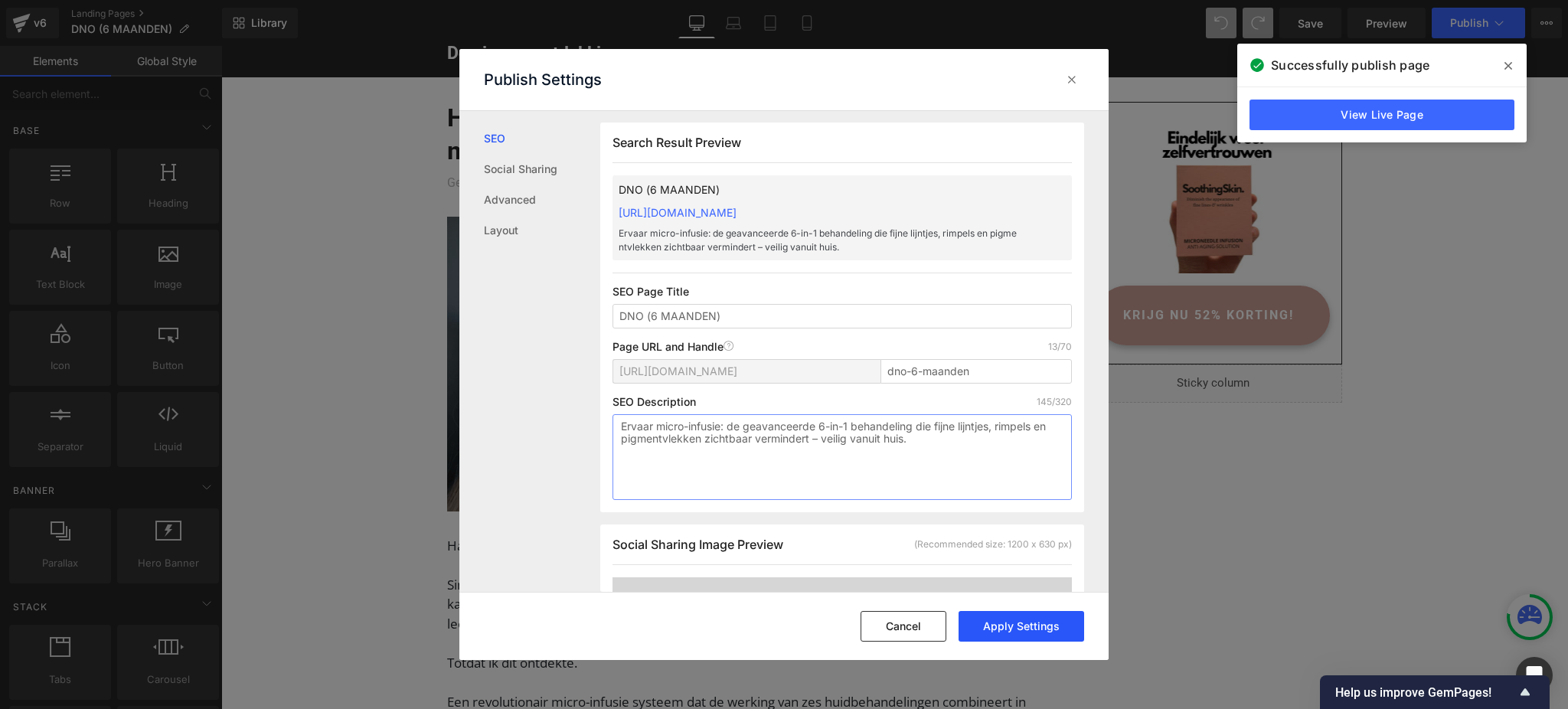
type textarea "Ervaar micro-infusie: de geavanceerde 6-in-1 behandeling die fijne lijntjes, ri…"
click at [1054, 623] on button "Apply Settings" at bounding box center [1020, 626] width 125 height 31
click at [1067, 75] on icon at bounding box center [1071, 79] width 15 height 15
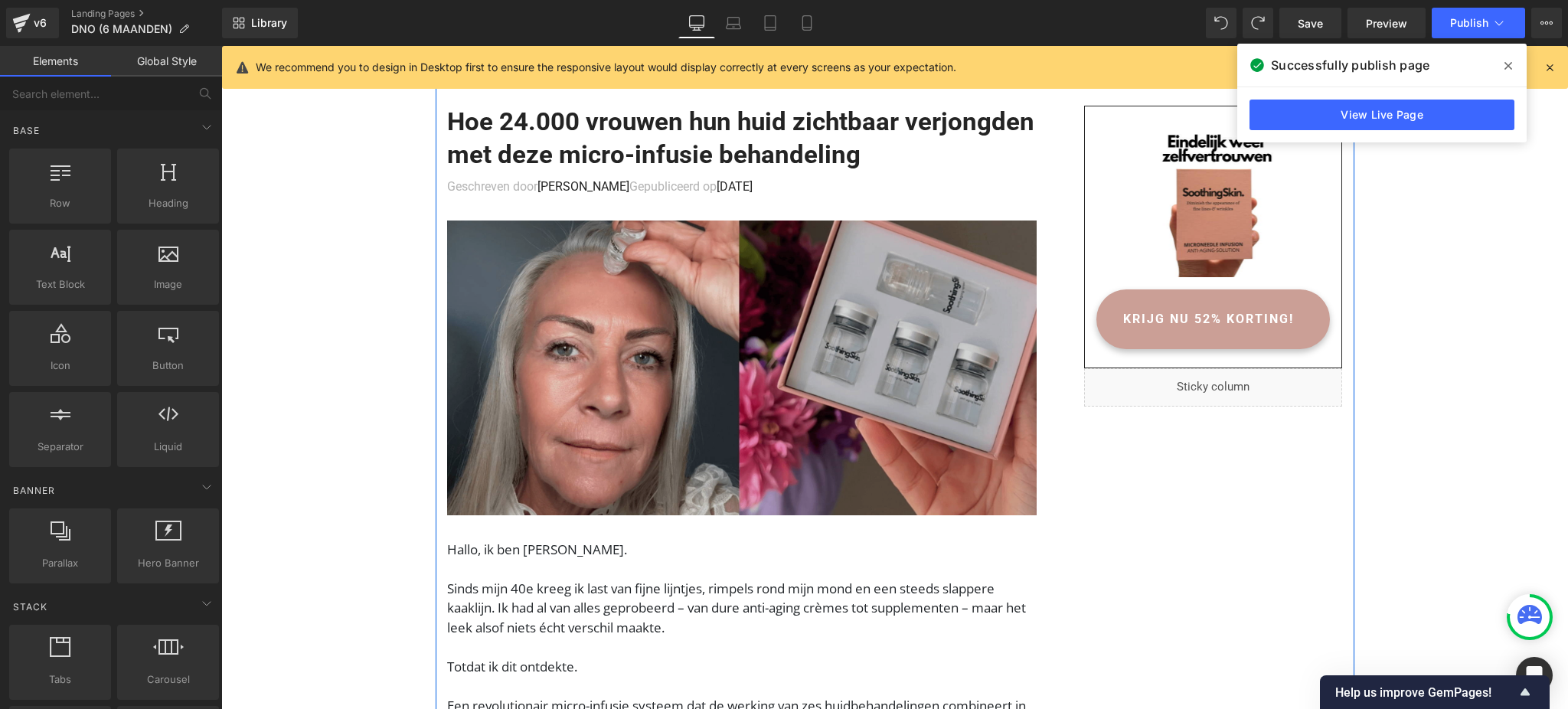
scroll to position [0, 0]
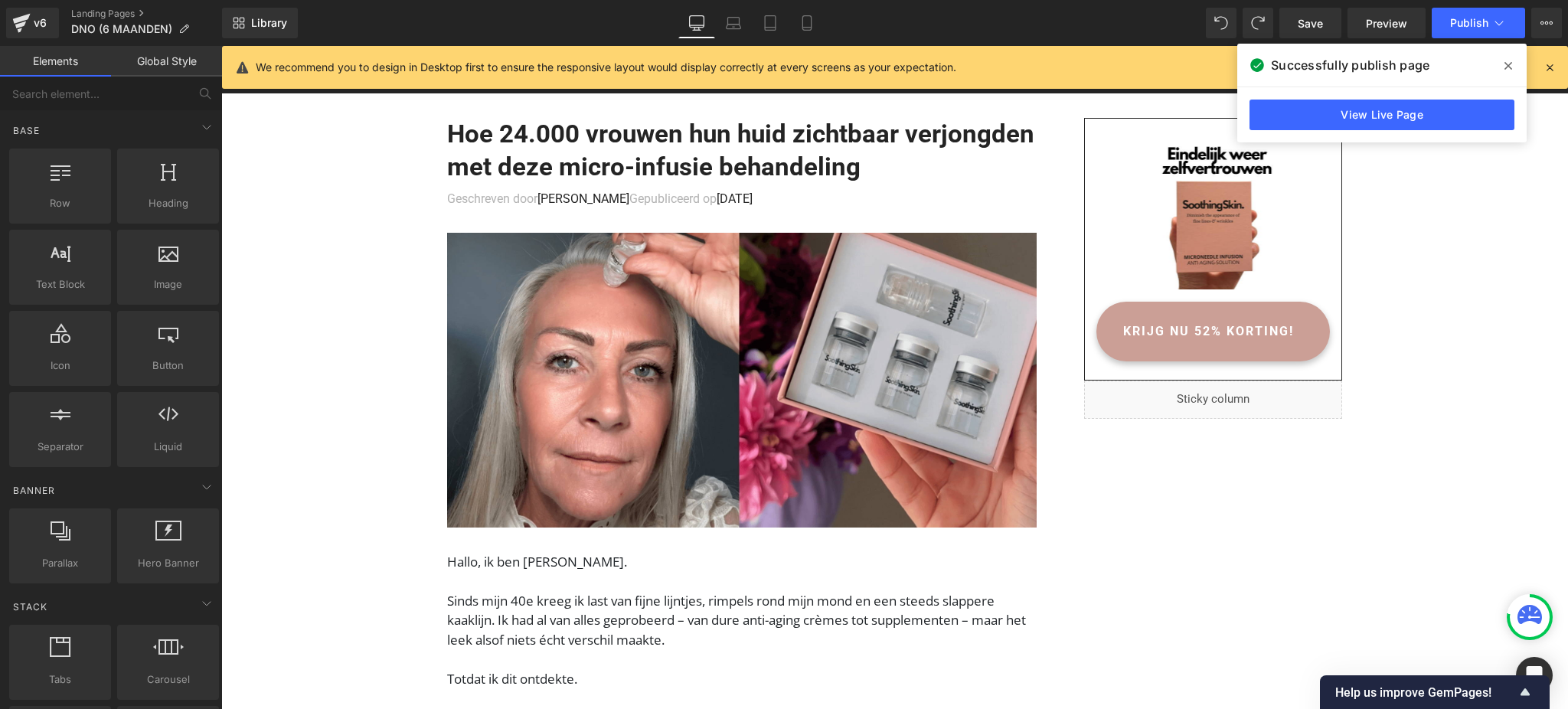
click at [1538, 616] on icon at bounding box center [1528, 614] width 24 height 19
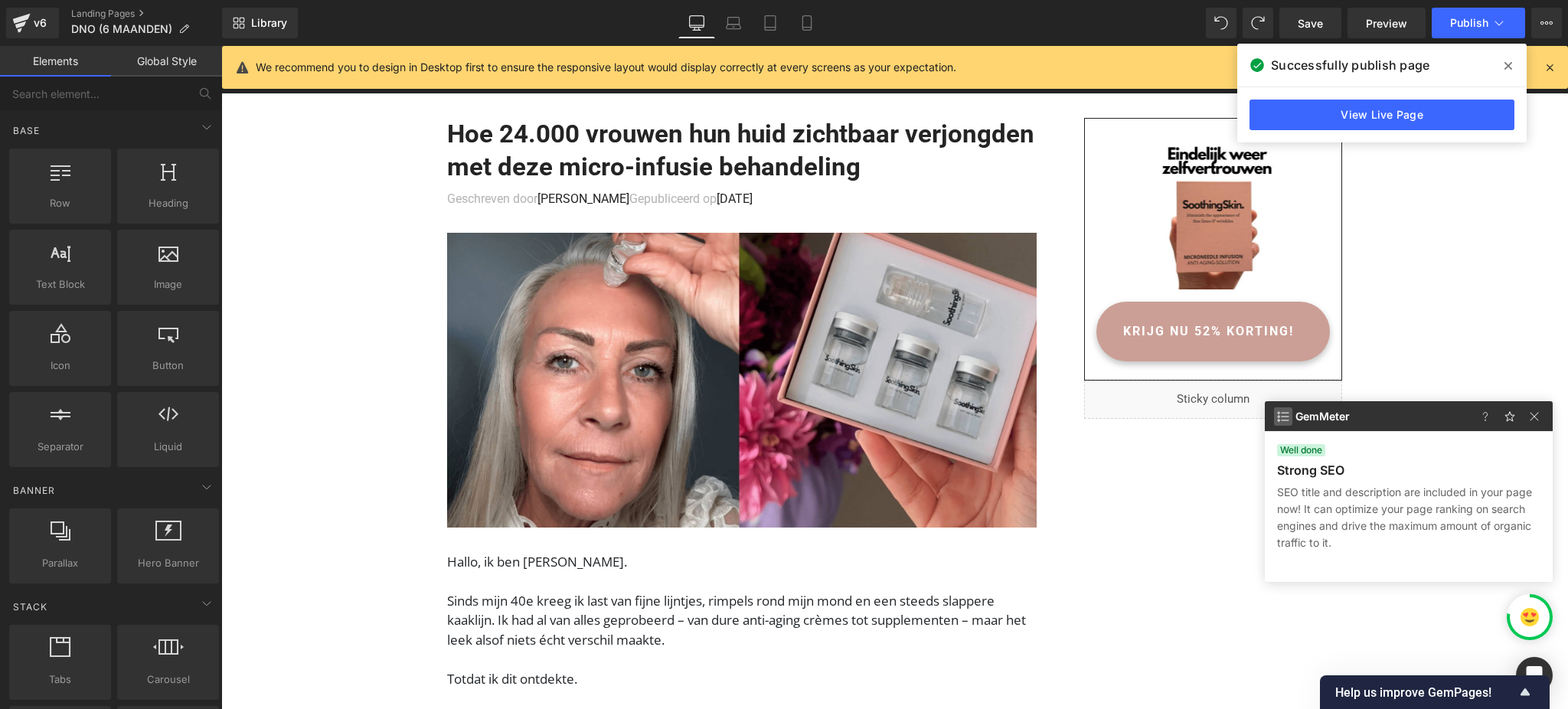
click at [1281, 422] on img at bounding box center [1282, 416] width 18 height 18
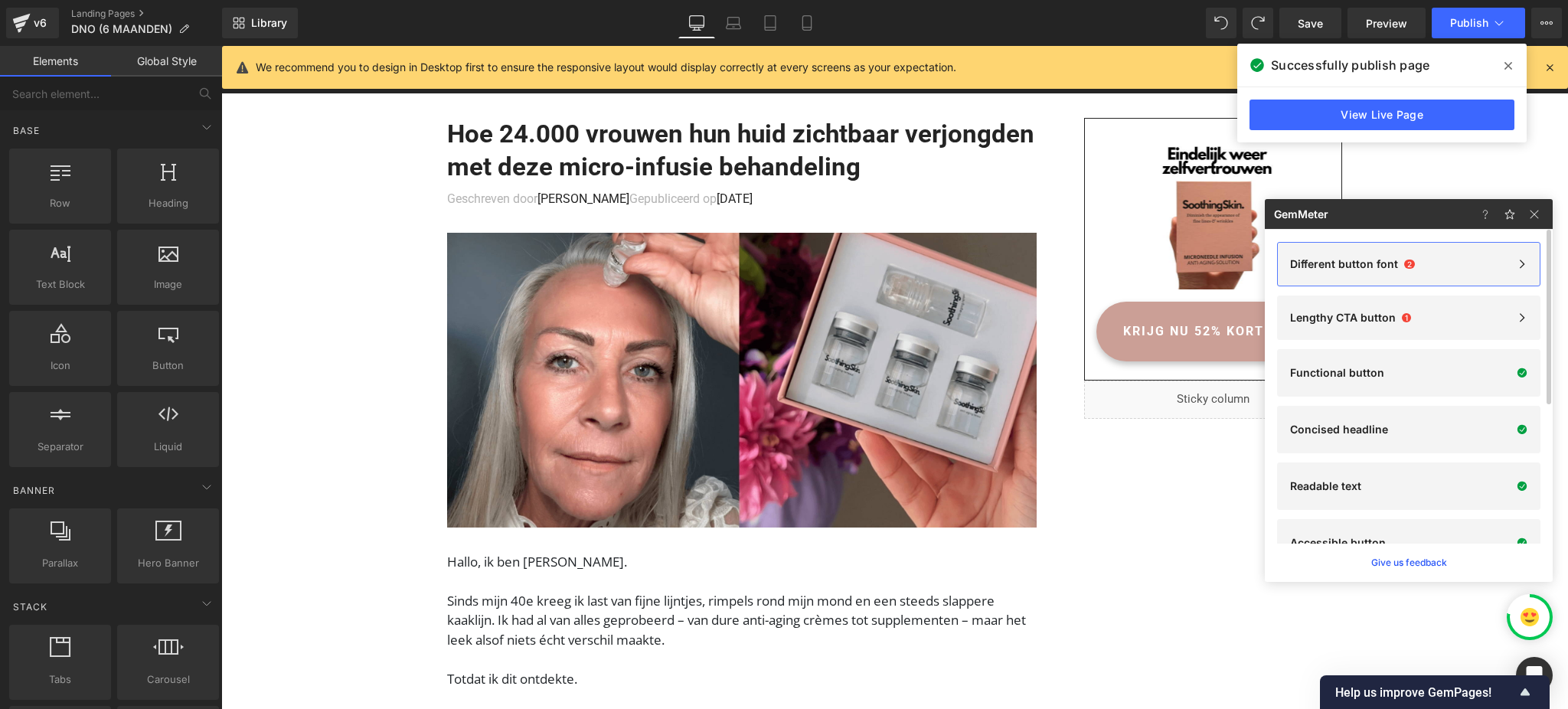
click at [1426, 267] on div "Different button font 2" at bounding box center [1408, 264] width 237 height 13
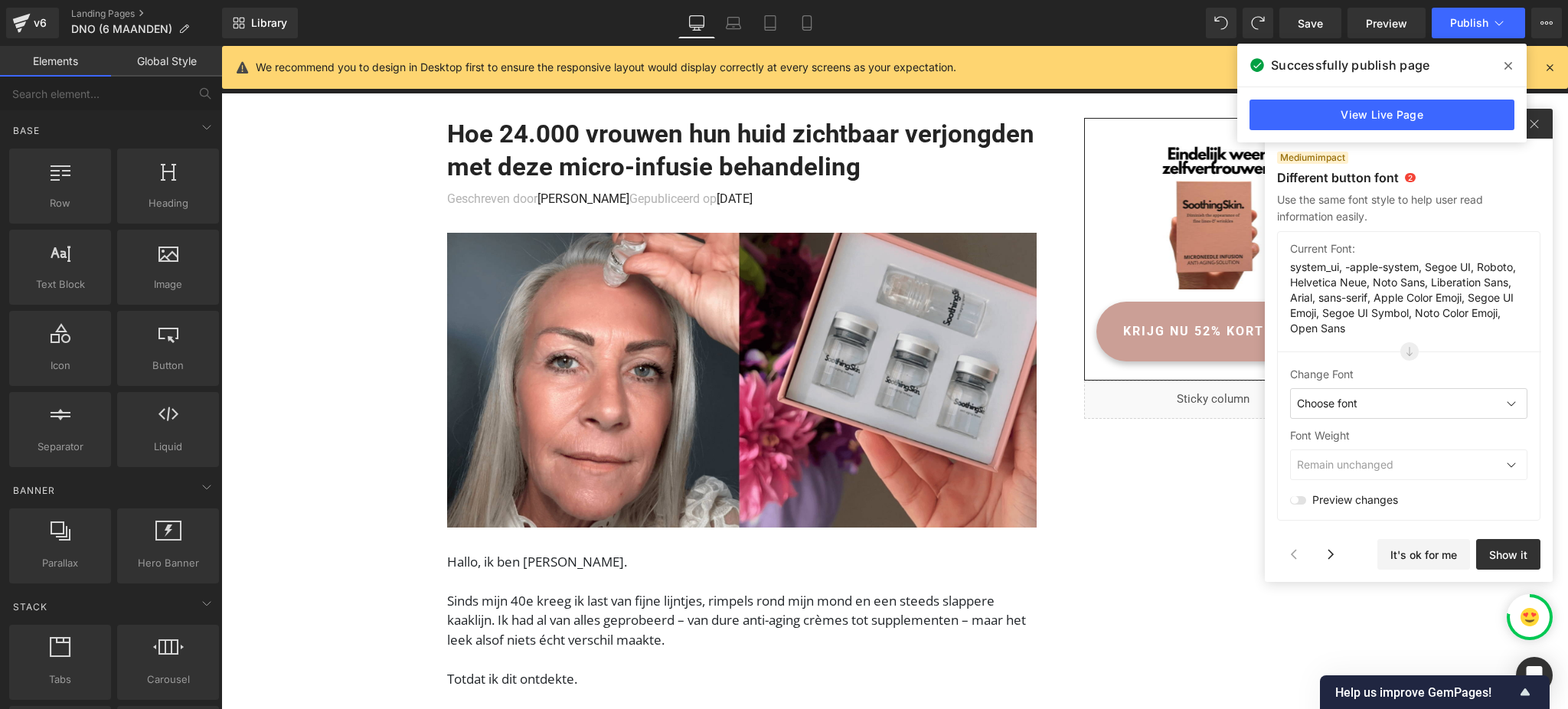
click at [1404, 394] on div "Choose font" at bounding box center [1408, 404] width 237 height 31
click at [1536, 557] on button "Show it" at bounding box center [1508, 554] width 64 height 31
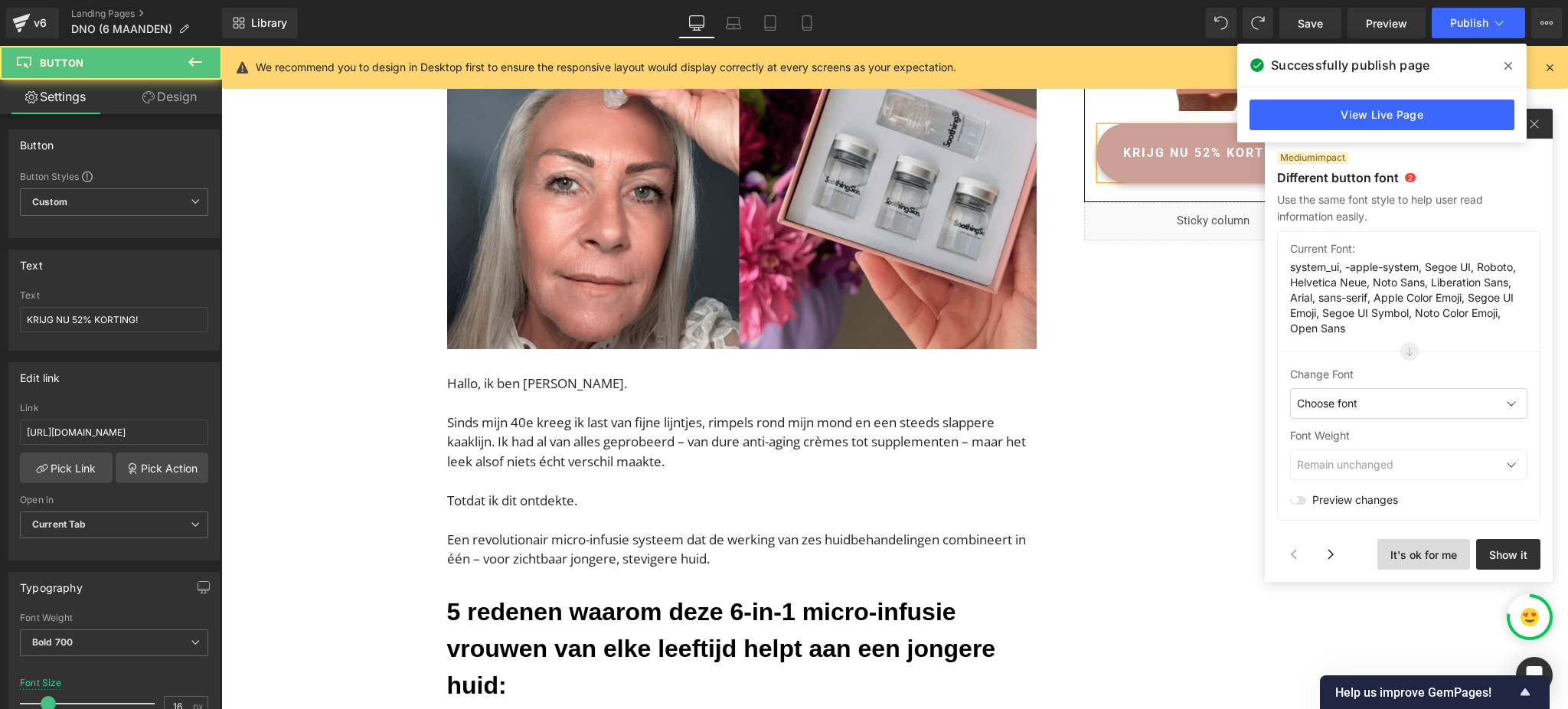
scroll to position [580, 0]
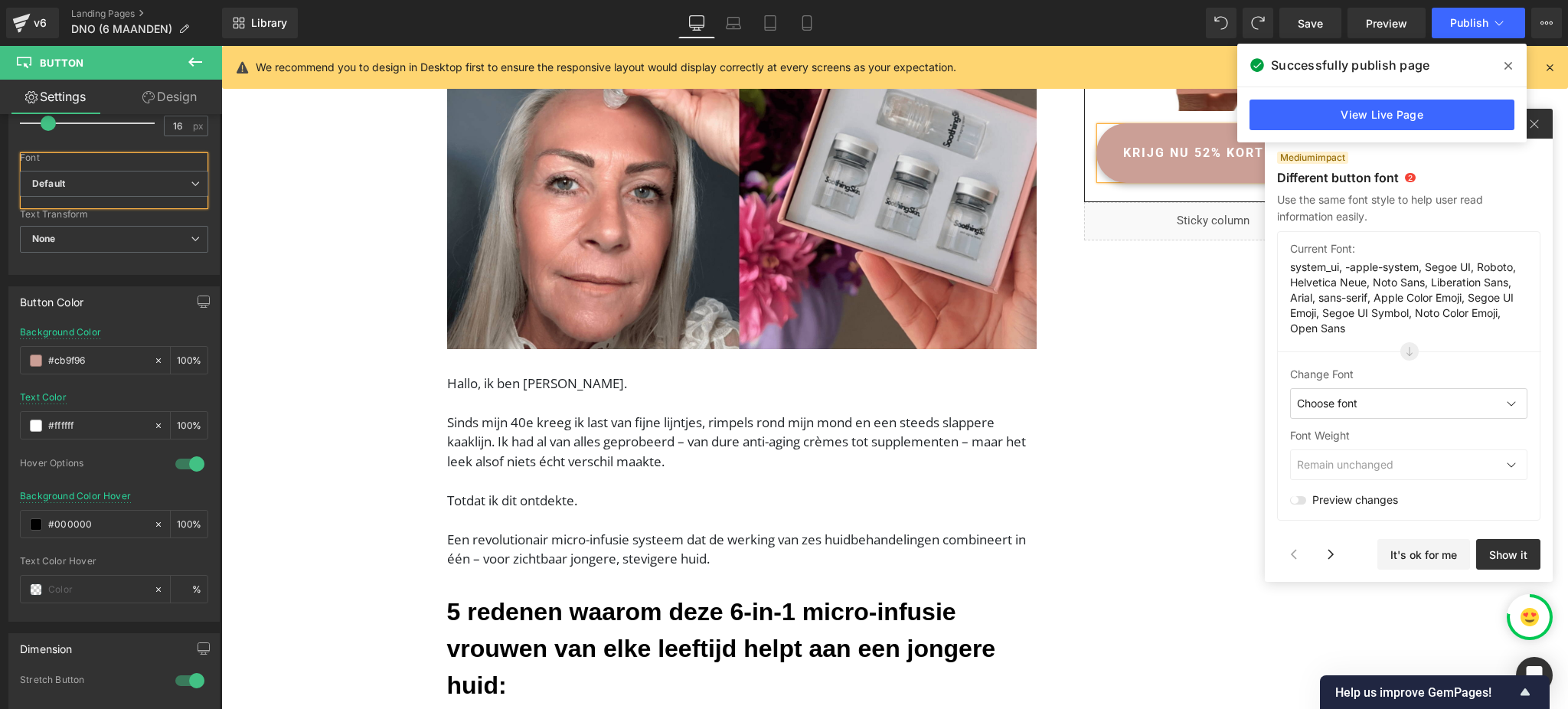
click at [1502, 59] on span at bounding box center [1508, 65] width 24 height 24
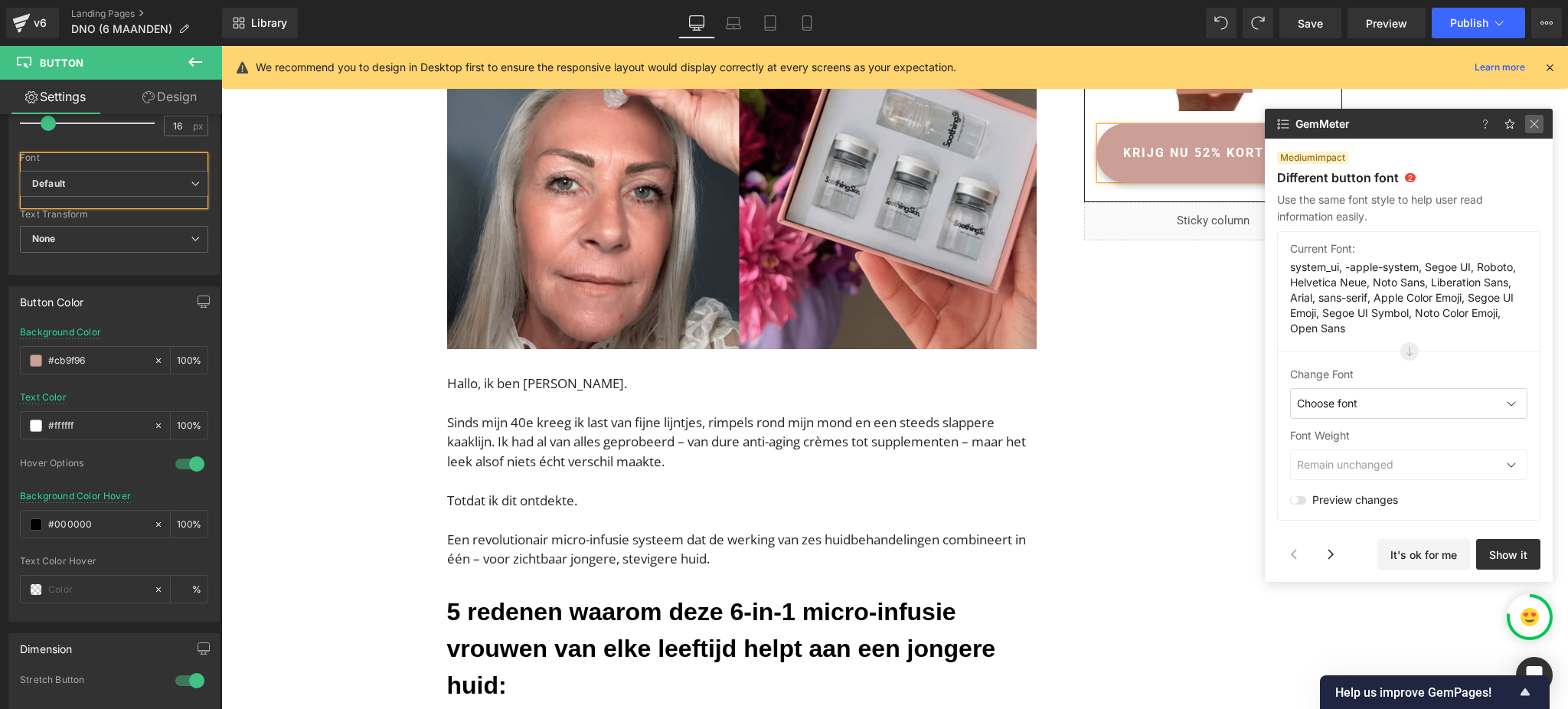
drag, startPoint x: 1528, startPoint y: 123, endPoint x: 1307, endPoint y: 98, distance: 222.4
click at [1528, 123] on img at bounding box center [1534, 123] width 18 height 18
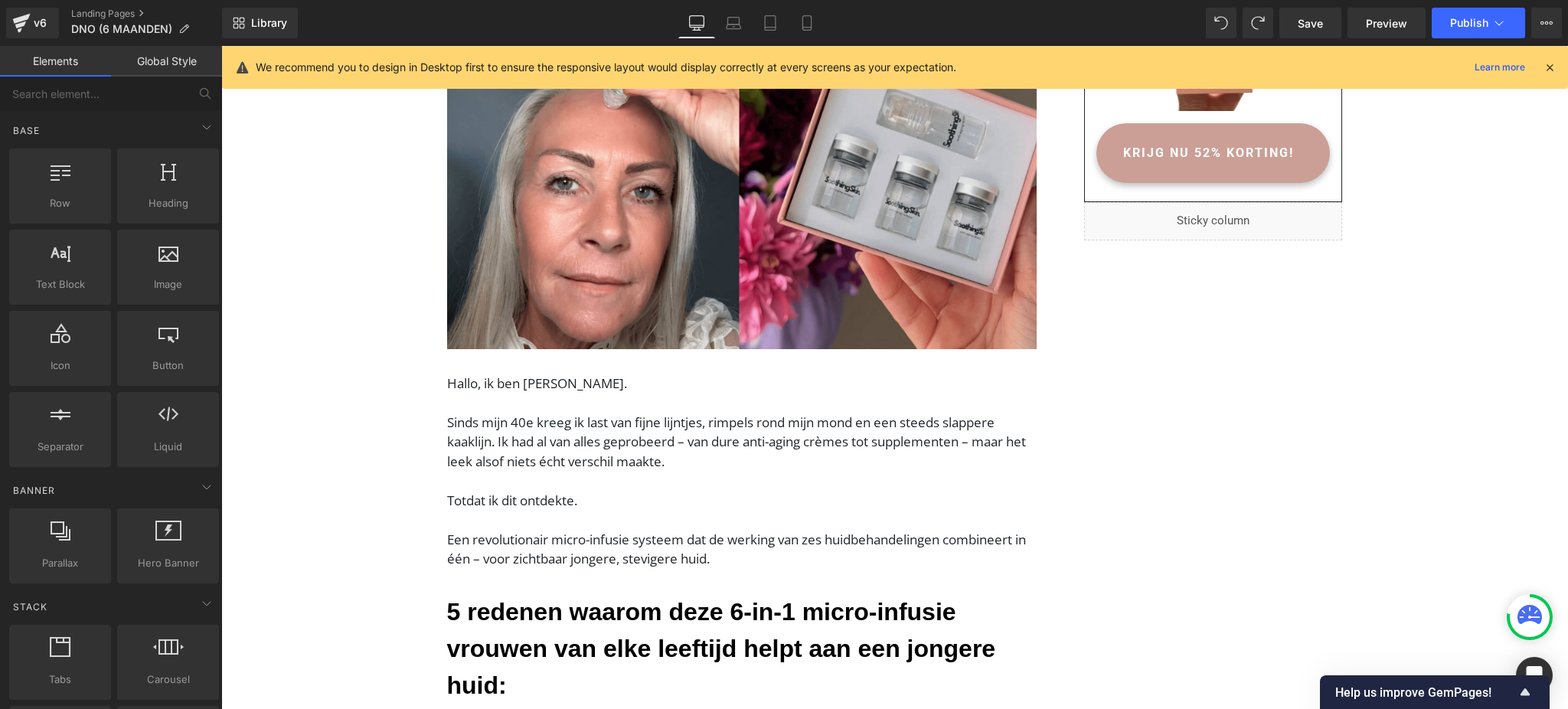
click at [1518, 614] on icon at bounding box center [1528, 614] width 24 height 19
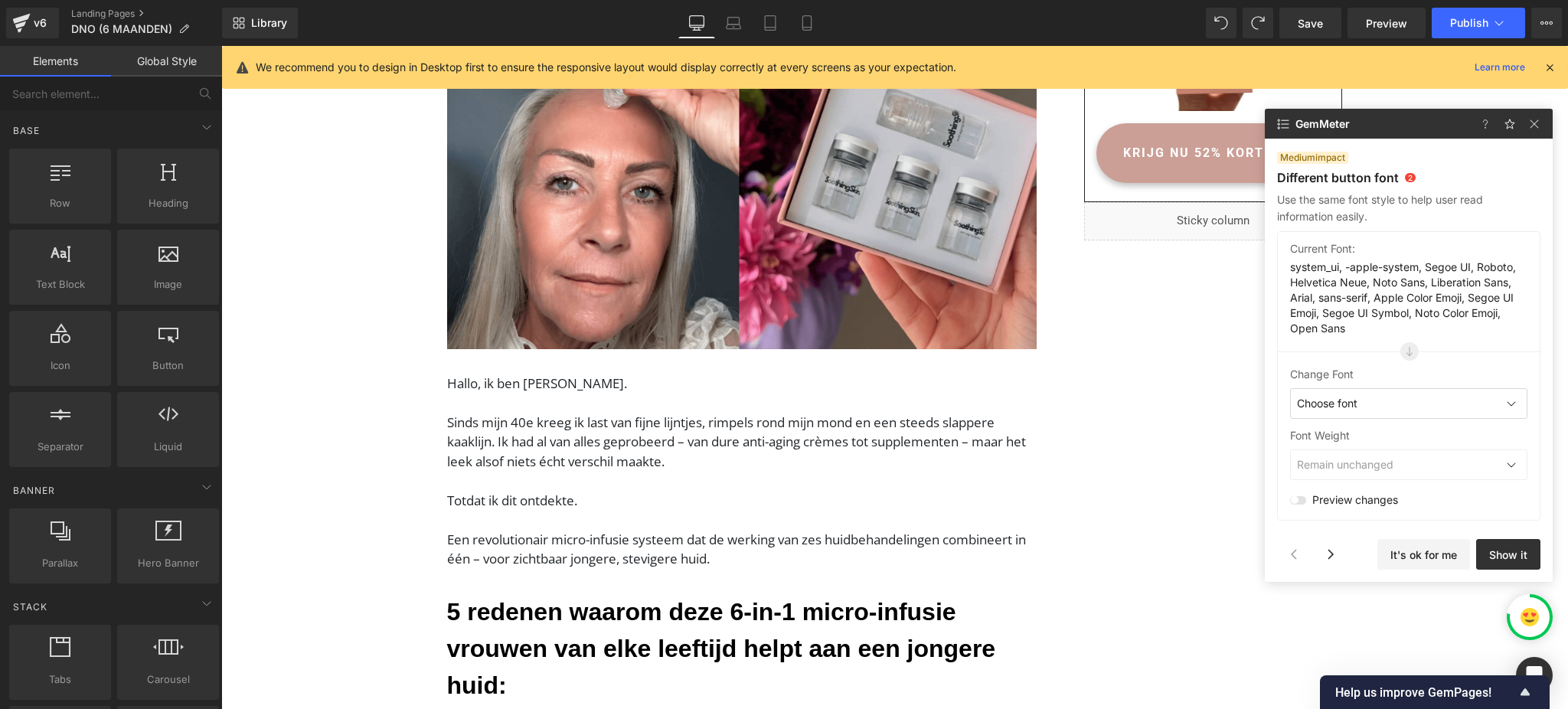
click at [1366, 471] on span "Remain unchanged" at bounding box center [1345, 464] width 96 height 15
click at [1537, 127] on img at bounding box center [1534, 123] width 18 height 18
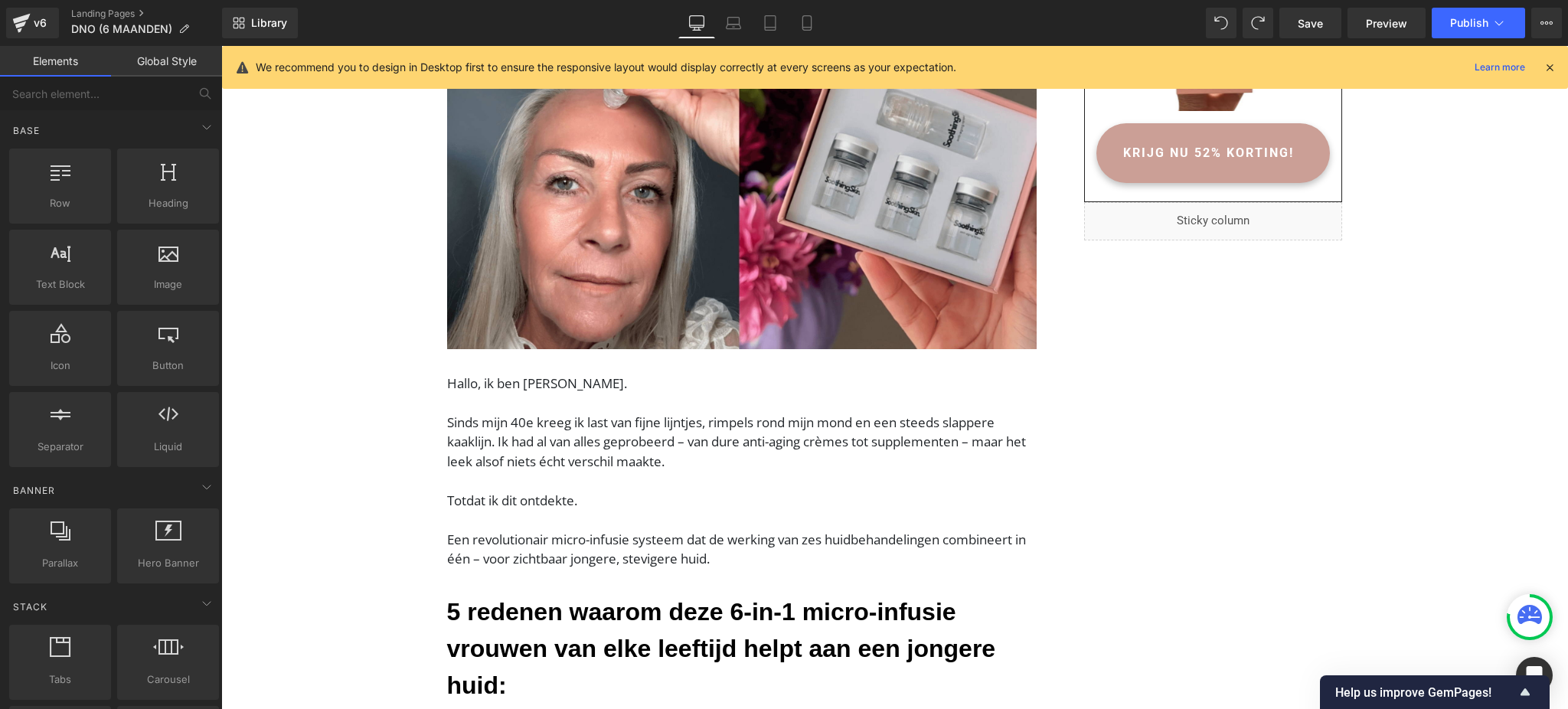
click at [1540, 617] on icon at bounding box center [1528, 614] width 24 height 19
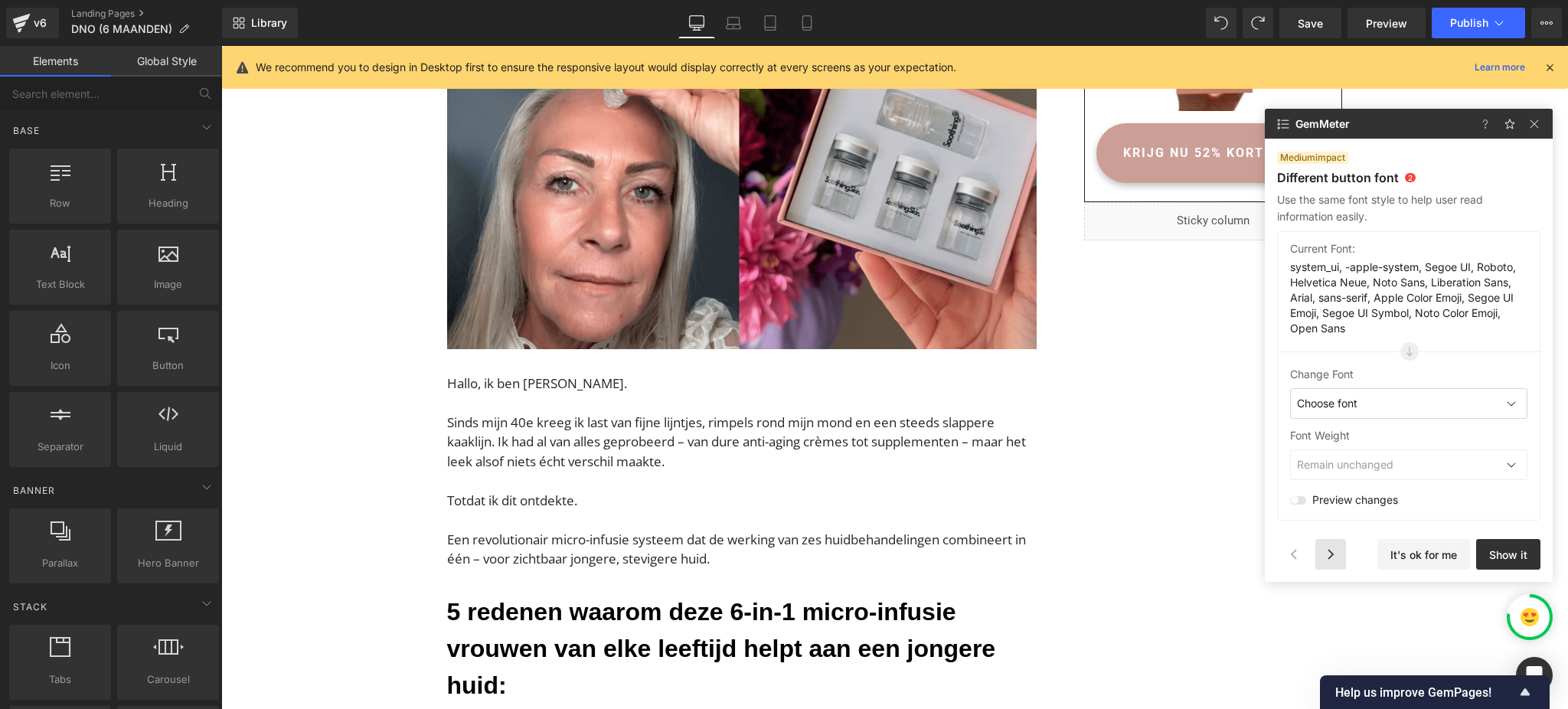
click at [1329, 548] on div at bounding box center [1330, 554] width 31 height 31
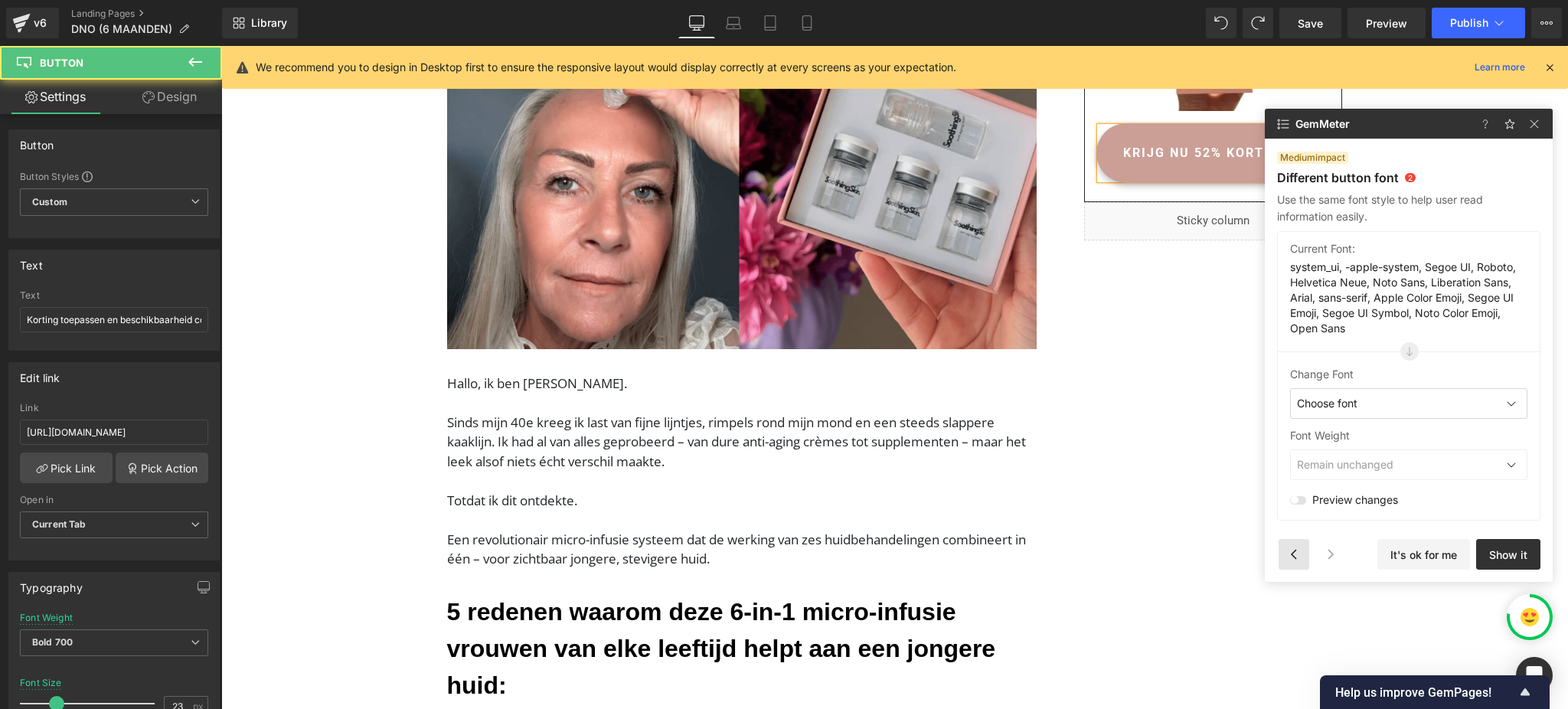
scroll to position [4257, 0]
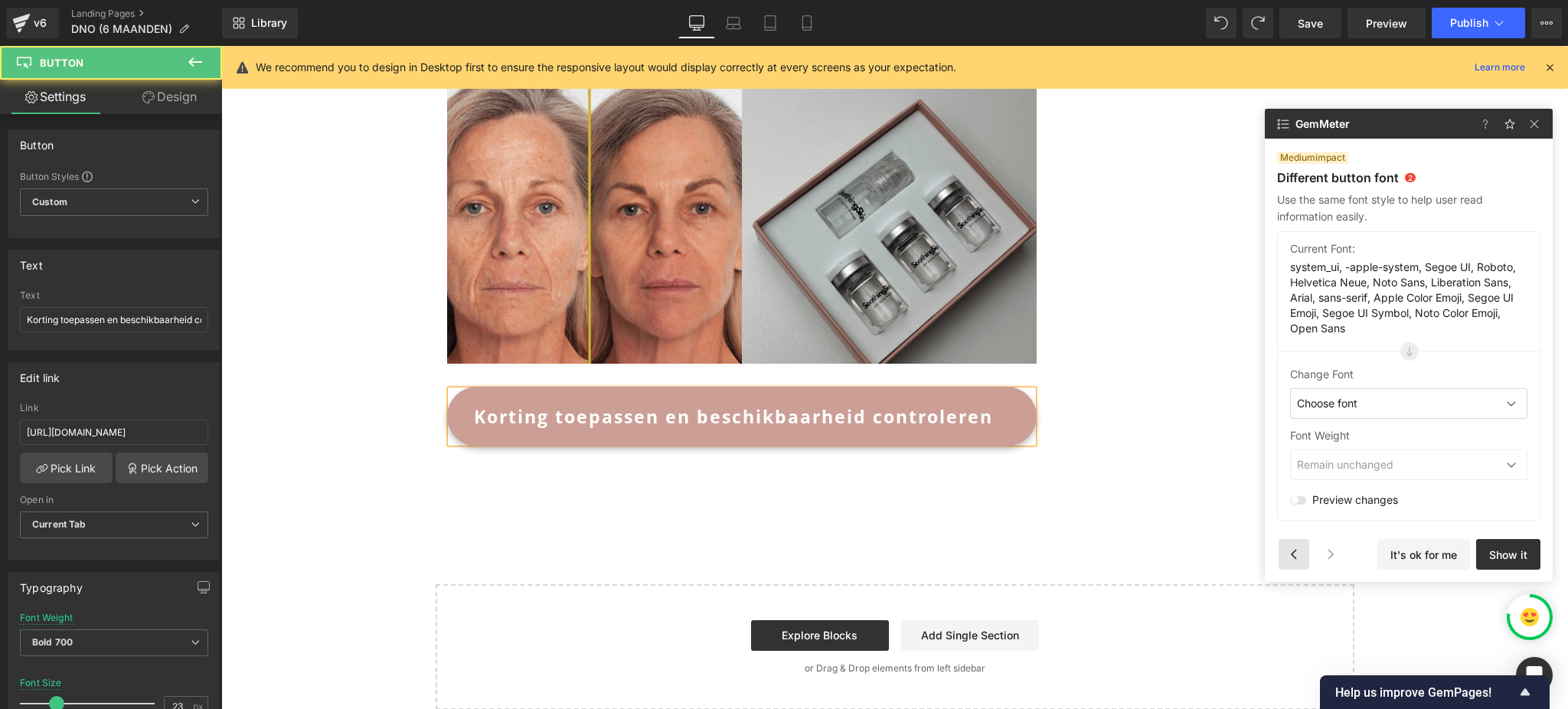
click at [1293, 551] on div at bounding box center [1293, 554] width 31 height 31
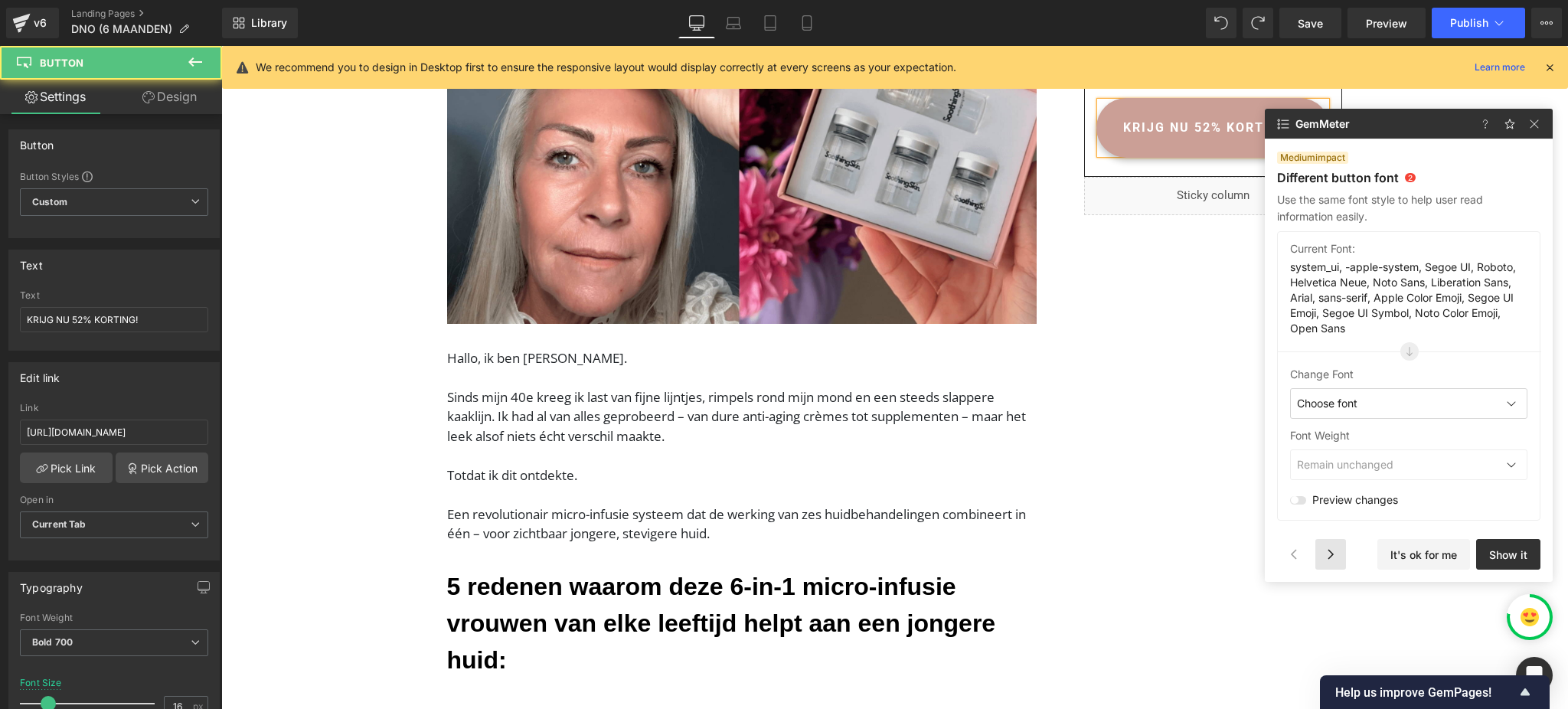
scroll to position [178, 0]
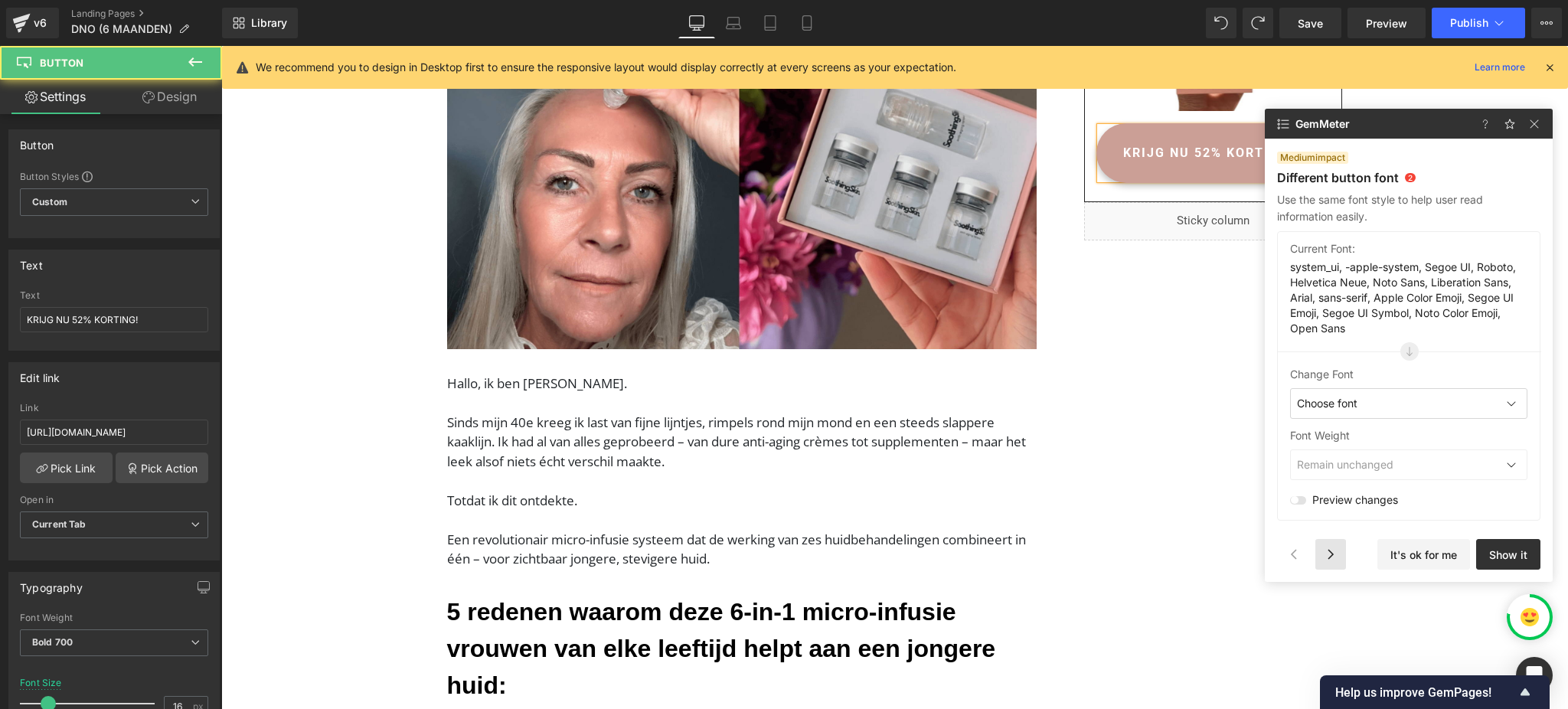
click at [1332, 559] on div at bounding box center [1330, 554] width 31 height 31
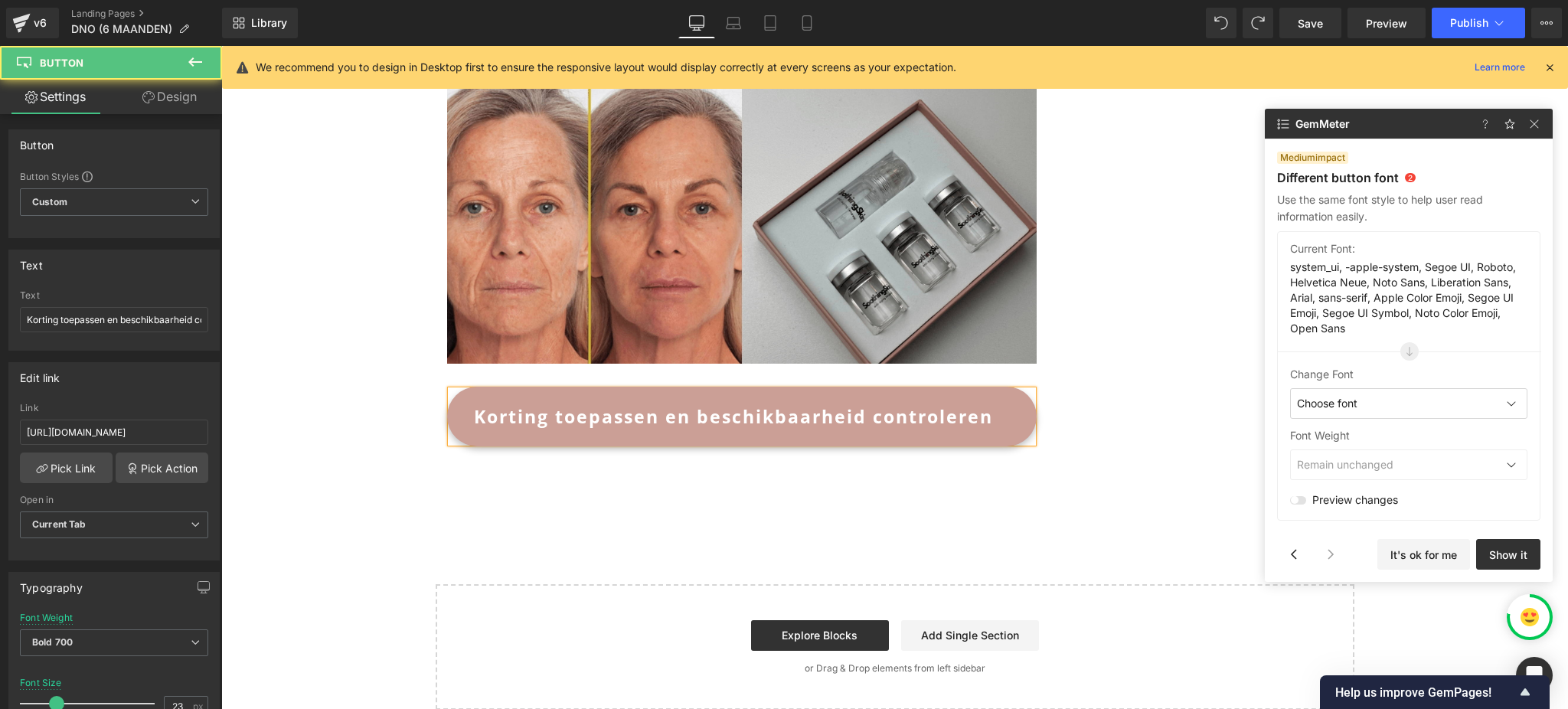
scroll to position [580, 0]
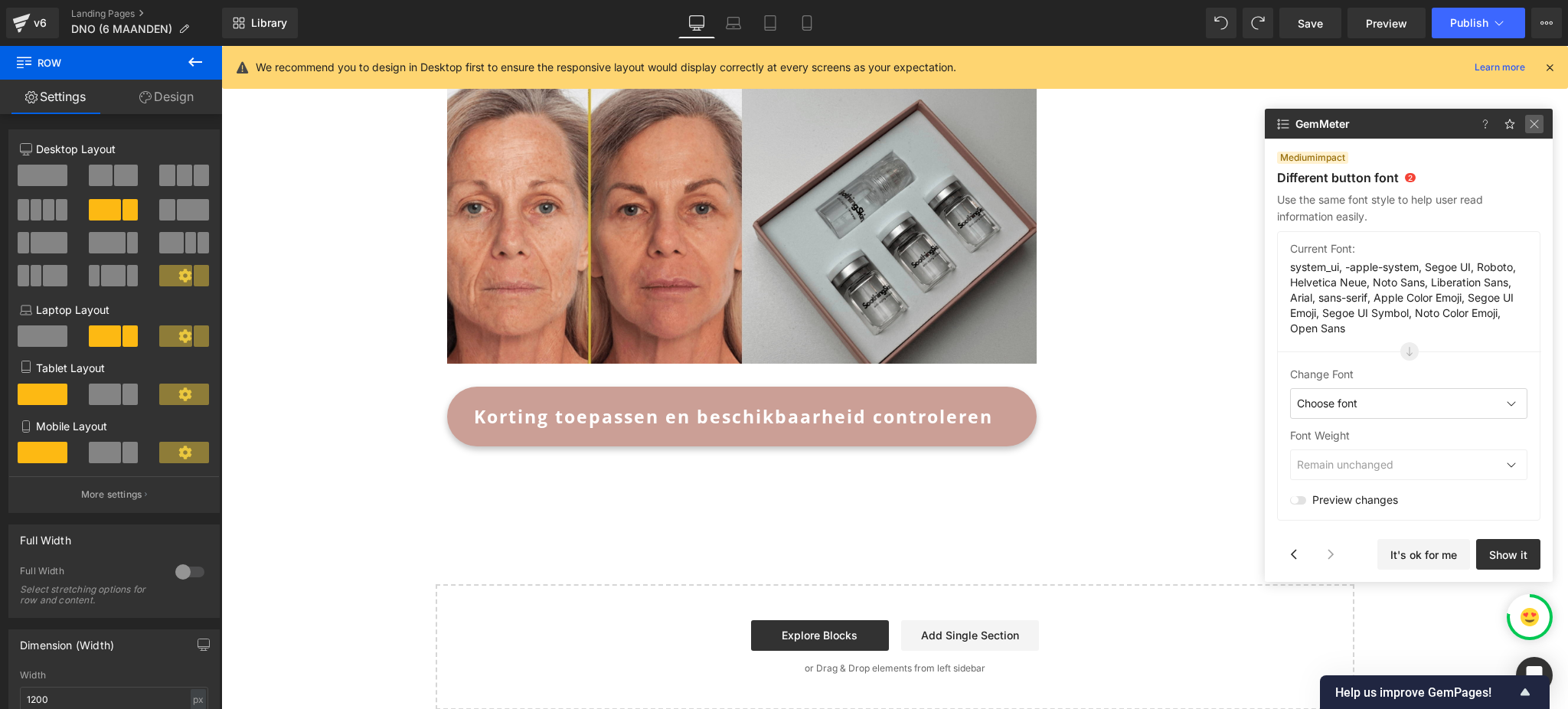
drag, startPoint x: 1535, startPoint y: 115, endPoint x: 1298, endPoint y: 205, distance: 253.5
click at [1535, 115] on img at bounding box center [1534, 123] width 18 height 18
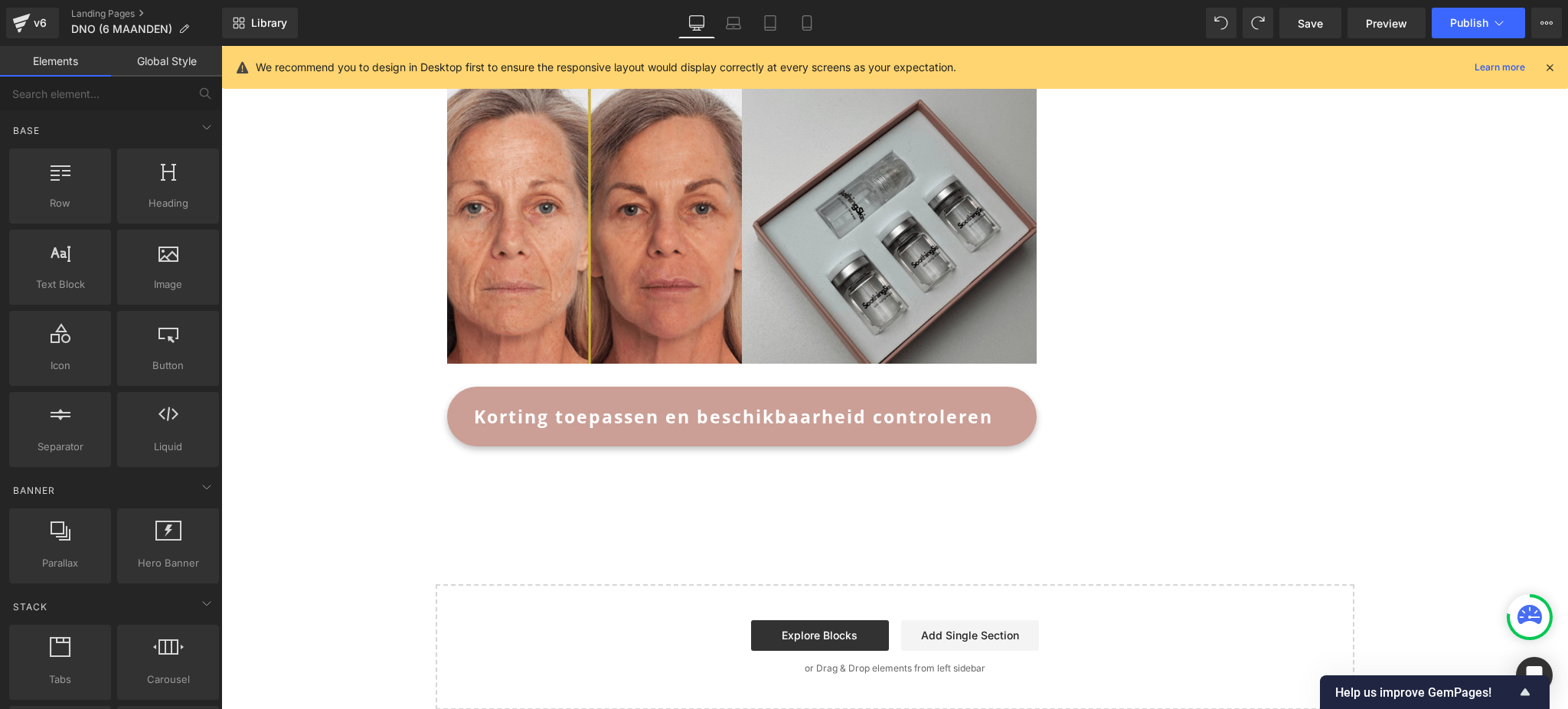
click at [1514, 614] on div at bounding box center [1529, 617] width 40 height 40
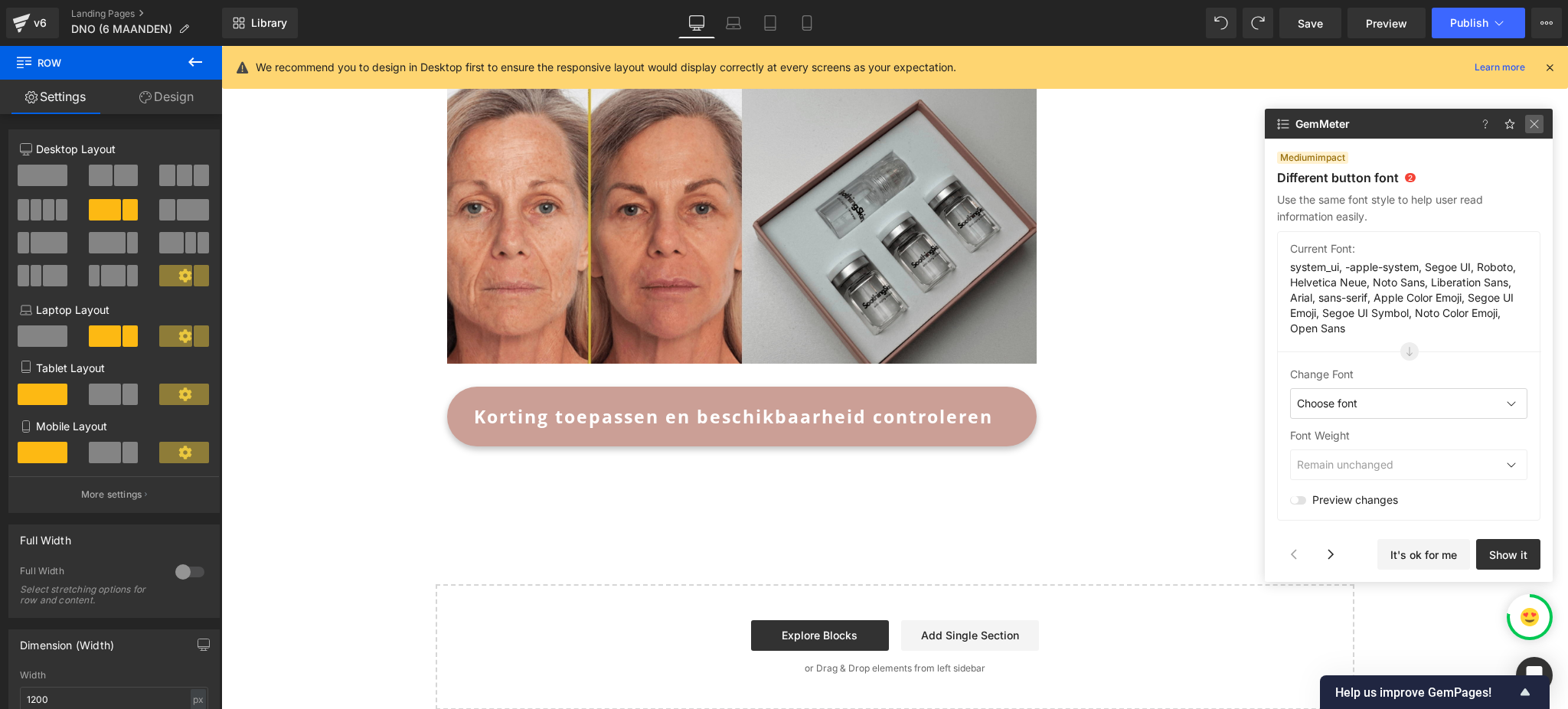
drag, startPoint x: 1537, startPoint y: 127, endPoint x: 1315, endPoint y: 168, distance: 225.8
click at [1537, 127] on img at bounding box center [1534, 123] width 18 height 18
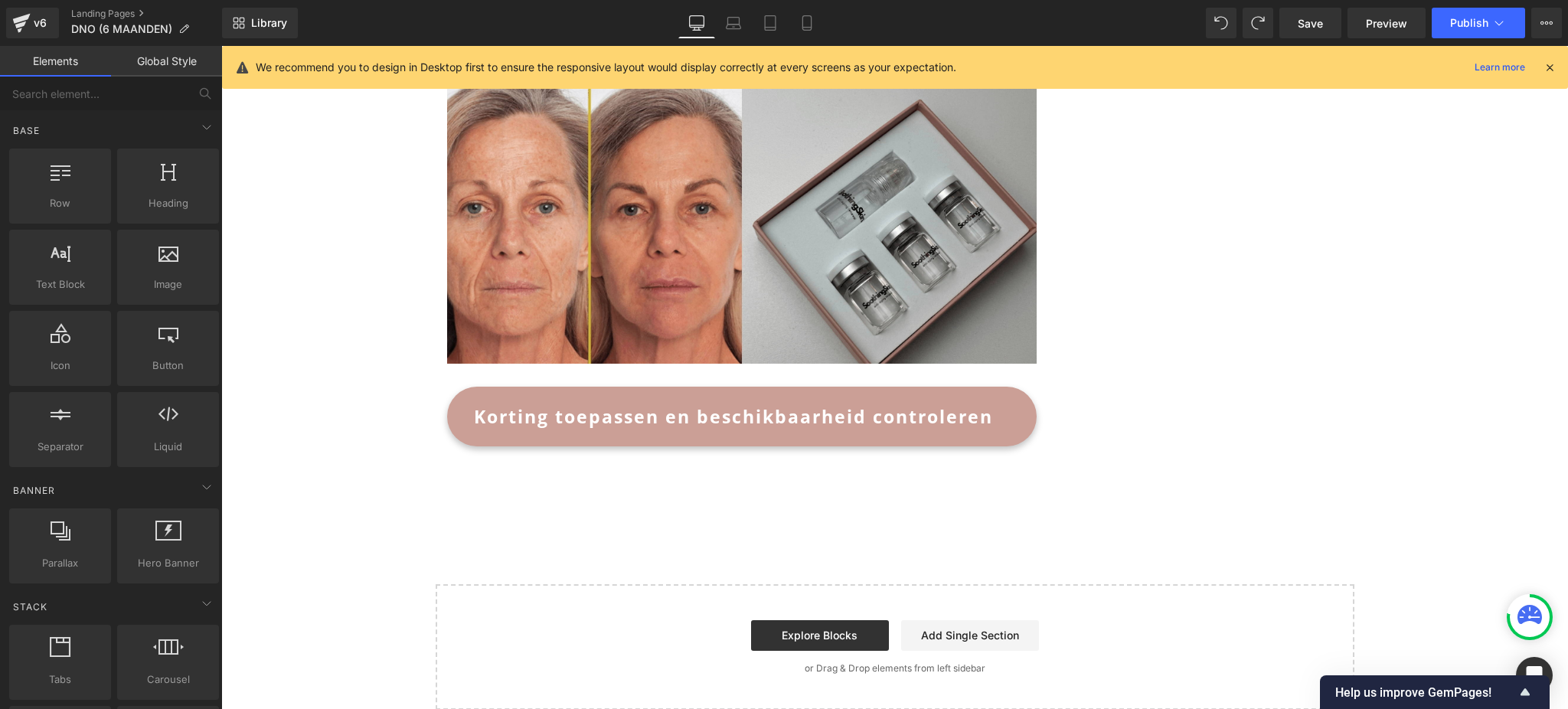
click at [1523, 627] on icon at bounding box center [1528, 616] width 24 height 24
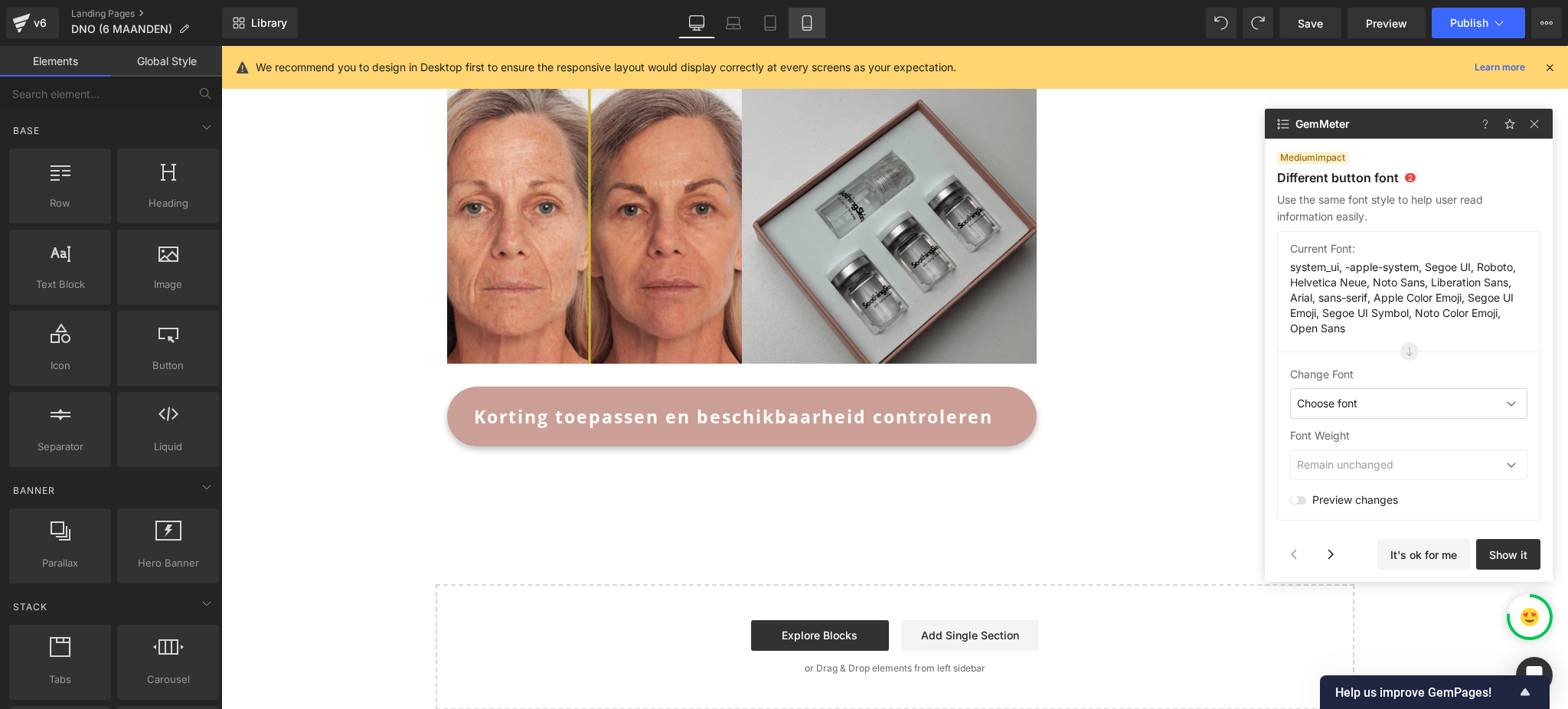
click at [809, 22] on icon at bounding box center [807, 23] width 15 height 15
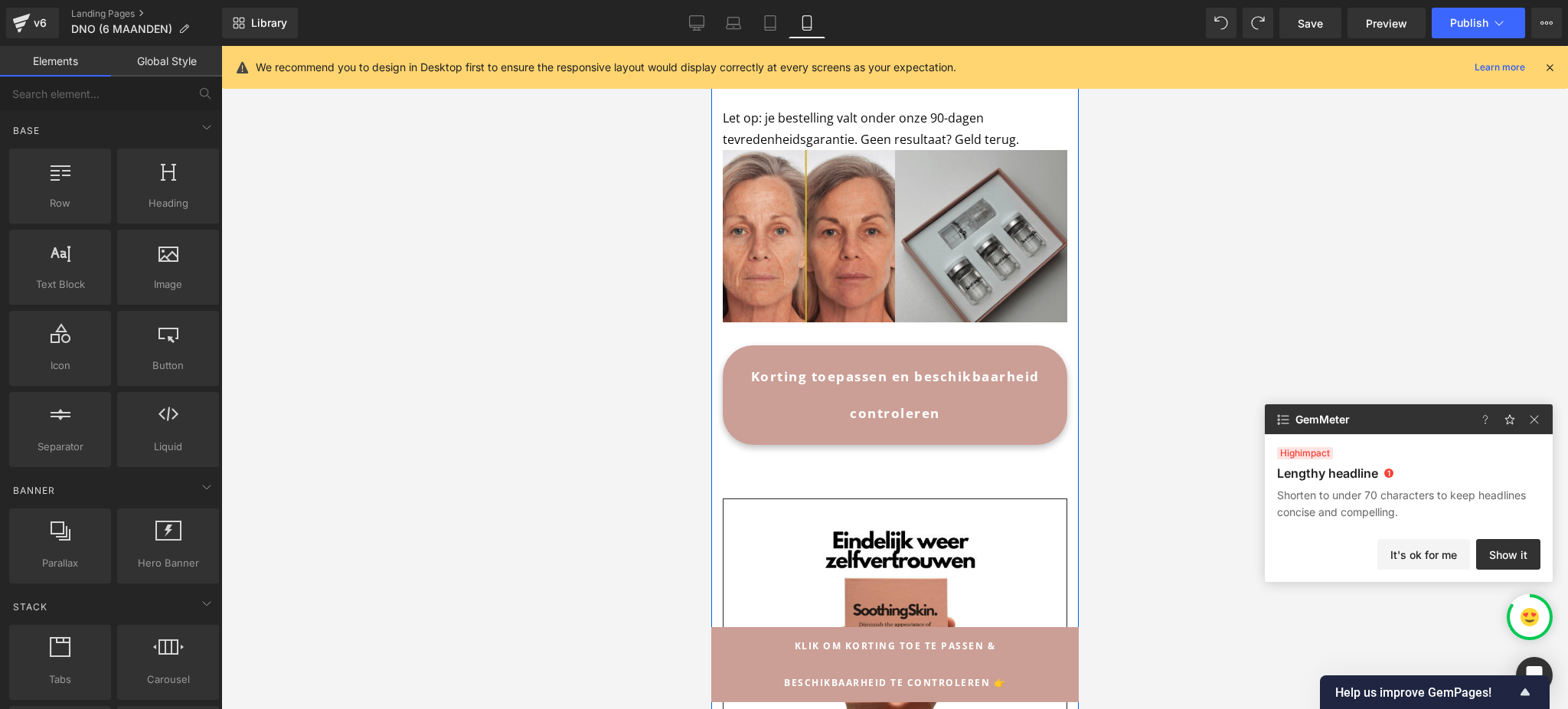
scroll to position [0, 0]
click at [1517, 562] on button "Show it" at bounding box center [1508, 554] width 64 height 31
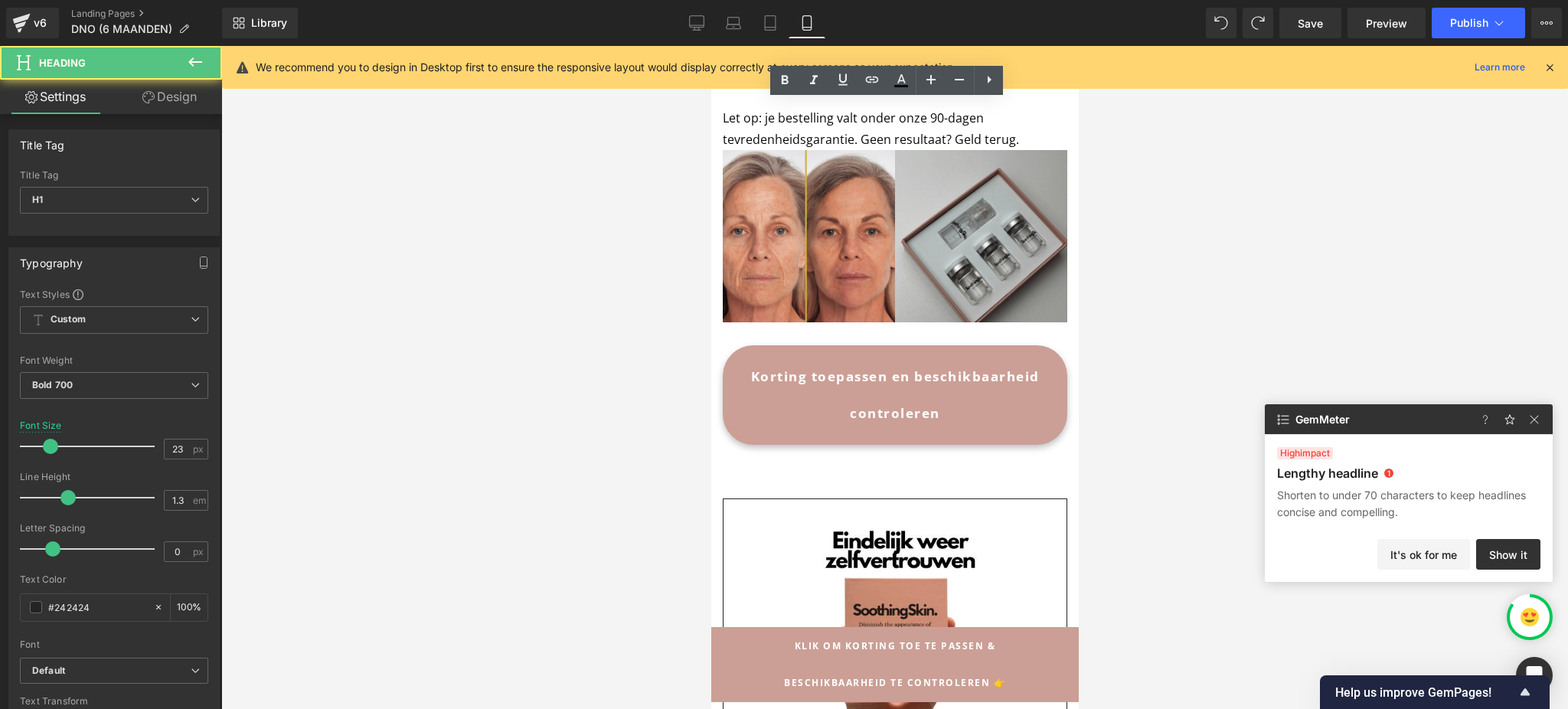
copy h1 "Hoe 24.000 vrouwen hun huid zichtbaar verjongden met deze micro-infusie behande…"
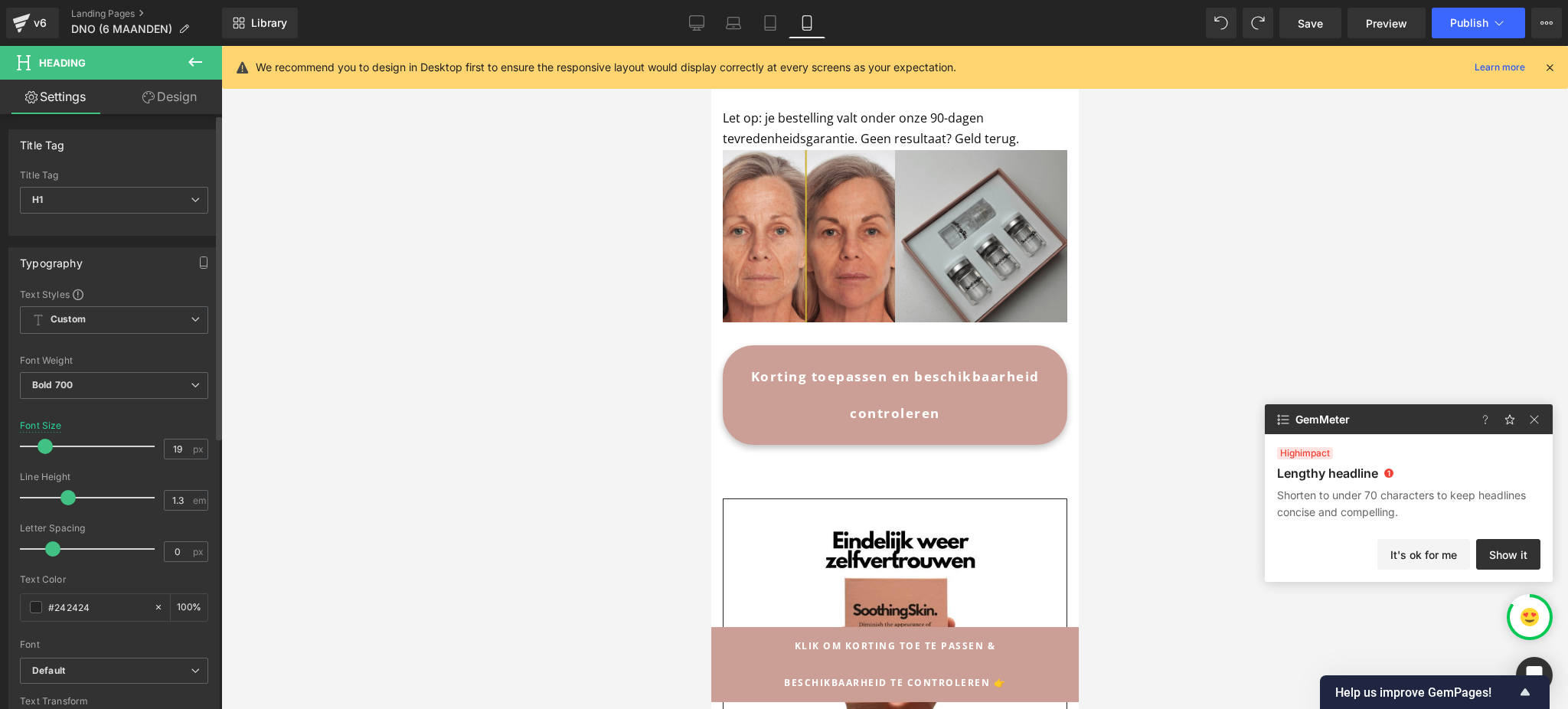
click at [41, 442] on span at bounding box center [45, 446] width 15 height 15
type input "21"
click at [44, 447] on span at bounding box center [47, 446] width 15 height 15
click at [351, 424] on div at bounding box center [894, 377] width 1346 height 663
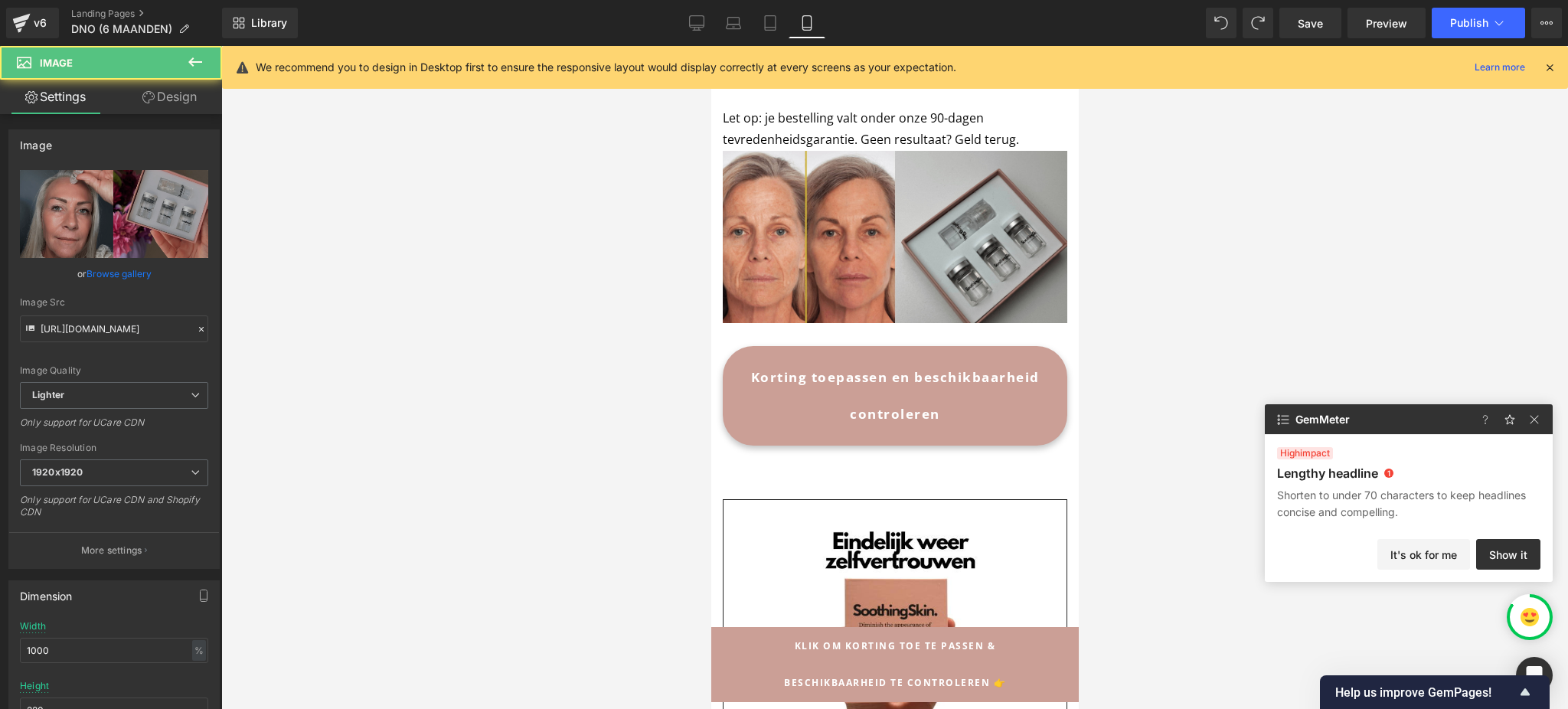
click at [1180, 305] on div at bounding box center [894, 377] width 1346 height 663
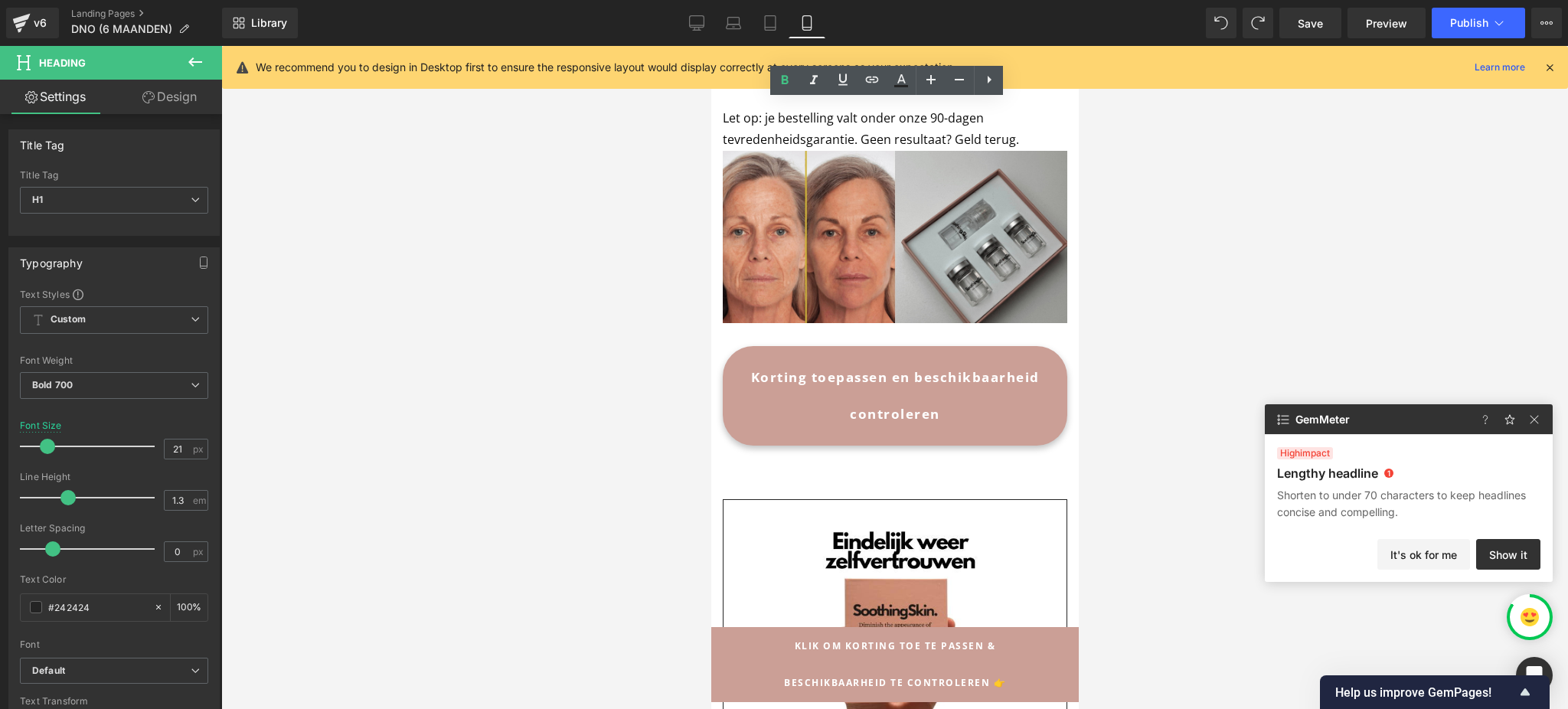
copy h1 "Hoe 24.000 vrouwen hun huid zichtbaar verjongden met deze micro-infusie behande…"
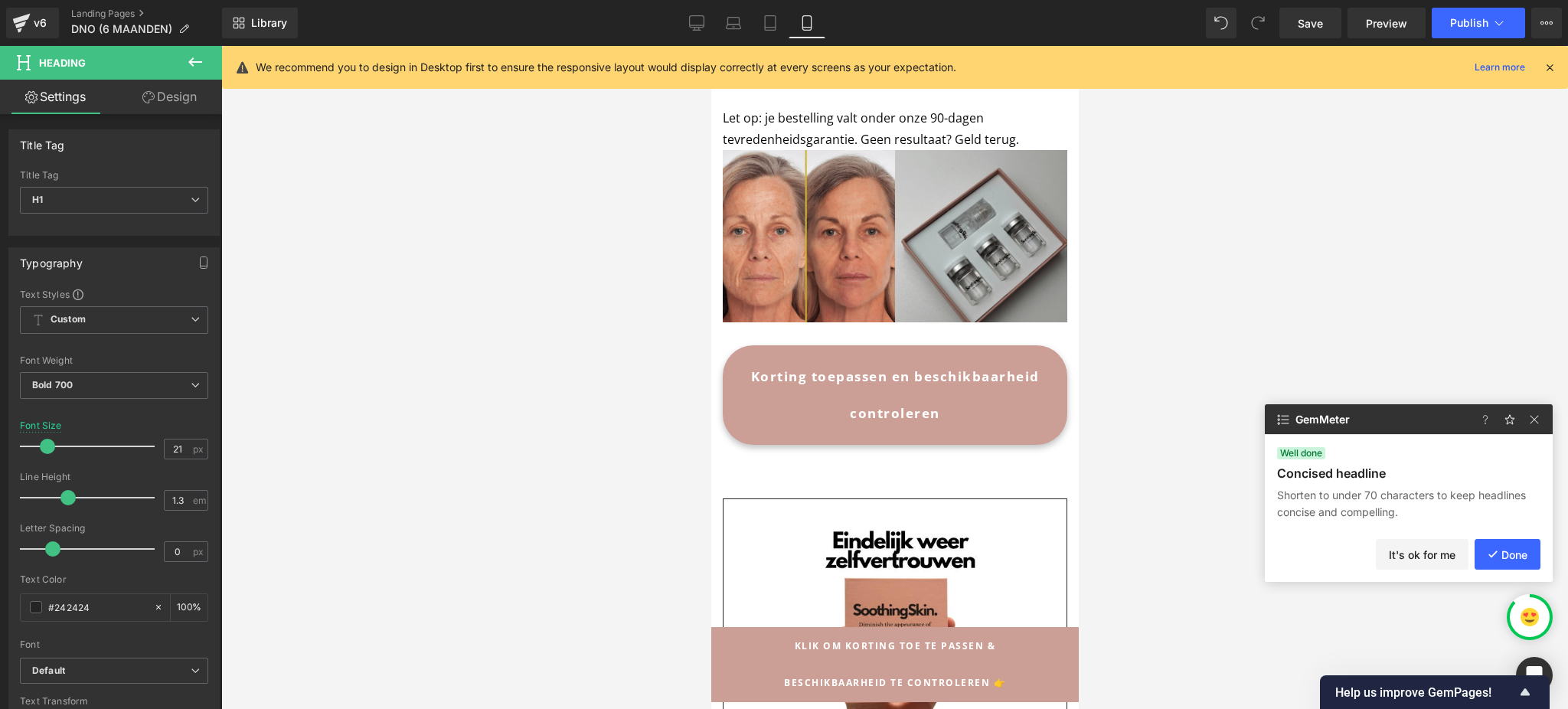
click at [394, 248] on div at bounding box center [894, 377] width 1346 height 663
click at [704, 25] on icon at bounding box center [697, 25] width 14 height 0
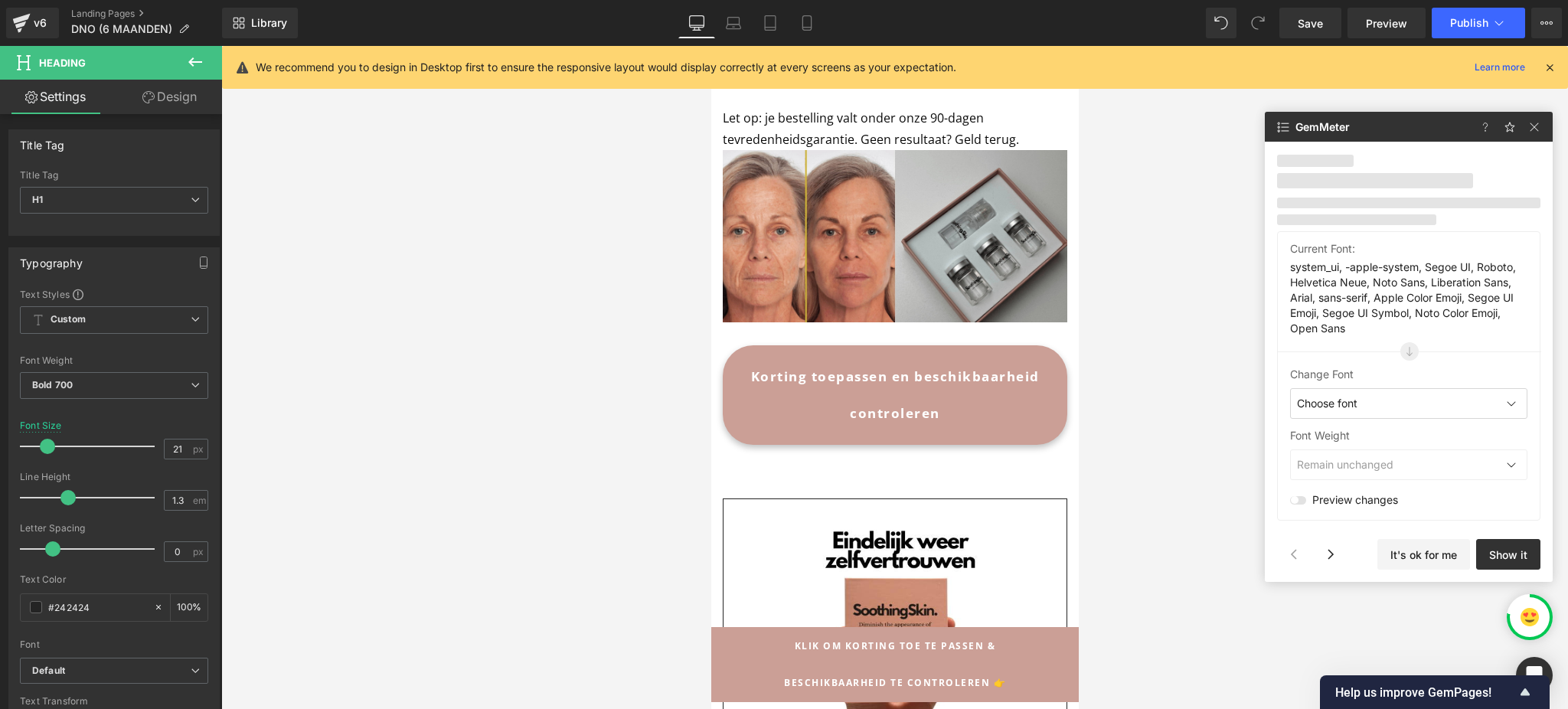
type input "33"
type input "100"
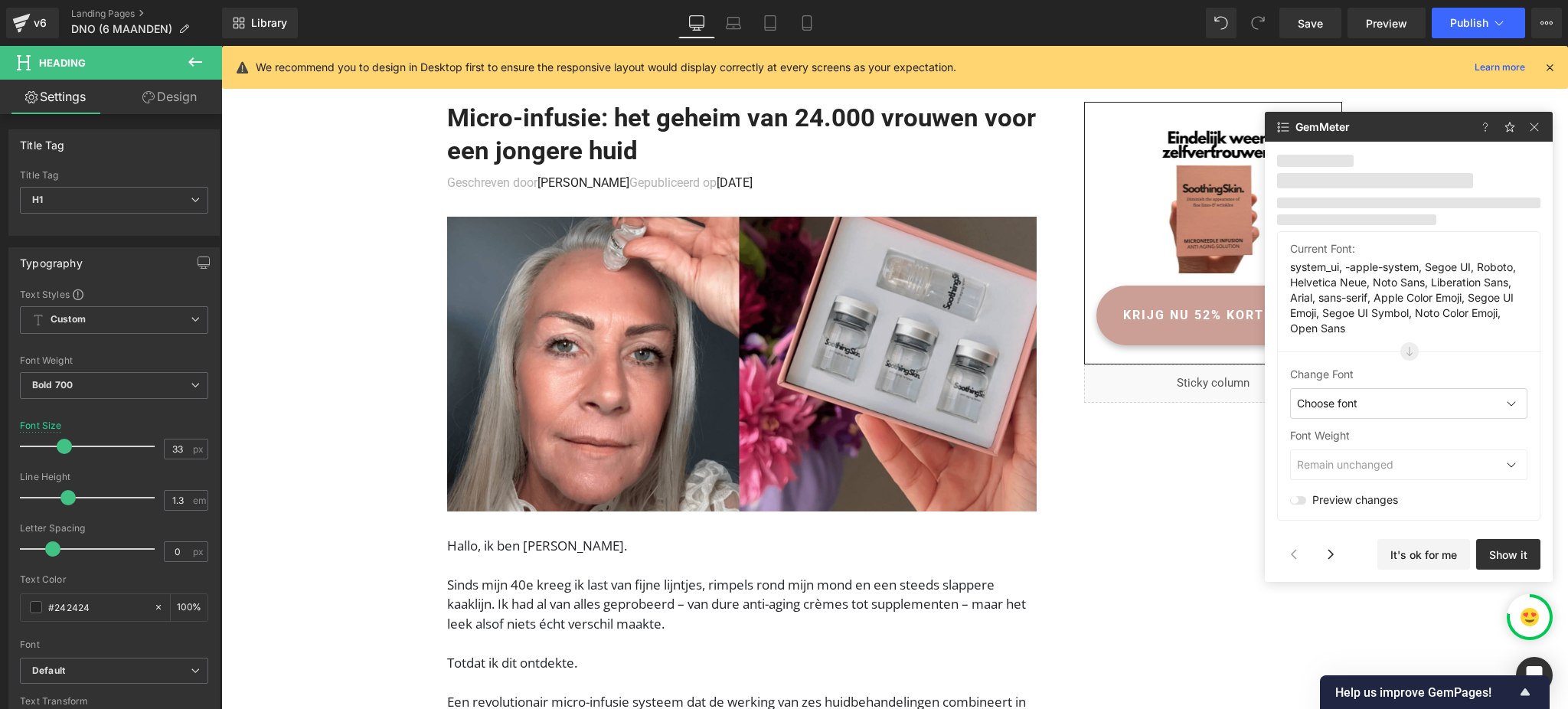
click at [798, 152] on h1 "Micro-infusie: het geheim van 24.000 vrouwen voor een jongere huid" at bounding box center [742, 134] width 589 height 66
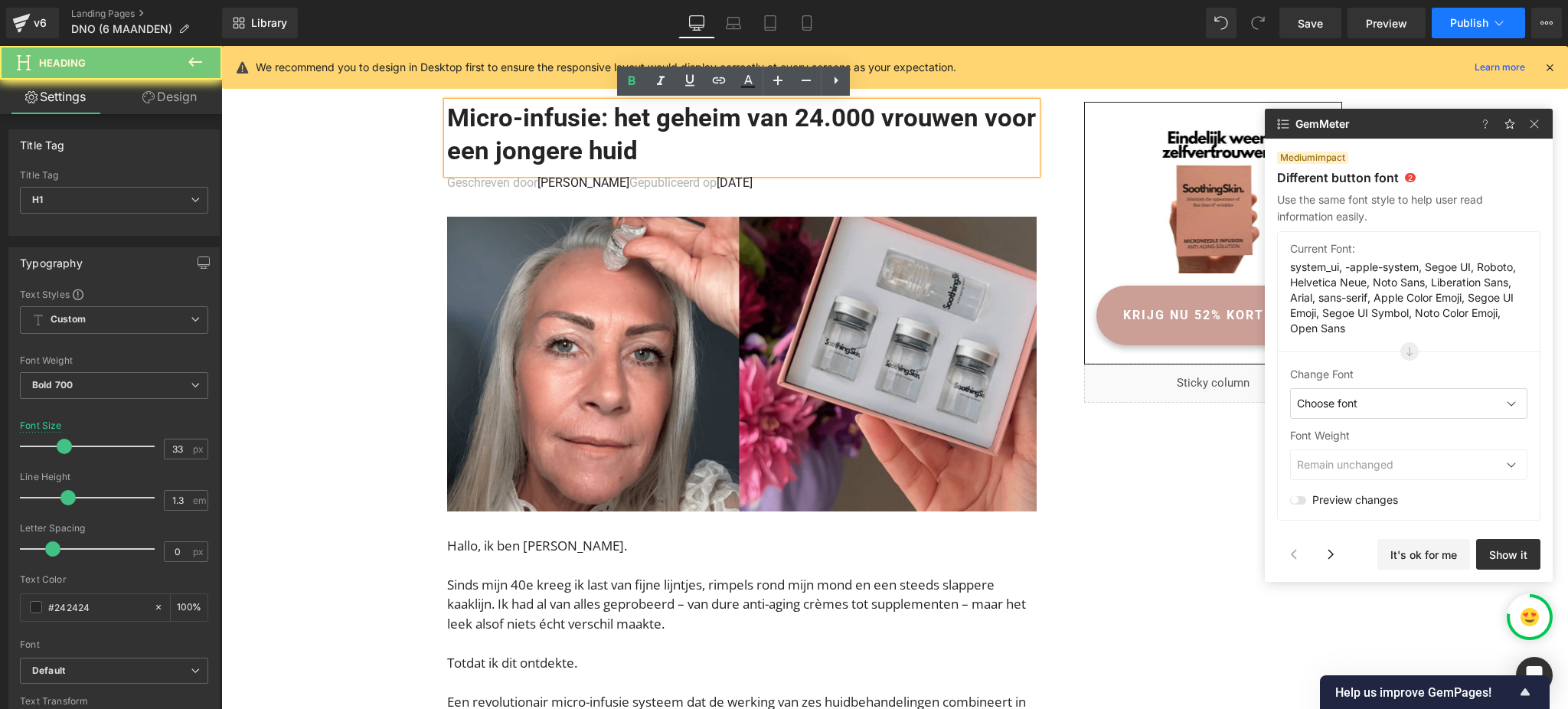
click at [1476, 19] on span "Publish" at bounding box center [1469, 23] width 38 height 13
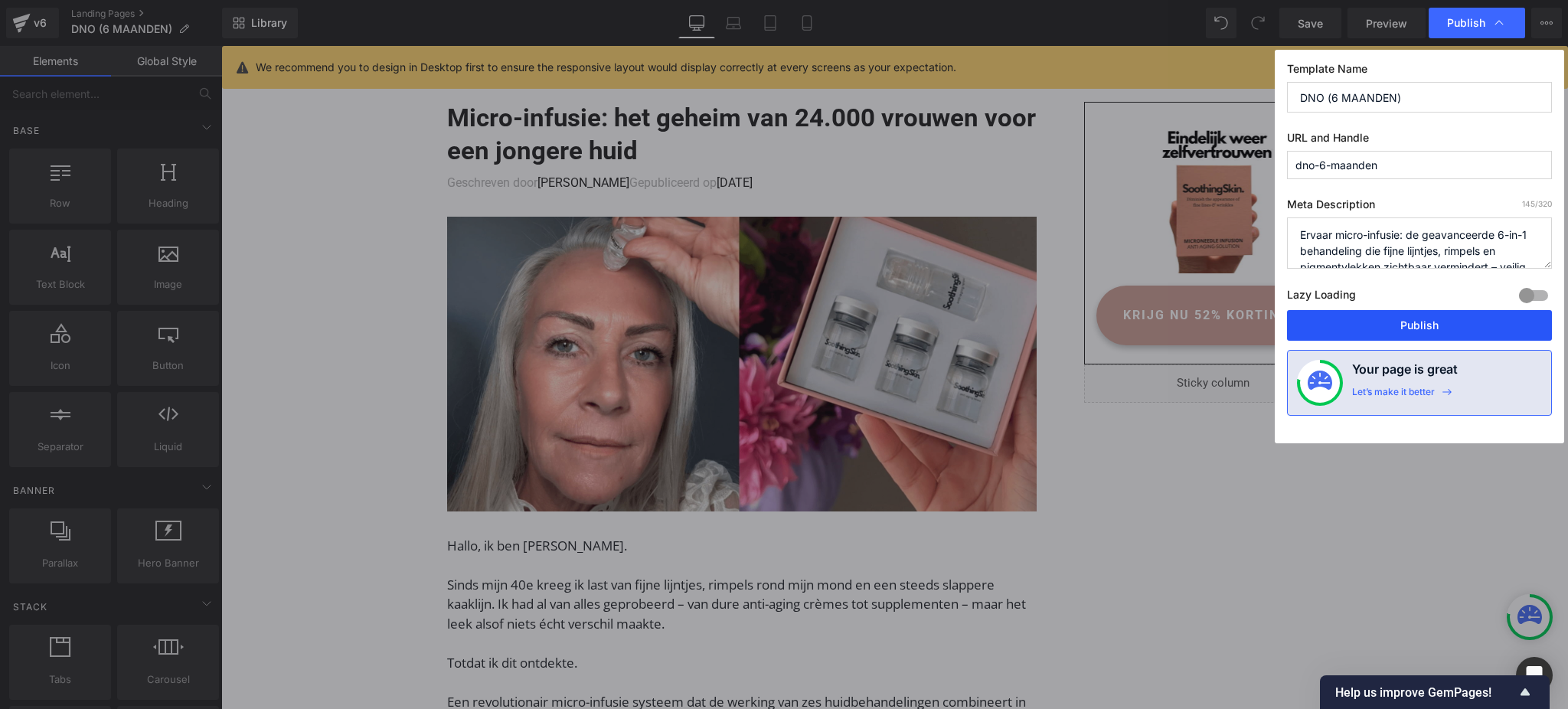
drag, startPoint x: 1405, startPoint y: 331, endPoint x: 444, endPoint y: 71, distance: 995.6
click at [1405, 331] on button "Publish" at bounding box center [1419, 325] width 265 height 31
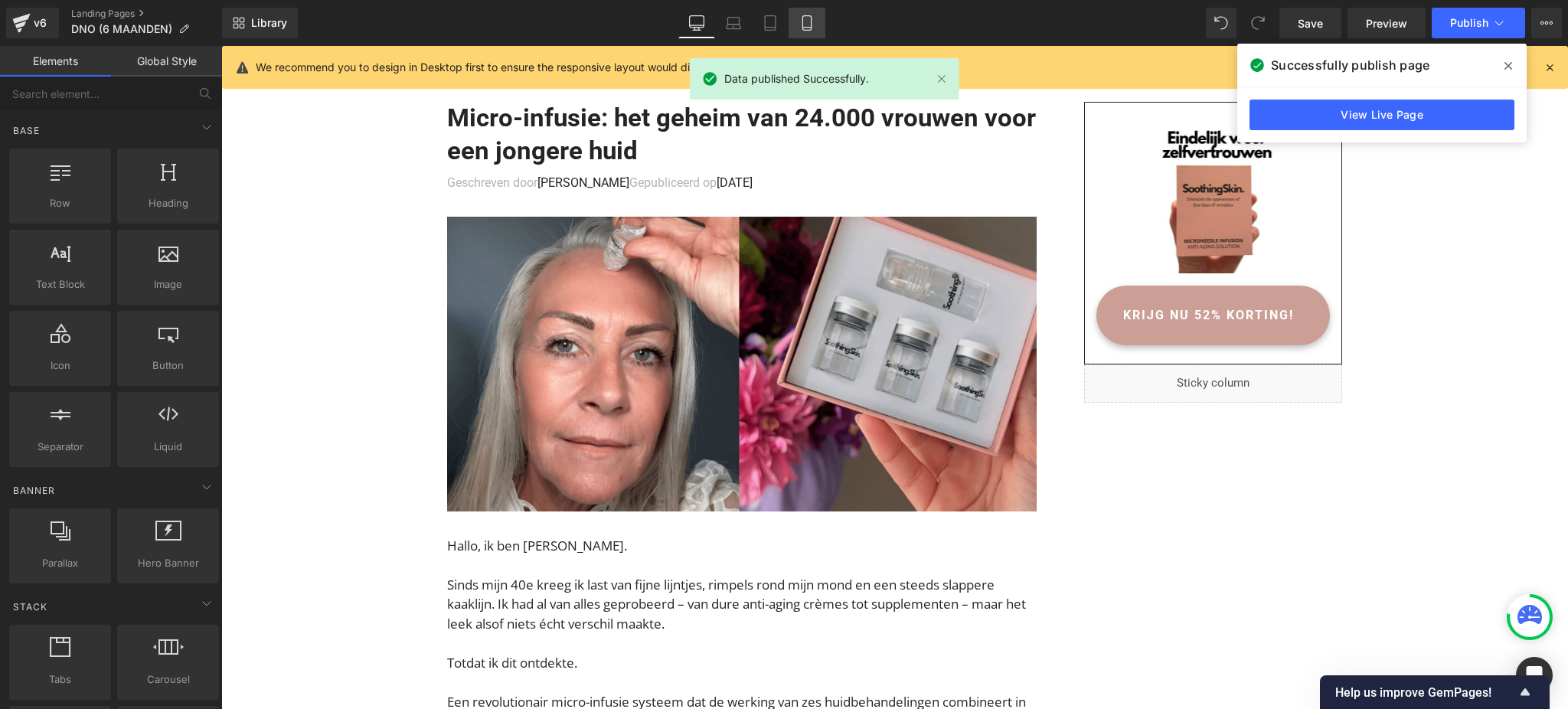
click at [790, 23] on link "Mobile" at bounding box center [807, 23] width 37 height 31
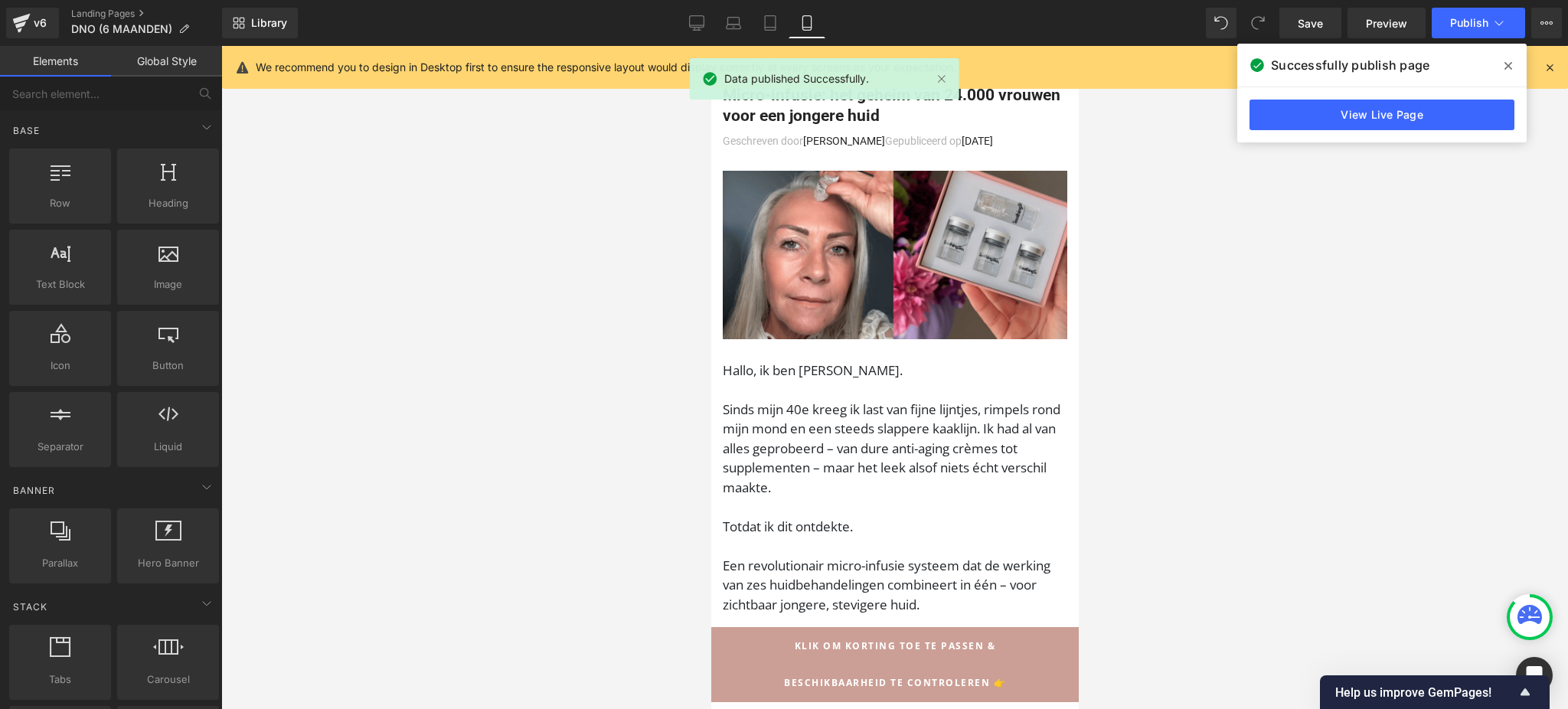
scroll to position [107, 0]
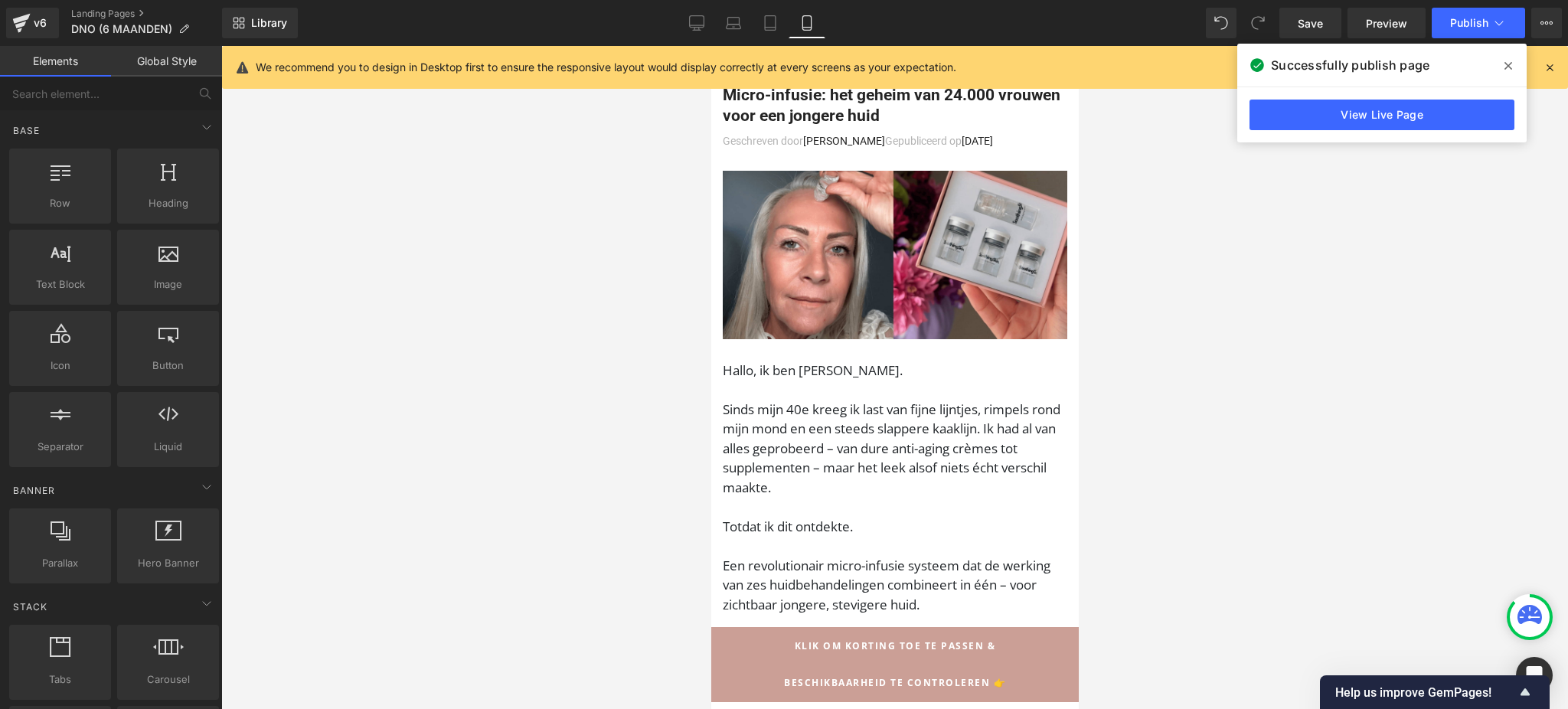
drag, startPoint x: 1521, startPoint y: 633, endPoint x: 1519, endPoint y: 622, distance: 11.2
click at [1520, 633] on div at bounding box center [1529, 617] width 40 height 40
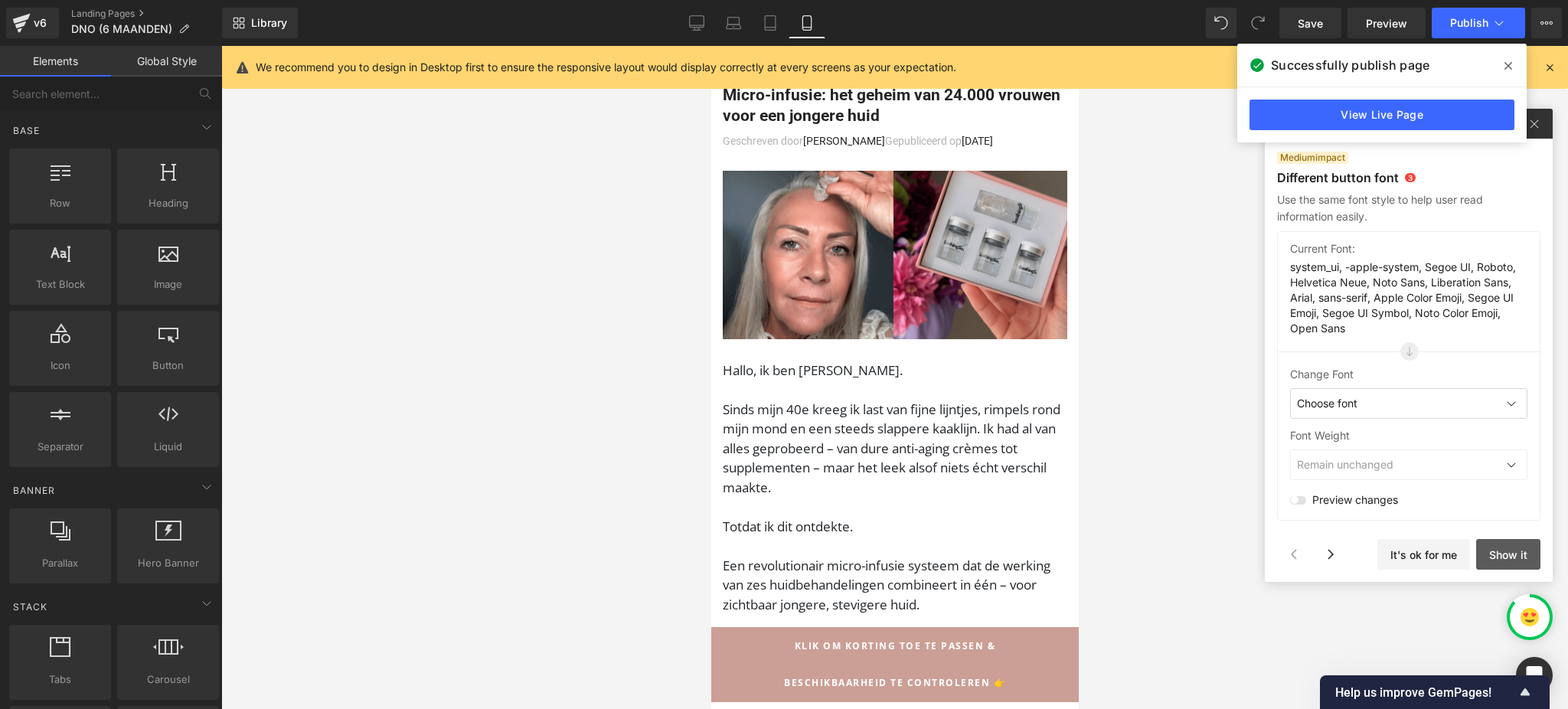
click at [1498, 551] on button "Show it" at bounding box center [1508, 554] width 64 height 31
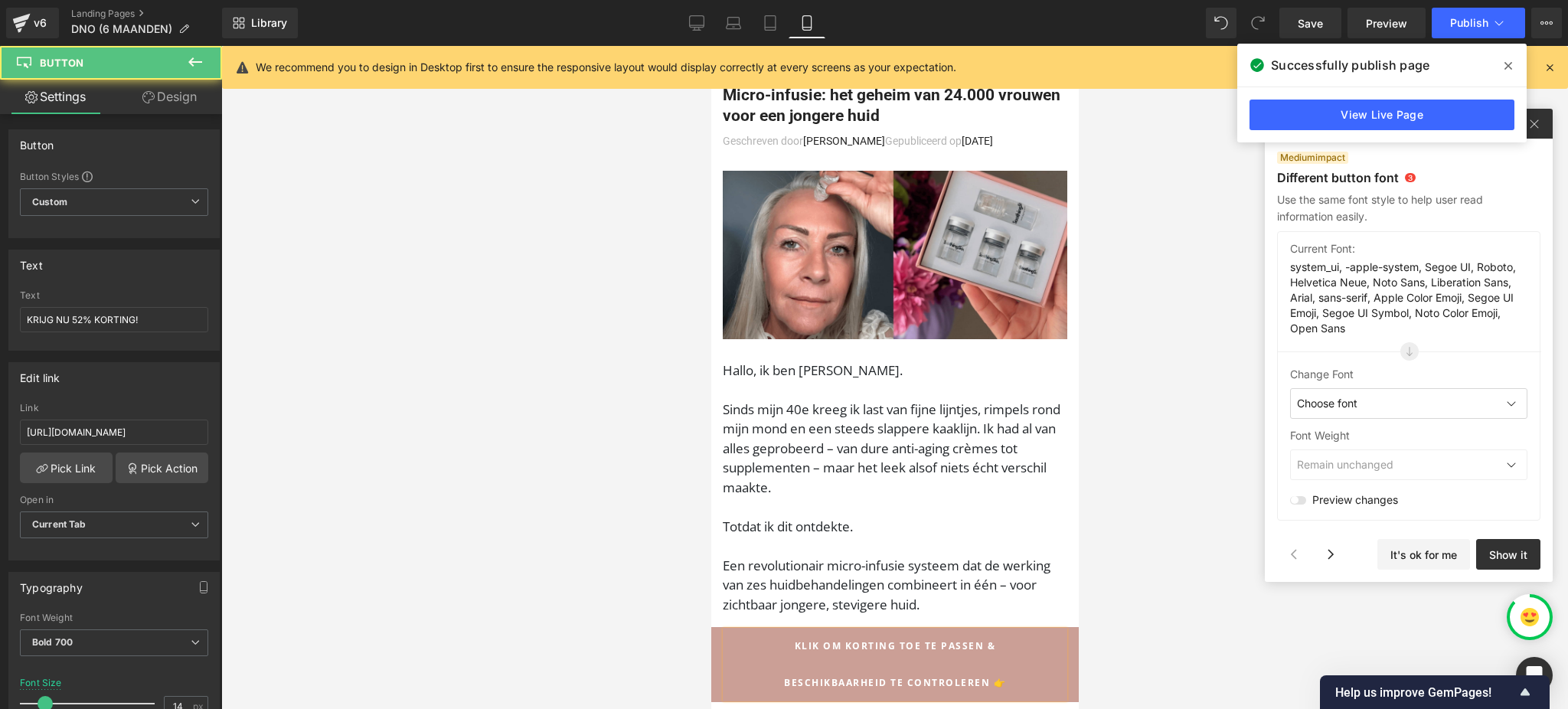
scroll to position [580, 0]
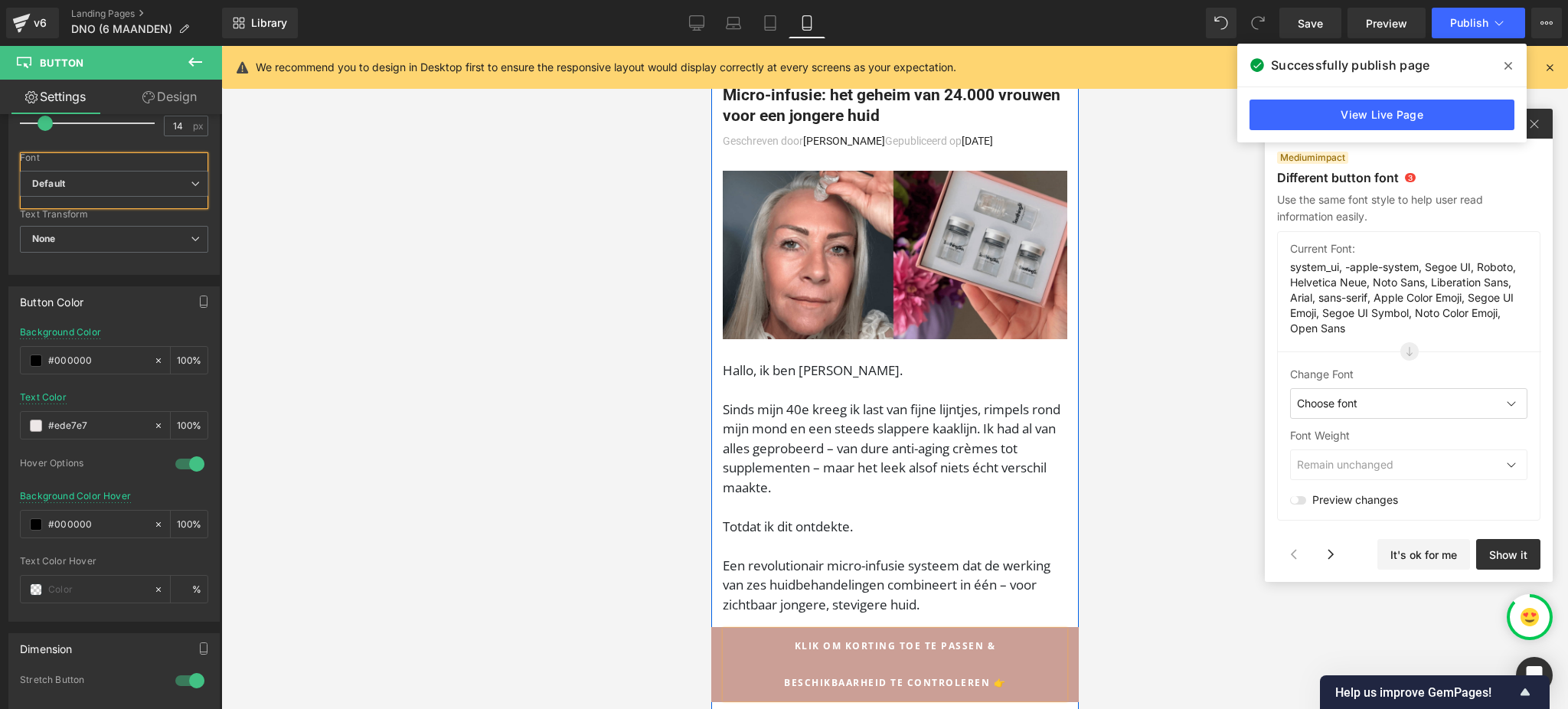
click at [1345, 474] on div "Remain unchanged" at bounding box center [1408, 465] width 237 height 31
click at [1356, 403] on span "Choose font" at bounding box center [1326, 403] width 60 height 15
click at [1340, 475] on div "Poppins" at bounding box center [1375, 468] width 171 height 31
click at [1514, 549] on button "Done" at bounding box center [1507, 554] width 66 height 31
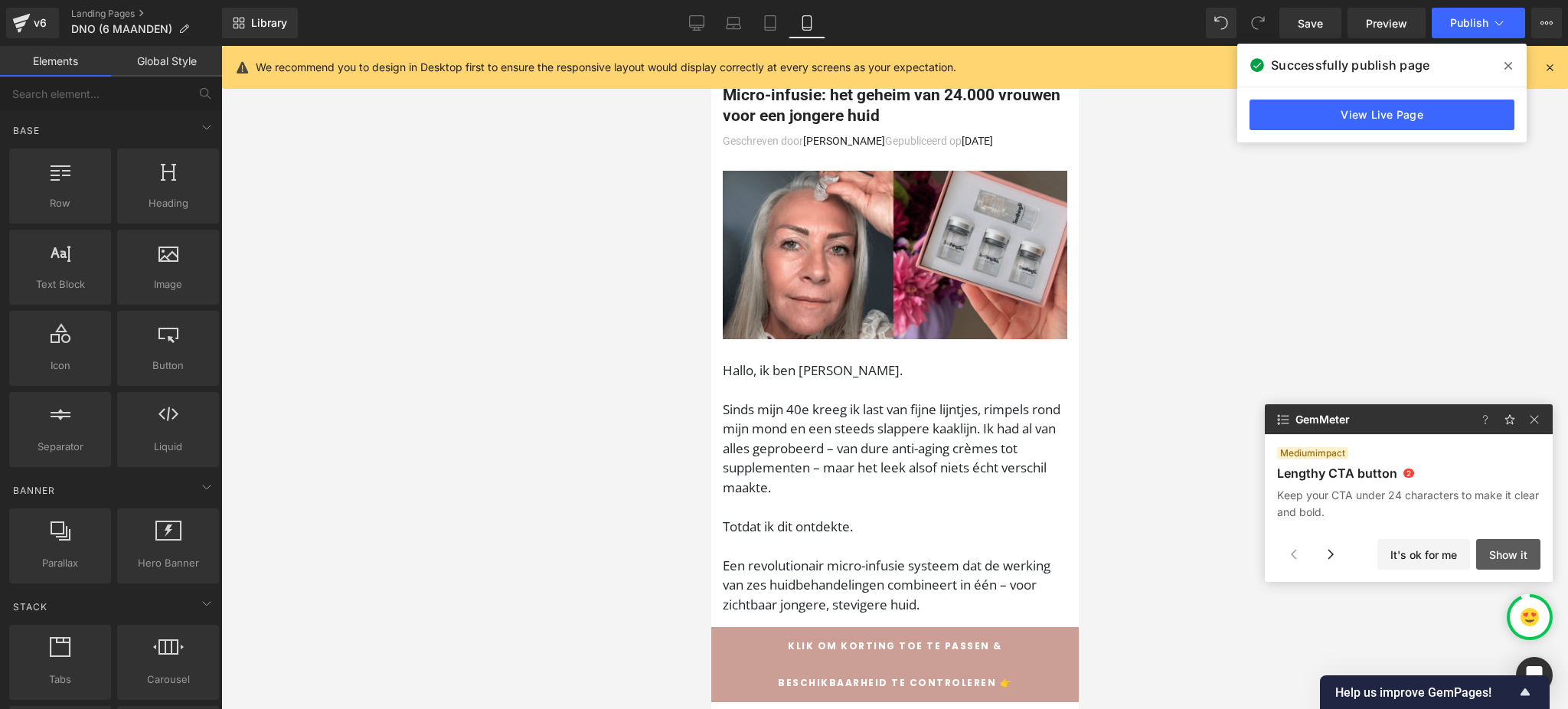
click at [1519, 547] on button "Show it" at bounding box center [1508, 554] width 64 height 31
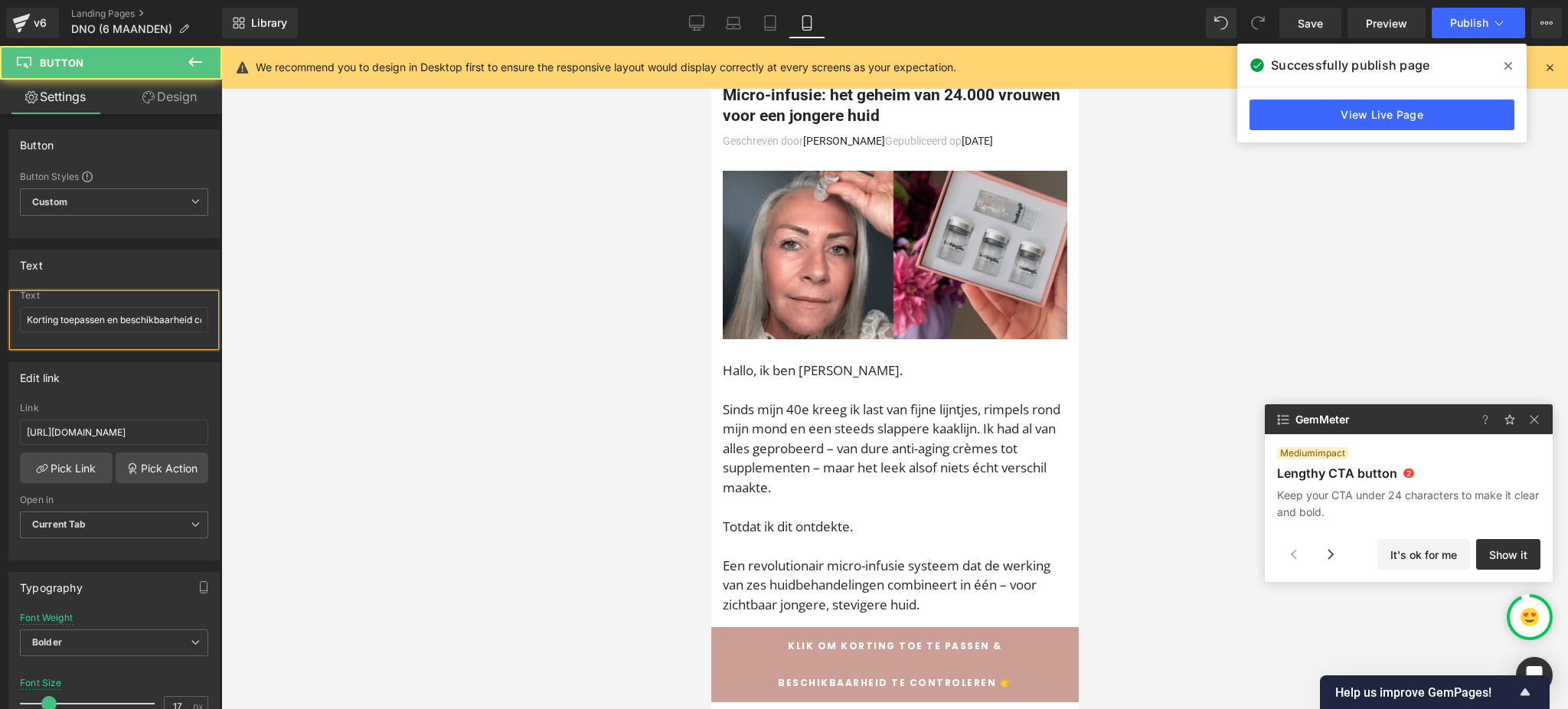
scroll to position [138, 0]
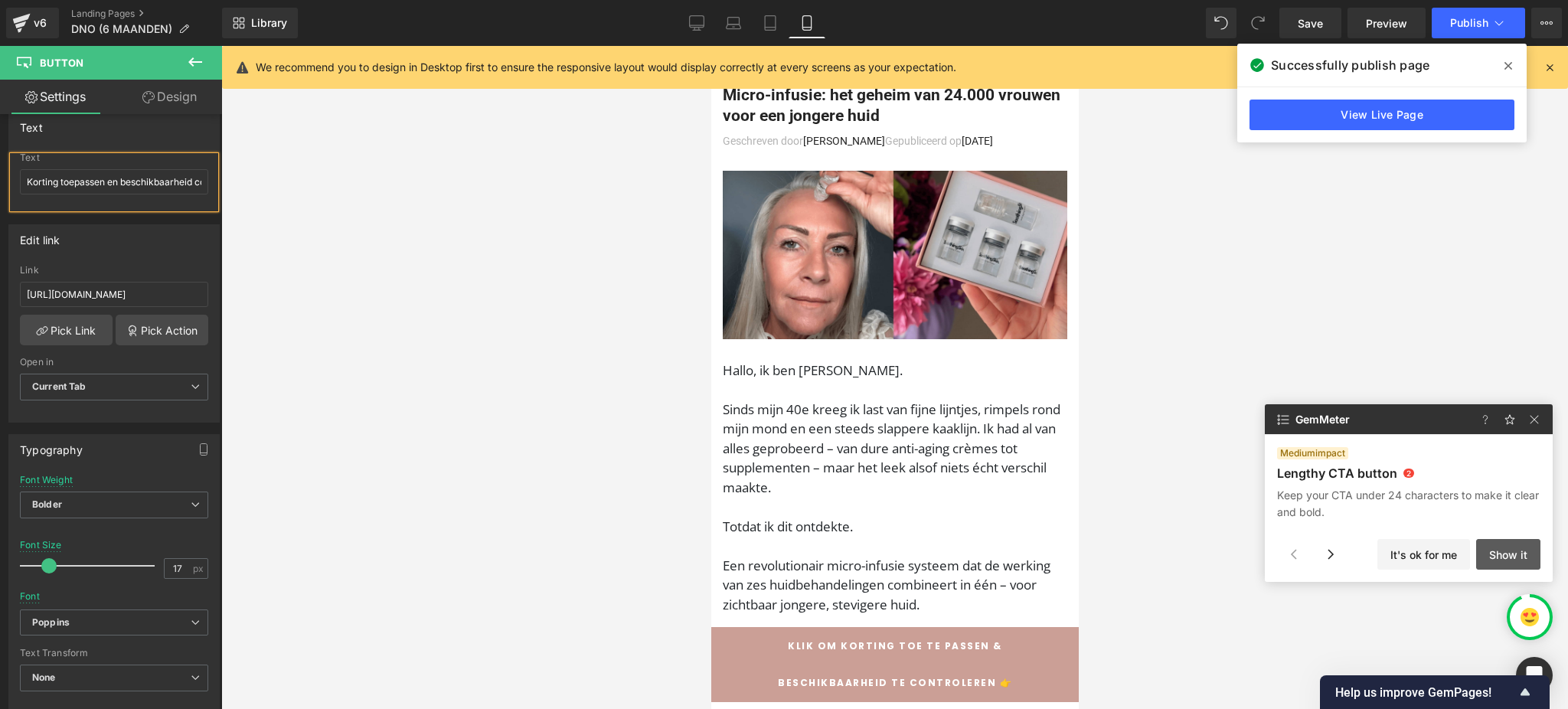
click at [1492, 551] on button "Show it" at bounding box center [1508, 554] width 64 height 31
click at [1503, 557] on button "Show it" at bounding box center [1508, 554] width 64 height 31
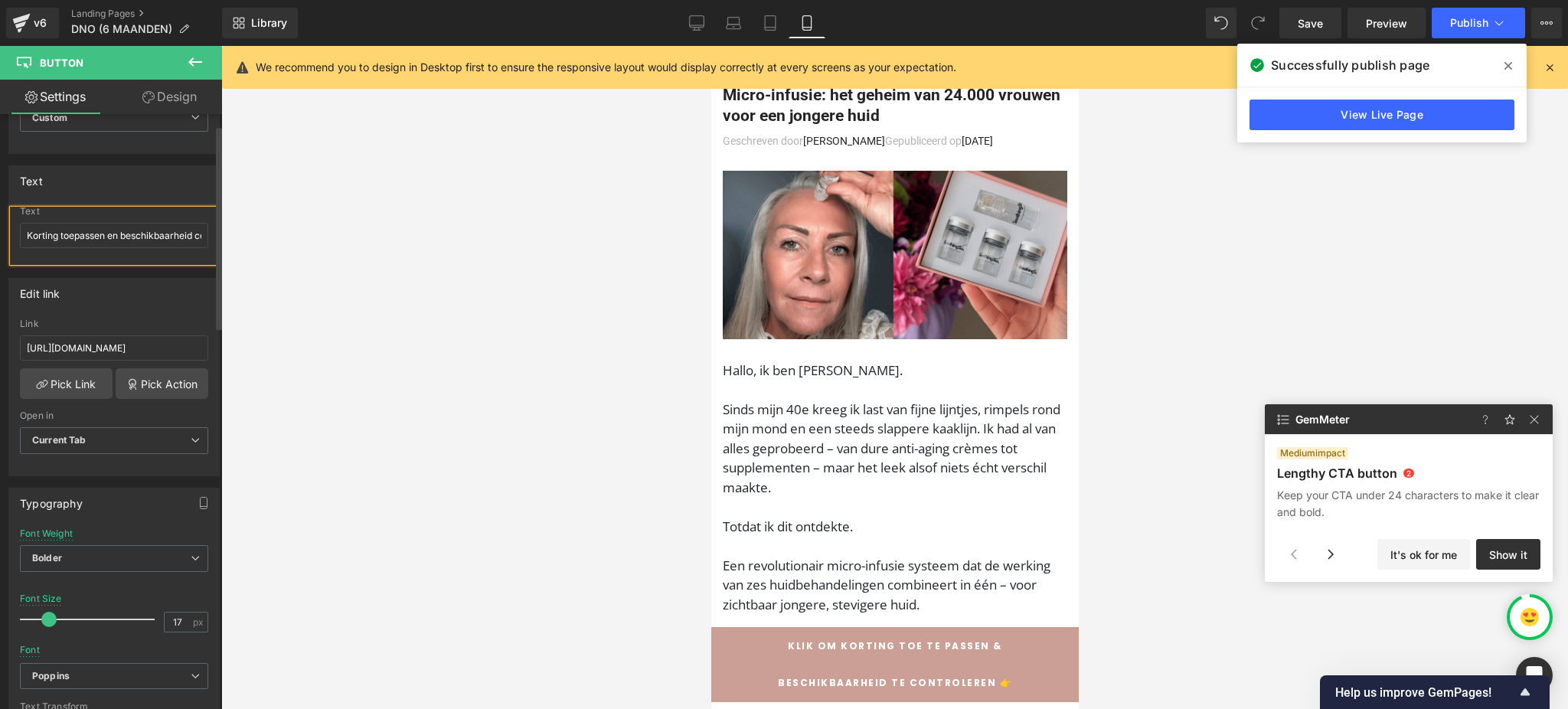
scroll to position [0, 0]
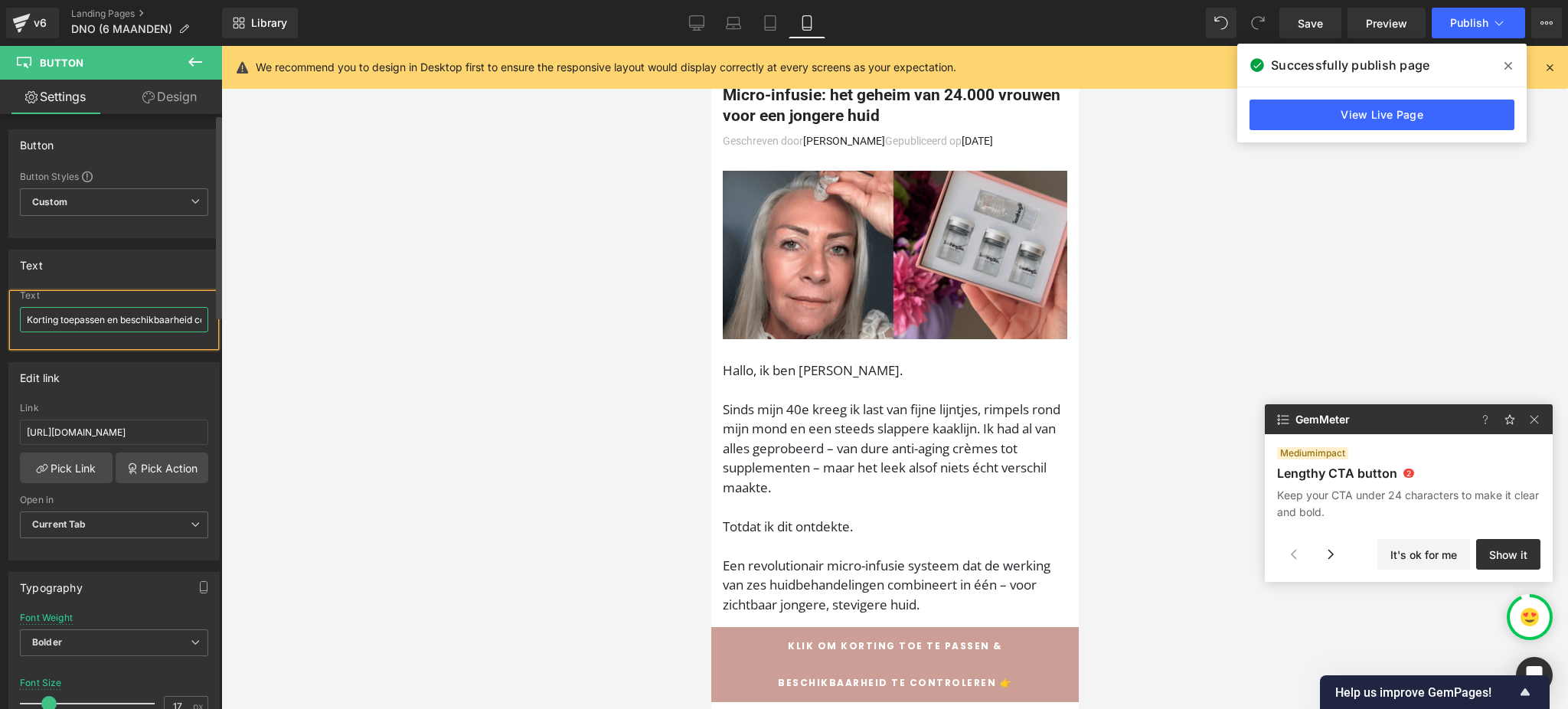
click at [107, 318] on input "Korting toepassen en beschikbaarheid controleren" at bounding box center [114, 320] width 188 height 25
click at [124, 318] on input "Korting toepassen en beschikbaarheid controleren" at bounding box center [114, 320] width 188 height 25
click at [118, 318] on input "Korting toepassen en beschikbaarheid controleren" at bounding box center [114, 320] width 188 height 25
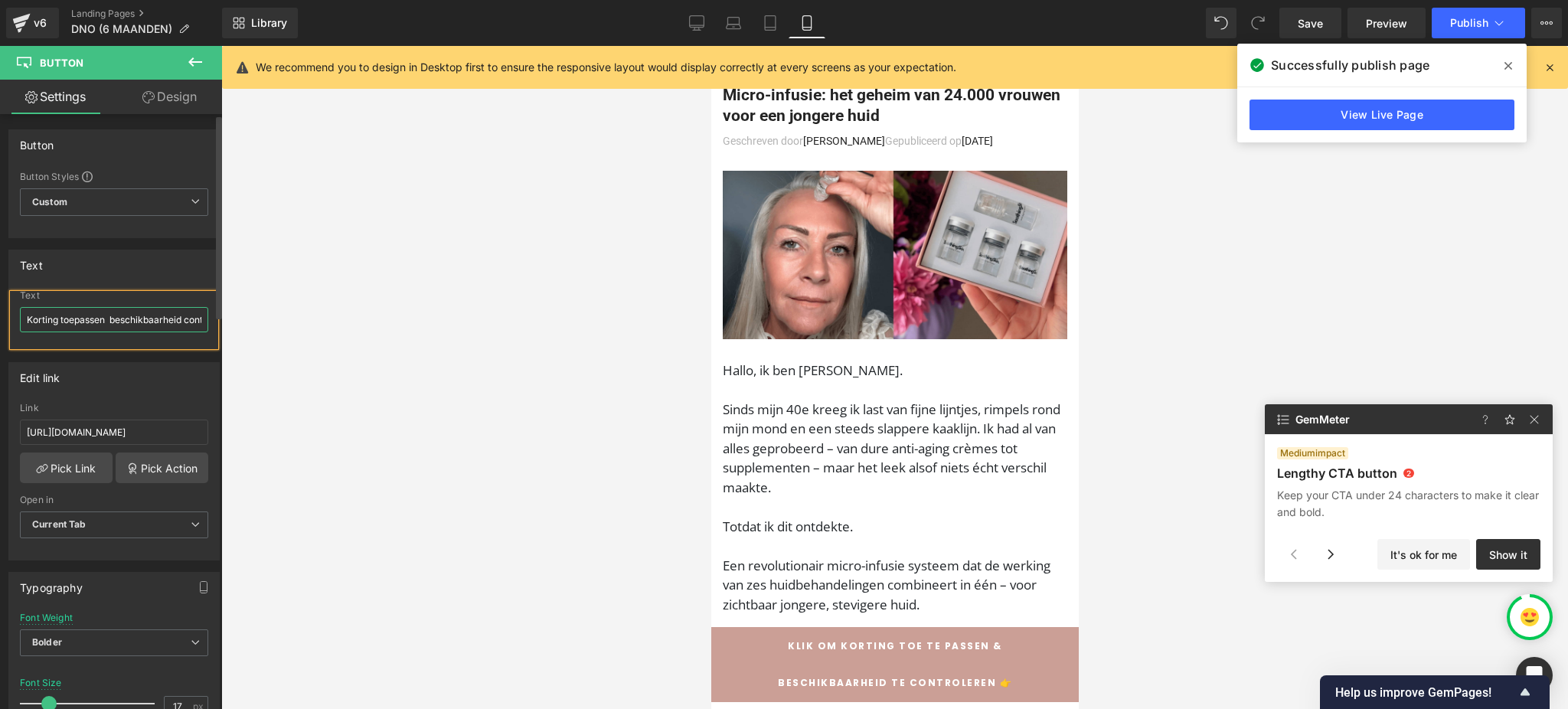
click at [129, 323] on input "Korting toepassen beschikbaarheid controleren" at bounding box center [114, 320] width 188 height 25
click at [116, 319] on input "Korting toepassen beschikbaarheid controleren" at bounding box center [114, 320] width 188 height 25
drag, startPoint x: 116, startPoint y: 319, endPoint x: 0, endPoint y: 323, distance: 116.1
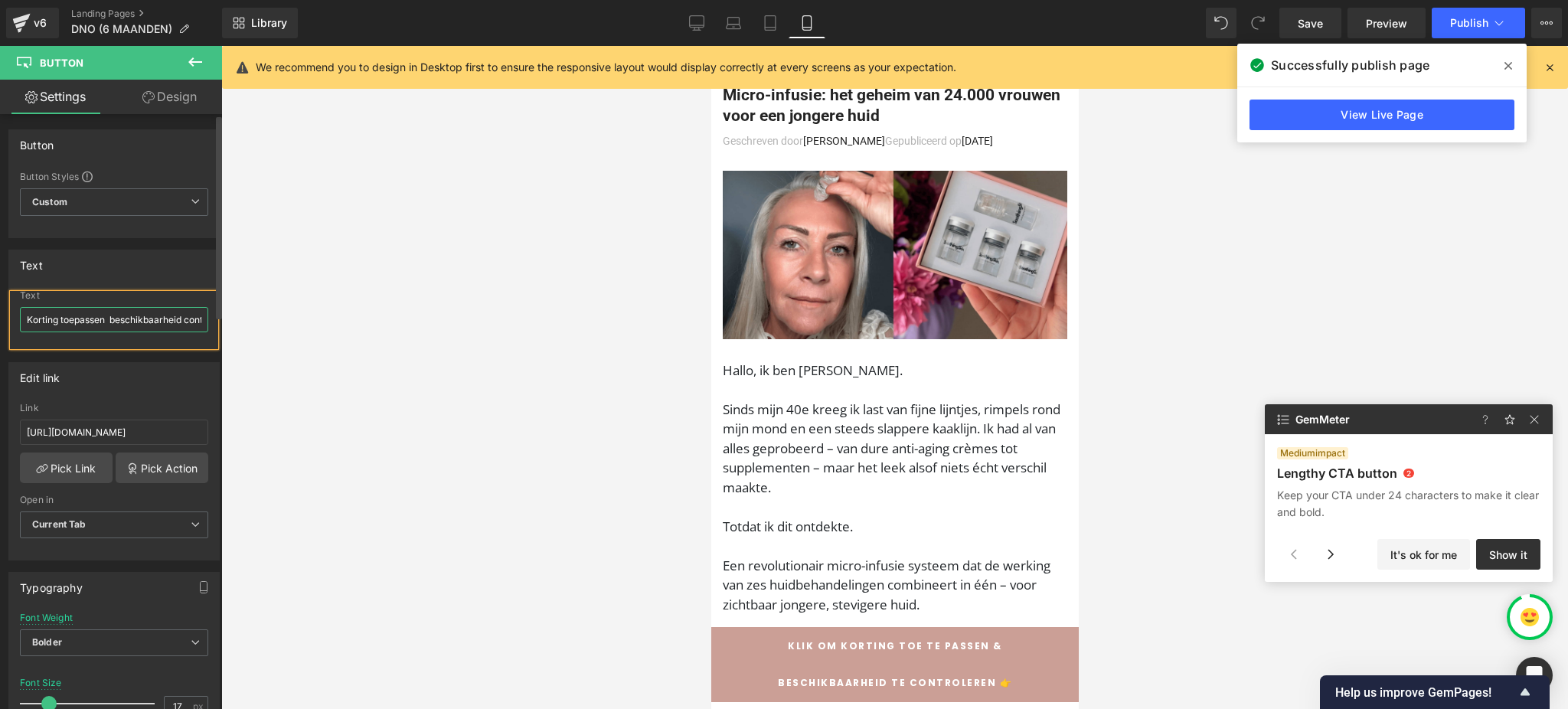
click at [0, 323] on div "Text Korting toepassen beschikbaarheid controleren Text Korting toepassen besch…" at bounding box center [114, 294] width 229 height 113
click at [115, 323] on input "Korting toepassen beschikbaarheid controleren" at bounding box center [114, 320] width 188 height 25
drag, startPoint x: 115, startPoint y: 323, endPoint x: 14, endPoint y: 320, distance: 101.0
click at [14, 320] on div "Korting toepassen beschikbaarheid controleren Text Korting toepassen beschikbaa…" at bounding box center [114, 320] width 210 height 59
type input "Beschikbaarheid controleren"
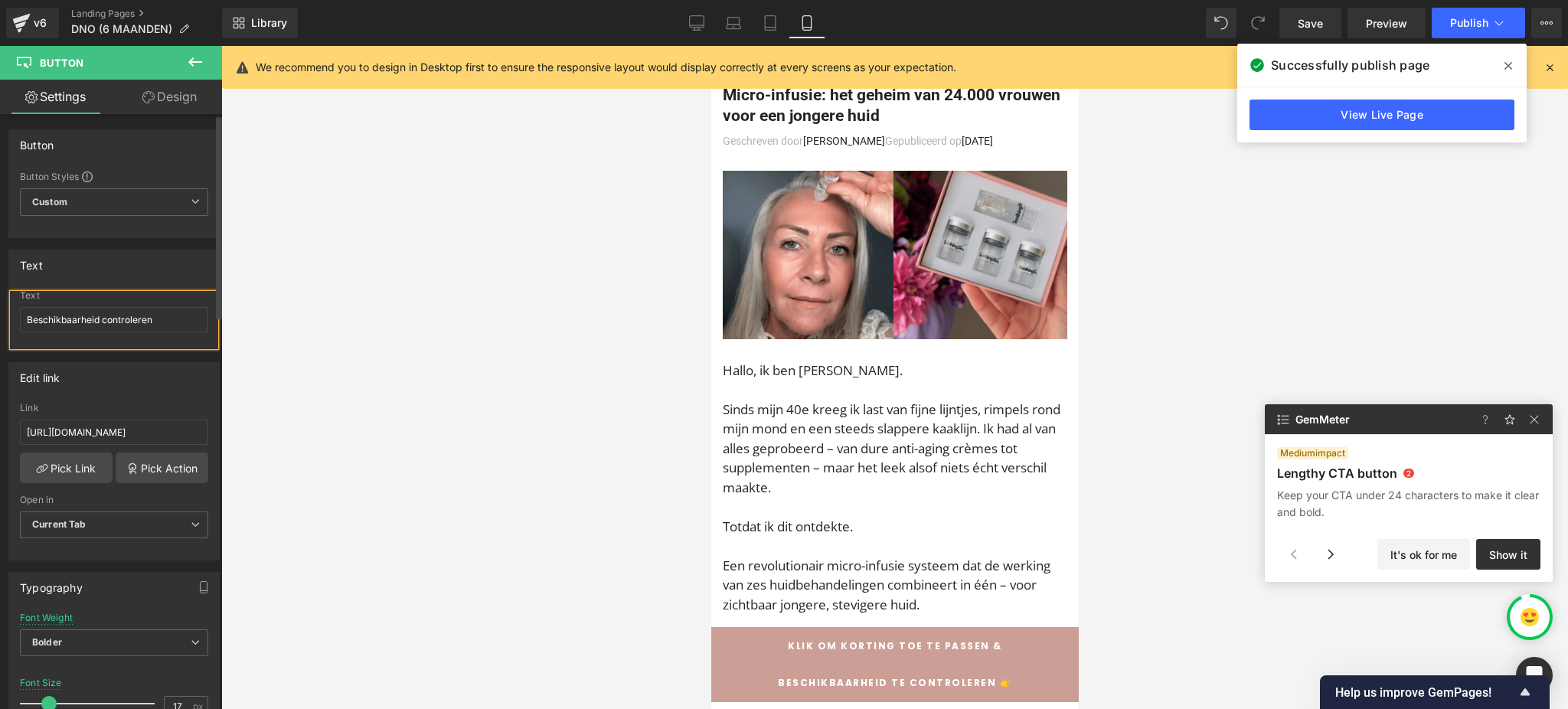
click at [115, 393] on div "Edit link https://shopsoothingskin.com/products/soothingskin-micro-infuussystee…" at bounding box center [114, 461] width 211 height 198
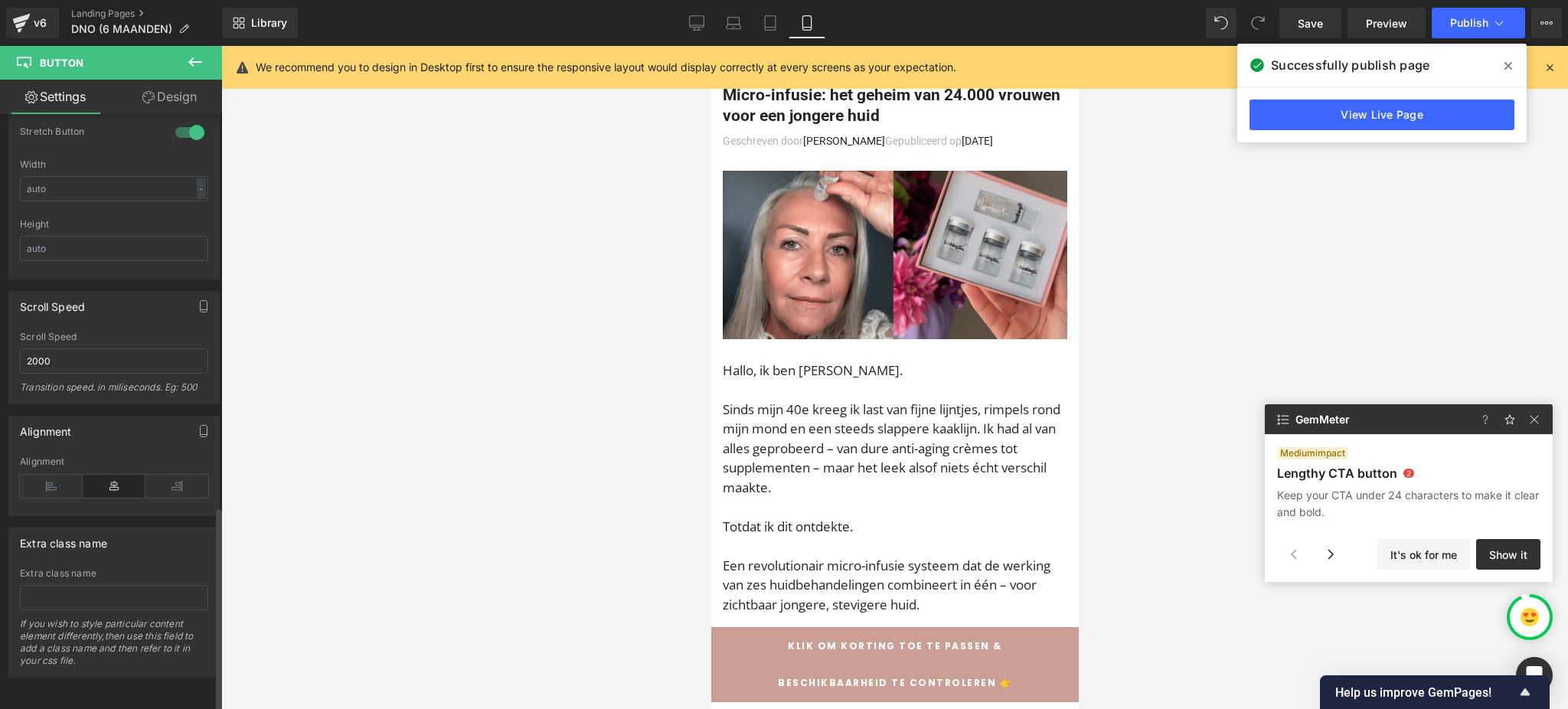
scroll to position [1141, 0]
click at [149, 475] on icon at bounding box center [177, 486] width 63 height 23
click at [150, 475] on icon at bounding box center [177, 486] width 63 height 23
click at [95, 475] on icon at bounding box center [114, 486] width 63 height 23
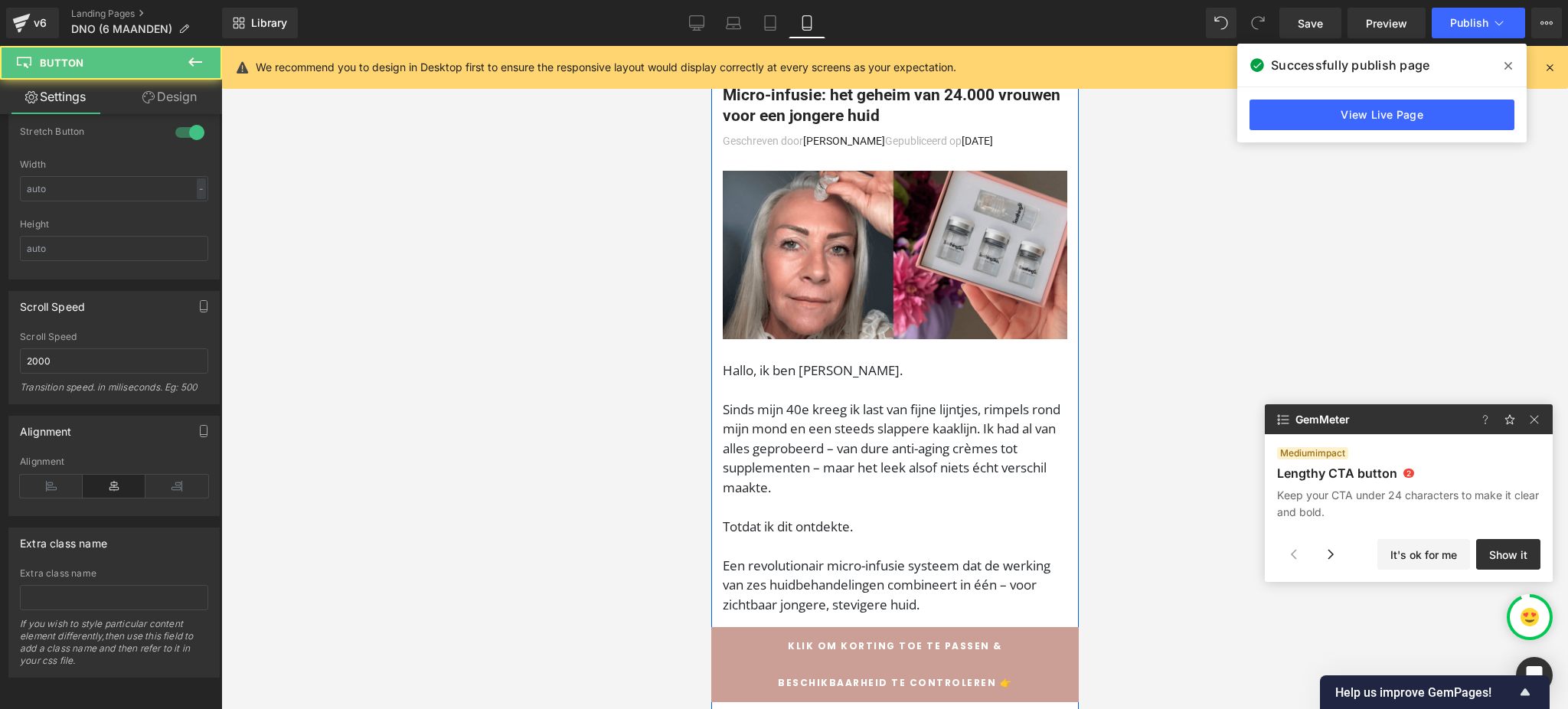
click at [708, 37] on link "Desktop" at bounding box center [697, 23] width 37 height 31
type input "23"
type input "100"
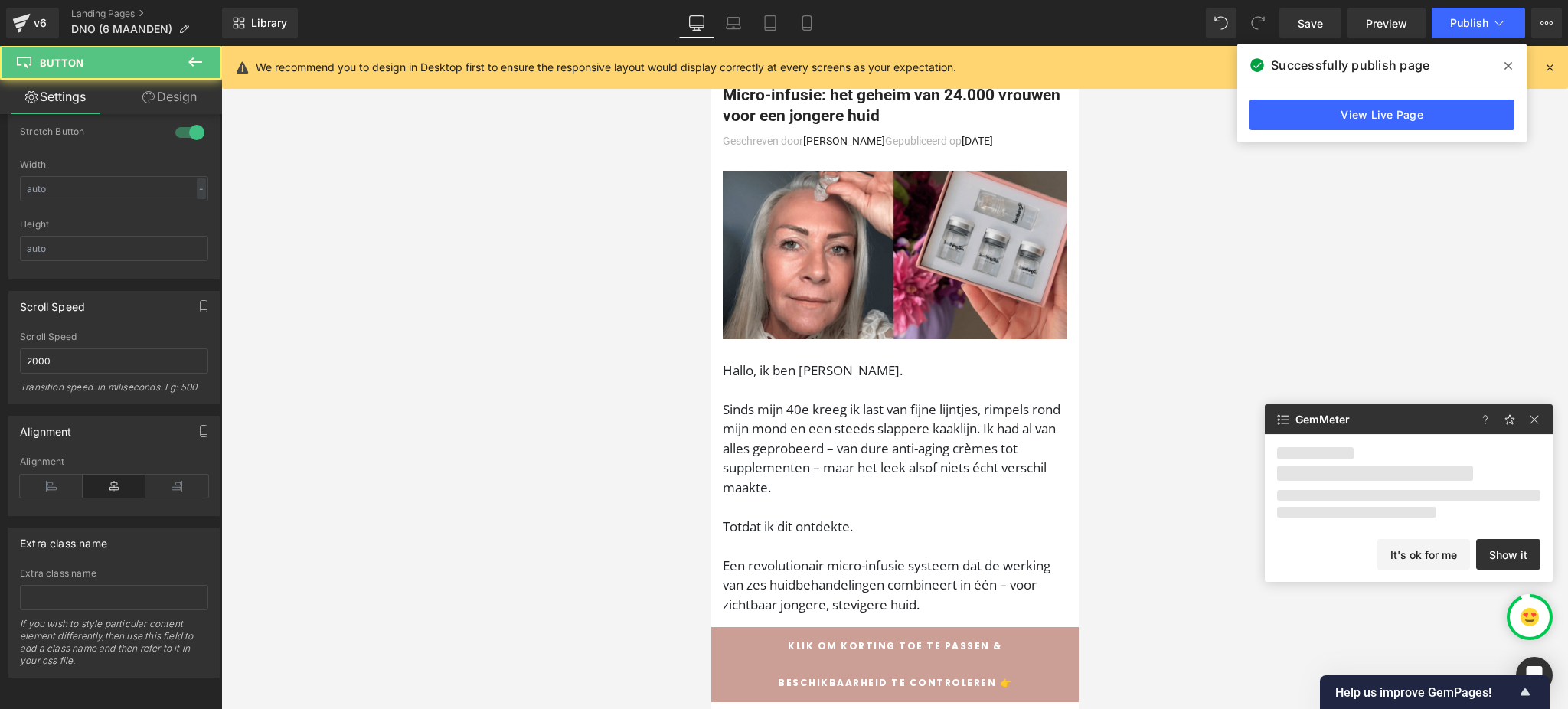
type input "100"
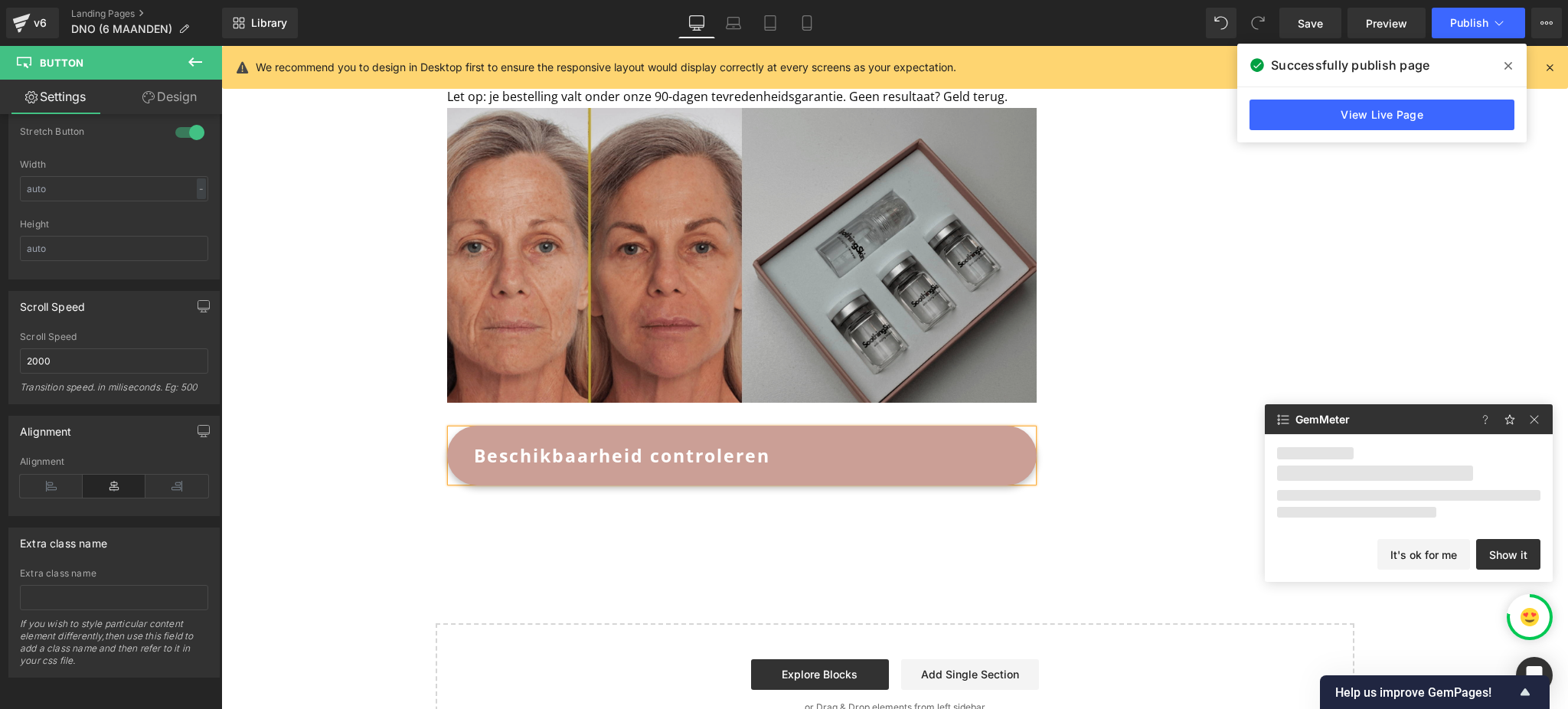
scroll to position [4249, 0]
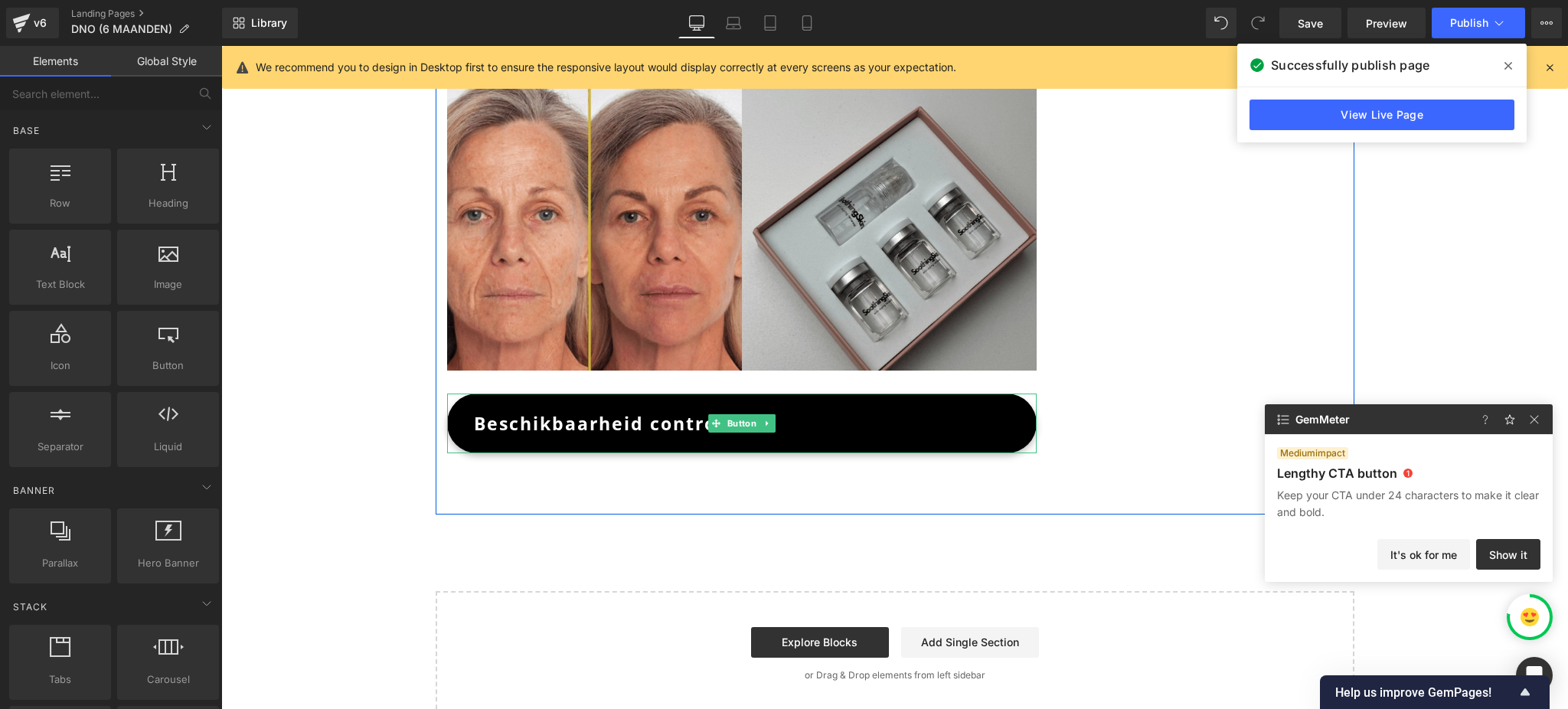
click at [698, 404] on span "Beschikbaarheid controleren" at bounding box center [622, 423] width 296 height 40
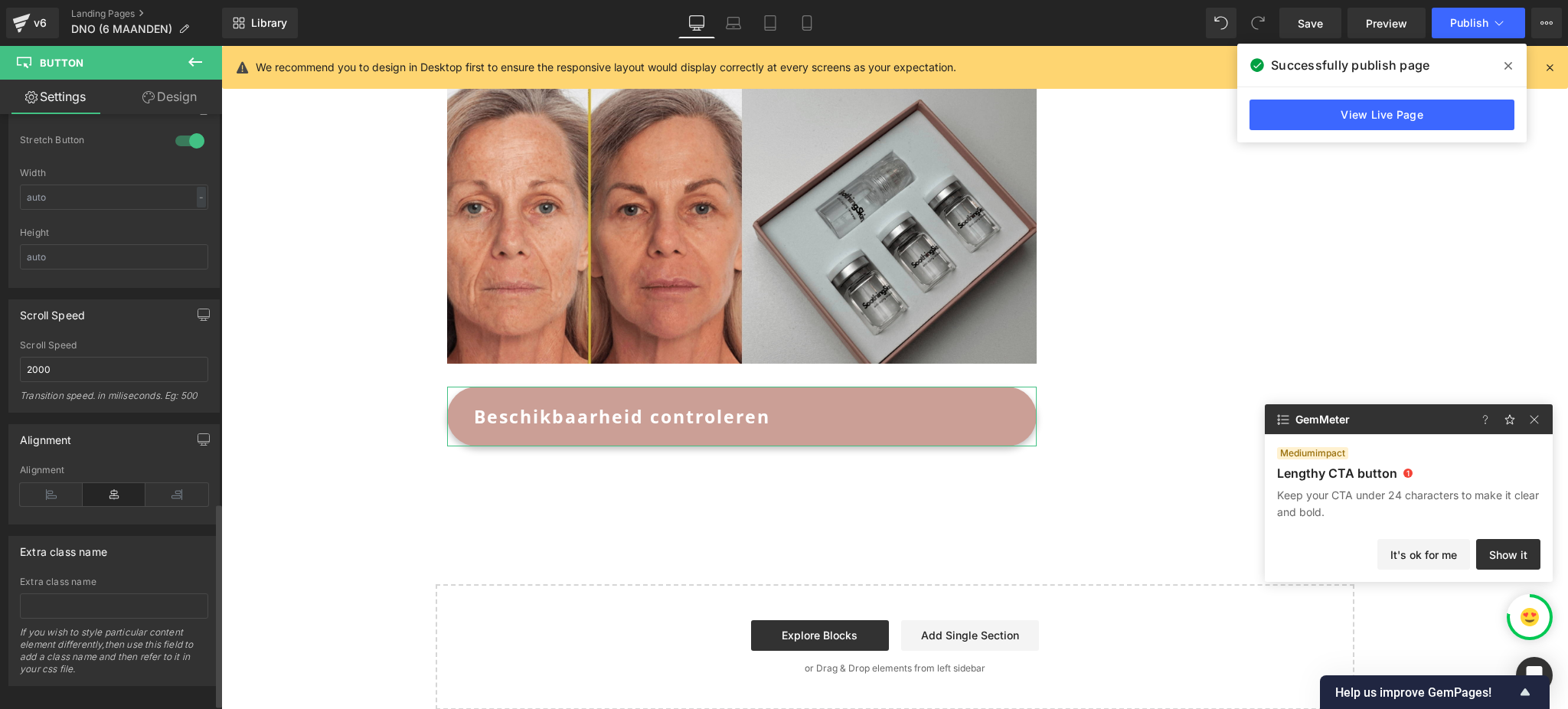
scroll to position [1141, 0]
click at [152, 475] on icon at bounding box center [177, 486] width 63 height 23
click at [102, 475] on icon at bounding box center [114, 486] width 63 height 23
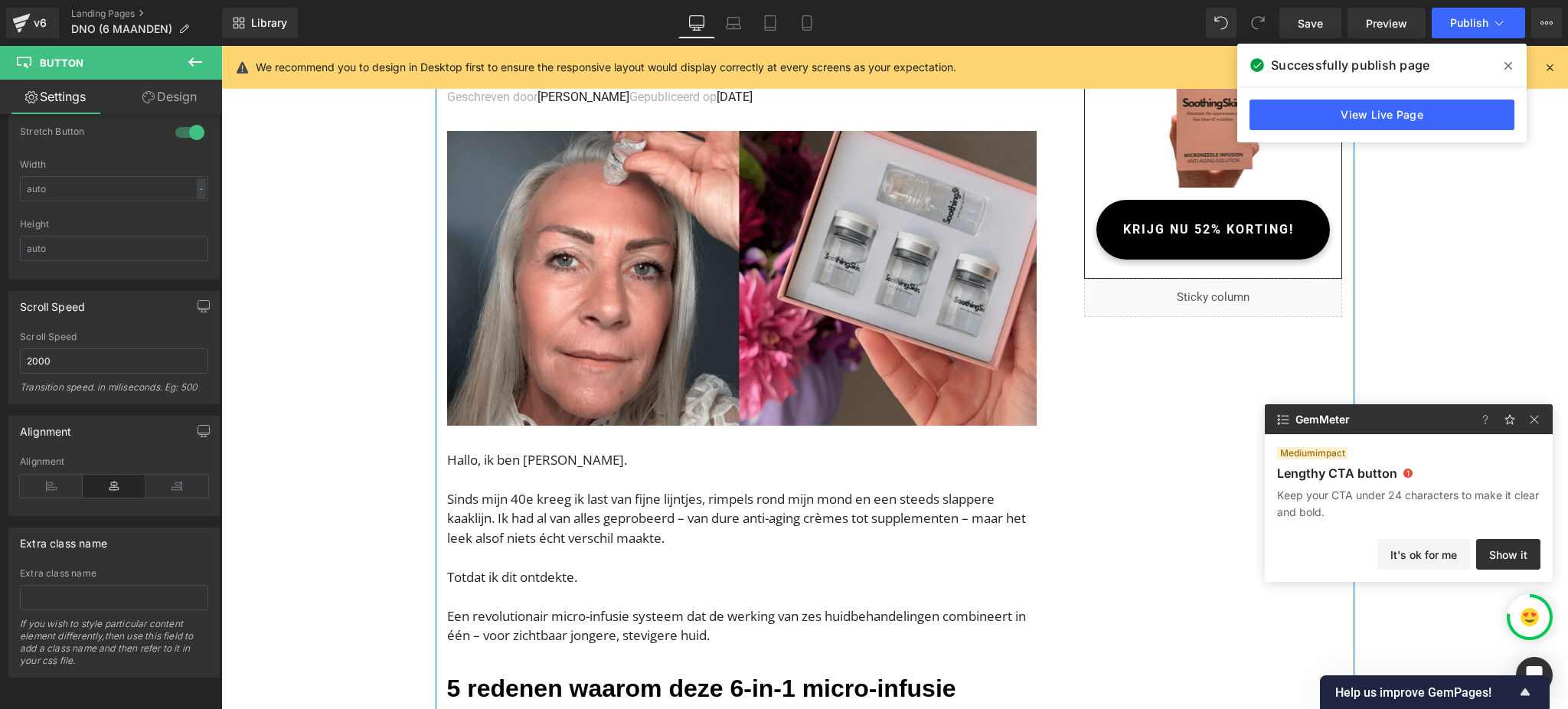
scroll to position [0, 0]
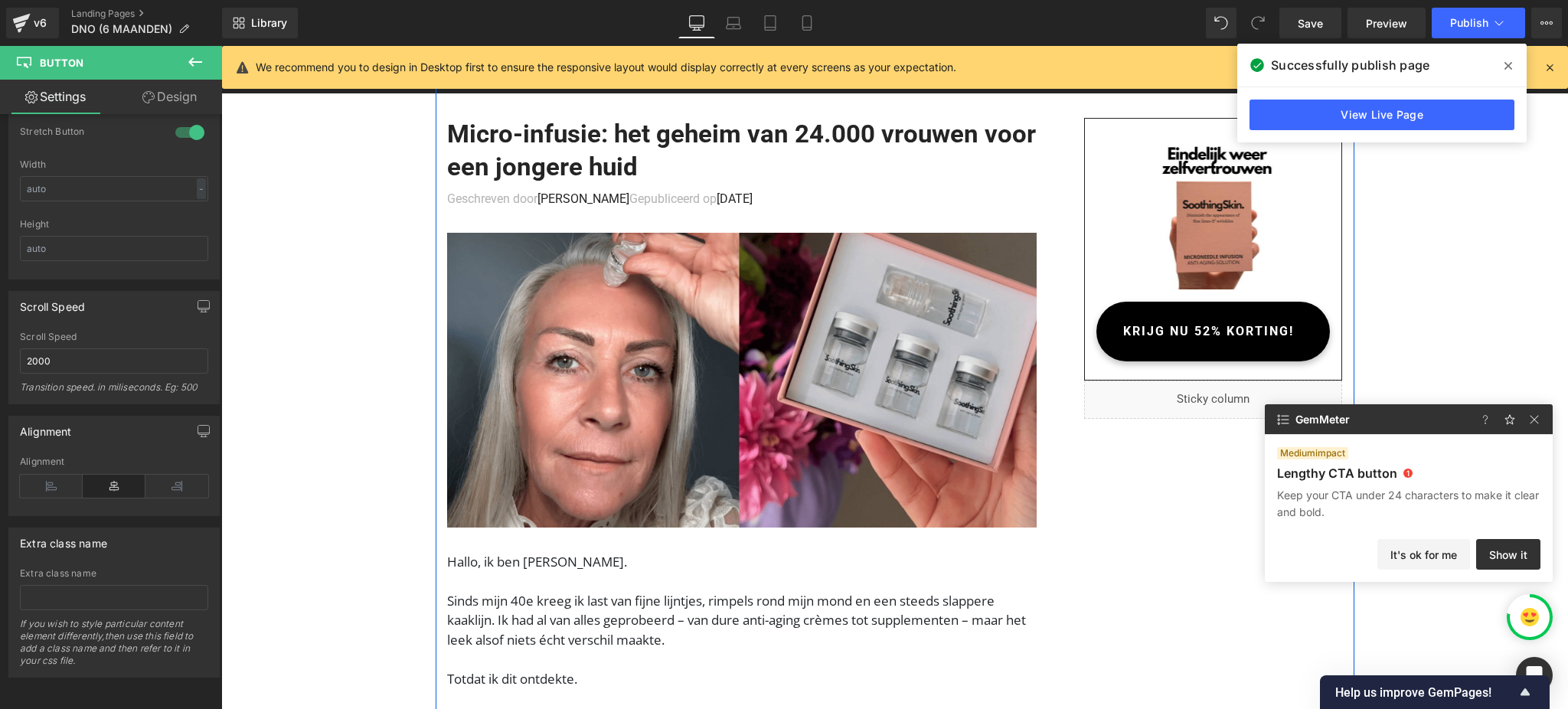
click at [1170, 314] on span "KRIJG NU 52% KORTING!" at bounding box center [1208, 332] width 170 height 40
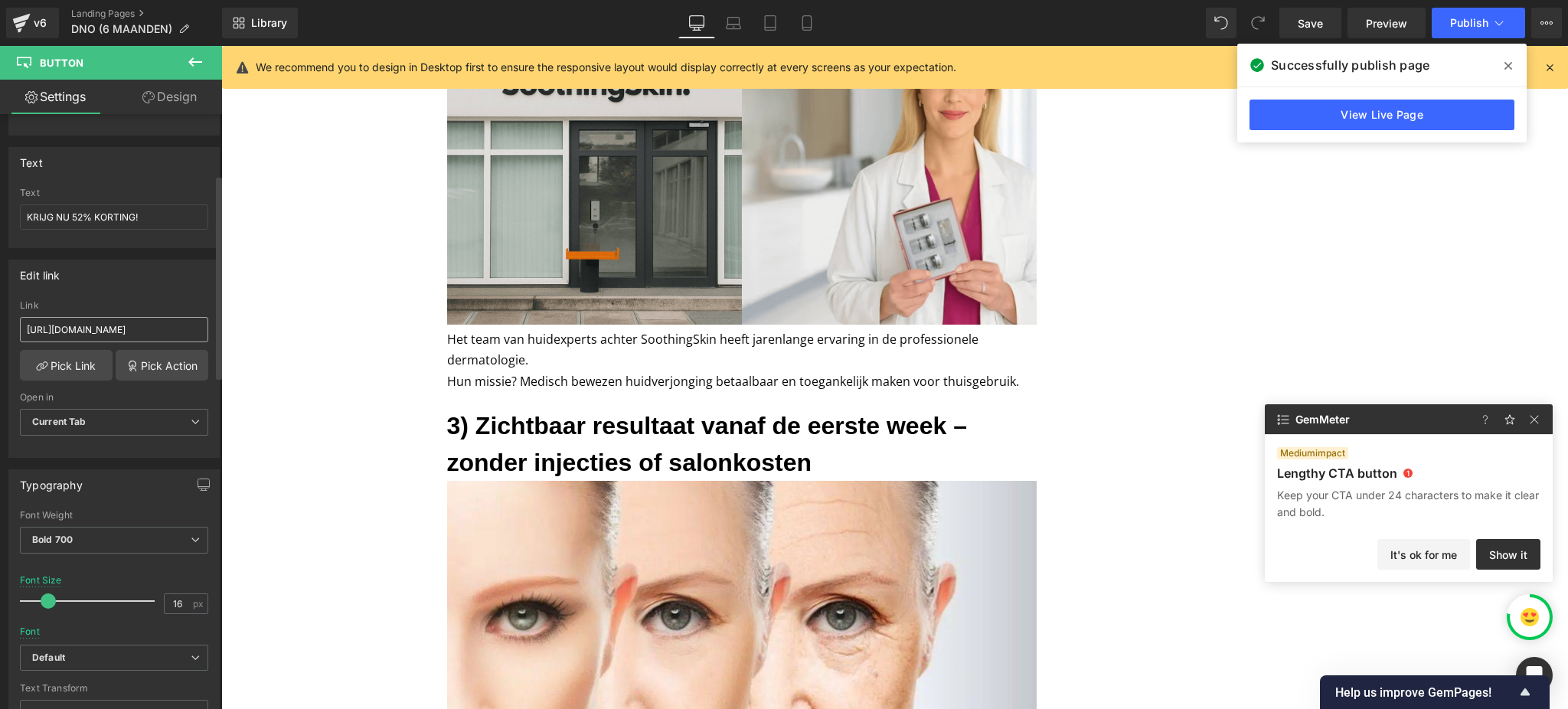
scroll to position [102, 0]
drag, startPoint x: 167, startPoint y: 213, endPoint x: 3, endPoint y: 225, distance: 164.4
click at [1, 225] on div "Text KRIJG NU 52% KORTING! Text KRIJG NU 52% KORTING!" at bounding box center [114, 192] width 229 height 113
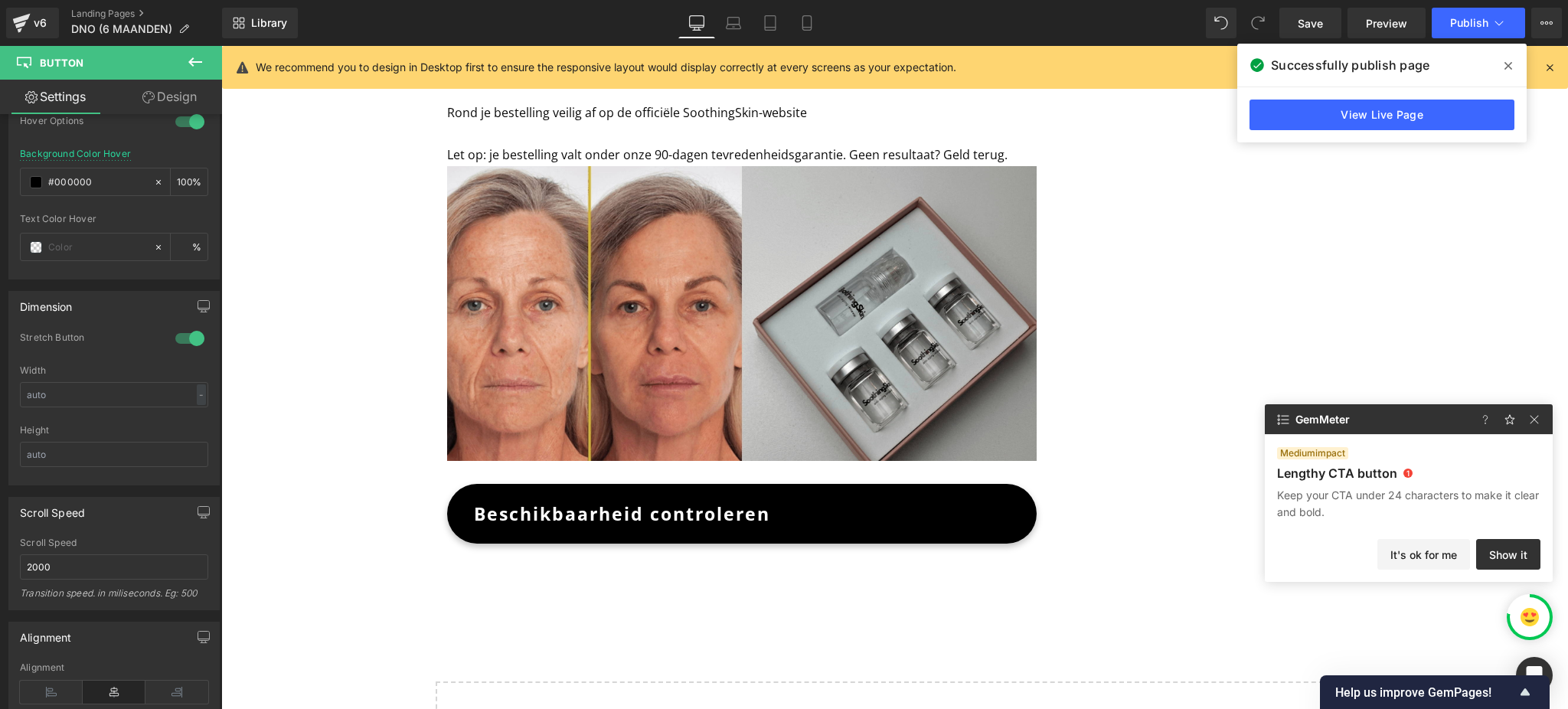
scroll to position [4257, 0]
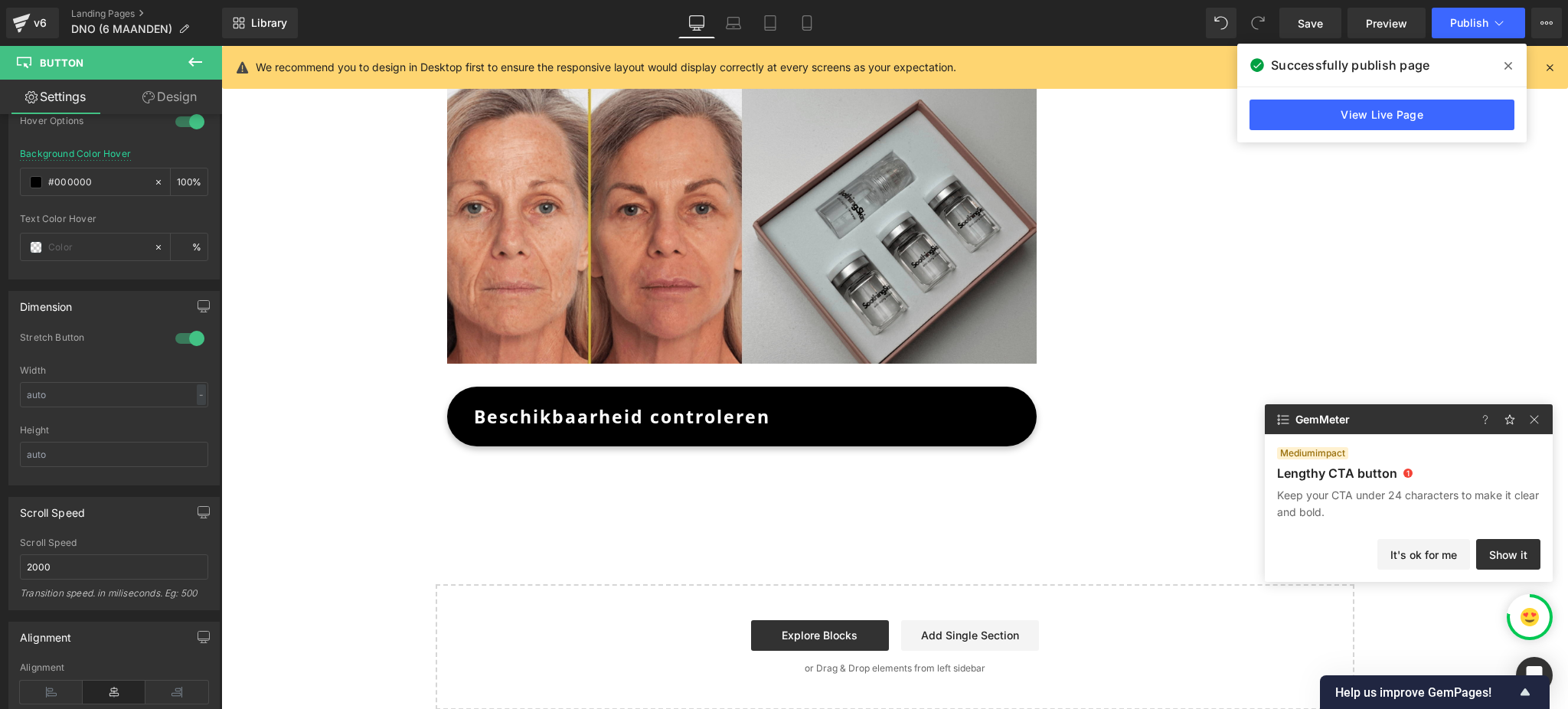
click at [638, 410] on span "Beschikbaarheid controleren" at bounding box center [622, 416] width 296 height 40
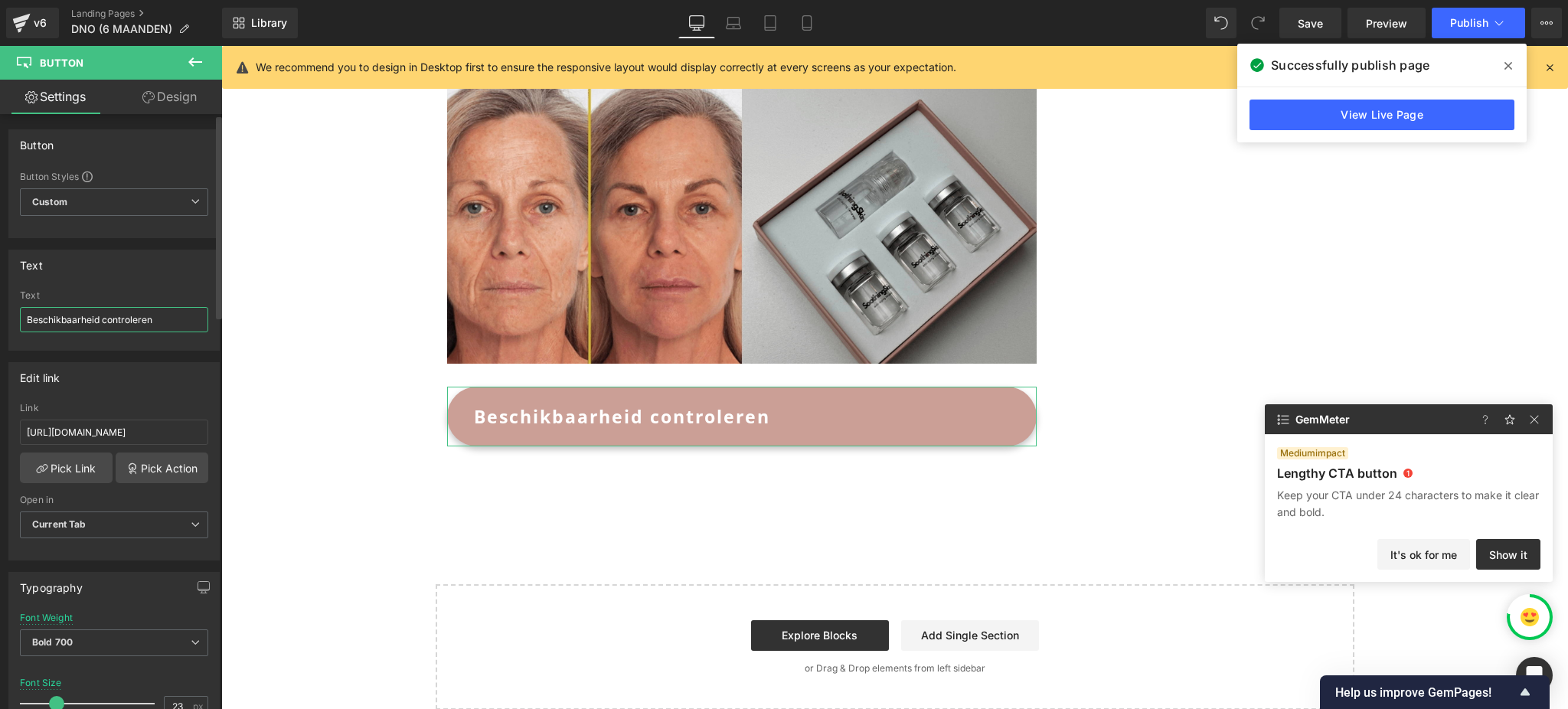
click at [123, 323] on input "Beschikbaarheid controleren" at bounding box center [114, 320] width 188 height 25
type input "KRIJG NU 52% KORTING!"
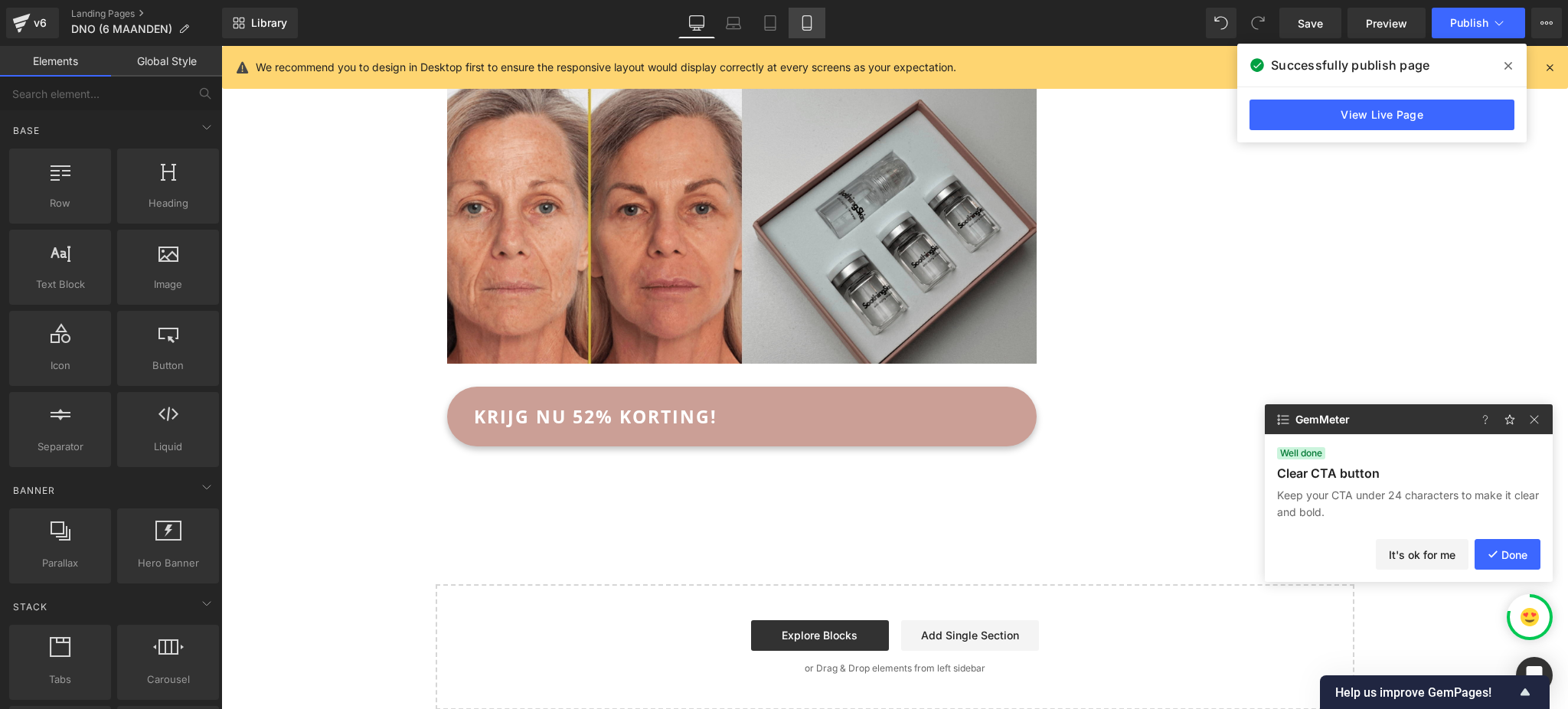
click at [804, 24] on icon at bounding box center [807, 23] width 15 height 15
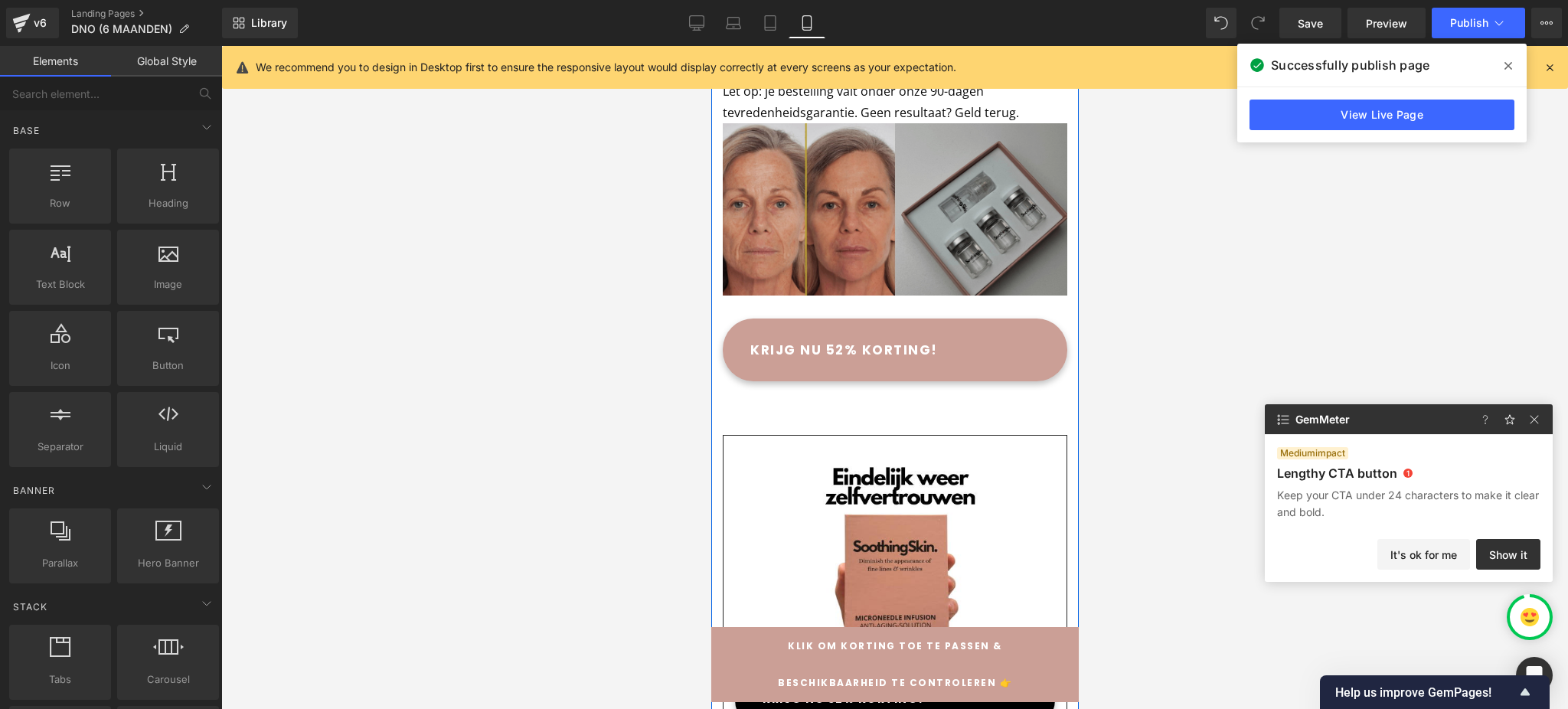
scroll to position [4097, 0]
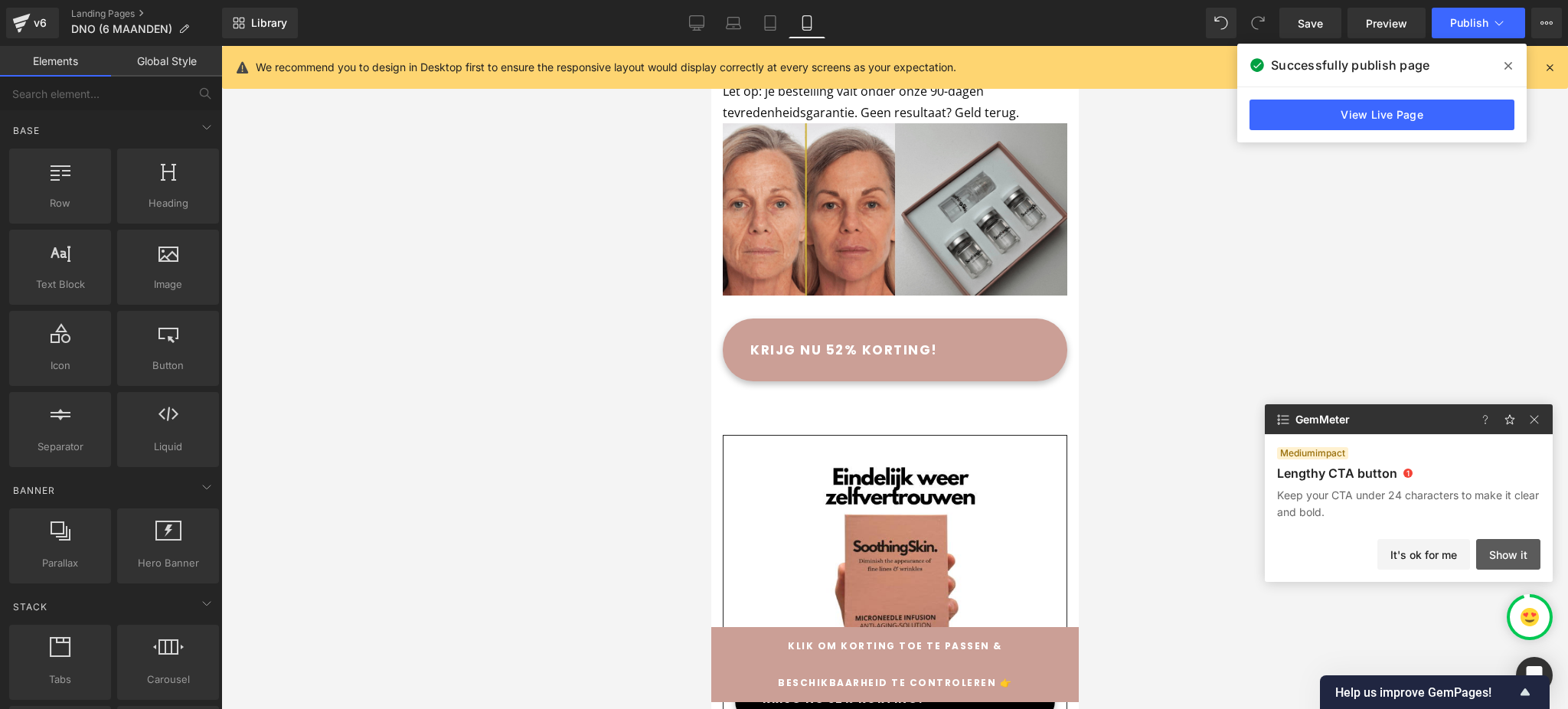
click at [1507, 556] on button "Show it" at bounding box center [1508, 554] width 64 height 31
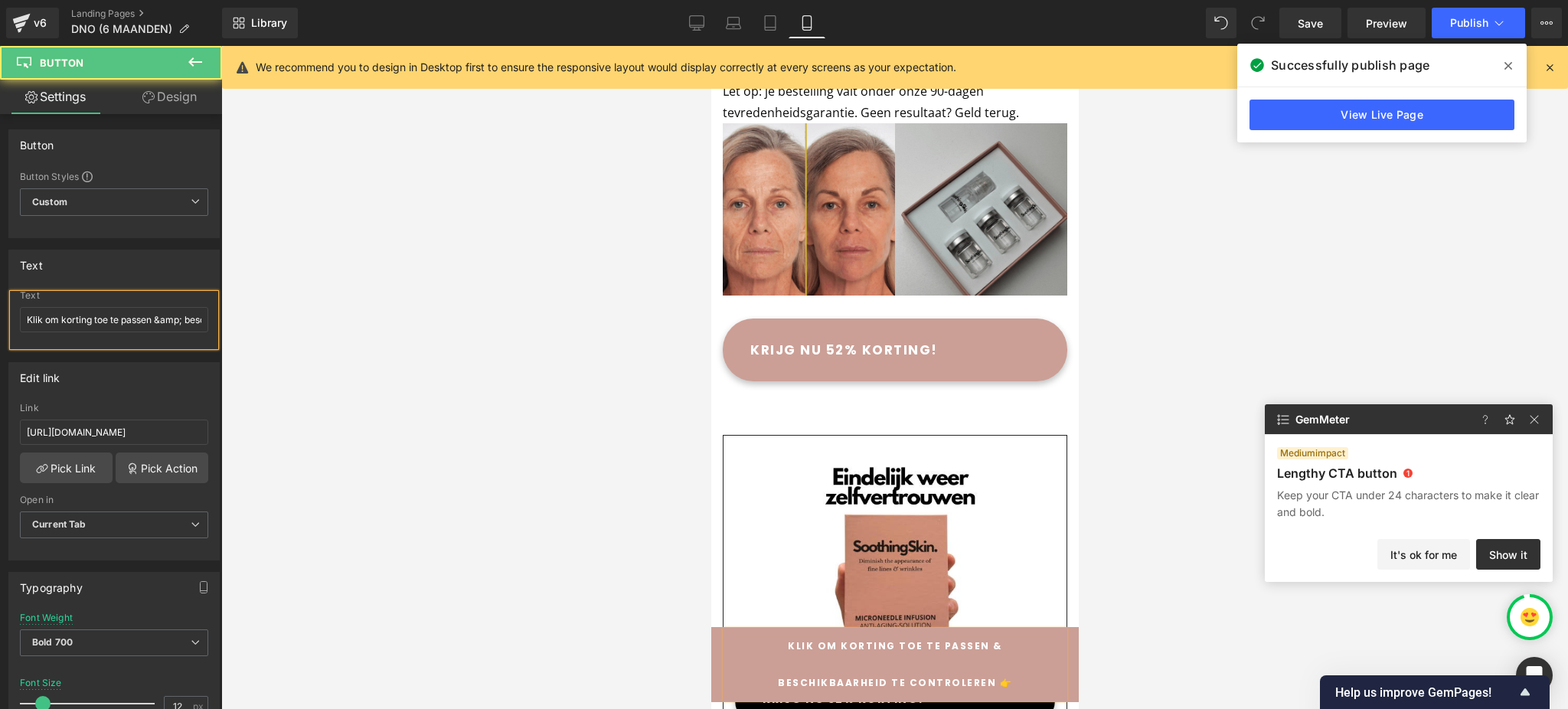
scroll to position [138, 0]
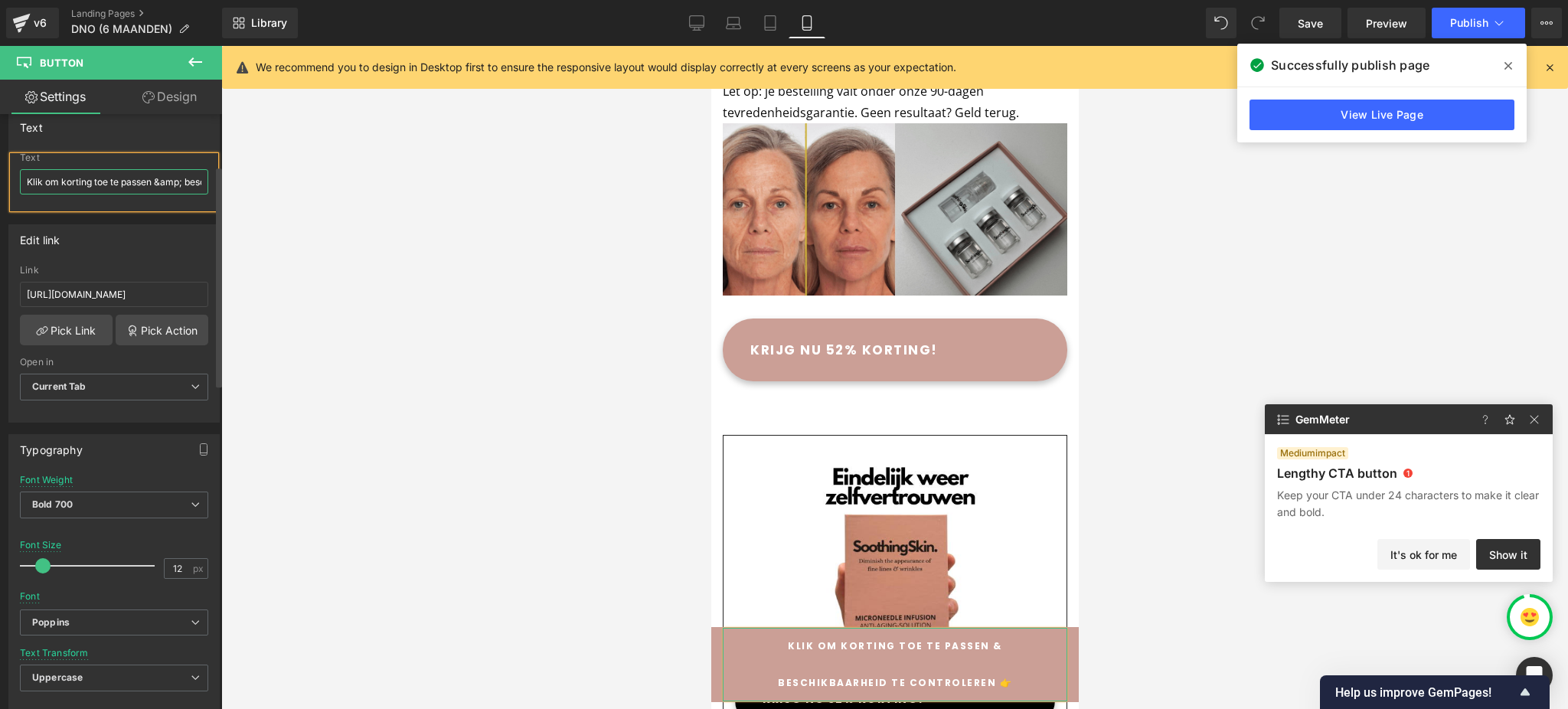
click at [149, 181] on input "Klik om korting toe te passen &amp; beschikbaarheid te controleren 👉" at bounding box center [114, 182] width 188 height 25
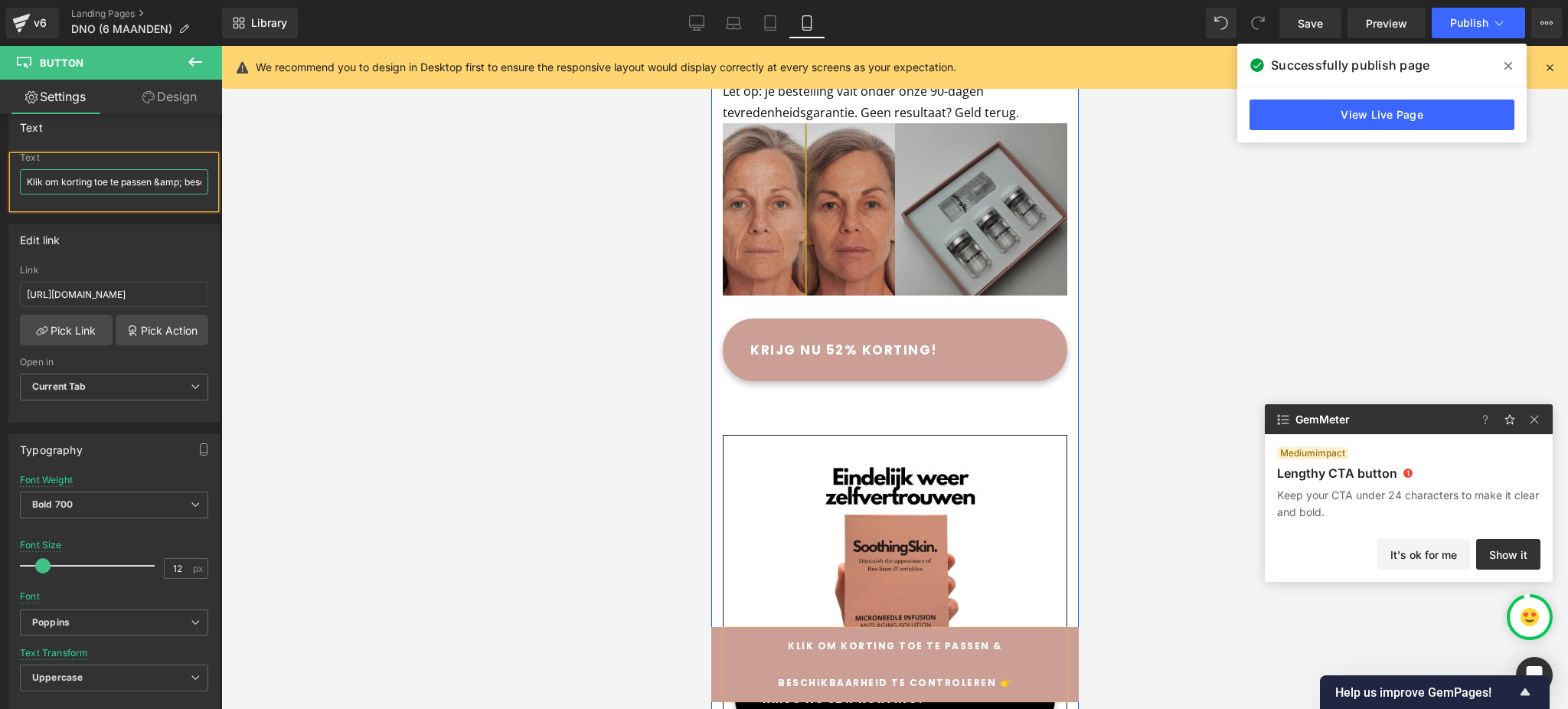
scroll to position [4093, 0]
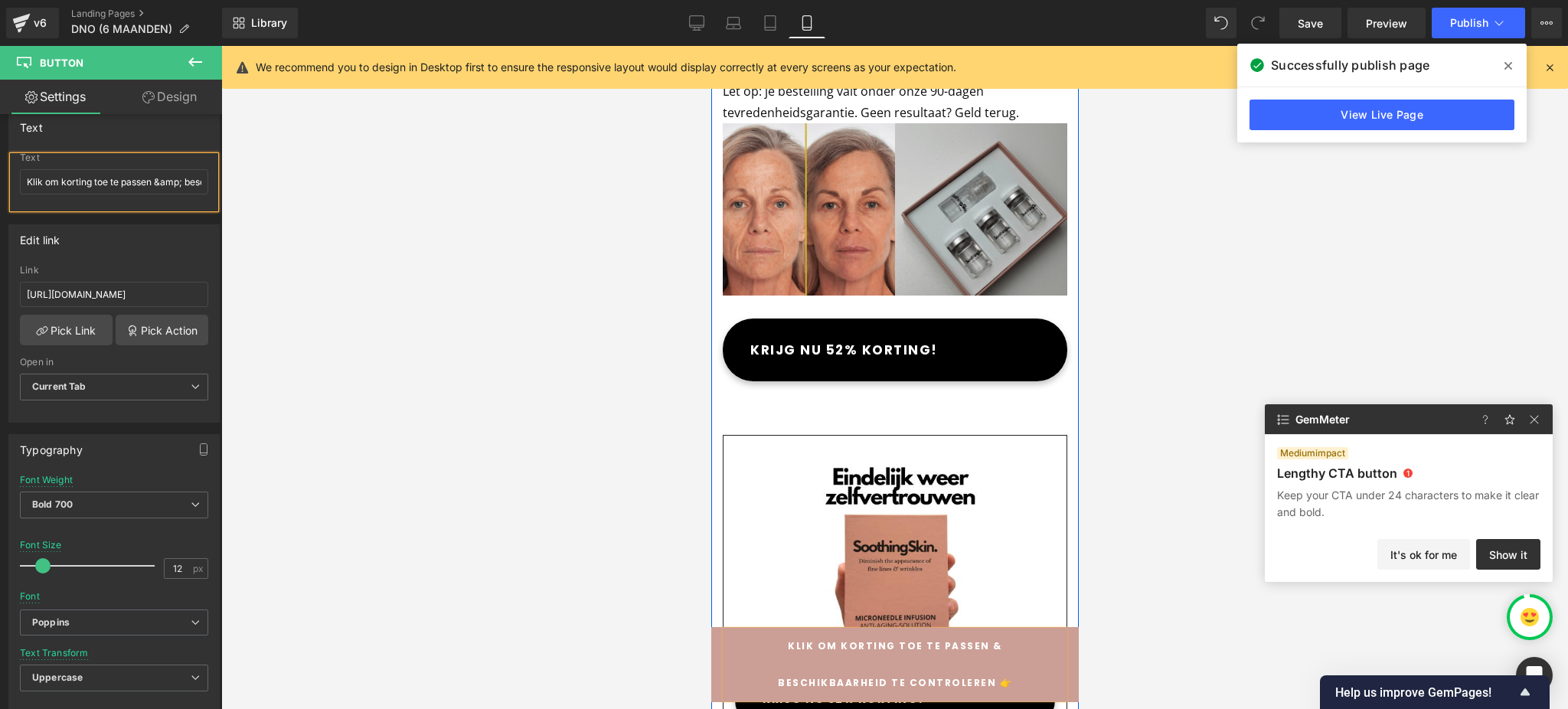
click at [811, 368] on span "KRIJG NU 52% KORTING!" at bounding box center [843, 350] width 187 height 37
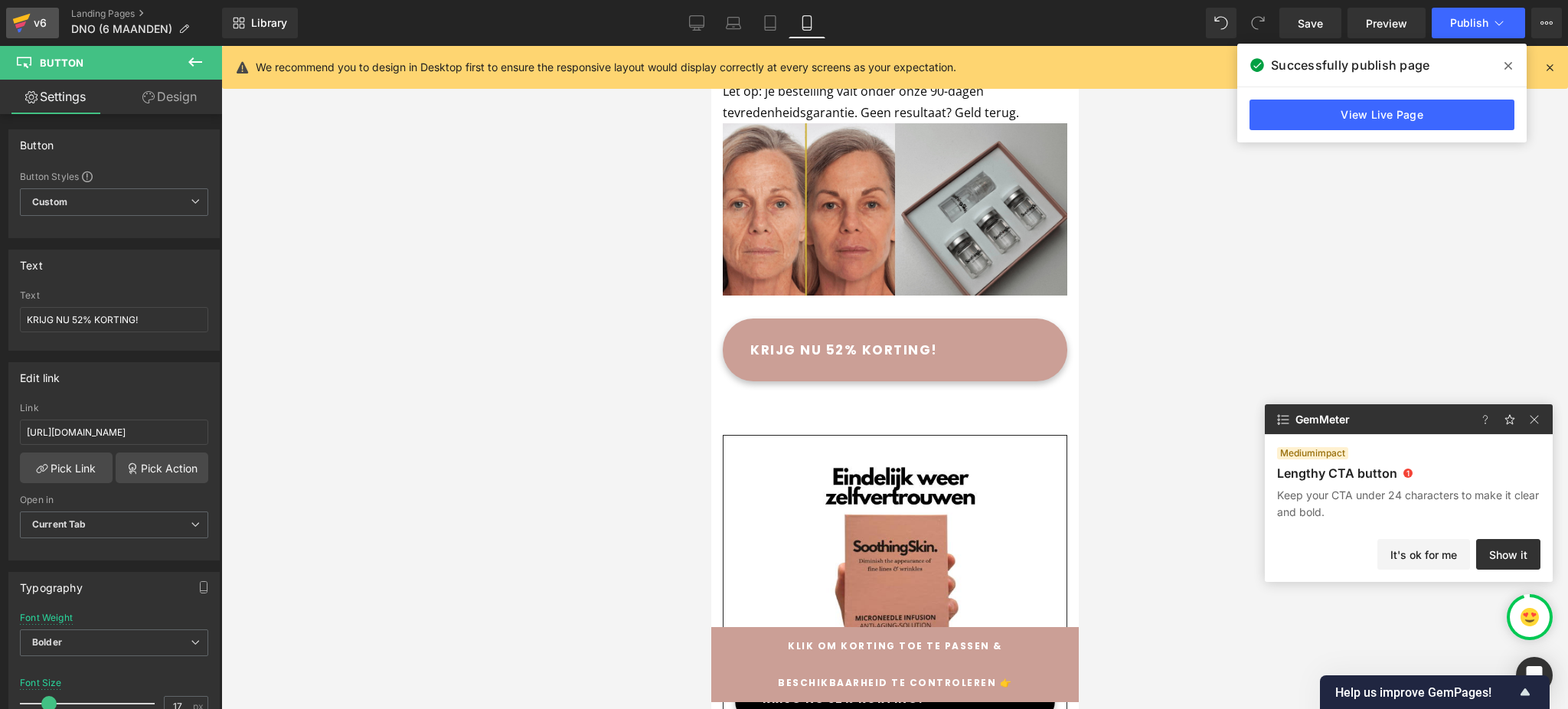
click at [16, 23] on icon at bounding box center [22, 23] width 18 height 38
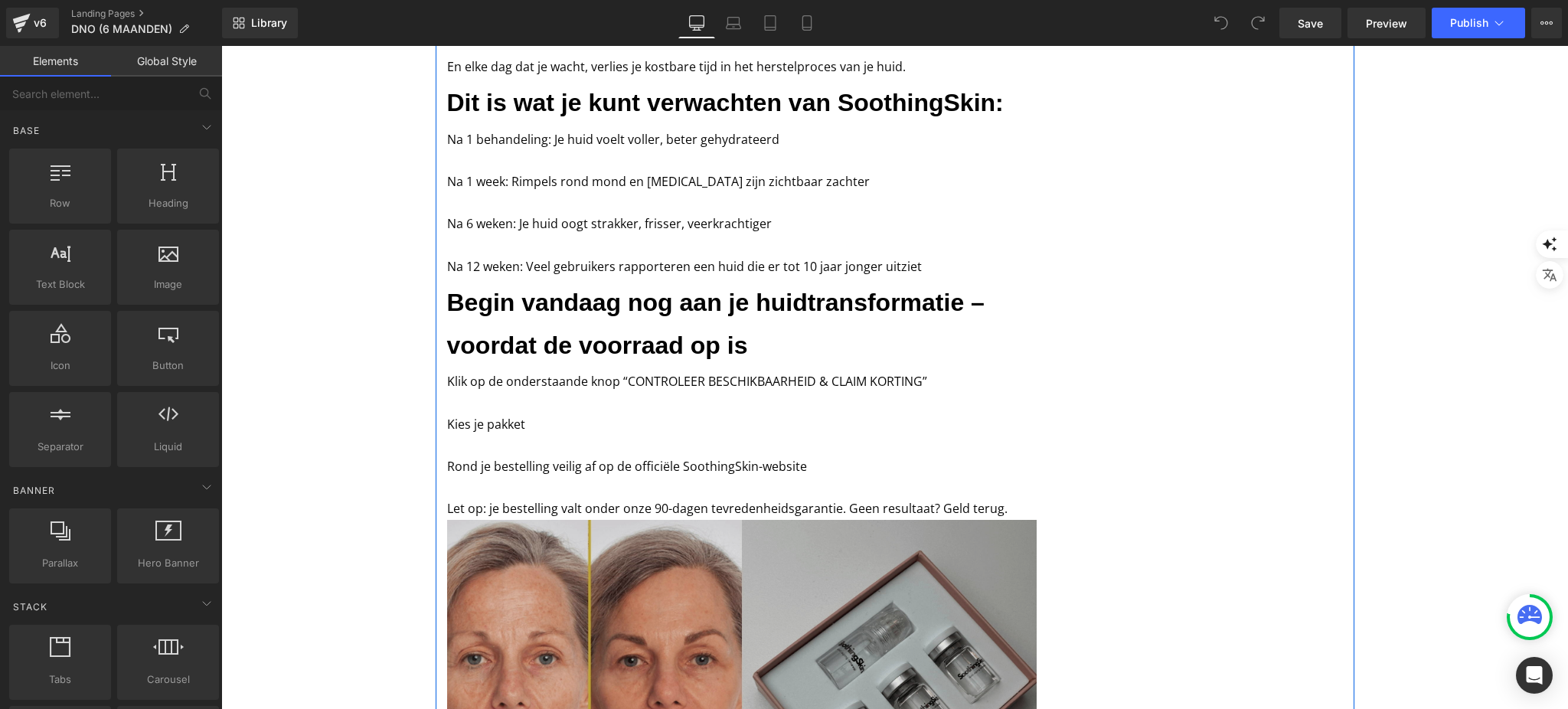
scroll to position [3543, 0]
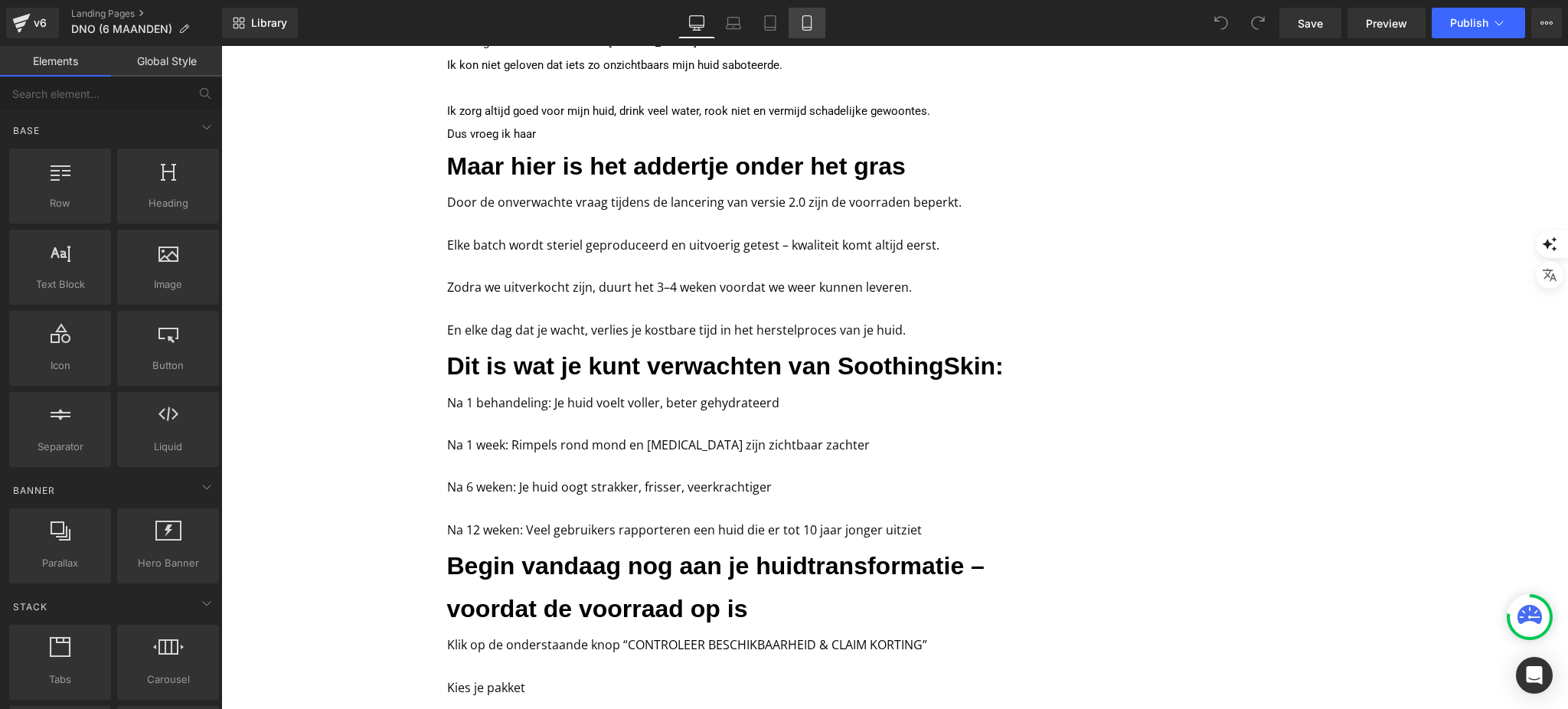
click at [823, 23] on link "Mobile" at bounding box center [807, 23] width 37 height 31
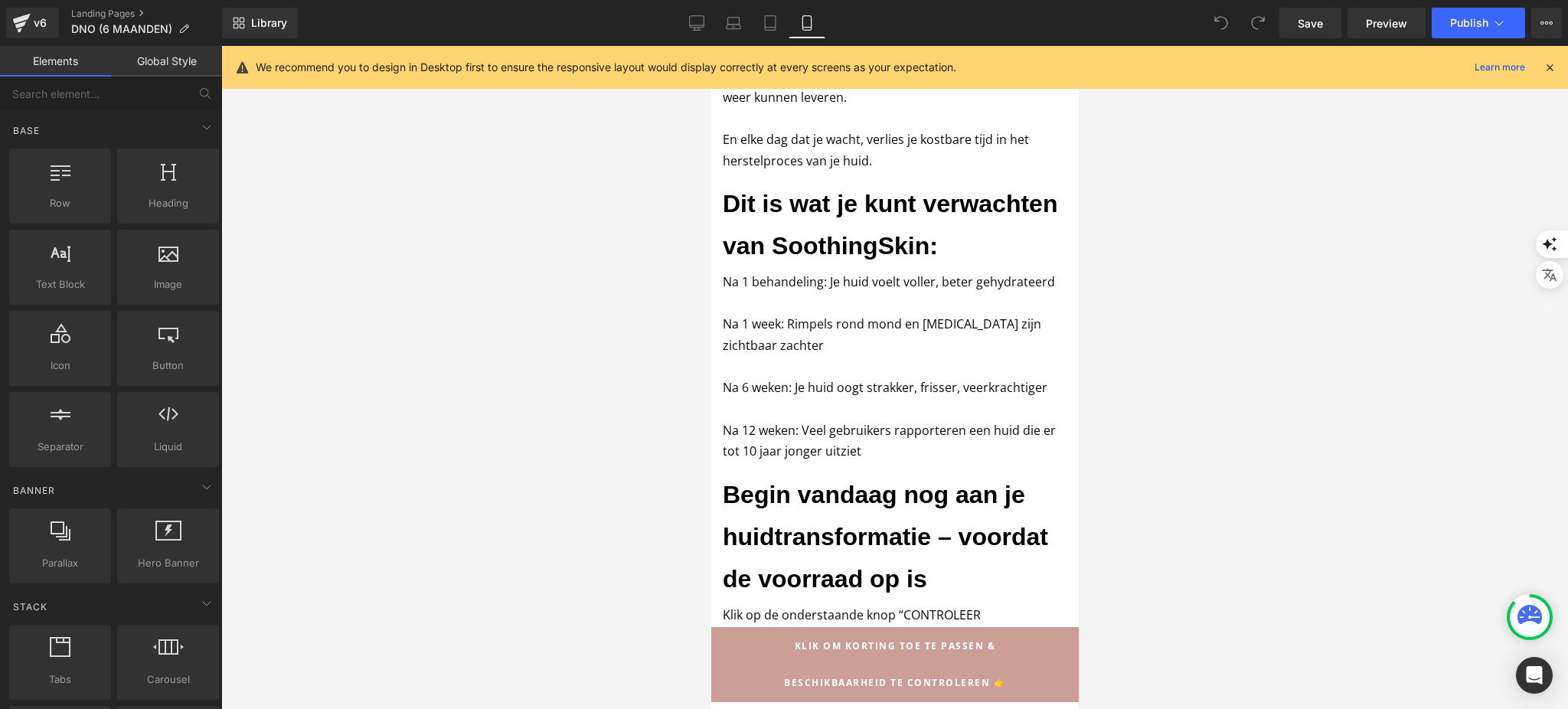
scroll to position [4461, 0]
click at [1533, 600] on div at bounding box center [1529, 617] width 40 height 40
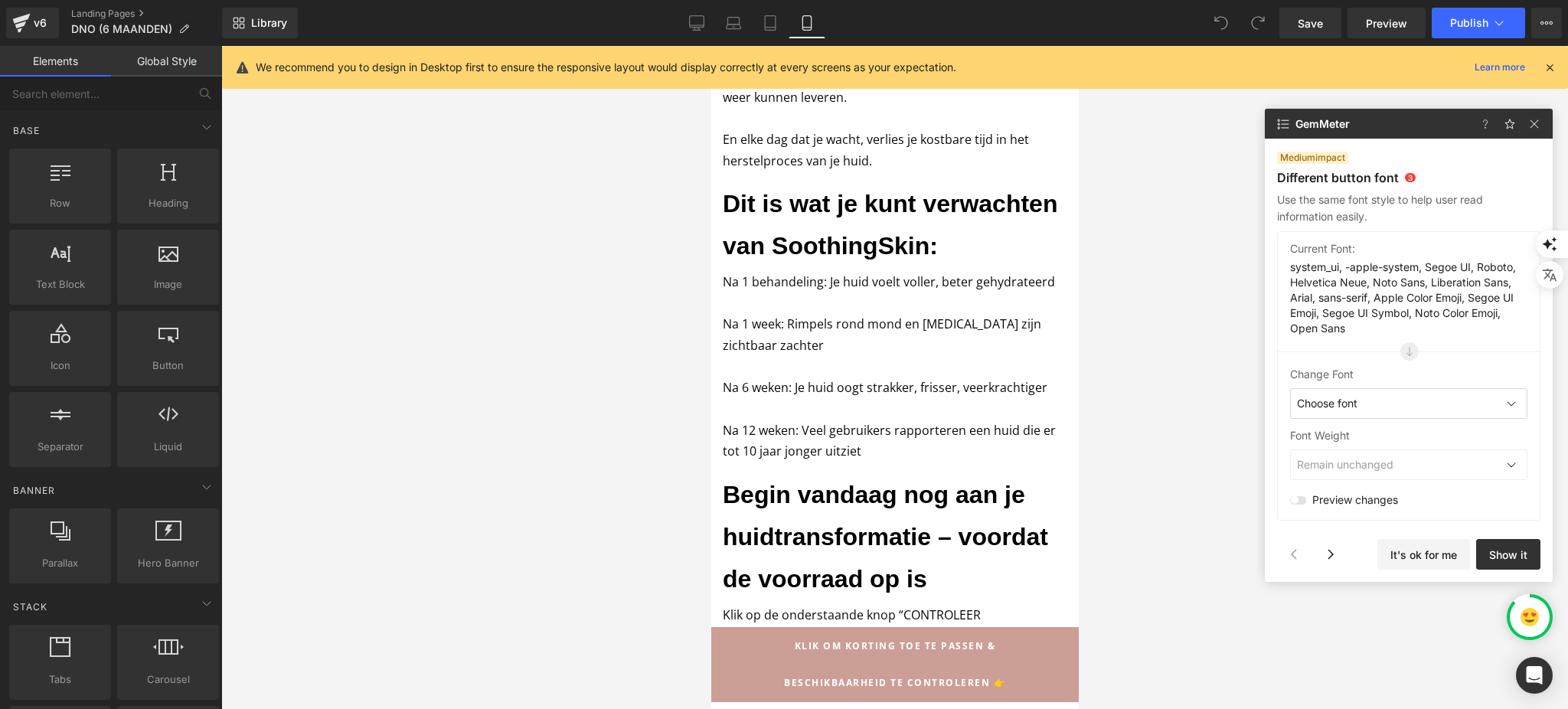
click at [1313, 559] on div at bounding box center [1324, 554] width 106 height 31
click at [1321, 557] on div at bounding box center [1330, 554] width 31 height 31
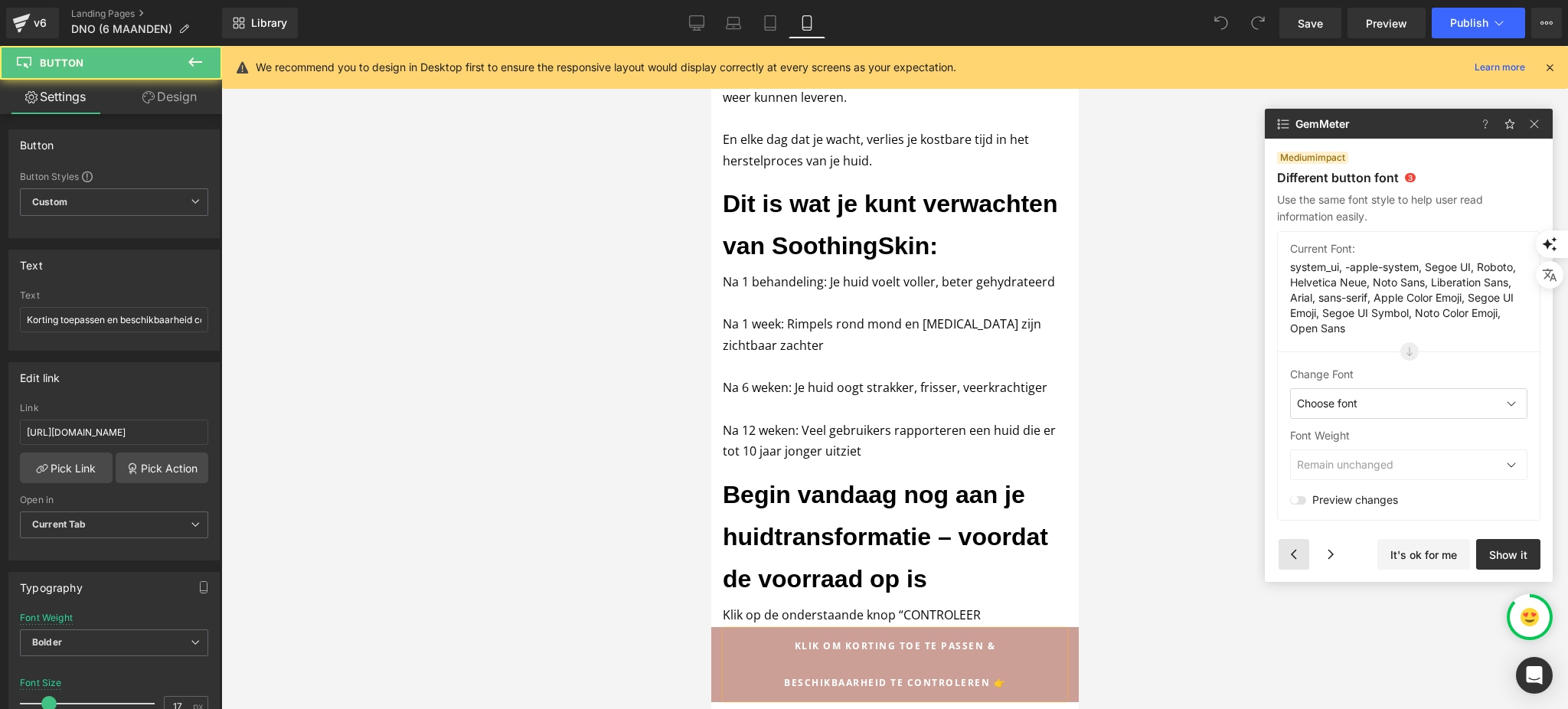
scroll to position [580, 0]
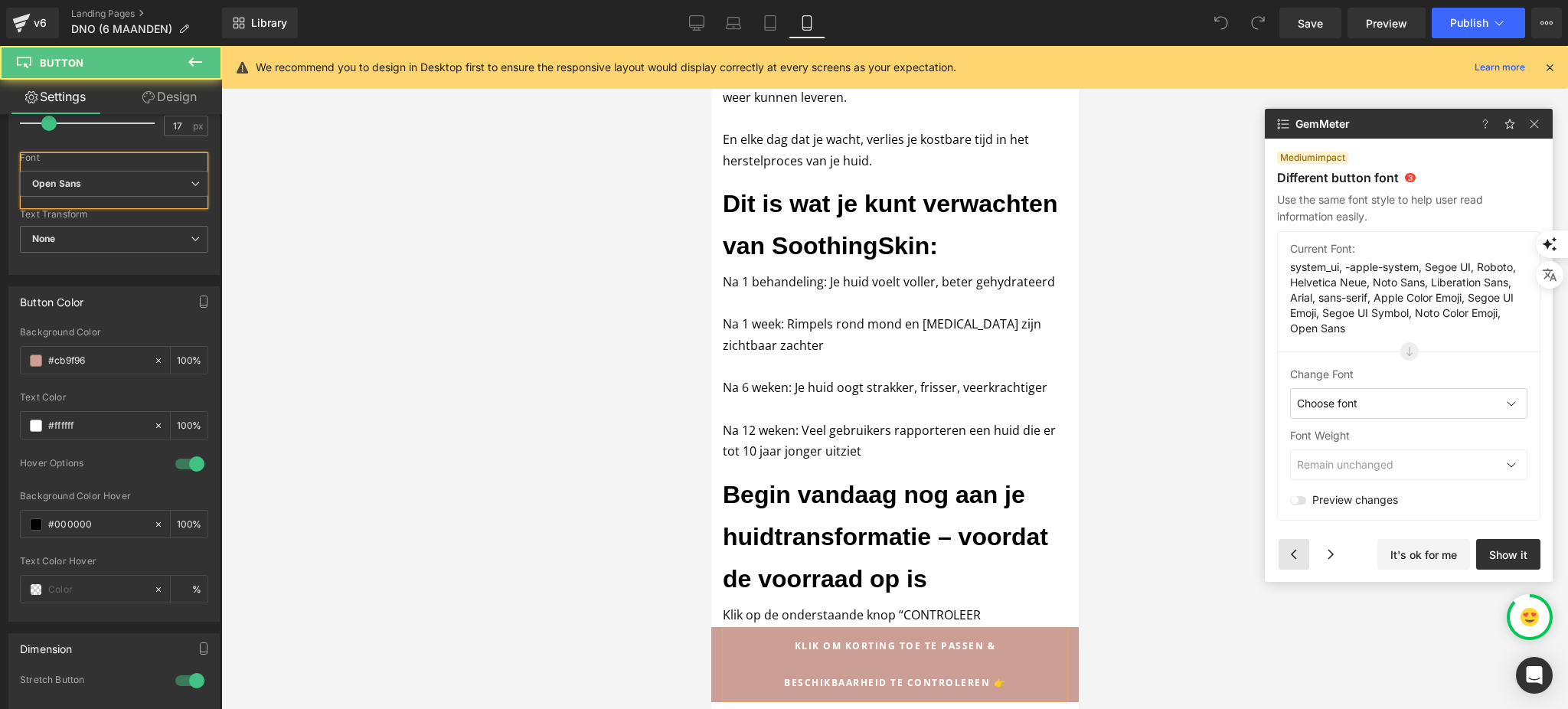
click at [1289, 557] on div at bounding box center [1293, 554] width 31 height 31
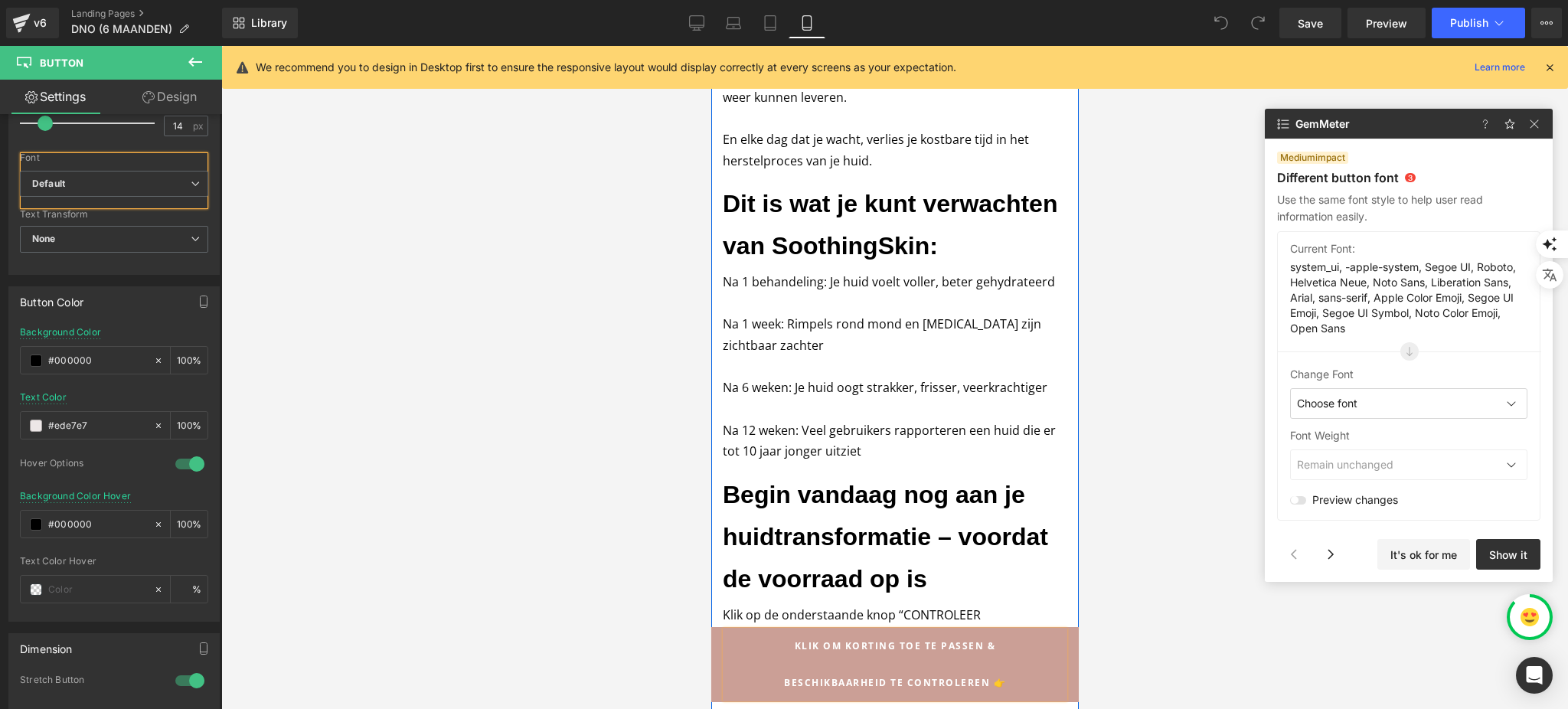
scroll to position [4140, 0]
click at [1492, 554] on button "Show it" at bounding box center [1508, 554] width 64 height 31
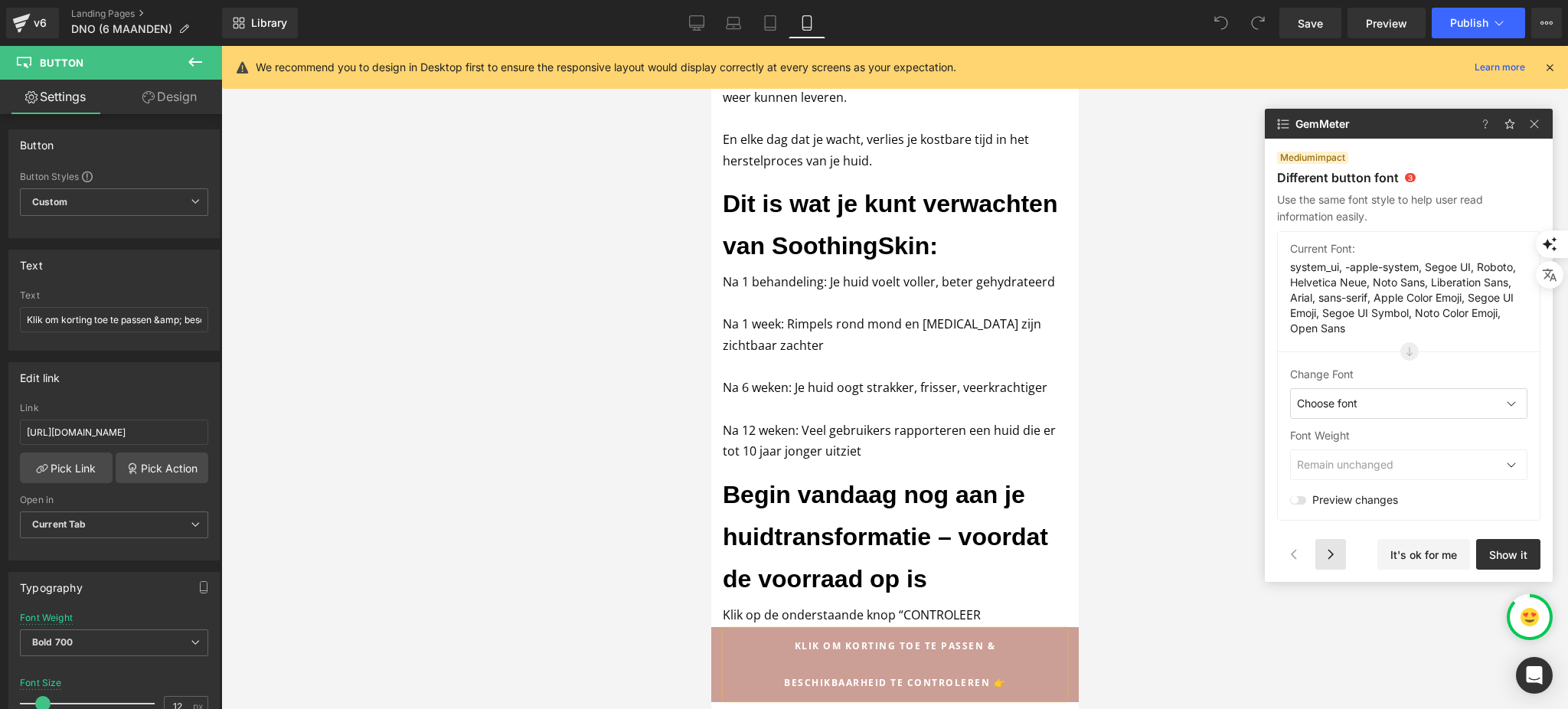
click at [1329, 567] on div at bounding box center [1330, 554] width 31 height 31
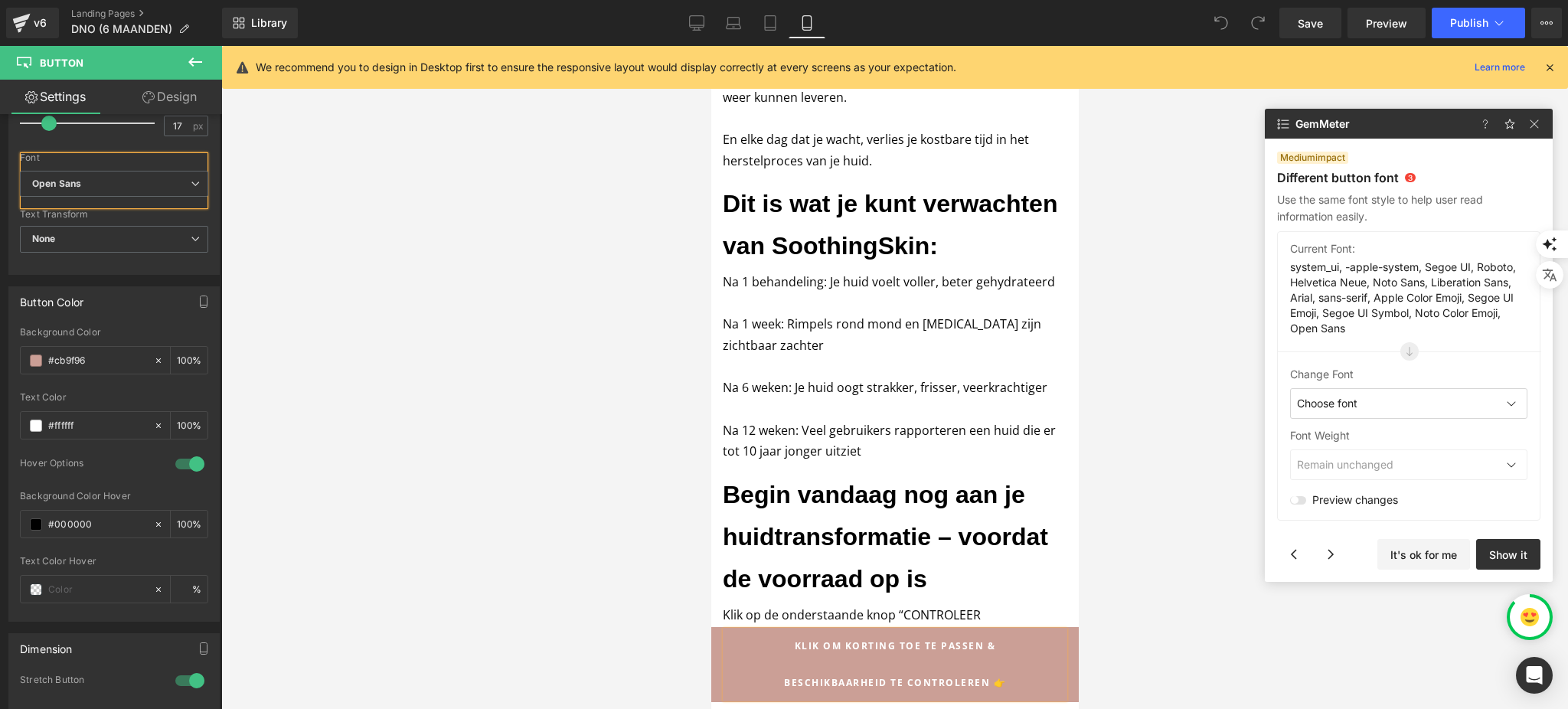
drag, startPoint x: 1329, startPoint y: 567, endPoint x: 1361, endPoint y: 561, distance: 32.6
click at [1361, 561] on div at bounding box center [1324, 554] width 106 height 31
click at [1531, 547] on button "Show it" at bounding box center [1508, 554] width 64 height 31
click at [1326, 559] on div at bounding box center [1330, 554] width 31 height 31
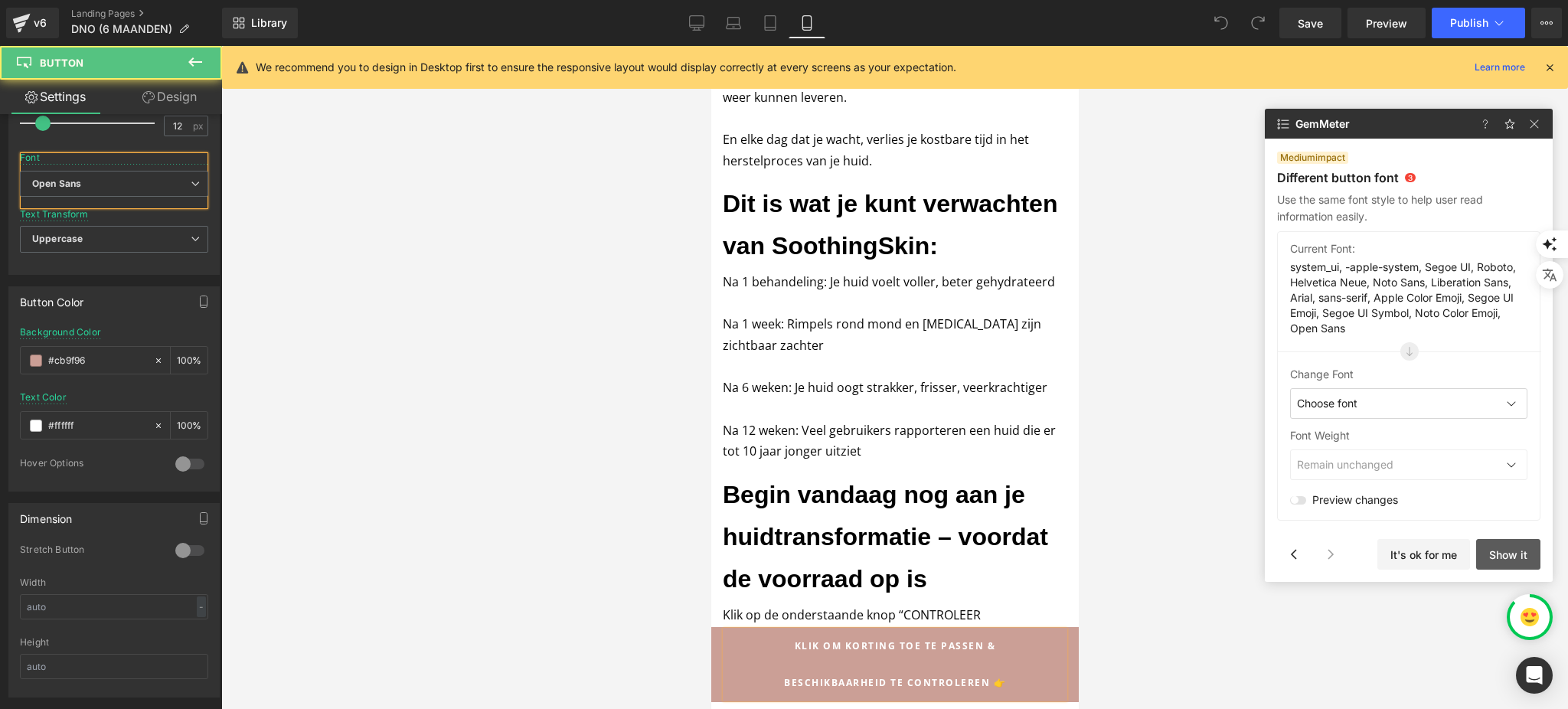
click at [1519, 542] on button "Show it" at bounding box center [1508, 554] width 64 height 31
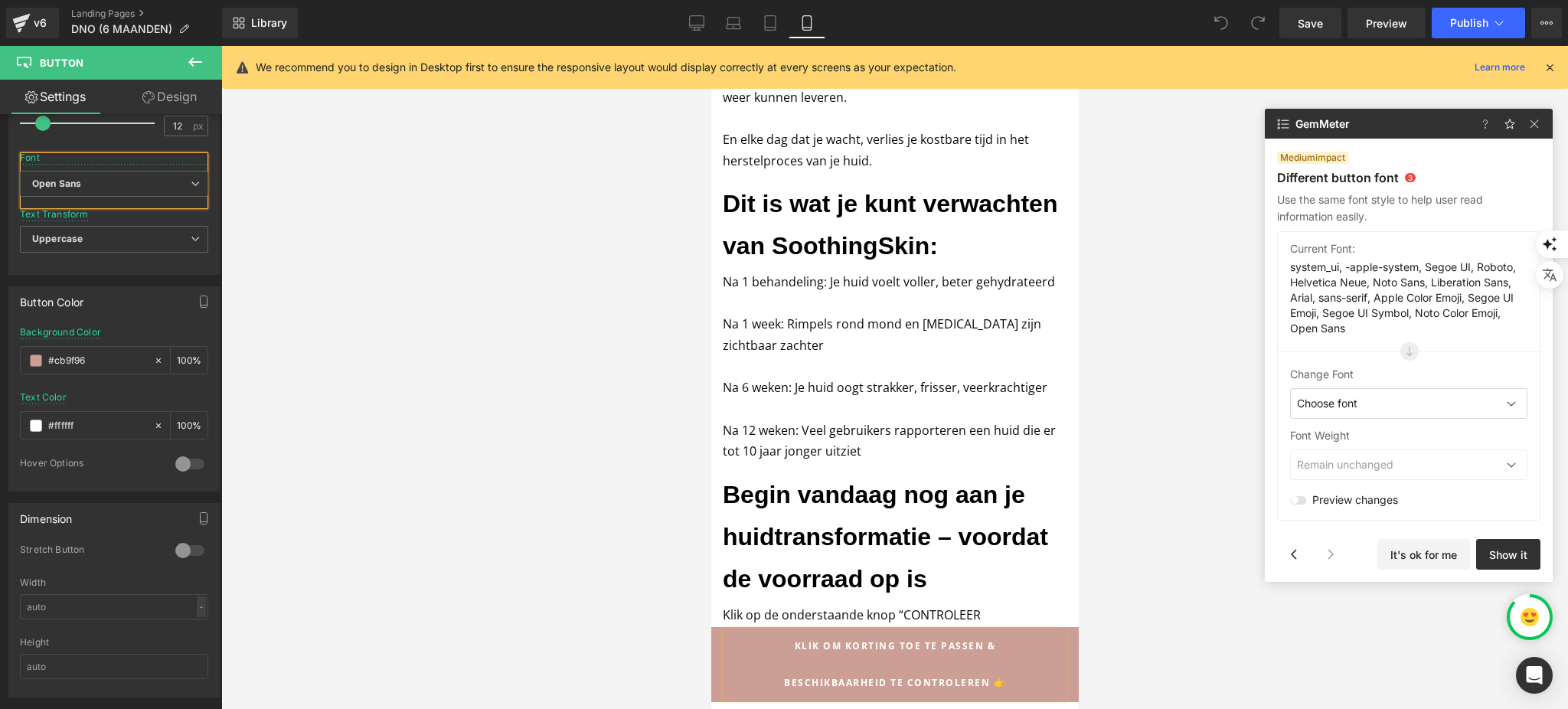
scroll to position [3731, 0]
click at [1334, 547] on div at bounding box center [1330, 554] width 31 height 31
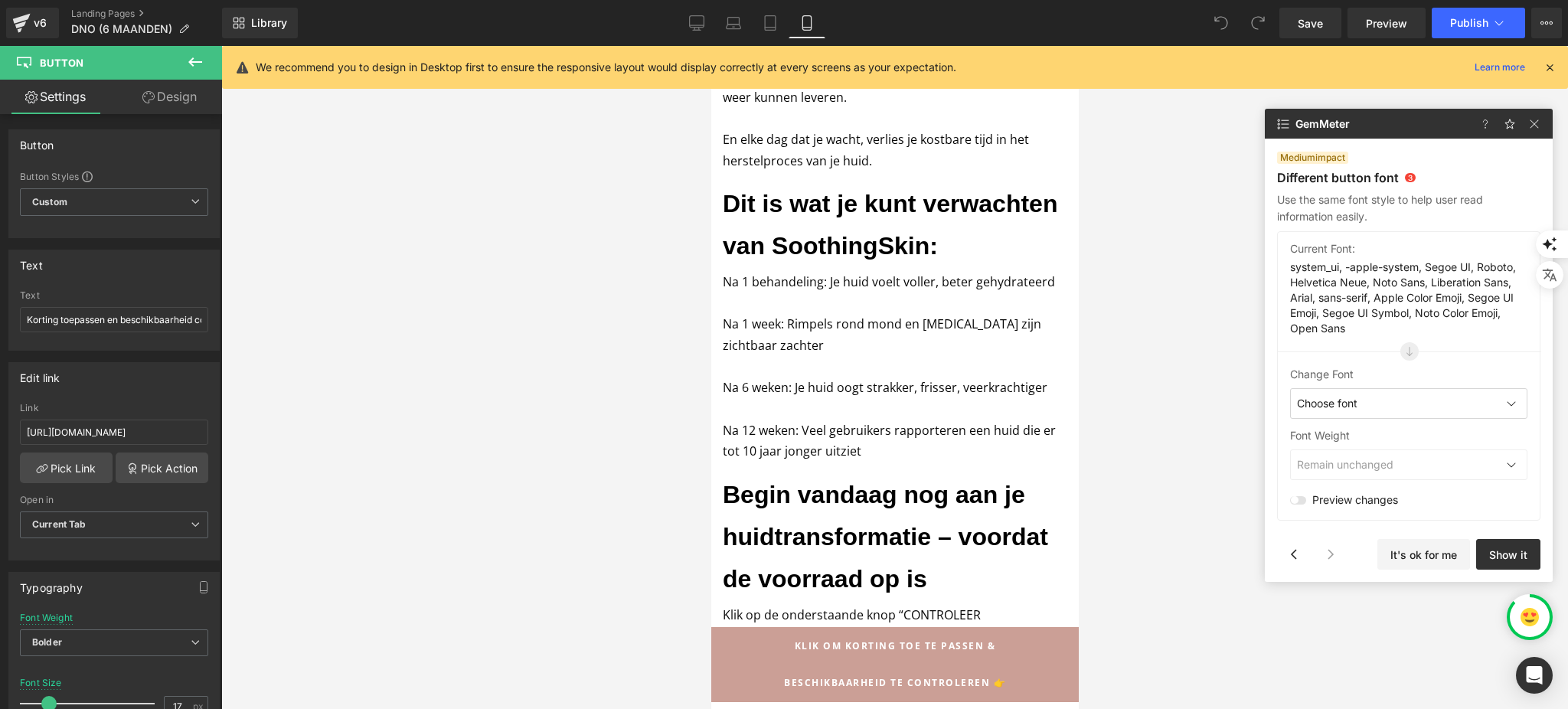
click at [828, 655] on div "Rendering Content" at bounding box center [784, 648] width 94 height 17
click at [142, 310] on input "Korting toepassen en beschikbaarheid controleren" at bounding box center [114, 320] width 188 height 25
click at [140, 325] on input "Korting toepassen en beschikbaarheid controleren" at bounding box center [114, 320] width 188 height 25
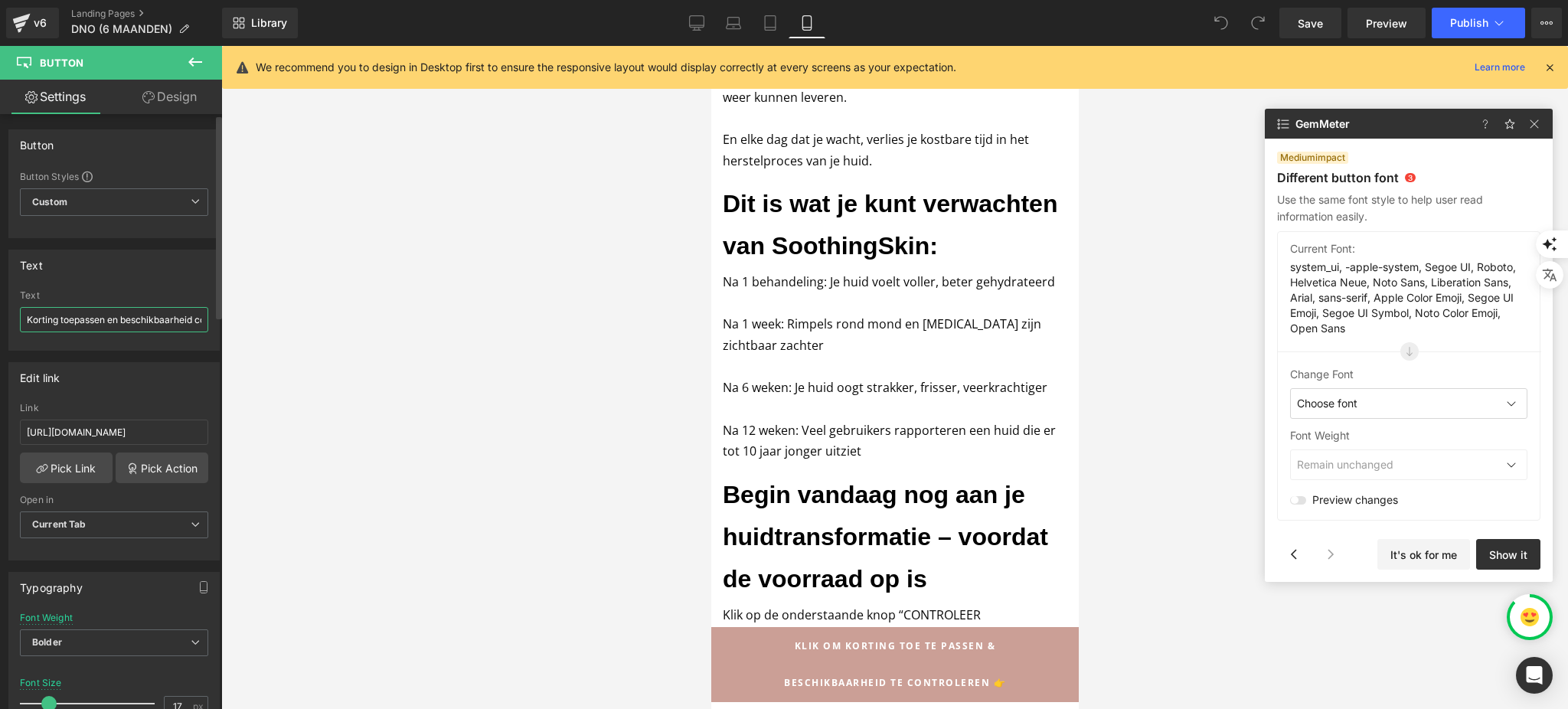
click at [114, 323] on input "Korting toepassen en beschikbaarheid controleren" at bounding box center [114, 320] width 188 height 25
type input "Korting toepassen & beschikbaarheid controleren"
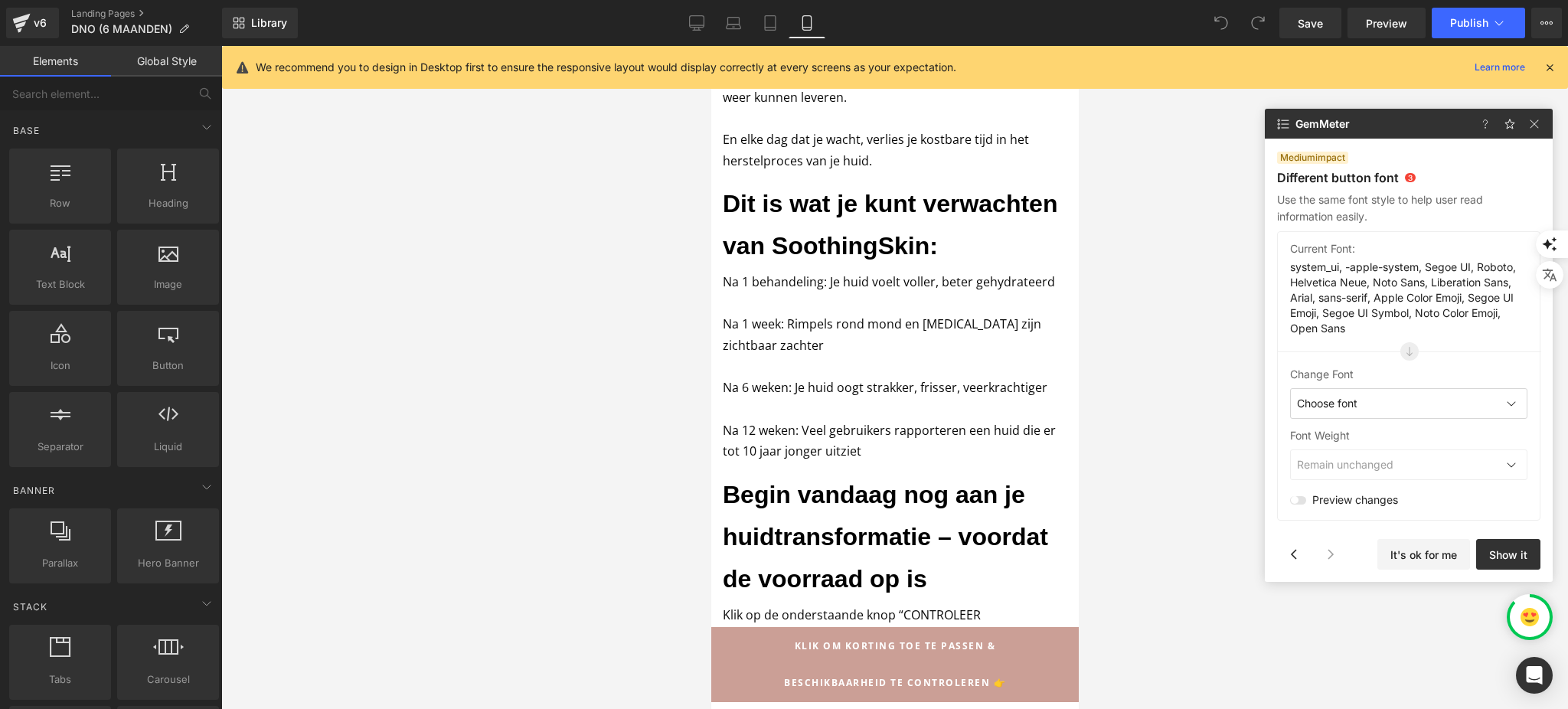
click at [490, 449] on div at bounding box center [894, 377] width 1346 height 663
click at [1444, 551] on button "It's ok for me" at bounding box center [1423, 554] width 93 height 31
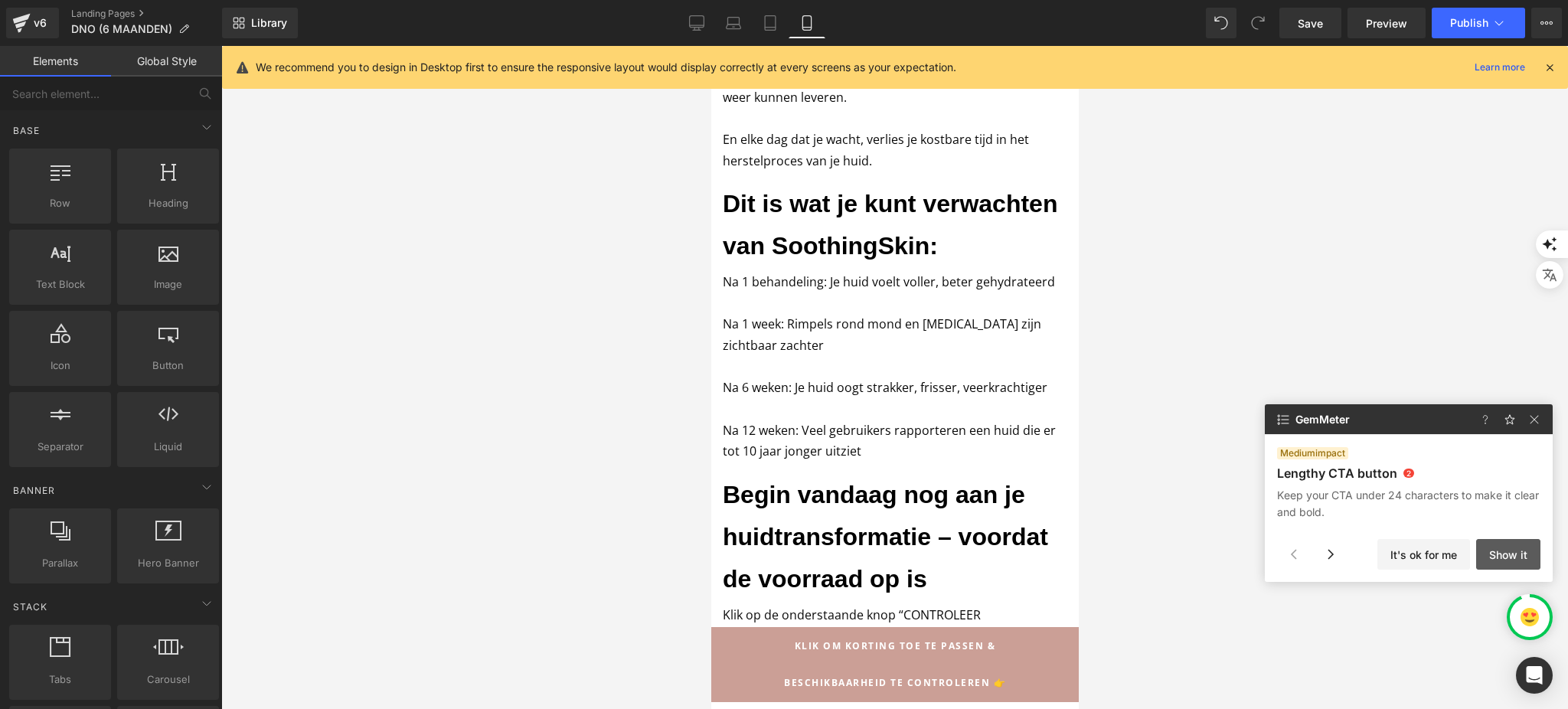
click at [1526, 554] on button "Show it" at bounding box center [1508, 554] width 64 height 31
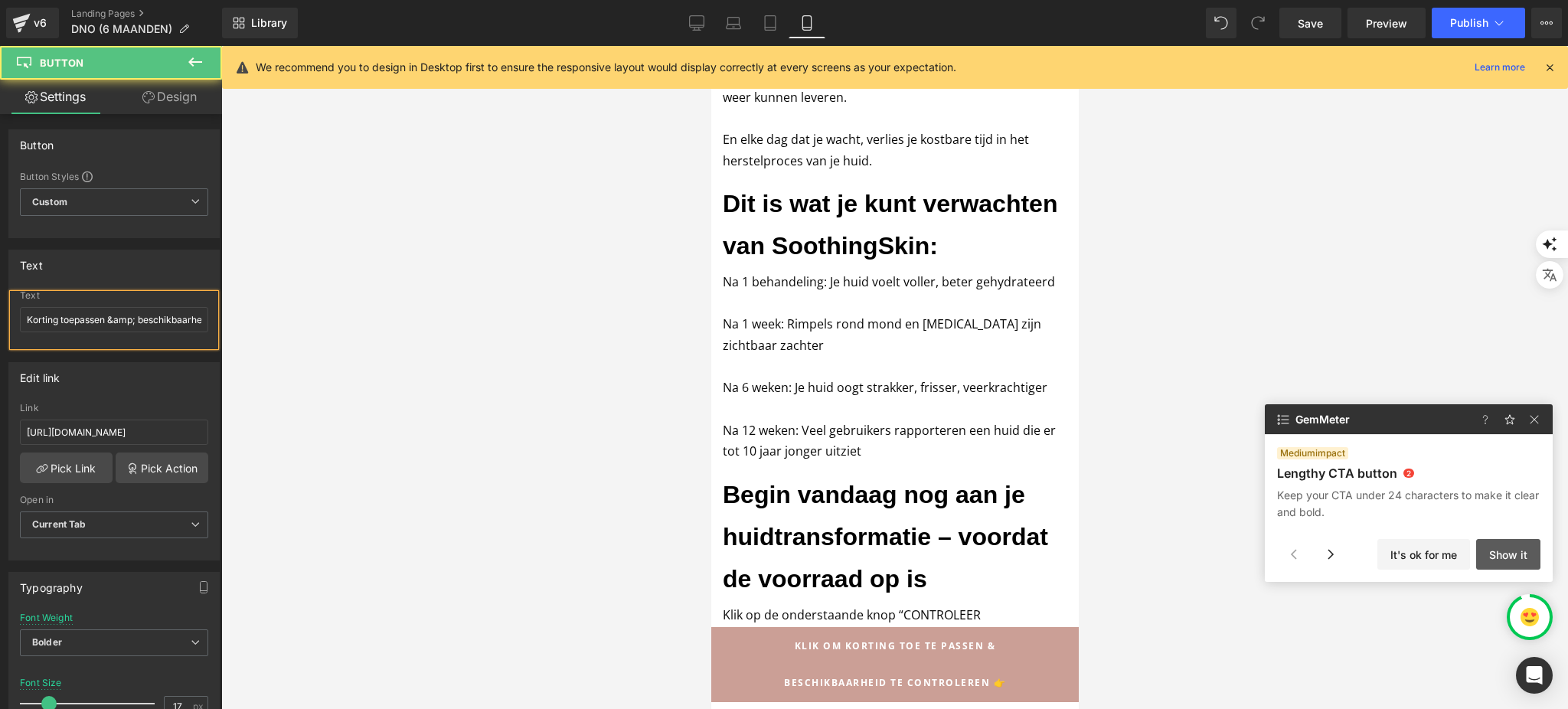
scroll to position [138, 0]
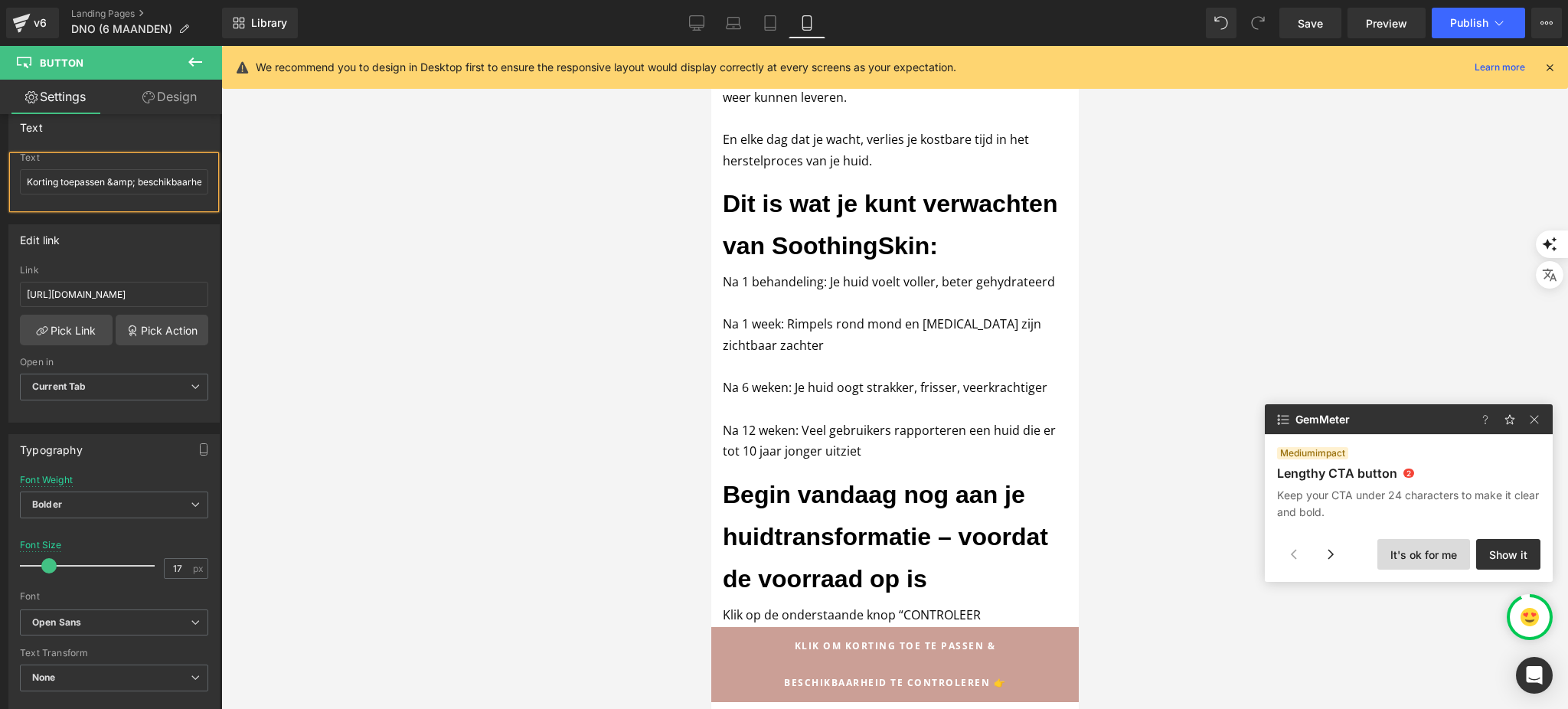
click at [1442, 558] on button "It's ok for me" at bounding box center [1423, 554] width 93 height 31
click at [1436, 551] on button "It's ok for me" at bounding box center [1423, 554] width 93 height 31
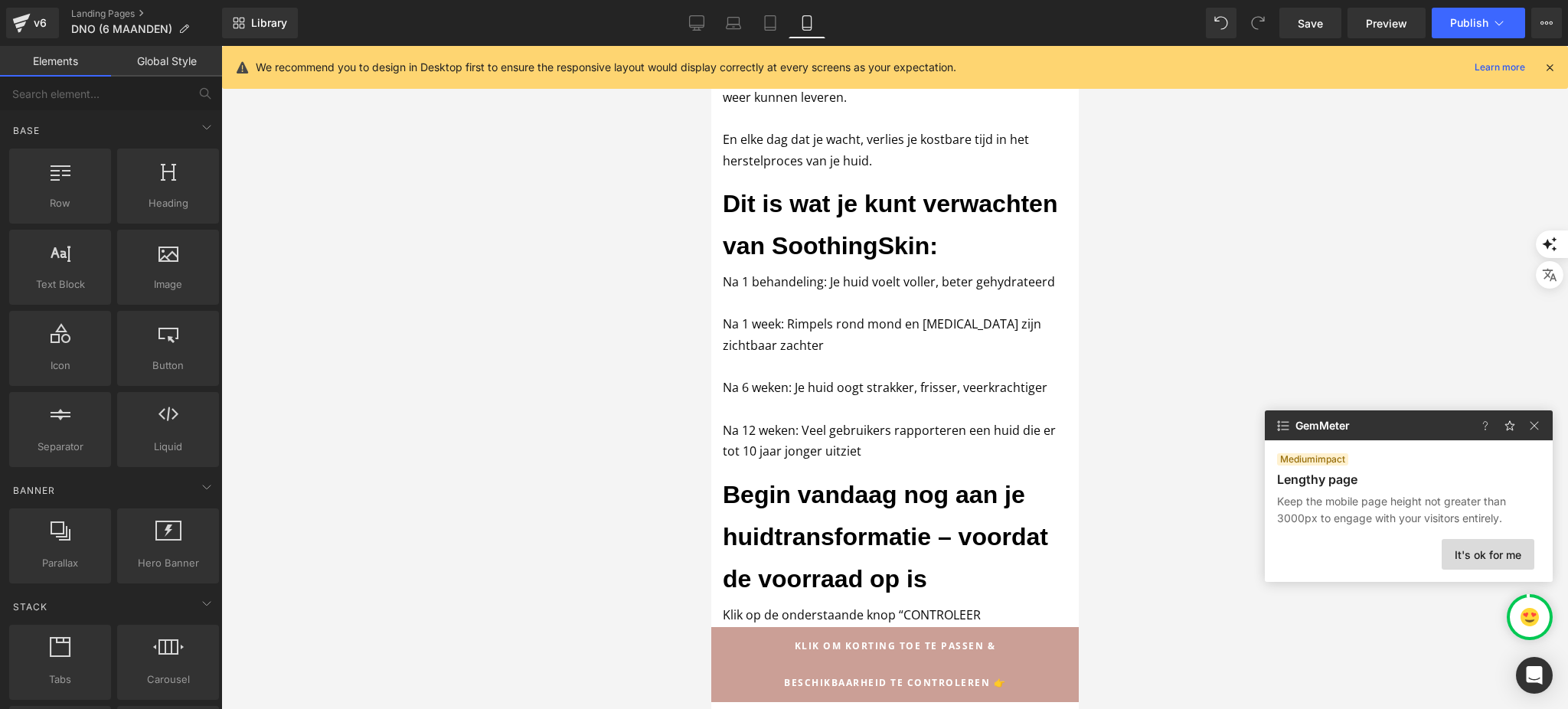
click at [1513, 557] on button "It's ok for me" at bounding box center [1487, 554] width 93 height 31
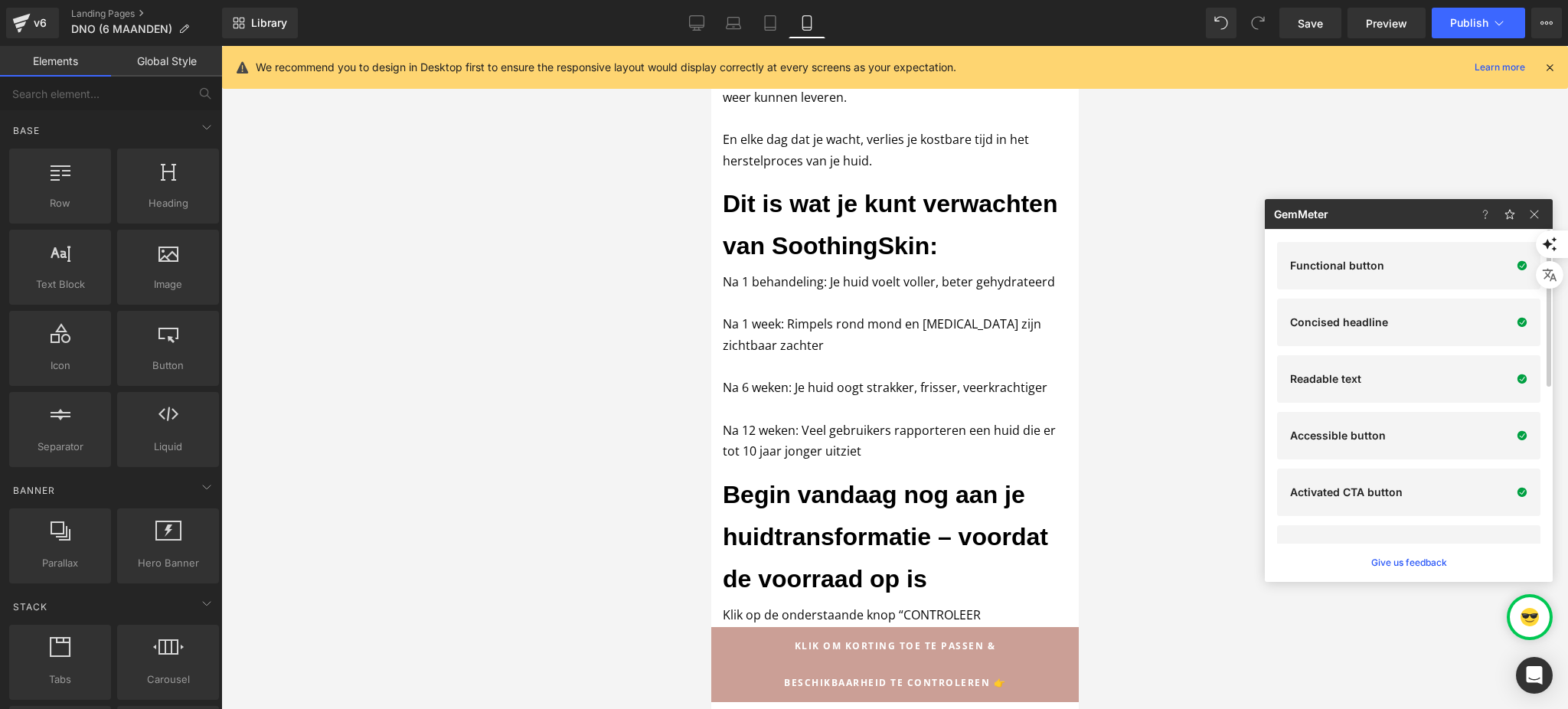
click at [1177, 374] on div at bounding box center [894, 377] width 1346 height 663
click at [1545, 301] on icon "button" at bounding box center [1547, 301] width 9 height 9
click at [1527, 212] on img at bounding box center [1534, 214] width 18 height 18
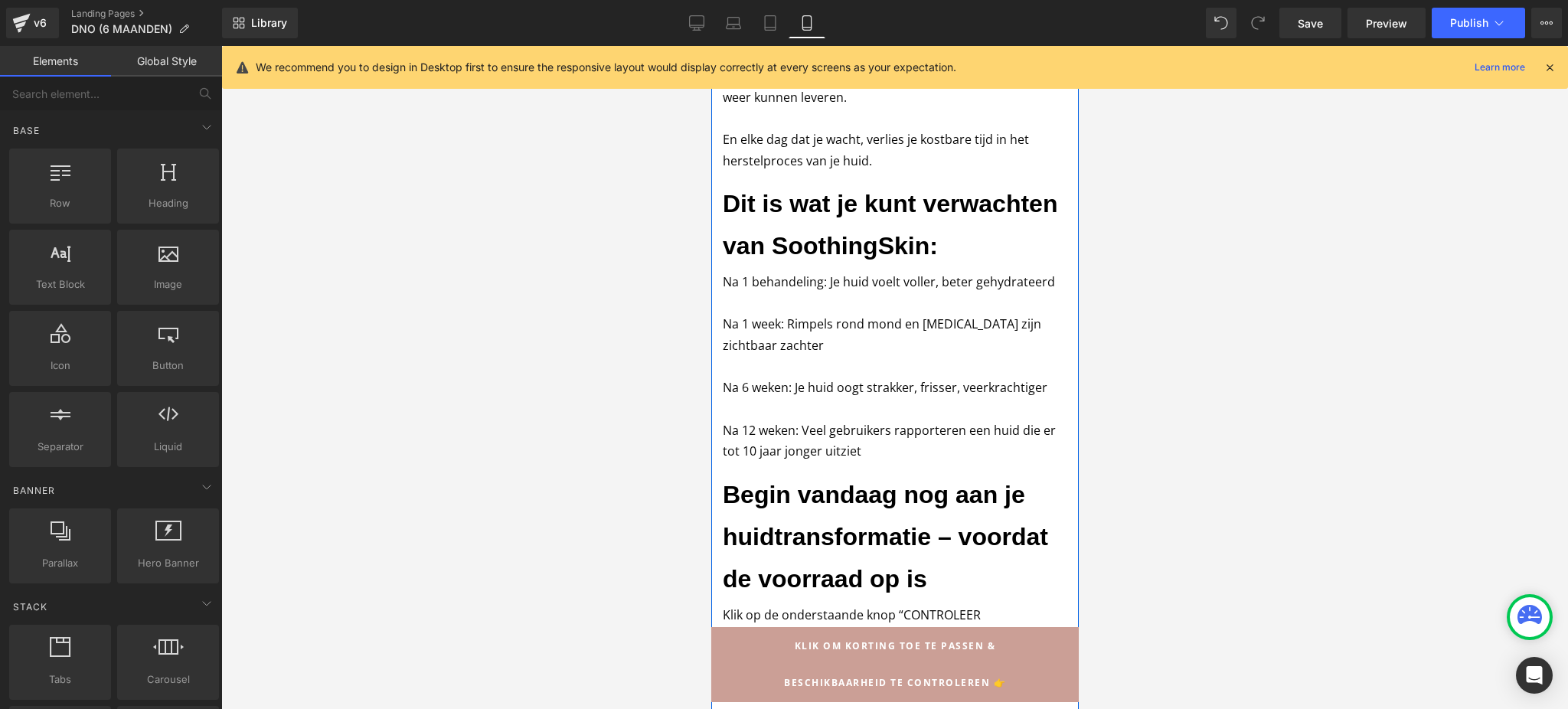
scroll to position [0, 0]
click at [1466, 23] on span "Publish" at bounding box center [1469, 23] width 38 height 13
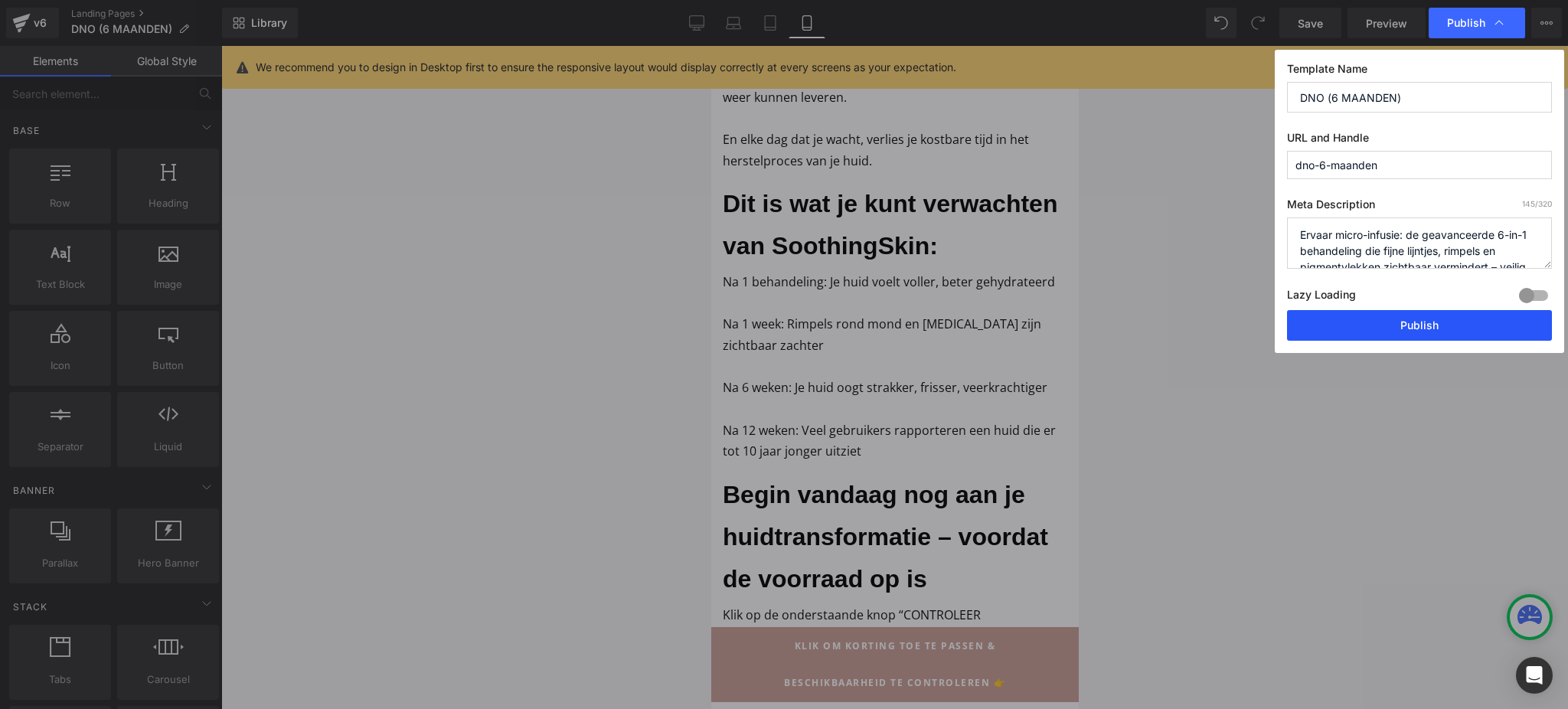
click at [1398, 315] on button "Publish" at bounding box center [1419, 325] width 265 height 31
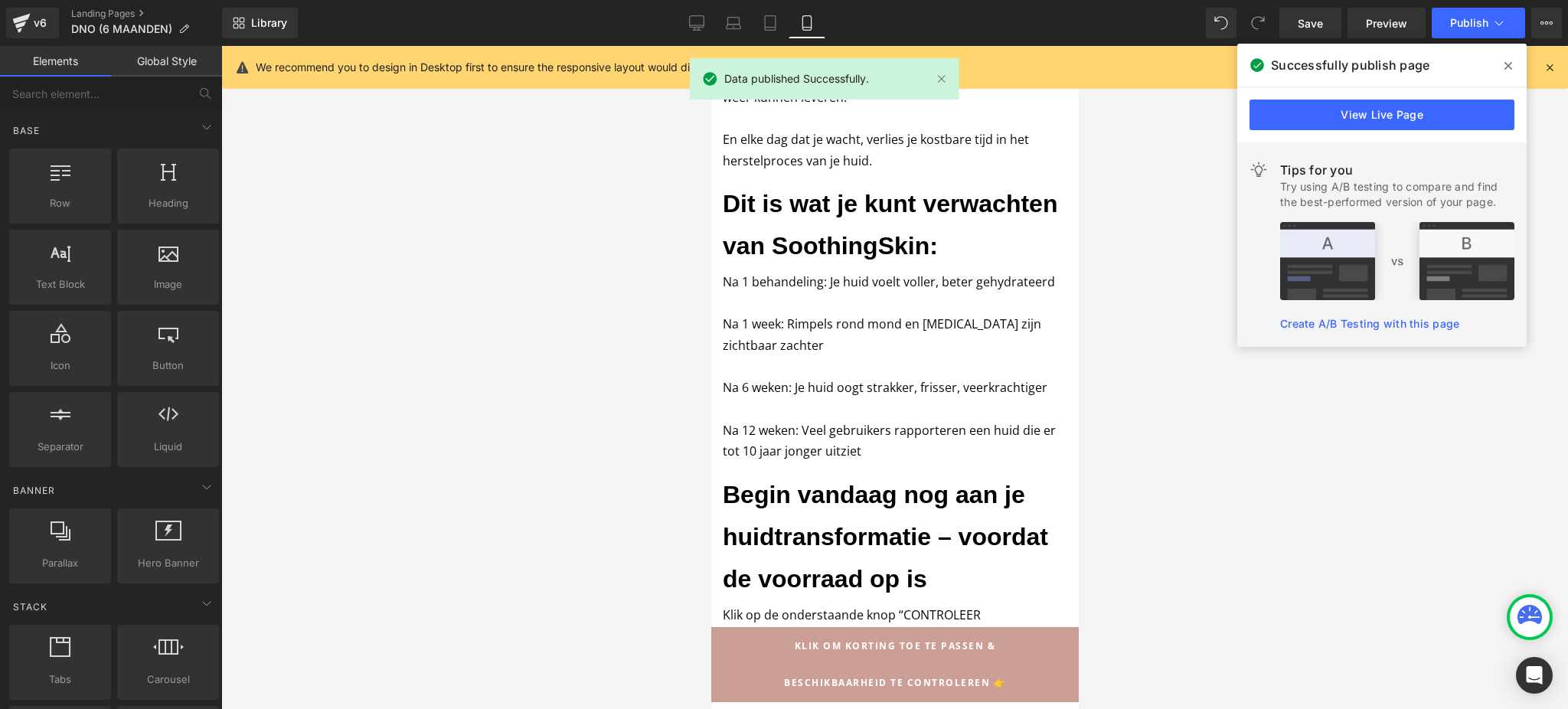
click at [1507, 49] on div "Successfully publish page" at bounding box center [1381, 65] width 289 height 43
click at [1505, 63] on icon at bounding box center [1508, 66] width 7 height 7
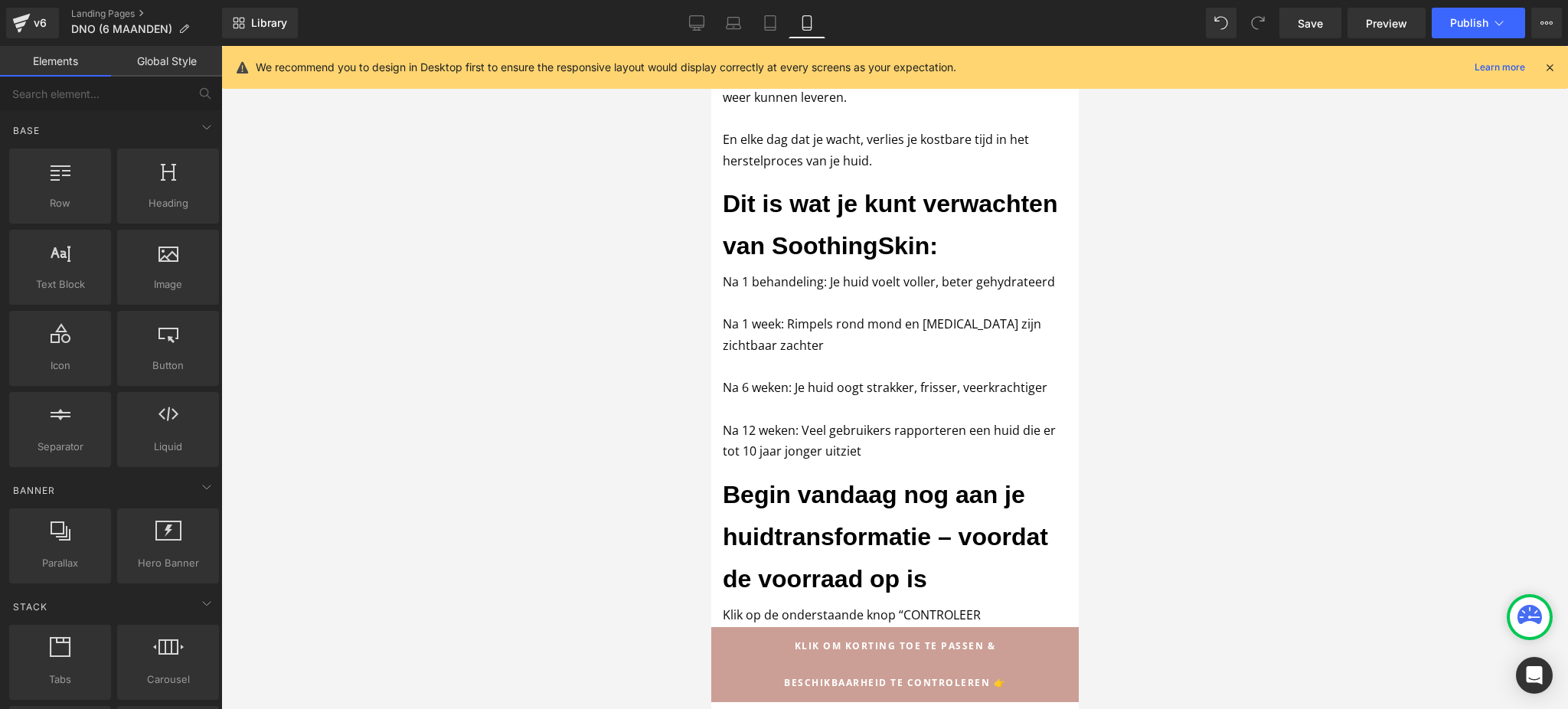
drag, startPoint x: 1067, startPoint y: 115, endPoint x: 1790, endPoint y: 168, distance: 724.9
click at [1550, 69] on icon at bounding box center [1549, 67] width 14 height 14
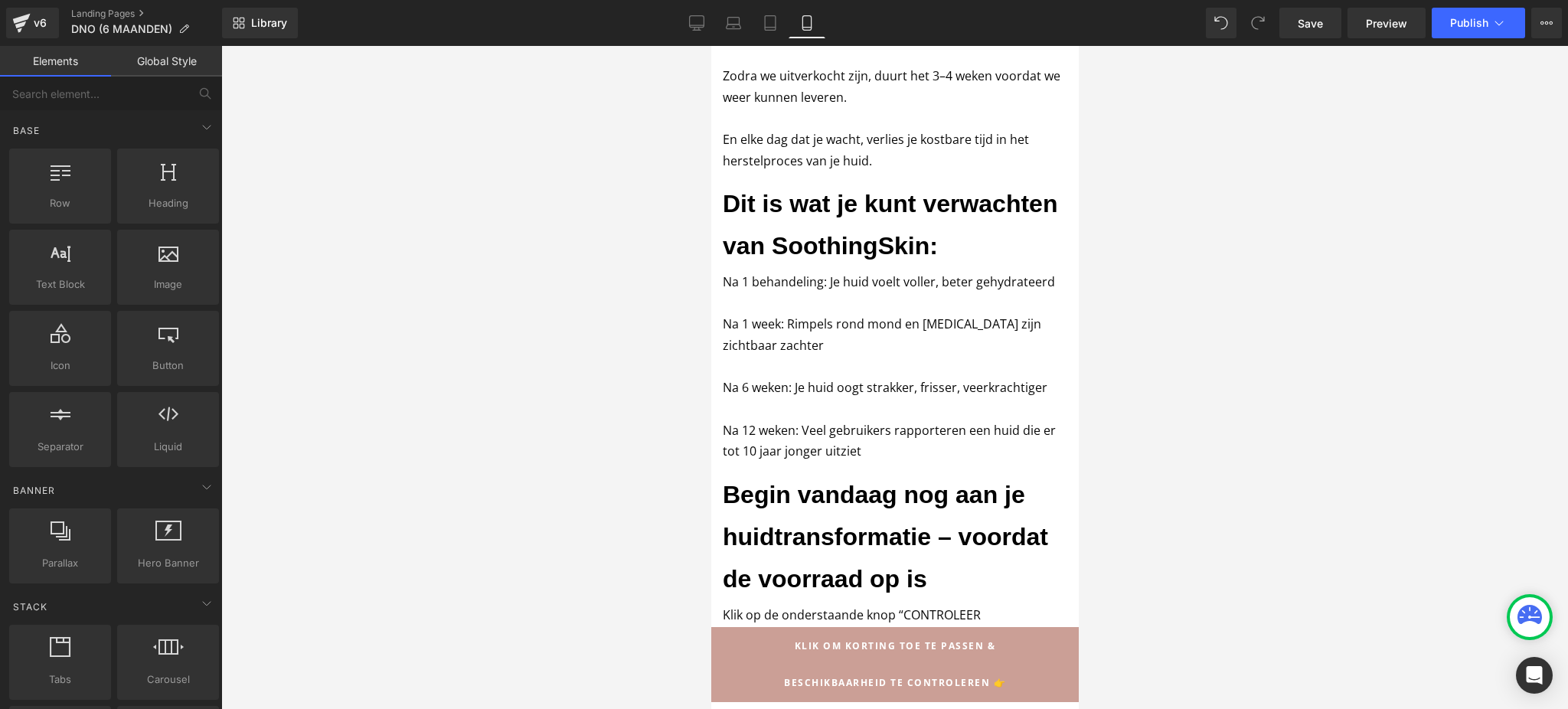
drag, startPoint x: 1072, startPoint y: 96, endPoint x: 1789, endPoint y: 116, distance: 717.3
click at [1509, 33] on button "Publish" at bounding box center [1478, 23] width 94 height 31
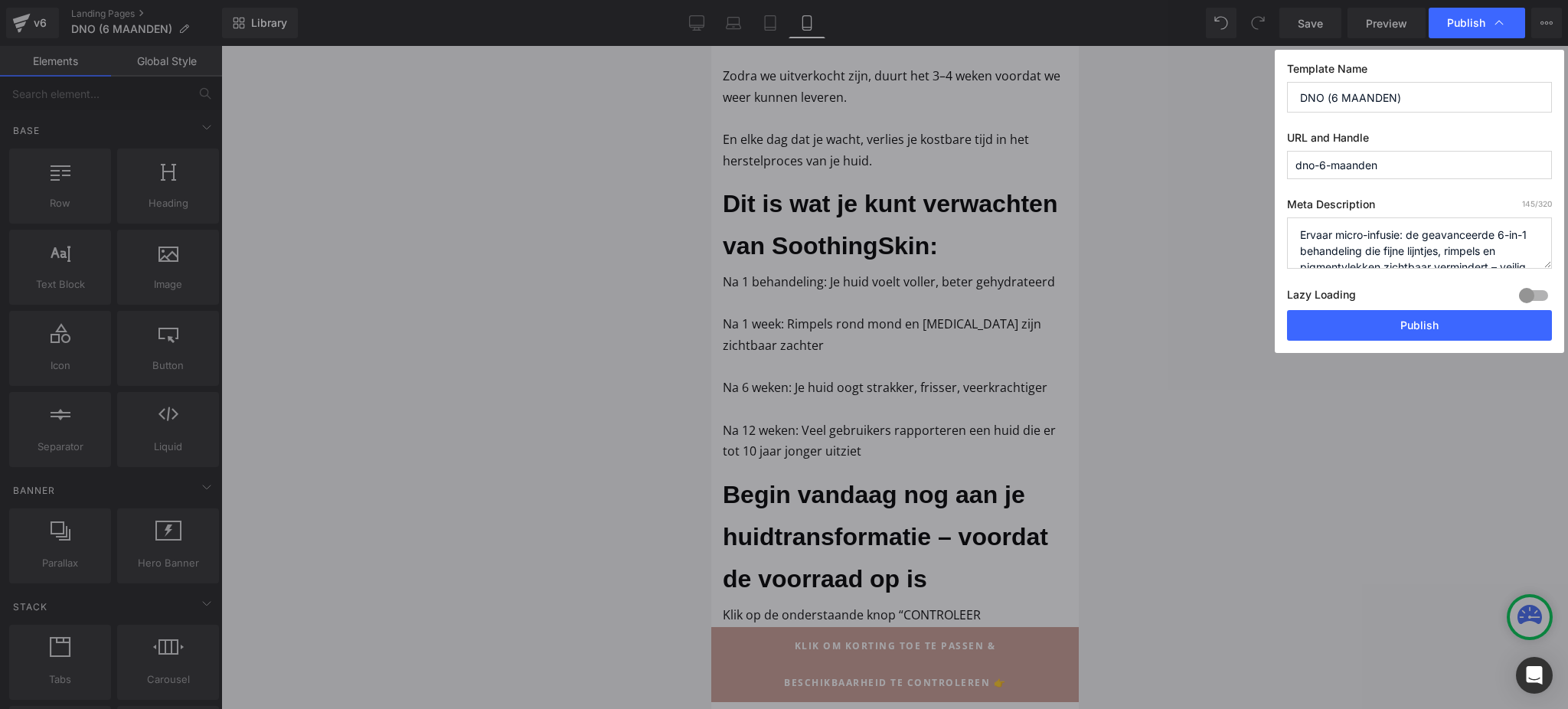
click at [1436, 351] on div "Template Name DNO (6 MAANDEN) URL and Handle dno-6-maanden Meta Description 145…" at bounding box center [1418, 201] width 289 height 303
click at [1426, 338] on button "Publish" at bounding box center [1419, 325] width 265 height 31
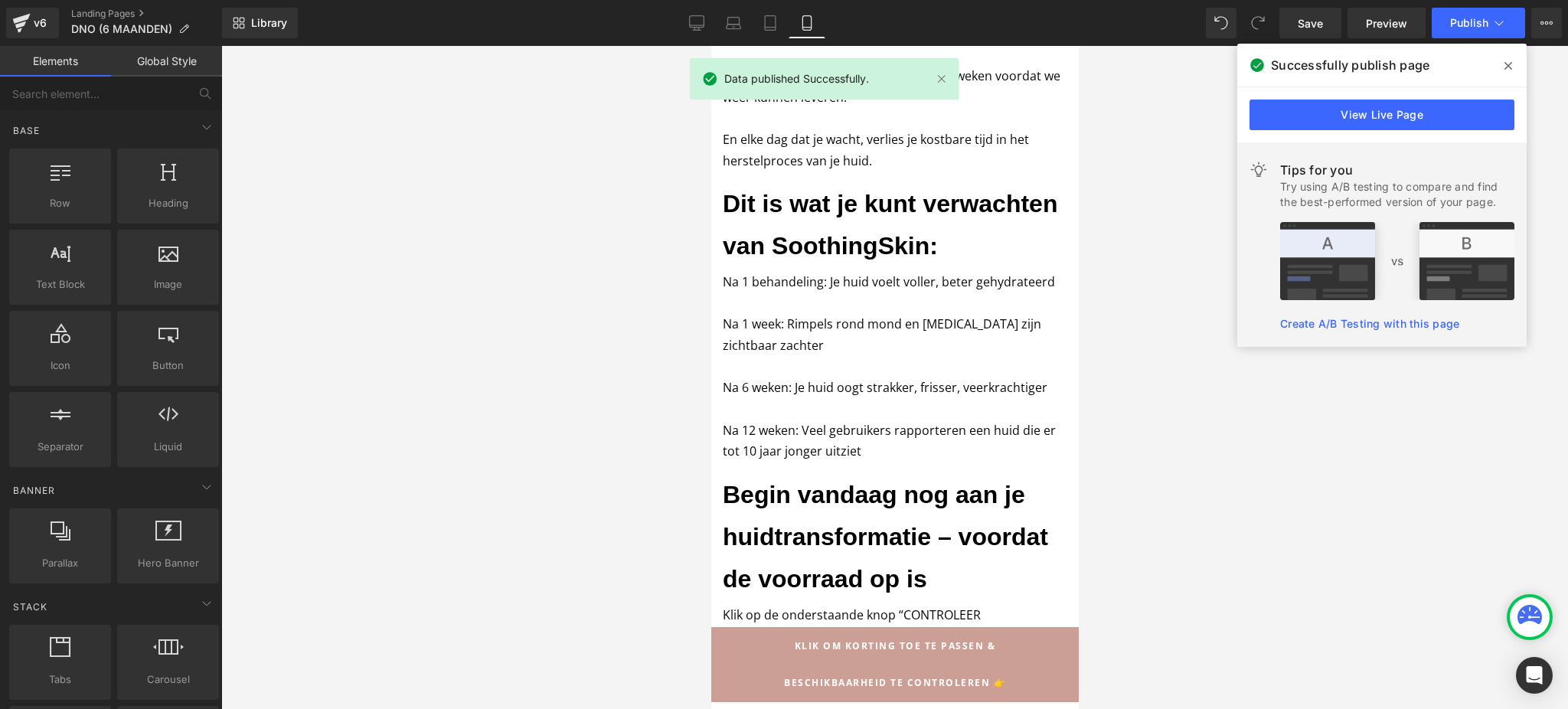
click at [1385, 117] on link "View Live Page" at bounding box center [1381, 114] width 265 height 31
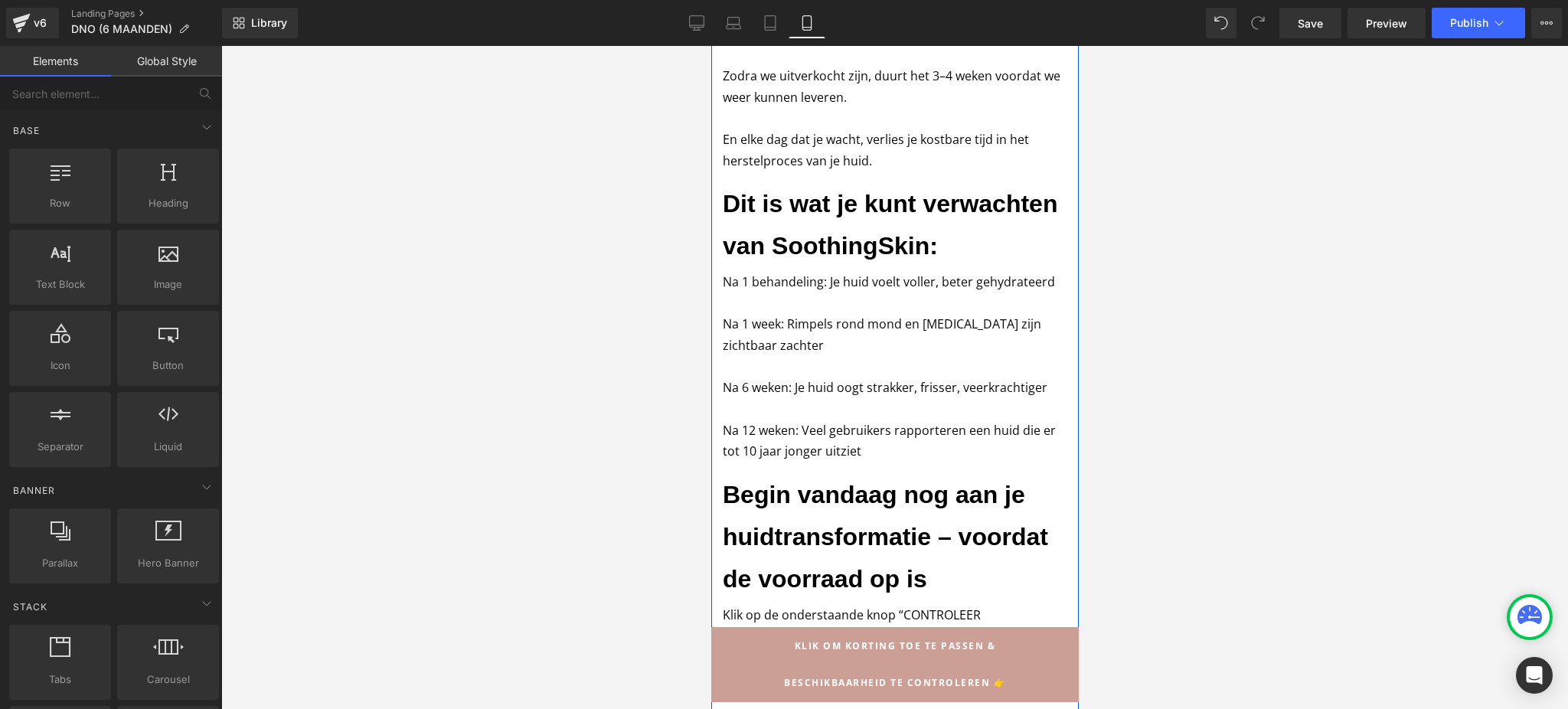
scroll to position [714, 0]
click at [16, 15] on icon at bounding box center [22, 23] width 18 height 38
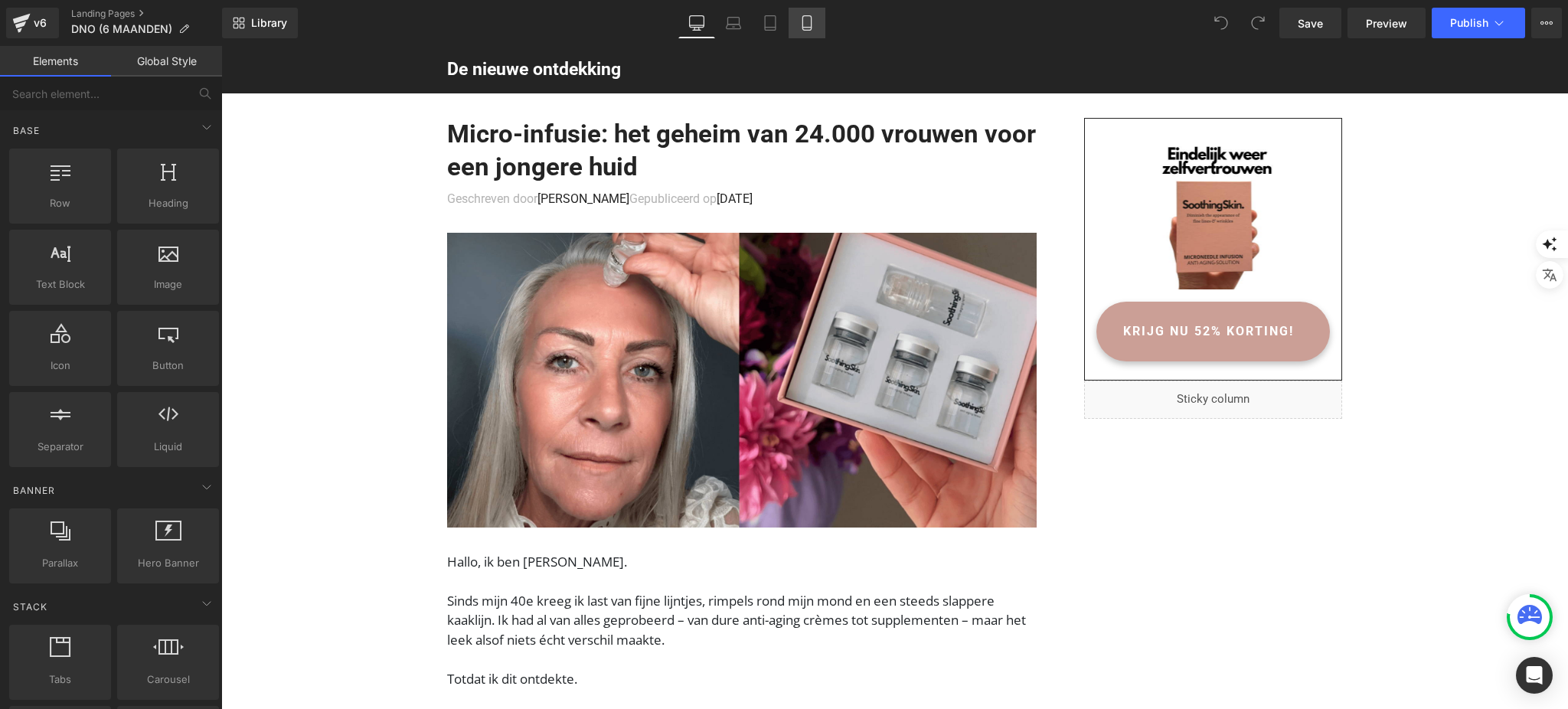
click at [812, 17] on icon at bounding box center [807, 23] width 15 height 15
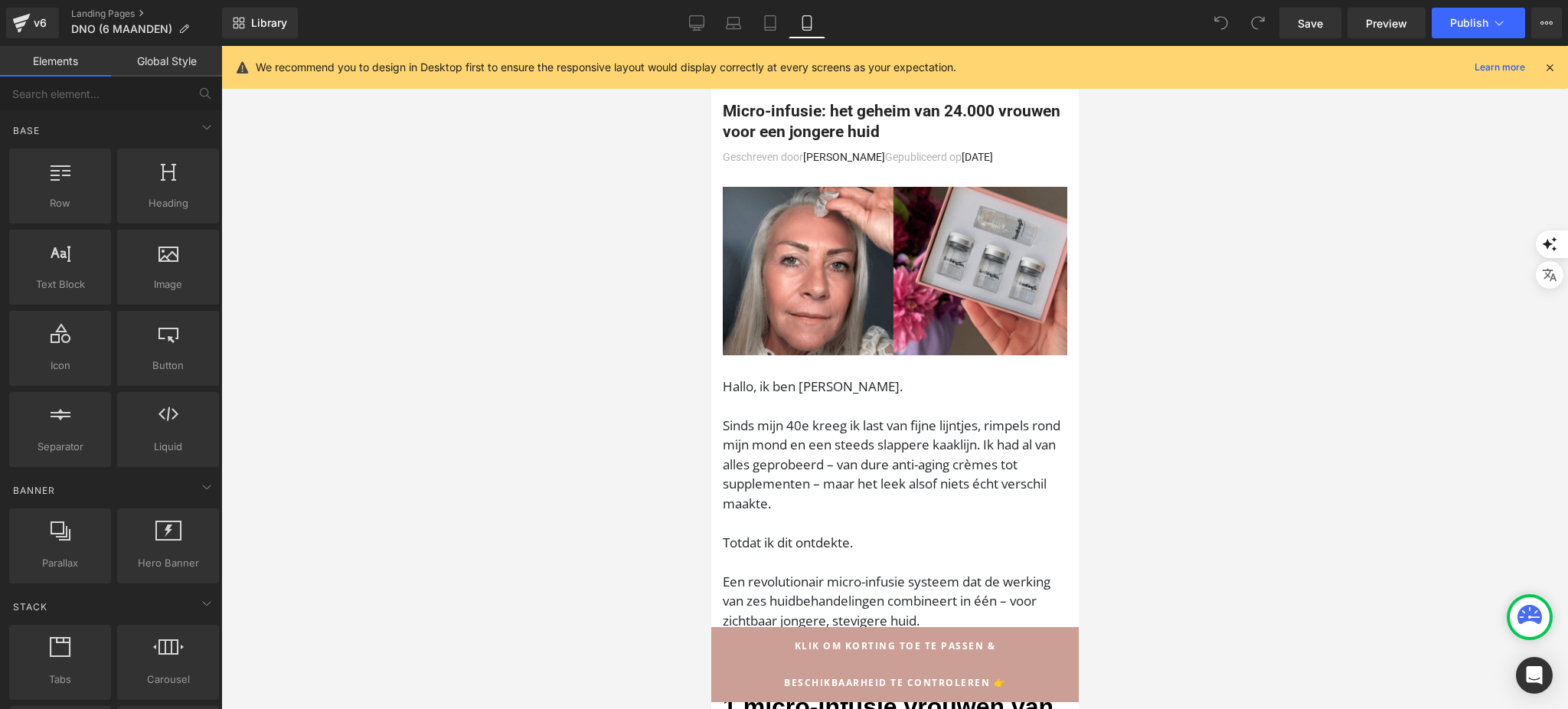
click at [1540, 619] on icon at bounding box center [1528, 614] width 24 height 19
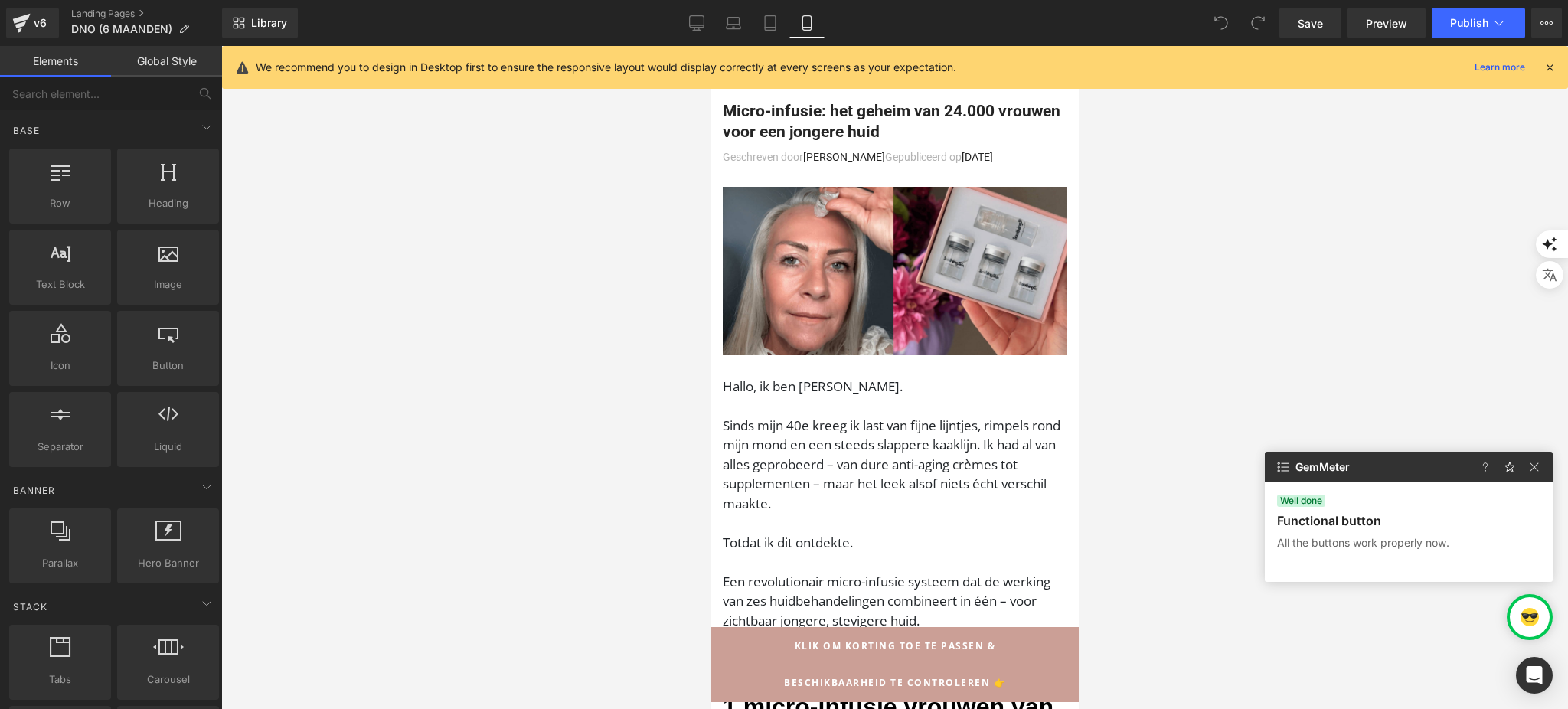
click at [1378, 524] on p "Functional button" at bounding box center [1329, 520] width 105 height 15
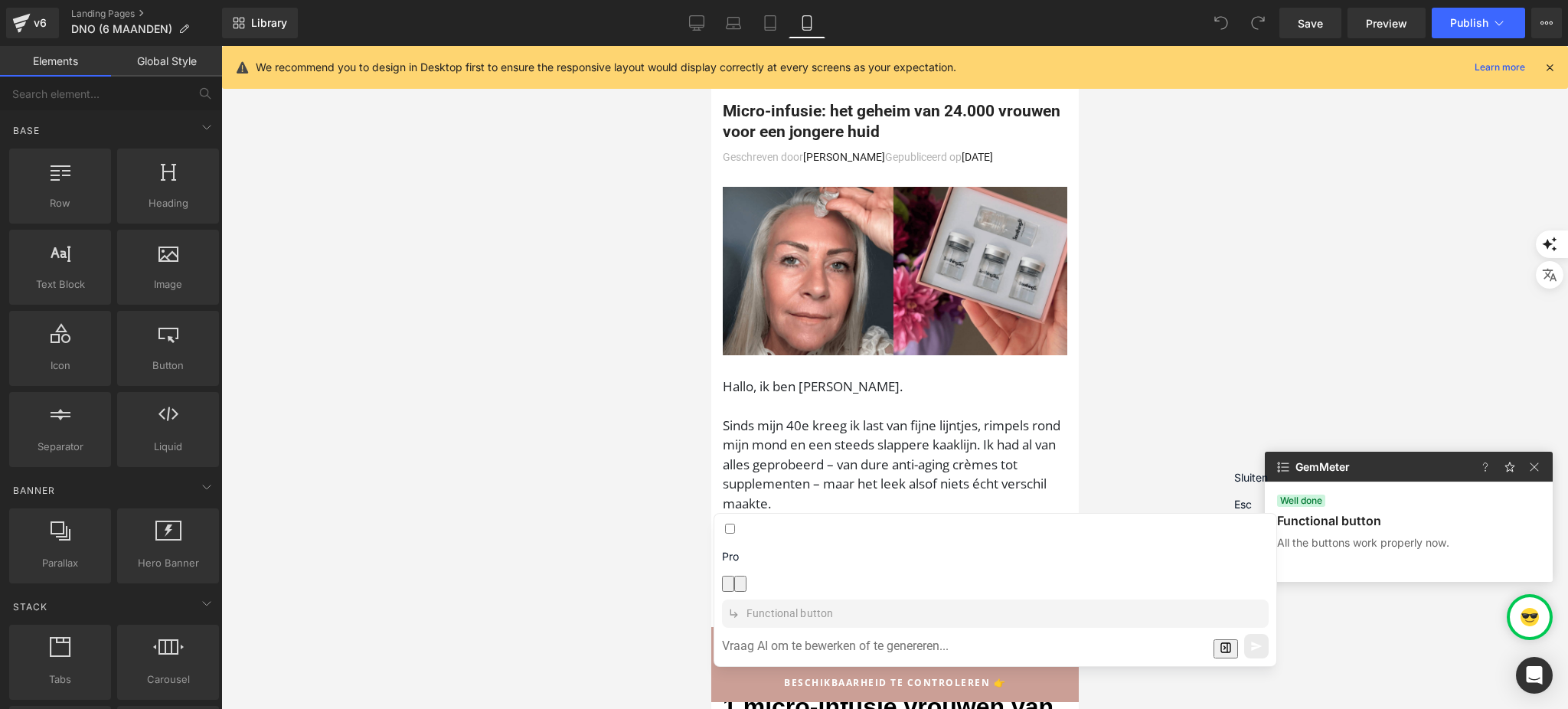
click at [740, 586] on icon "button" at bounding box center [740, 586] width 0 height 0
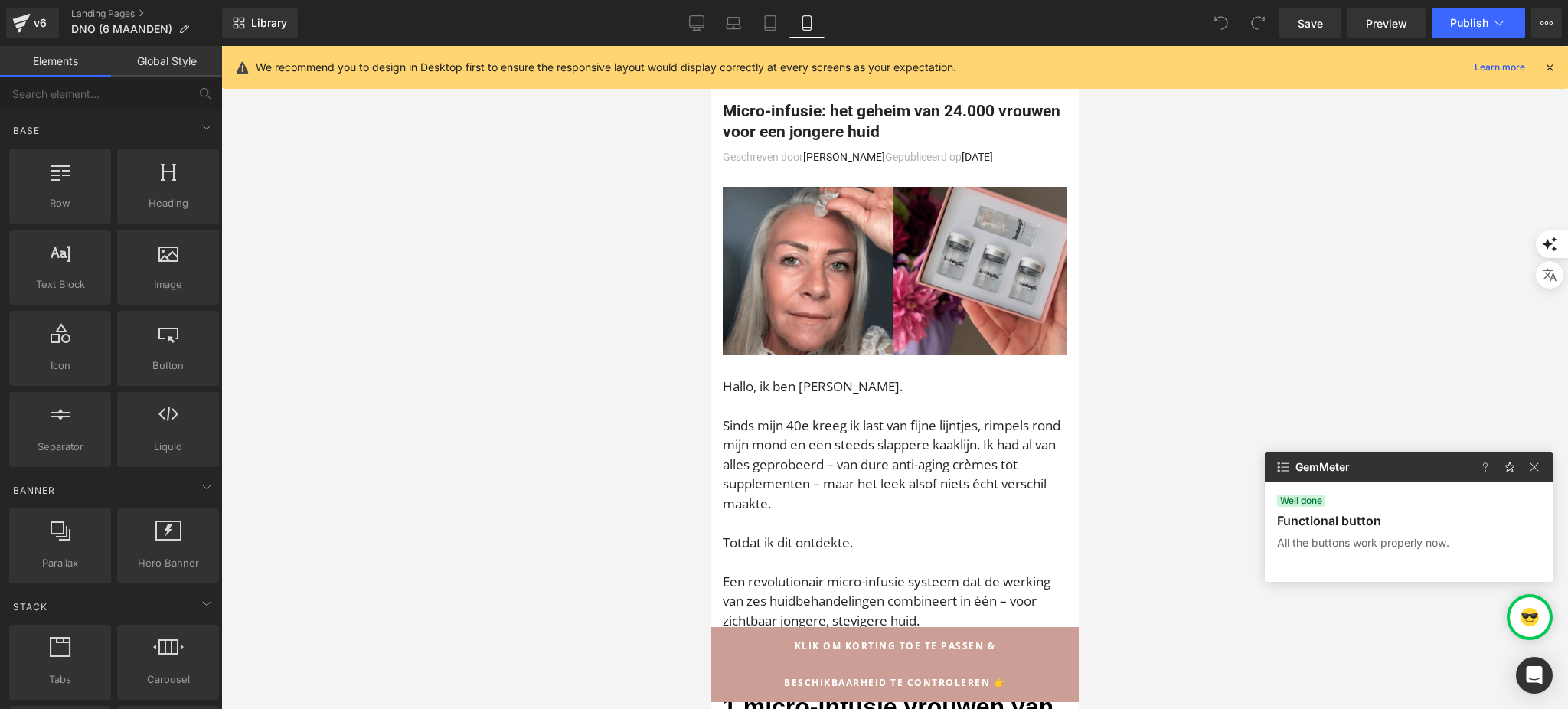
click at [1454, 531] on div "Well done Functional button All the buttons work properly now." at bounding box center [1408, 523] width 263 height 57
drag, startPoint x: 1461, startPoint y: 532, endPoint x: 1276, endPoint y: 519, distance: 185.5
click at [1277, 519] on div "Well done Functional button All the buttons work properly now." at bounding box center [1408, 523] width 263 height 57
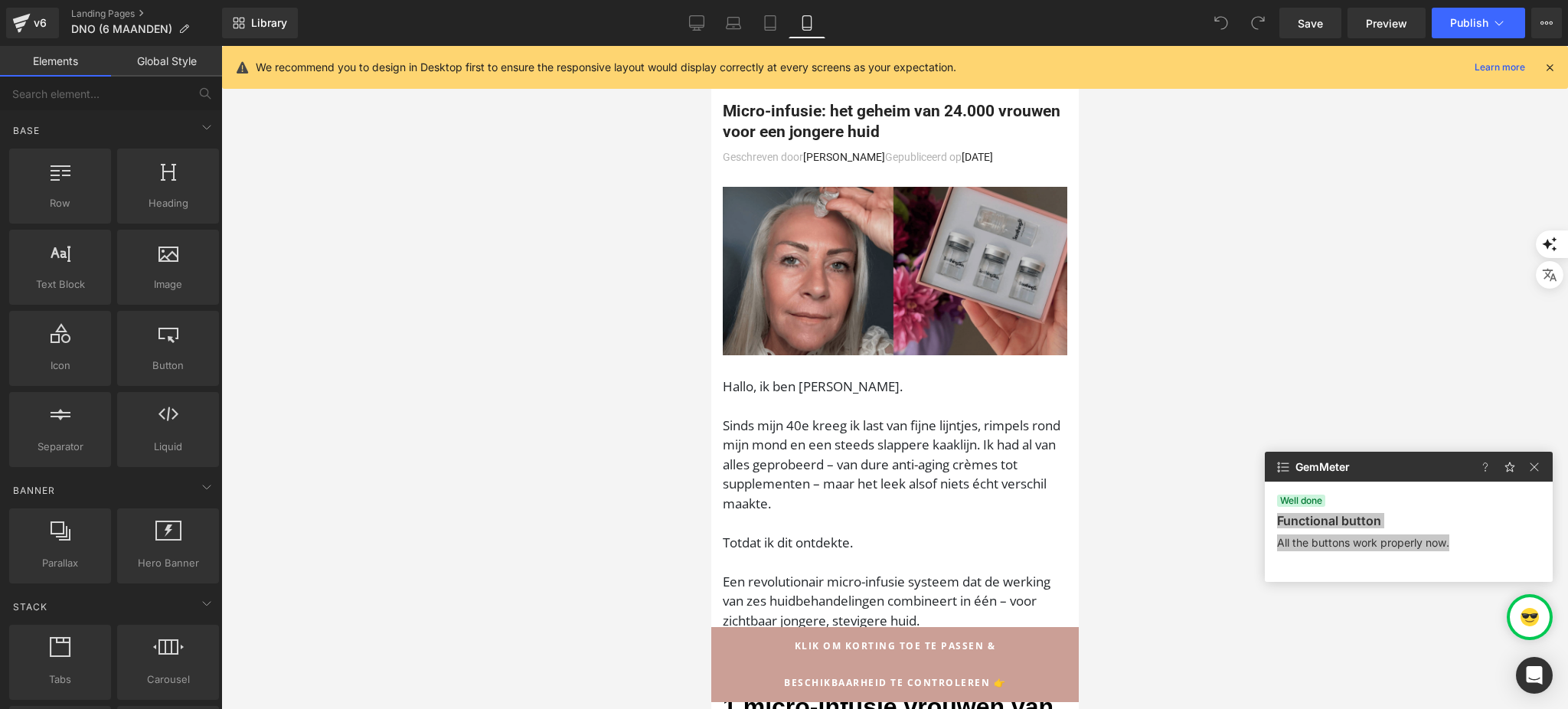
click at [991, 278] on img at bounding box center [894, 270] width 344 height 168
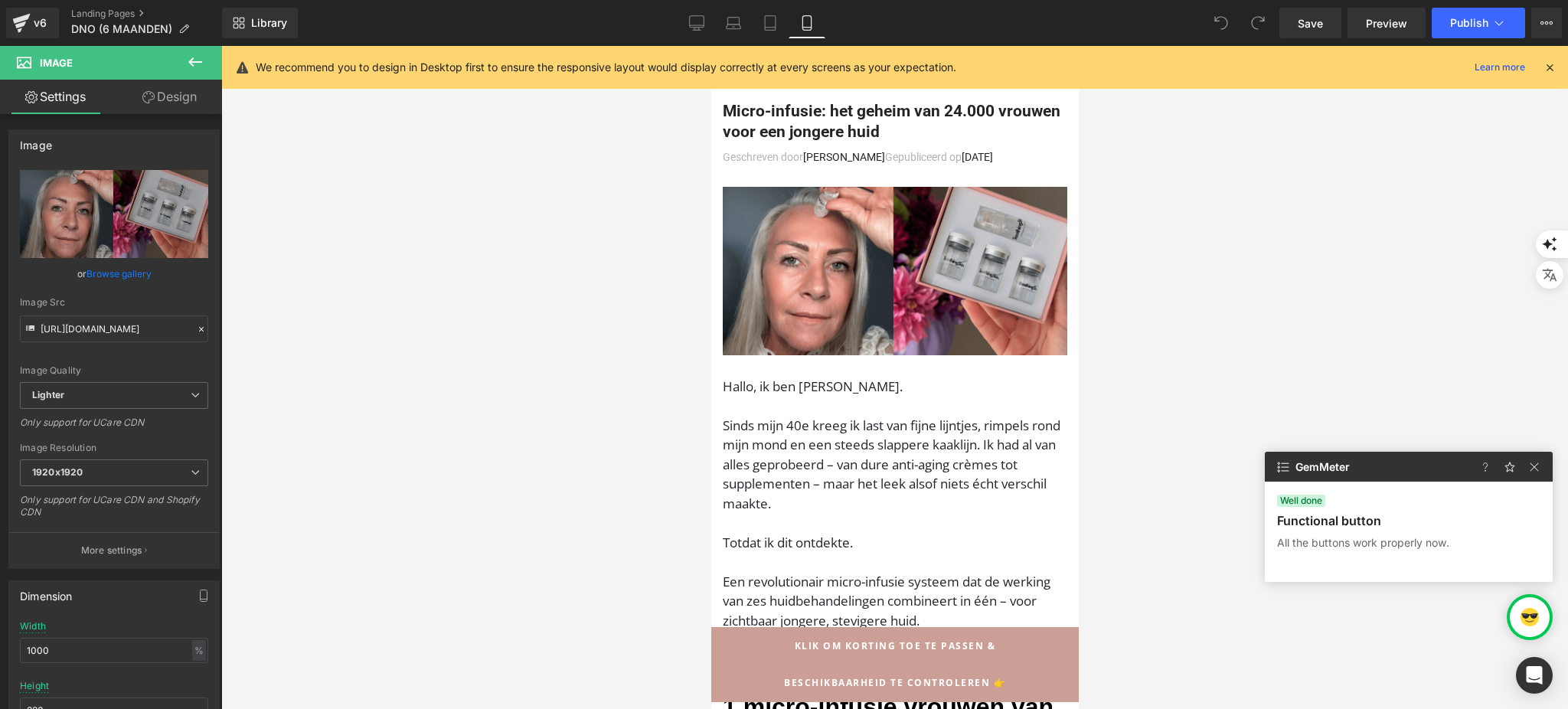
click at [1545, 68] on icon at bounding box center [1549, 67] width 14 height 14
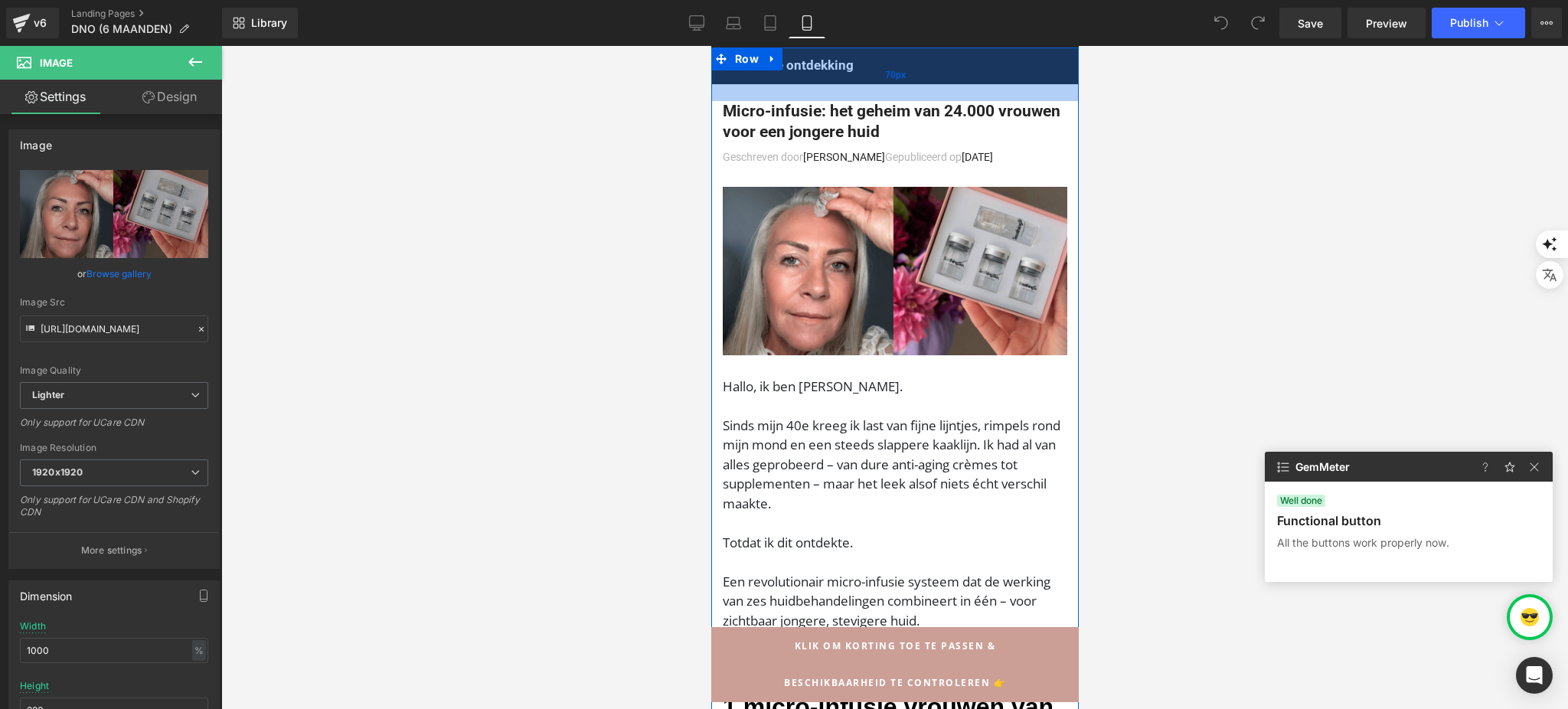
click at [806, 61] on div "70px" at bounding box center [894, 74] width 368 height 53
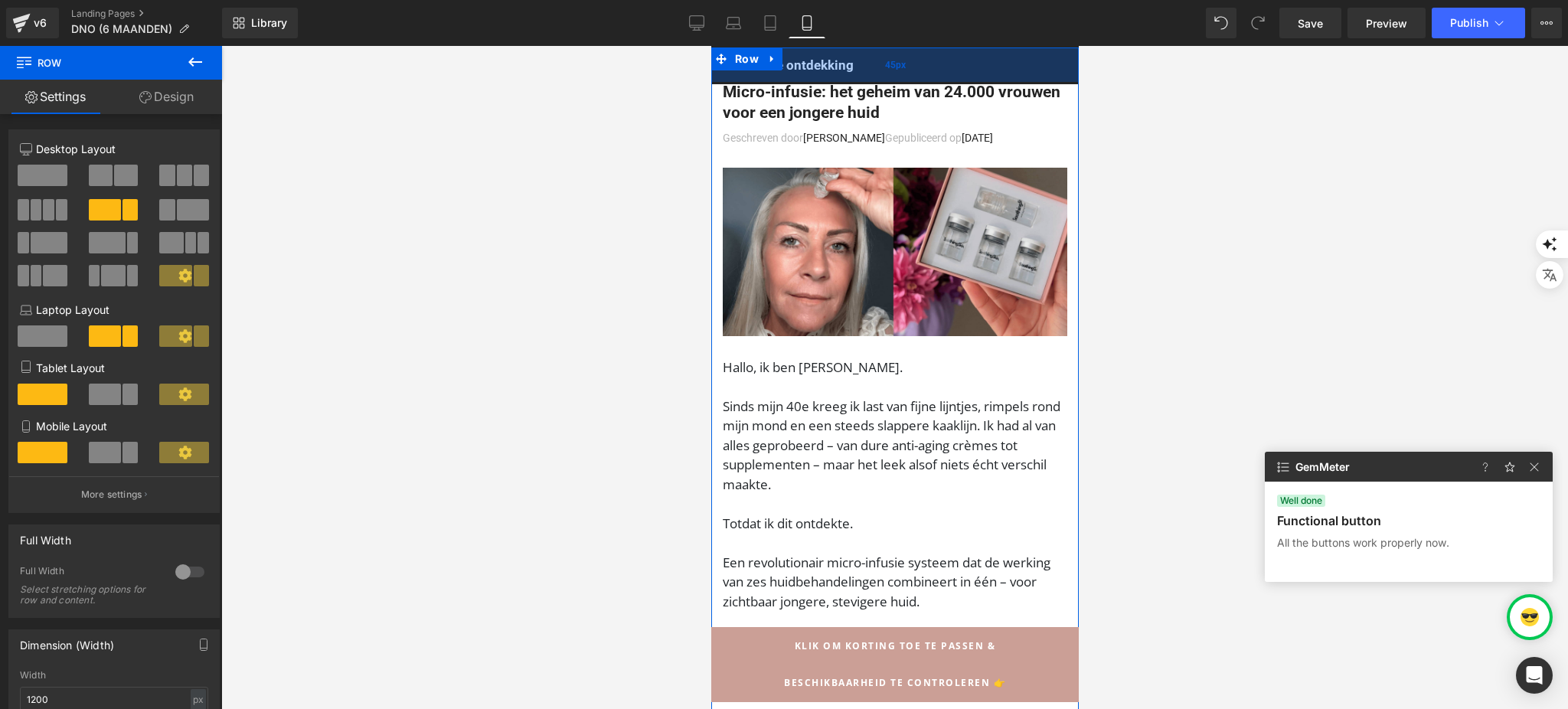
drag, startPoint x: 846, startPoint y: 66, endPoint x: 850, endPoint y: 47, distance: 19.4
click at [850, 48] on div "45px" at bounding box center [894, 65] width 368 height 34
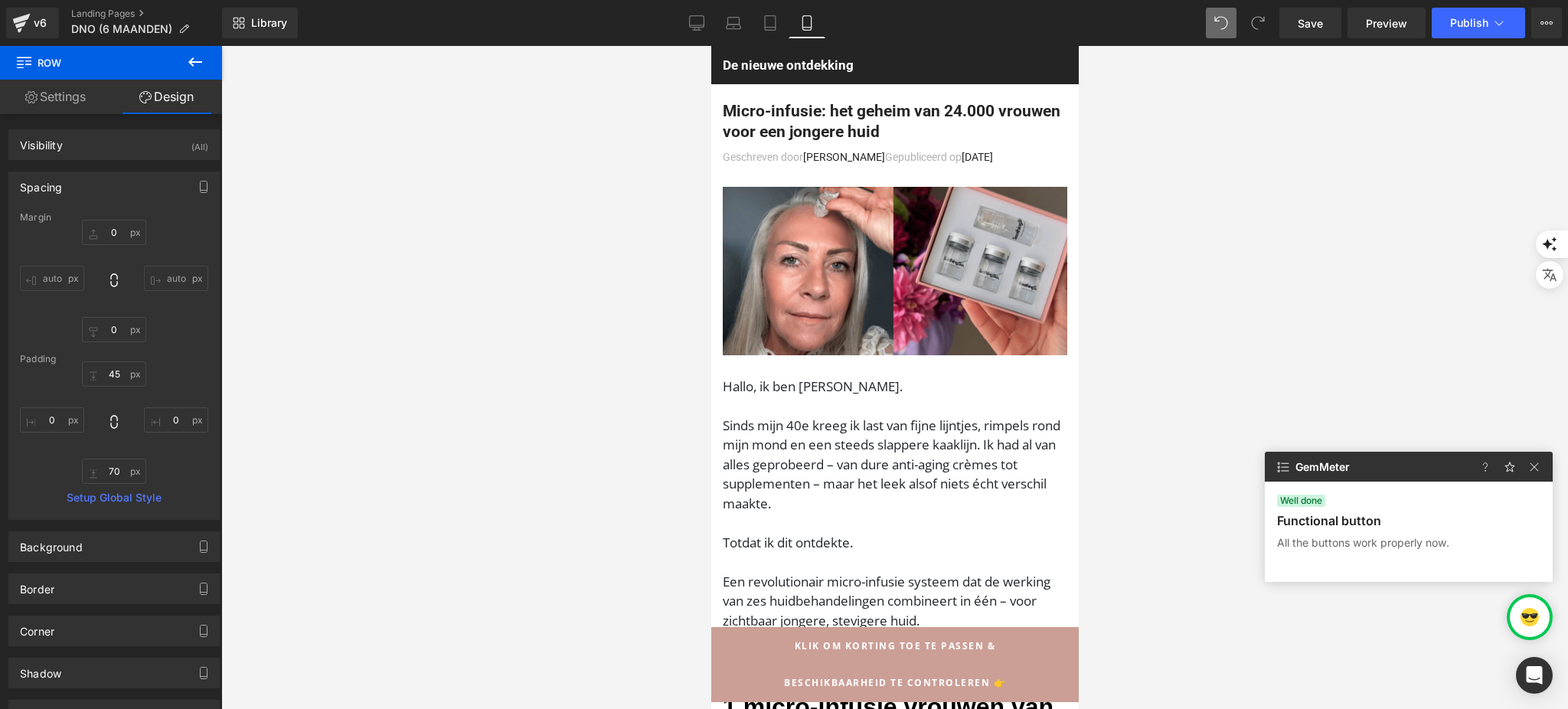
type input "0"
type input "70"
type input "0"
type input "70"
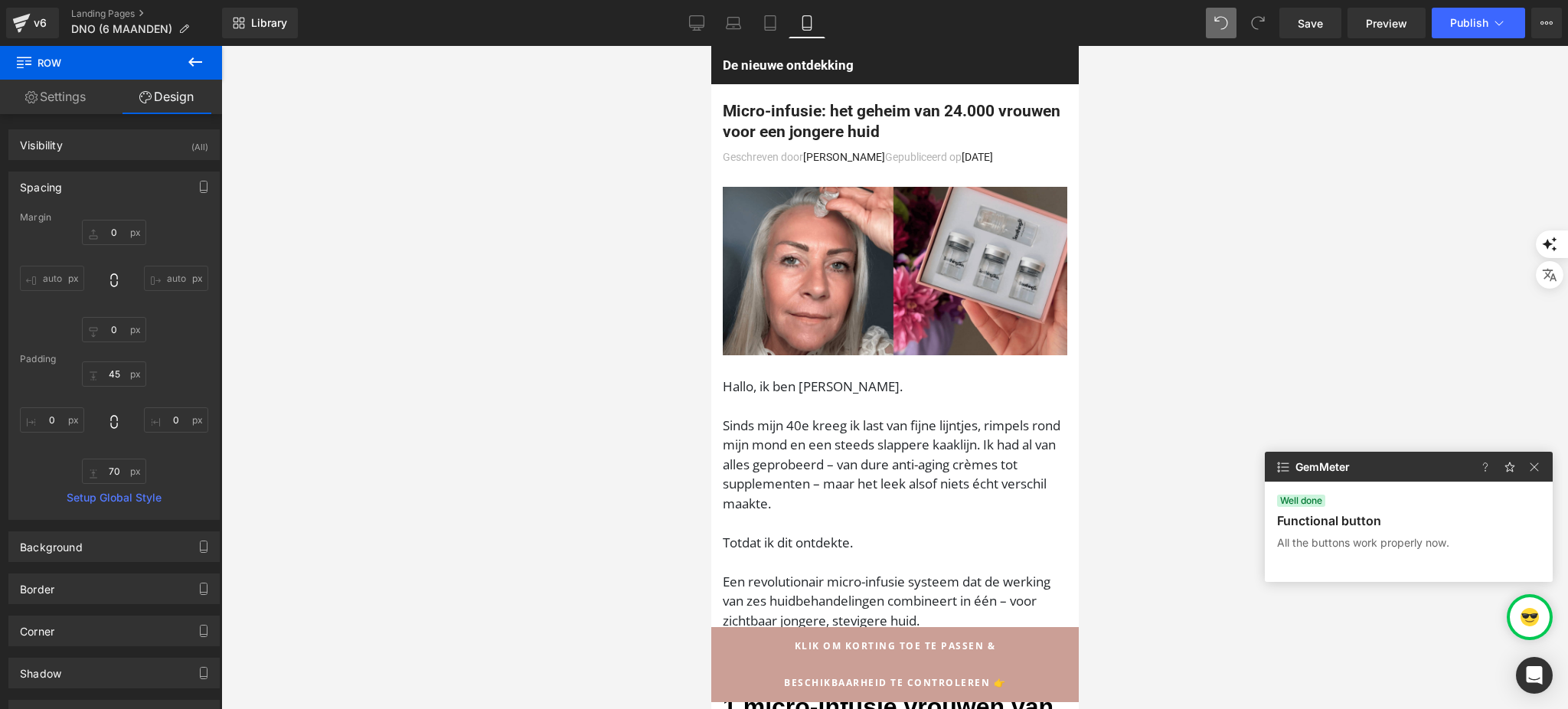
type input "0"
click at [1538, 470] on img at bounding box center [1534, 467] width 18 height 18
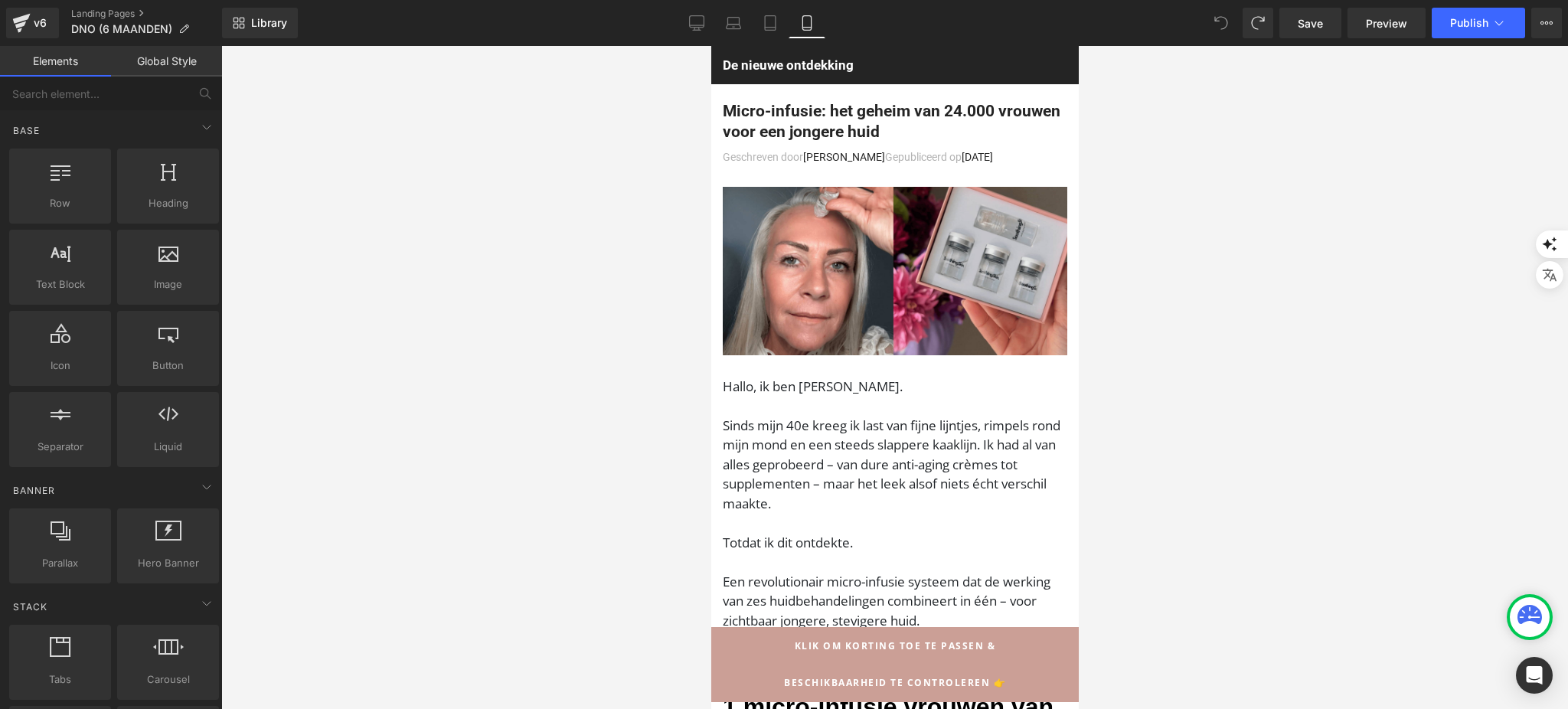
click at [1534, 632] on div at bounding box center [1529, 617] width 40 height 40
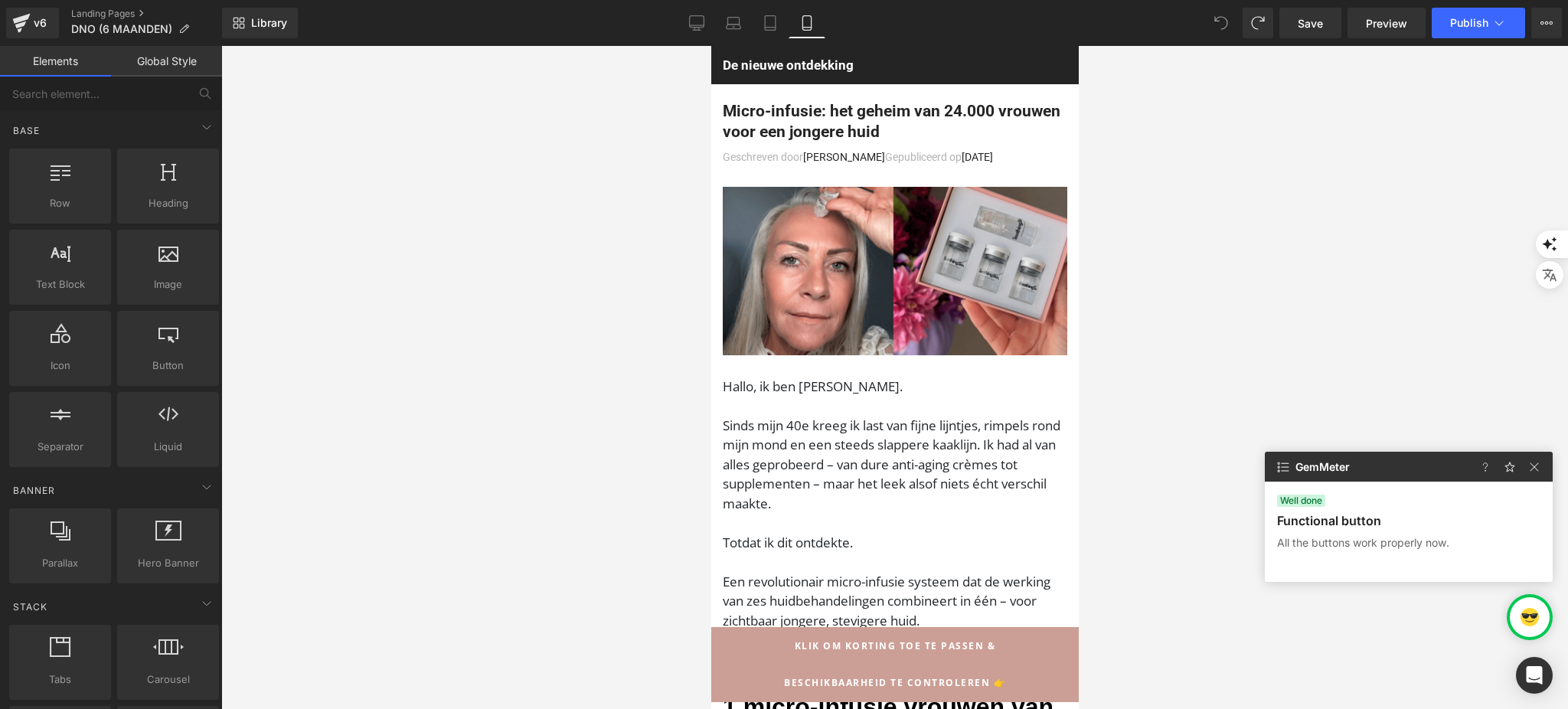
click at [1271, 464] on p at bounding box center [1280, 466] width 31 height 30
click at [1289, 465] on img at bounding box center [1282, 467] width 18 height 18
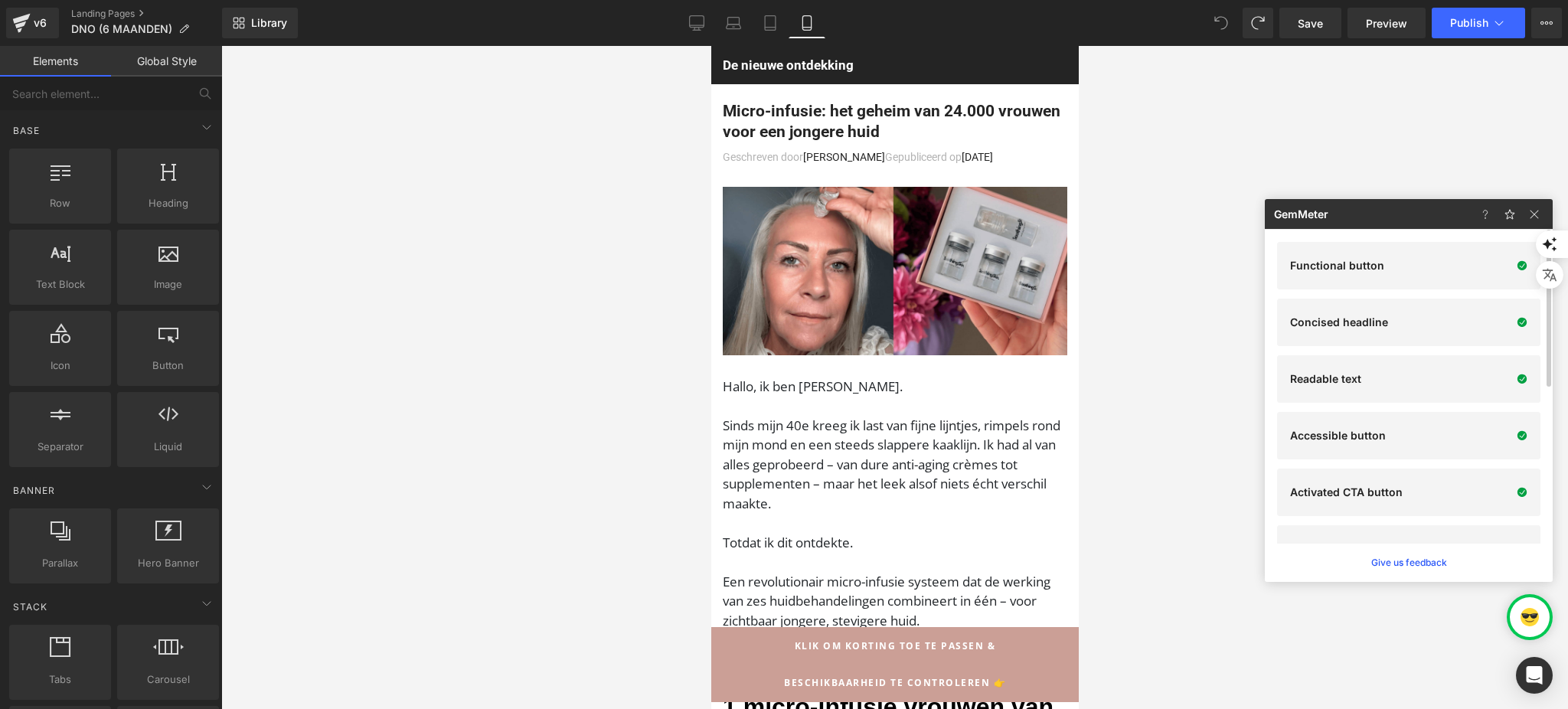
click at [1125, 440] on div at bounding box center [894, 377] width 1346 height 663
click at [1541, 625] on div at bounding box center [1529, 617] width 40 height 40
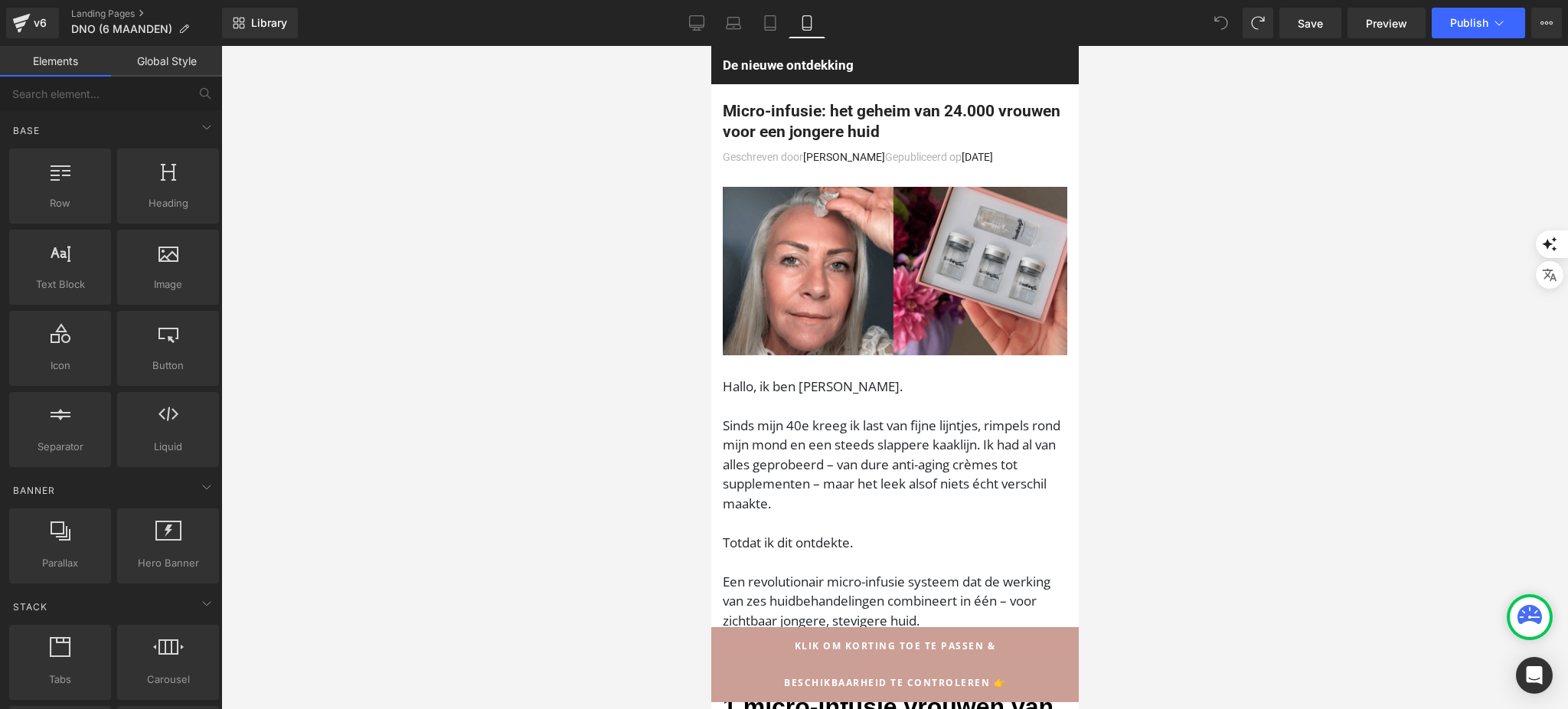
click at [1537, 620] on icon at bounding box center [1528, 614] width 24 height 19
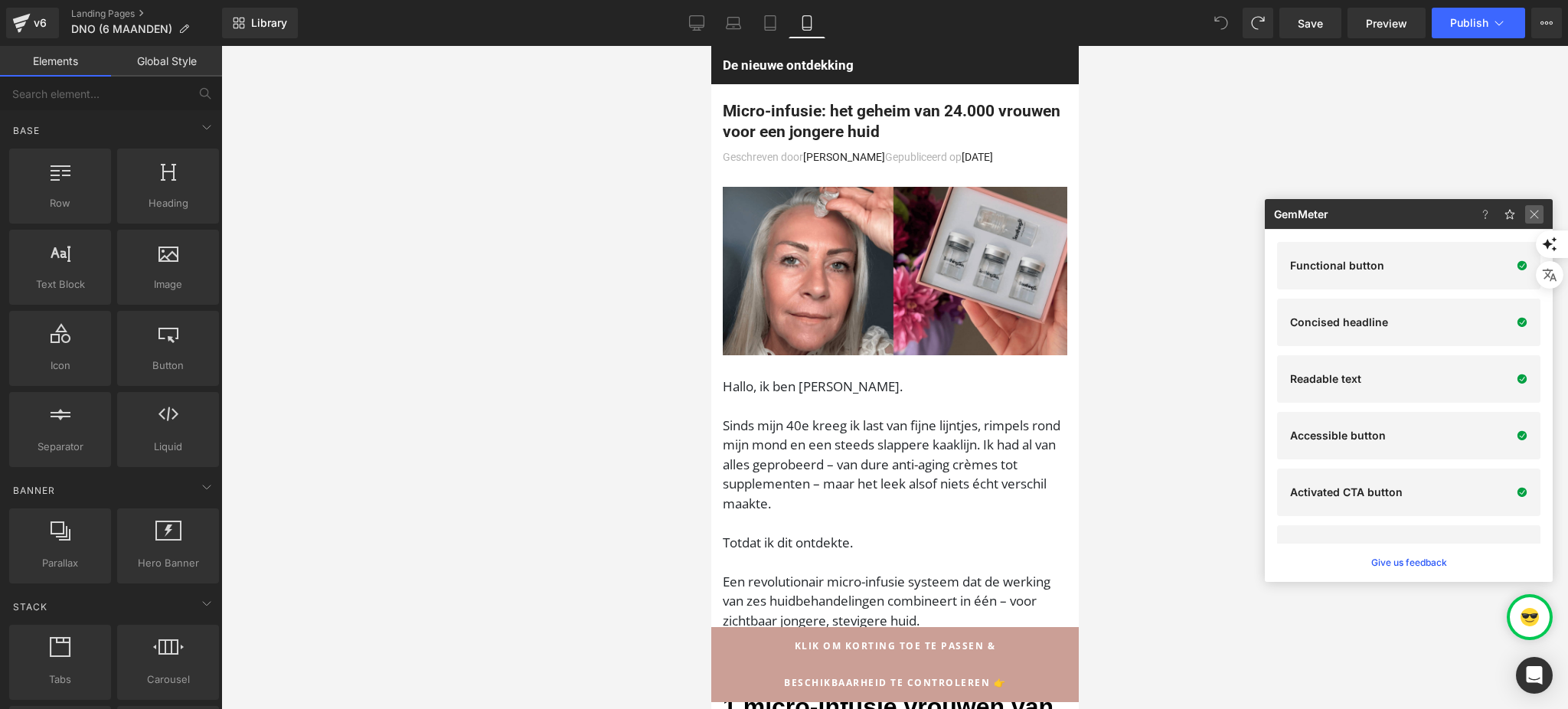
click at [1531, 207] on img at bounding box center [1534, 214] width 18 height 18
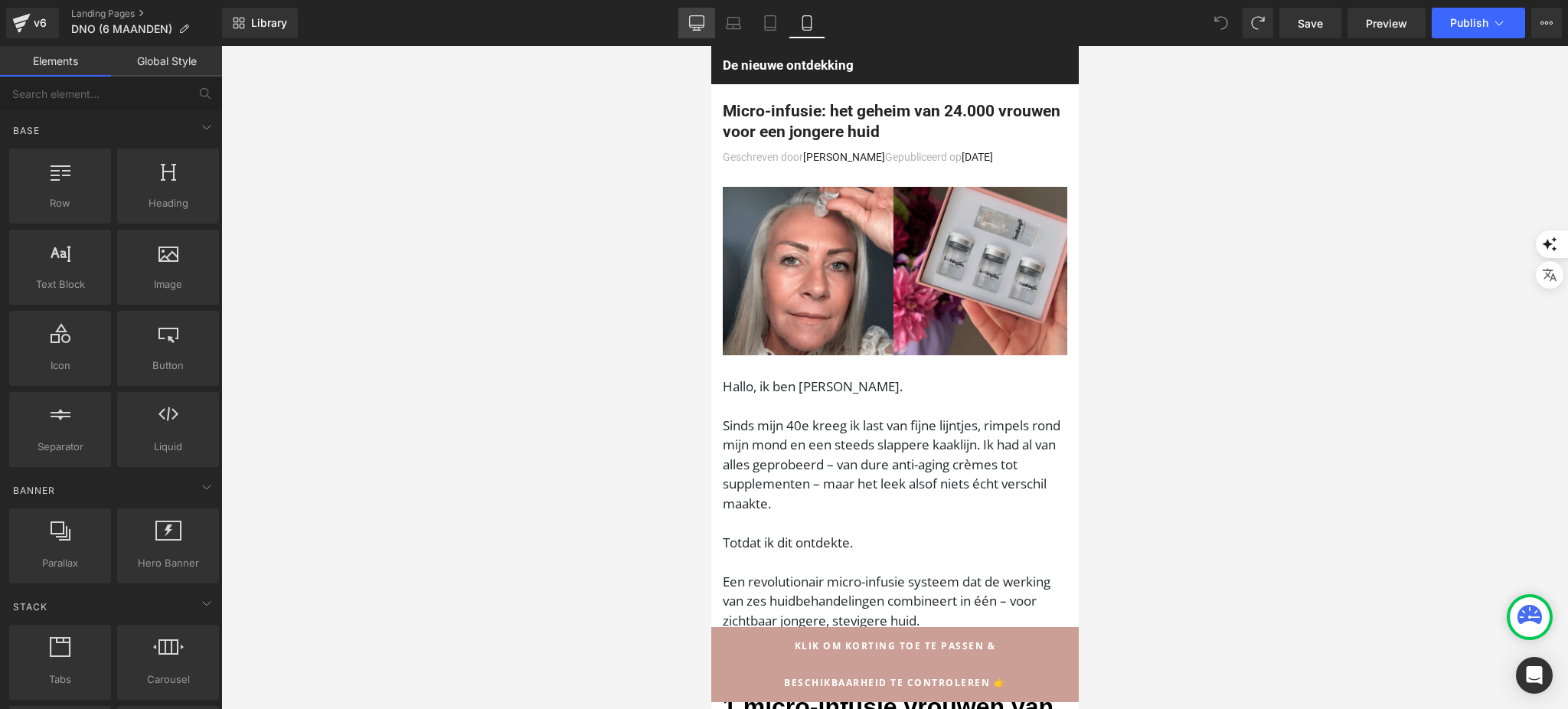
click at [694, 16] on icon at bounding box center [697, 22] width 14 height 12
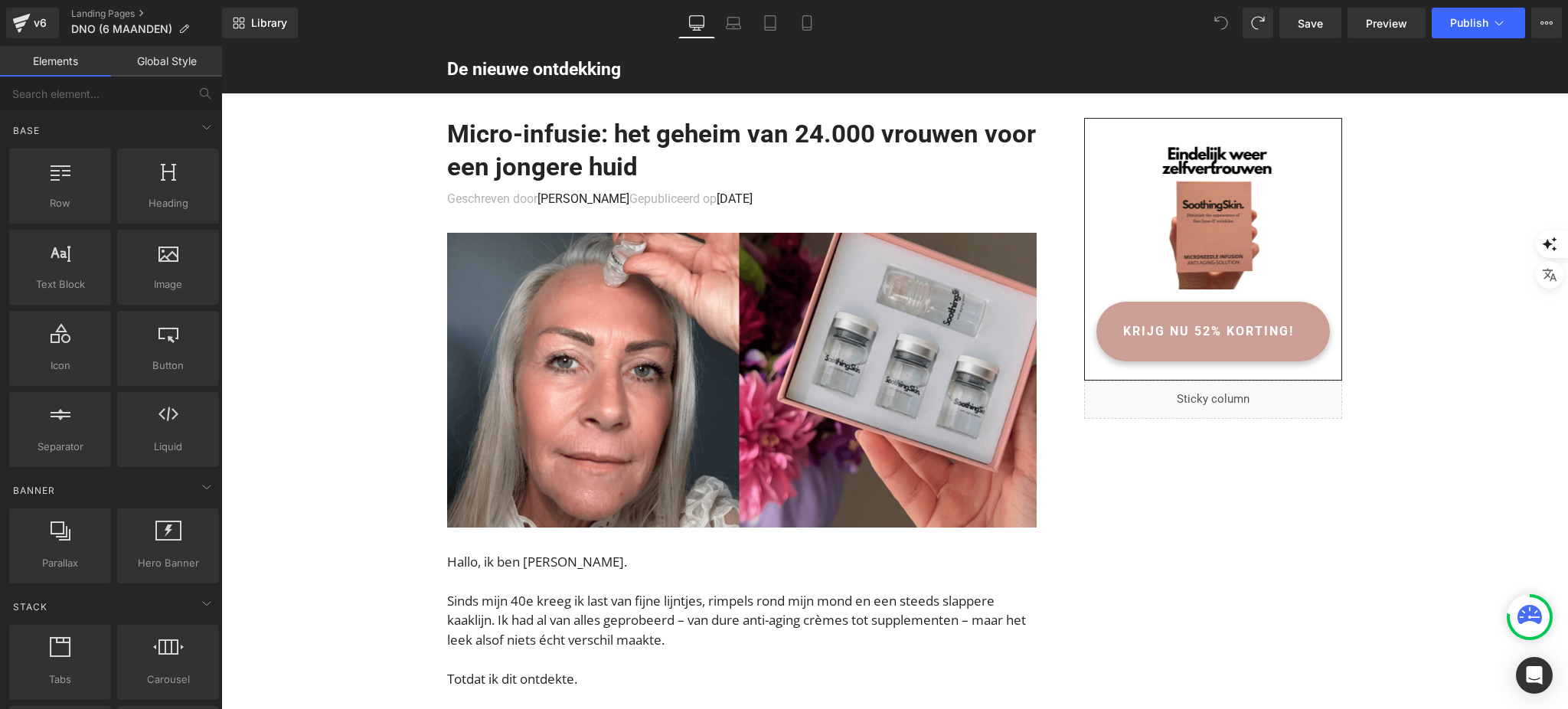
click at [1536, 632] on div at bounding box center [1529, 617] width 40 height 40
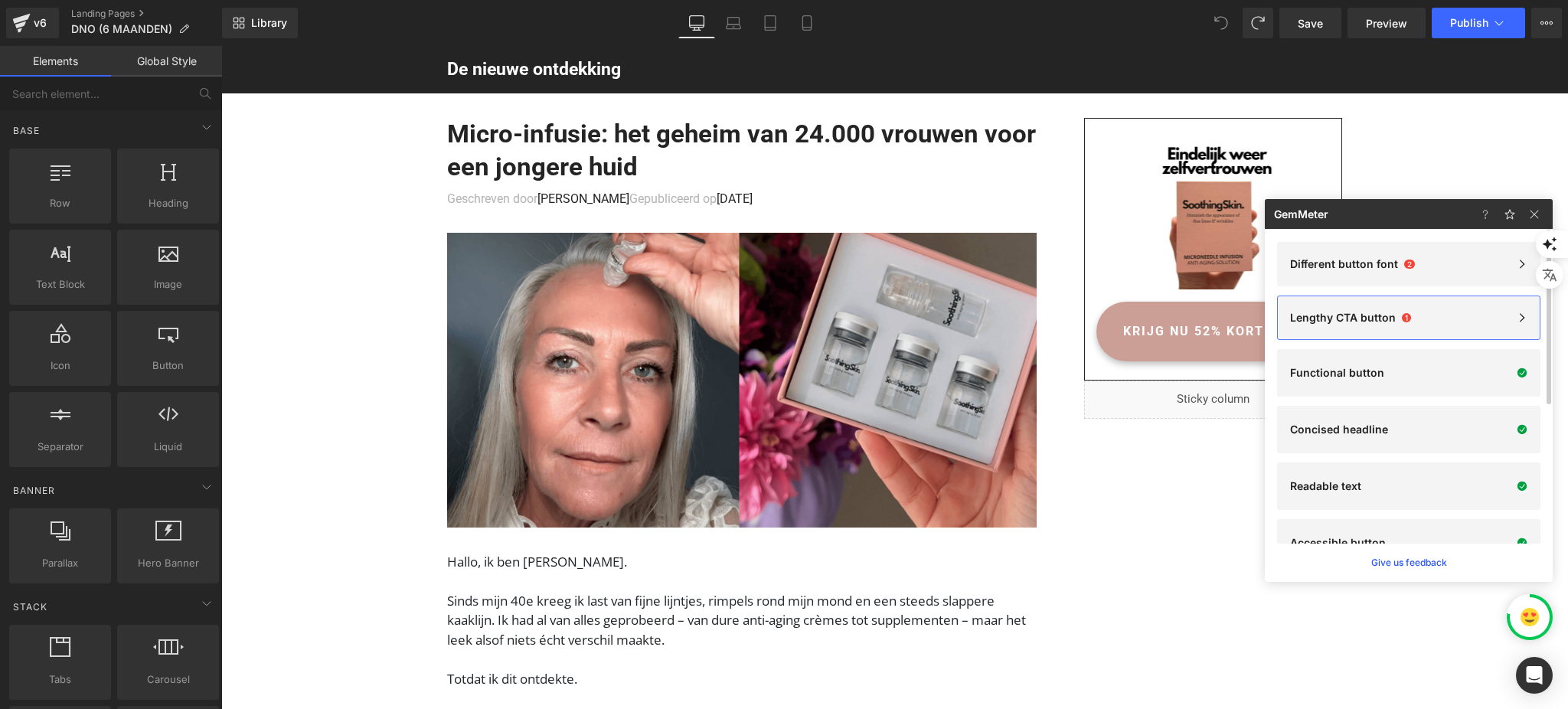
click at [1388, 318] on p "Lengthy CTA button" at bounding box center [1342, 318] width 105 height 13
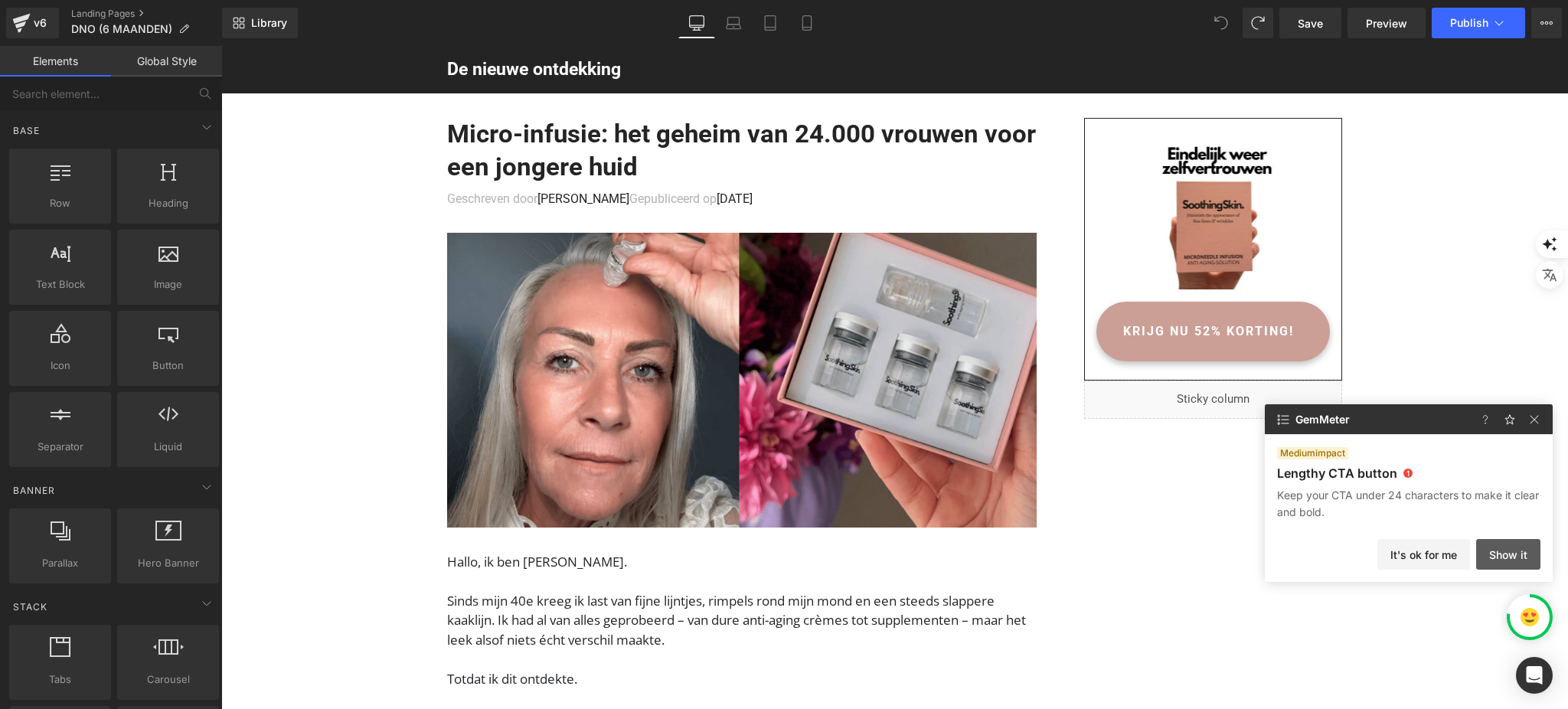
click at [1489, 559] on button "Show it" at bounding box center [1508, 554] width 64 height 31
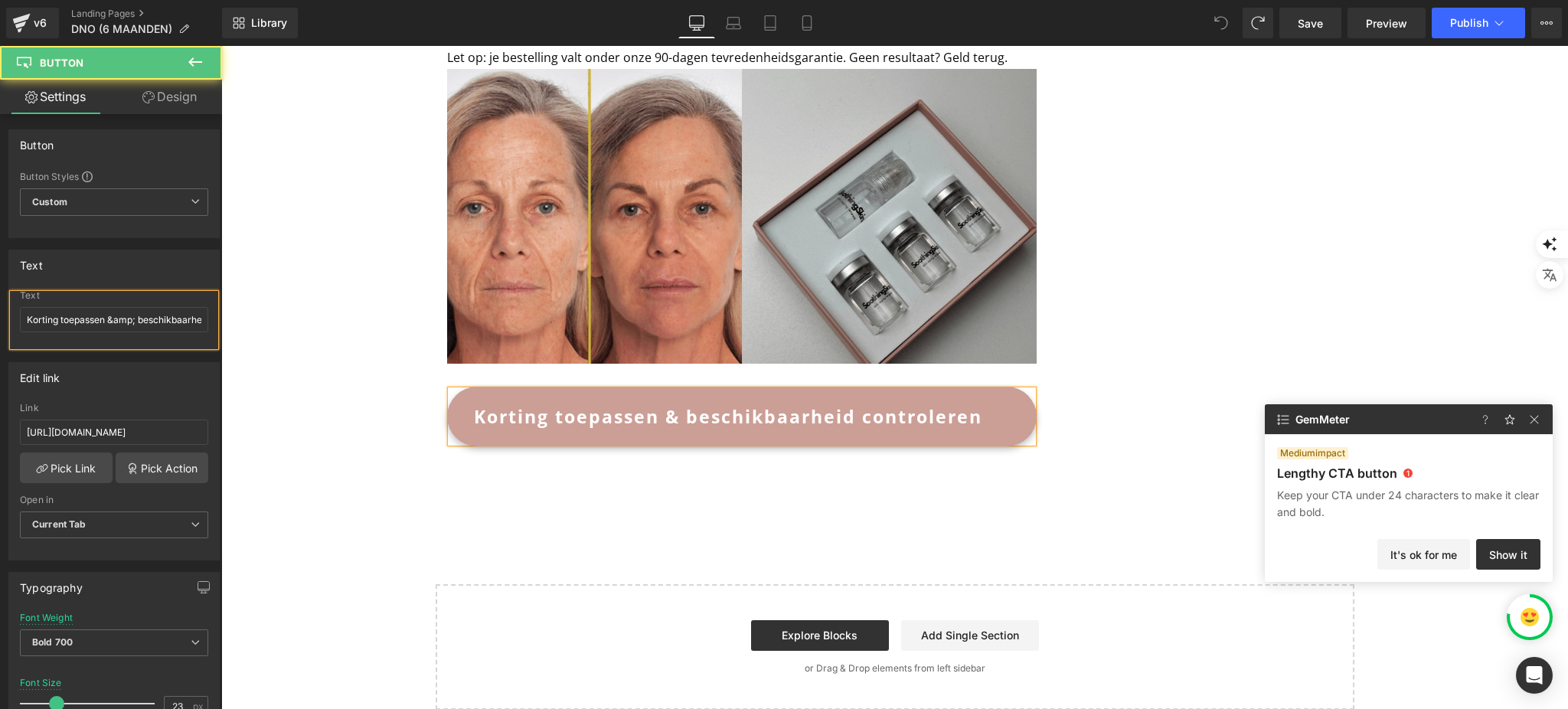
scroll to position [138, 0]
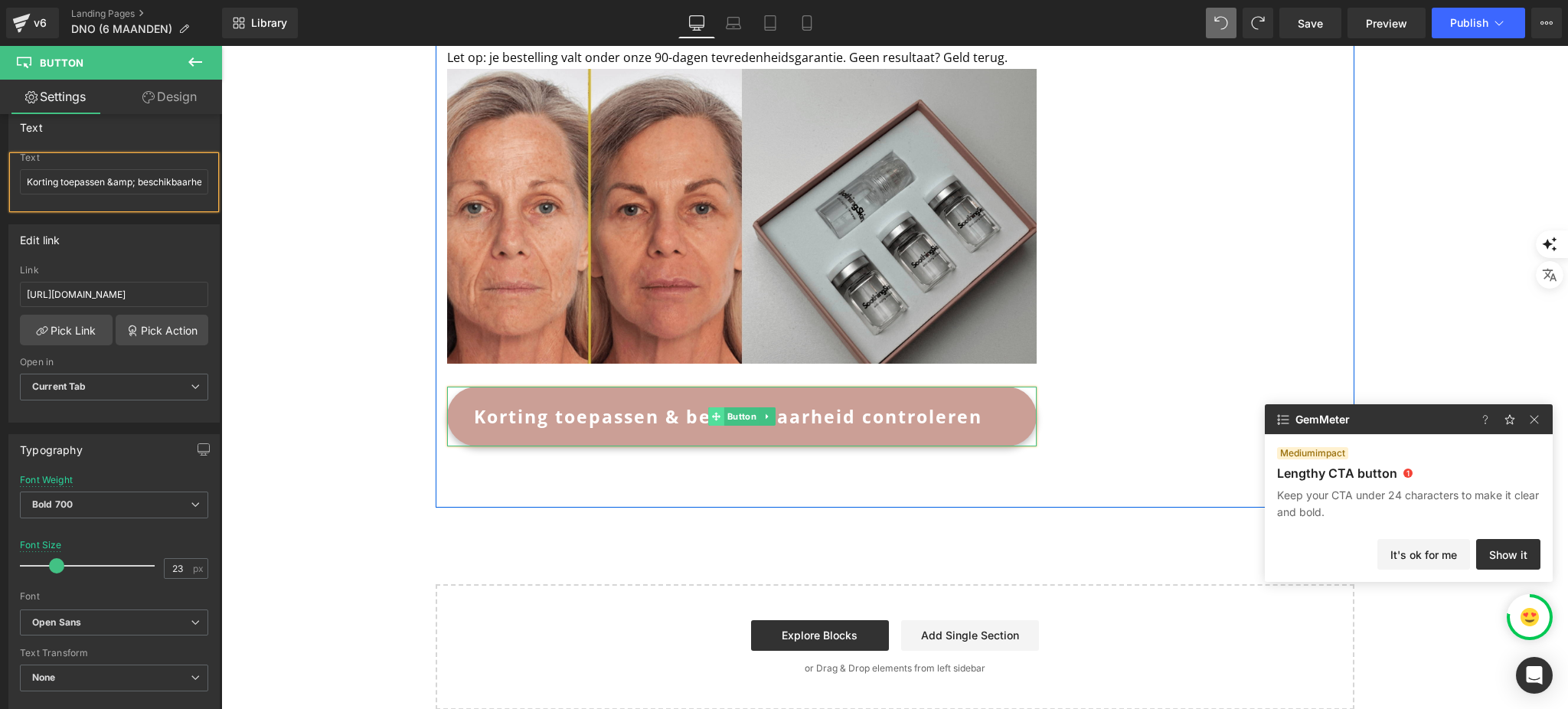
click at [711, 412] on icon at bounding box center [715, 416] width 8 height 9
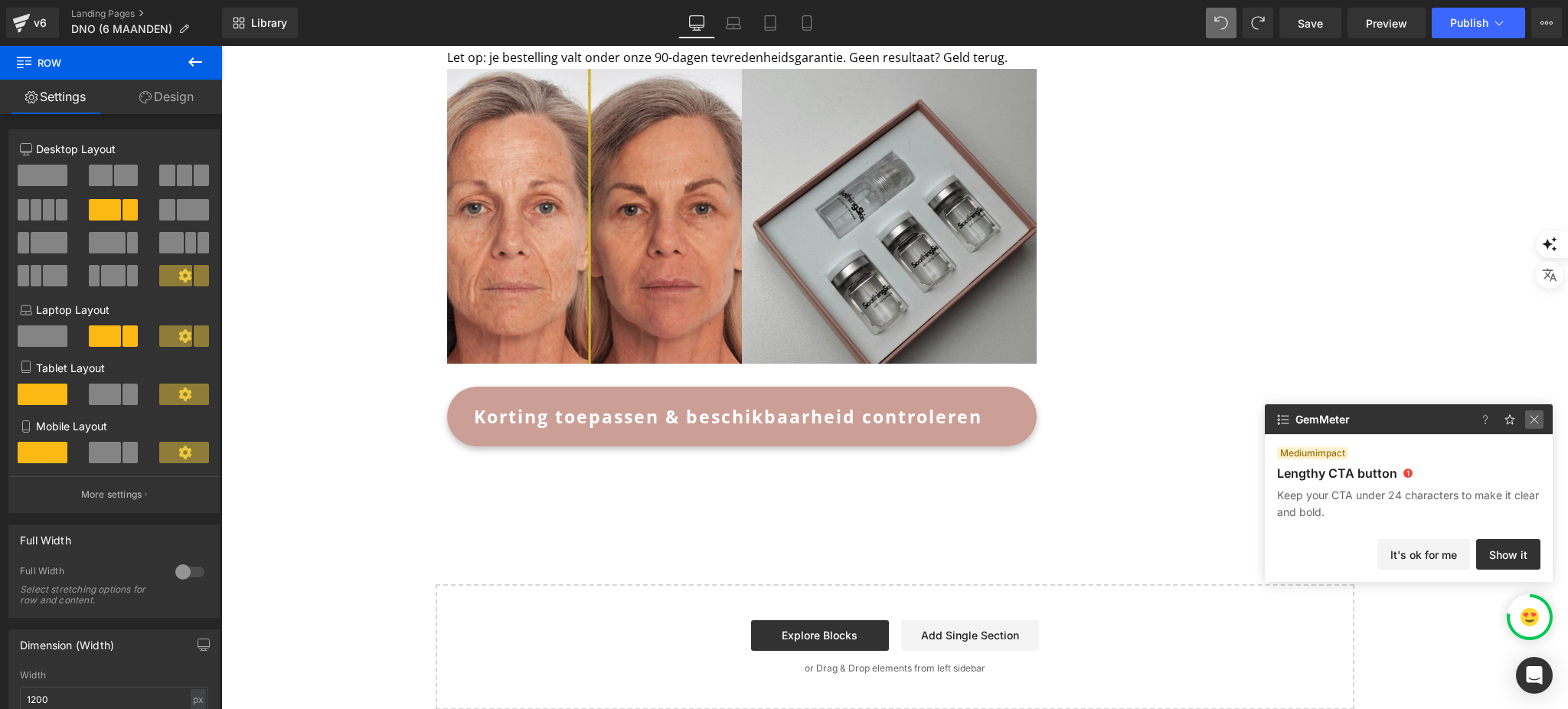
click at [1531, 426] on img at bounding box center [1534, 419] width 18 height 18
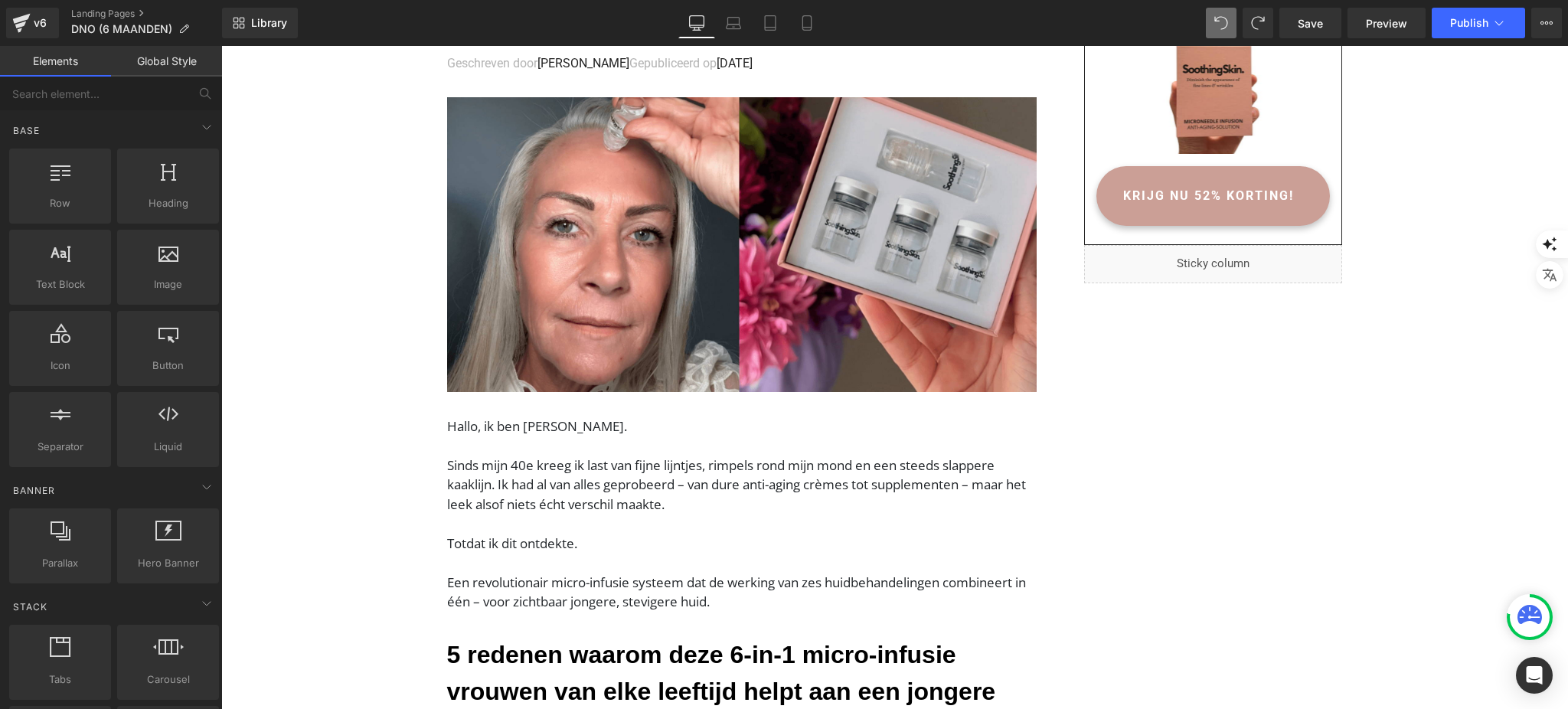
scroll to position [0, 0]
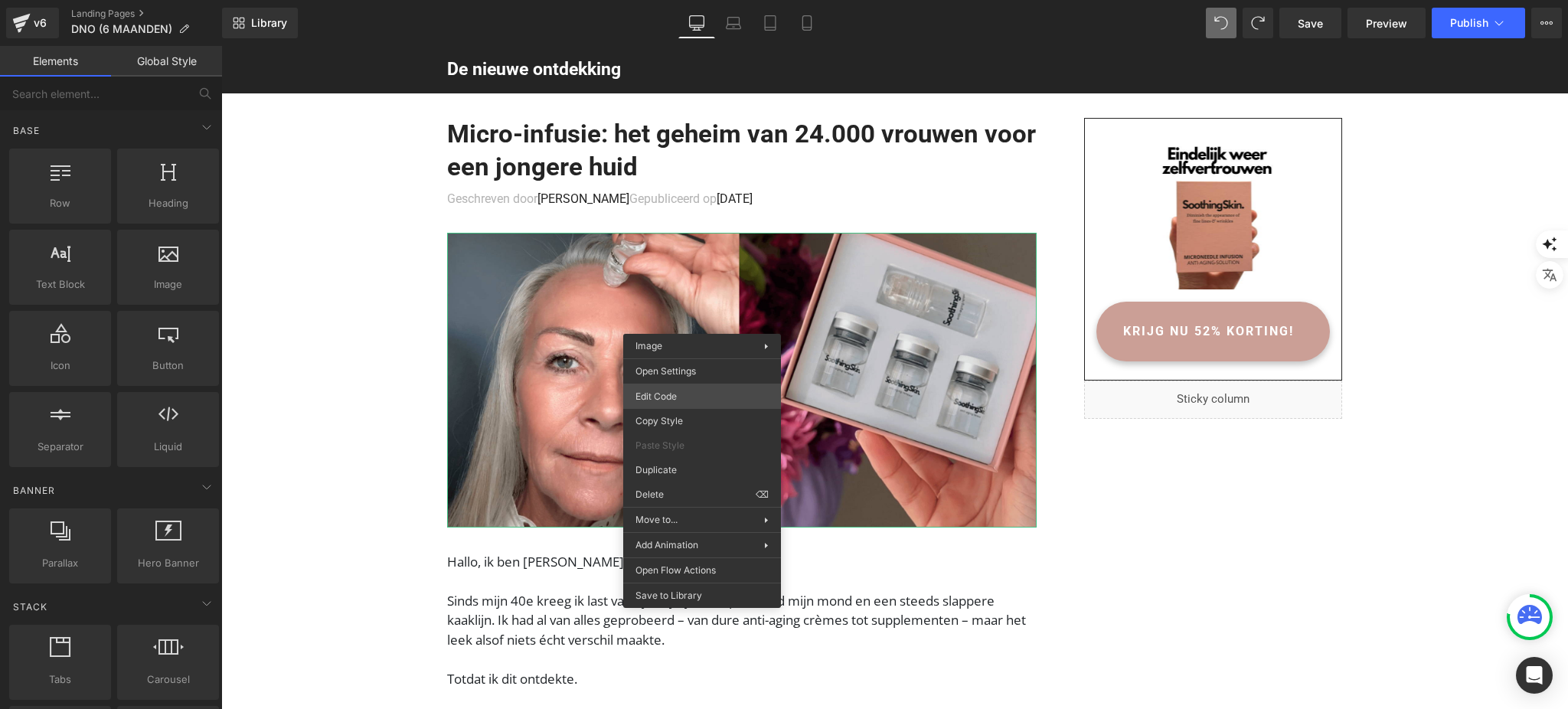
click at [697, 0] on div "Button You are previewing how the will restyle your page. You can not edit Elem…" at bounding box center [784, 0] width 1568 height 0
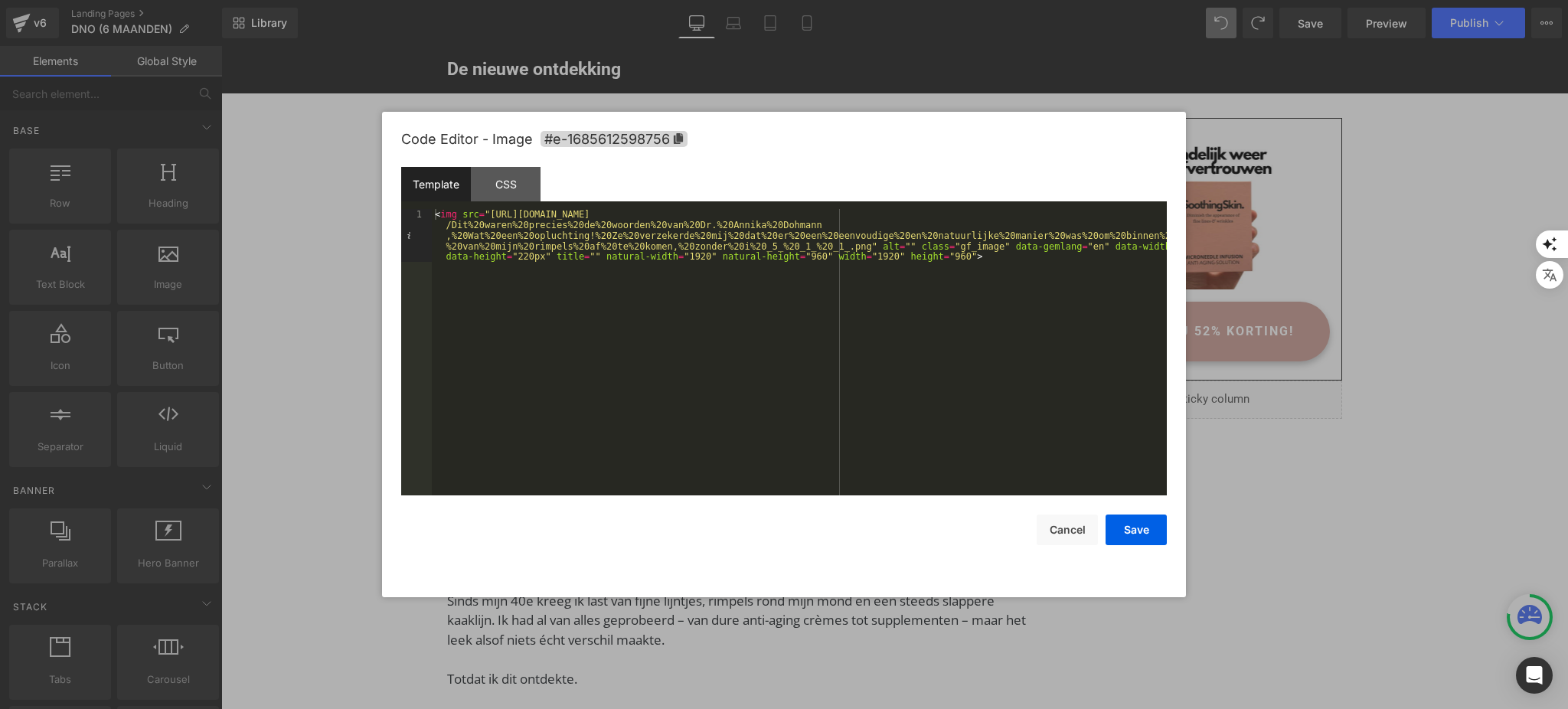
click at [432, 218] on div "< img src = "https://ucarecdn.com/99abee83-5d05-46f0-8ab8-311b7260dd77/-/format…" at bounding box center [798, 405] width 734 height 393
paste textarea
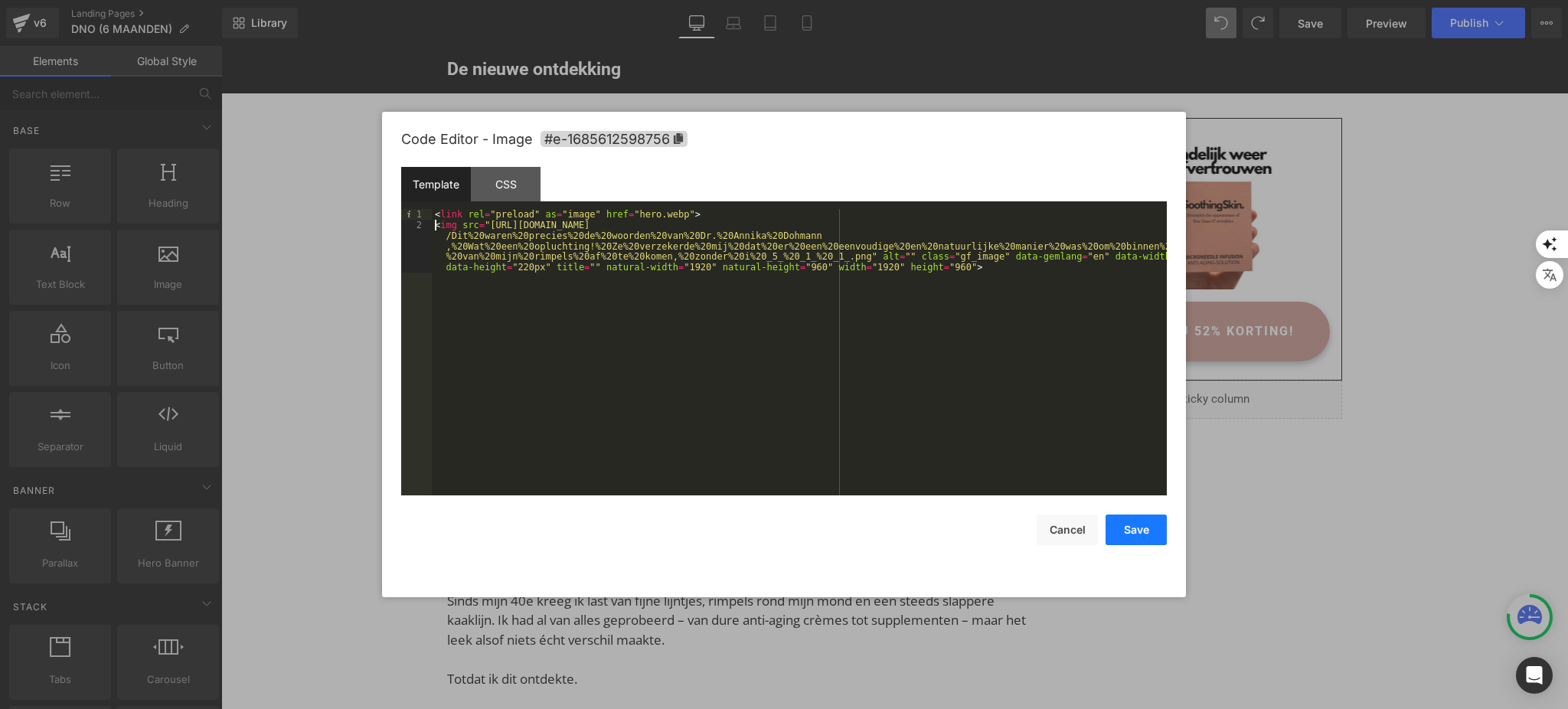
click at [1163, 538] on button "Save" at bounding box center [1136, 530] width 61 height 31
click at [663, 0] on div "Button You are previewing how the will restyle your page. You can not edit Elem…" at bounding box center [784, 0] width 1568 height 0
click at [1156, 532] on button "Save" at bounding box center [1136, 530] width 61 height 31
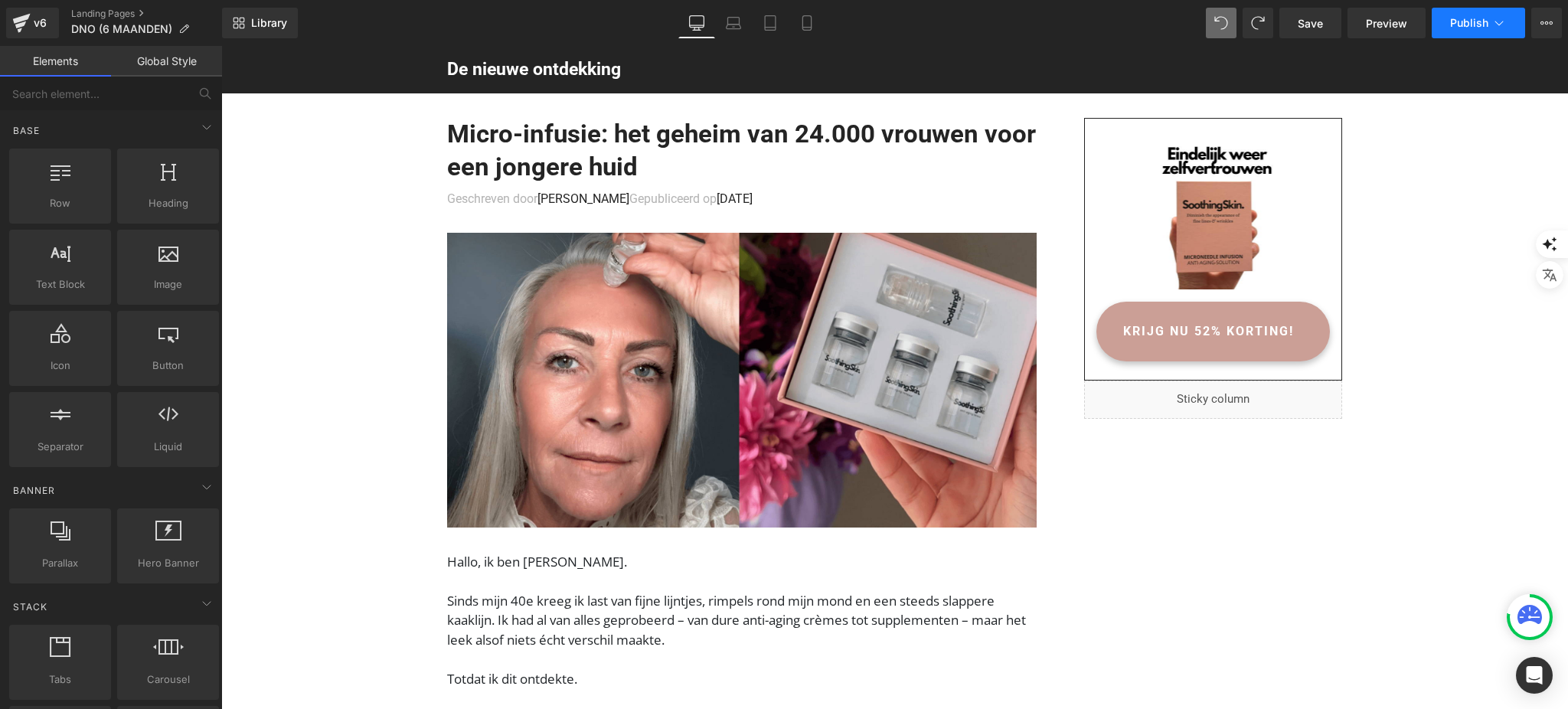
click at [1451, 26] on span "Publish" at bounding box center [1469, 23] width 38 height 13
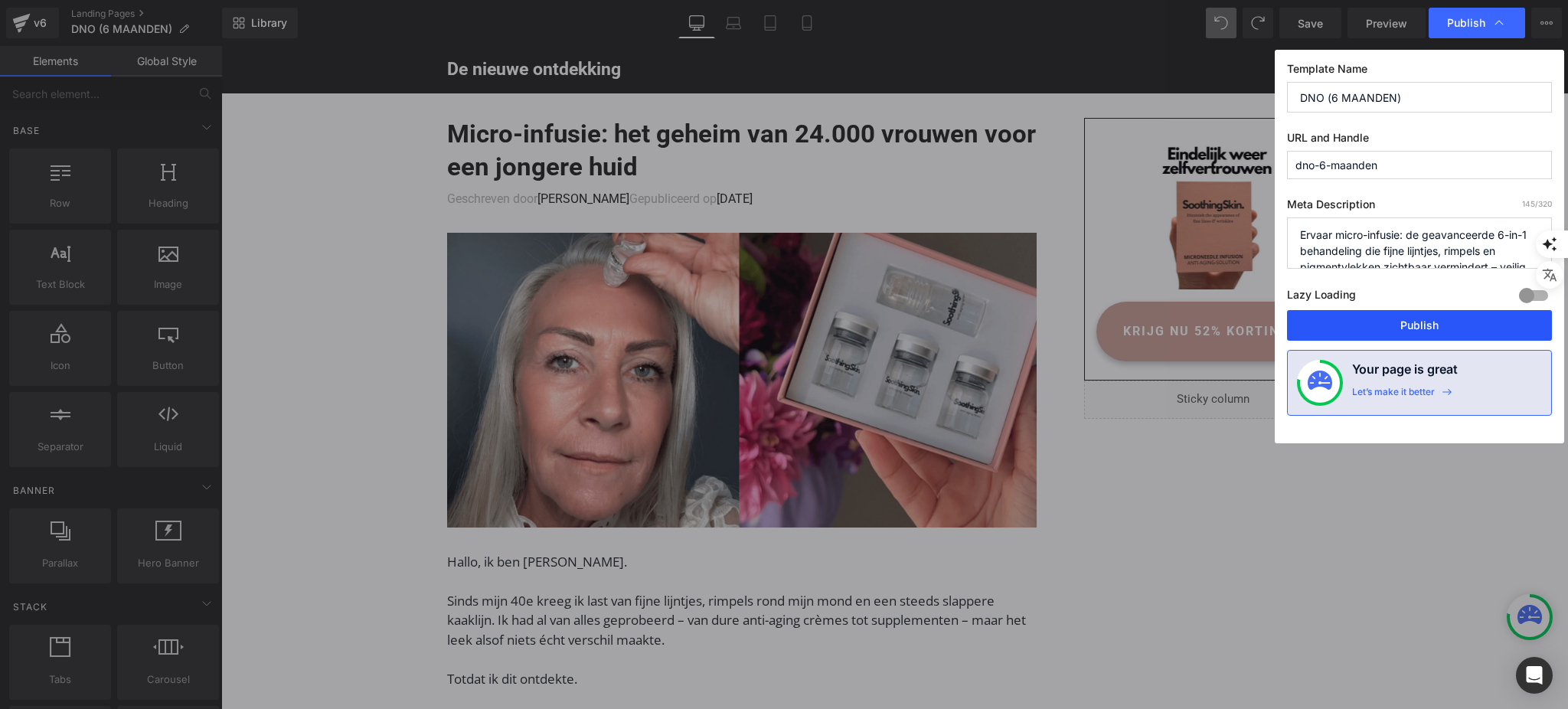
click at [1384, 338] on button "Publish" at bounding box center [1419, 325] width 265 height 31
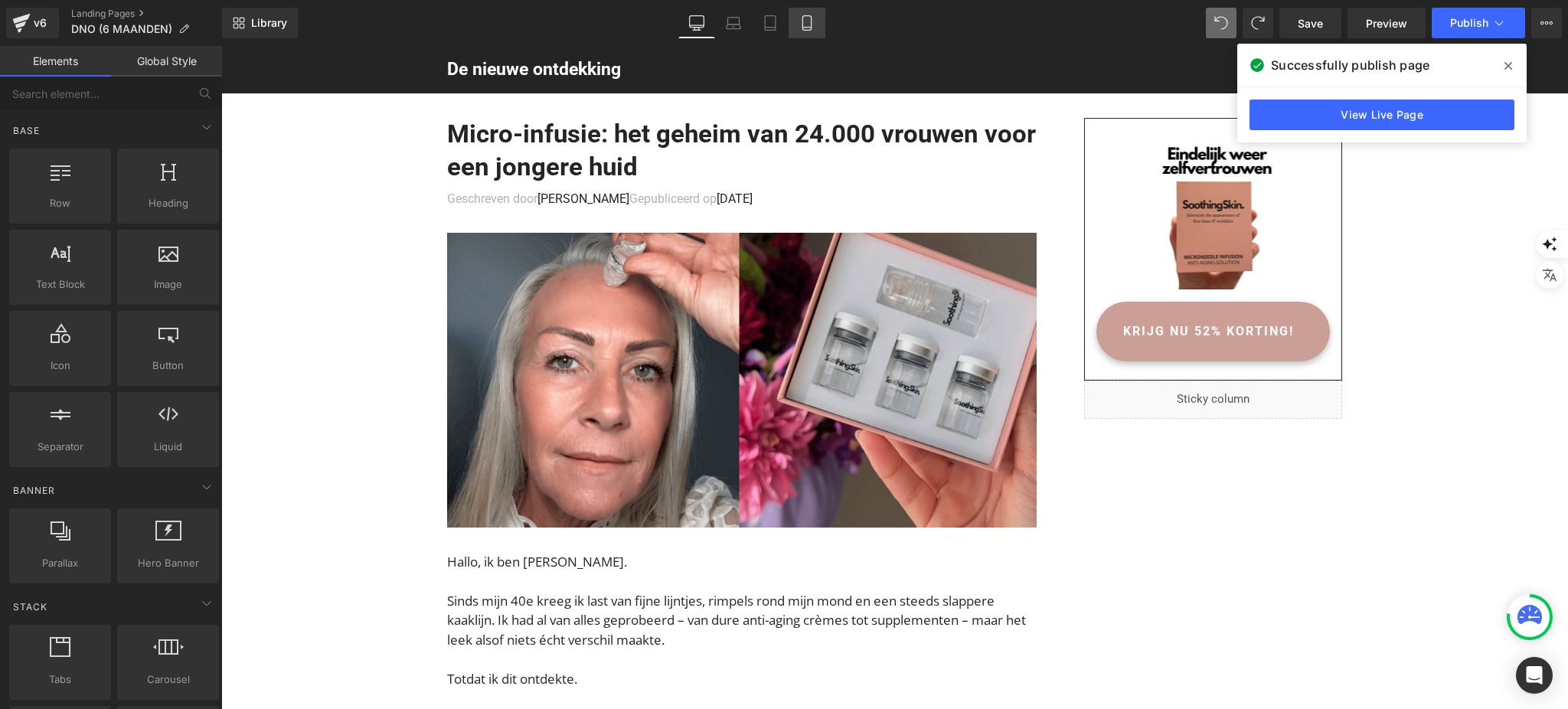
click at [810, 13] on link "Mobile" at bounding box center [807, 23] width 37 height 31
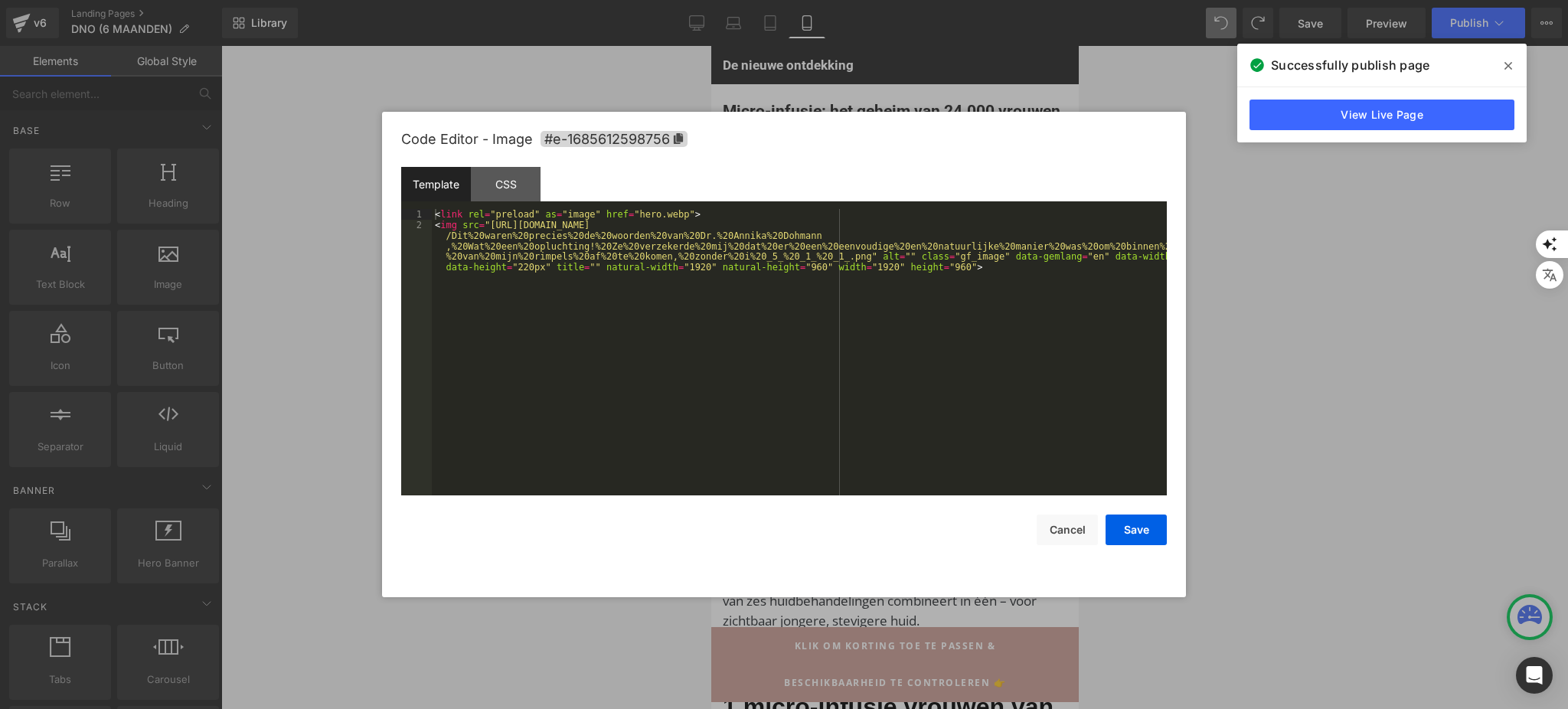
click at [801, 0] on div "Button You are previewing how the will restyle your page. You can not edit Elem…" at bounding box center [784, 0] width 1568 height 0
click at [1210, 114] on div at bounding box center [784, 354] width 1568 height 709
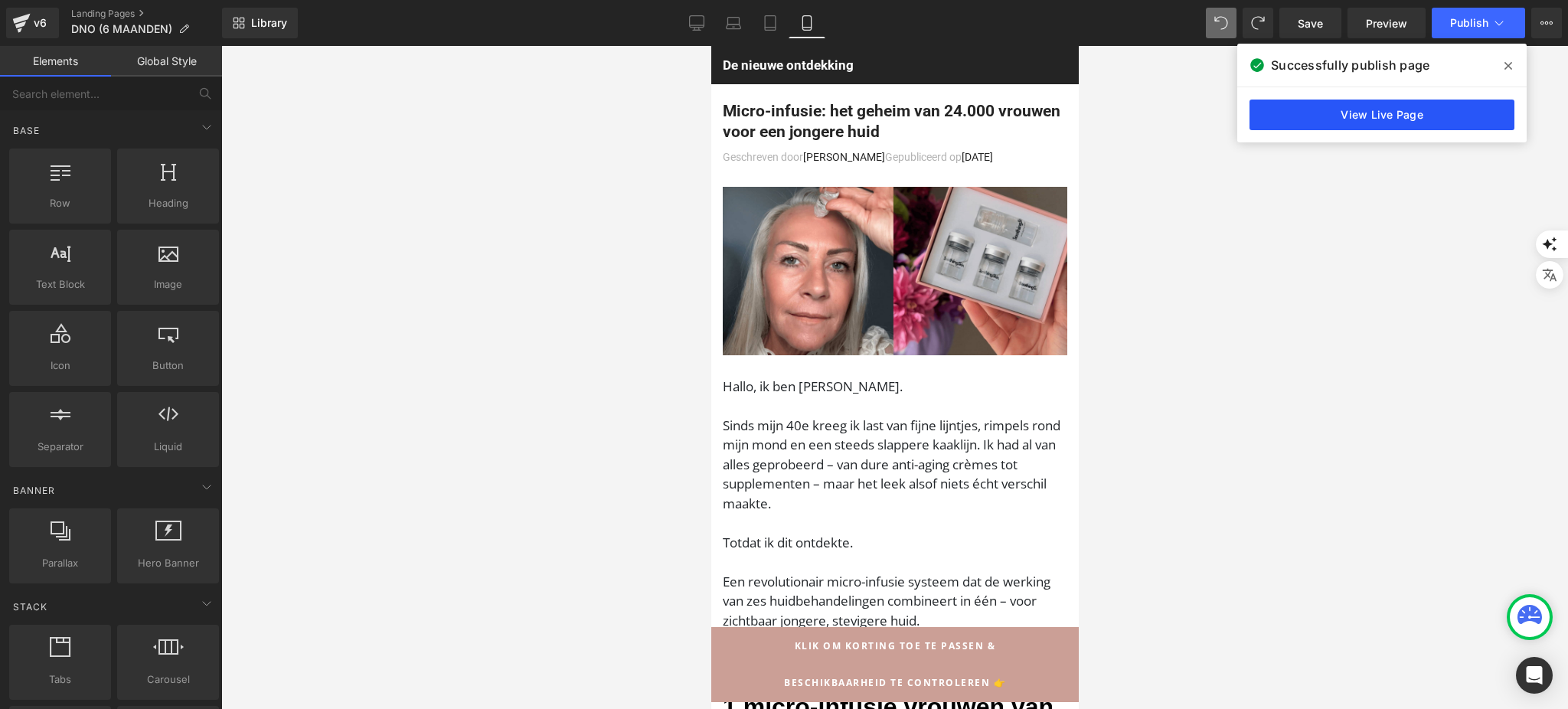
click at [1372, 122] on link "View Live Page" at bounding box center [1381, 114] width 265 height 31
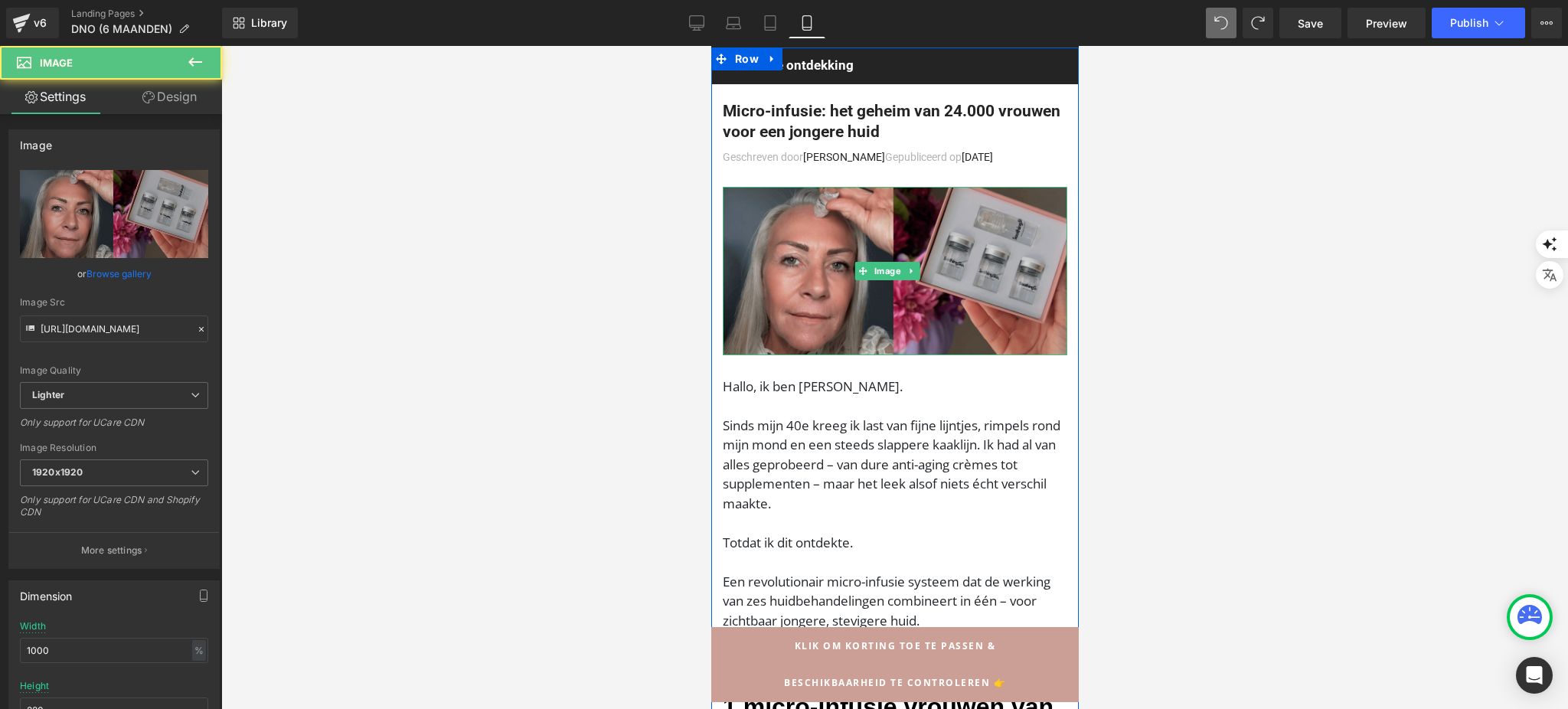
click at [802, 241] on img at bounding box center [894, 270] width 344 height 168
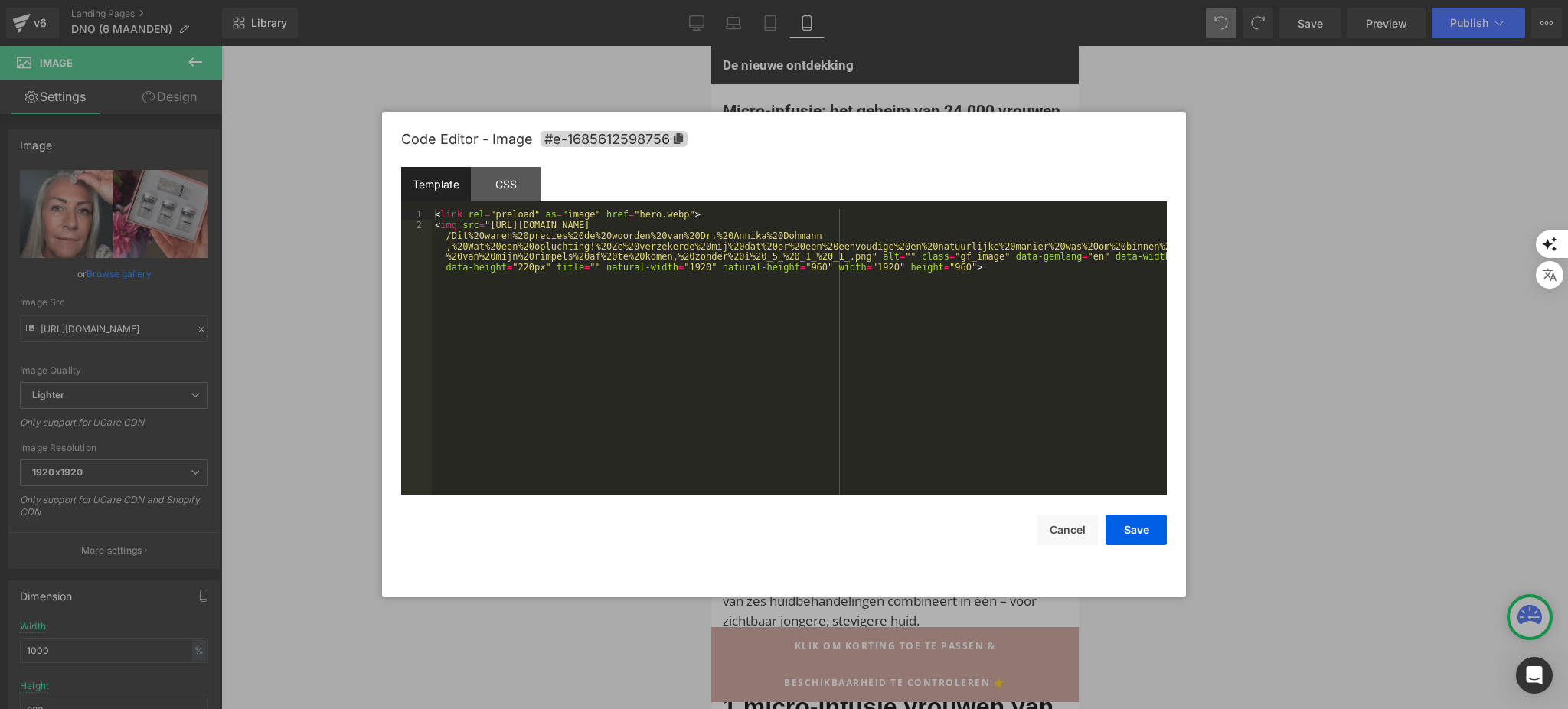
click at [800, 0] on div "Button You are previewing how the will restyle your page. You can not edit Elem…" at bounding box center [784, 0] width 1568 height 0
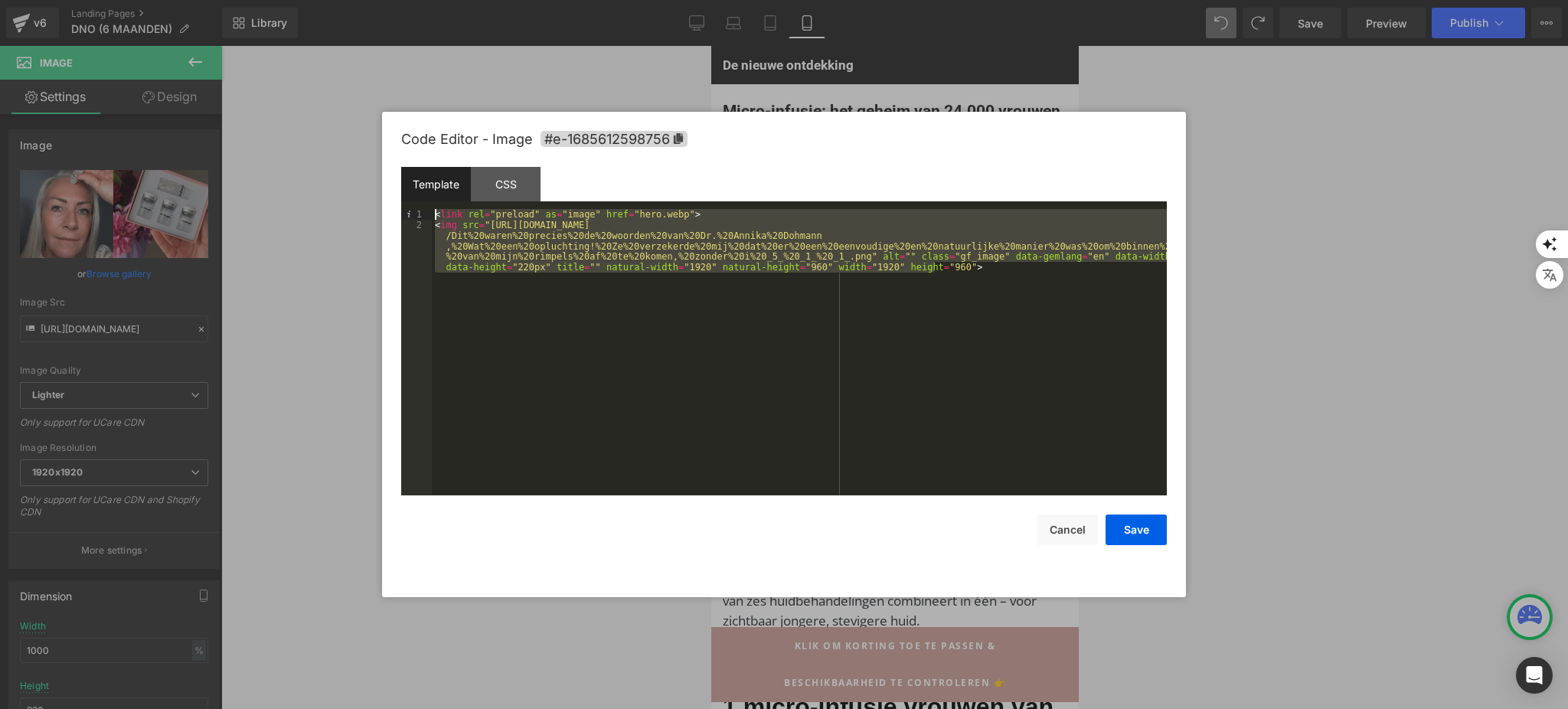
drag, startPoint x: 1004, startPoint y: 282, endPoint x: 415, endPoint y: 206, distance: 593.9
click at [415, 206] on div "Template CSS 1 2 < link rel = "preload" as = "image" href = "hero.webp" > < img…" at bounding box center [783, 331] width 765 height 328
click at [451, 230] on div "< link rel = "preload" as = "image" href = "hero.webp" > < img src = "https://u…" at bounding box center [798, 352] width 734 height 286
drag, startPoint x: 964, startPoint y: 267, endPoint x: 397, endPoint y: 200, distance: 570.9
click at [397, 200] on div "Code Editor - Image #e-1685612598756 Template CSS 1 2 < link rel = "preload" as…" at bounding box center [784, 354] width 804 height 486
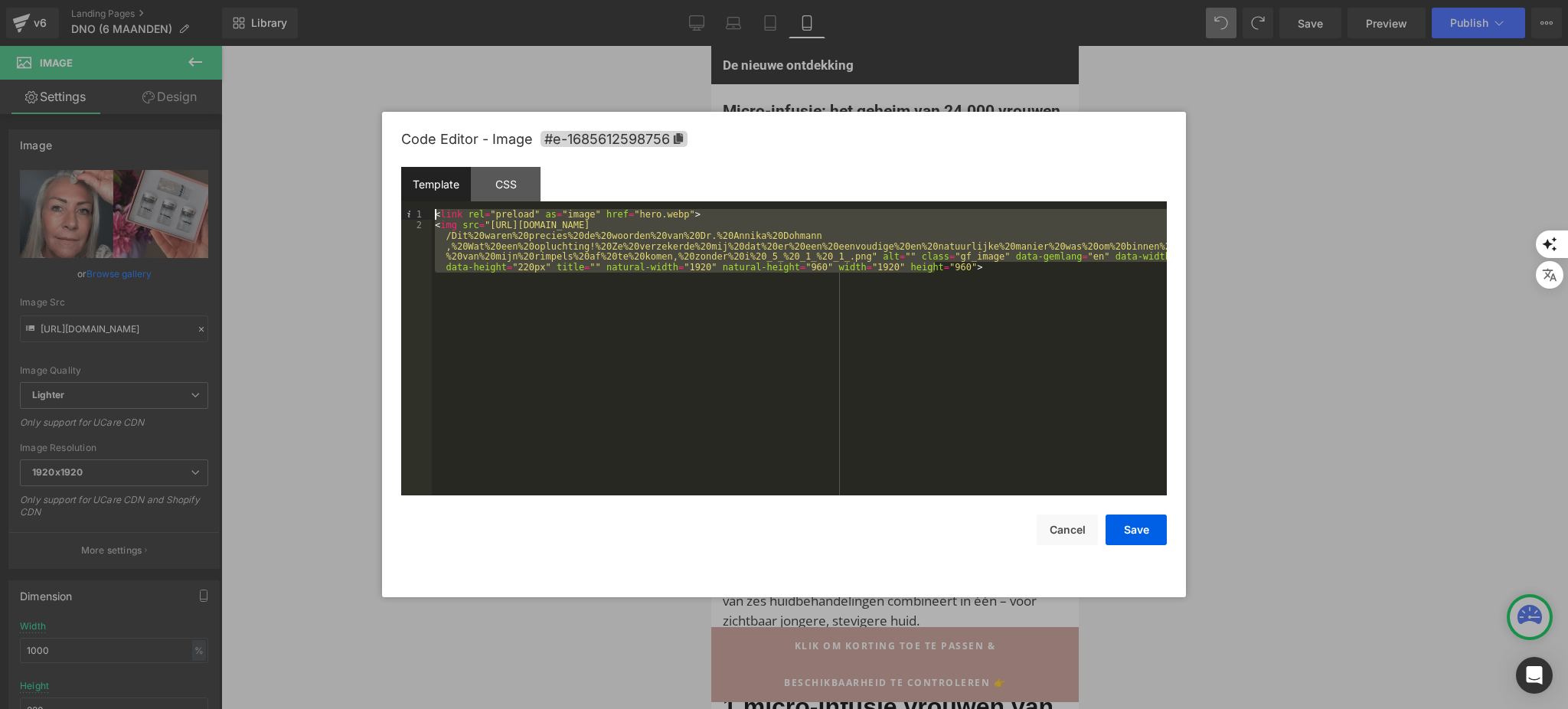
click at [236, 248] on div at bounding box center [784, 354] width 1568 height 709
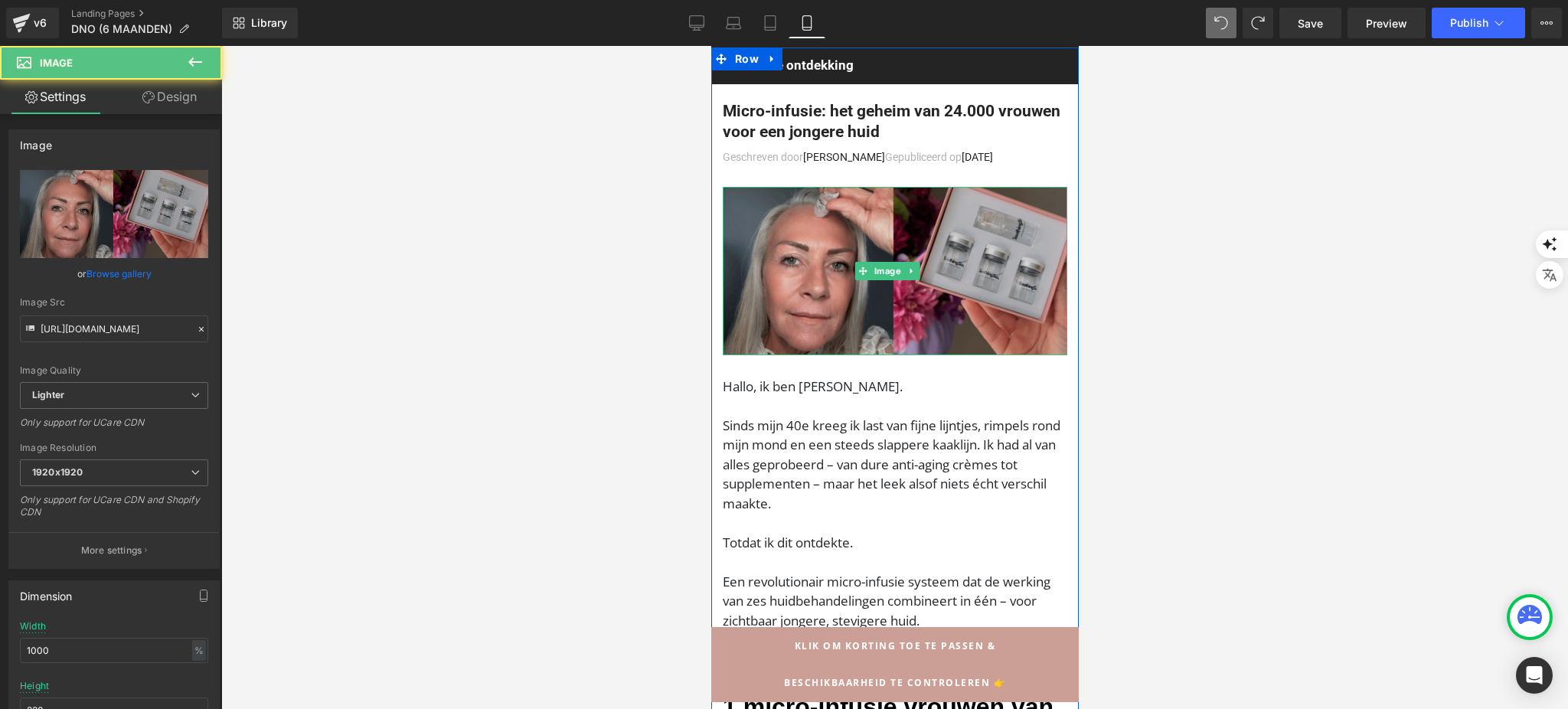
click at [747, 226] on img at bounding box center [894, 270] width 344 height 168
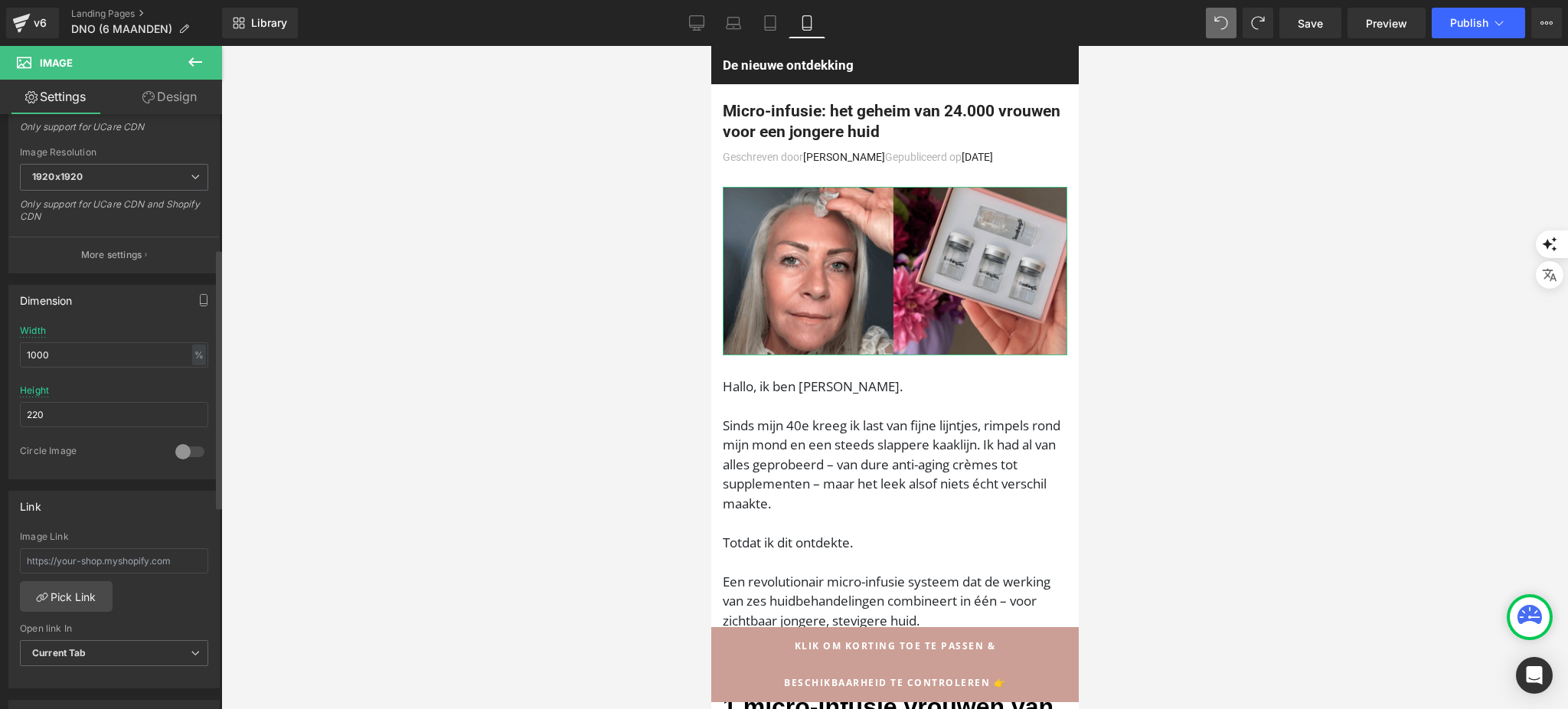
scroll to position [306, 0]
click at [0, 339] on div "Dimension 1000% Width 1000 % % px 220px Height 220 0 Circle Image" at bounding box center [114, 365] width 229 height 205
type input "1920"
drag, startPoint x: 78, startPoint y: 399, endPoint x: 2, endPoint y: 404, distance: 76.2
click at [2, 404] on div "Dimension 1920% Width 1920 % % px 220px Height 220 0 Circle Image" at bounding box center [114, 365] width 229 height 205
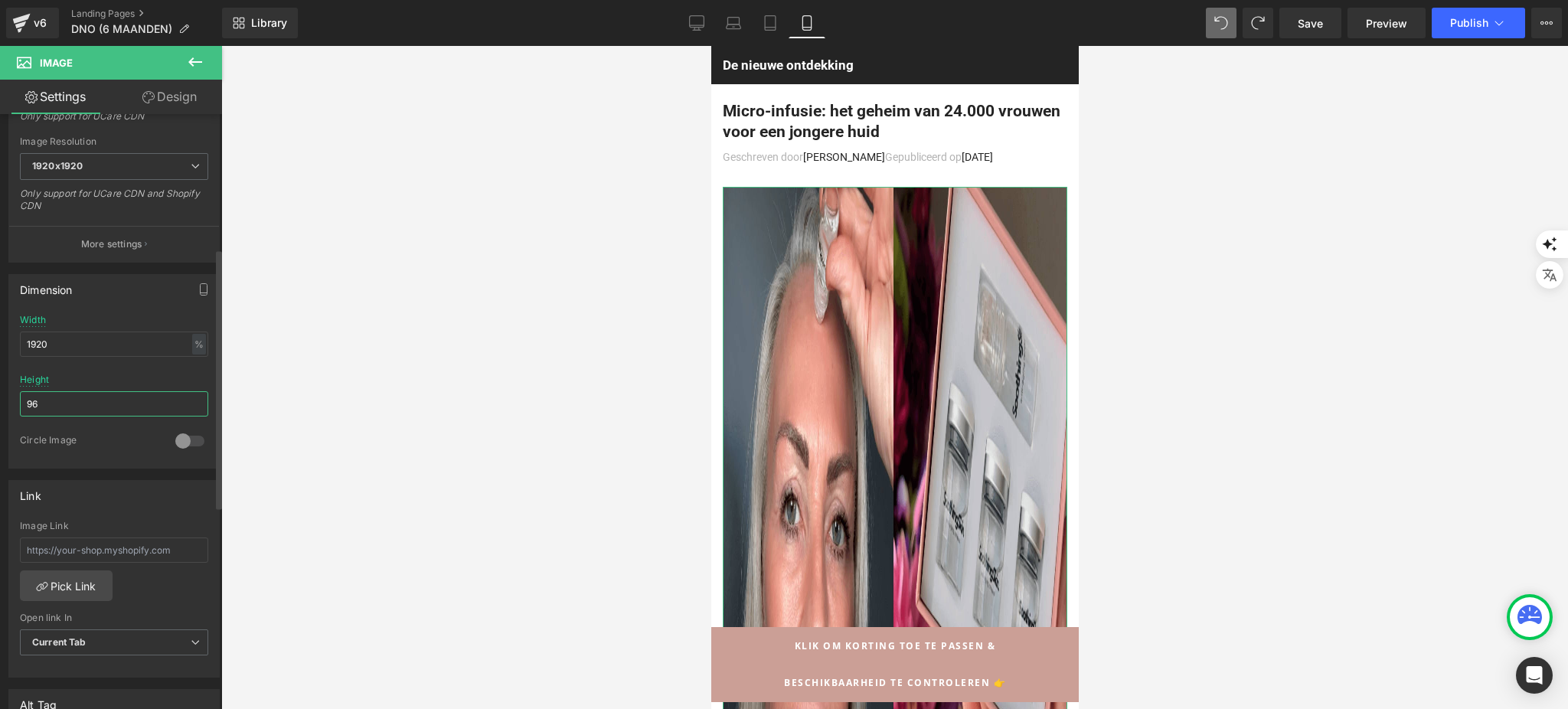
type input "9"
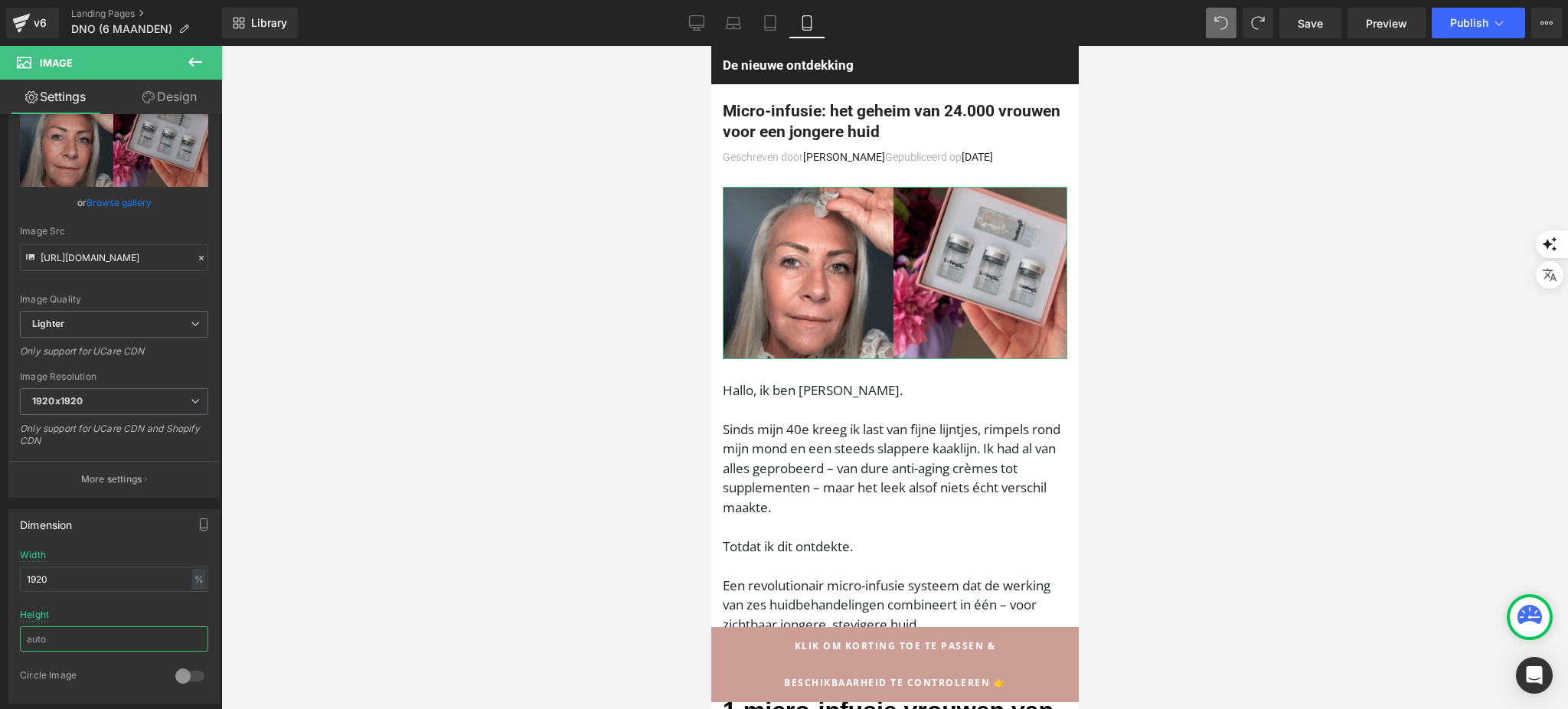
scroll to position [0, 0]
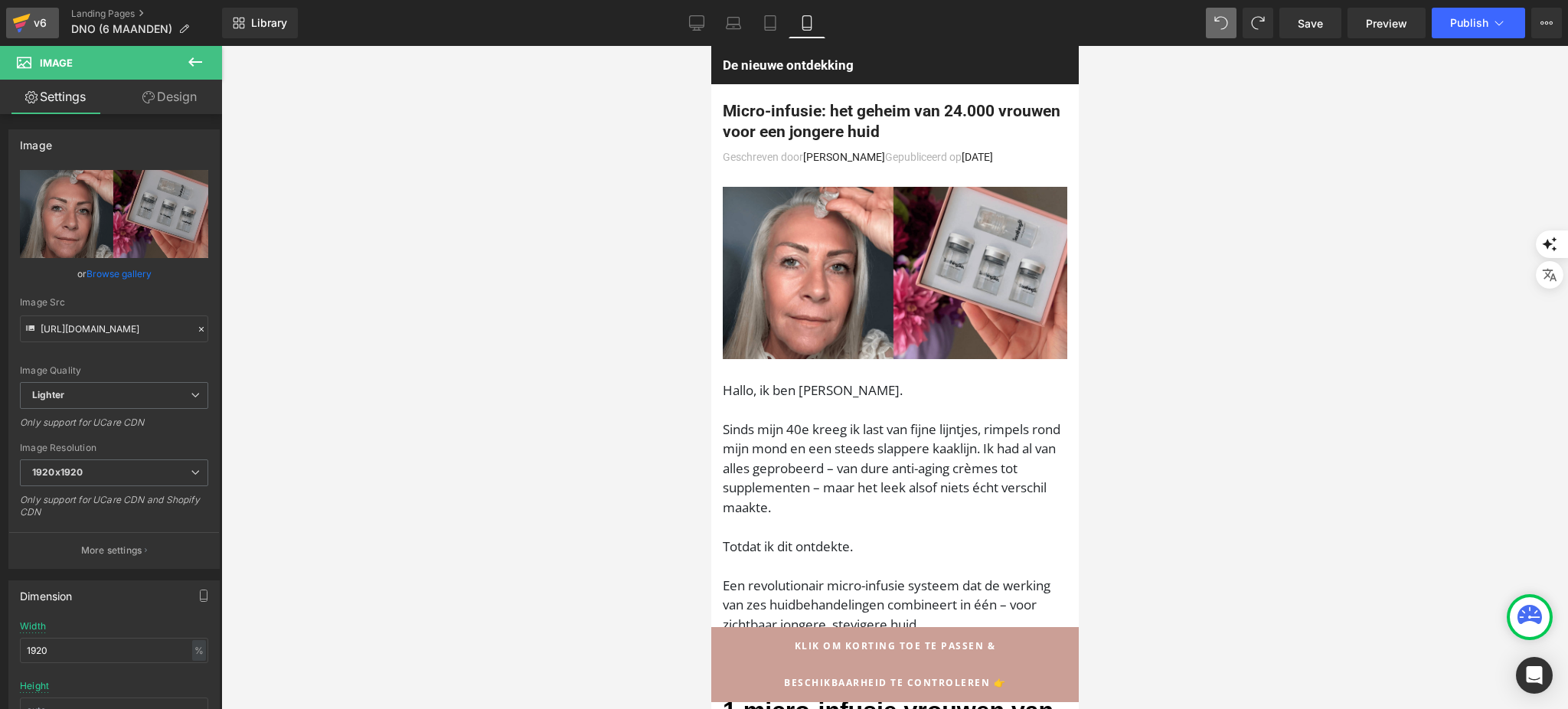
click at [18, 23] on icon at bounding box center [22, 23] width 18 height 38
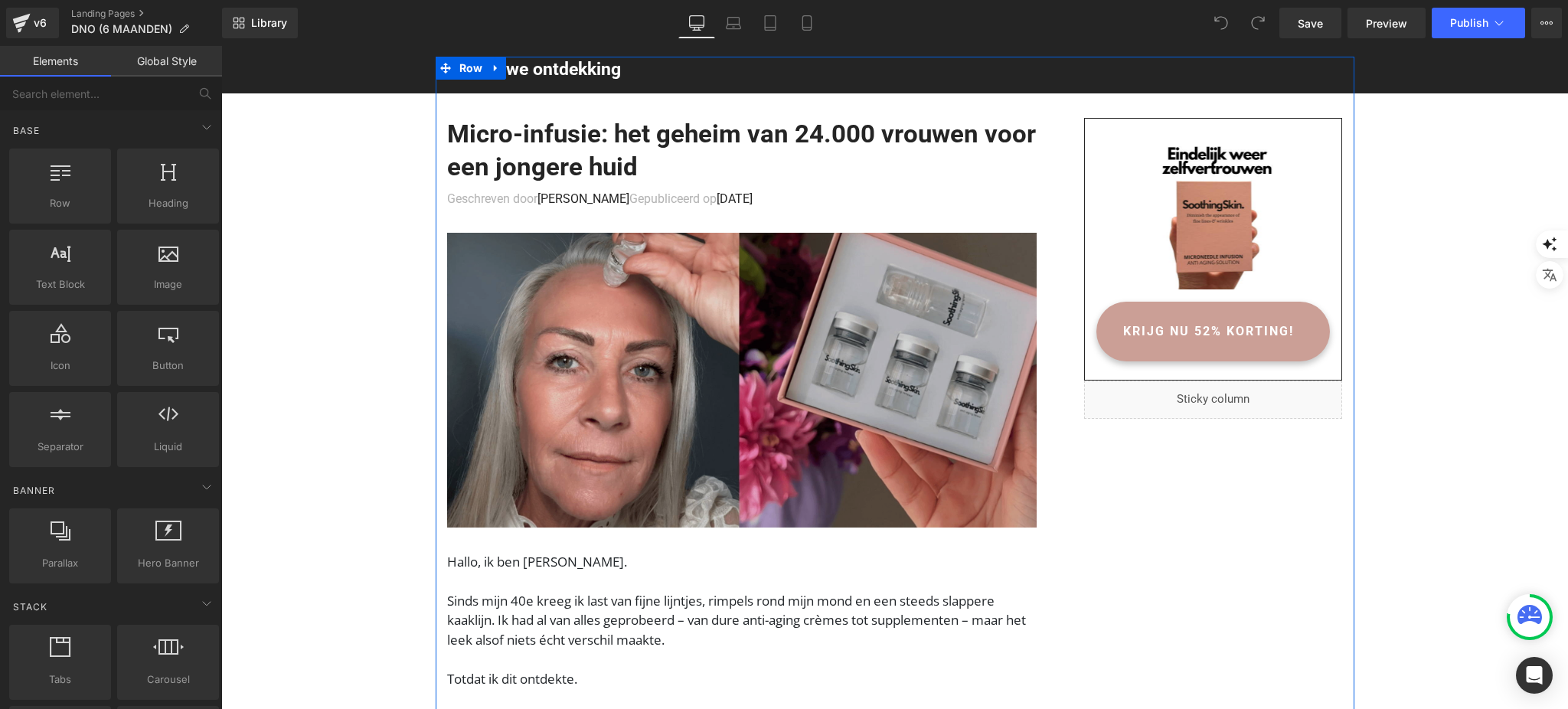
click at [559, 349] on img at bounding box center [742, 379] width 589 height 295
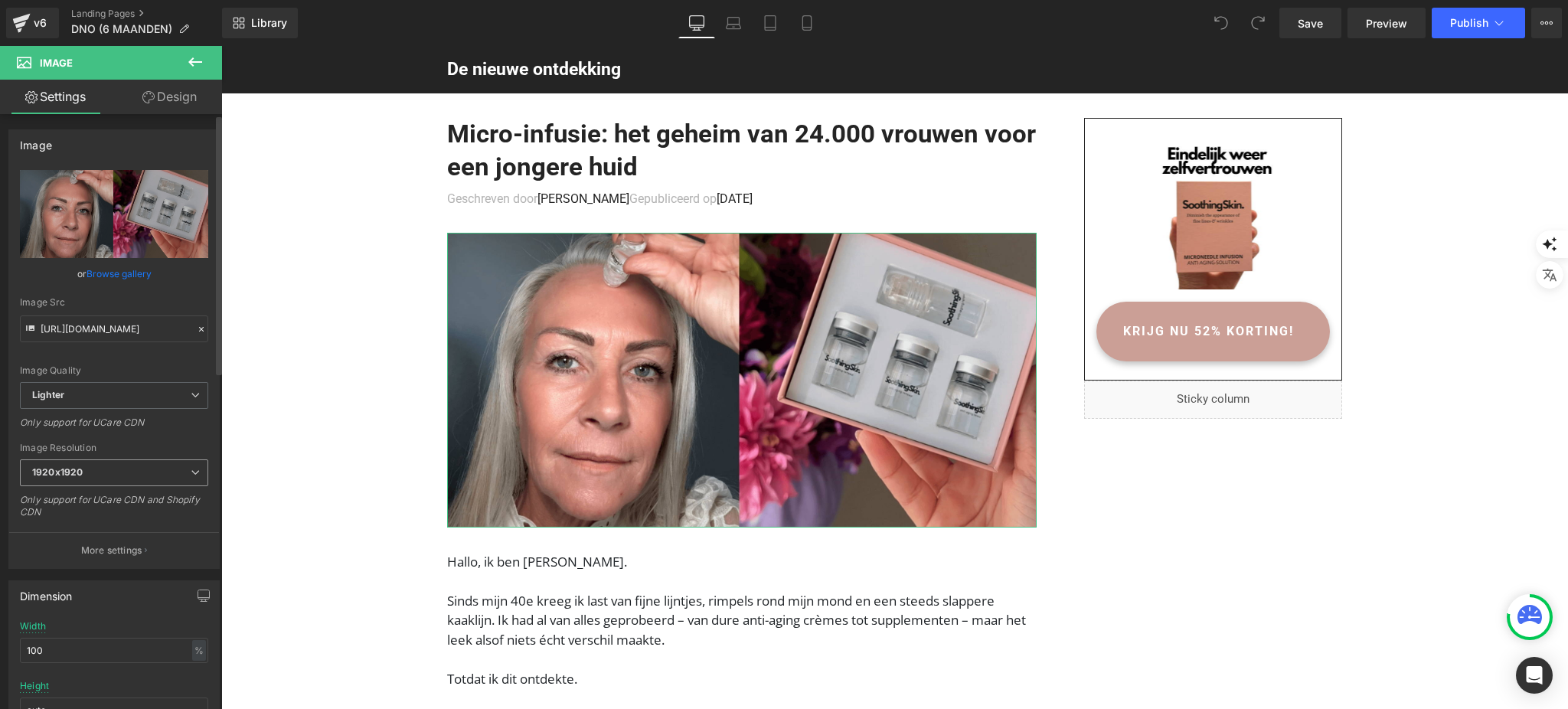
click at [178, 477] on span "1920x1920" at bounding box center [114, 473] width 188 height 27
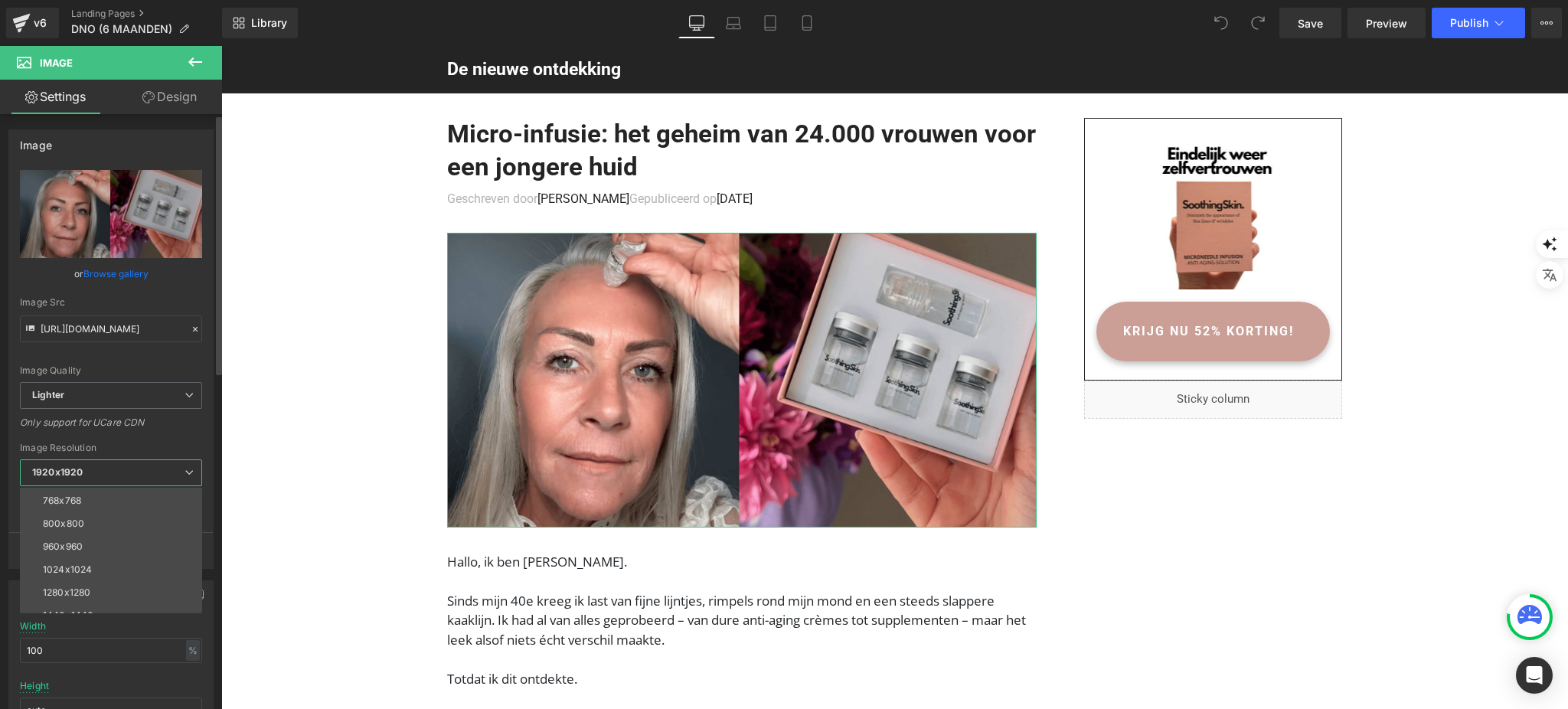
scroll to position [218, 0]
click at [151, 592] on li "3000x3000" at bounding box center [114, 602] width 189 height 23
type input "https://ucarecdn.com/99abee83-5d05-46f0-8ab8-311b7260dd77/-/format/auto/-/previ…"
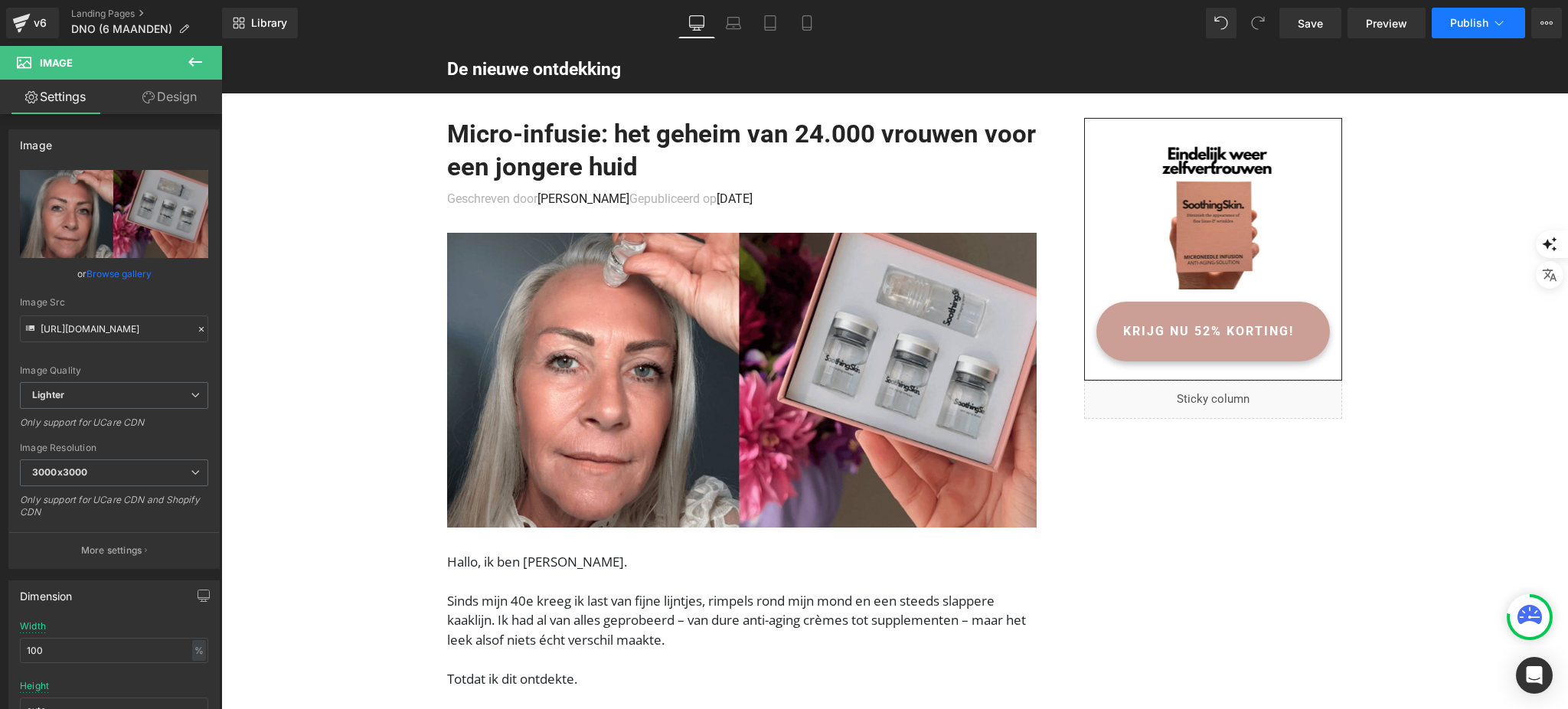
click at [1499, 21] on icon at bounding box center [1499, 23] width 15 height 15
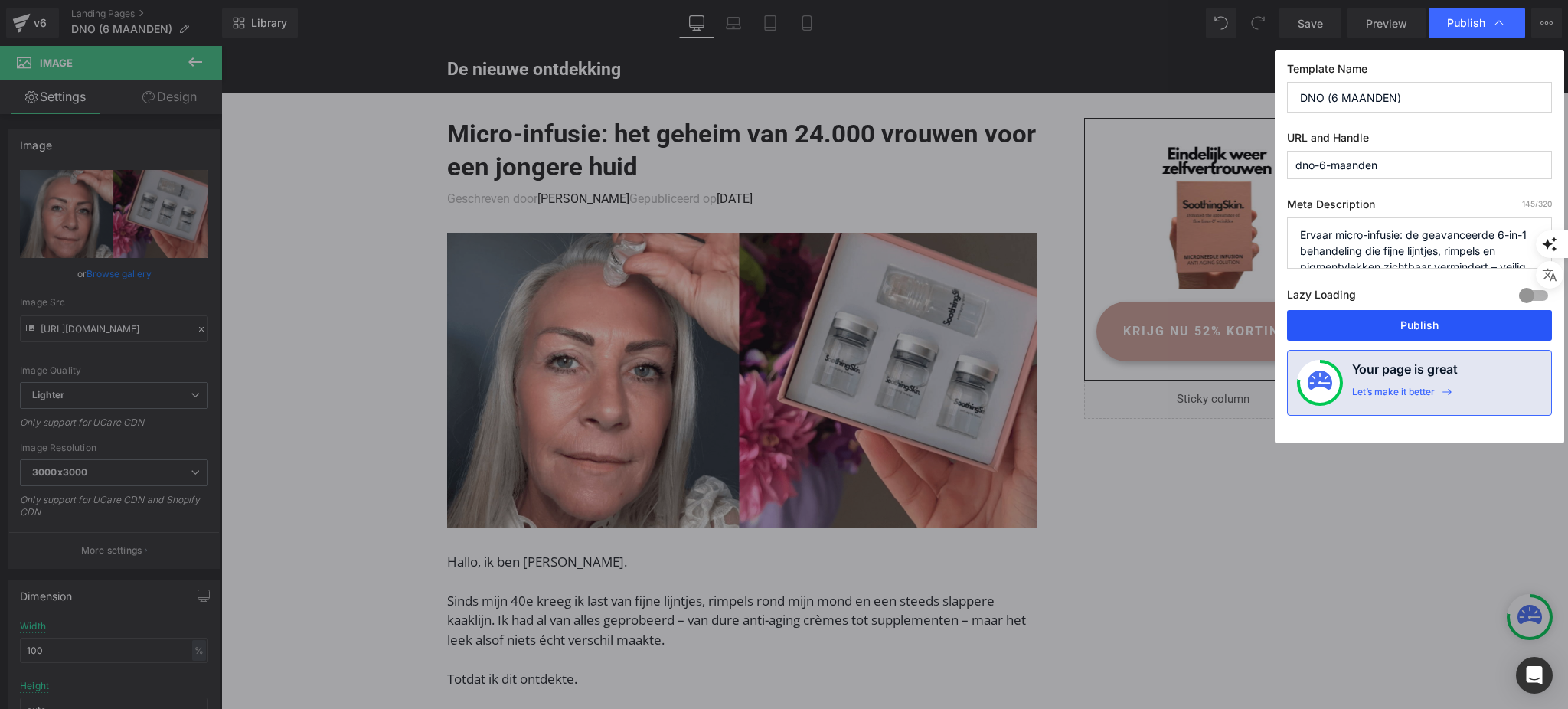
click at [1452, 317] on button "Publish" at bounding box center [1419, 325] width 265 height 31
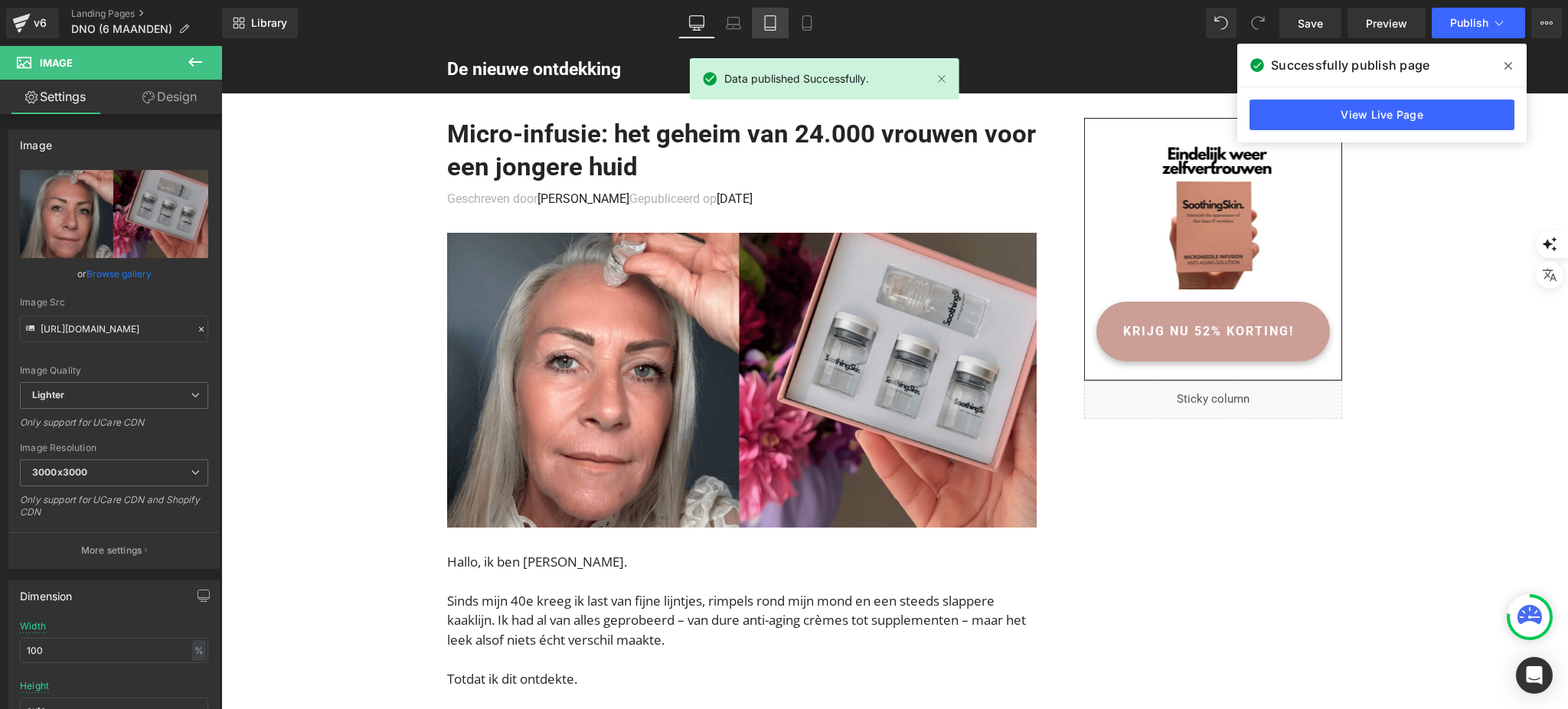
click at [781, 23] on link "Tablet" at bounding box center [770, 23] width 37 height 31
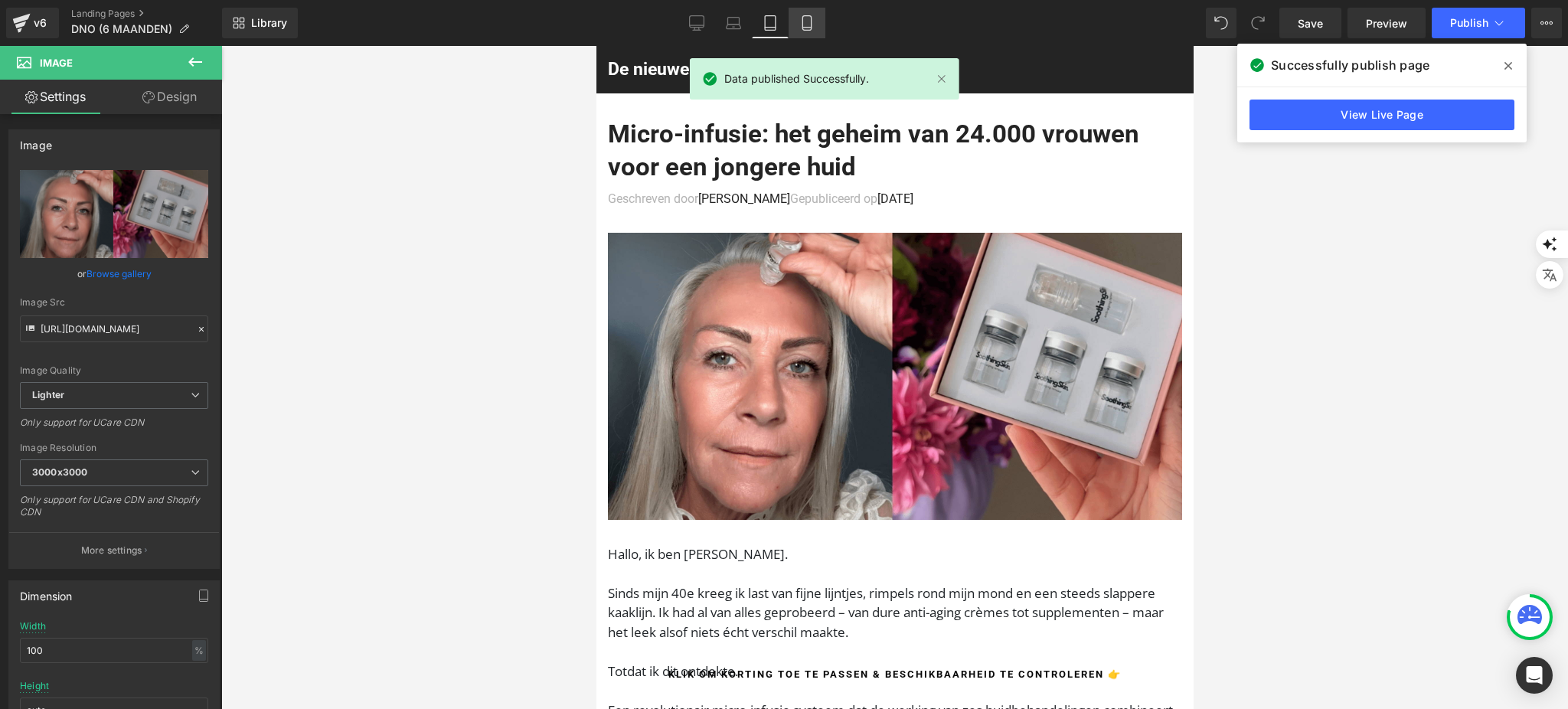
click at [802, 28] on icon at bounding box center [807, 23] width 15 height 15
type input "1000"
type input "220"
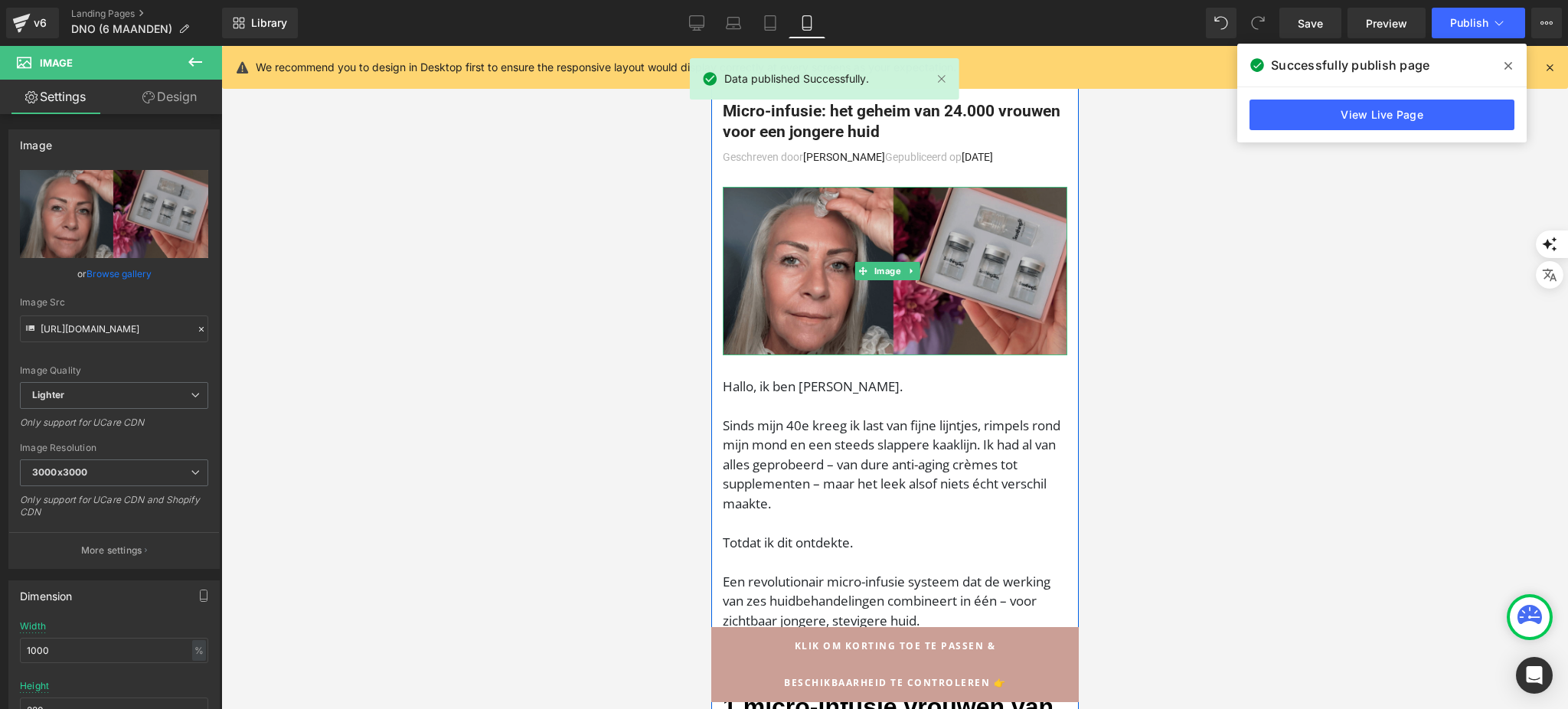
click at [881, 287] on img at bounding box center [894, 270] width 344 height 168
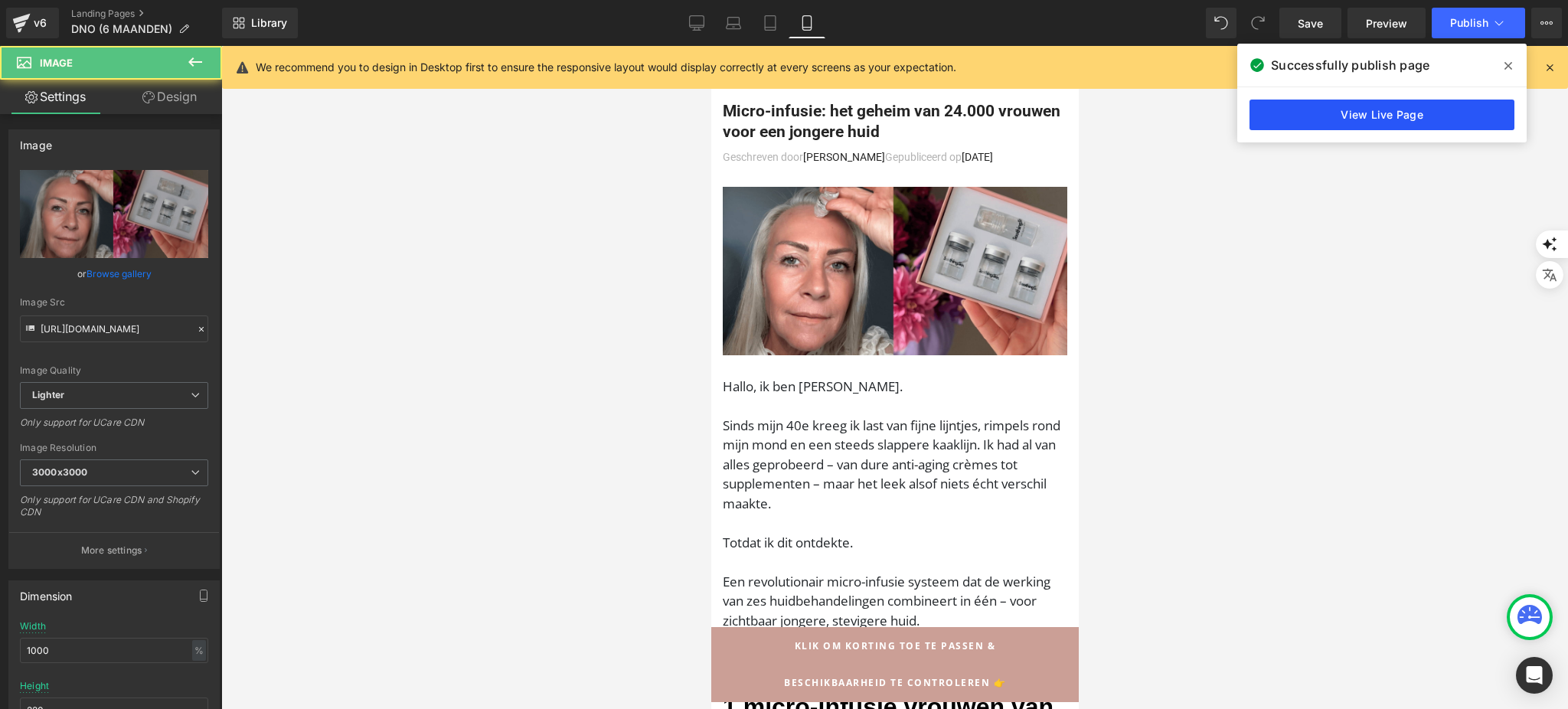
click at [1400, 108] on link "View Live Page" at bounding box center [1381, 114] width 265 height 31
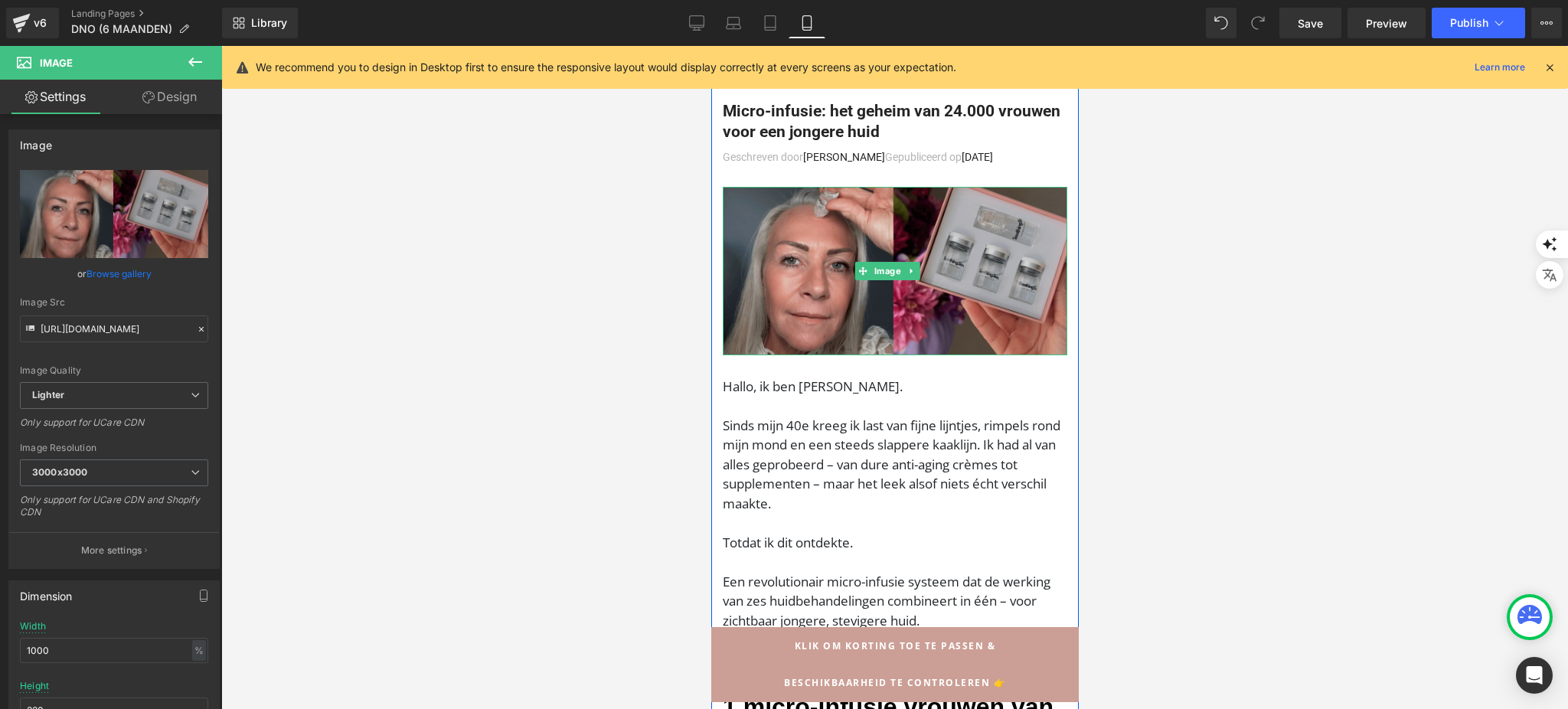
click at [775, 248] on img at bounding box center [894, 270] width 344 height 168
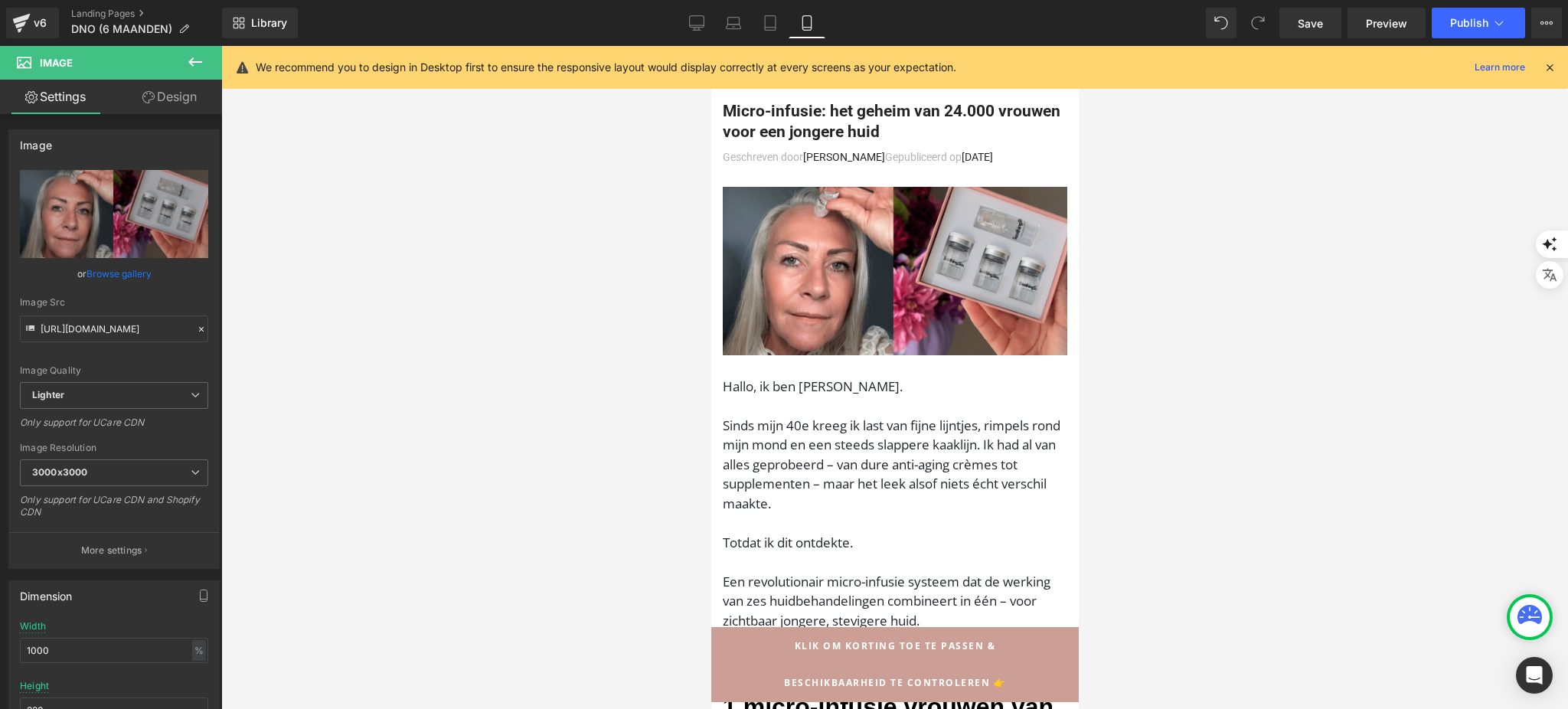
click at [1534, 614] on g at bounding box center [1528, 614] width 24 height 19
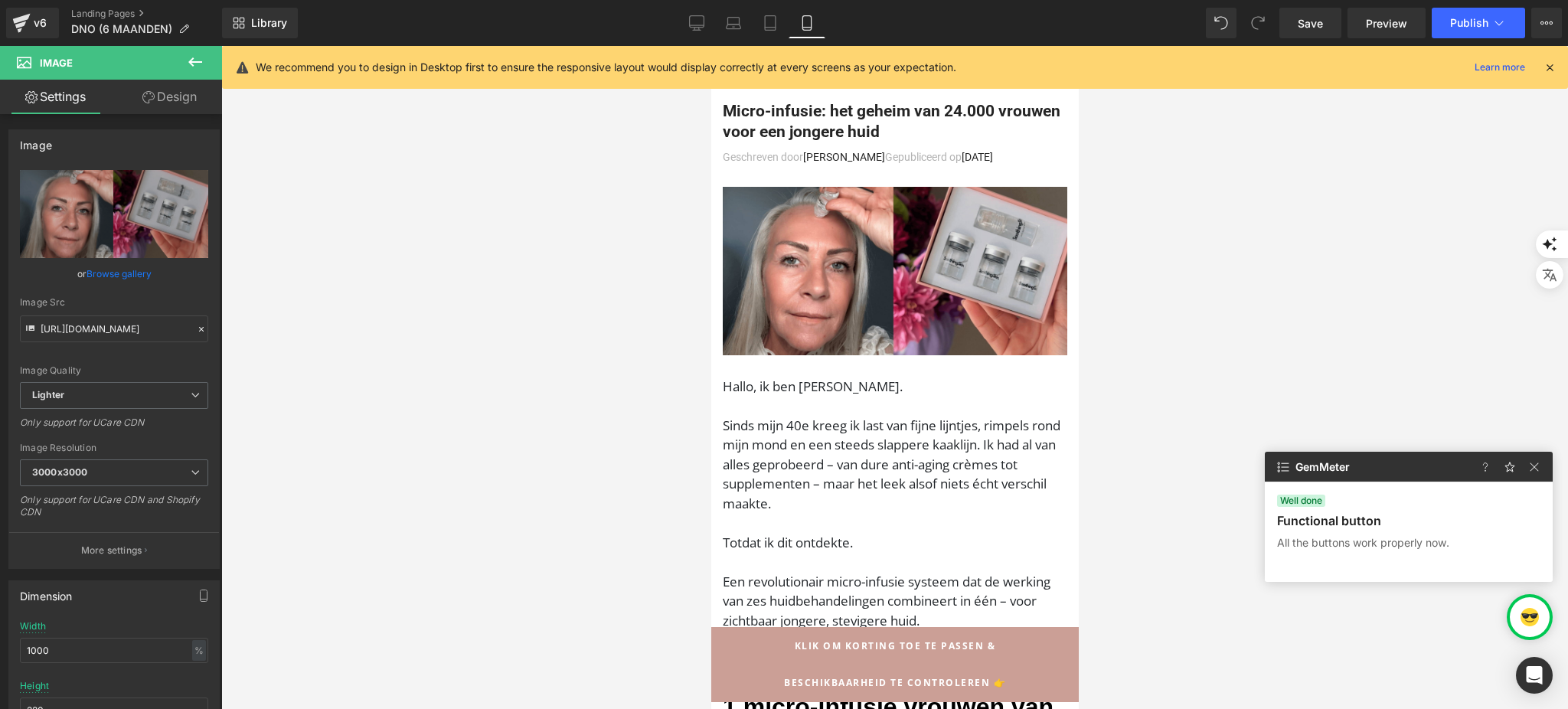
click at [1536, 610] on img at bounding box center [1529, 616] width 18 height 18
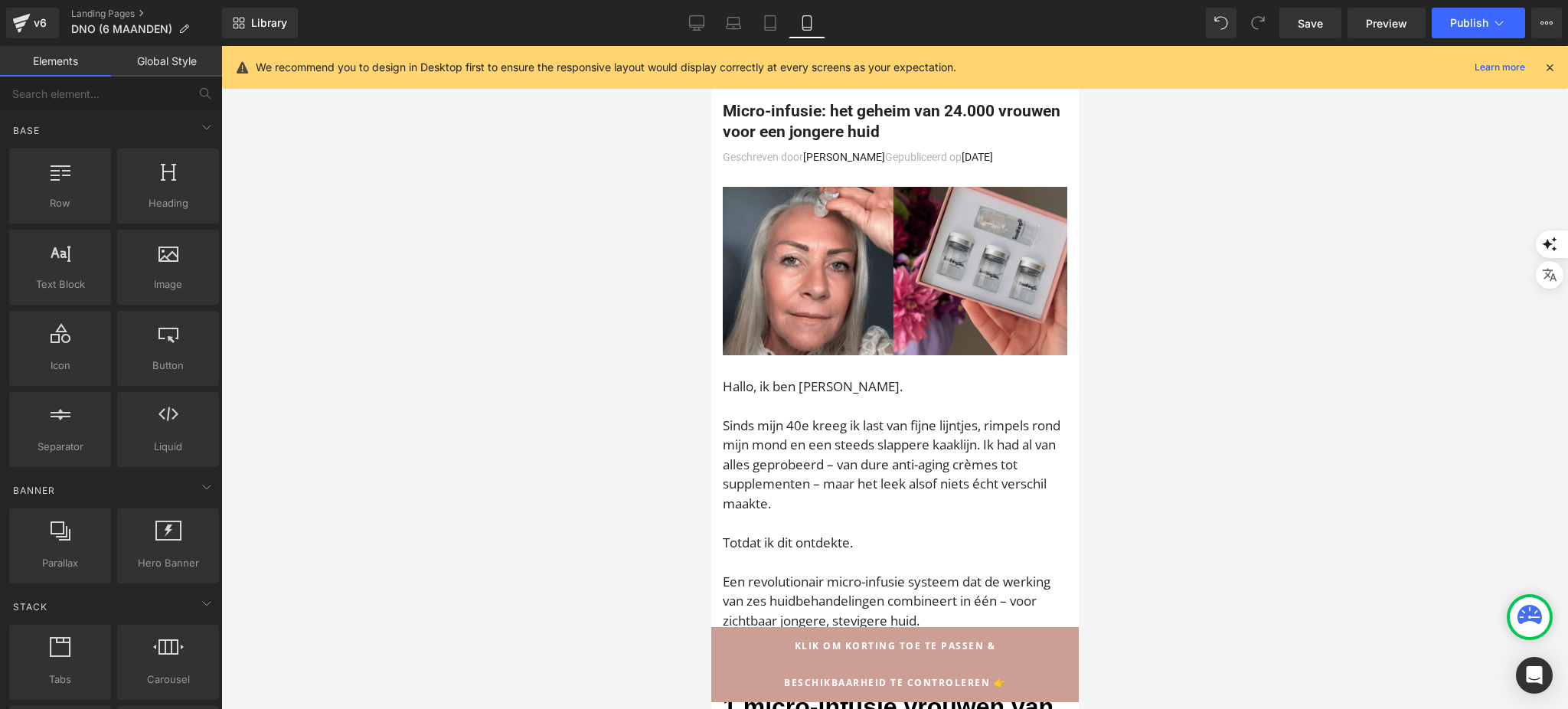
click at [1532, 630] on div at bounding box center [1529, 617] width 40 height 40
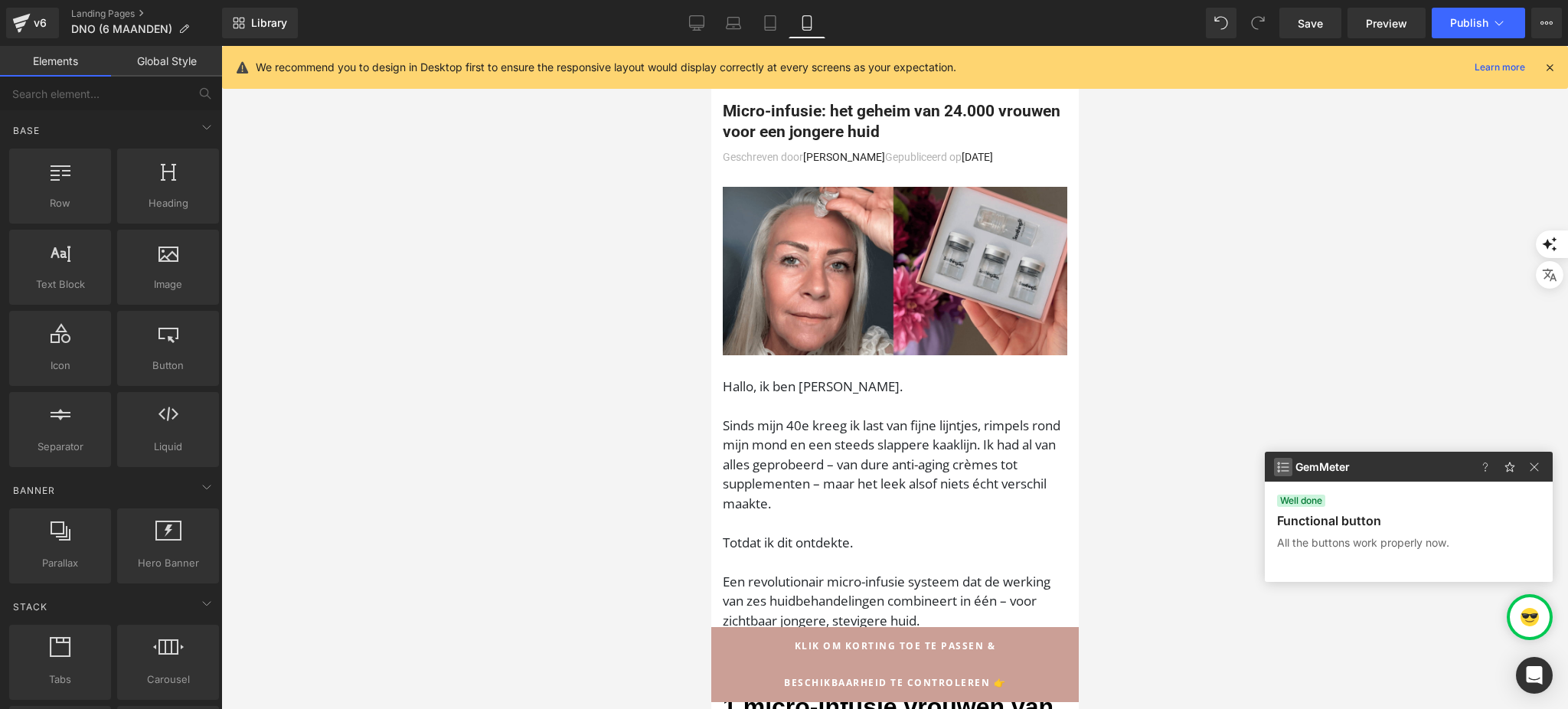
click at [1288, 475] on img at bounding box center [1282, 467] width 18 height 18
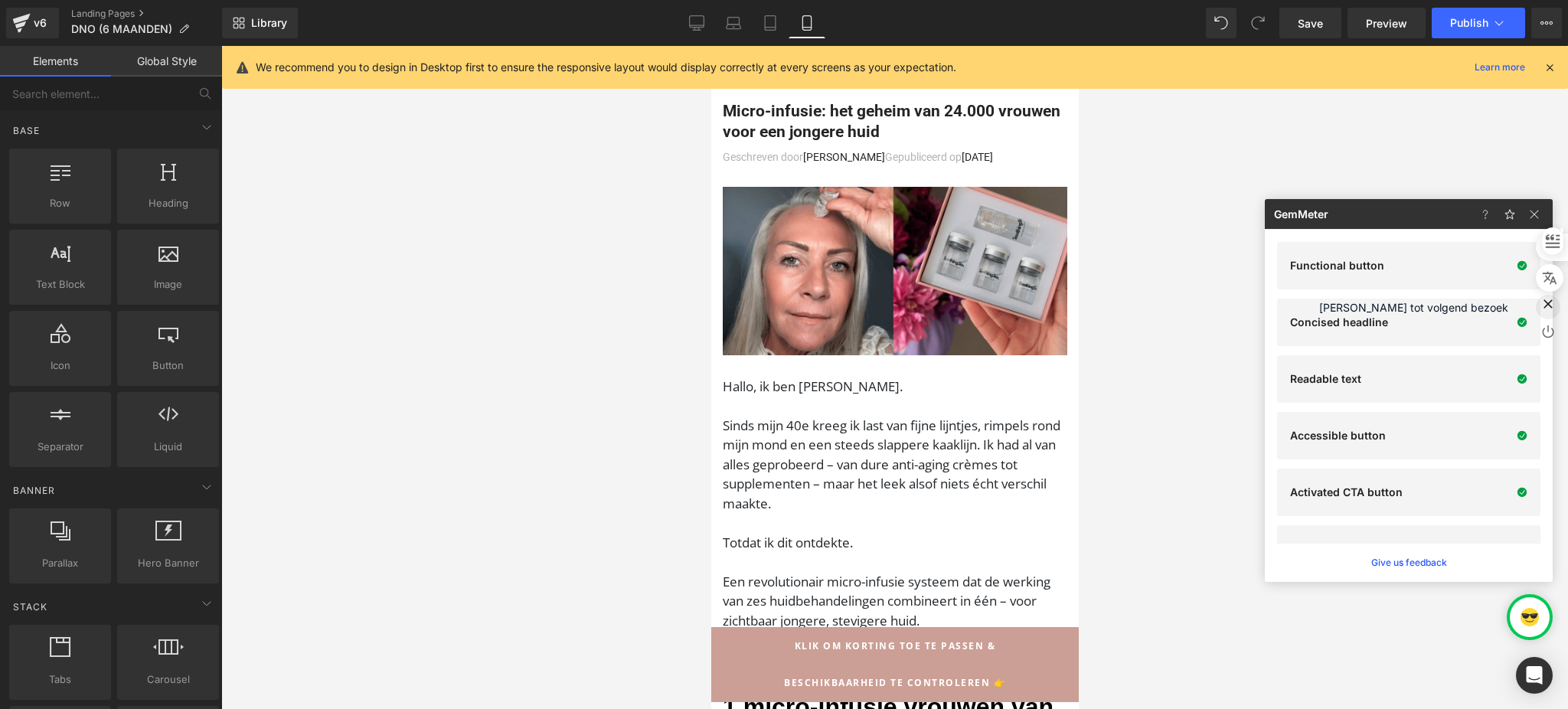
click at [1549, 297] on div "button" at bounding box center [1547, 307] width 15 height 22
click at [43, 23] on div "v6" at bounding box center [40, 23] width 19 height 20
